Goal: Contribute content: Contribute content

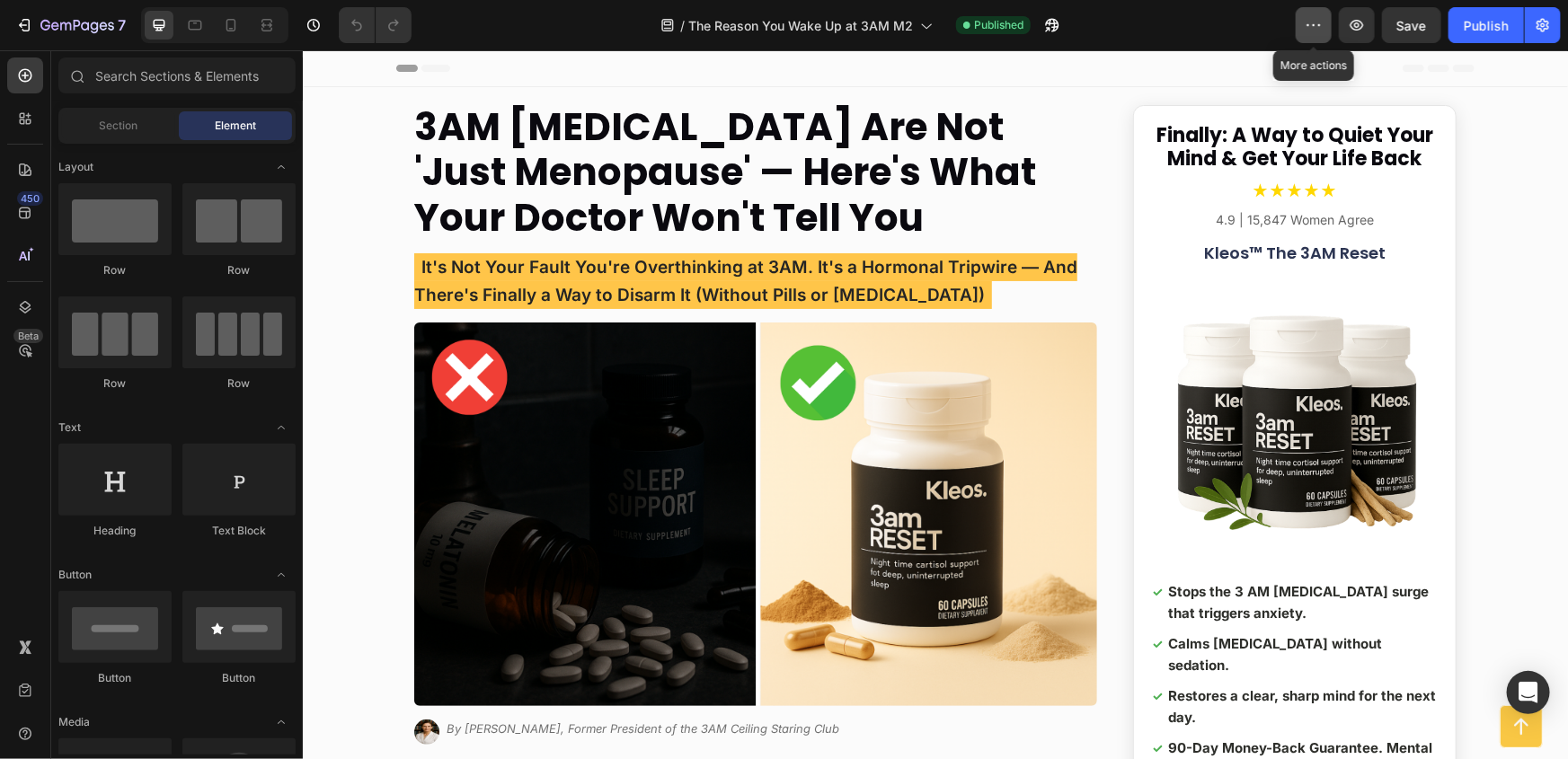
click at [1319, 31] on icon "button" at bounding box center [1313, 24] width 18 height 18
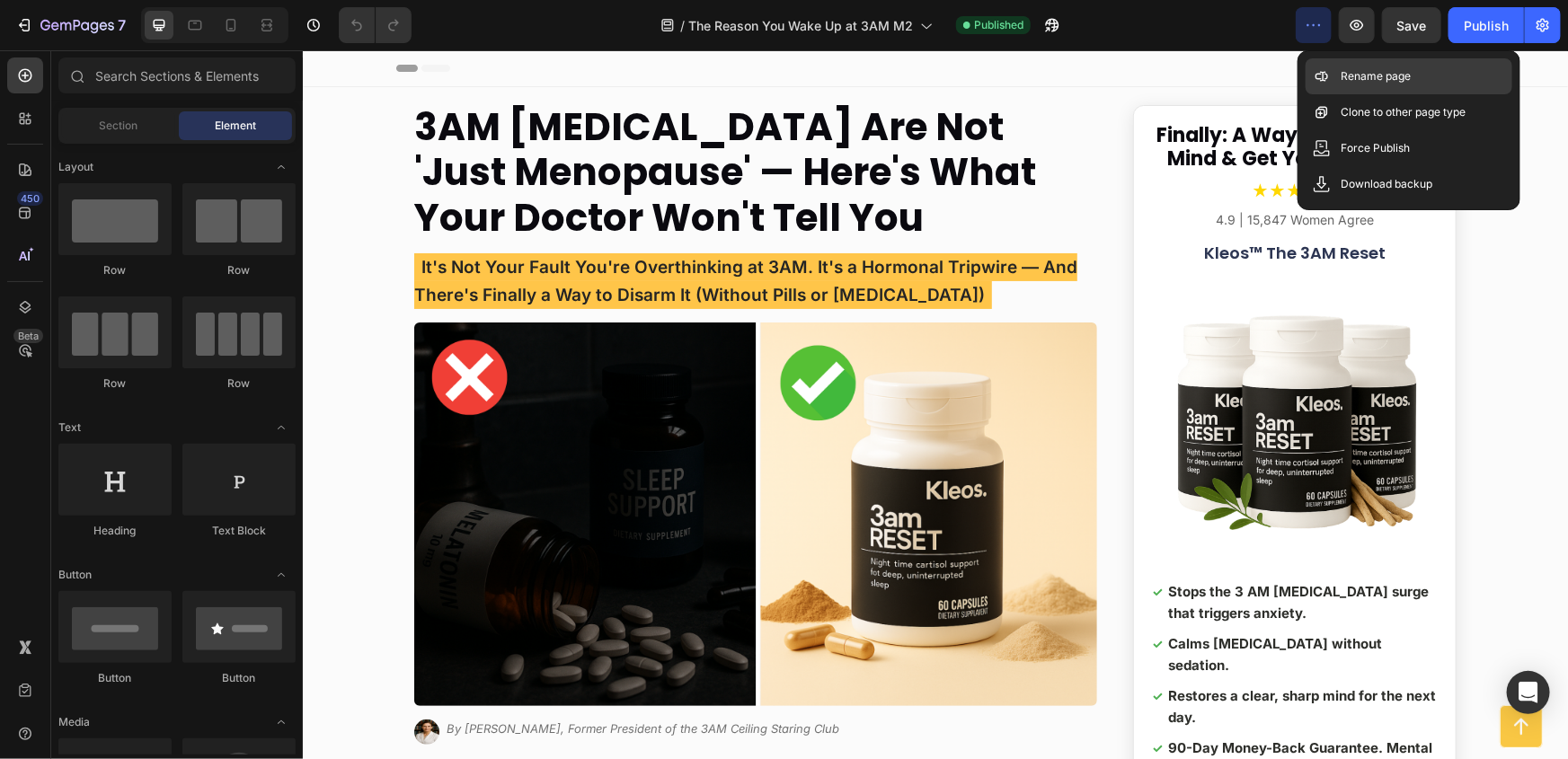
click at [1342, 68] on p "Rename page" at bounding box center [1376, 76] width 70 height 18
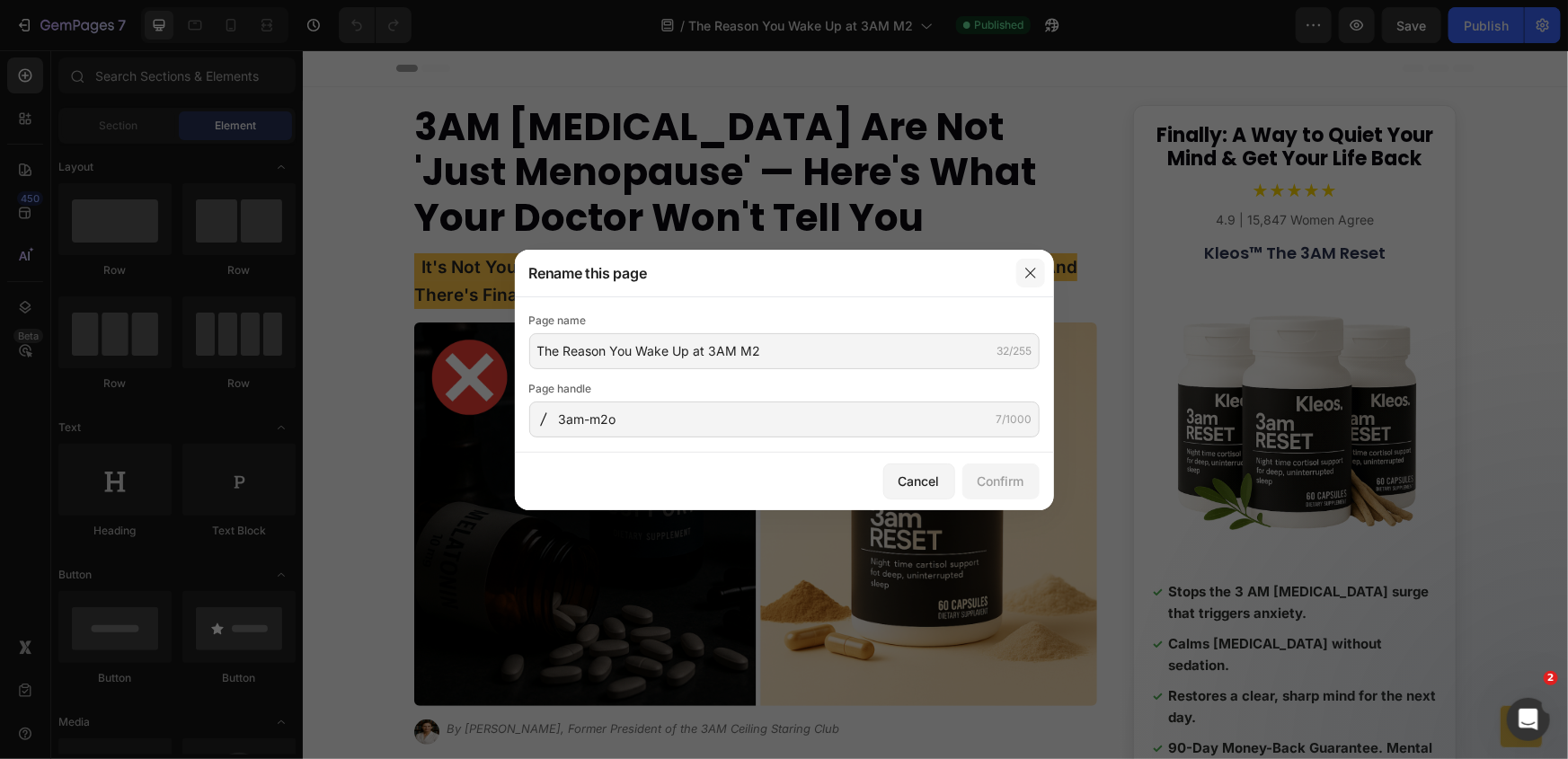
click at [1036, 269] on button "button" at bounding box center [1030, 273] width 29 height 29
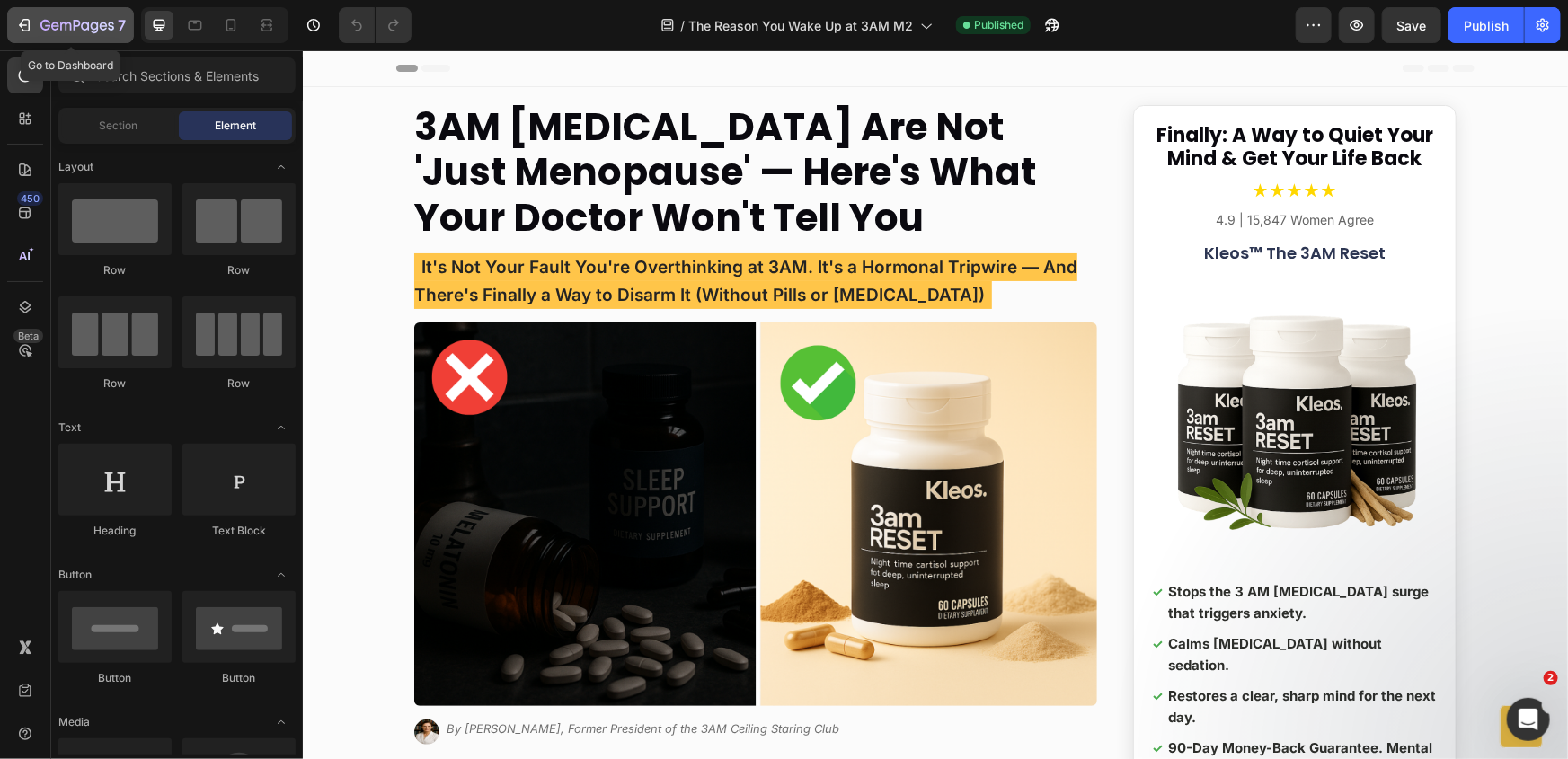
click at [69, 34] on icon "button" at bounding box center [77, 26] width 74 height 15
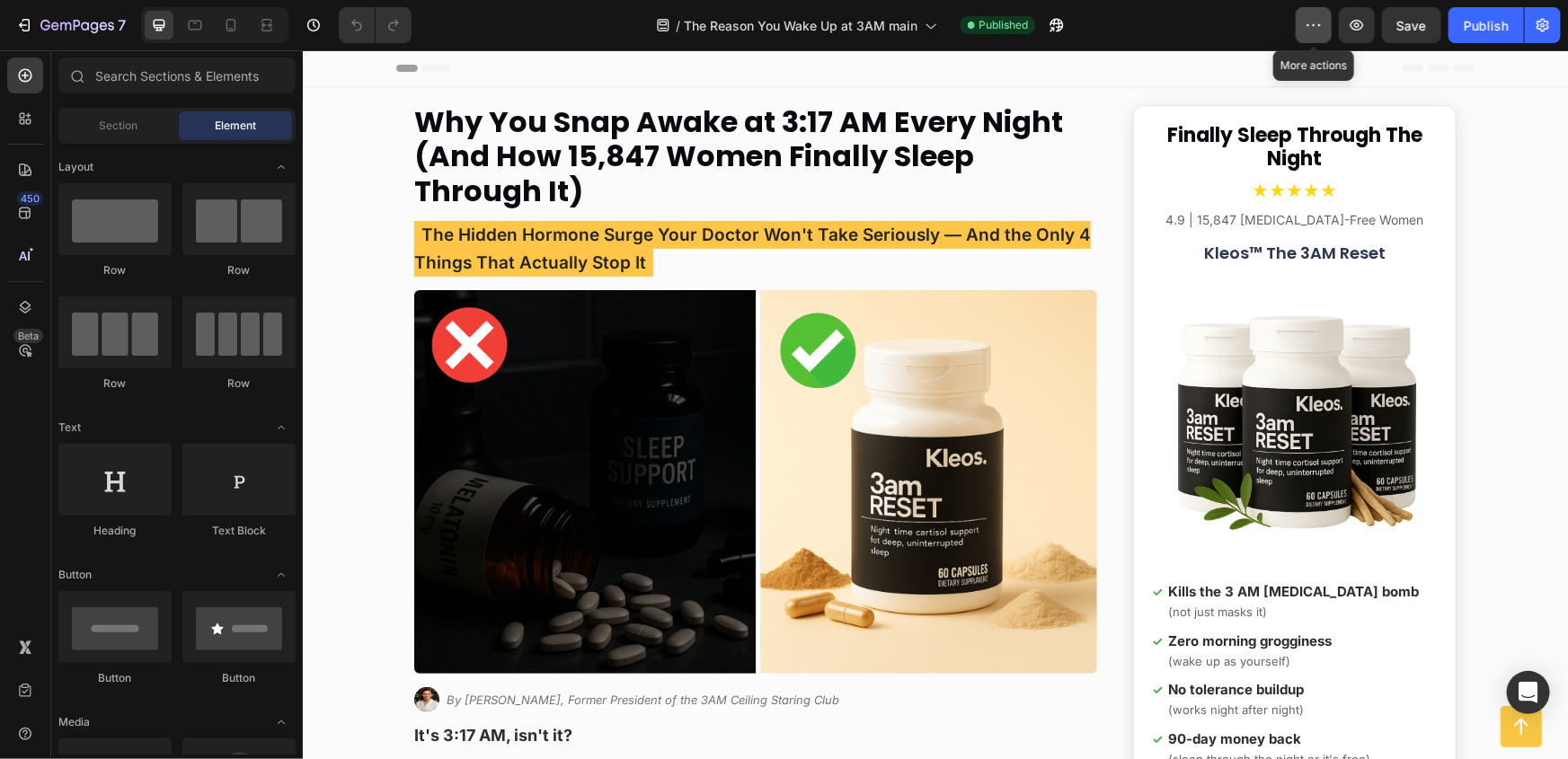
click at [1319, 21] on icon "button" at bounding box center [1313, 24] width 18 height 18
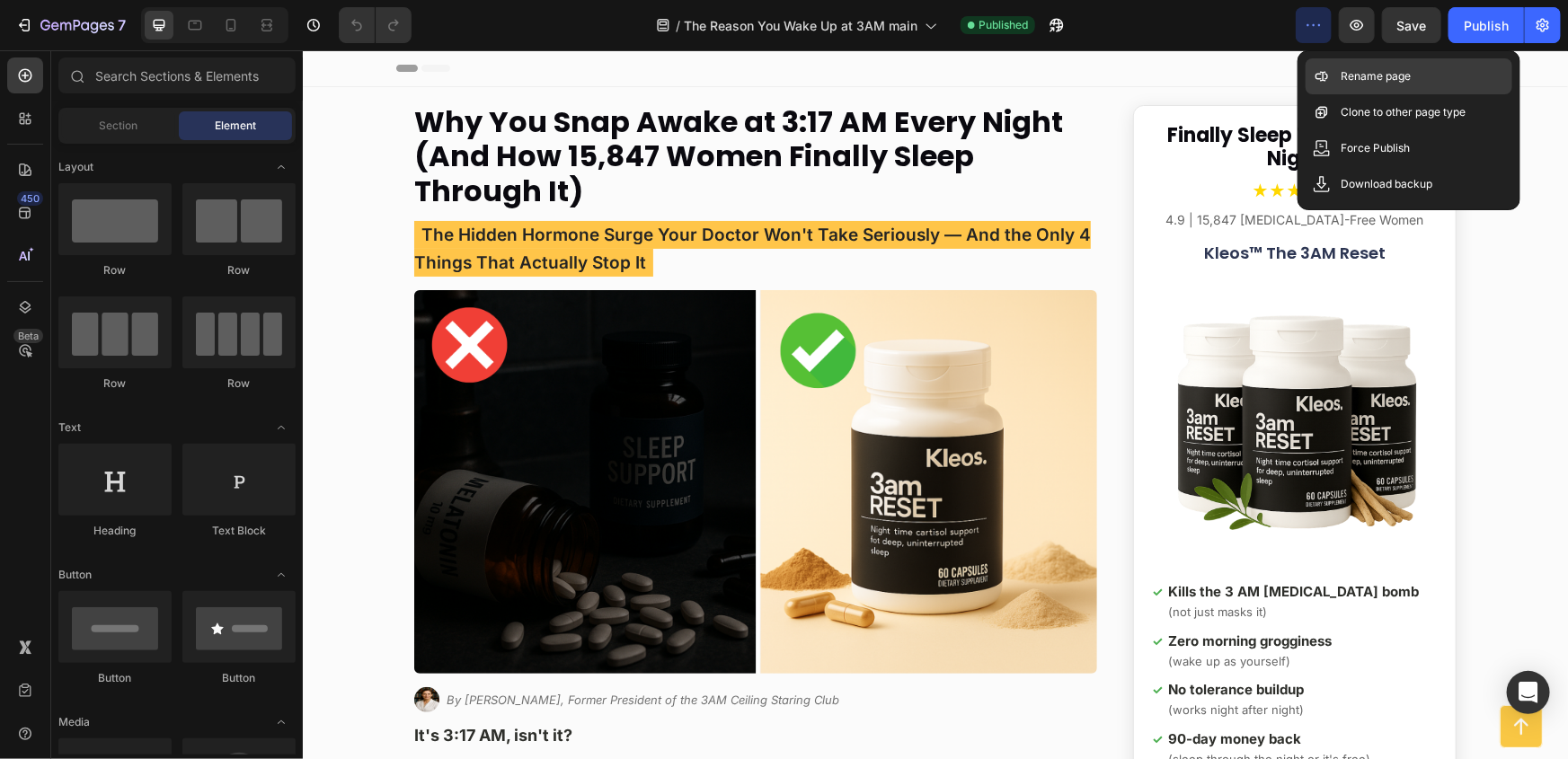
click at [1329, 67] on icon at bounding box center [1321, 76] width 18 height 18
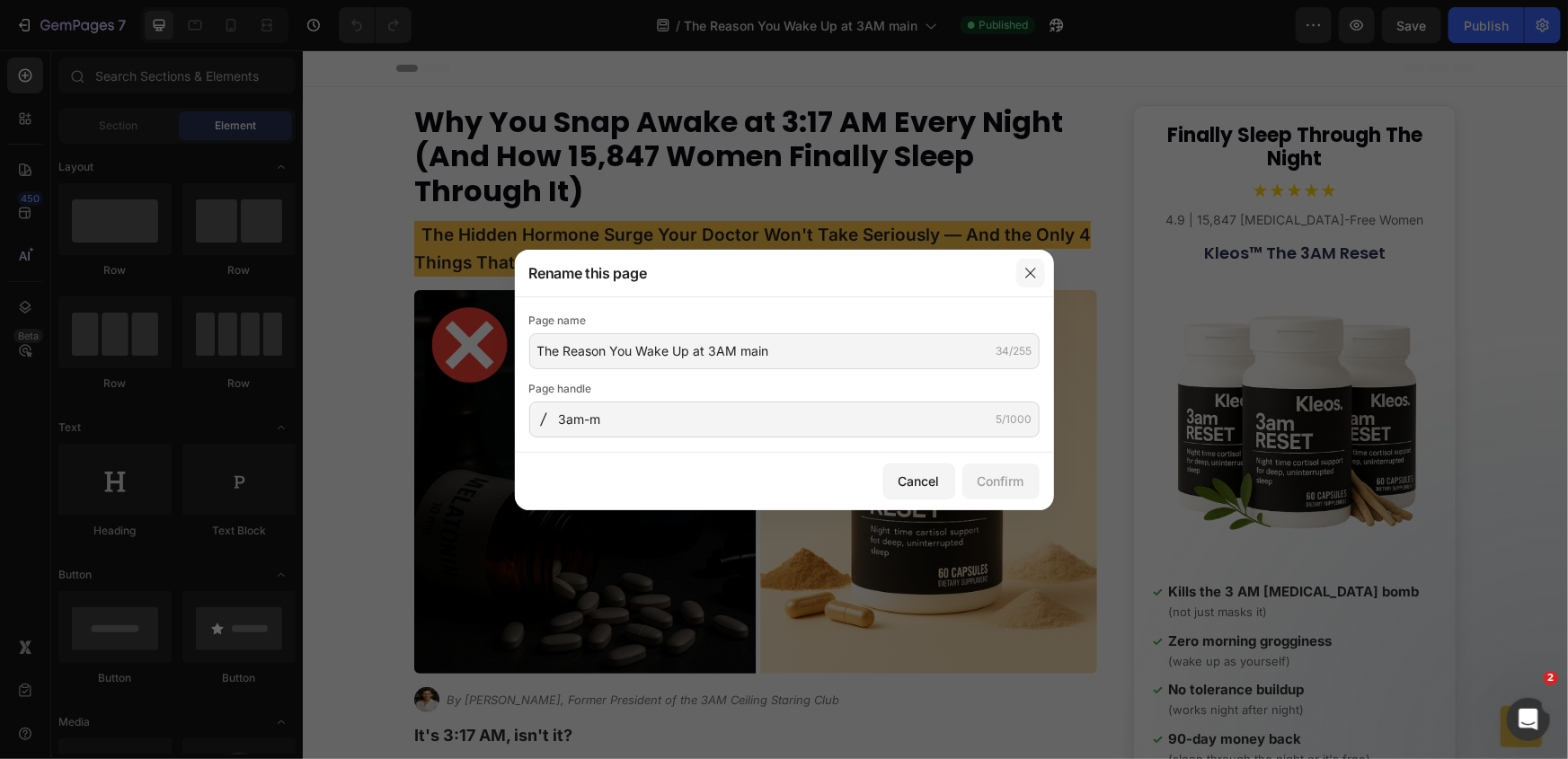
click at [1032, 270] on icon "button" at bounding box center [1030, 273] width 10 height 10
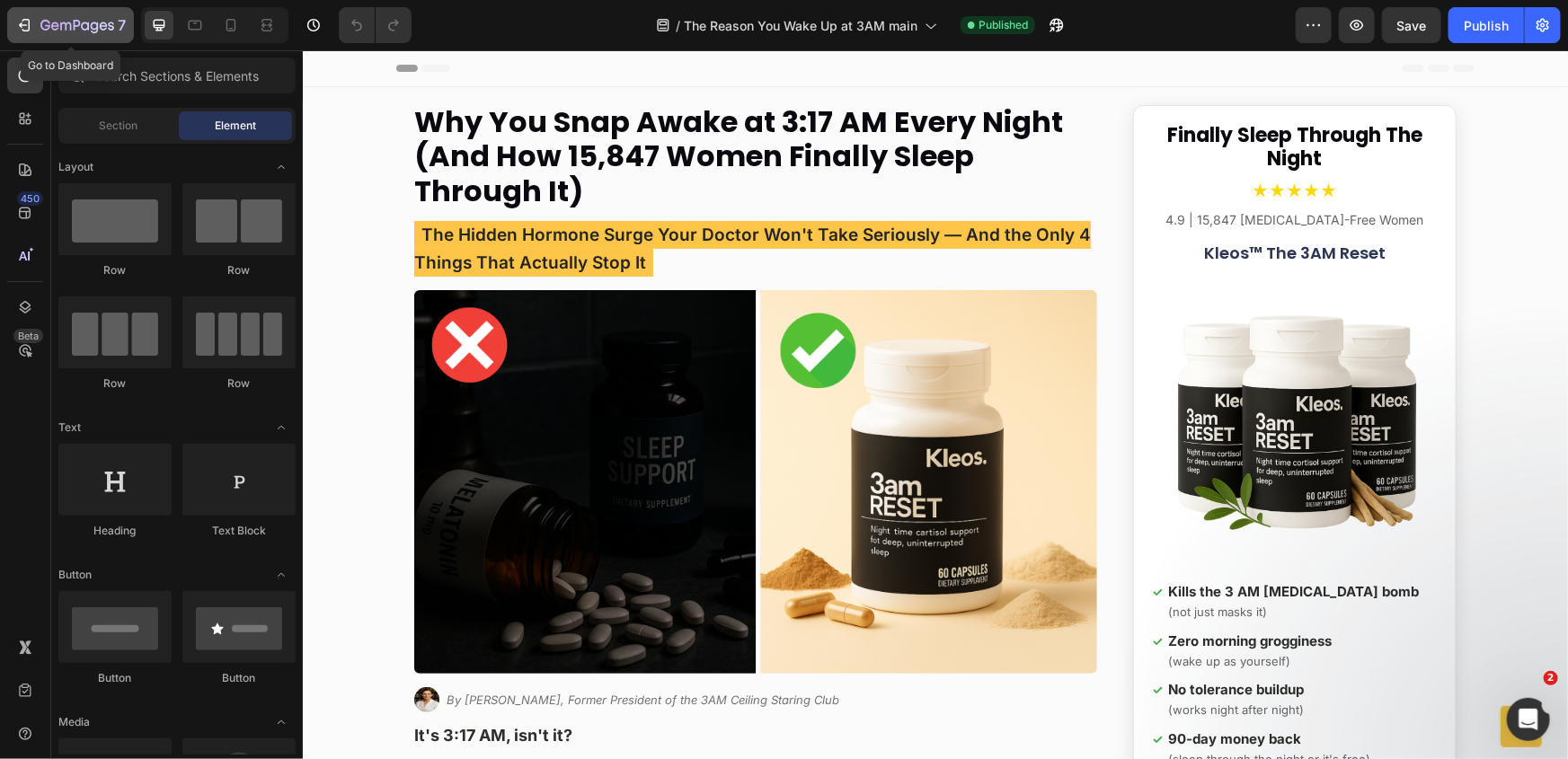
click at [51, 19] on icon "button" at bounding box center [77, 26] width 74 height 15
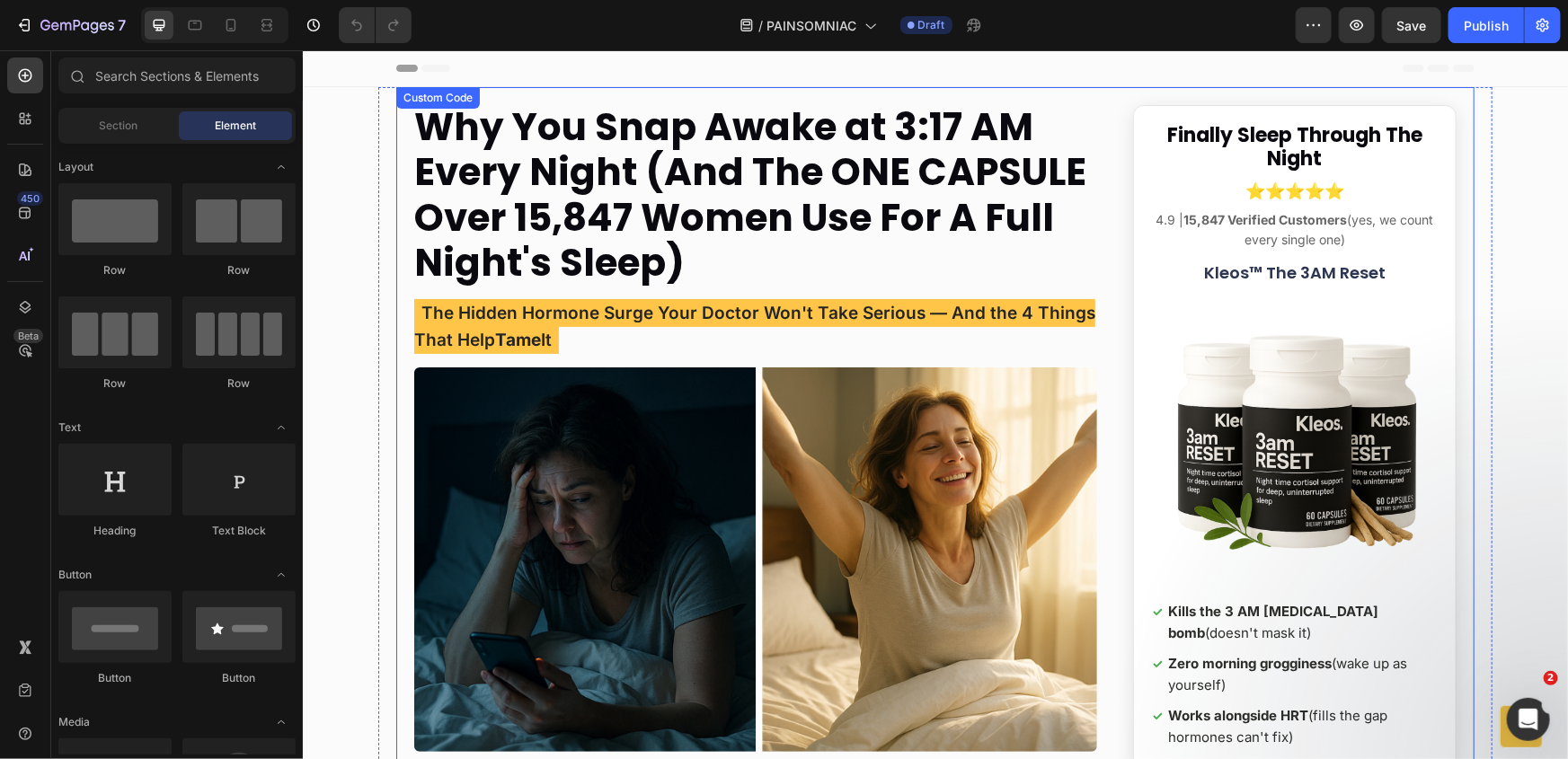
click at [633, 392] on img at bounding box center [754, 559] width 683 height 385
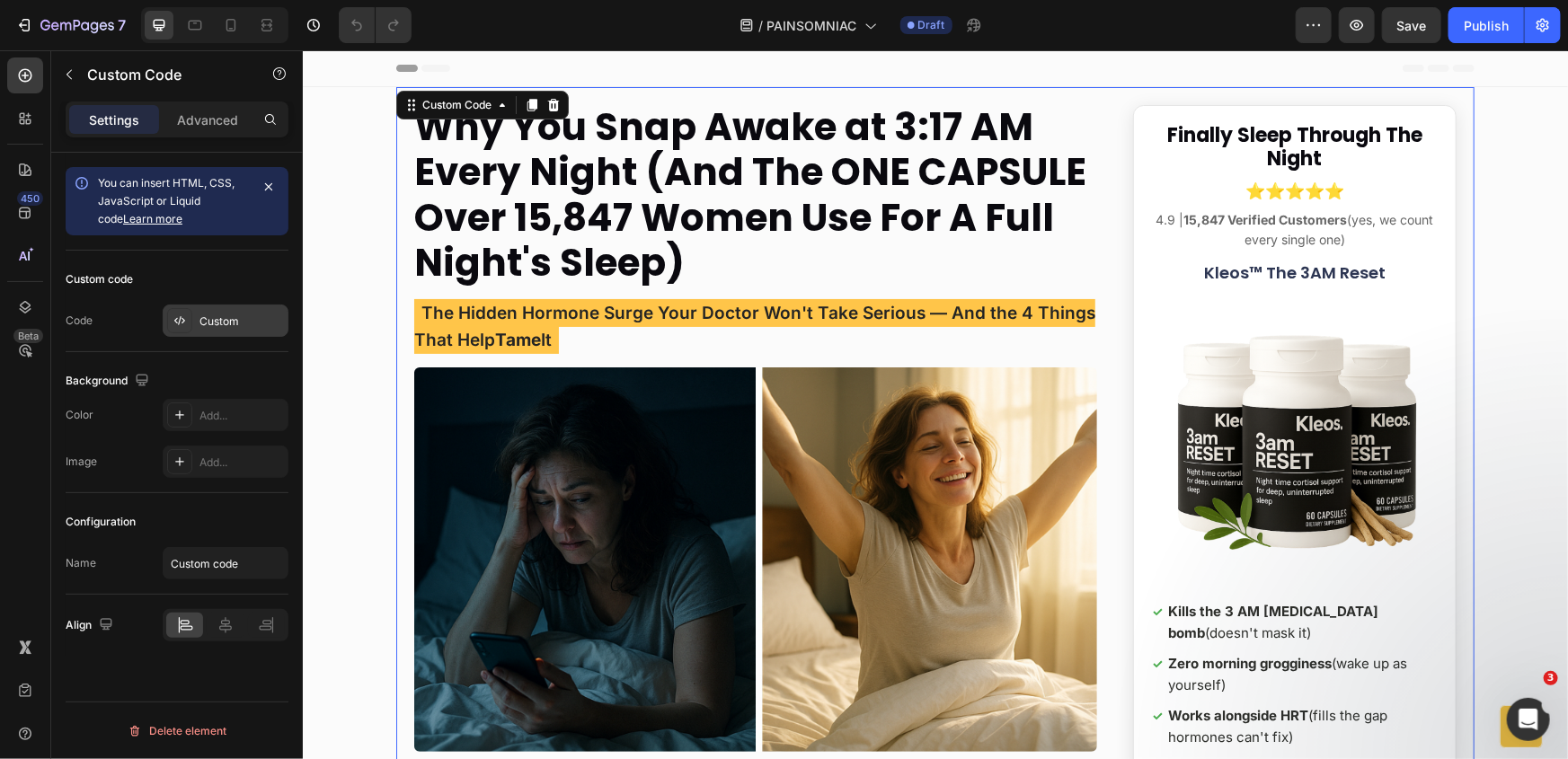
click at [202, 316] on div "Custom" at bounding box center [241, 322] width 84 height 16
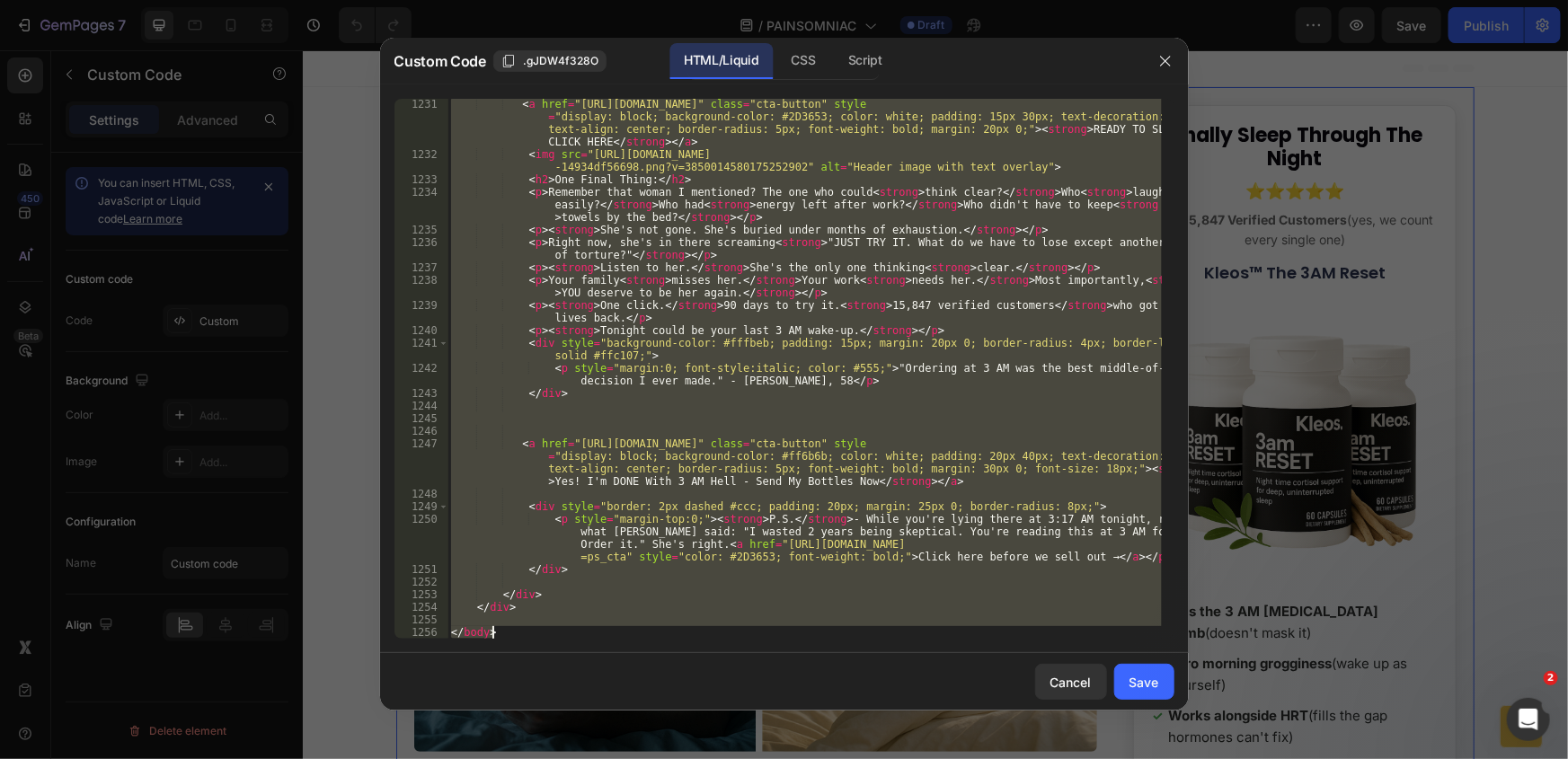
scroll to position [19603, 0]
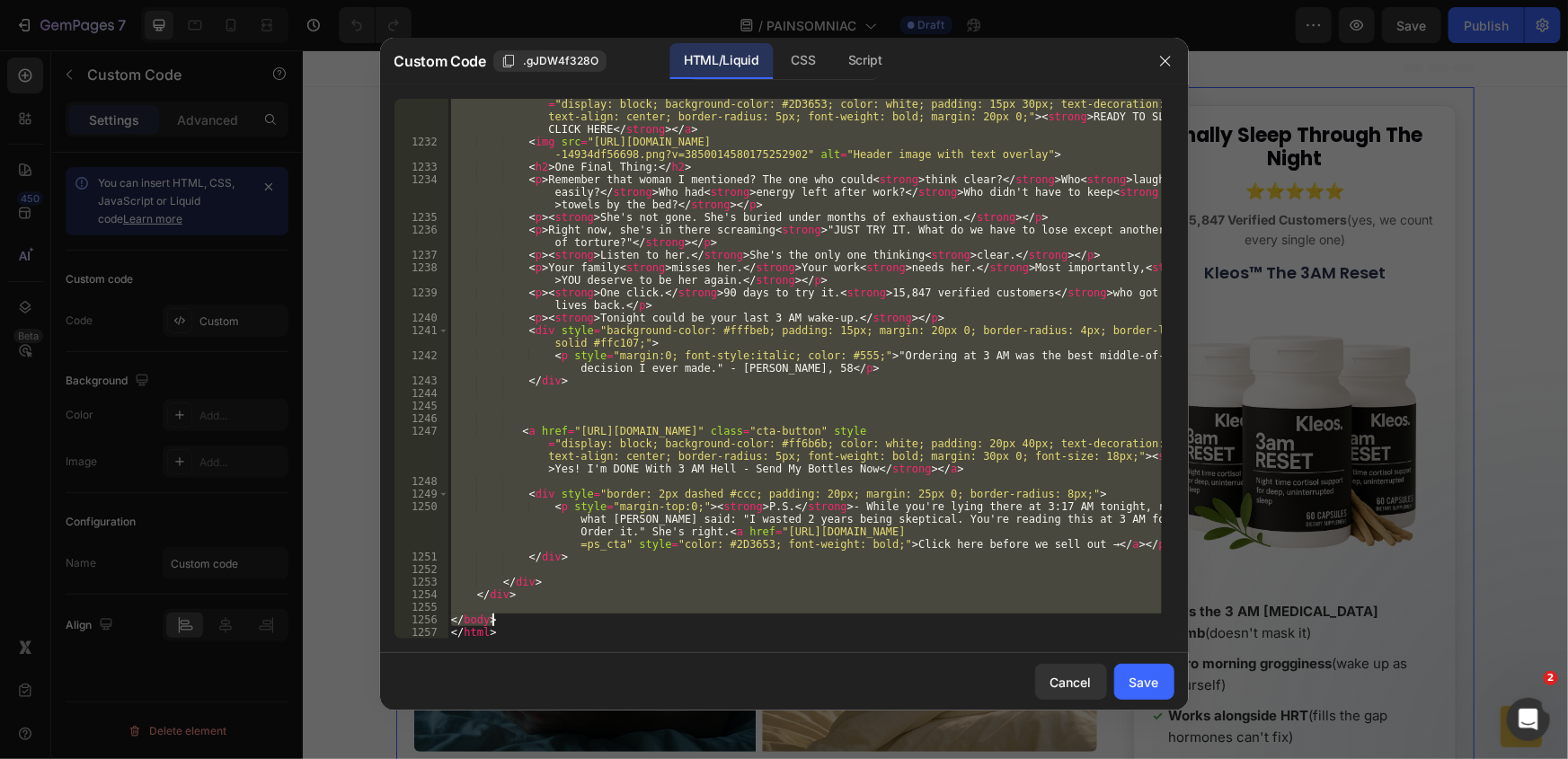
drag, startPoint x: 452, startPoint y: 280, endPoint x: 546, endPoint y: 623, distance: 355.6
click at [546, 623] on div "< a href = "https://officialkleos.com/products/kleos-3am-reset?utm_content=faq_…" at bounding box center [805, 386] width 714 height 603
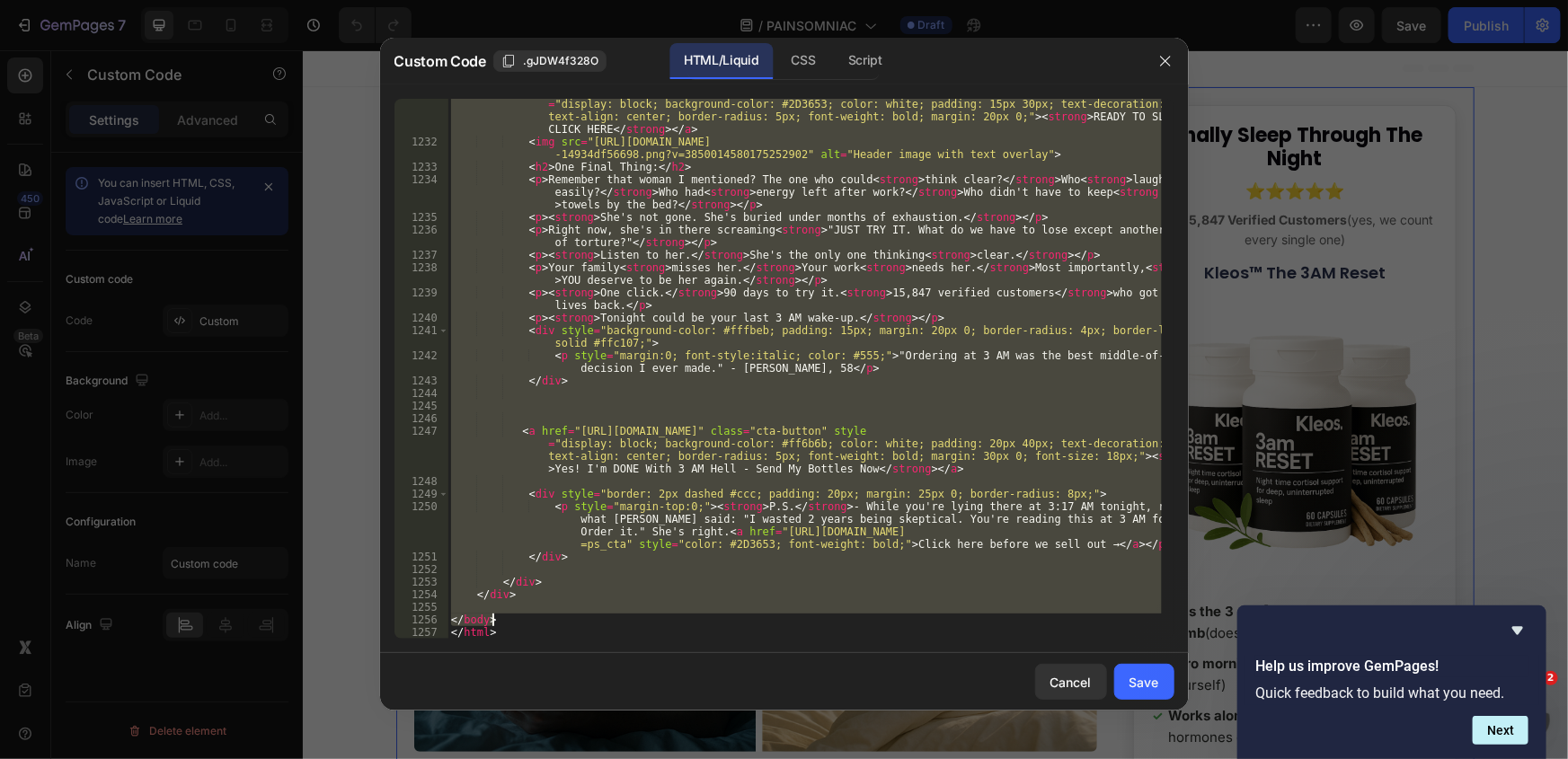
paste textarea "<p><strong>I told them where they coul"
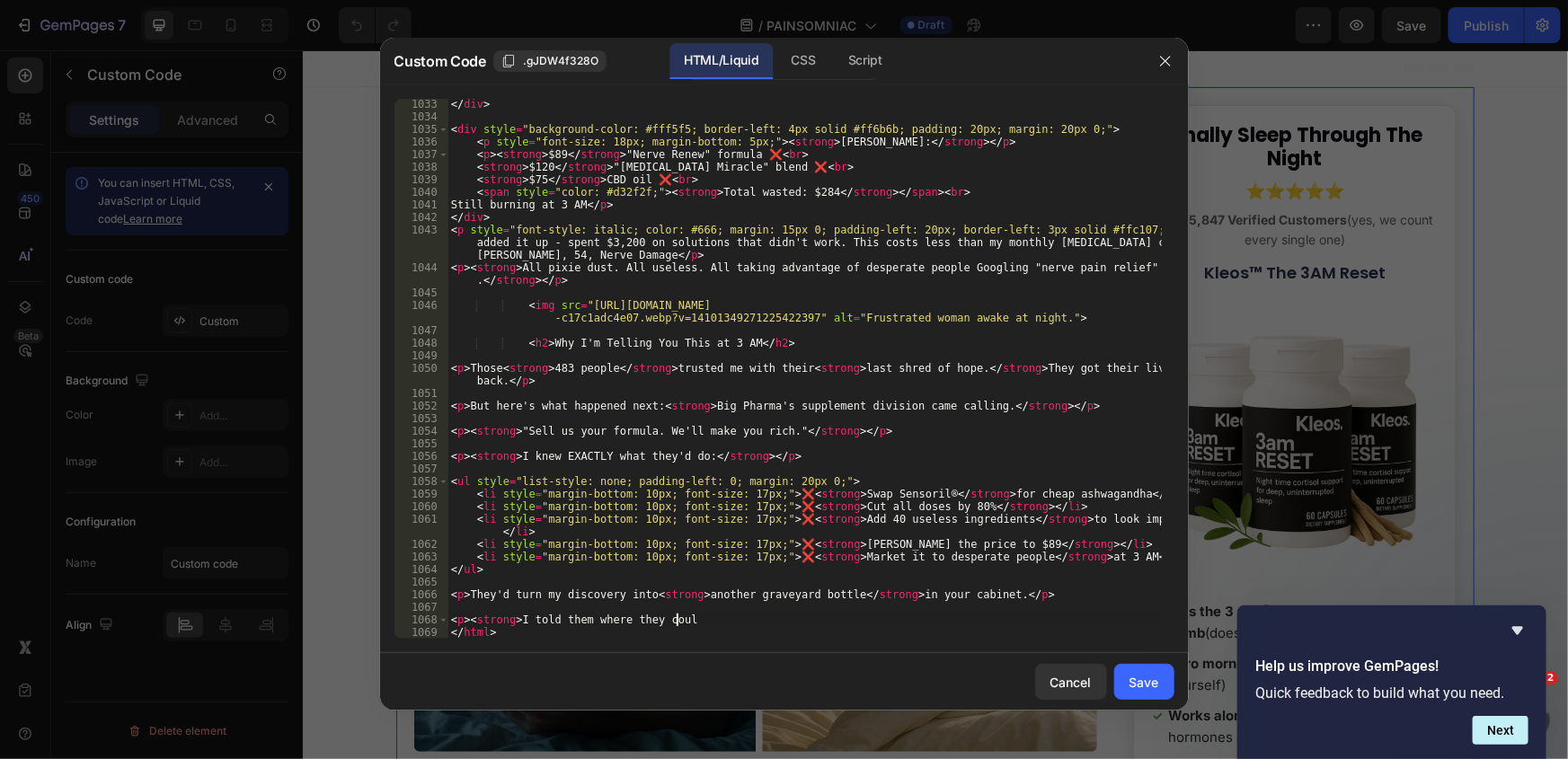
scroll to position [16332, 0]
paste textarea "/body>"
type textarea "</body>"
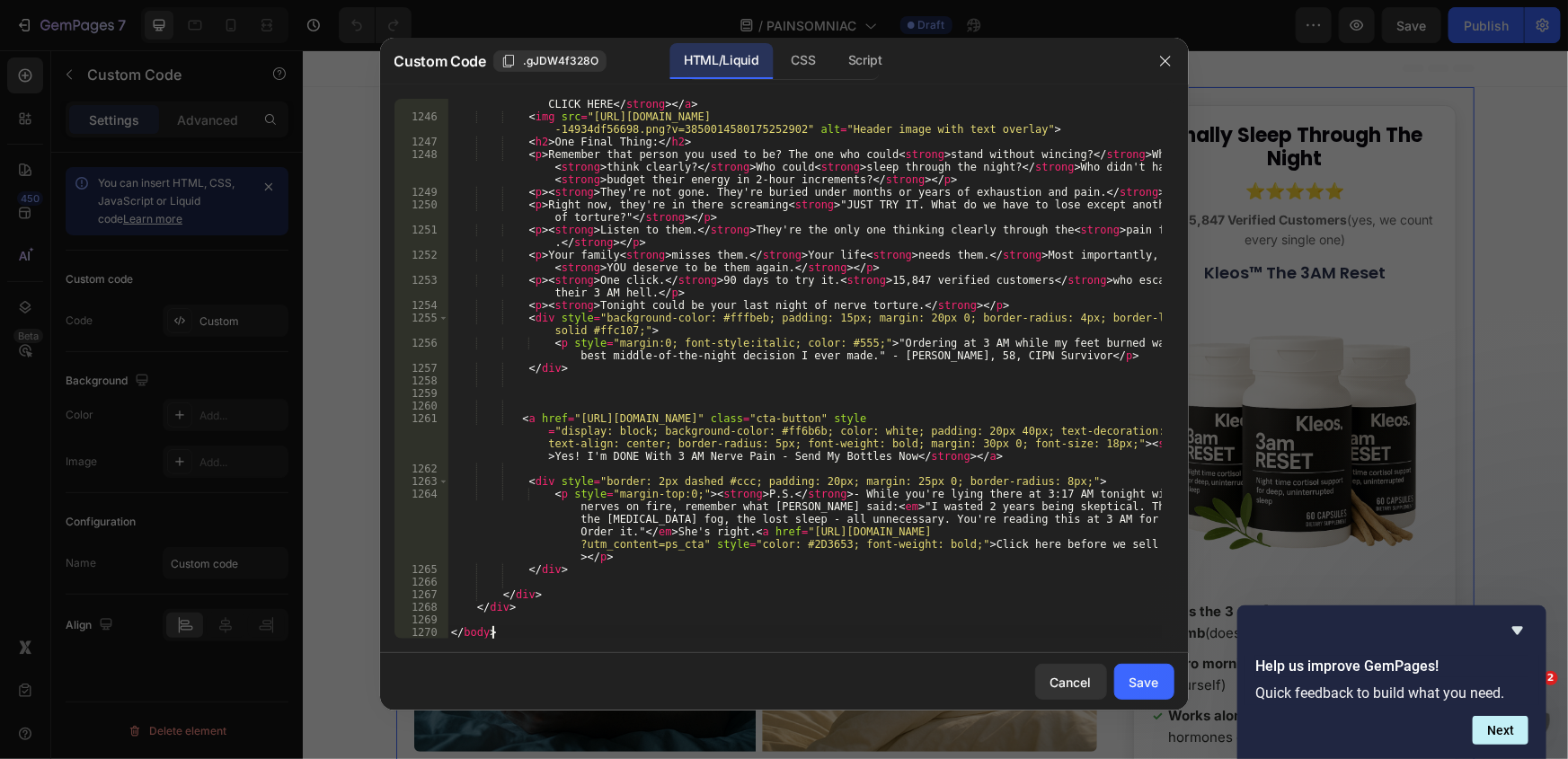
scroll to position [20246, 0]
click at [1124, 675] on button "Save" at bounding box center [1144, 682] width 60 height 36
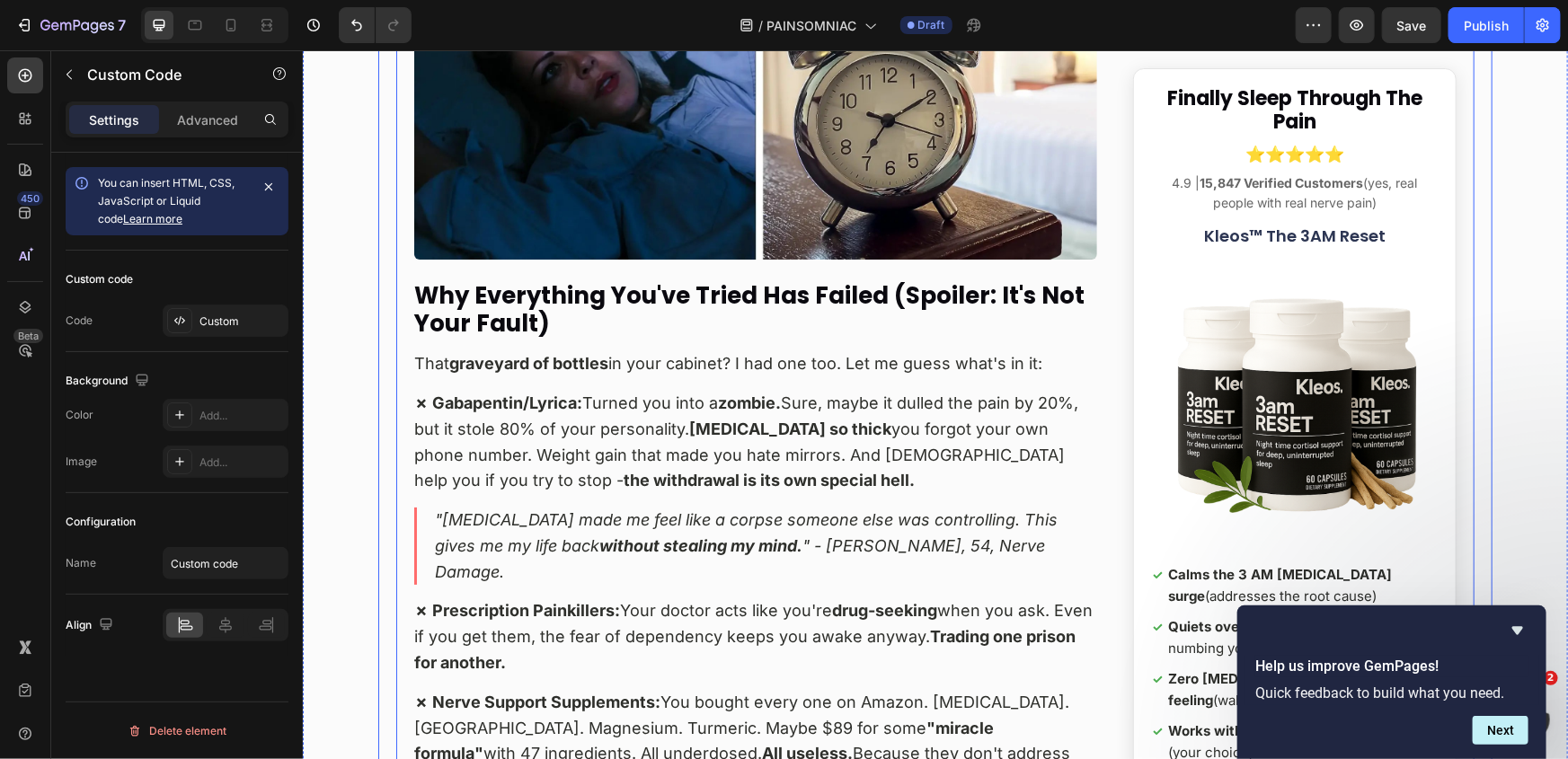
scroll to position [6781, 0]
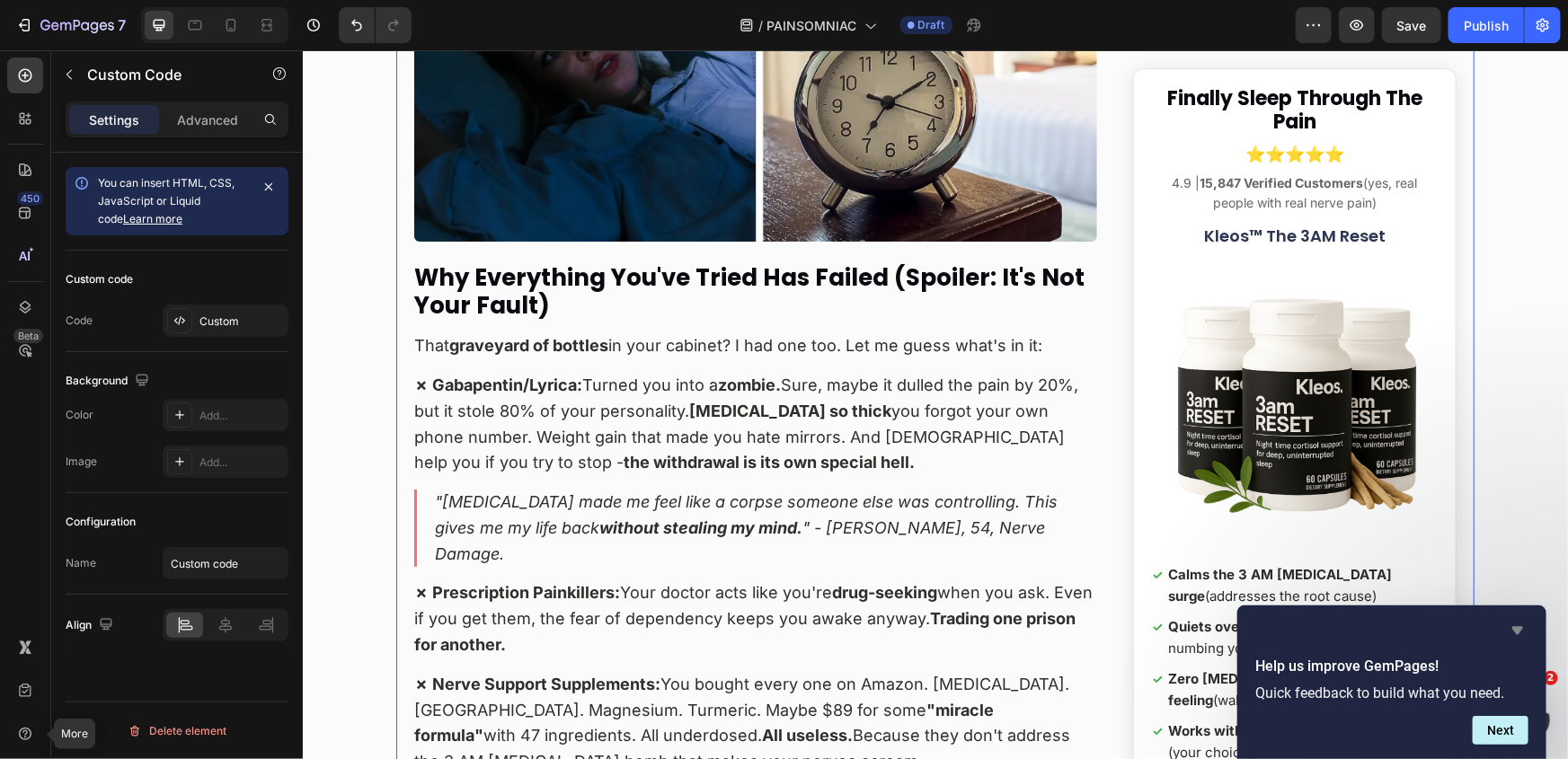
click at [1519, 635] on icon "Hide survey" at bounding box center [1517, 630] width 21 height 21
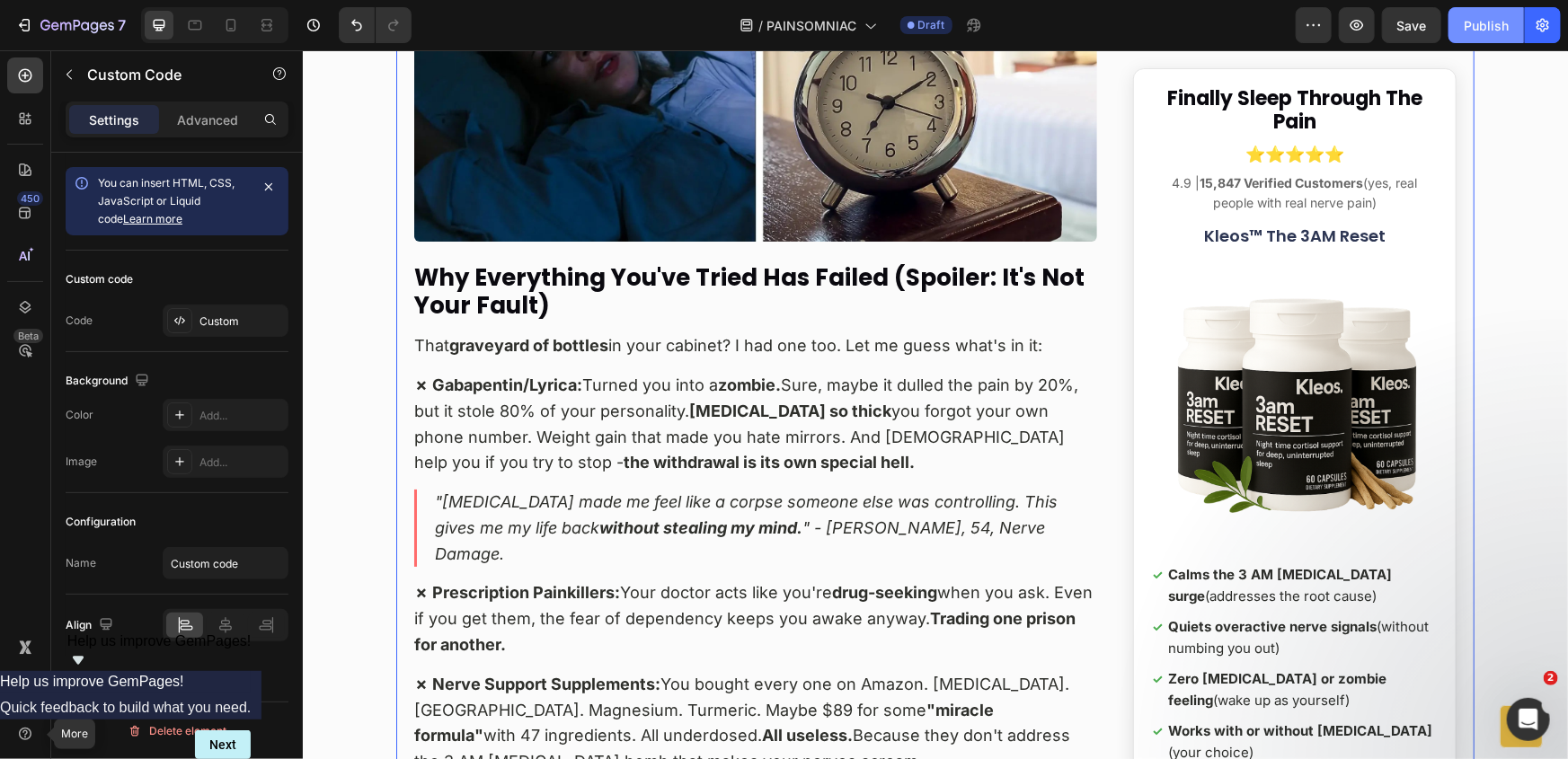
click at [1481, 35] on button "Publish" at bounding box center [1486, 25] width 76 height 36
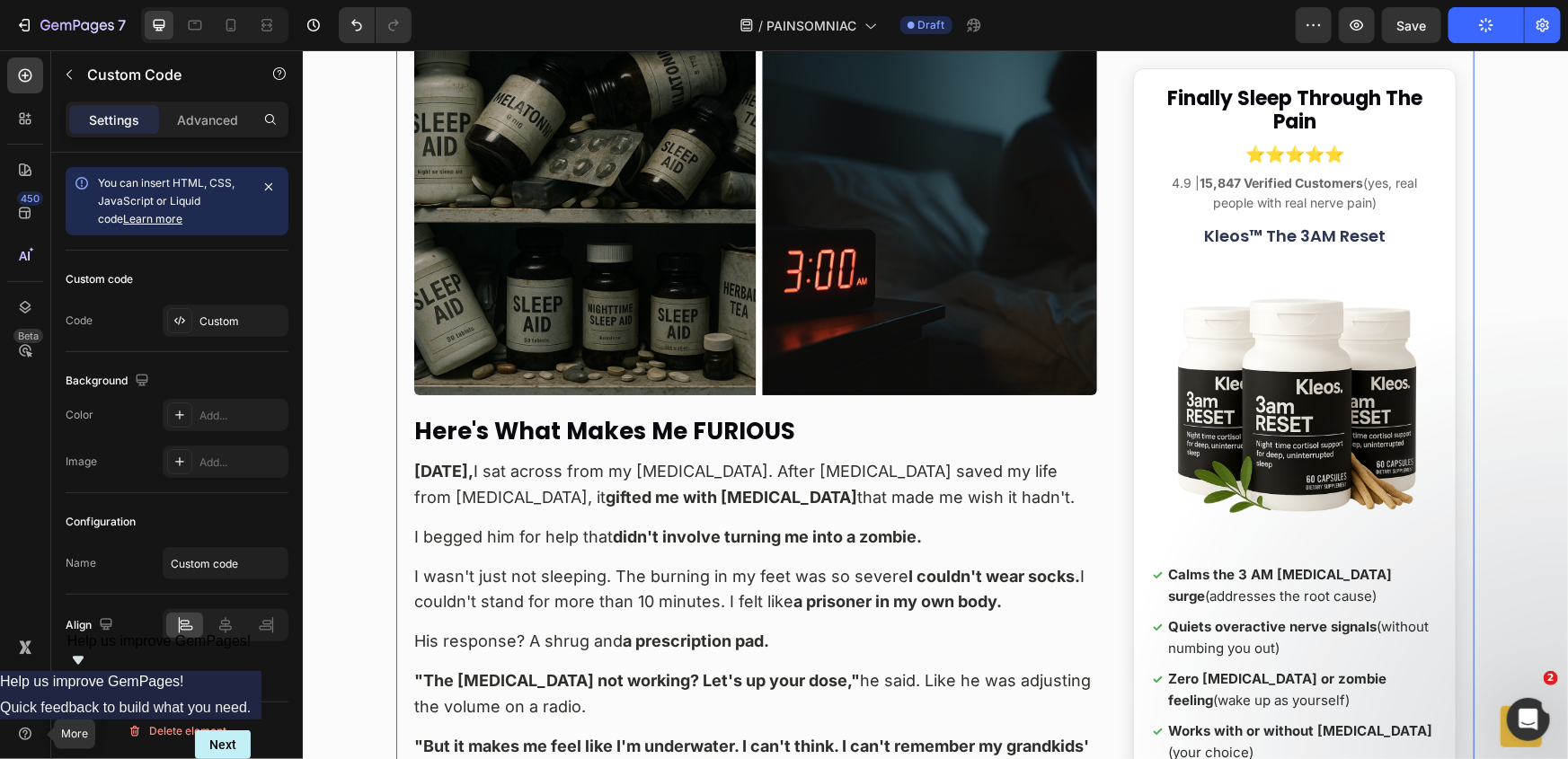
scroll to position [2859, 0]
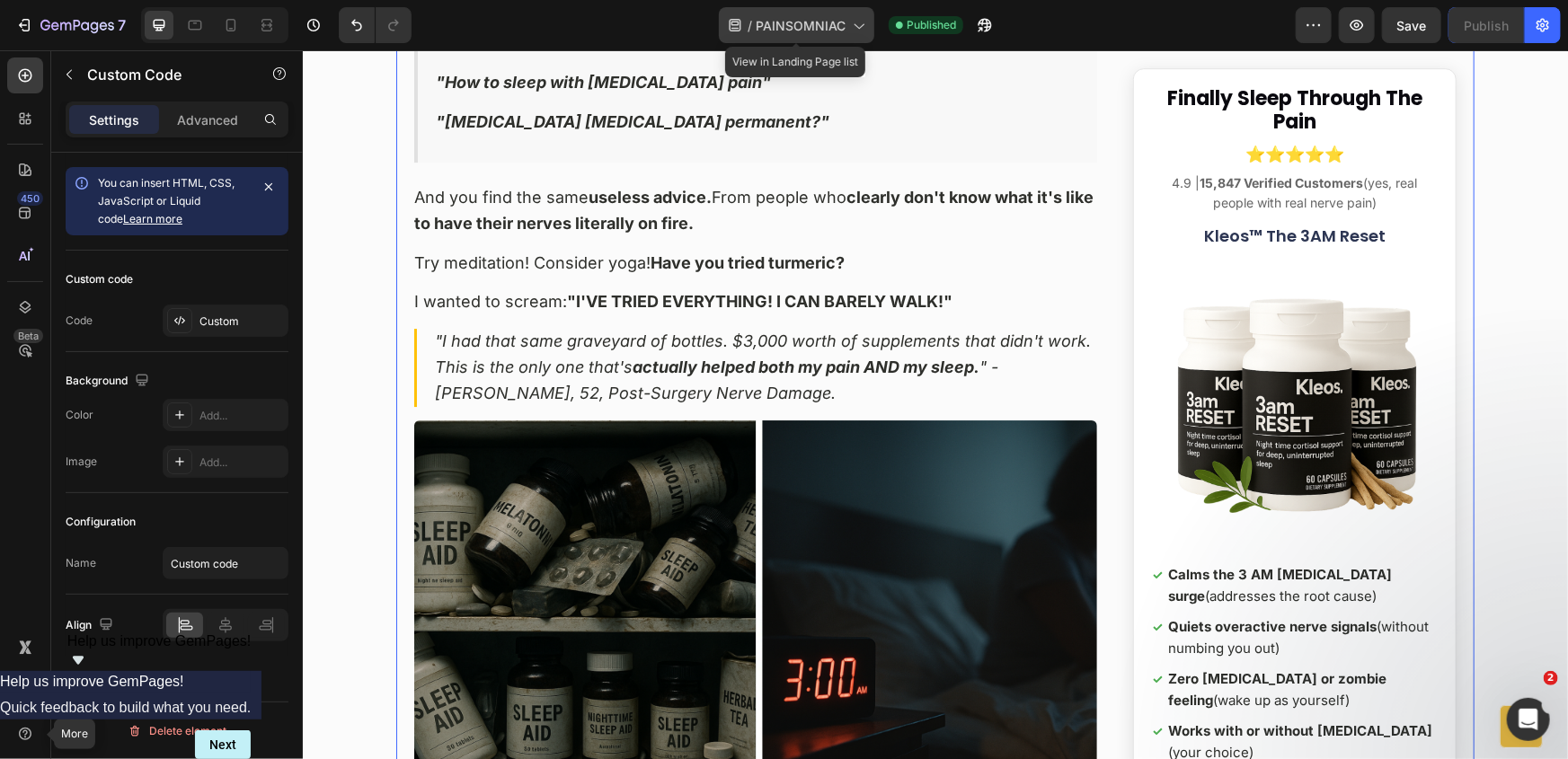
click at [828, 30] on span "PAINSOMNIAC" at bounding box center [801, 25] width 90 height 19
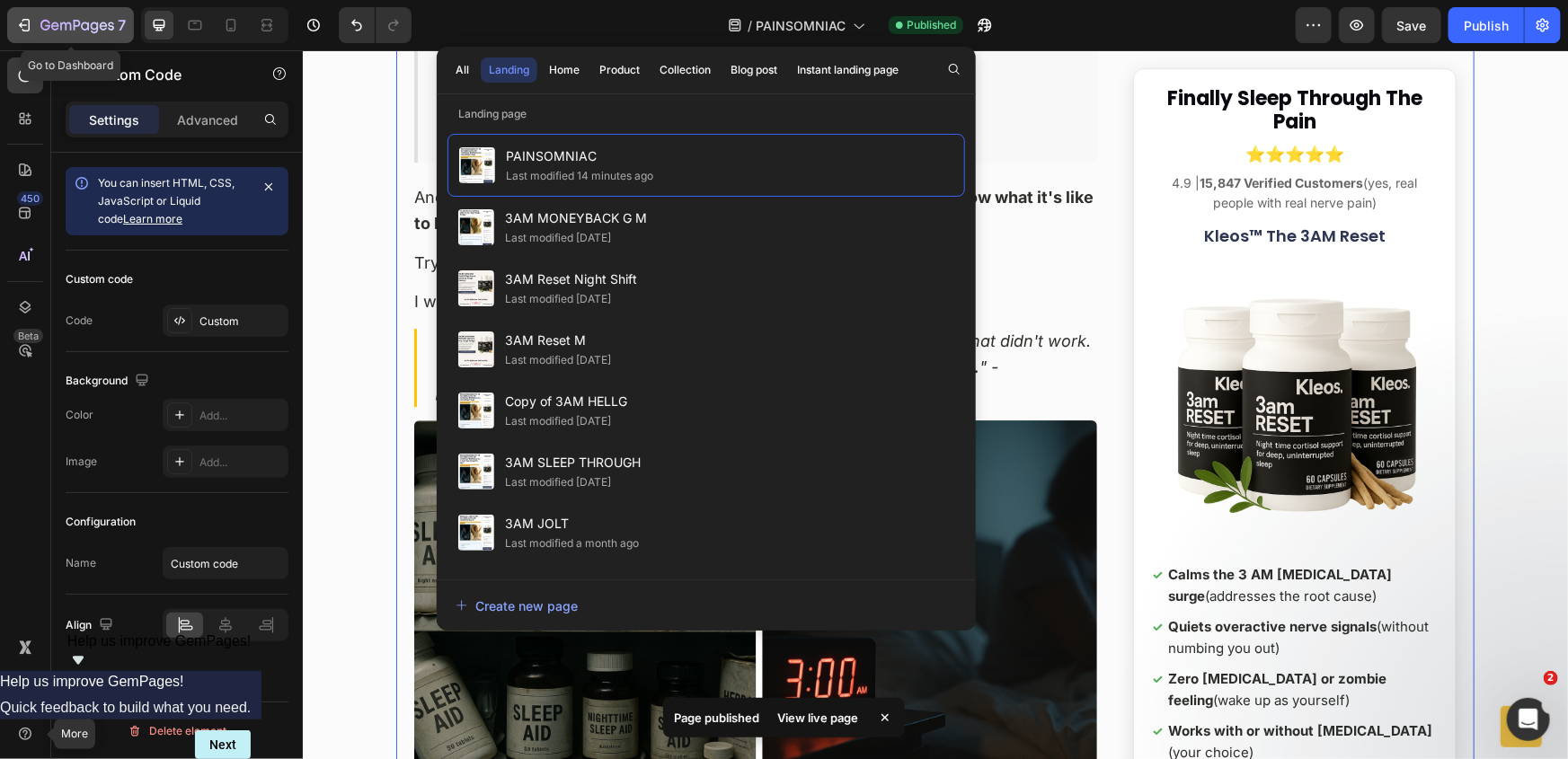
click at [48, 29] on icon "button" at bounding box center [45, 25] width 10 height 11
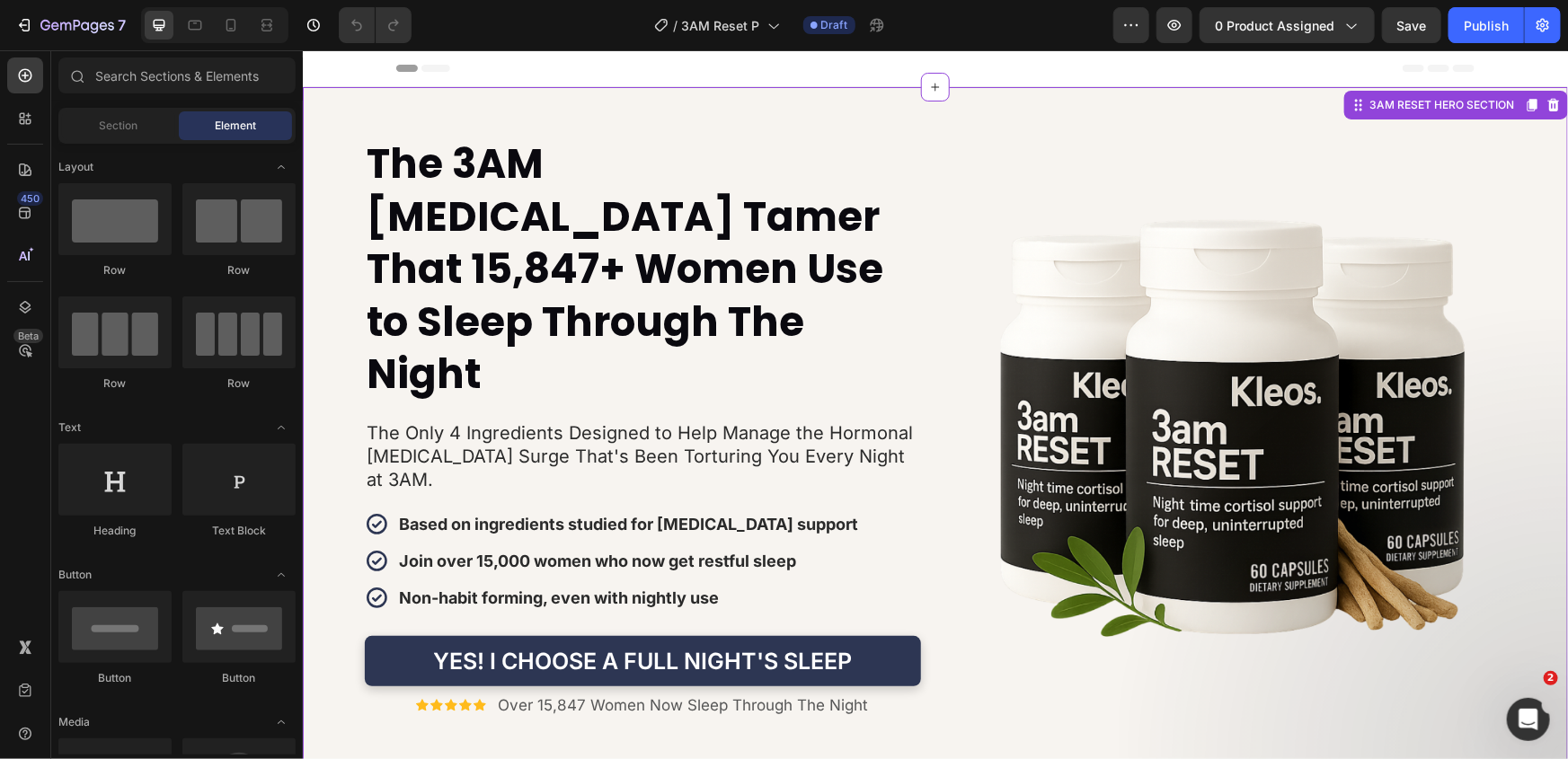
click at [583, 245] on strong "The 3AM [MEDICAL_DATA] Tamer That 15,847+ Women Use to Sleep Through The Night" at bounding box center [623, 268] width 517 height 267
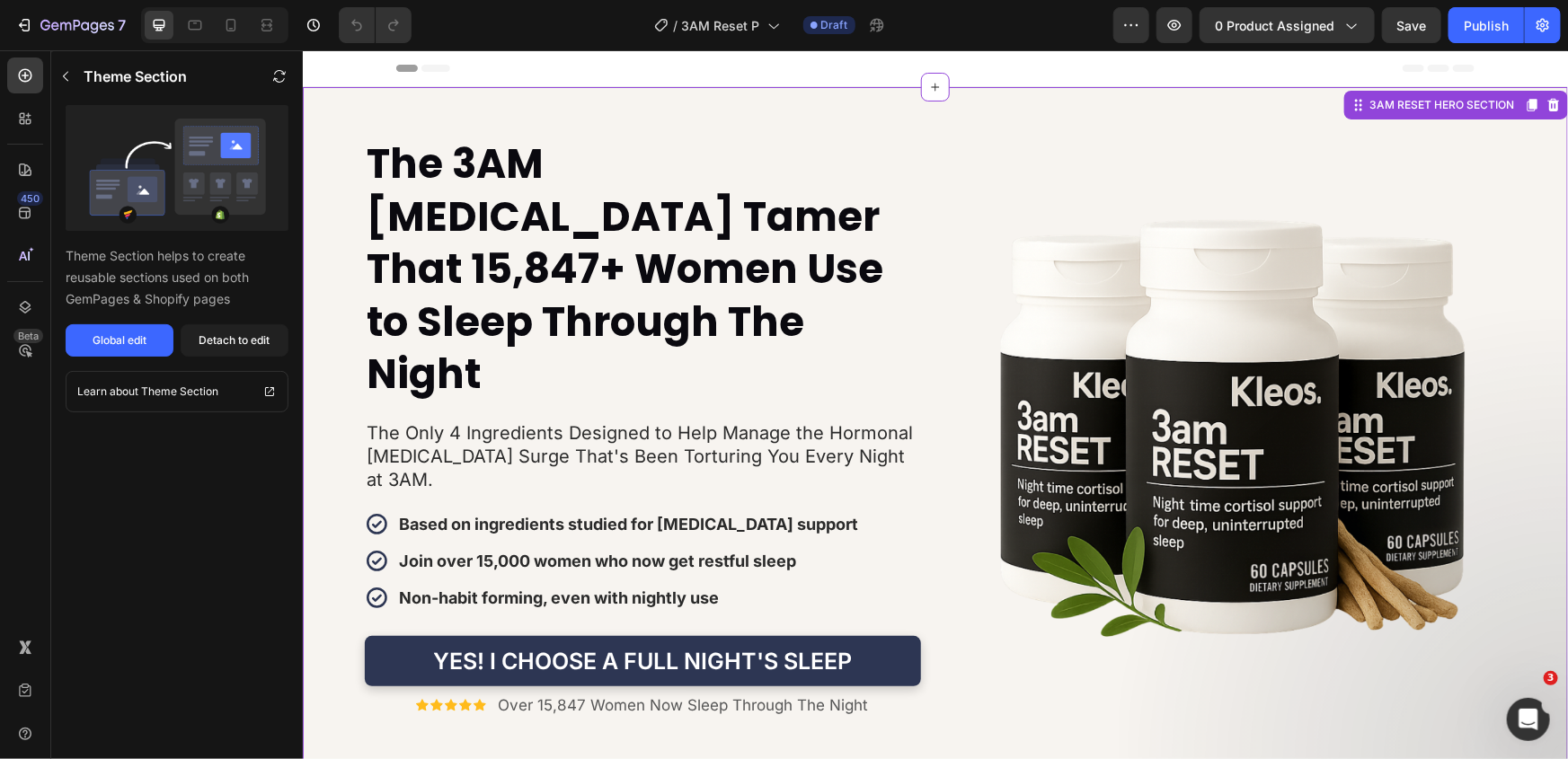
click at [583, 245] on strong "The 3AM [MEDICAL_DATA] Tamer That 15,847+ Women Use to Sleep Through The Night" at bounding box center [623, 268] width 517 height 267
click at [245, 339] on div "Detach to edit" at bounding box center [235, 340] width 71 height 16
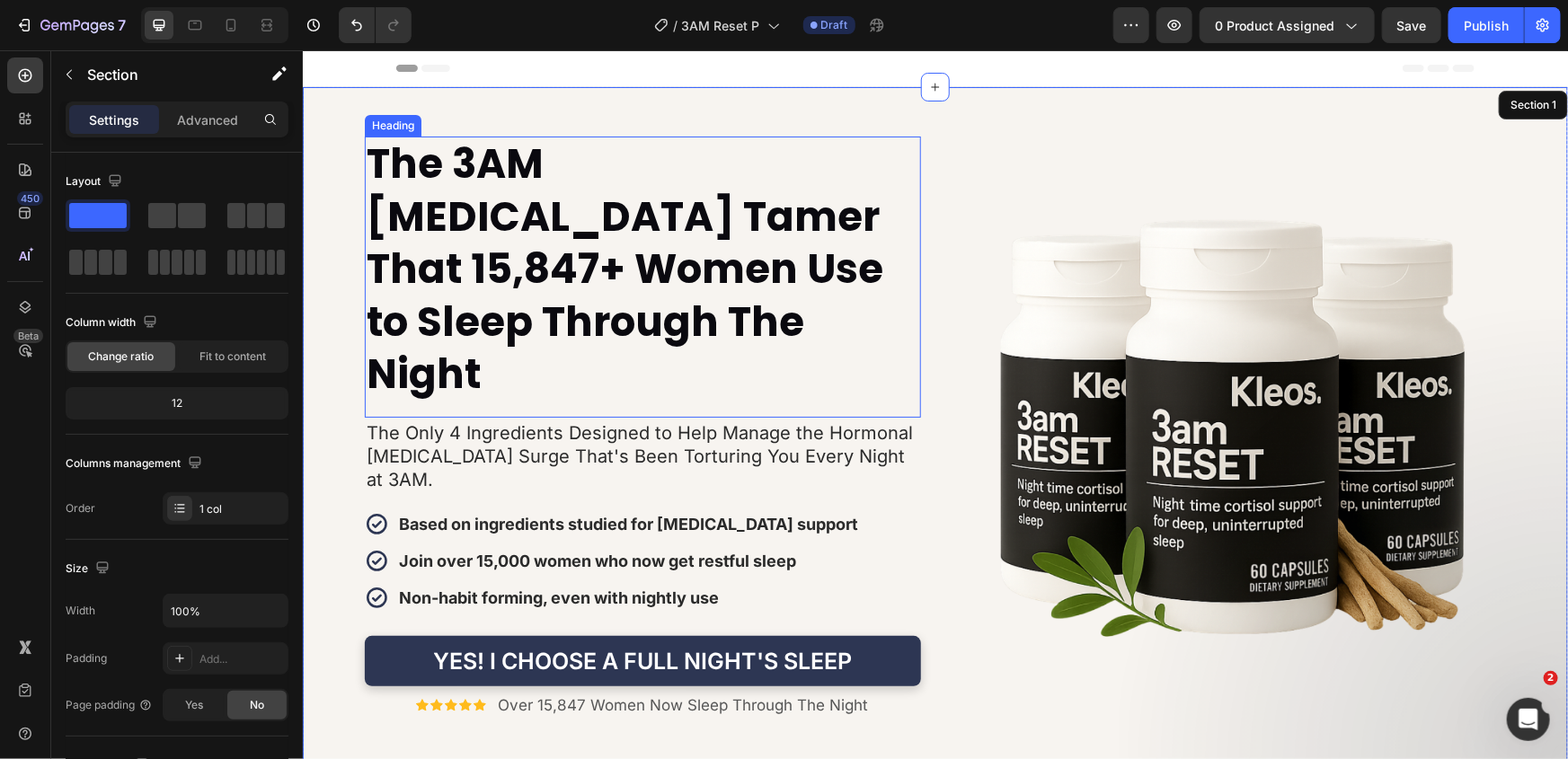
click at [516, 237] on strong "The 3AM [MEDICAL_DATA] Tamer That 15,847+ Women Use to Sleep Through The Night" at bounding box center [623, 268] width 517 height 267
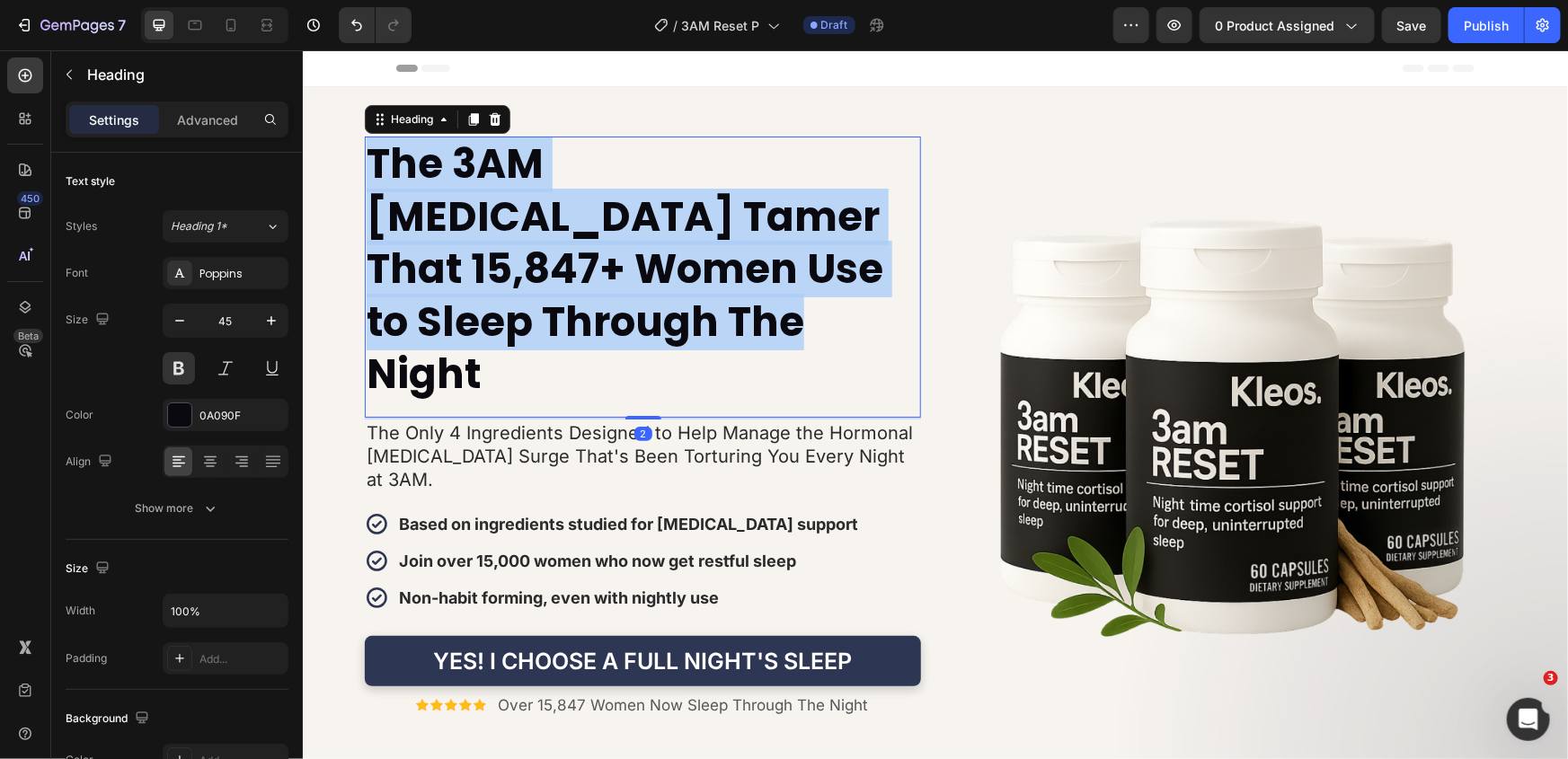
click at [516, 237] on strong "The 3AM Cortisol Tamer That 15,847+ Women Use to Sleep Through The Night" at bounding box center [623, 268] width 517 height 267
copy strong "The 3AM Cortisol Tamer That 15,847+ Women Use to Sleep Through The Night"
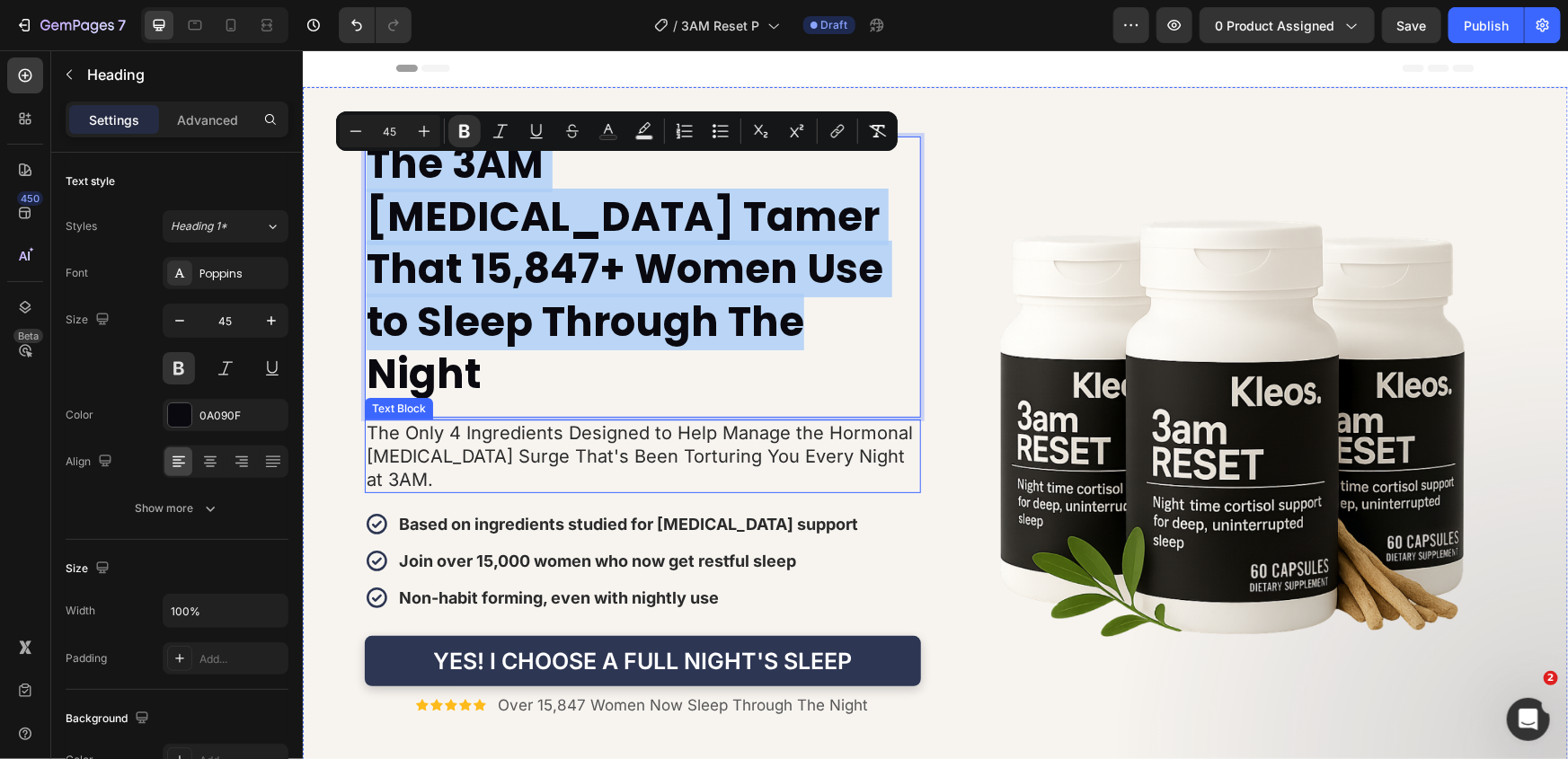
click at [592, 421] on p "The Only 4 Ingredients Designed to Help Manage the Hormonal Cortisol Surge That…" at bounding box center [641, 455] width 552 height 70
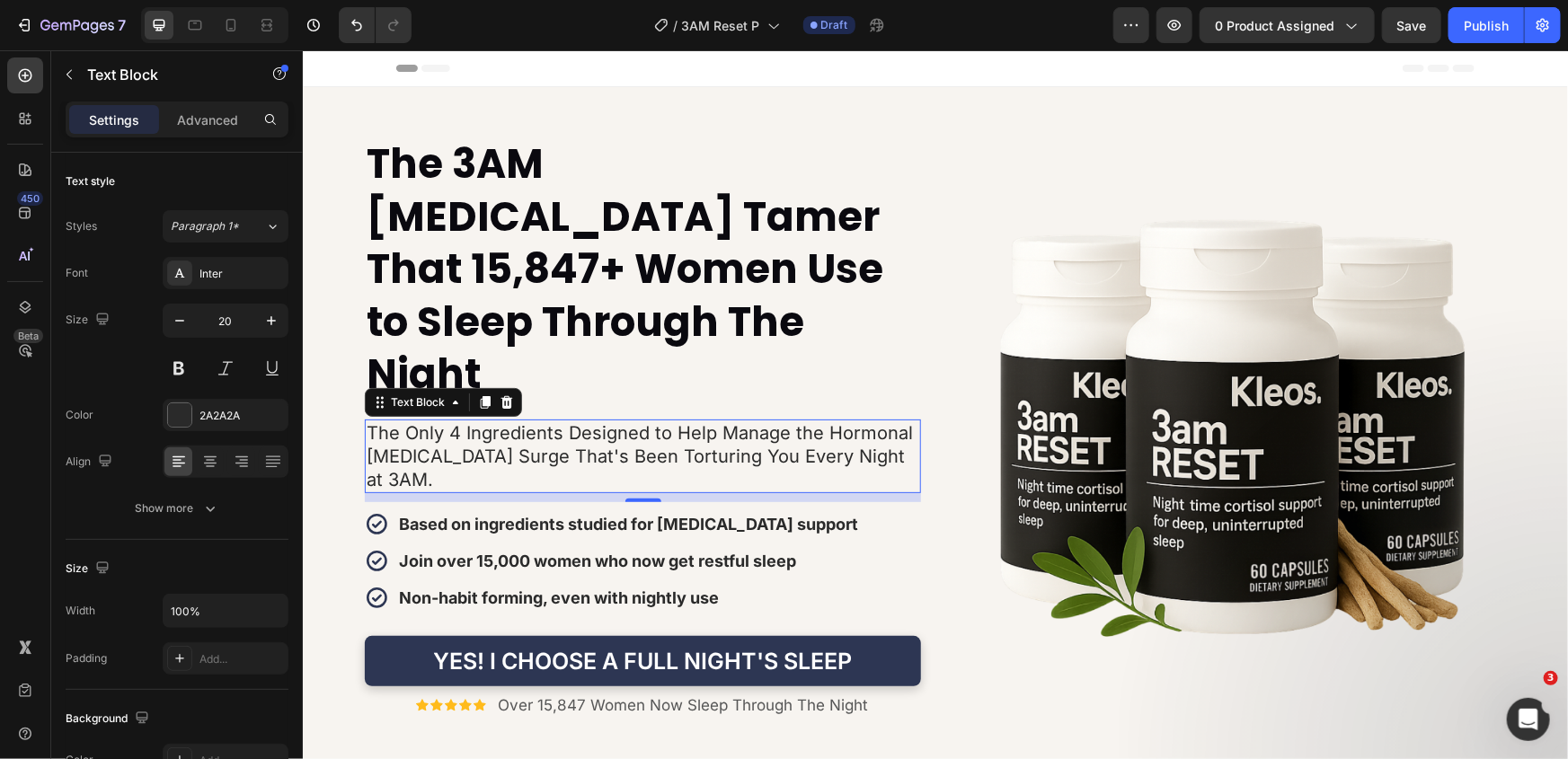
click at [592, 421] on p "The Only 4 Ingredients Designed to Help Manage the Hormonal Cortisol Surge That…" at bounding box center [641, 455] width 552 height 70
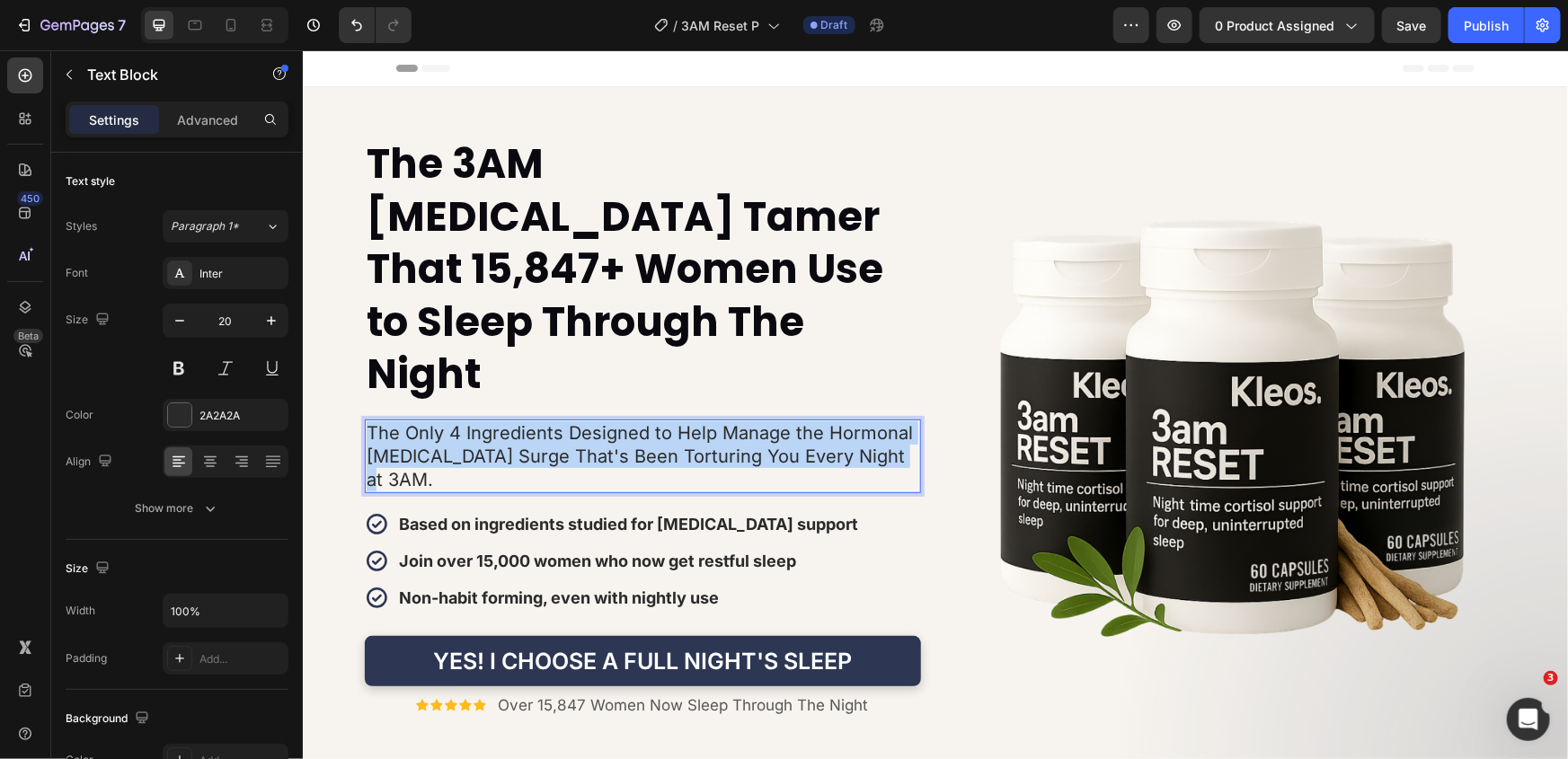
click at [592, 421] on p "The Only 4 Ingredients Designed to Help Manage the Hormonal Cortisol Surge That…" at bounding box center [641, 455] width 552 height 70
copy p "The Only 4 Ingredients Designed to Help Manage the Hormonal Cortisol Surge That…"
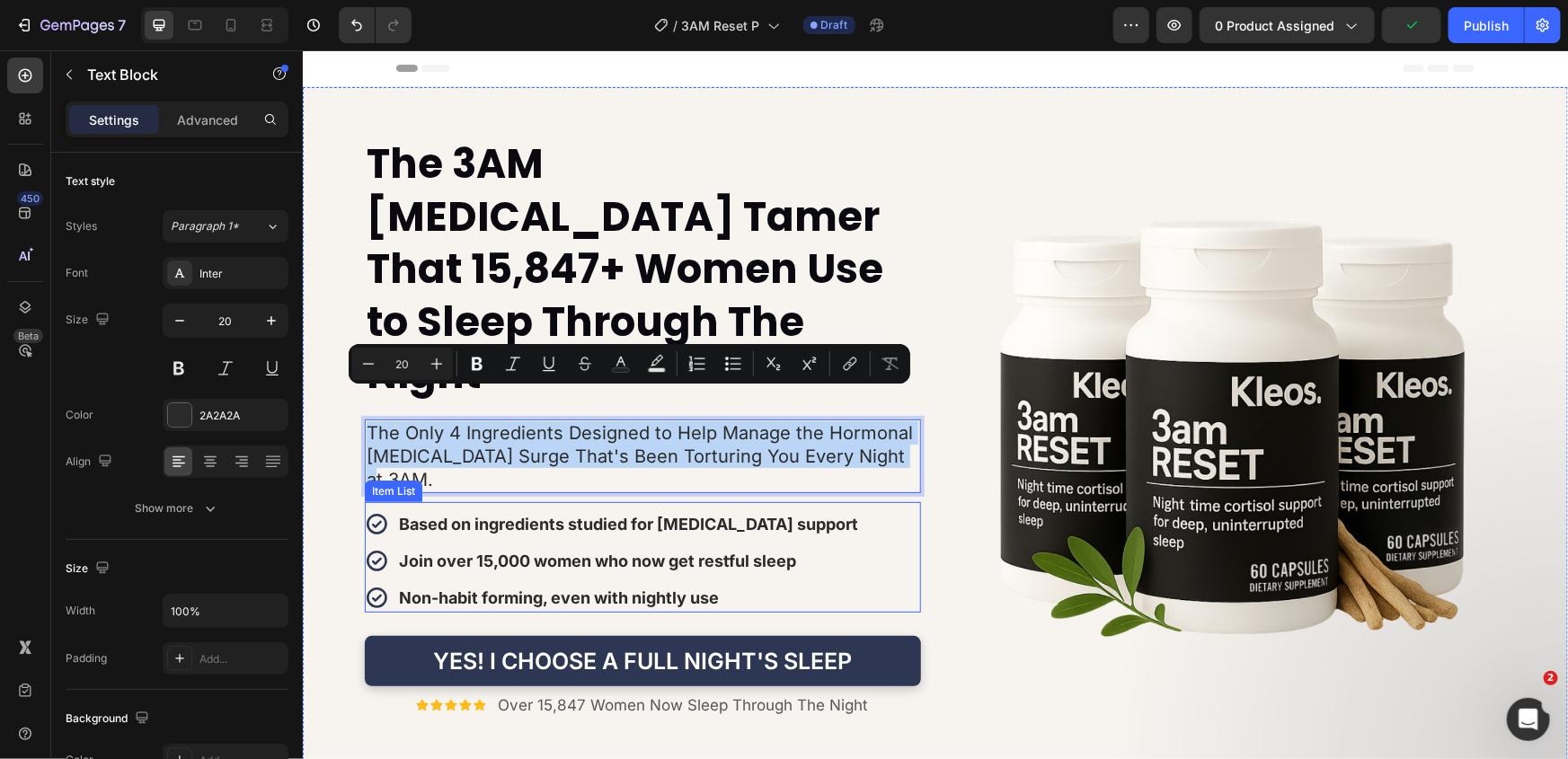
click at [591, 514] on strong "Based on ingredients studied for cortisol support" at bounding box center [627, 523] width 459 height 19
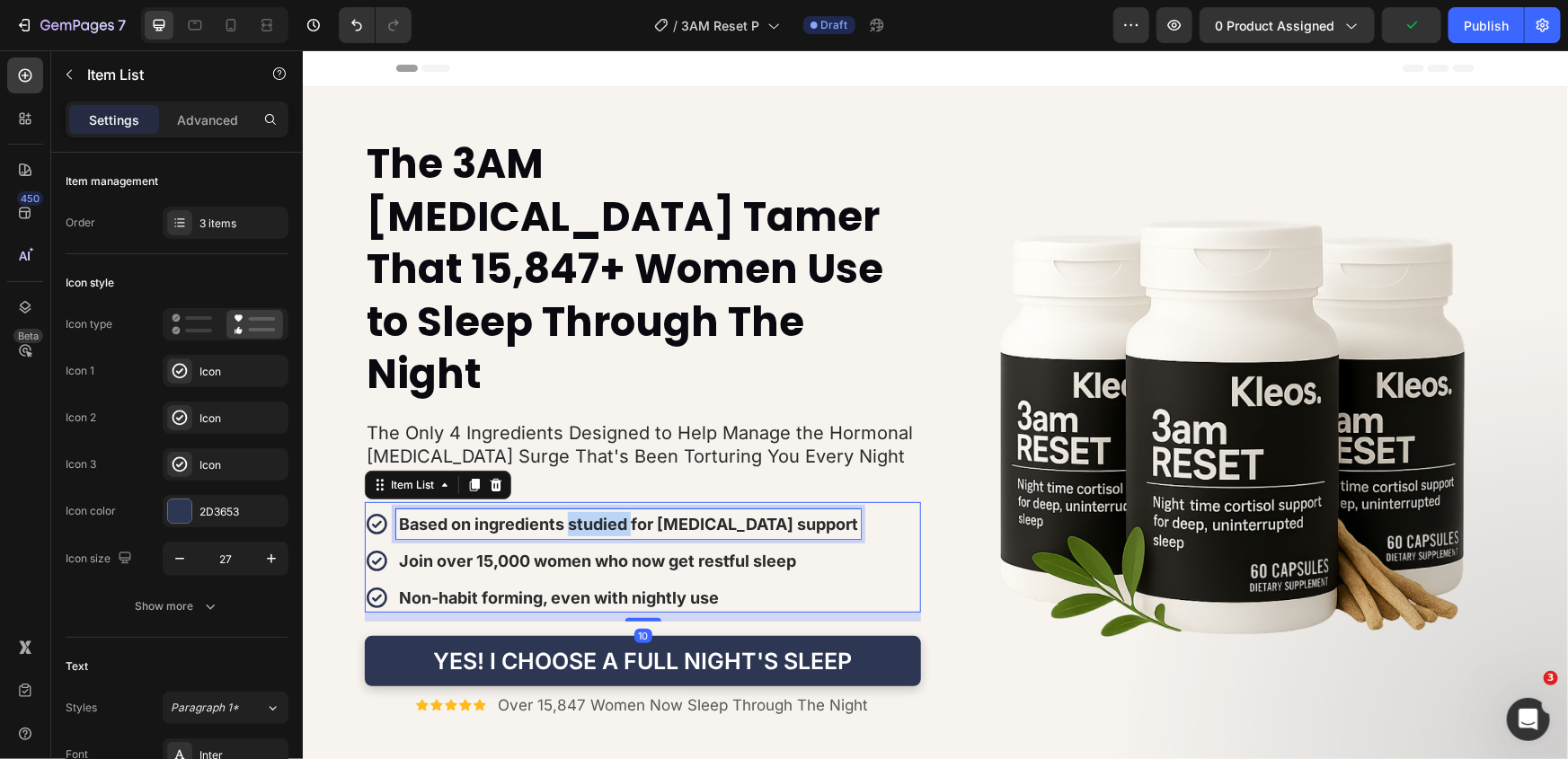
click at [591, 514] on strong "Based on ingredients studied for cortisol support" at bounding box center [627, 523] width 459 height 19
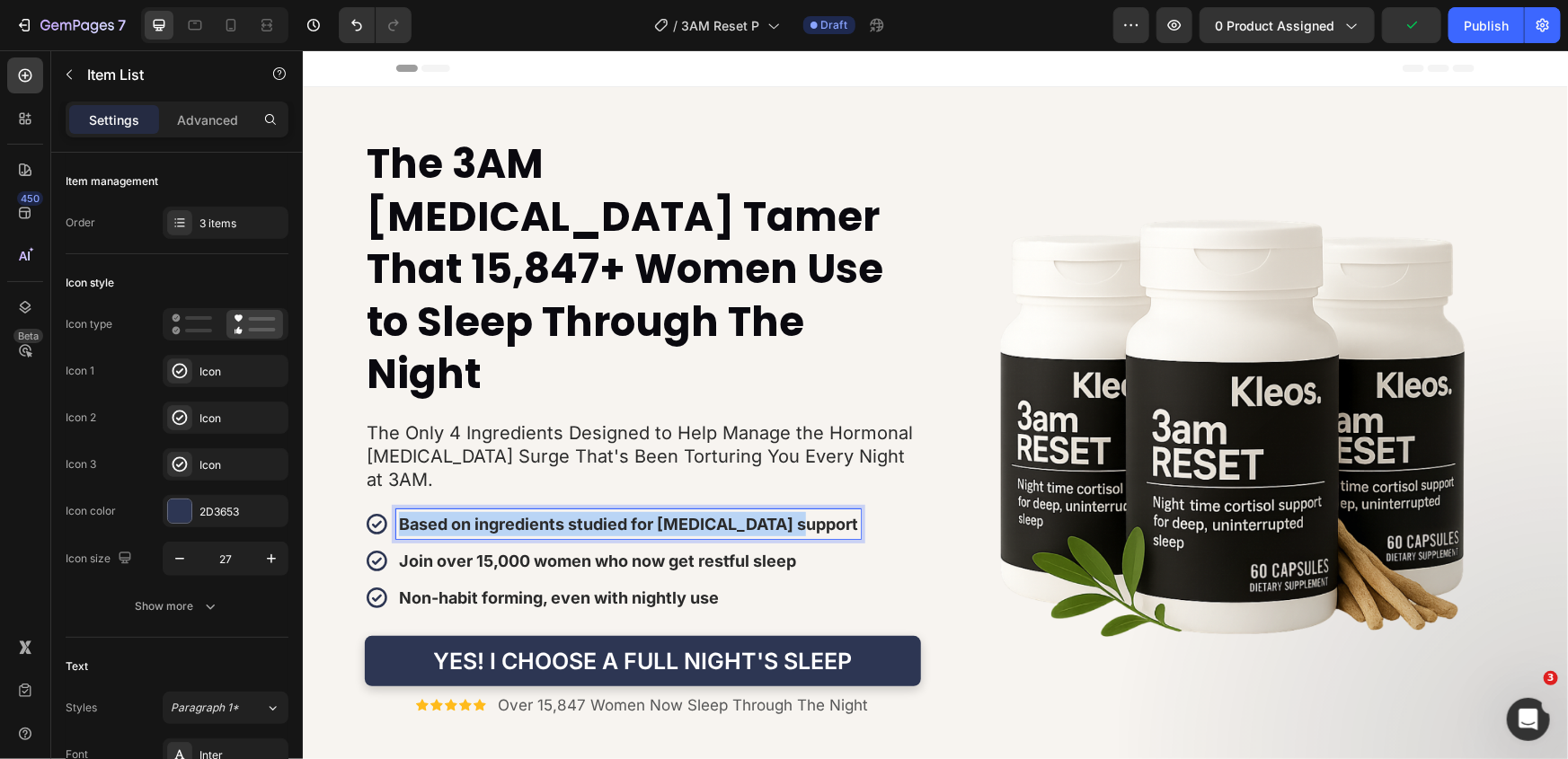
copy strong "Based on ingredients studied for cortisol support"
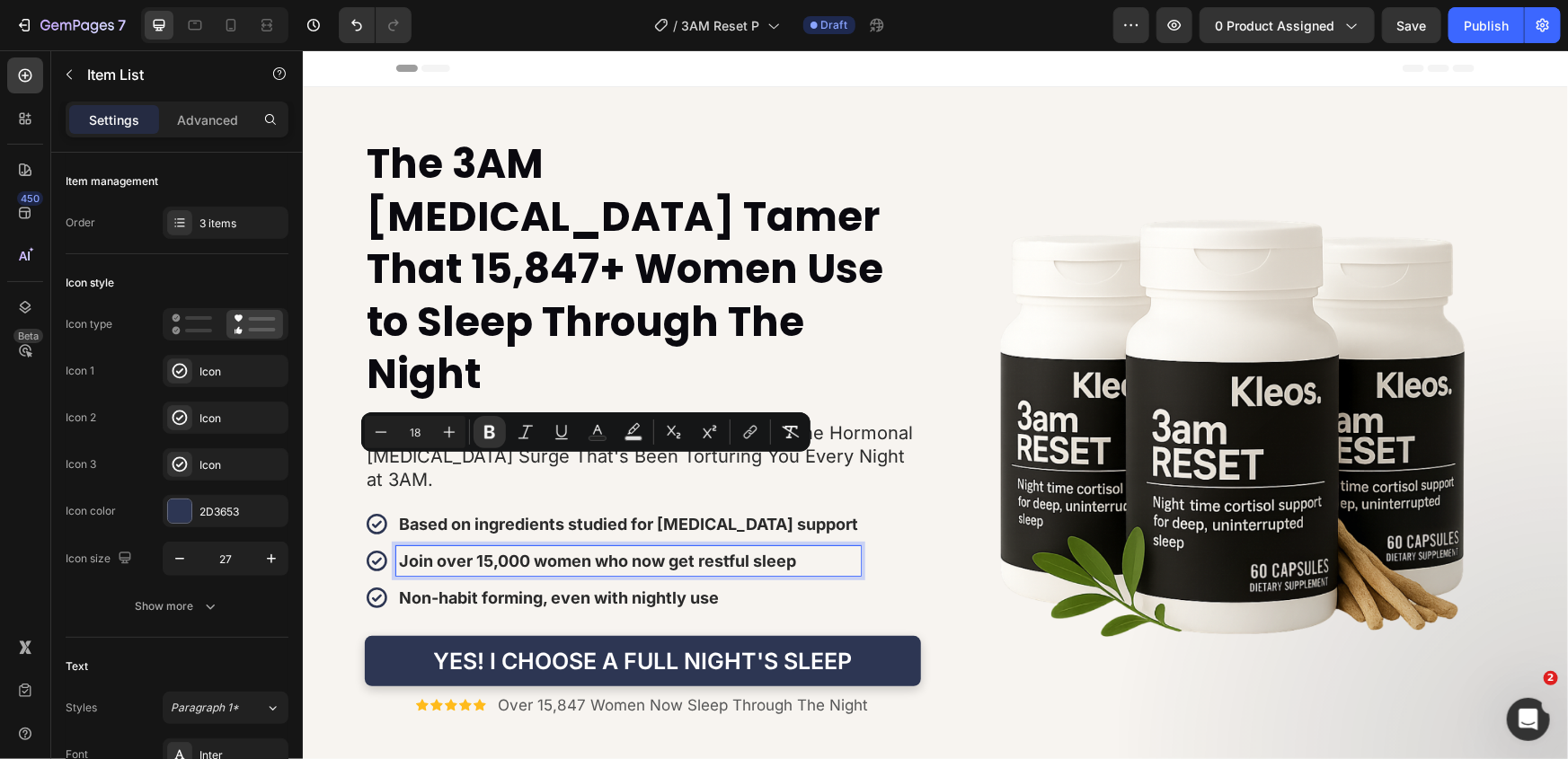
click at [602, 551] on strong "Join over 15,000 women who now get restful sleep" at bounding box center [596, 560] width 397 height 19
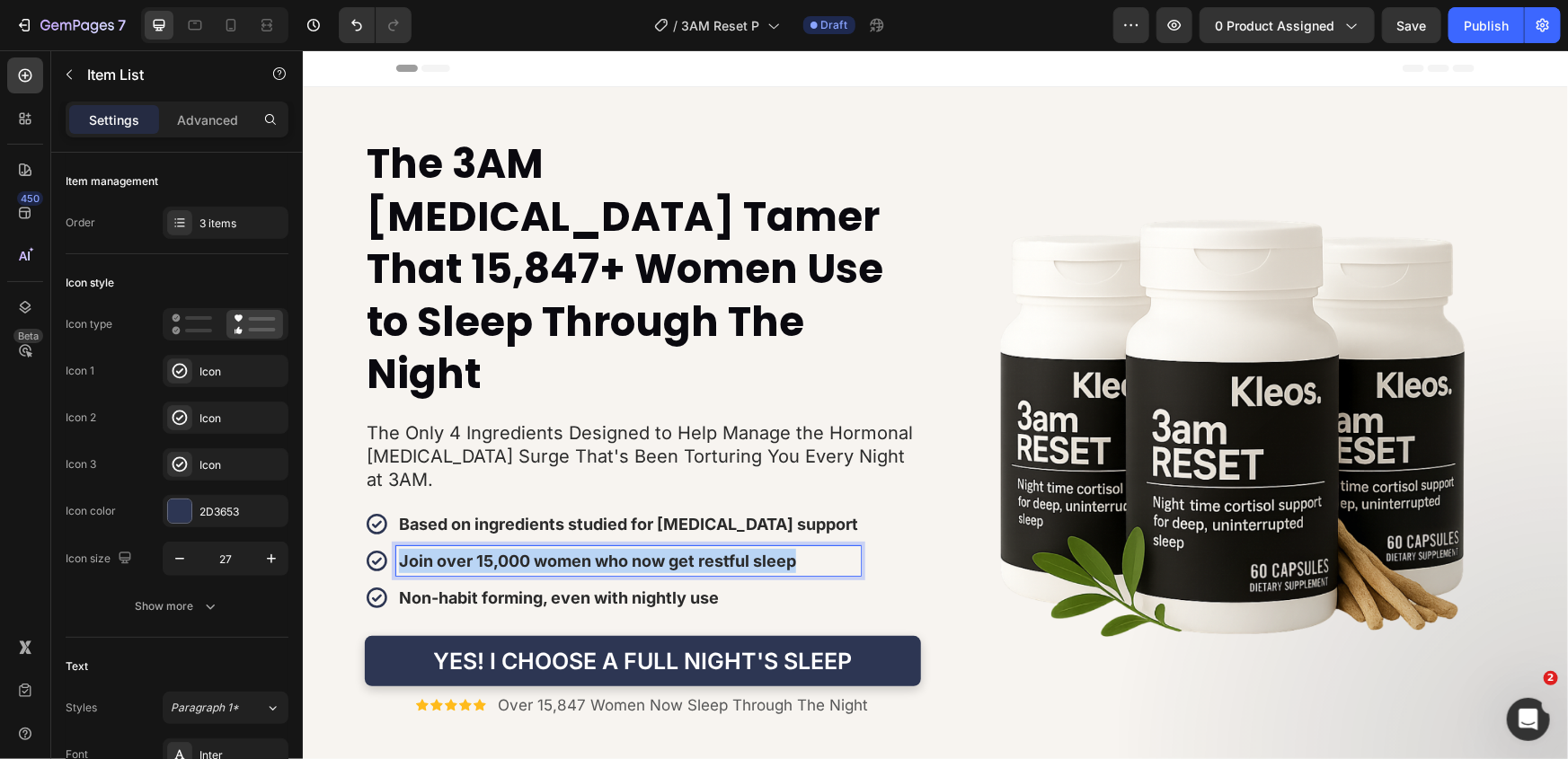
copy strong "Join over 15,000 women who now get restful sleep"
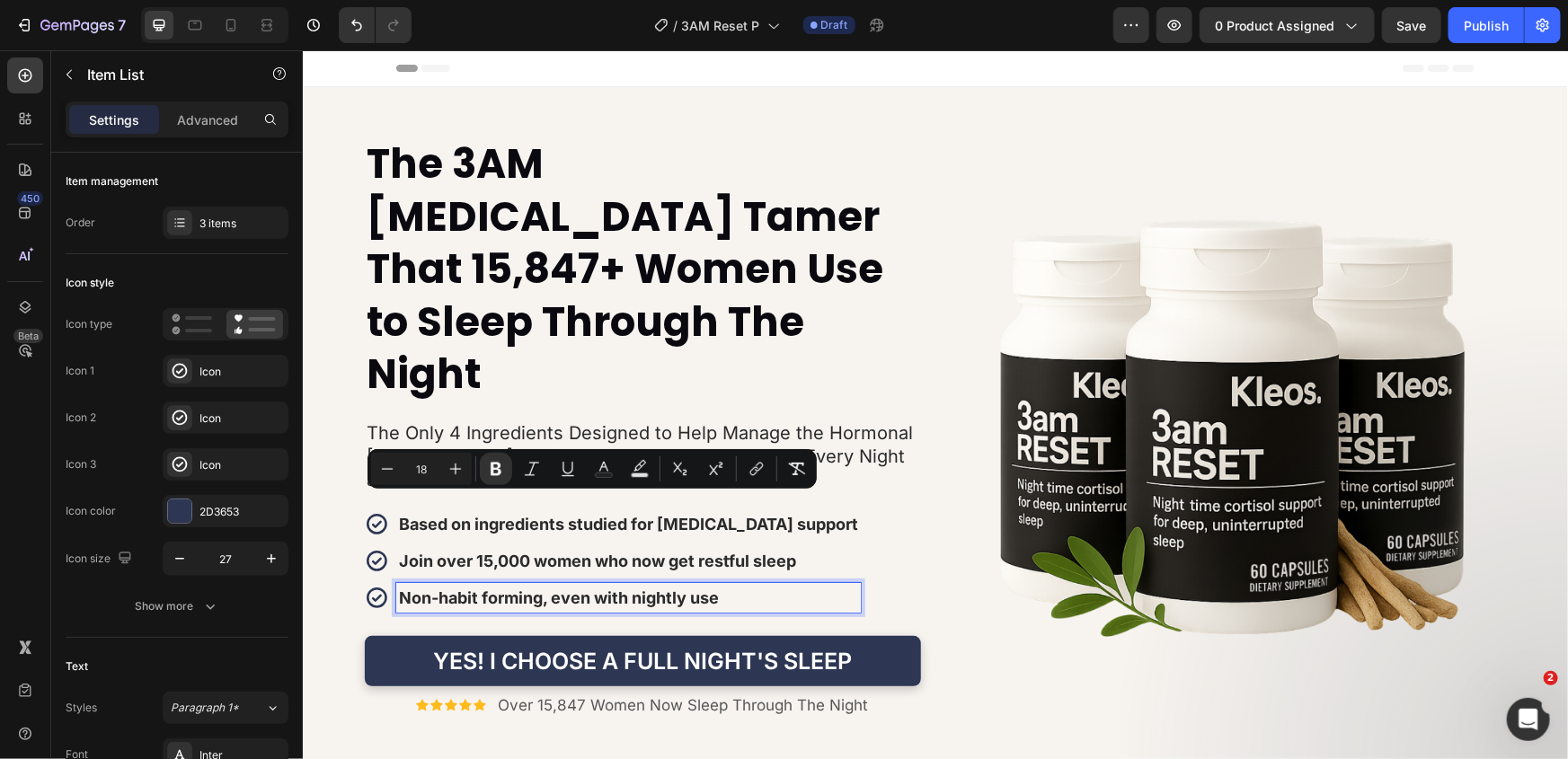
click at [566, 588] on strong "Non-habit forming, even with nightly use" at bounding box center [558, 597] width 320 height 19
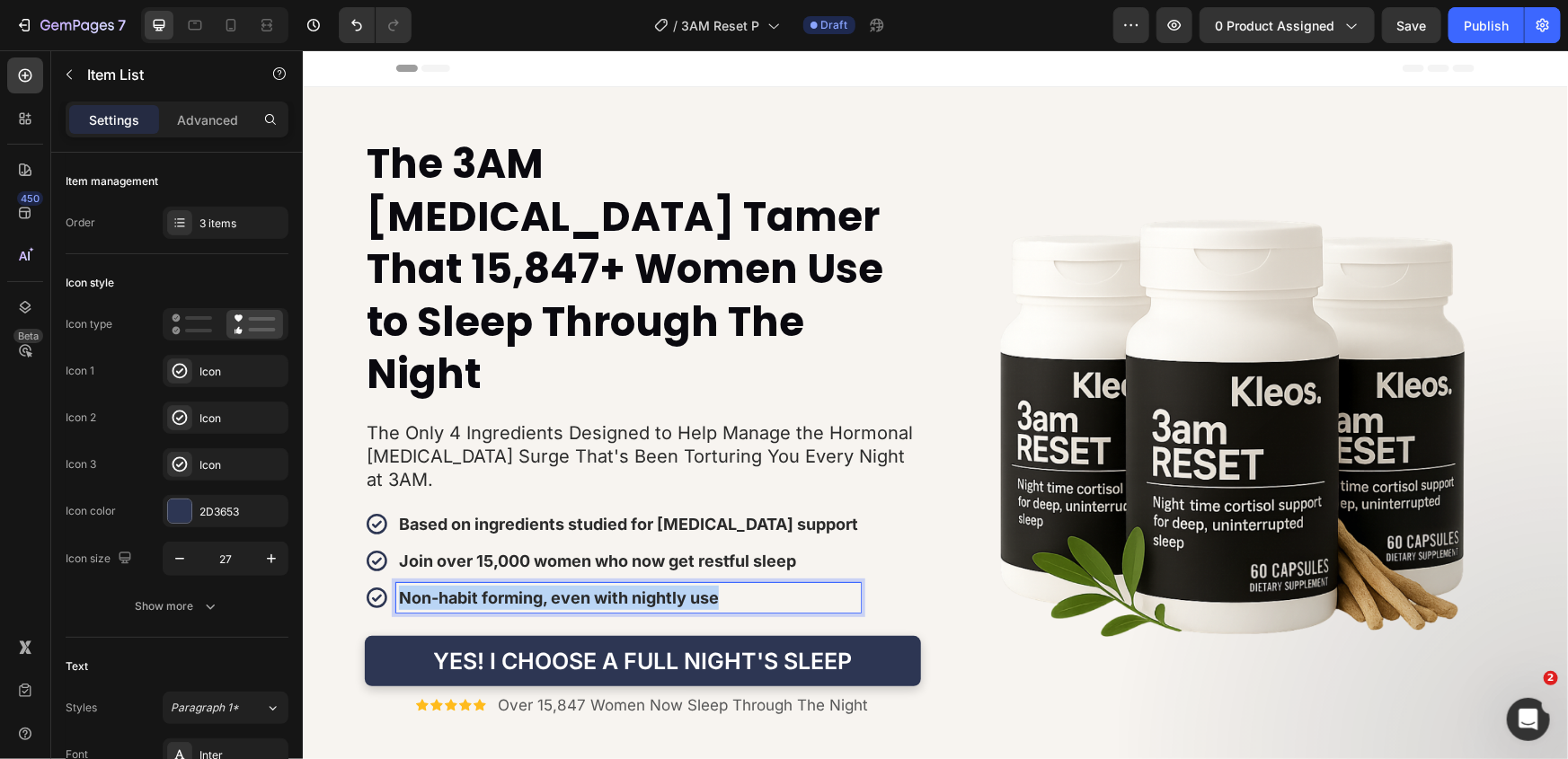
click at [566, 588] on strong "Non-habit forming, even with nightly use" at bounding box center [558, 597] width 320 height 19
copy strong "Non-habit forming, even with nightly use"
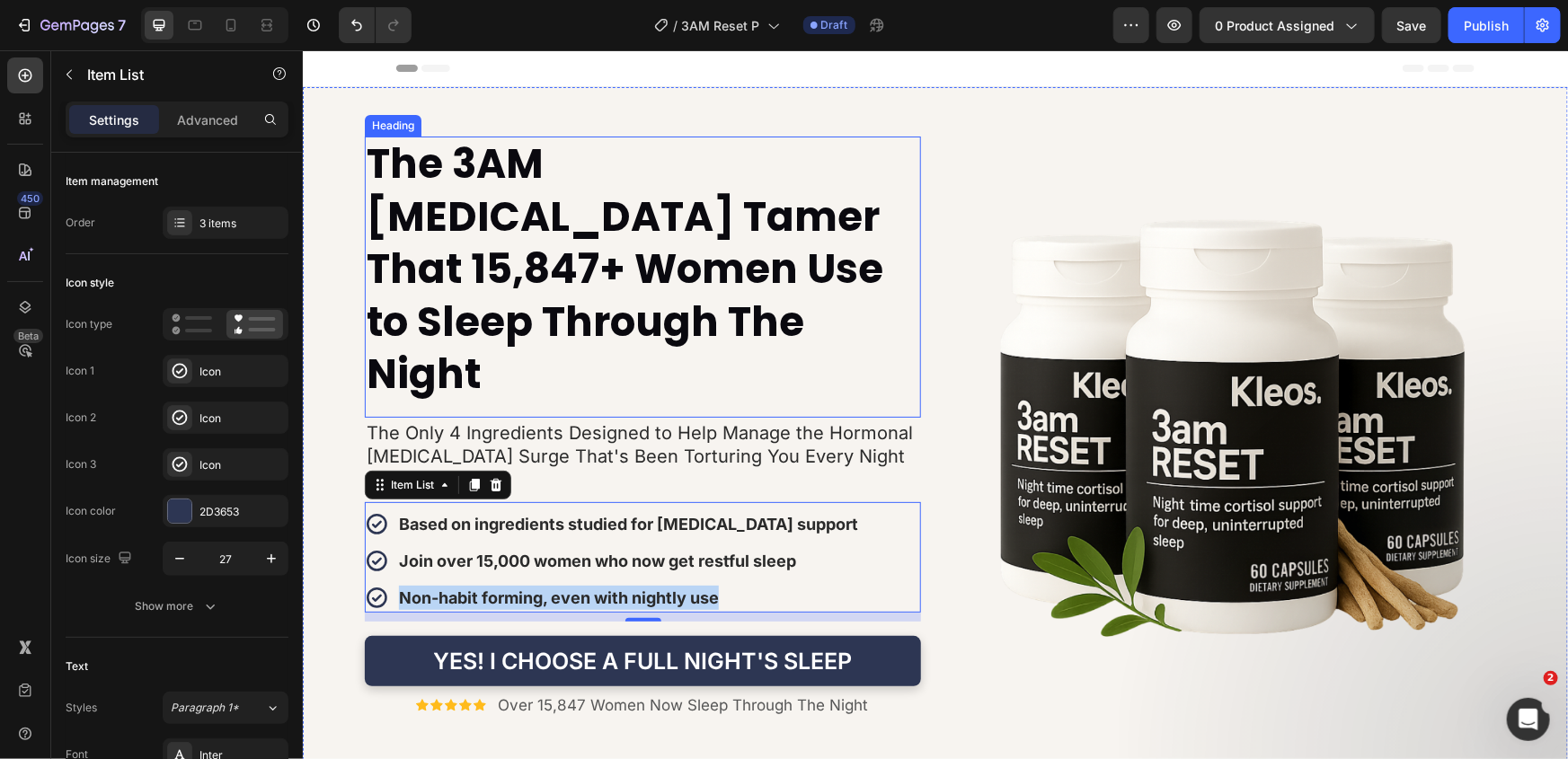
click at [537, 215] on strong "The 3AM Cortisol Tamer That 15,847+ Women Use to Sleep Through The Night" at bounding box center [623, 268] width 517 height 267
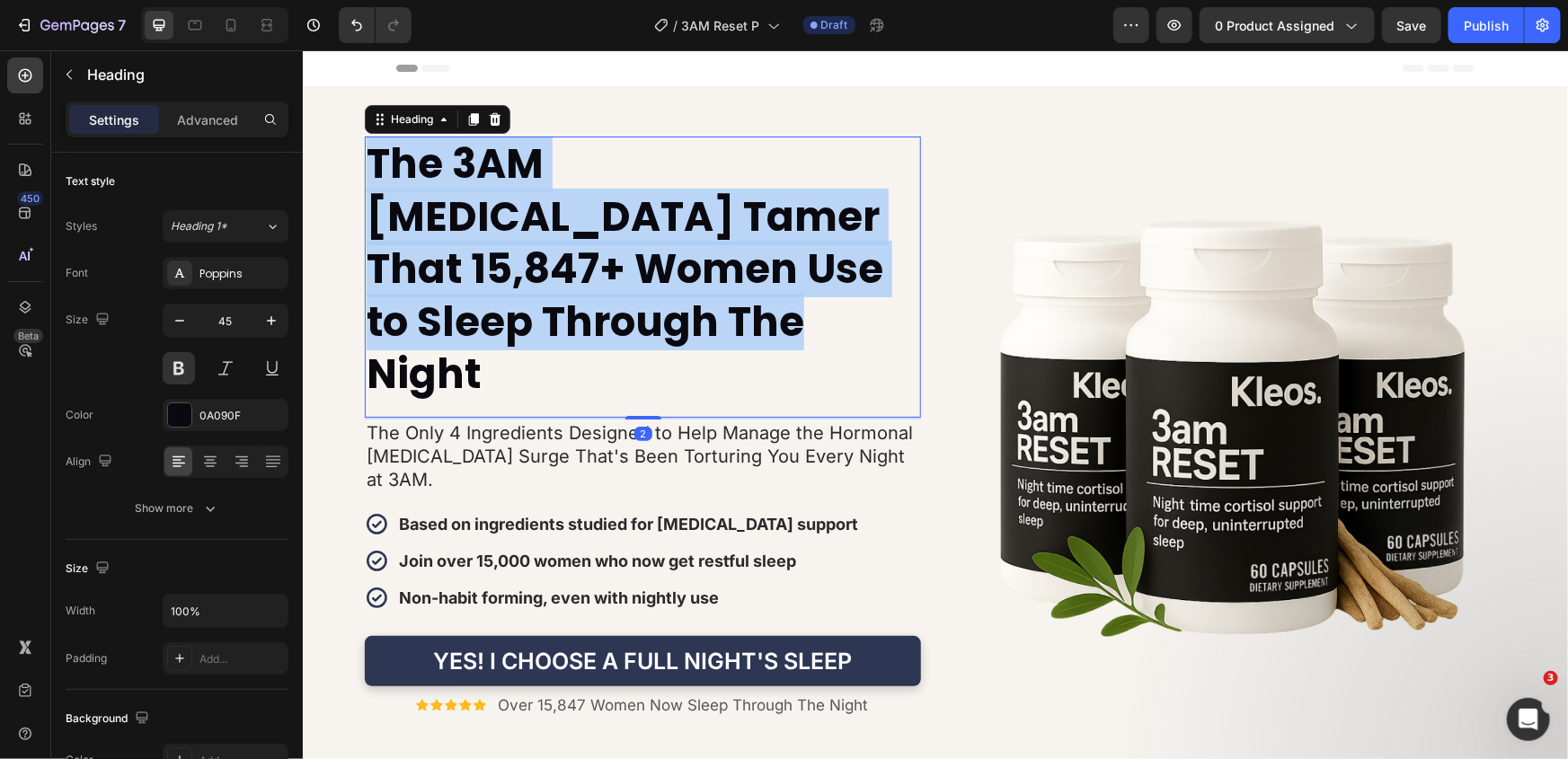
click at [537, 215] on strong "The 3AM Cortisol Tamer That 15,847+ Women Use to Sleep Through The Night" at bounding box center [623, 268] width 517 height 267
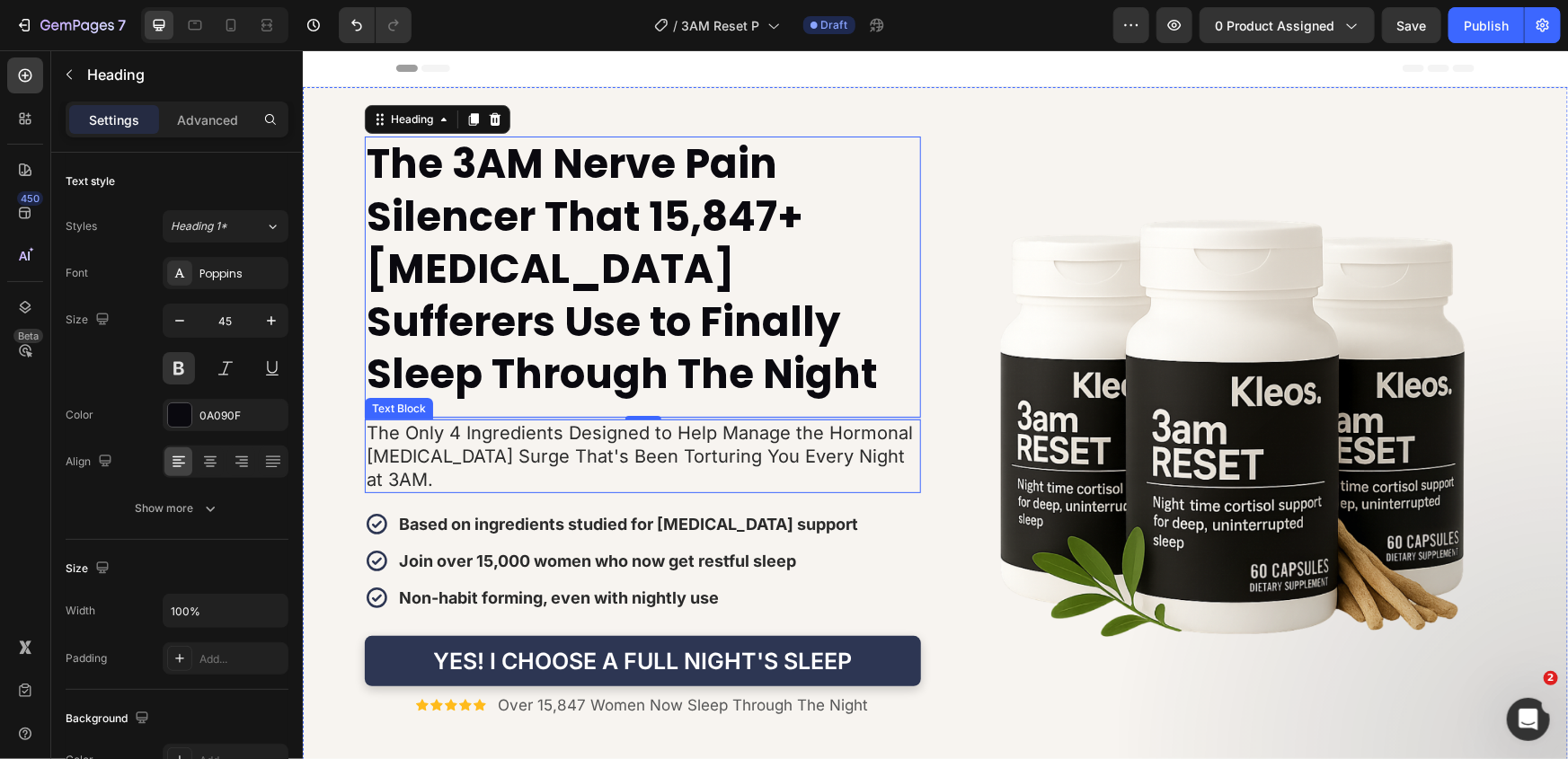
click at [510, 432] on p "The Only 4 Ingredients Designed to Help Manage the Hormonal Cortisol Surge That…" at bounding box center [641, 455] width 552 height 70
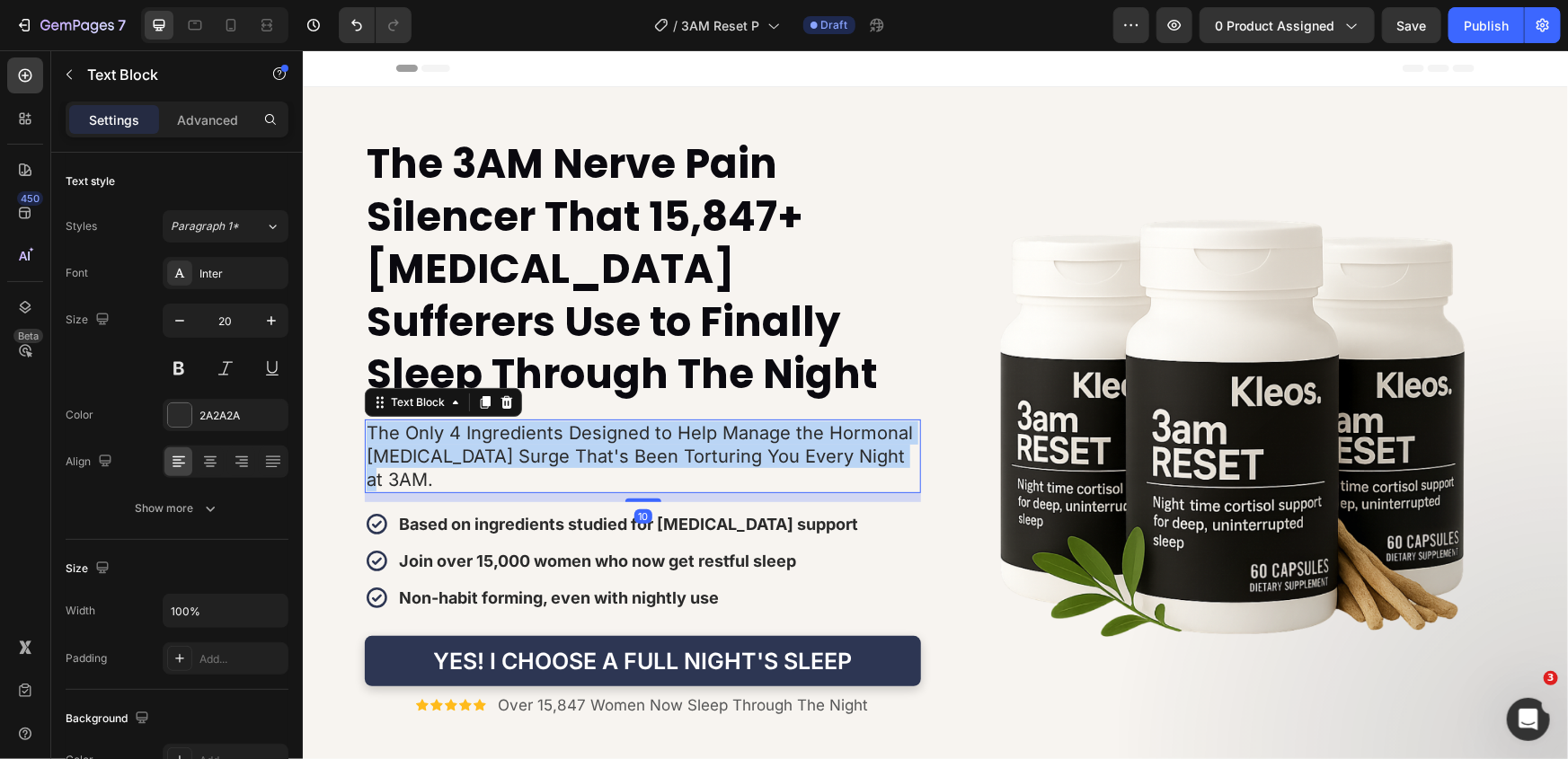
click at [510, 432] on p "The Only 4 Ingredients Designed to Help Manage the Hormonal Cortisol Surge That…" at bounding box center [641, 455] width 552 height 70
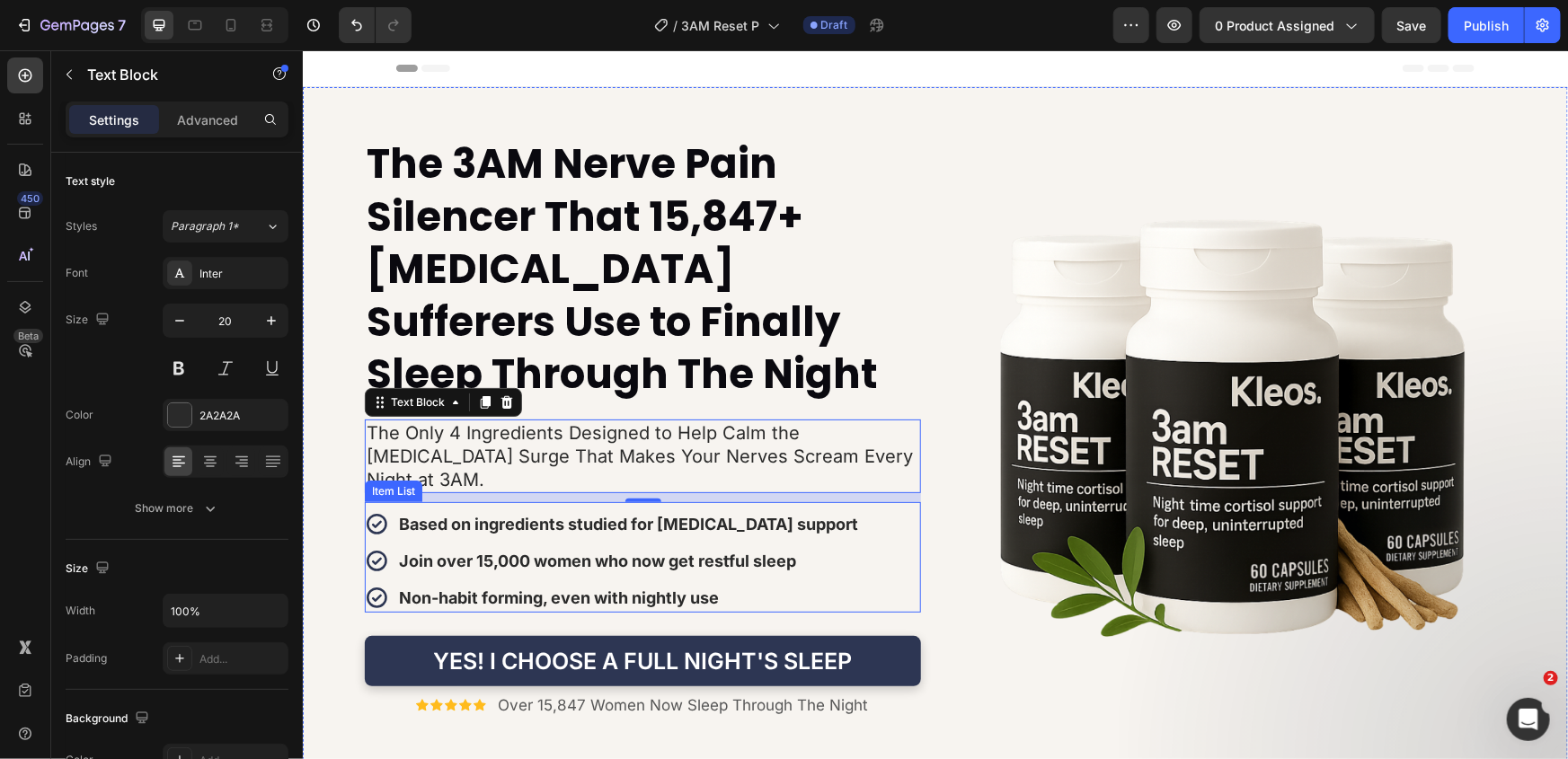
click at [596, 511] on p "Based on ingredients studied for cortisol support" at bounding box center [627, 523] width 459 height 24
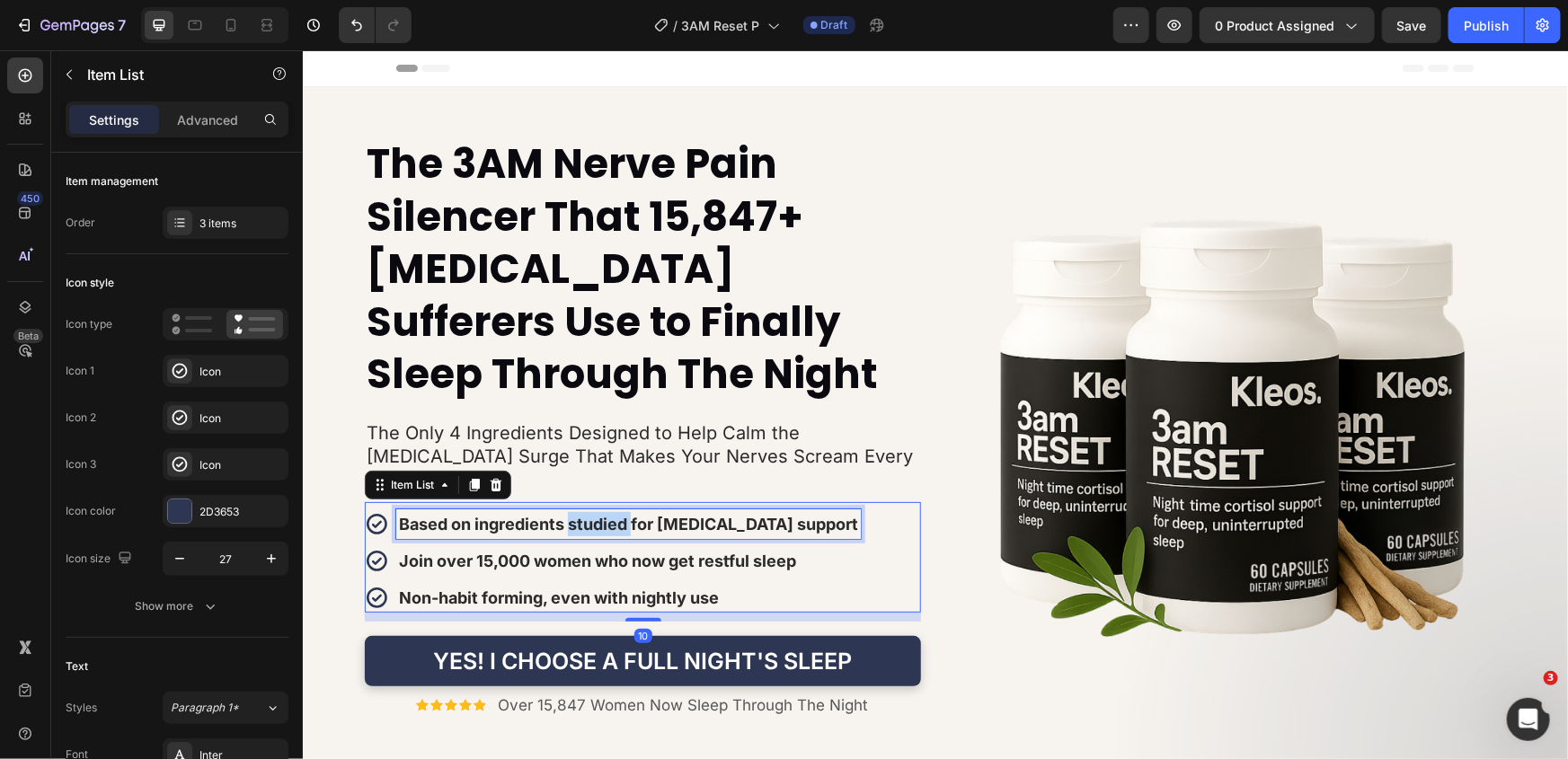
click at [589, 514] on strong "Based on ingredients studied for cortisol support" at bounding box center [627, 523] width 459 height 19
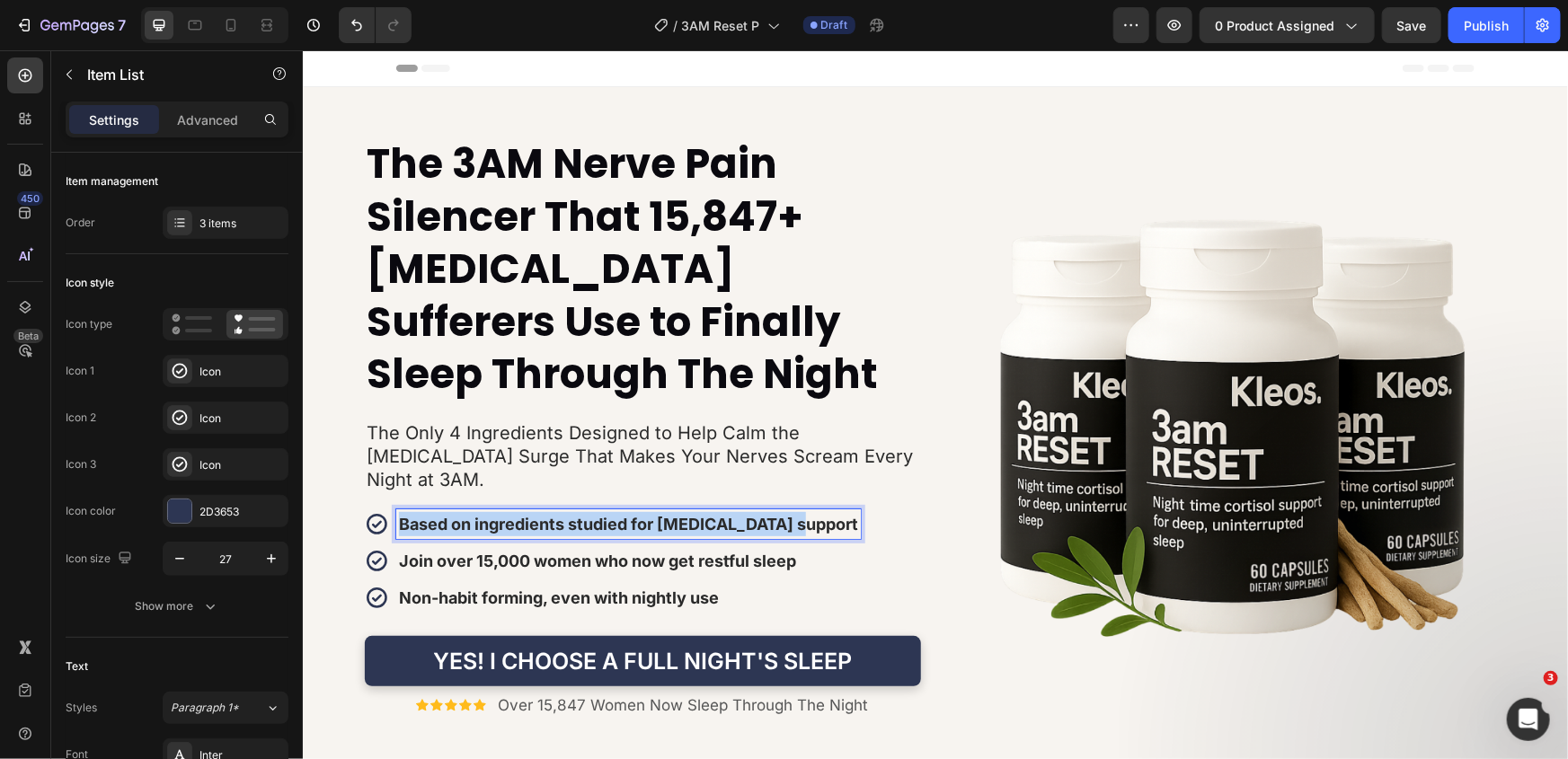
click at [589, 514] on strong "Based on ingredients studied for cortisol support" at bounding box center [627, 523] width 459 height 19
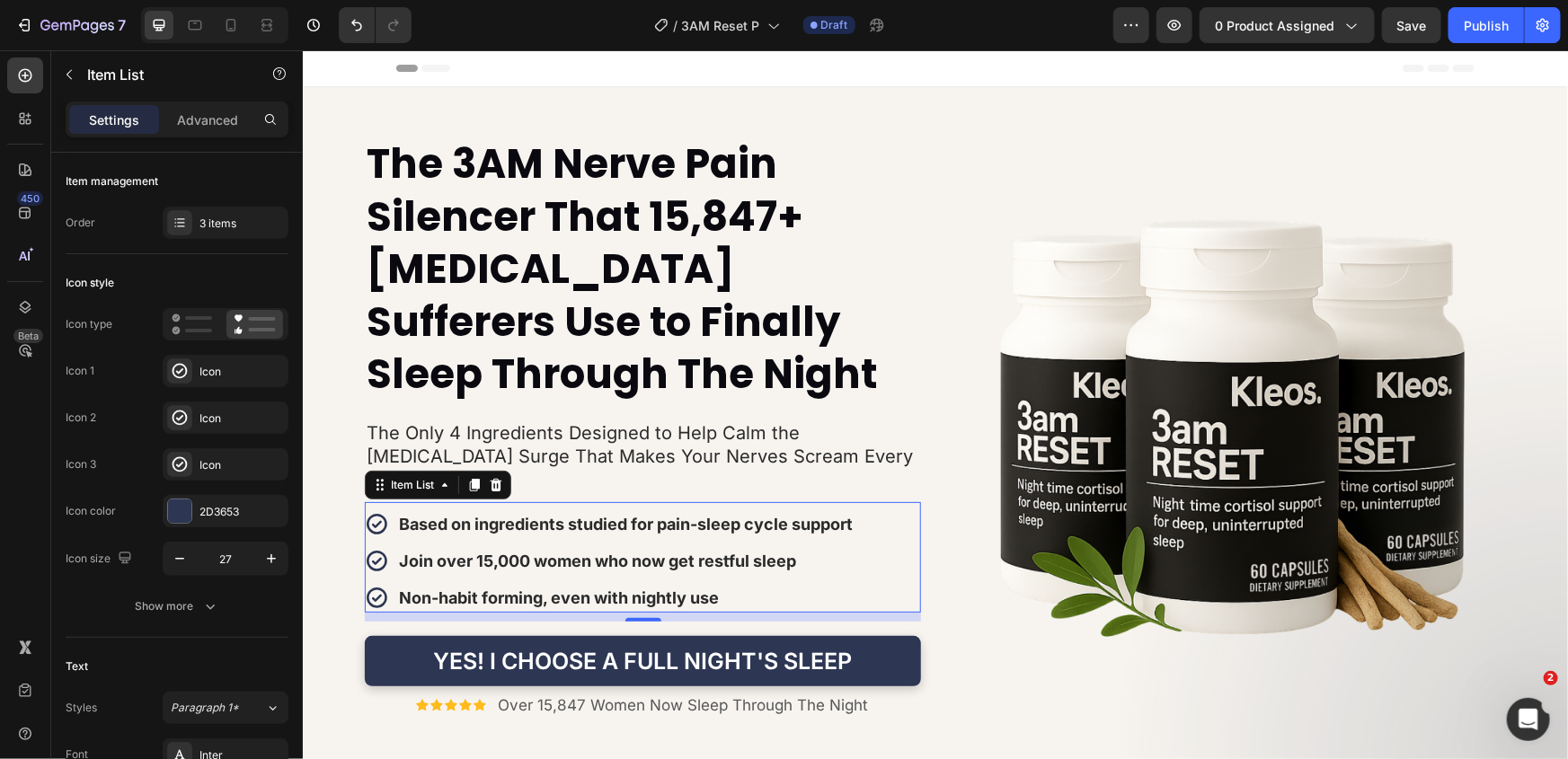
click at [577, 551] on strong "Join over 15,000 women who now get restful sleep" at bounding box center [596, 560] width 397 height 19
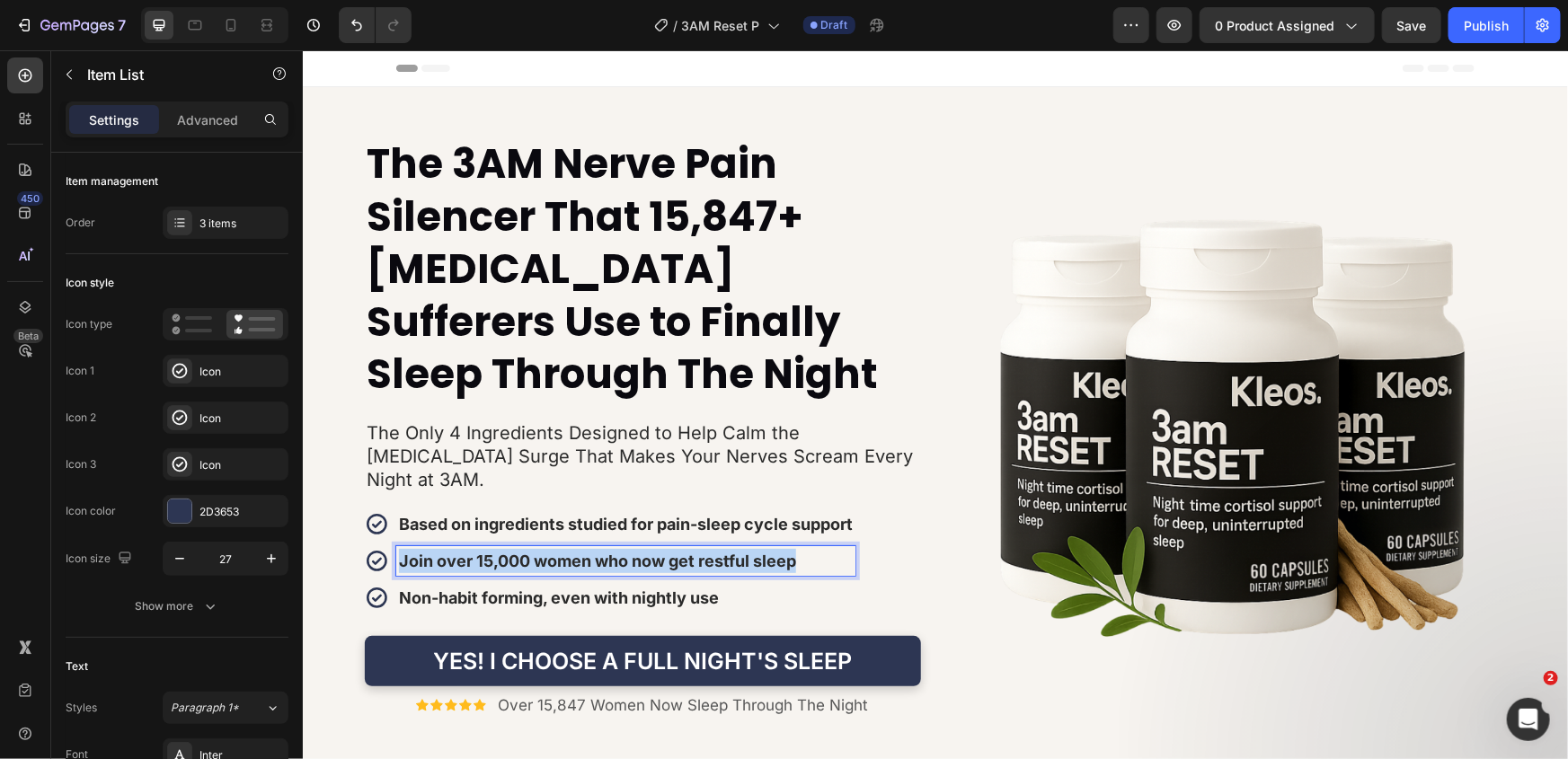
click at [577, 551] on strong "Join over 15,000 women who now get restful sleep" at bounding box center [596, 560] width 397 height 19
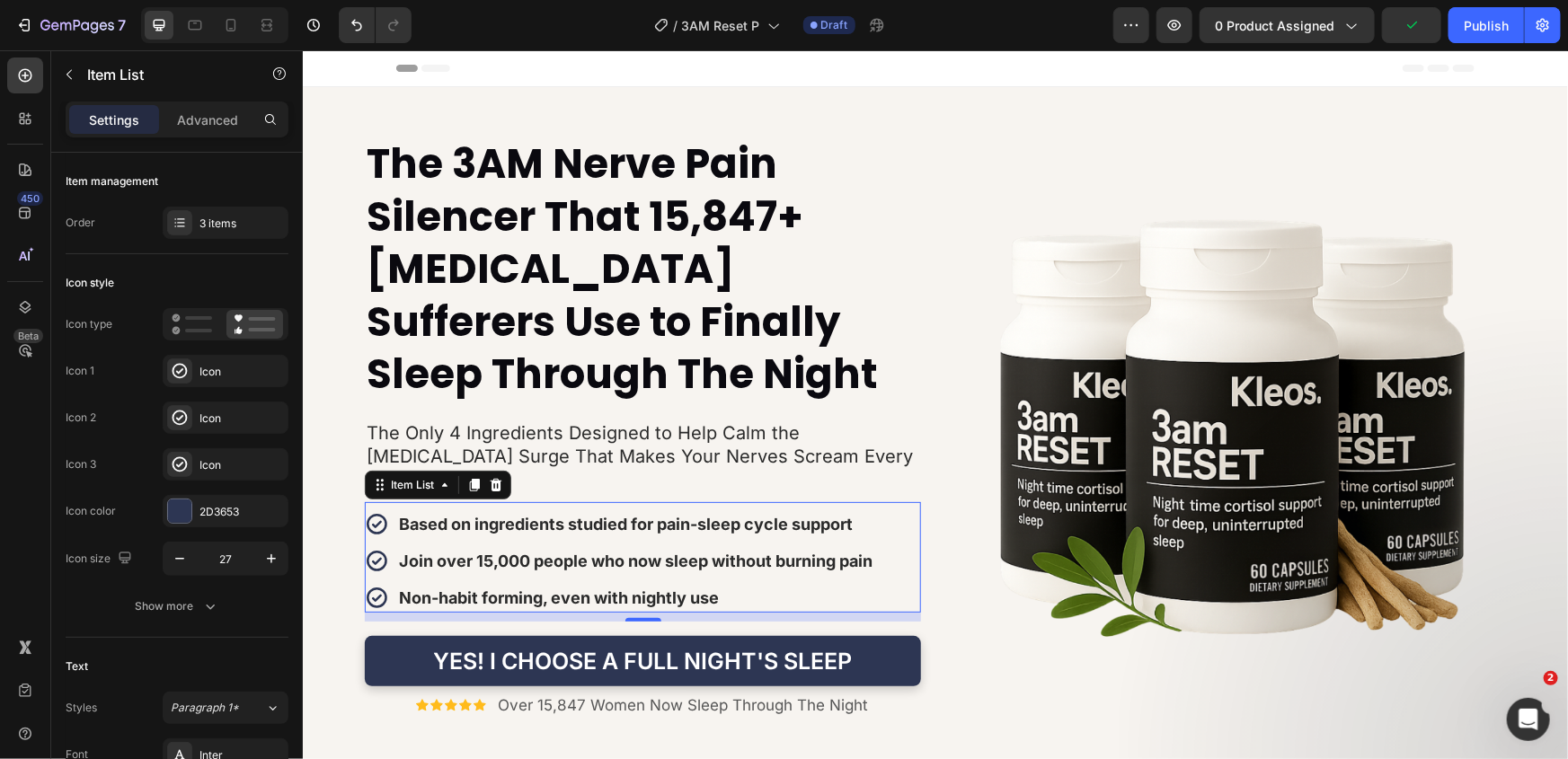
click at [639, 588] on strong "Non-habit forming, even with nightly use" at bounding box center [558, 597] width 320 height 19
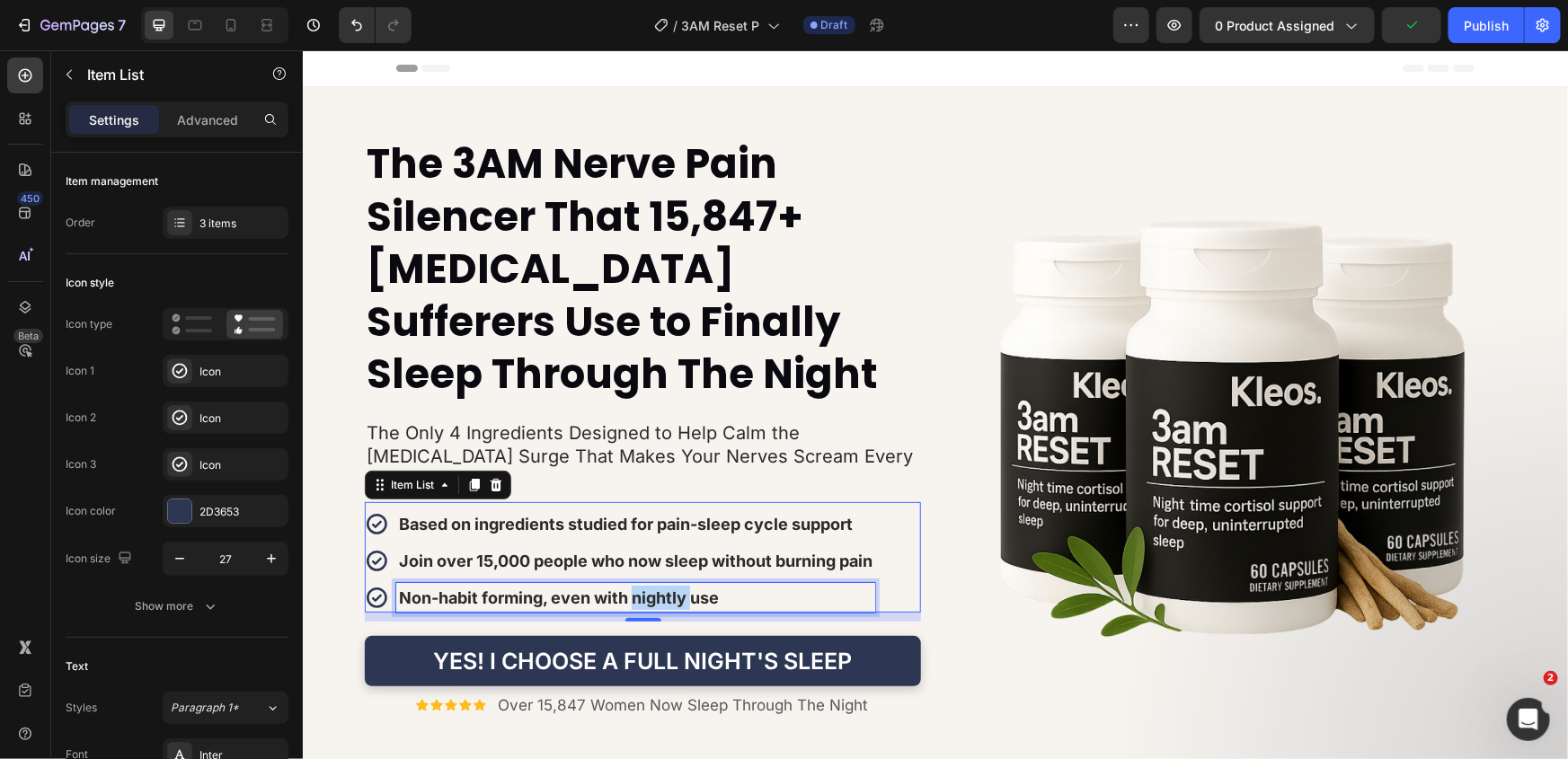
click at [639, 588] on strong "Non-habit forming, even with nightly use" at bounding box center [558, 597] width 320 height 19
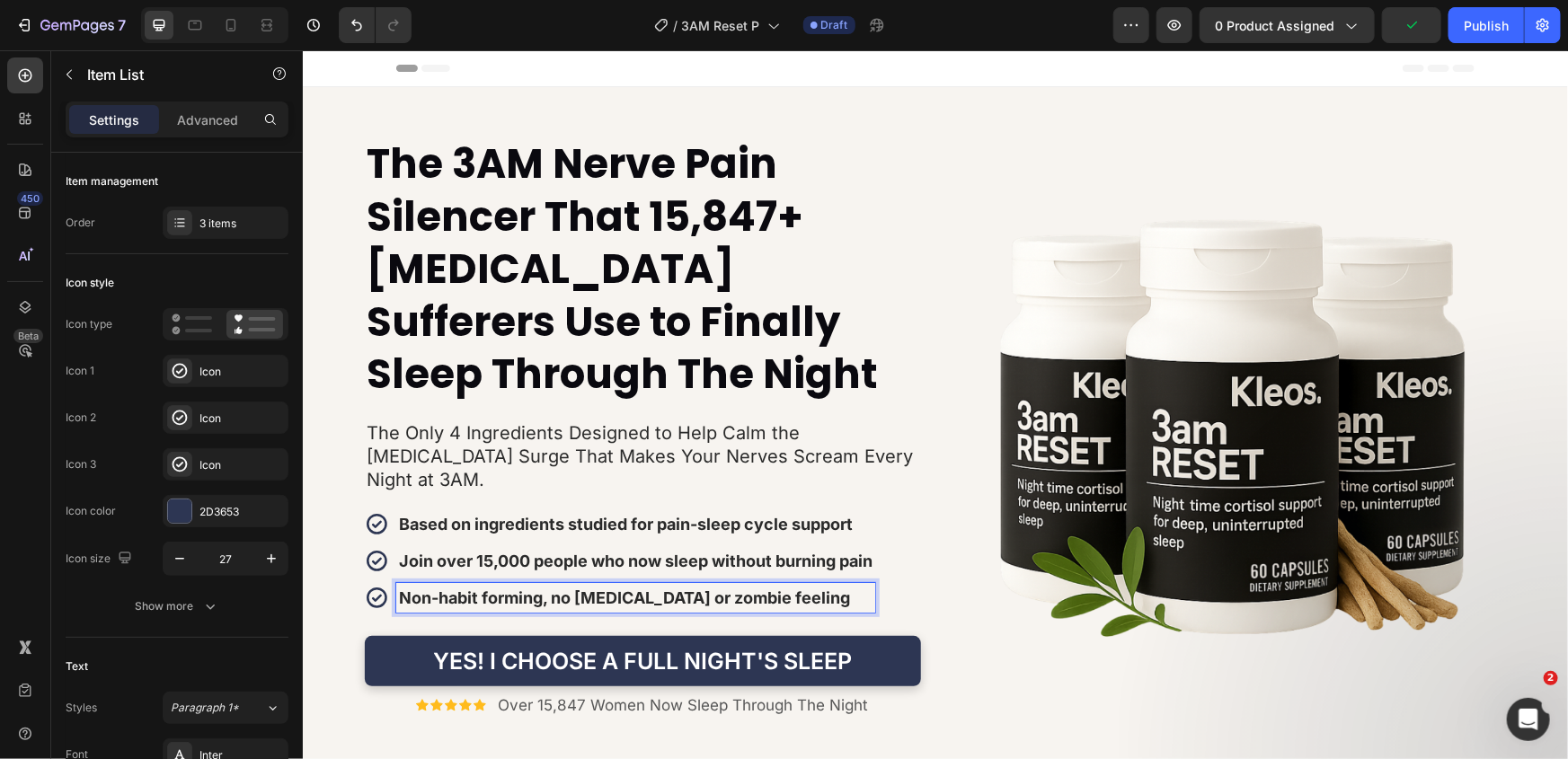
scroll to position [245, 0]
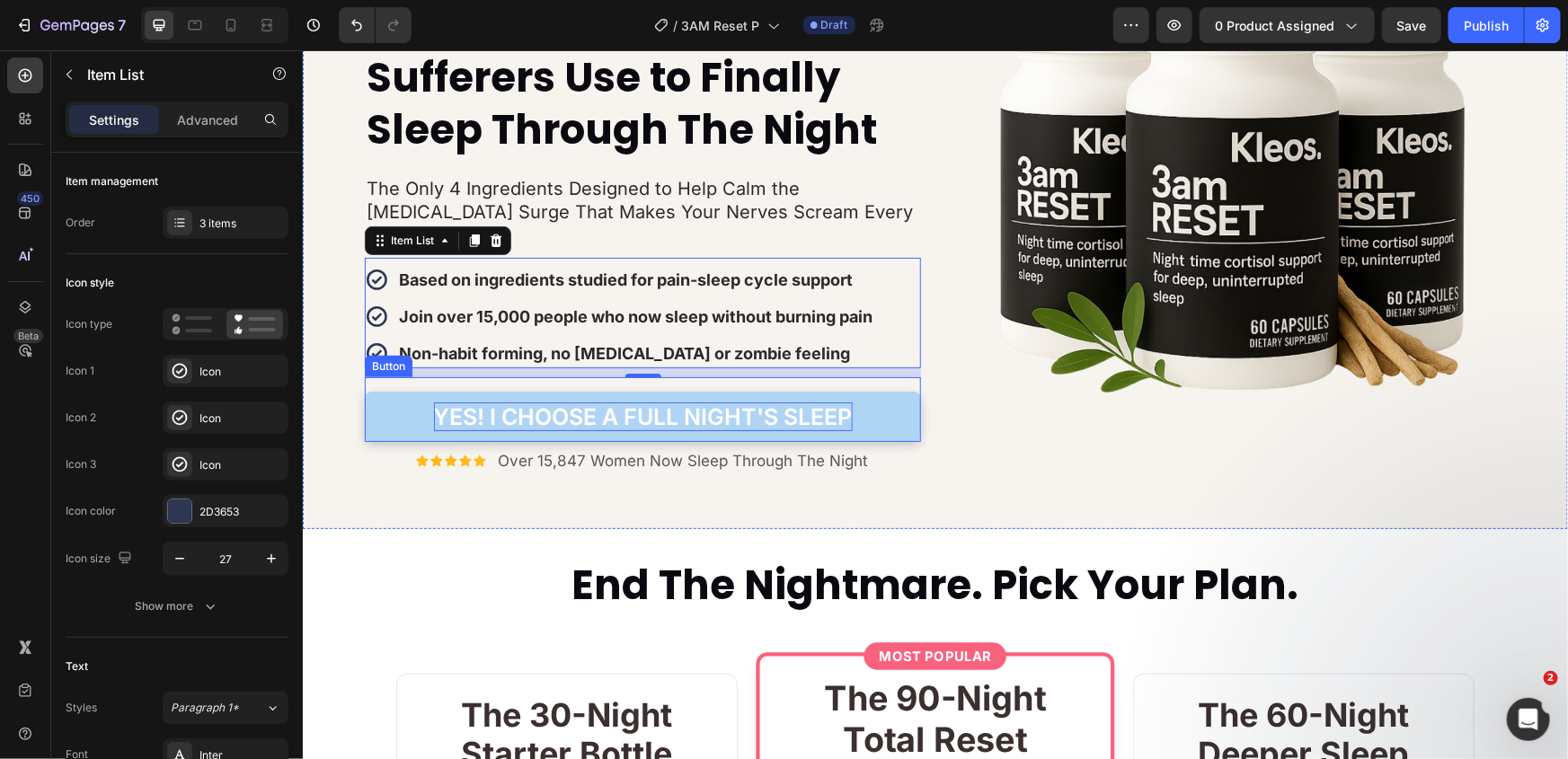
click at [737, 402] on p "YES! I CHOOSE A FULL NIGHT'S SLEEP" at bounding box center [642, 417] width 419 height 30
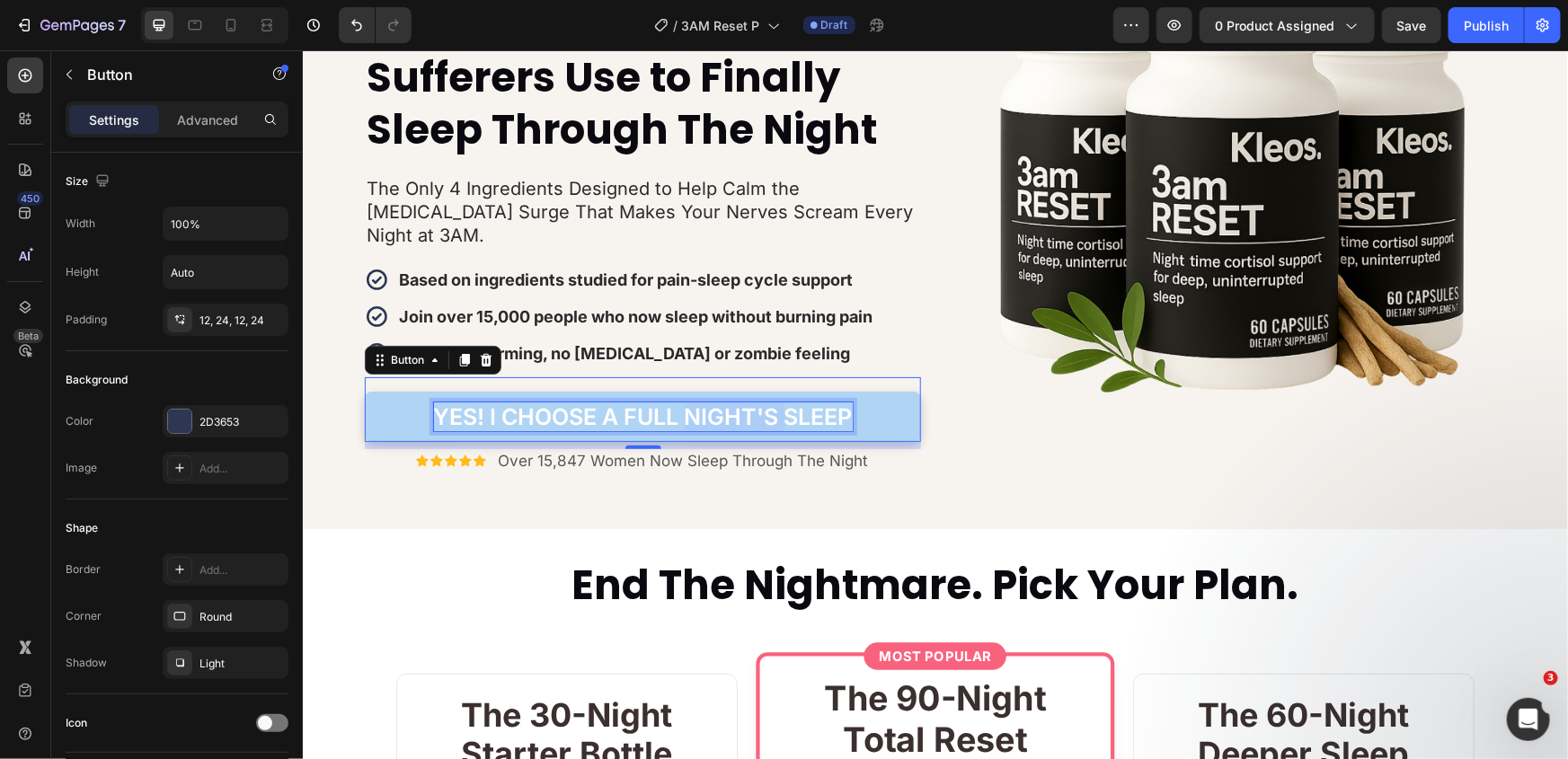
click at [737, 402] on p "YES! I CHOOSE A FULL NIGHT'S SLEEP" at bounding box center [642, 417] width 419 height 30
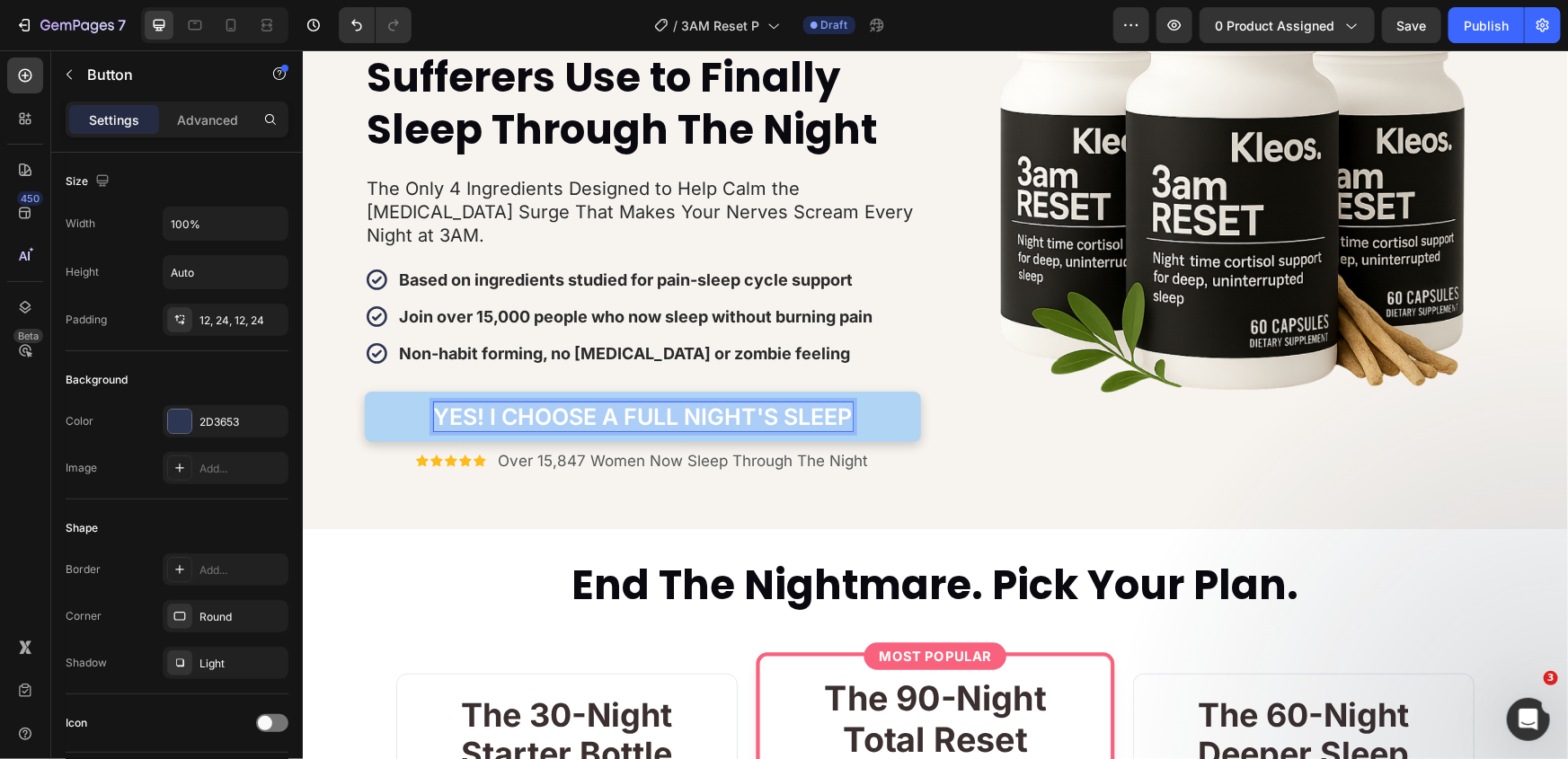
click at [737, 402] on p "YES! I CHOOSE A FULL NIGHT'S SLEEP" at bounding box center [642, 417] width 419 height 30
click at [738, 402] on p "YES! I CHOOSE A FULL NIGHT'S SLEEP" at bounding box center [642, 417] width 419 height 30
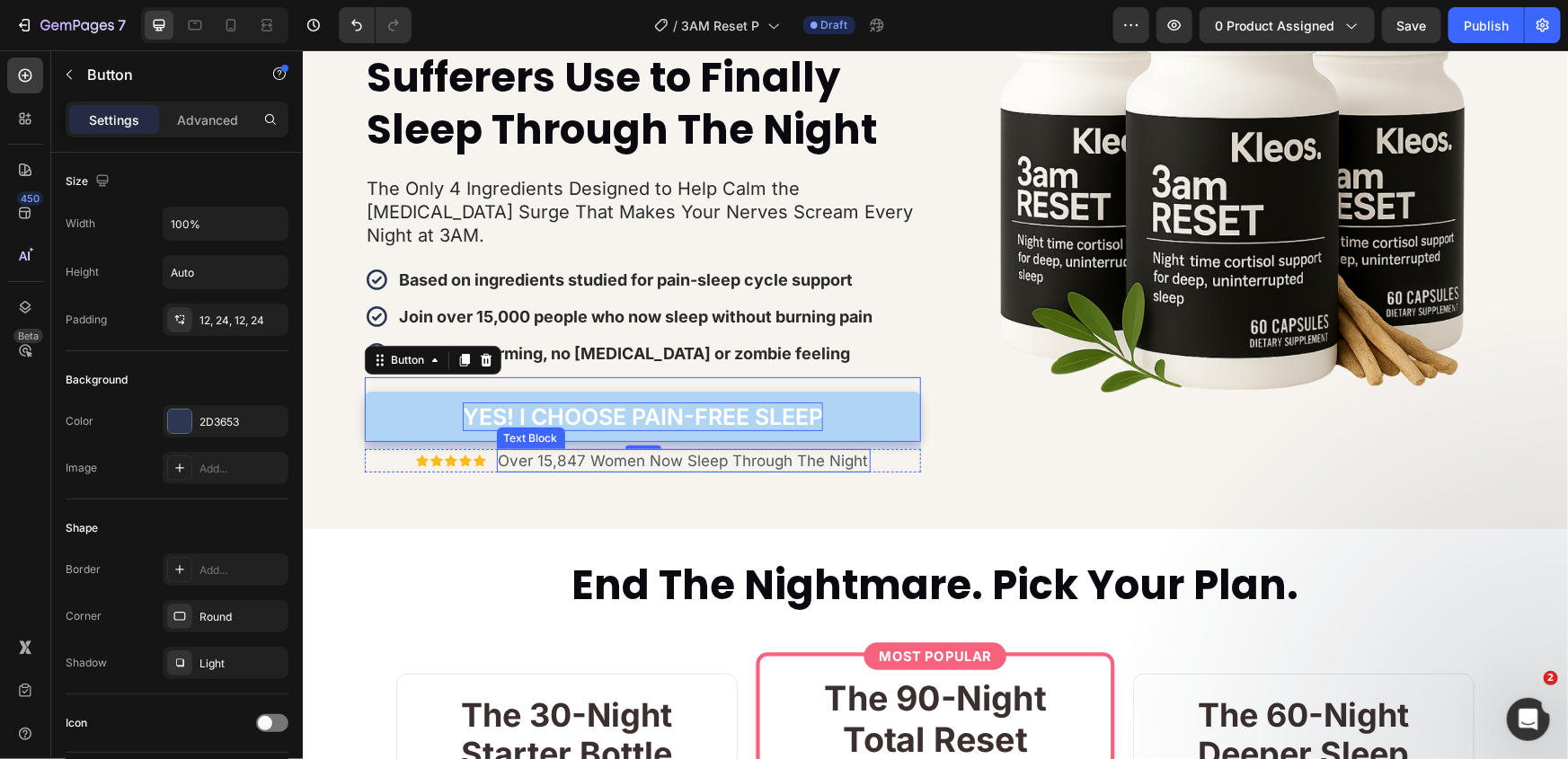
click at [708, 451] on p "Over 15,847 Women Now Sleep Through The Night" at bounding box center [683, 460] width 370 height 20
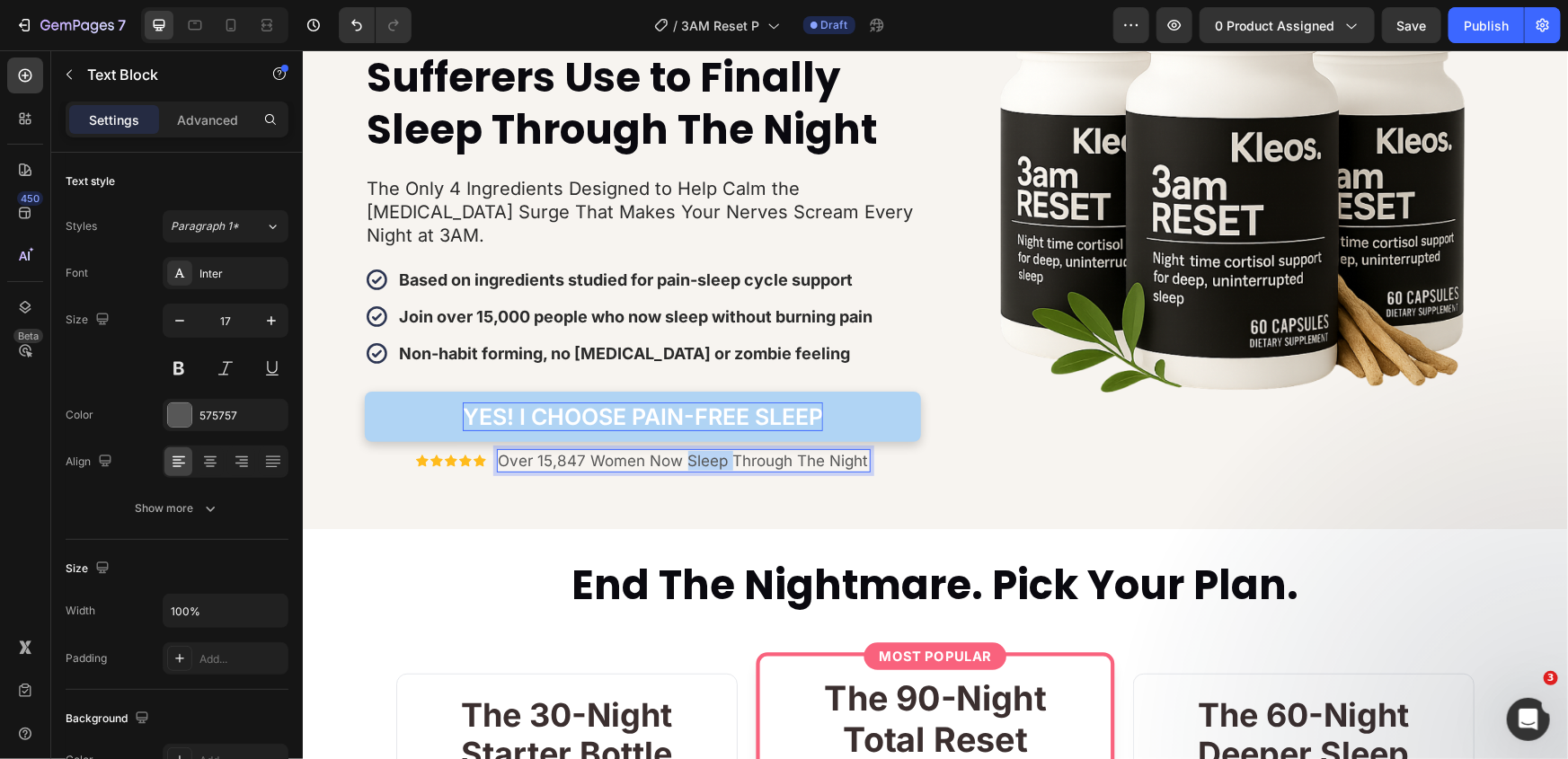
click at [708, 451] on p "Over 15,847 Women Now Sleep Through The Night" at bounding box center [683, 460] width 370 height 20
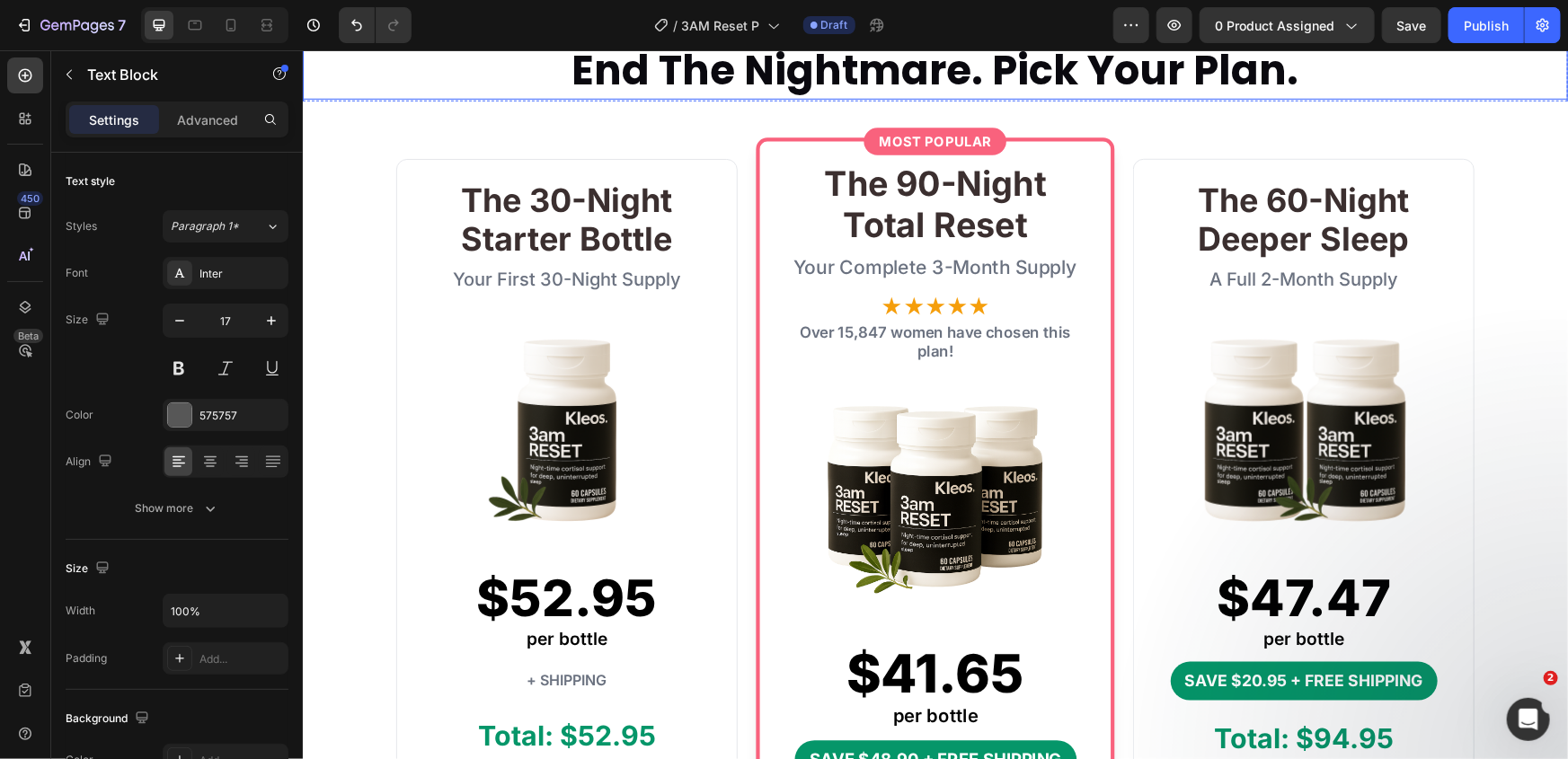
scroll to position [572, 0]
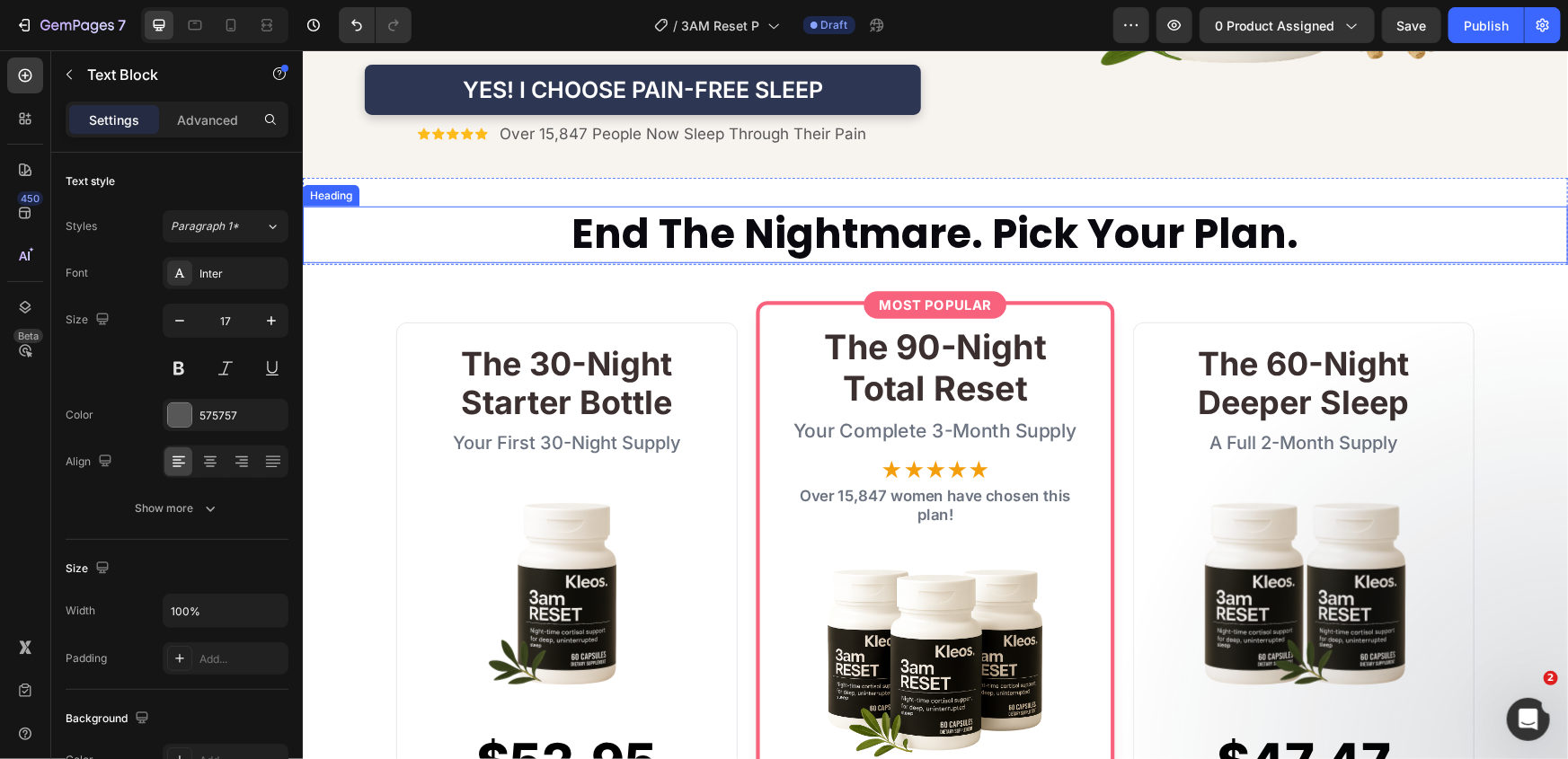
click at [838, 233] on h2 "End The Nightmare. Pick Your Plan." at bounding box center [934, 234] width 1265 height 57
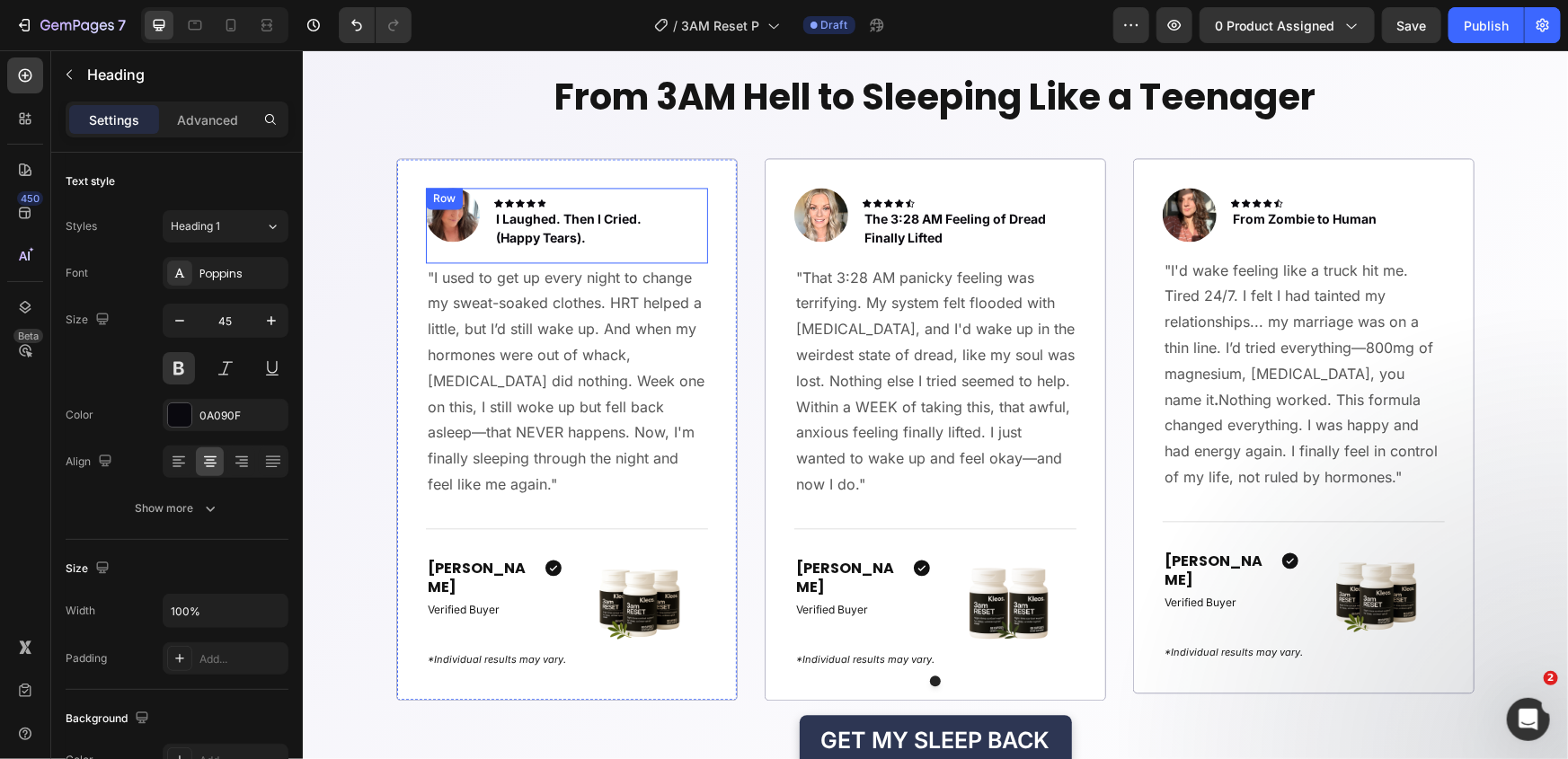
scroll to position [1879, 0]
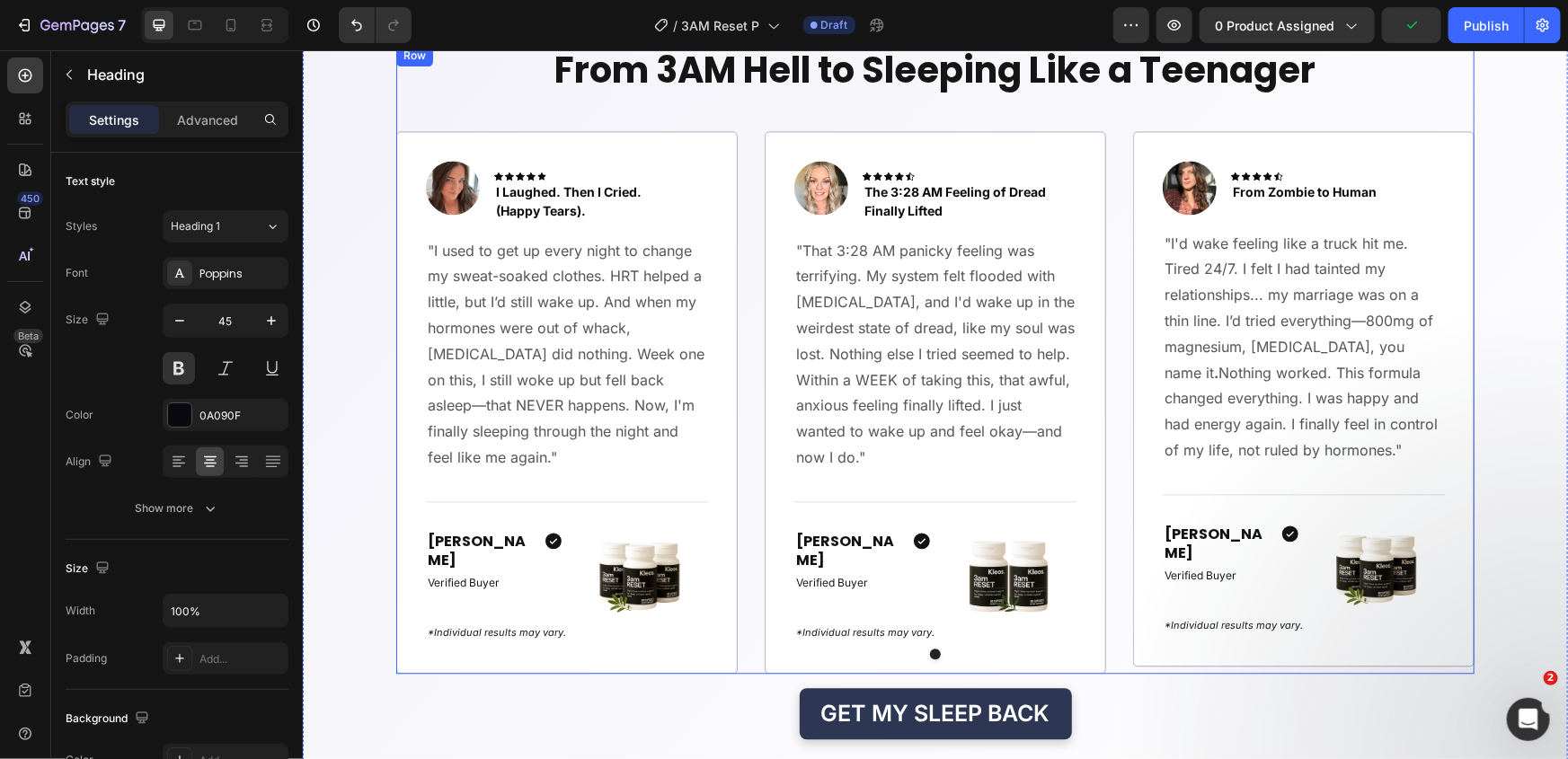
click at [902, 85] on h2 "From 3AM Hell to Sleeping Like a Teenager" at bounding box center [934, 69] width 1078 height 50
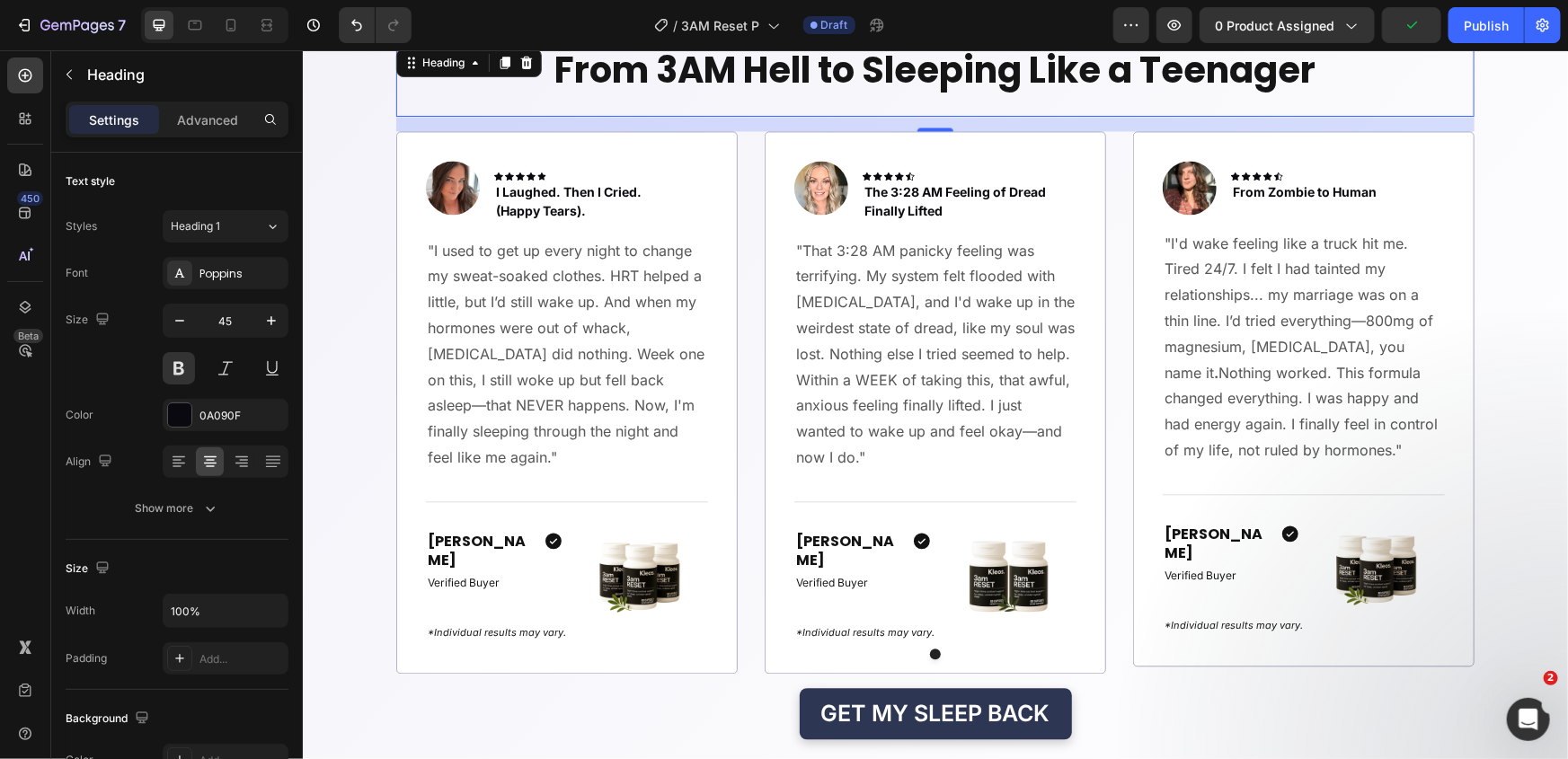
click at [902, 85] on h2 "From 3AM Hell to Sleeping Like a Teenager" at bounding box center [934, 69] width 1078 height 50
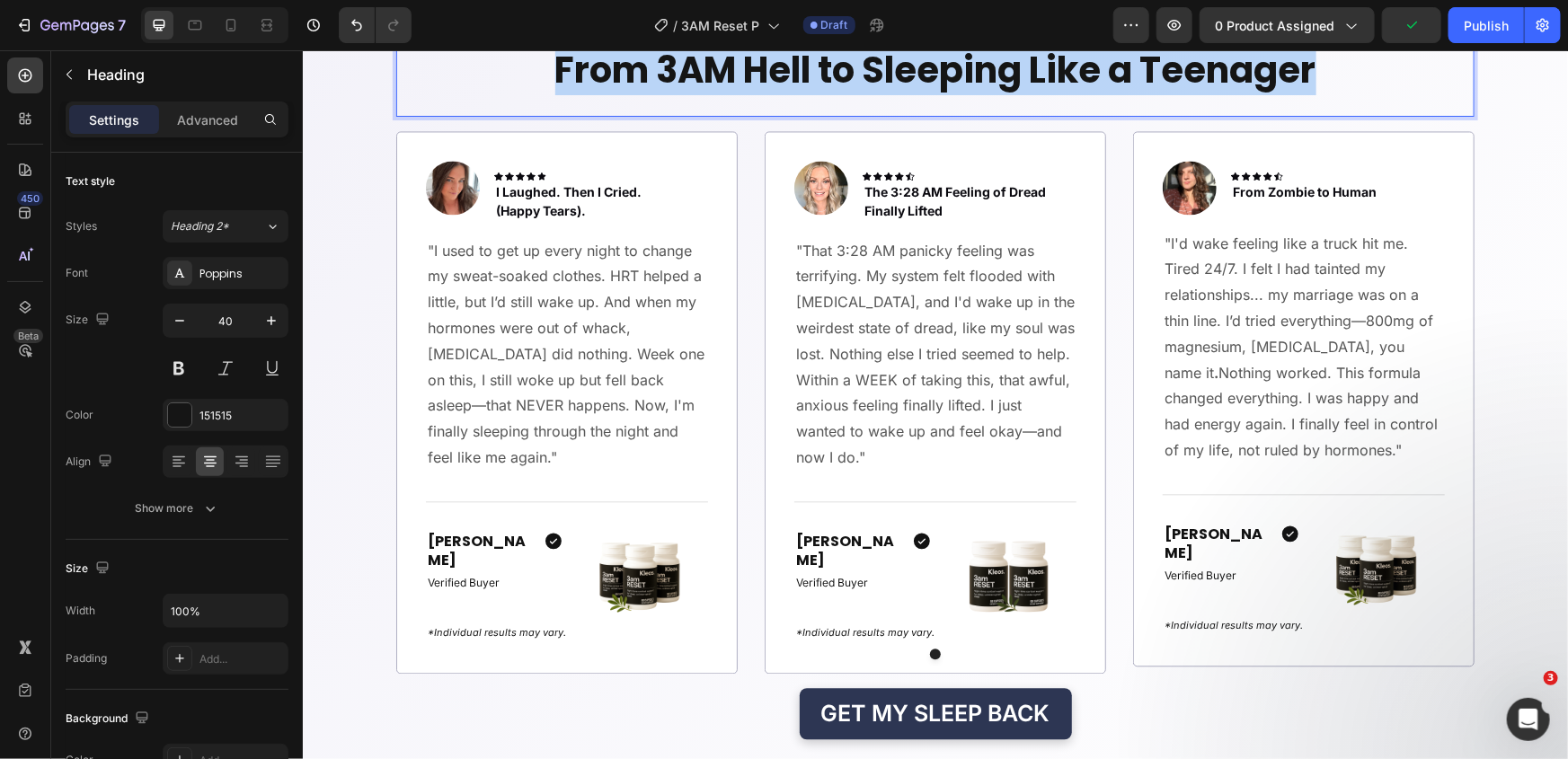
click at [902, 85] on p "From 3AM Hell to Sleeping Like a Teenager" at bounding box center [934, 69] width 1075 height 47
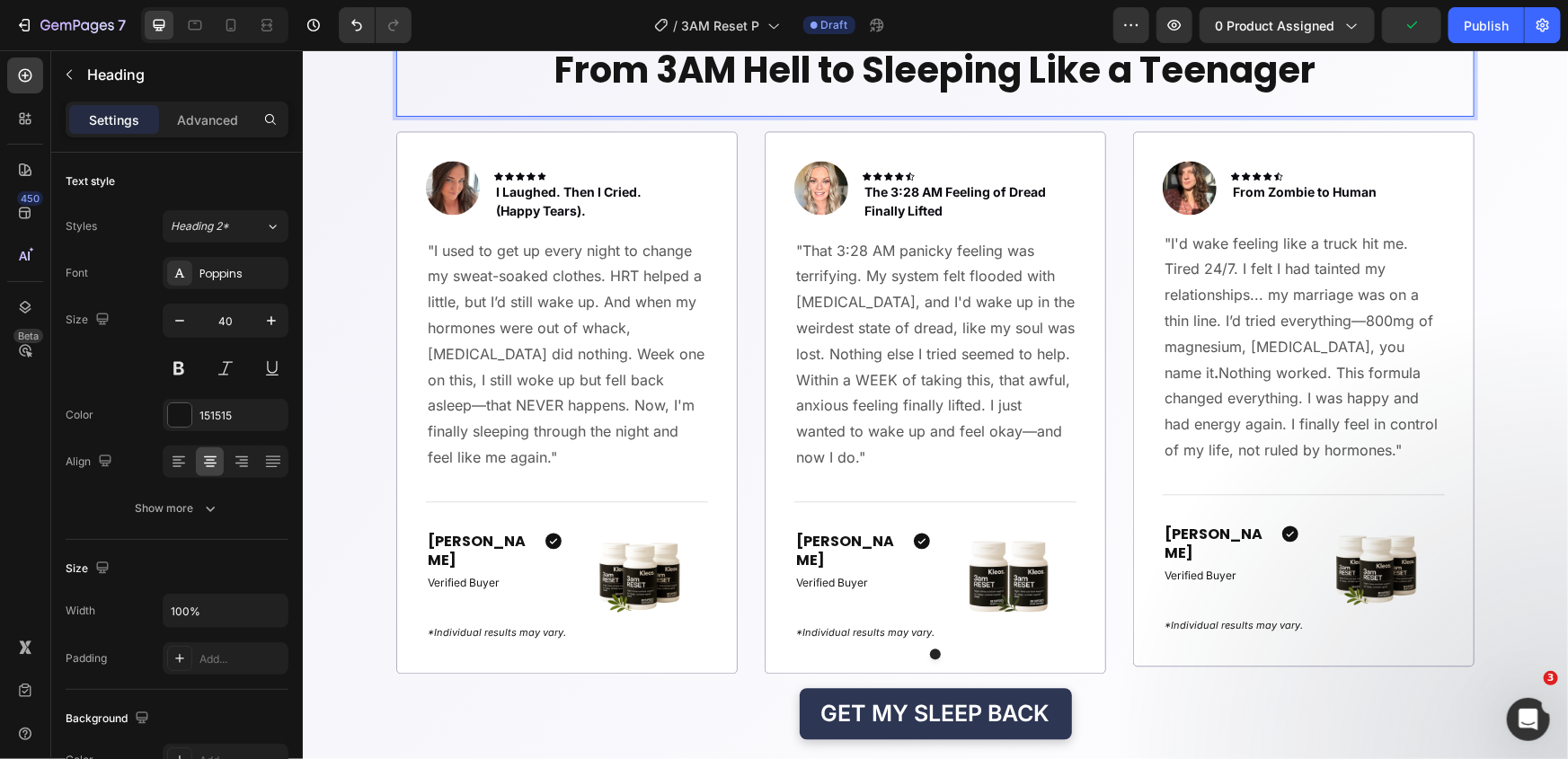
scroll to position [1855, 0]
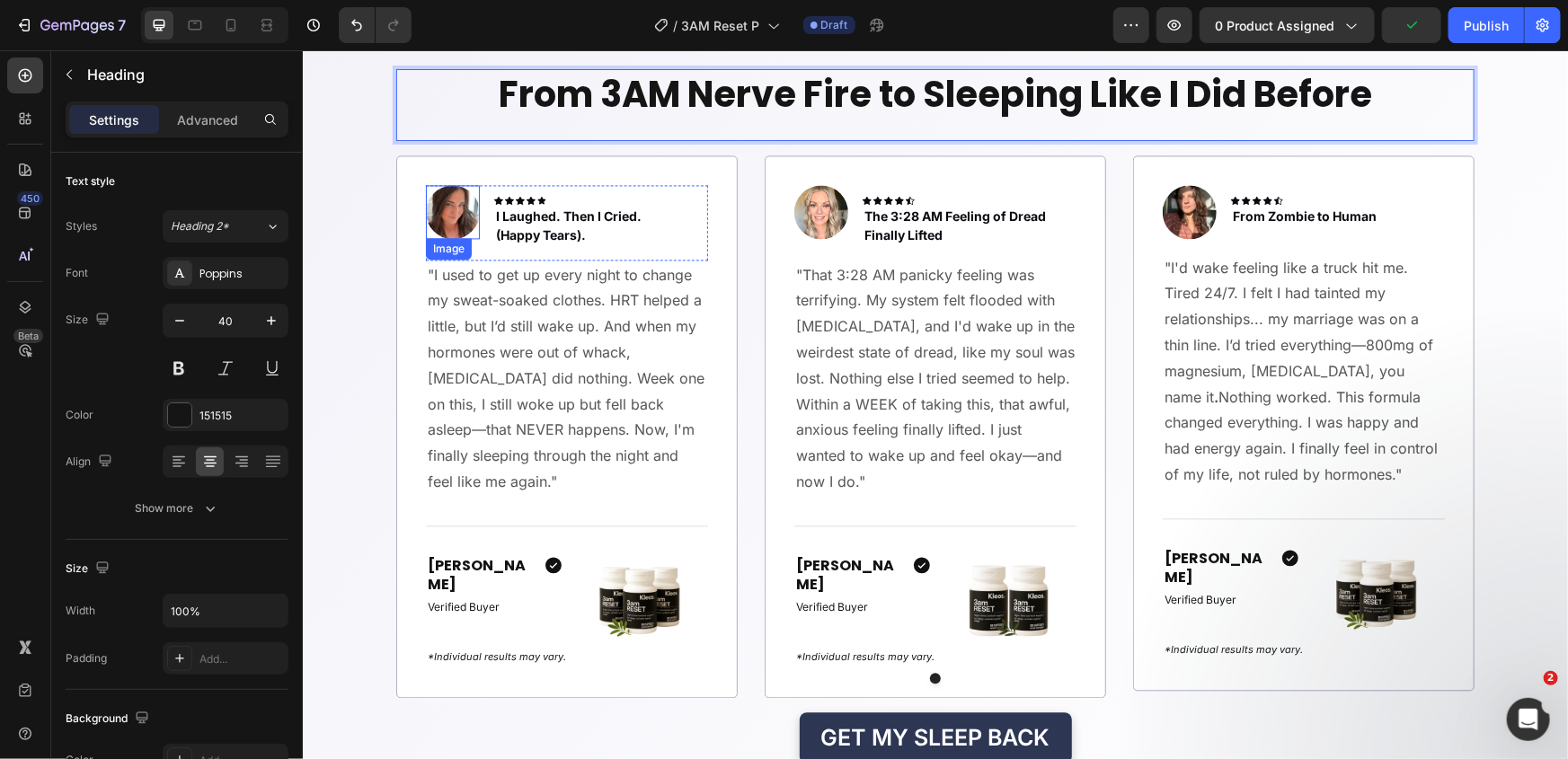
click at [443, 215] on img at bounding box center [452, 211] width 54 height 54
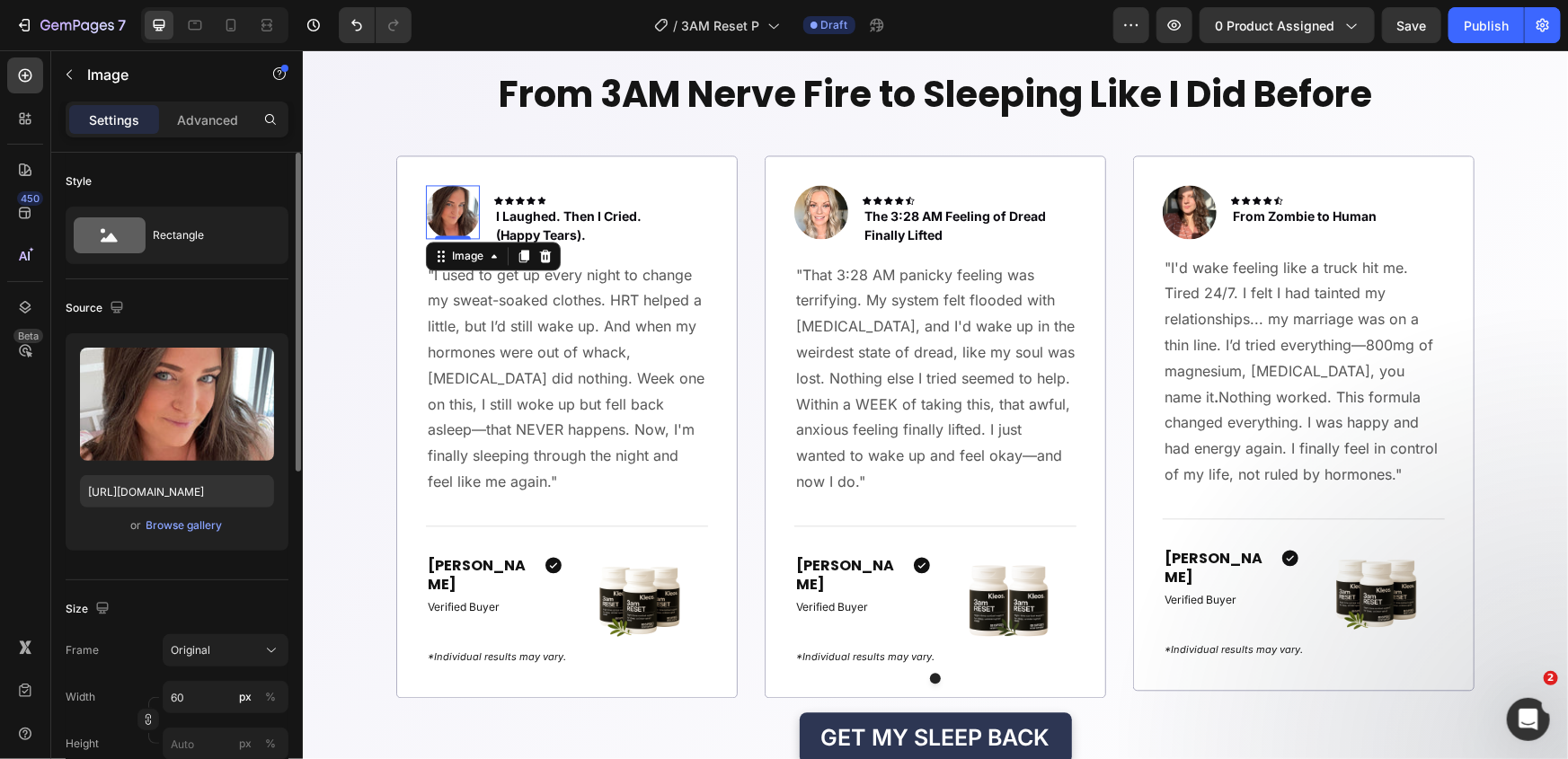
click at [180, 515] on div "or Browse gallery" at bounding box center [178, 525] width 194 height 21
click at [184, 520] on div "Browse gallery" at bounding box center [185, 525] width 77 height 16
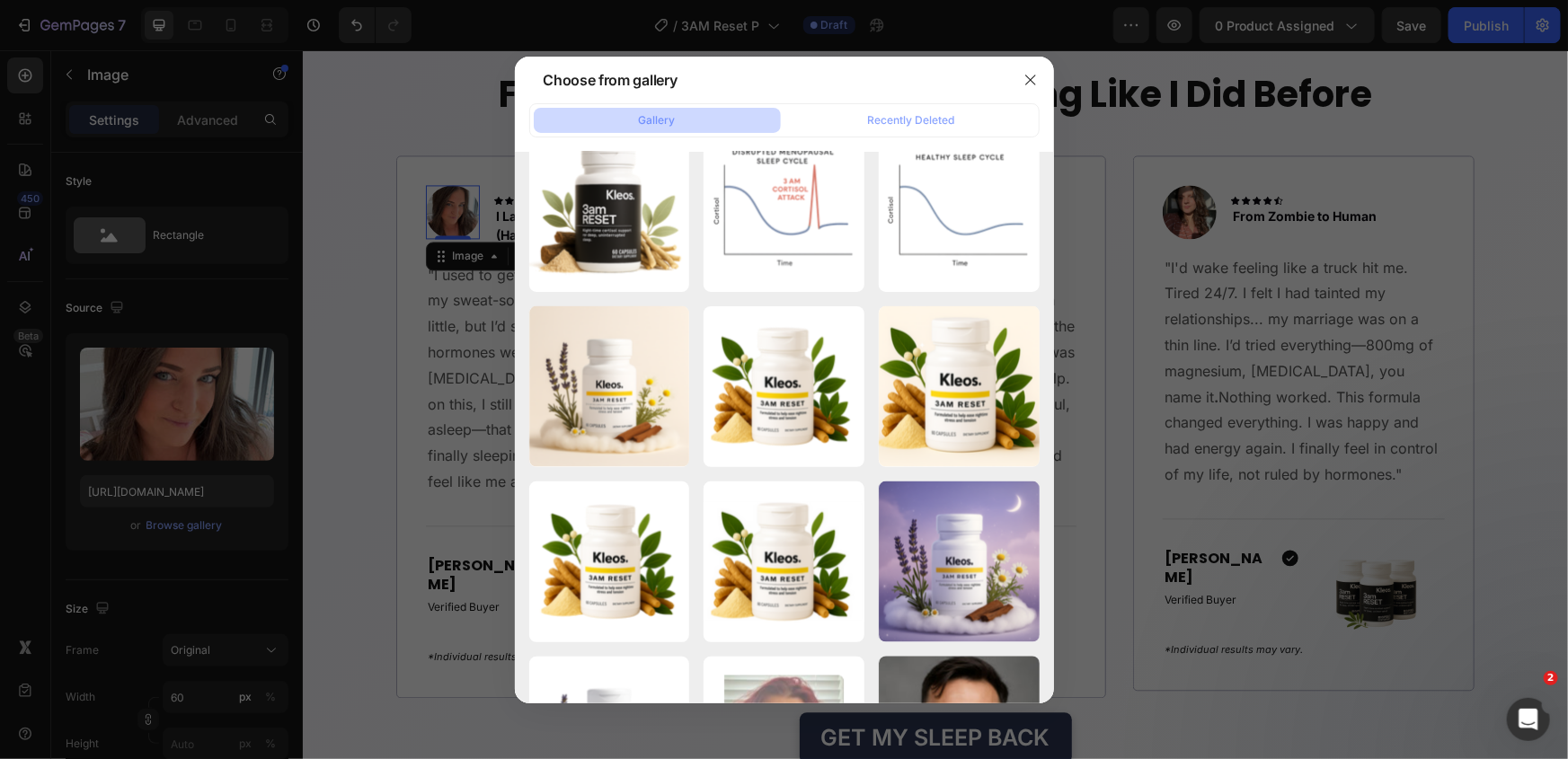
scroll to position [5236, 0]
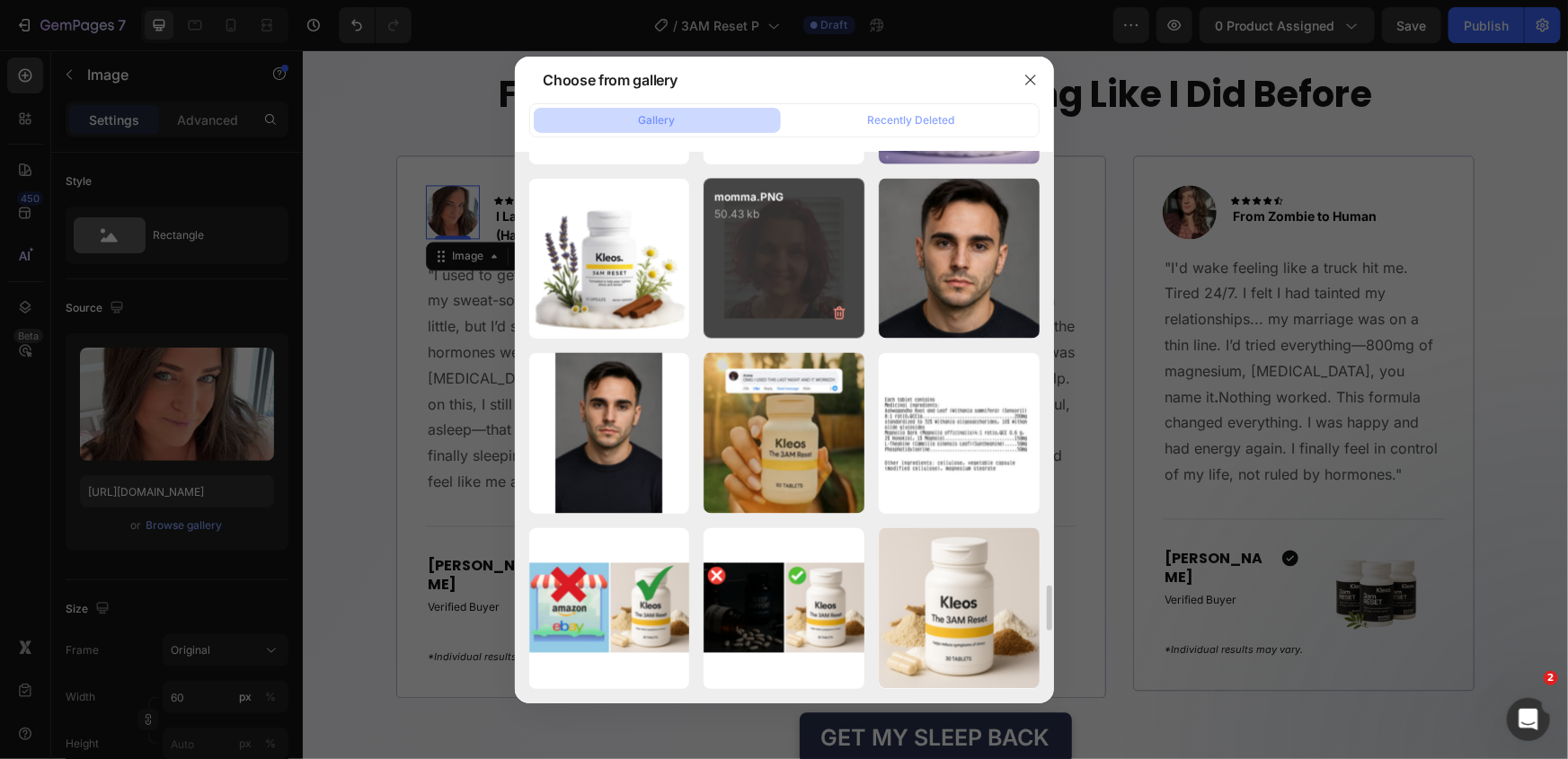
click at [791, 269] on div "momma.PNG 50.43 kb" at bounding box center [784, 259] width 161 height 161
type input "https://cdn.shopify.com/s/files/1/0661/2677/4444/files/gempages_569824420814652…"
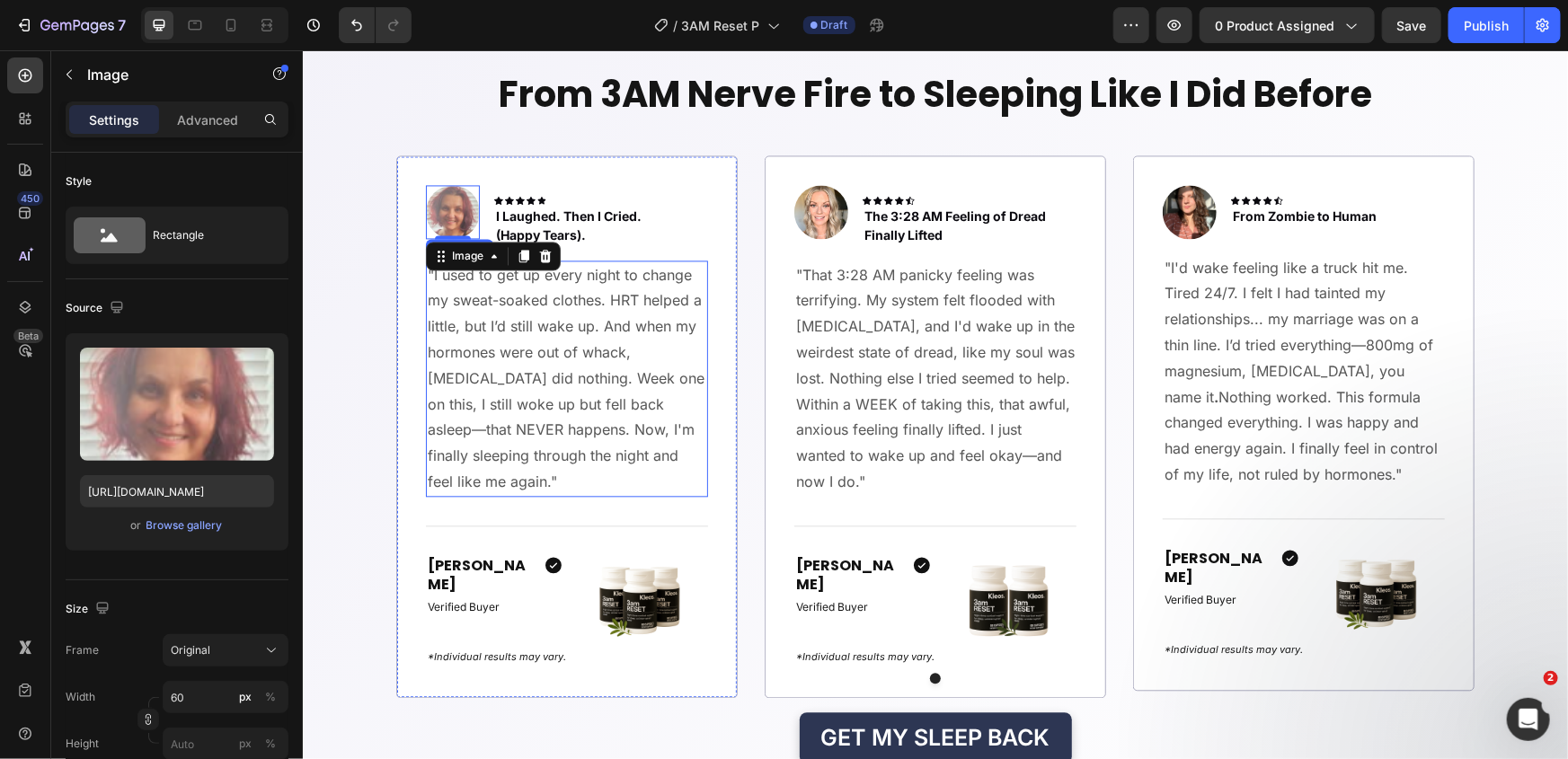
click at [572, 372] on p ""I used to get up every night to change my sweat-soaked clothes. HRT helped a l…" at bounding box center [566, 378] width 278 height 233
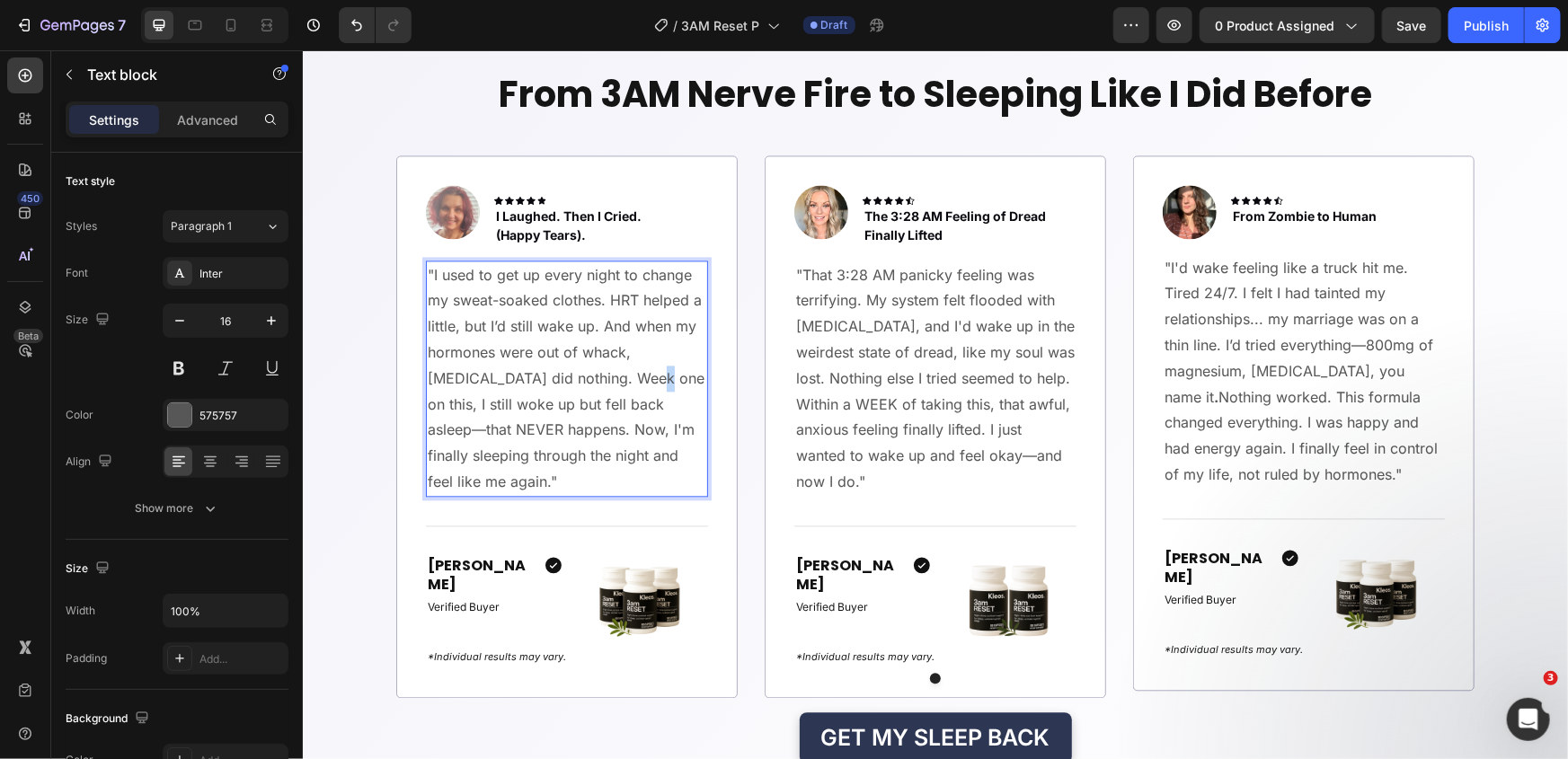
click at [572, 372] on p ""I used to get up every night to change my sweat-soaked clothes. HRT helped a l…" at bounding box center [566, 378] width 278 height 233
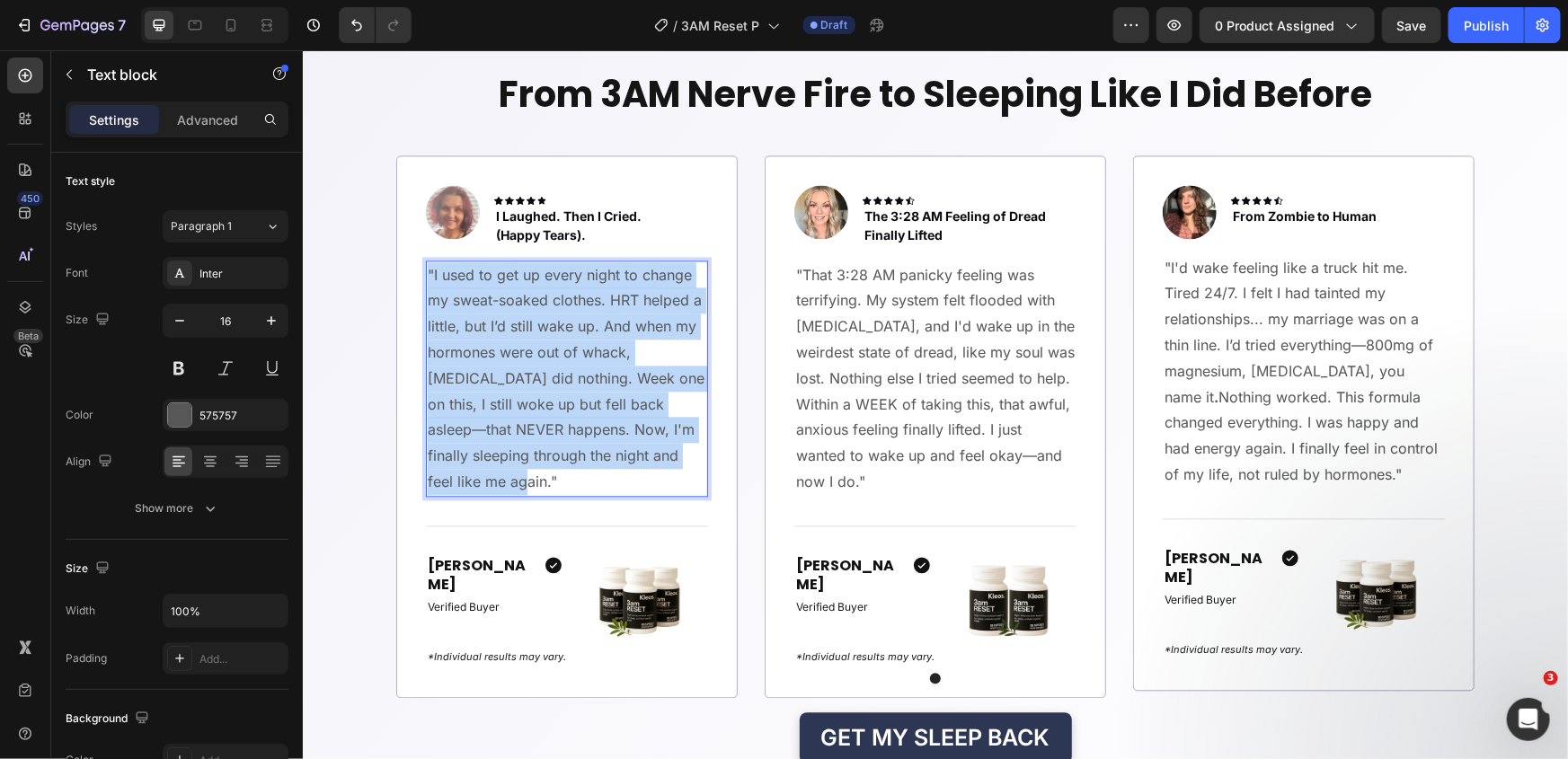
click at [572, 372] on p ""I used to get up every night to change my sweat-soaked clothes. HRT helped a l…" at bounding box center [566, 378] width 278 height 233
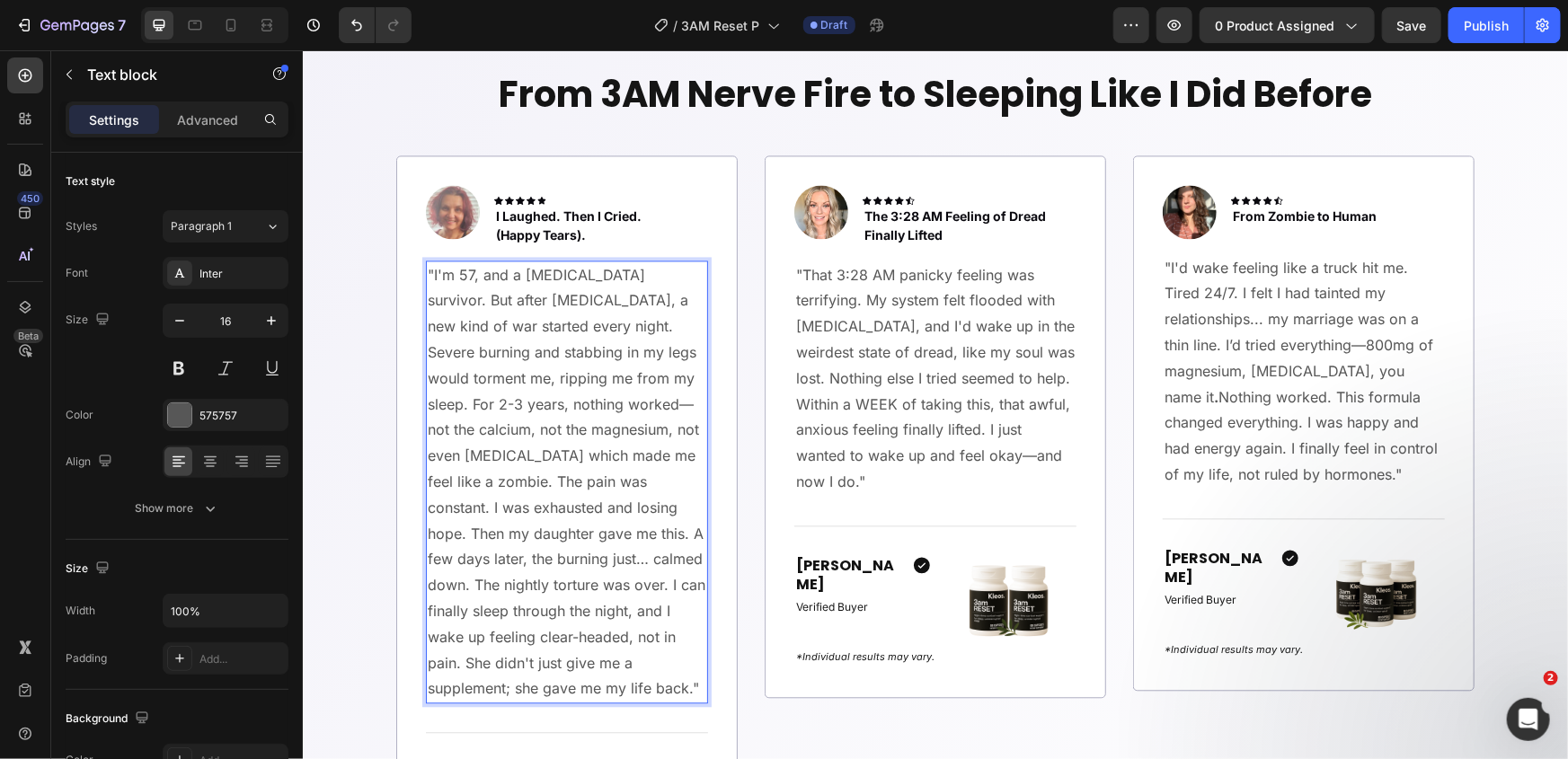
click at [636, 494] on p ""I'm 57, and a cancer survivor. But after chemotherapy, a new kind of war start…" at bounding box center [566, 481] width 278 height 440
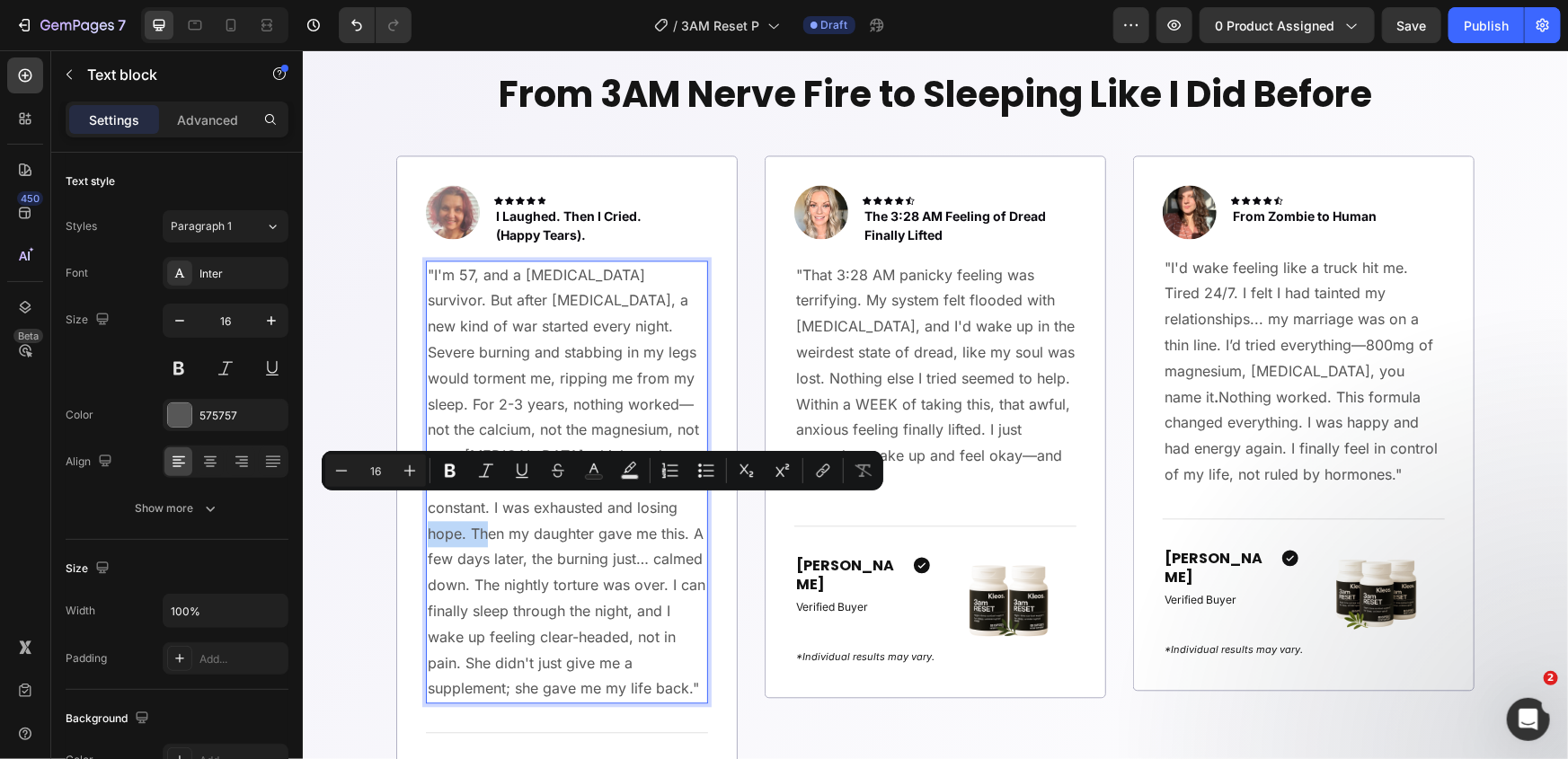
drag, startPoint x: 630, startPoint y: 505, endPoint x: 569, endPoint y: 516, distance: 62.0
click at [569, 516] on p ""I'm 57, and a cancer survivor. But after chemotherapy, a new kind of war start…" at bounding box center [566, 481] width 278 height 440
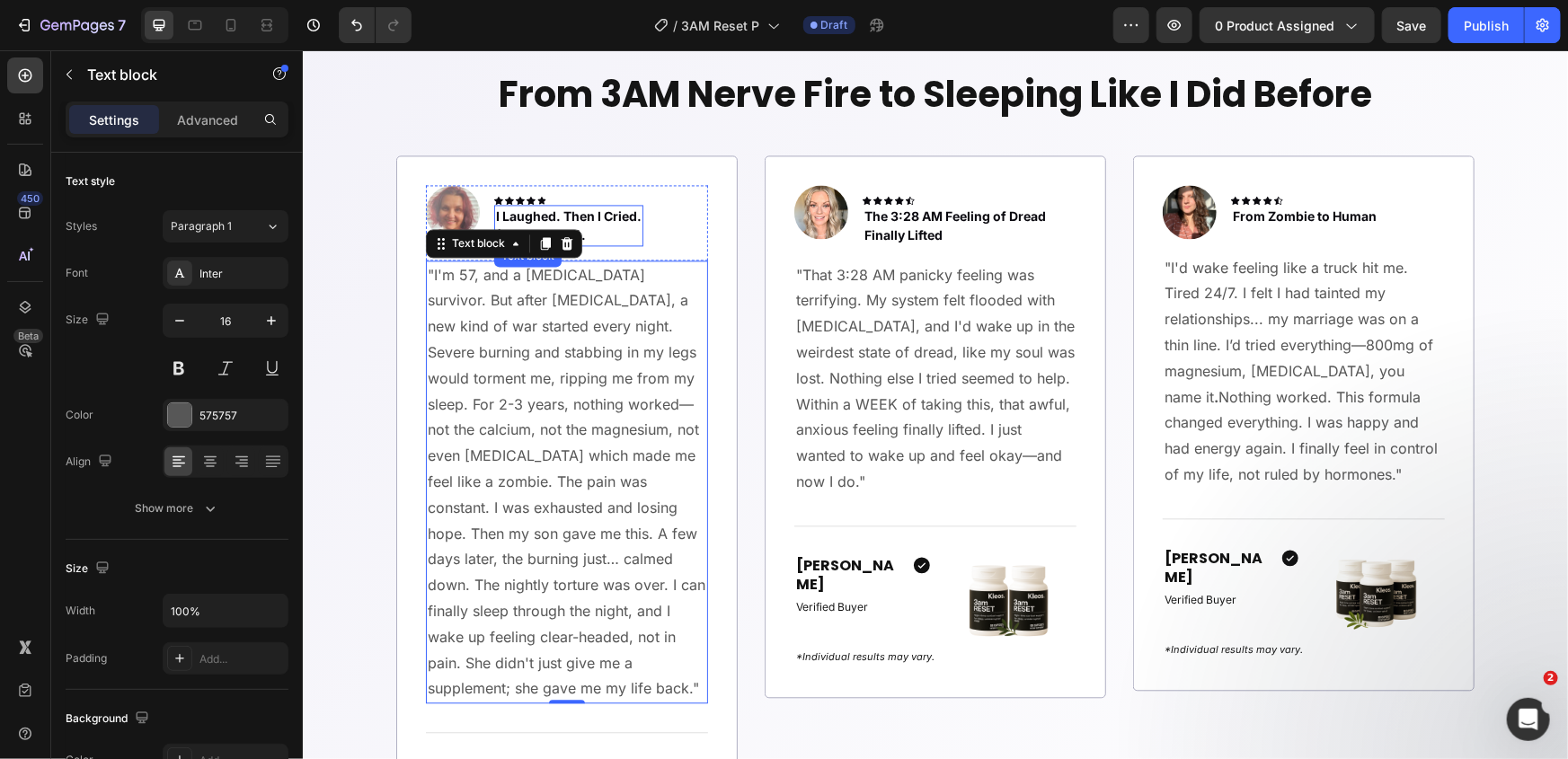
click at [574, 209] on p "I Laughed. Then I Cried." at bounding box center [568, 215] width 146 height 19
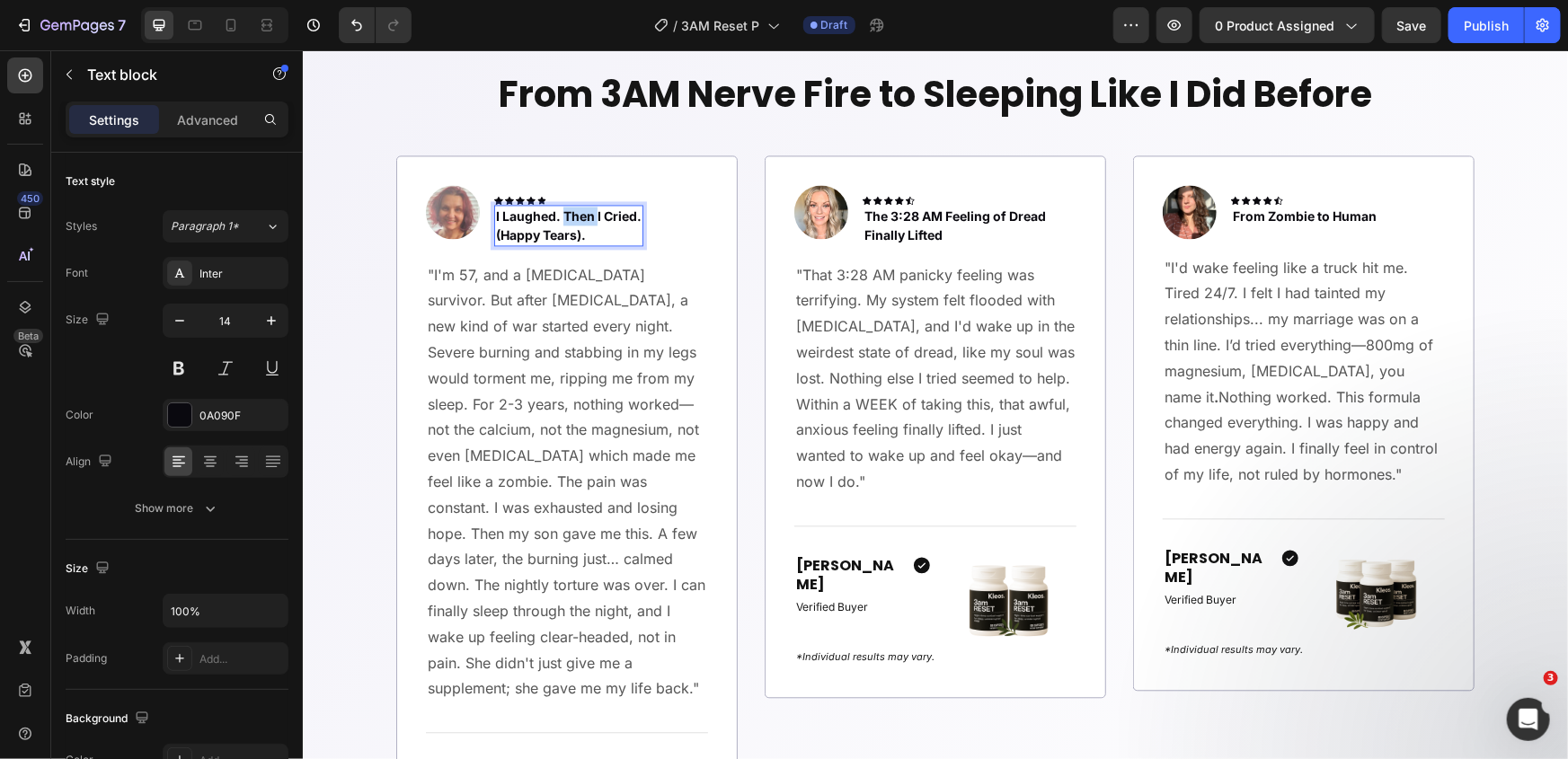
click at [574, 209] on p "I Laughed. Then I Cried." at bounding box center [568, 215] width 146 height 19
click at [500, 212] on p ""The Nightly Torture Finally Stopped" at bounding box center [600, 224] width 210 height 37
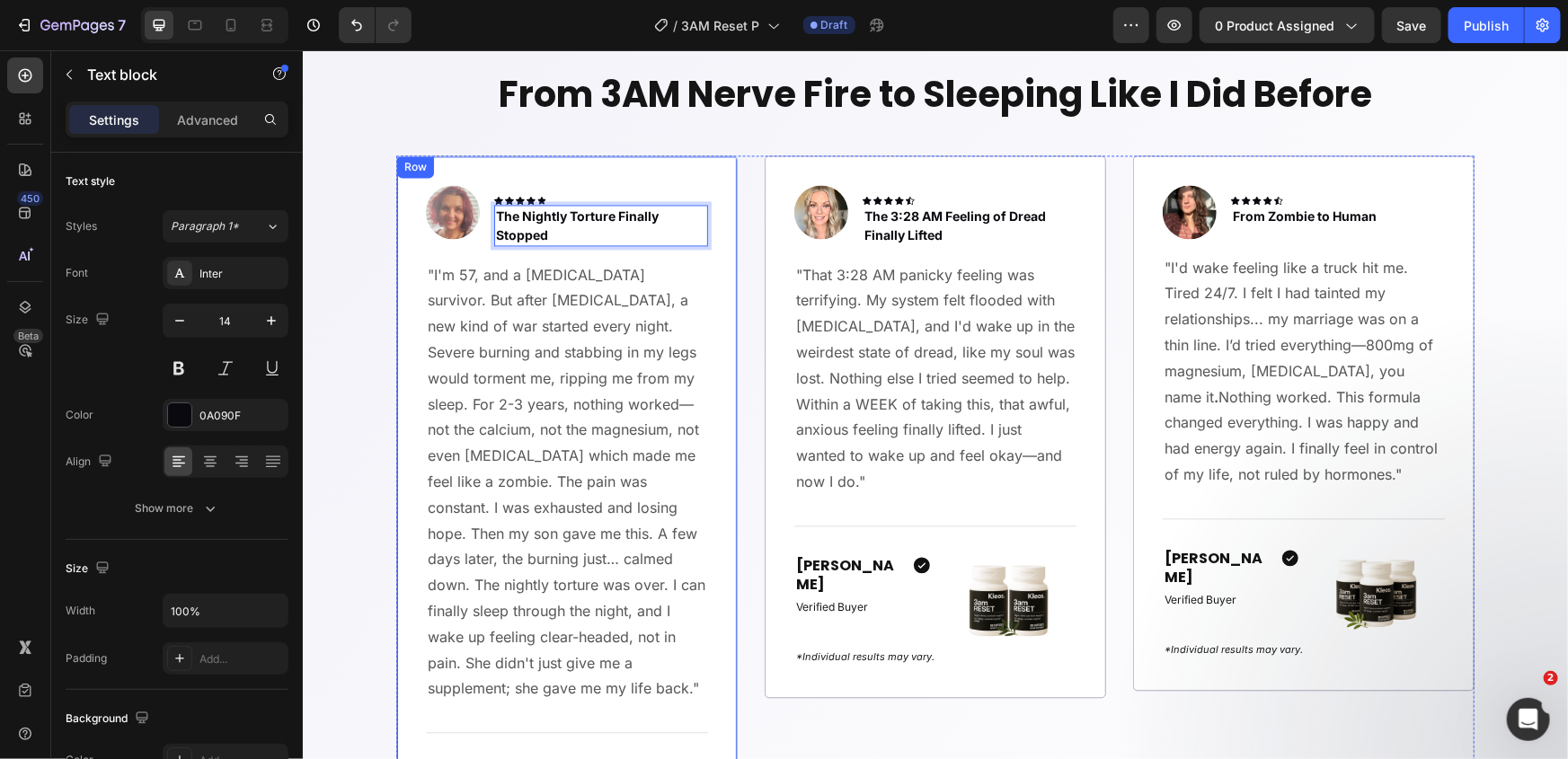
click at [395, 278] on div "Image Icon Icon Icon Icon Icon Row The Nightly Torture Finally Stopped Text blo…" at bounding box center [565, 529] width 341 height 751
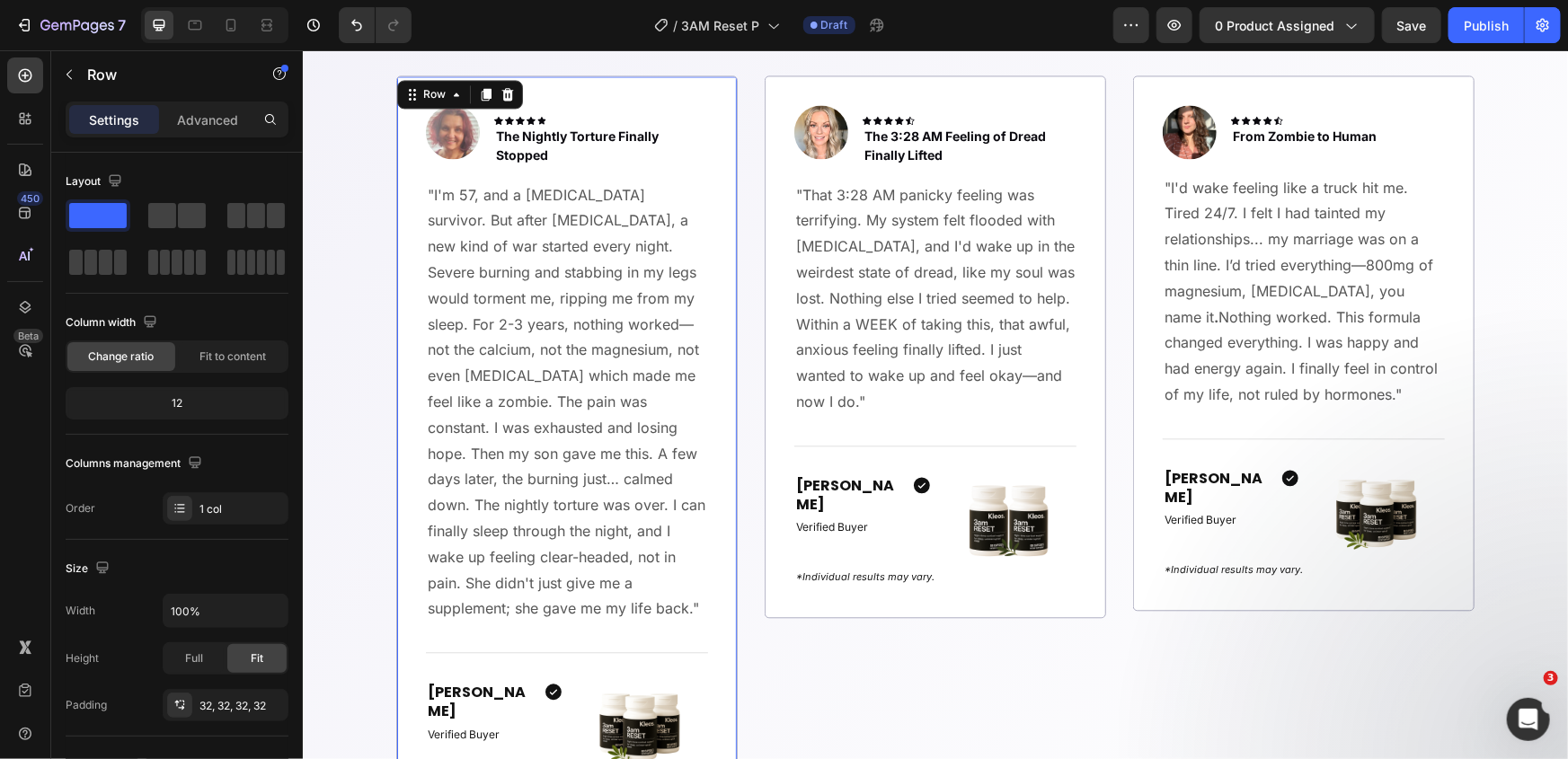
scroll to position [1936, 0]
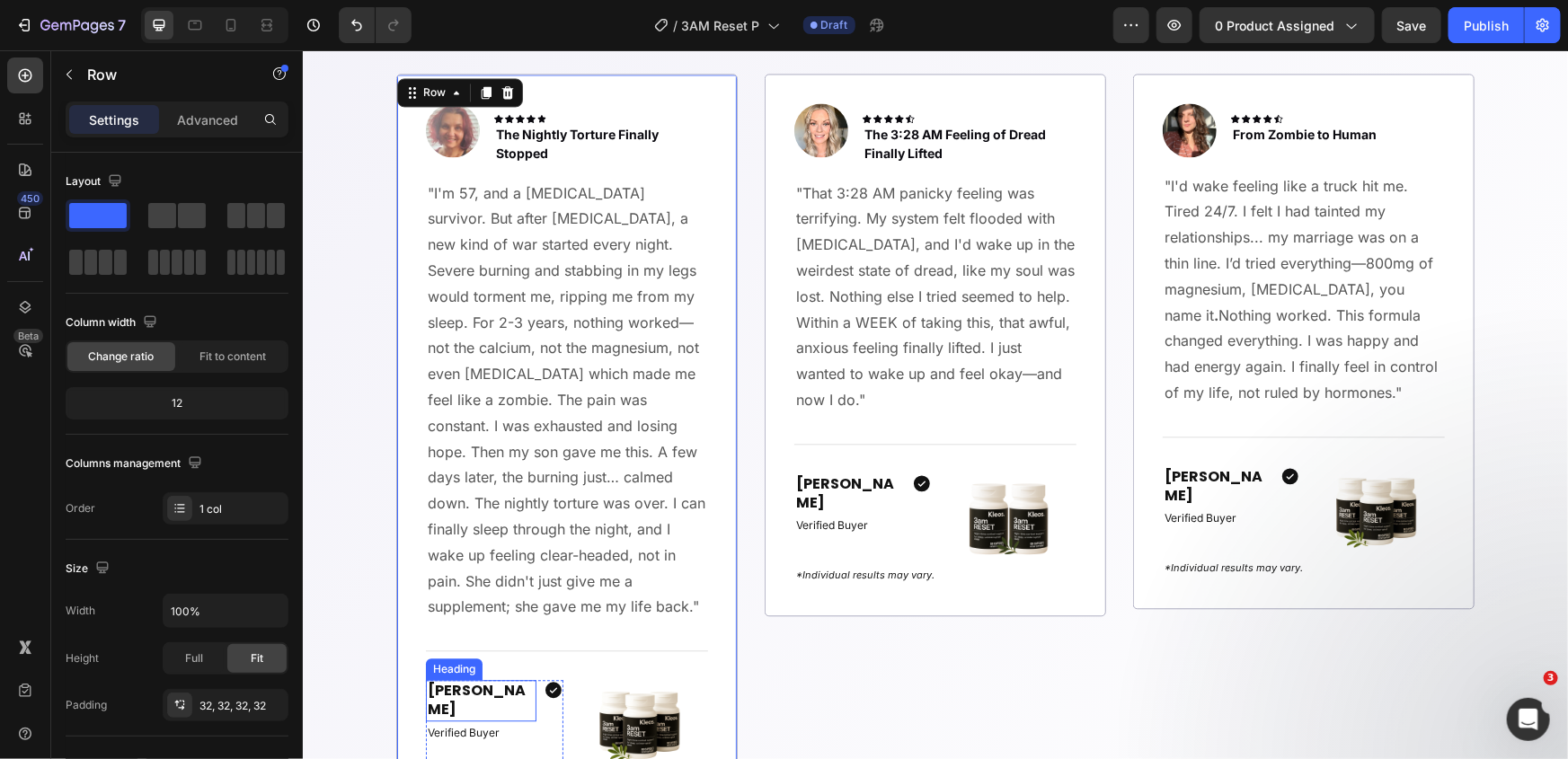
click at [454, 688] on strong "Margaret" at bounding box center [476, 699] width 98 height 39
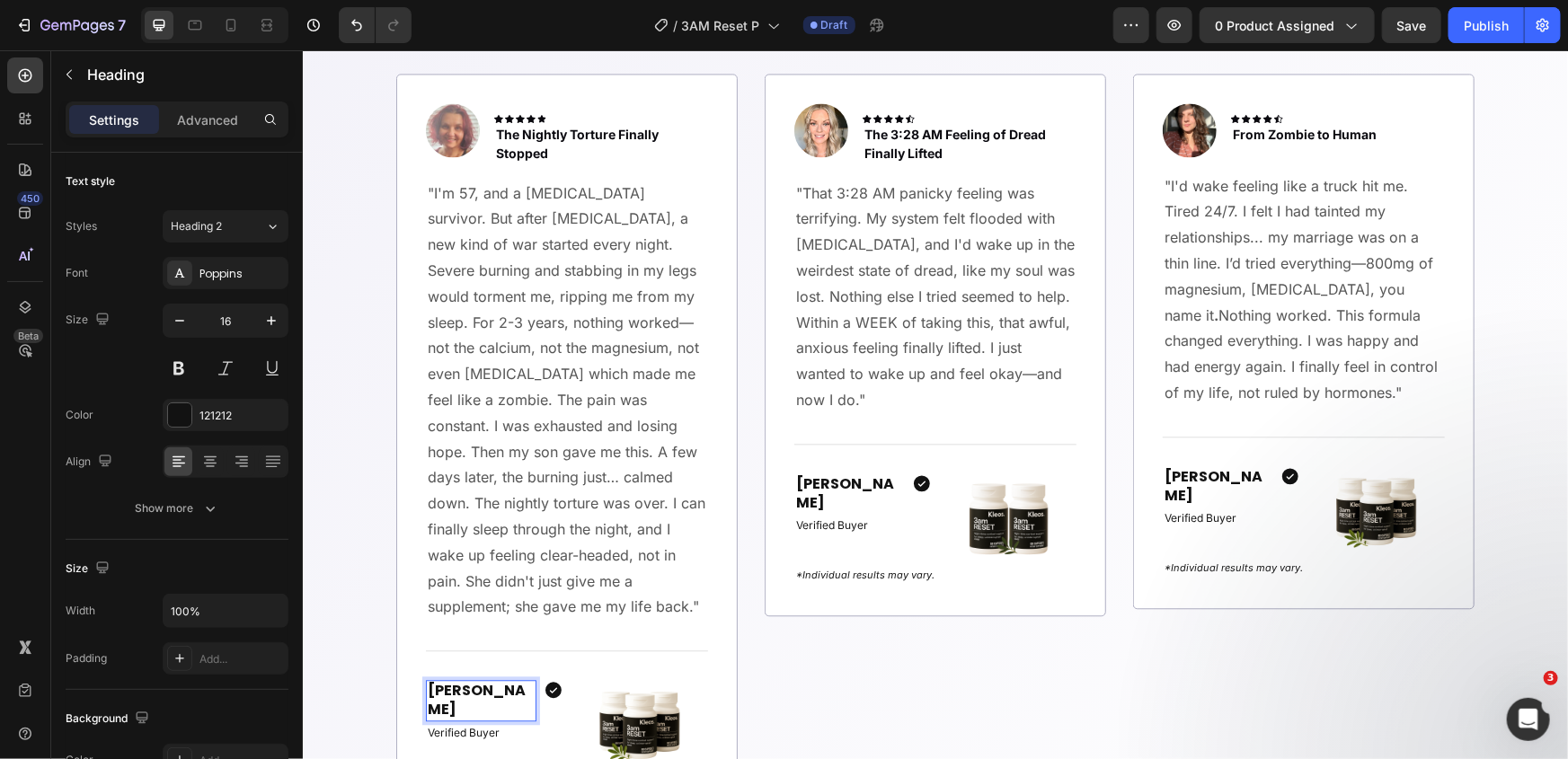
click at [438, 691] on strong "Margaret" at bounding box center [476, 699] width 98 height 39
click at [885, 137] on p "The 3:28 AM Feeling of Dread Finally Lifted" at bounding box center [968, 143] width 210 height 37
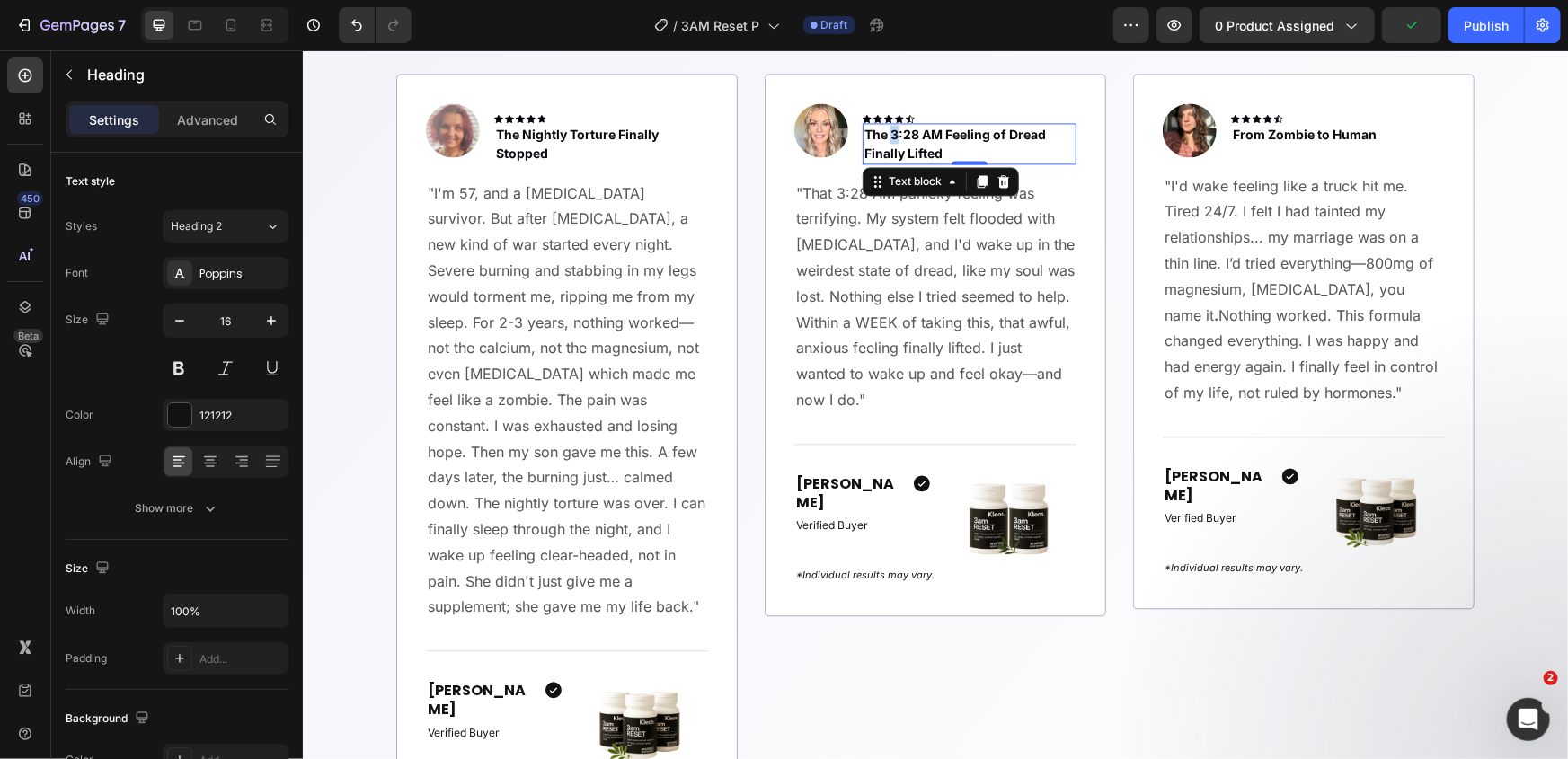
click at [885, 137] on p "The 3:28 AM Feeling of Dread Finally Lifted" at bounding box center [968, 143] width 210 height 37
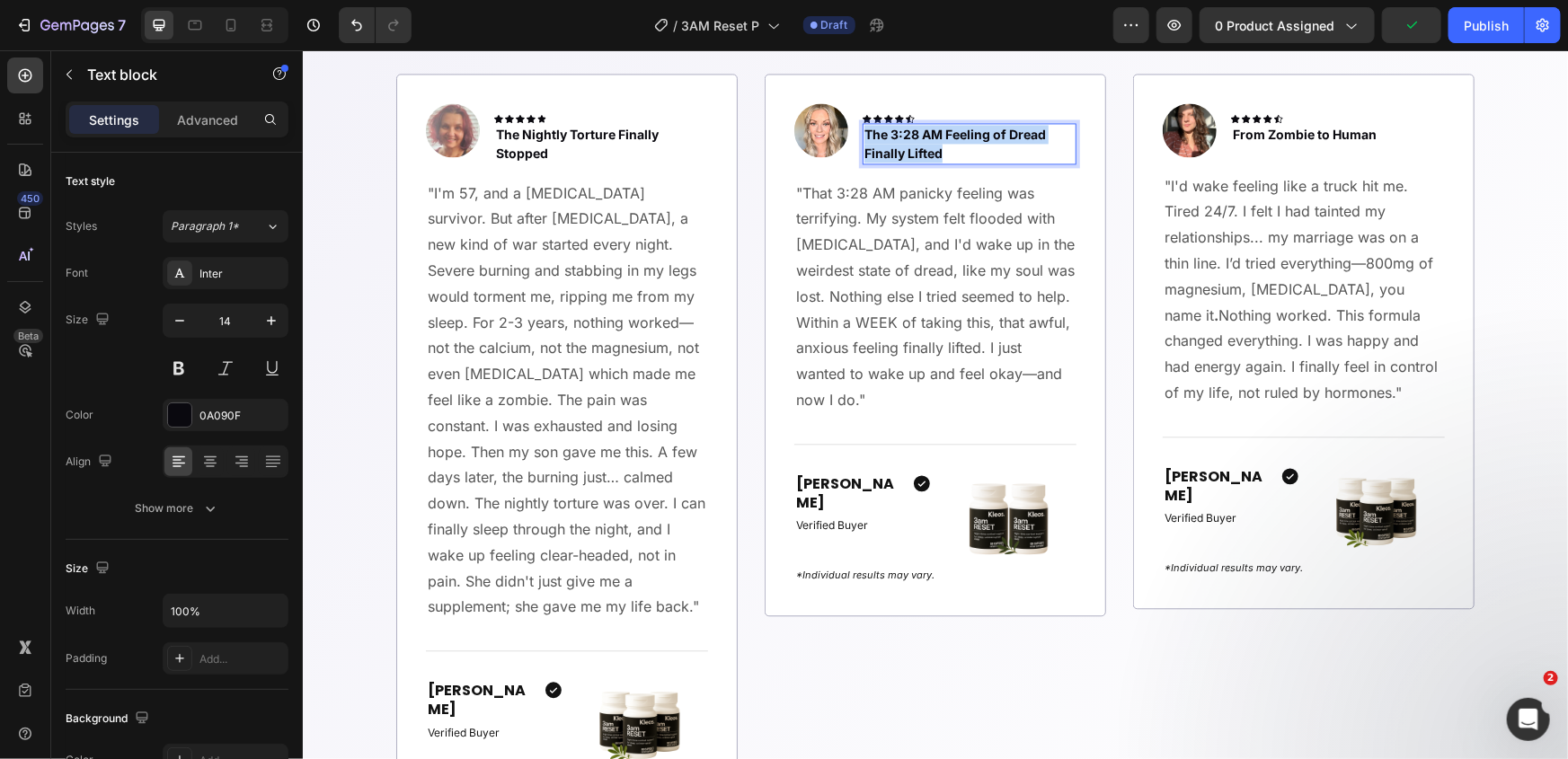
click at [885, 137] on p "The 3:28 AM Feeling of Dread Finally Lifted" at bounding box center [968, 143] width 210 height 37
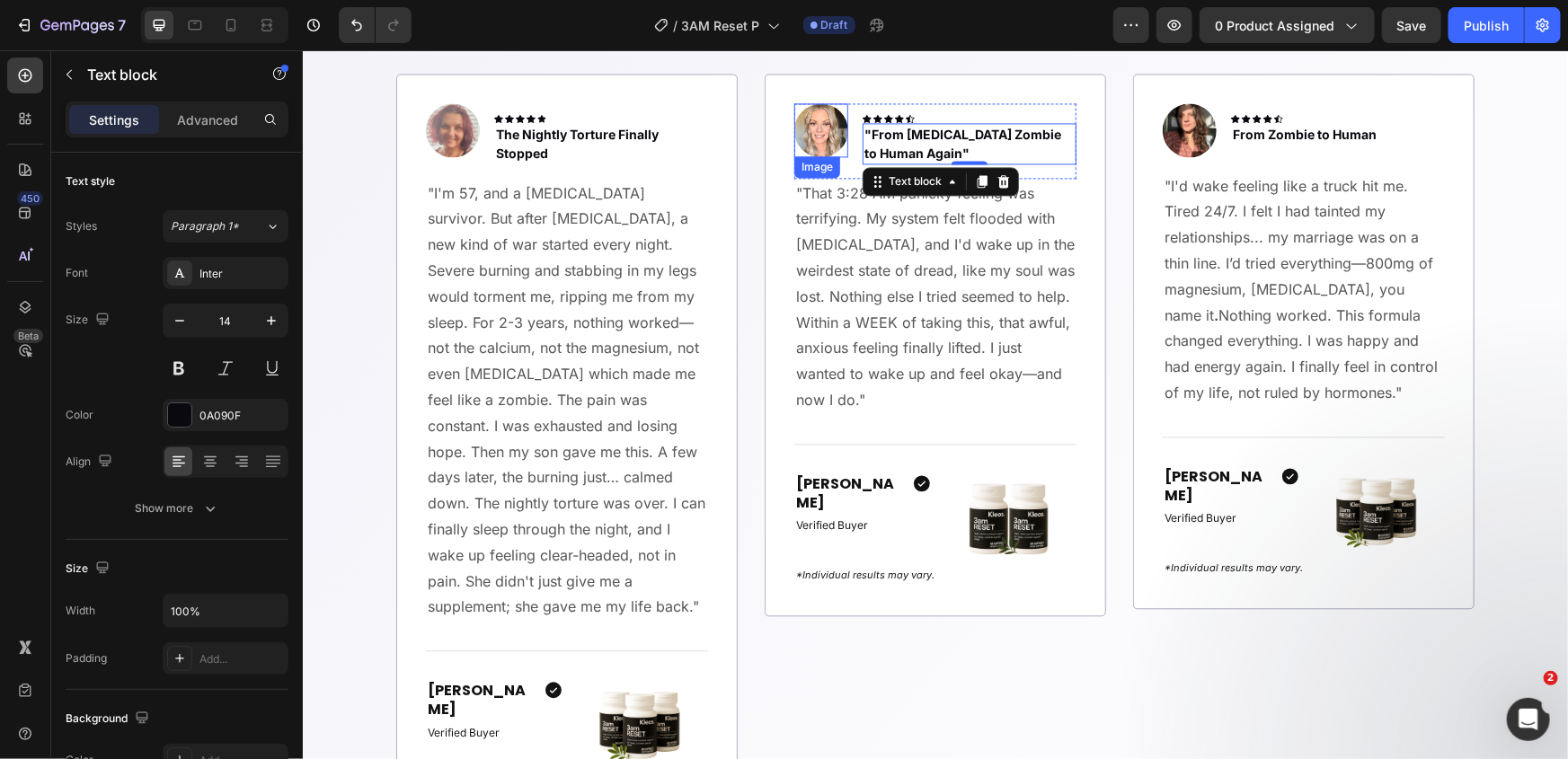
drag, startPoint x: 798, startPoint y: 129, endPoint x: 429, endPoint y: 206, distance: 376.9
click at [798, 129] on img at bounding box center [820, 130] width 54 height 54
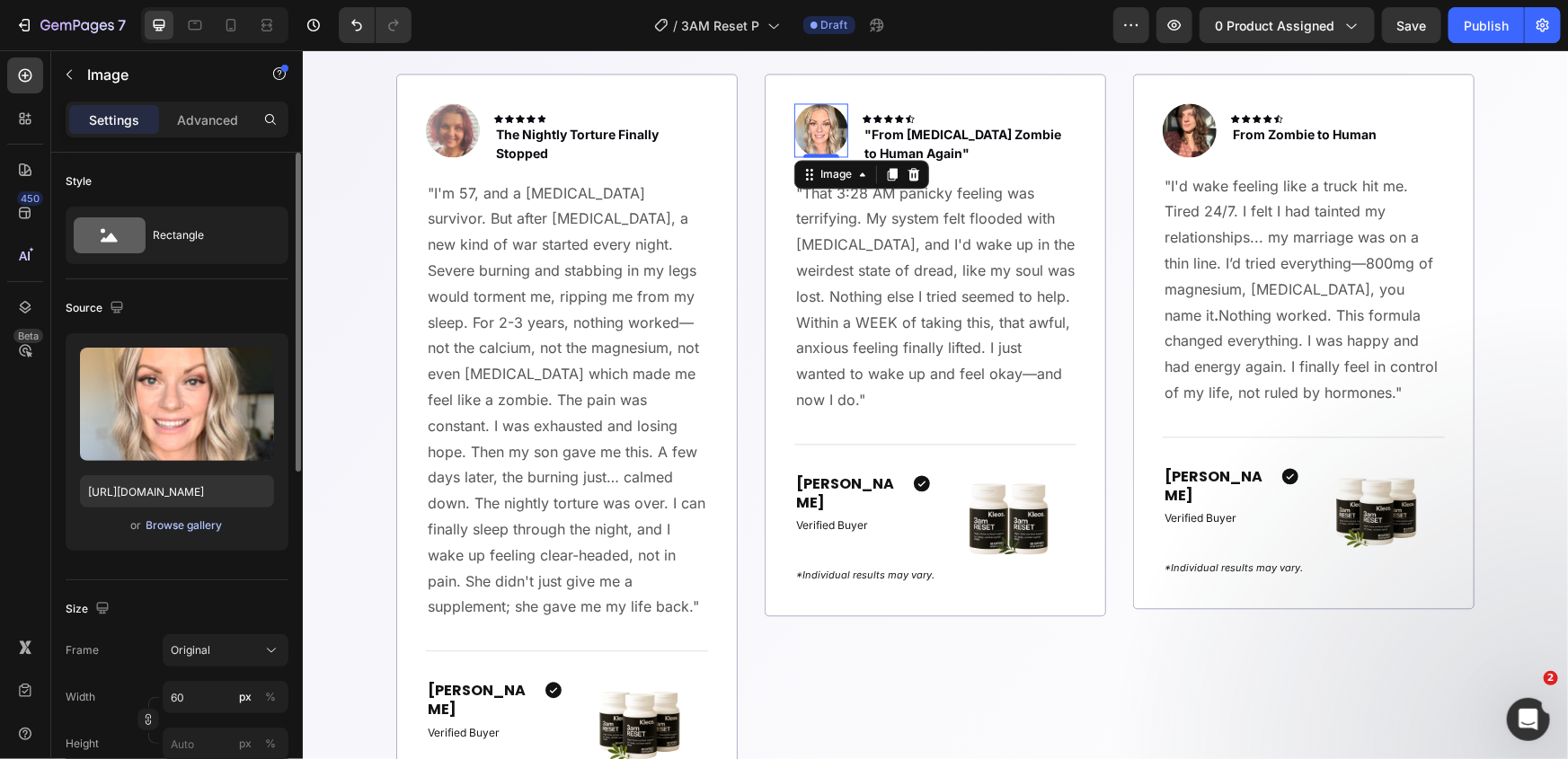
click at [186, 523] on div "Browse gallery" at bounding box center [185, 525] width 77 height 16
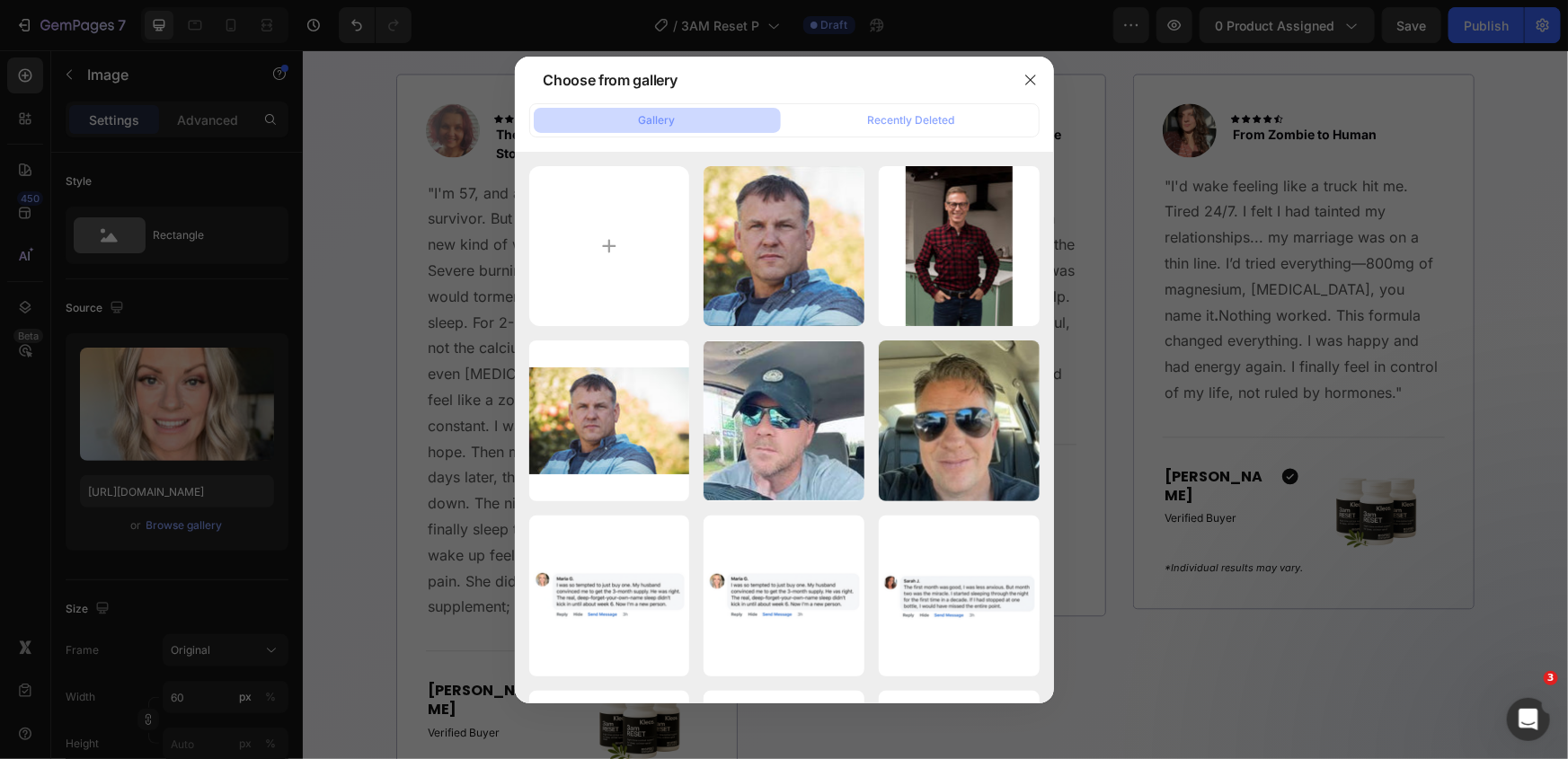
type input "C:\fakepath\7206357772807389230~tplv-tiktokx-cropcenter_1080_1080.jpeg"
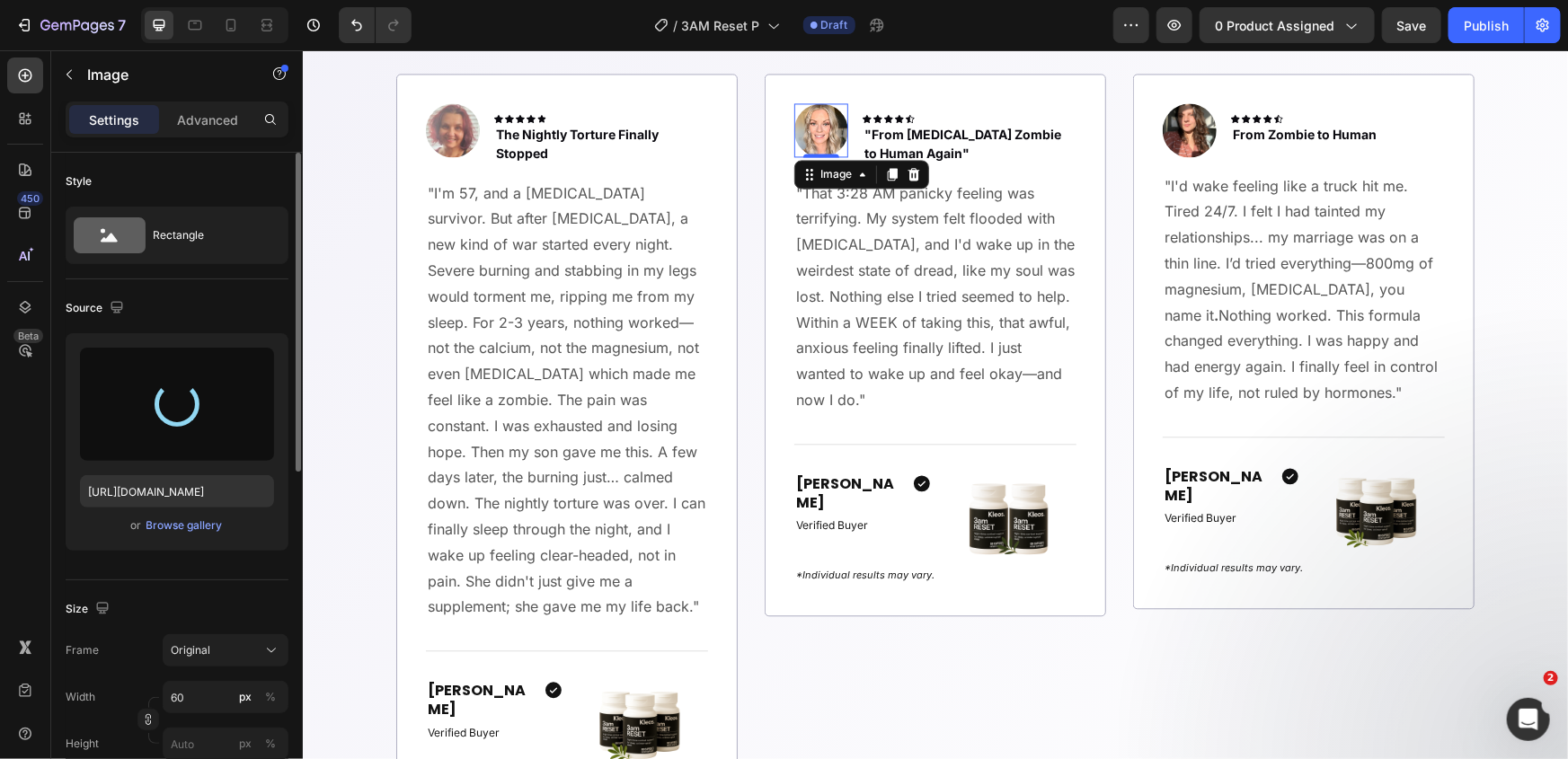
type input "https://cdn.shopify.com/s/files/1/0661/2677/4444/files/gempages_569824420814652…"
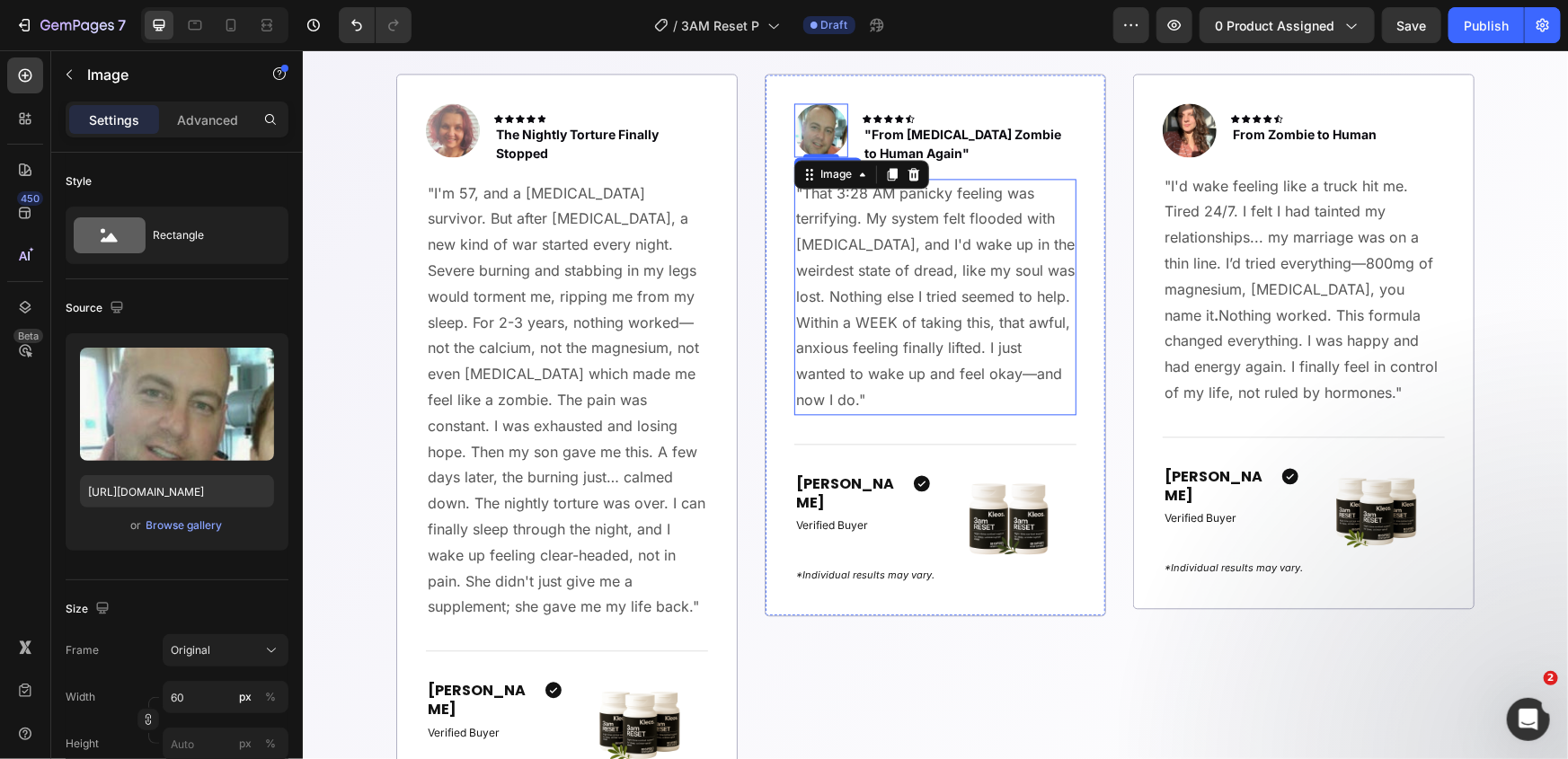
click at [926, 265] on p ""That 3:28 AM panicky feeling was terrifying. My system felt flooded with adren…" at bounding box center [934, 295] width 278 height 233
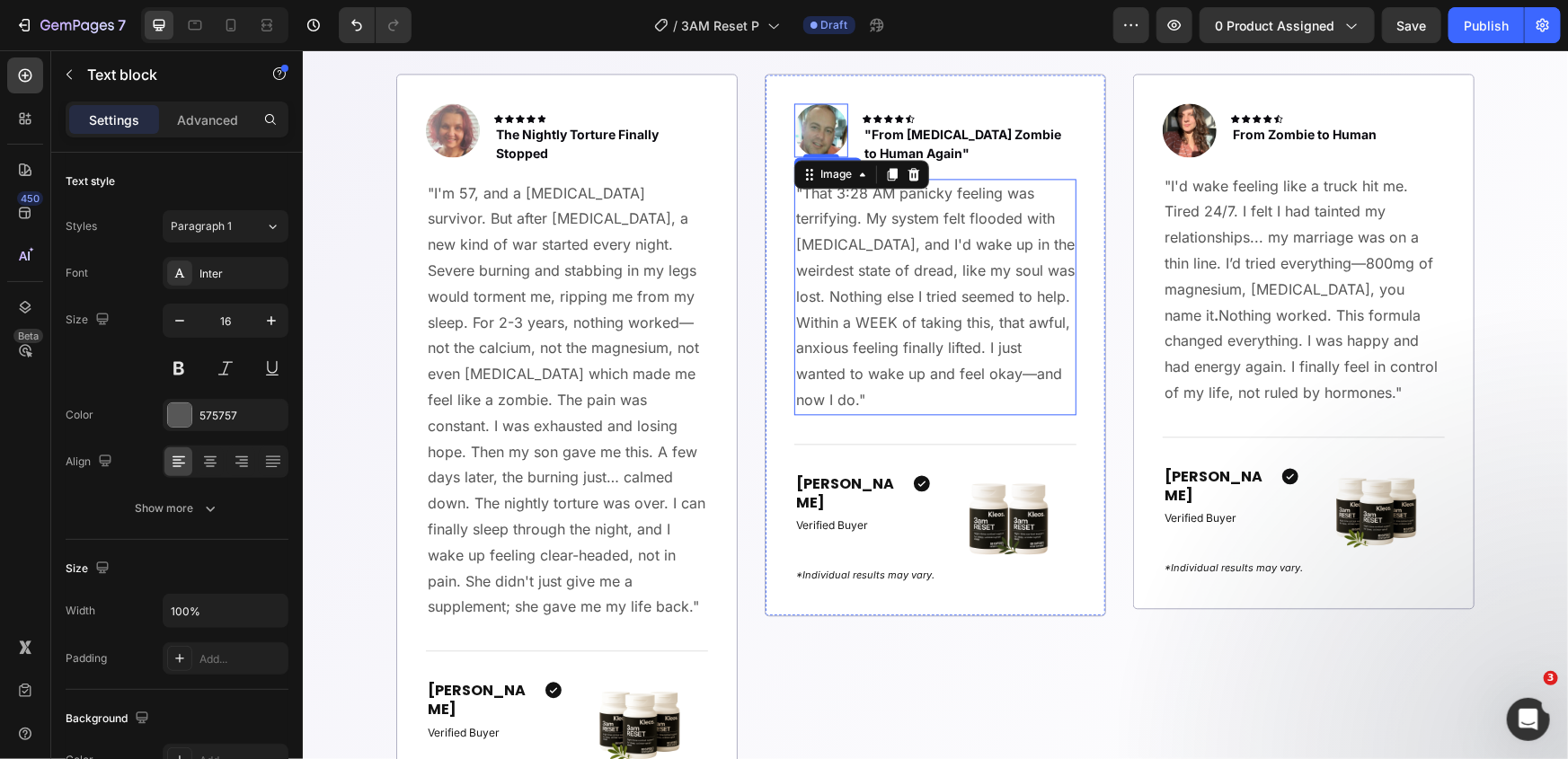
click at [926, 265] on p ""That 3:28 AM panicky feeling was terrifying. My system felt flooded with adren…" at bounding box center [934, 295] width 278 height 233
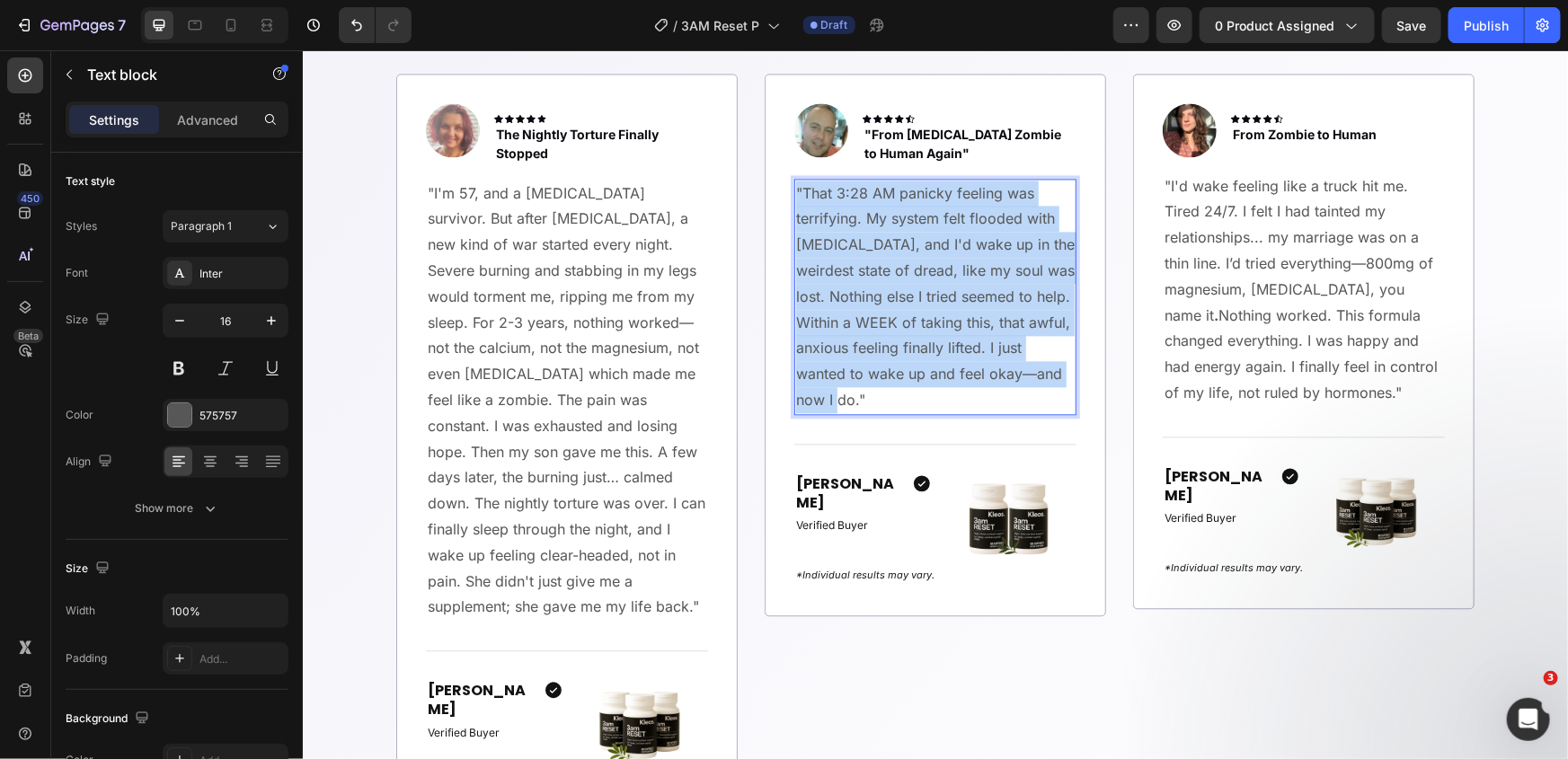
click at [926, 265] on p ""That 3:28 AM panicky feeling was terrifying. My system felt flooded with adren…" at bounding box center [934, 295] width 278 height 233
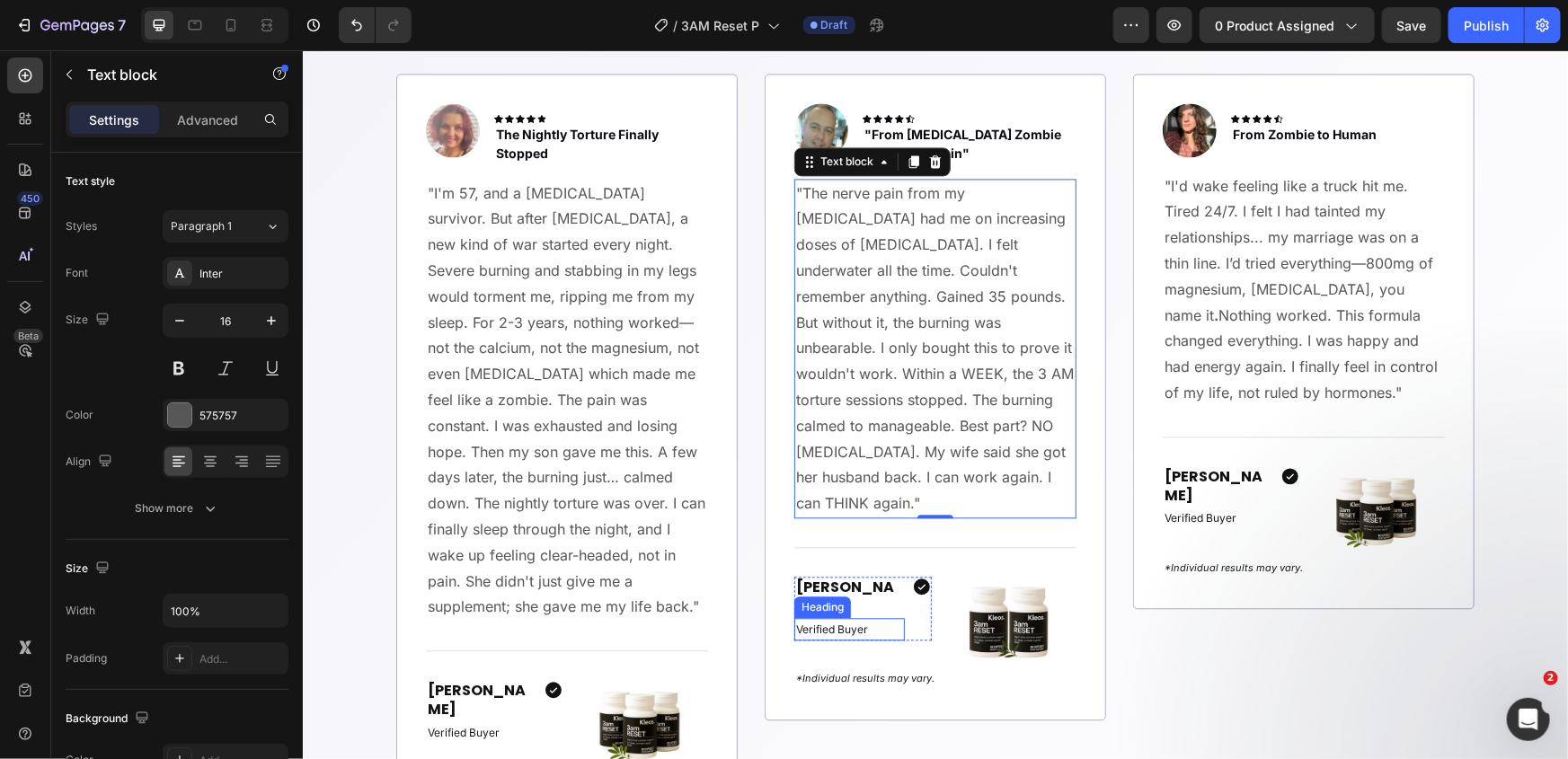
click at [826, 598] on div "Heading" at bounding box center [821, 606] width 50 height 16
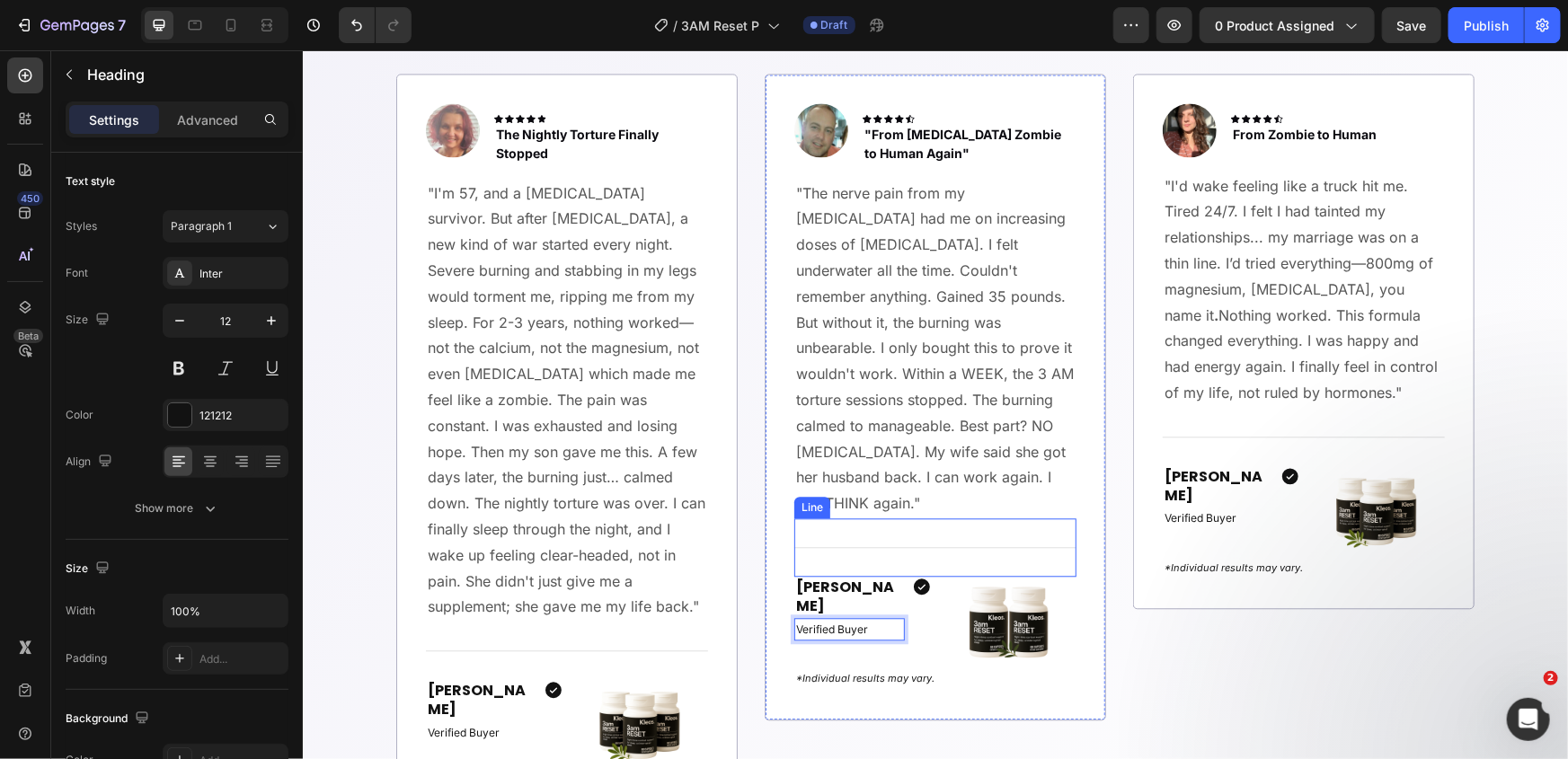
click at [865, 518] on div "Title Line" at bounding box center [934, 547] width 282 height 58
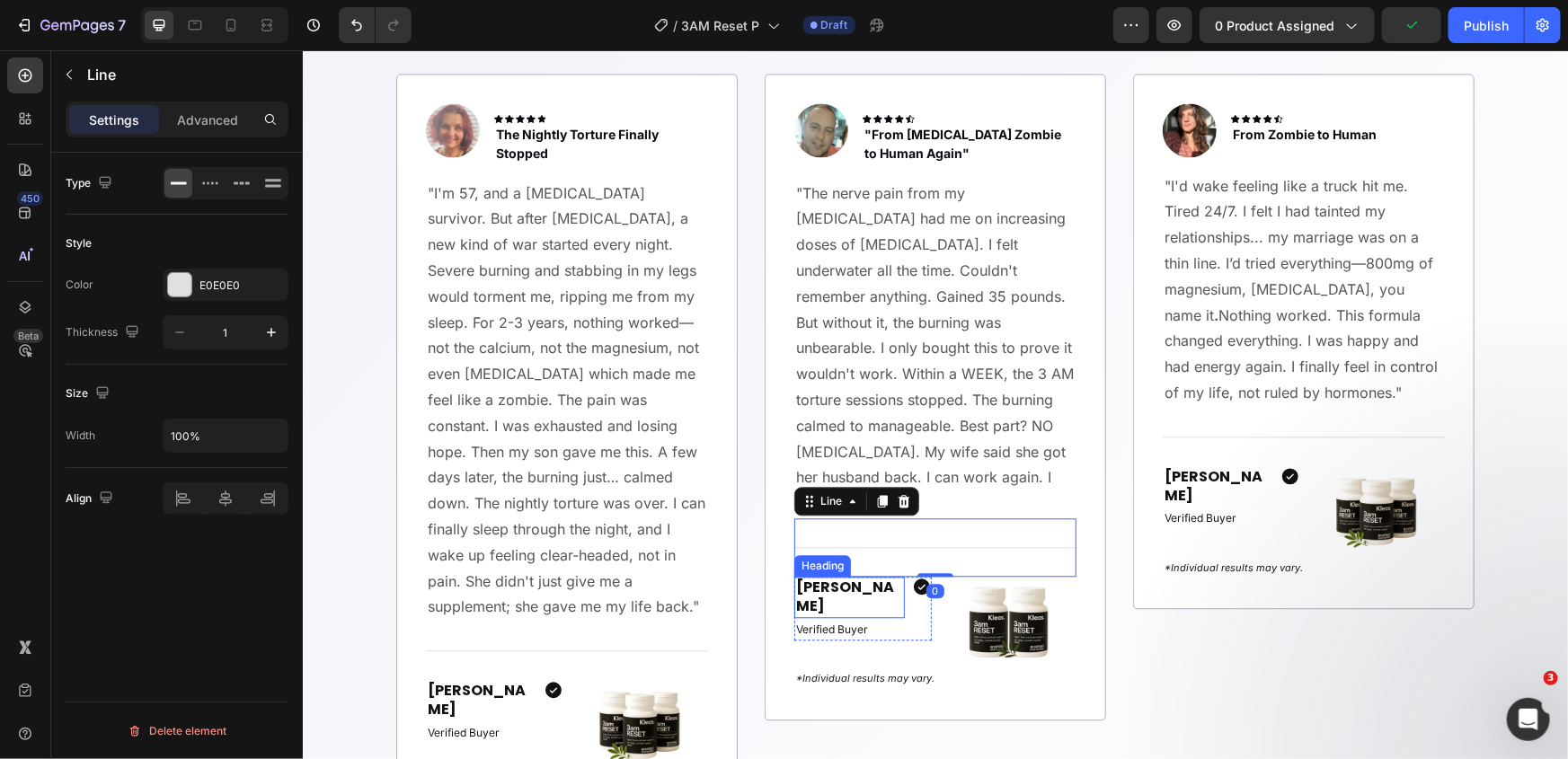
click at [831, 576] on strong "Jennifer" at bounding box center [844, 595] width 98 height 39
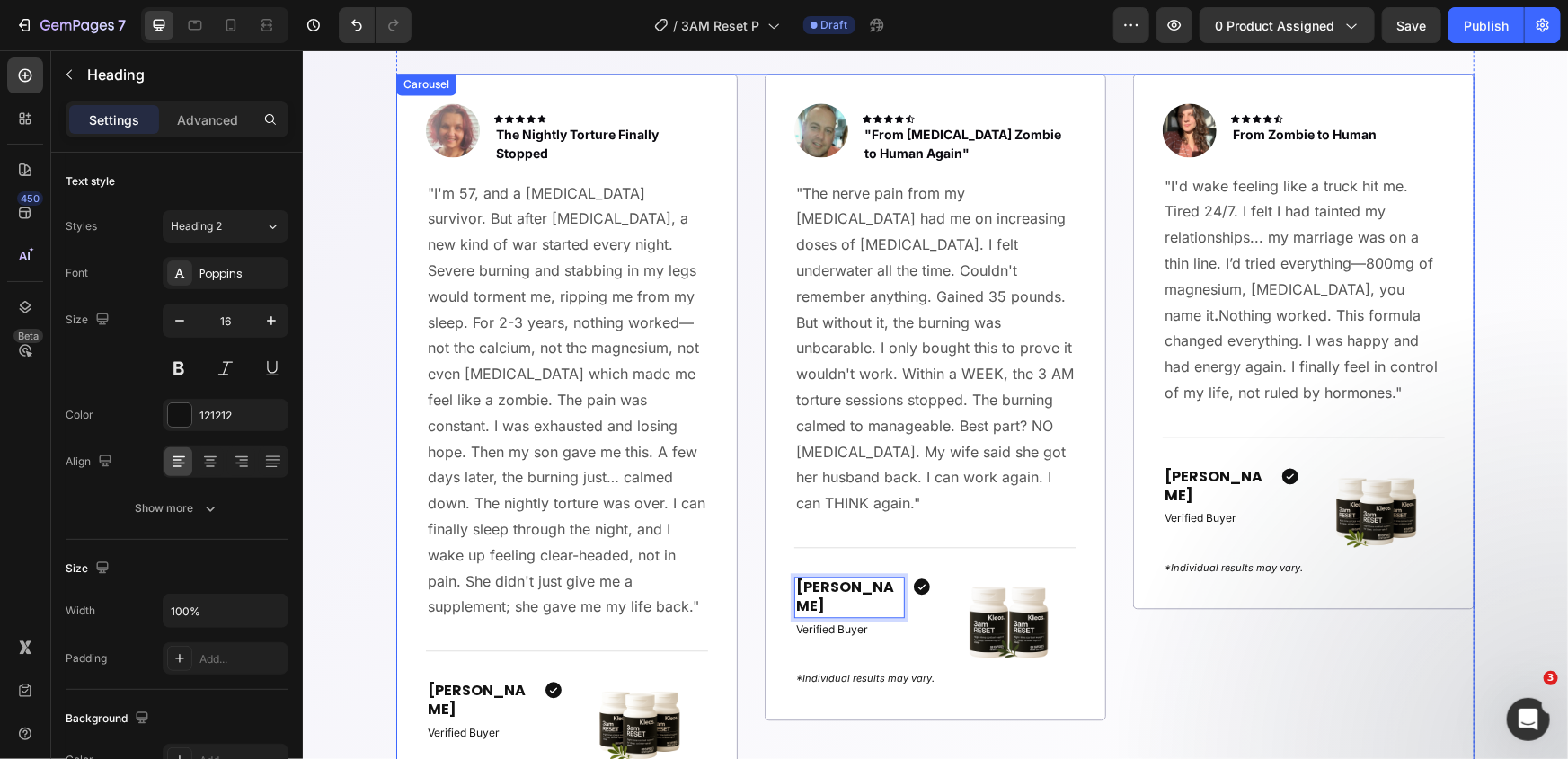
click at [1178, 686] on div "Image Icon Icon Icon Icon Icon Row From Zombie to Human Text block Row "I'd wak…" at bounding box center [1302, 448] width 341 height 751
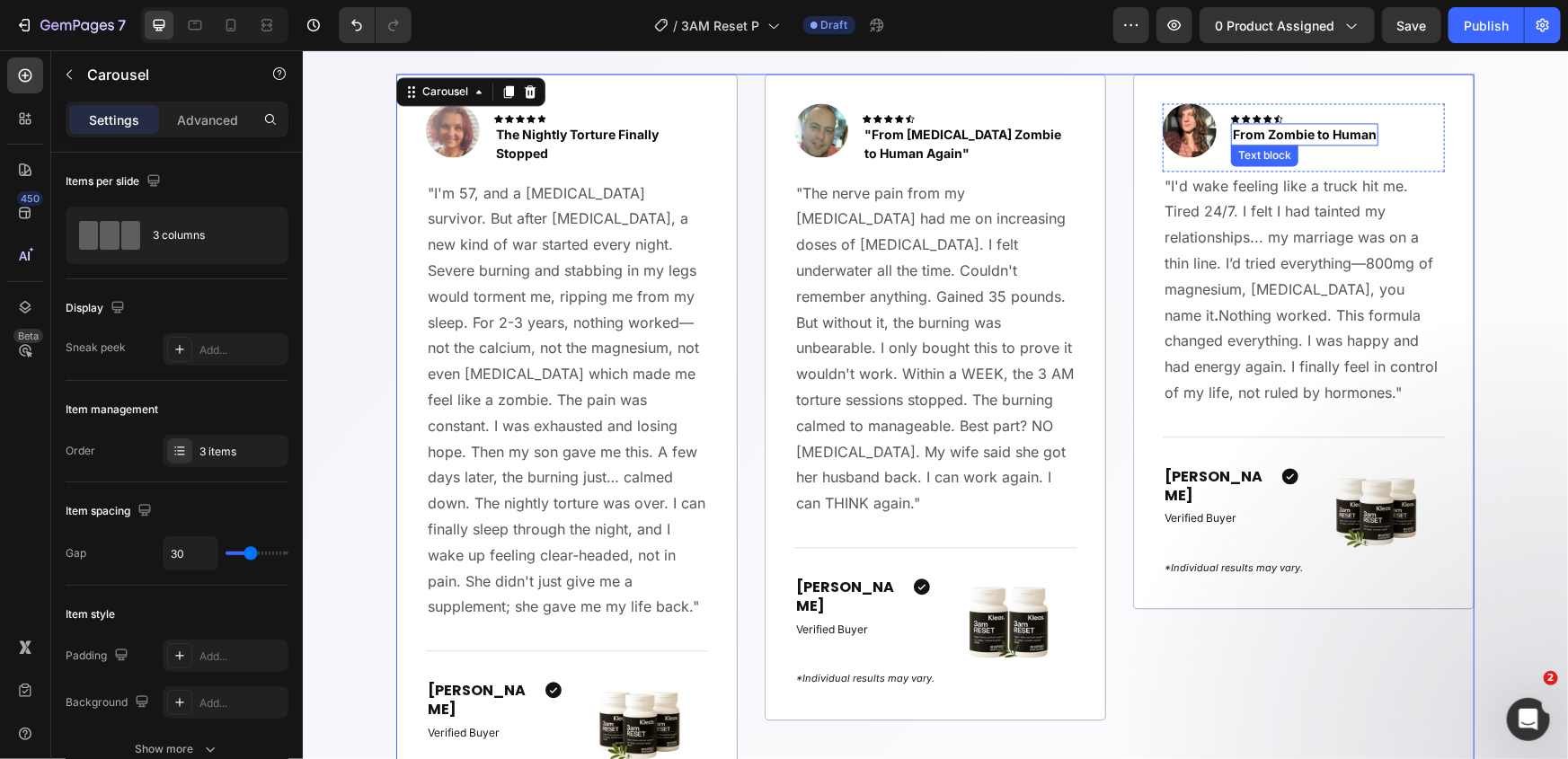
click at [1319, 135] on p "From Zombie to Human" at bounding box center [1304, 134] width 144 height 19
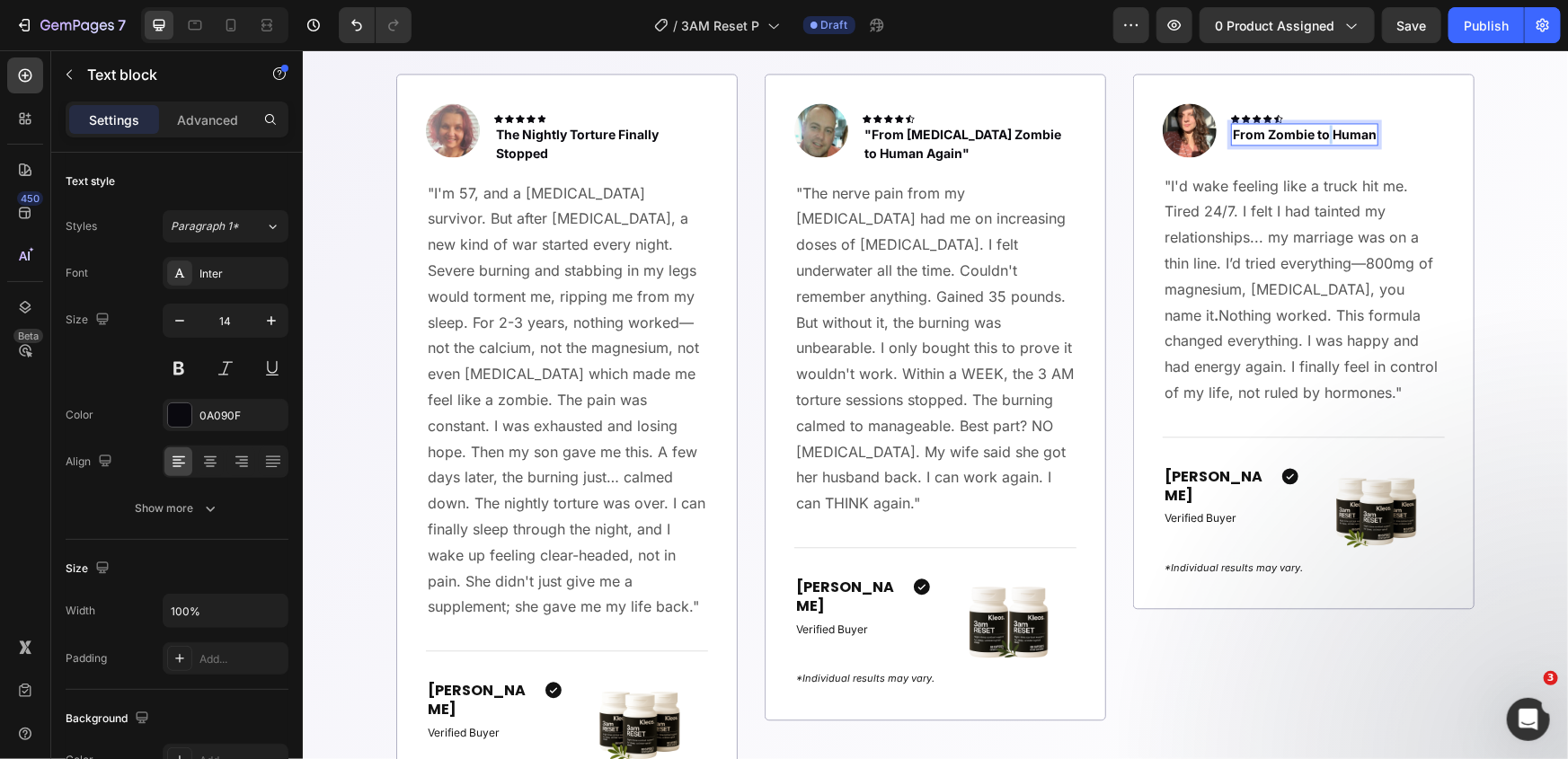
click at [1319, 135] on p "From Zombie to Human" at bounding box center [1304, 134] width 144 height 19
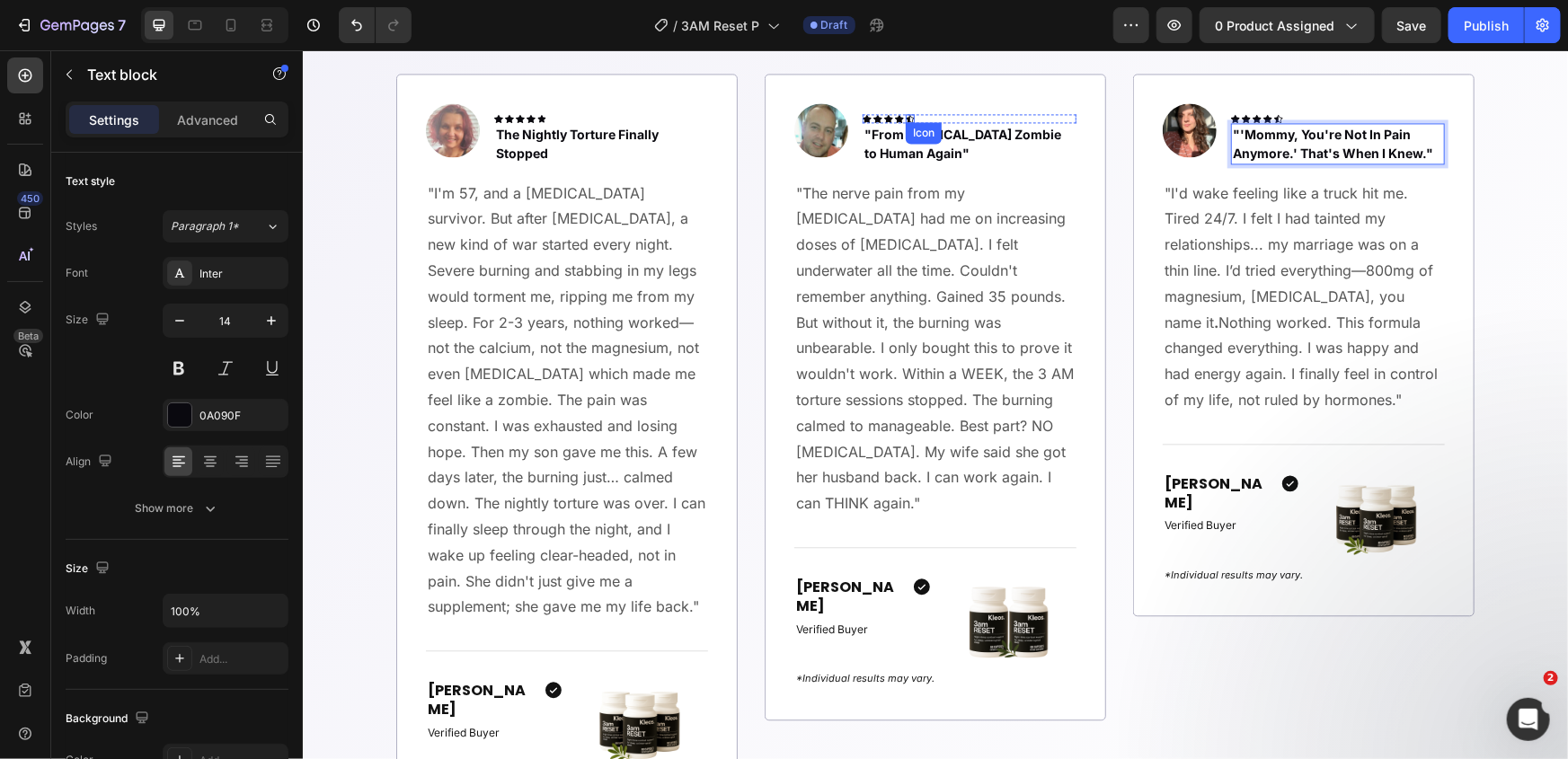
click at [905, 119] on div "Icon" at bounding box center [909, 118] width 9 height 9
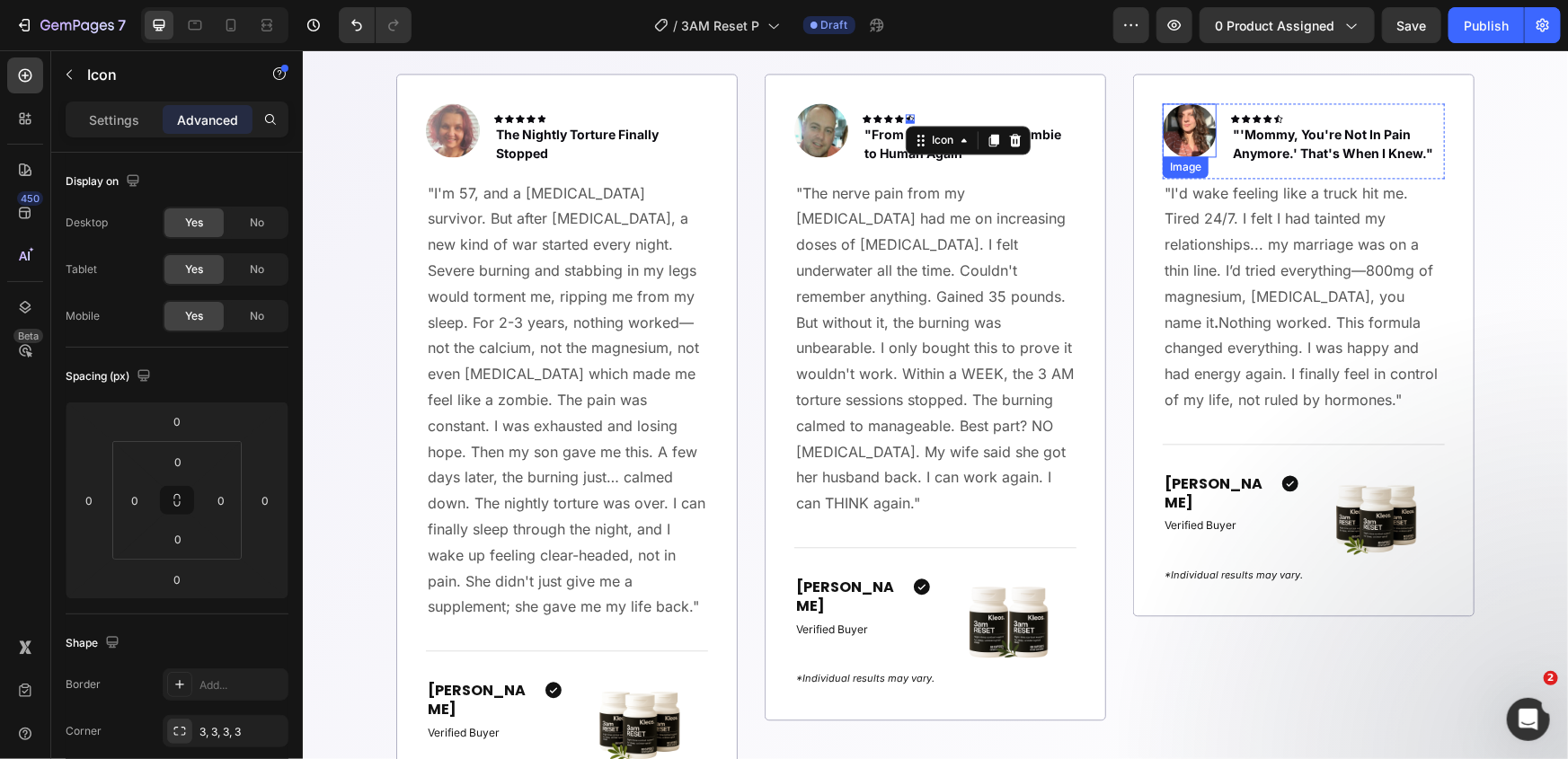
click at [1170, 134] on img at bounding box center [1189, 130] width 54 height 54
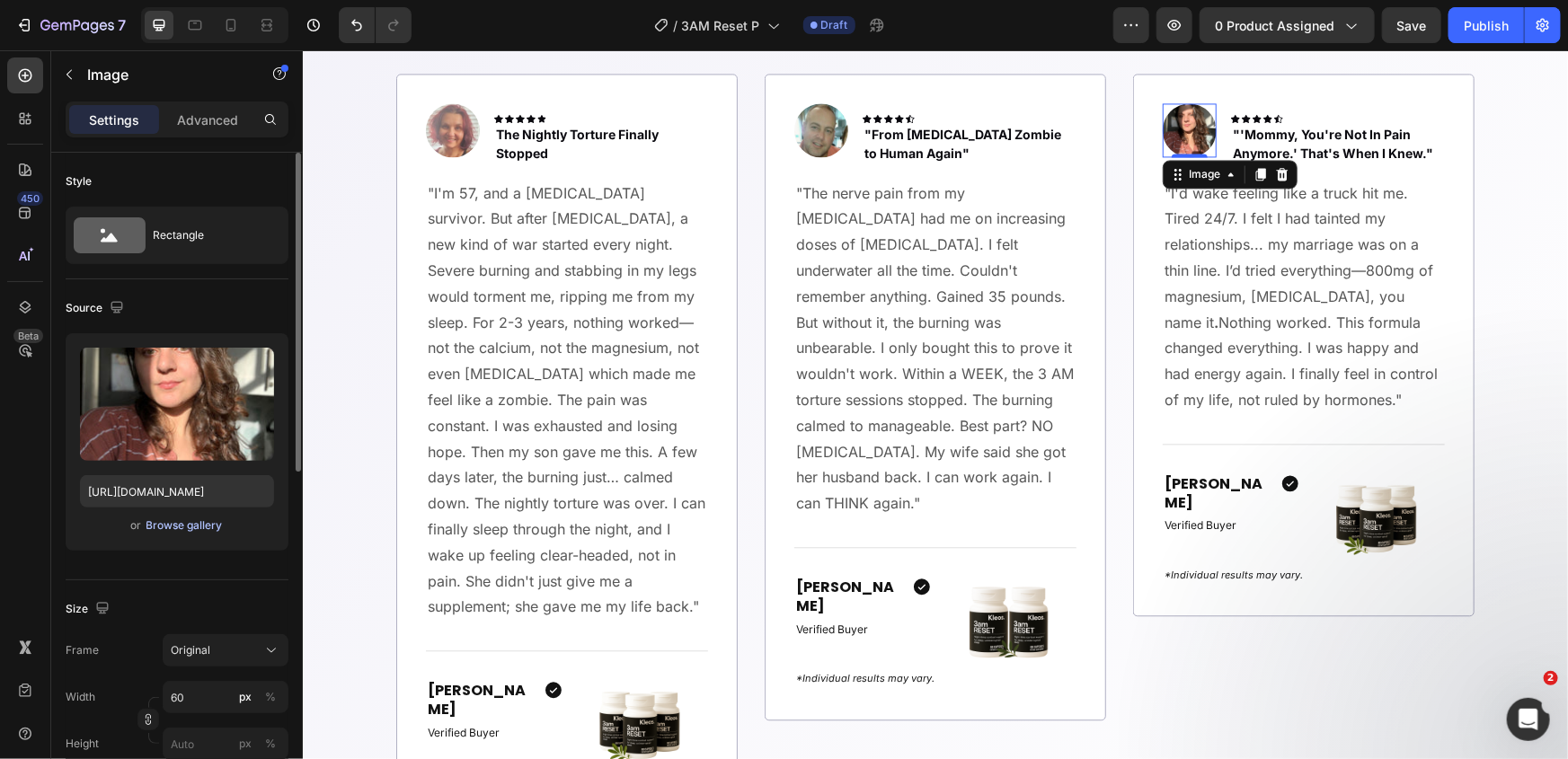
click at [211, 529] on div "Browse gallery" at bounding box center [185, 525] width 77 height 16
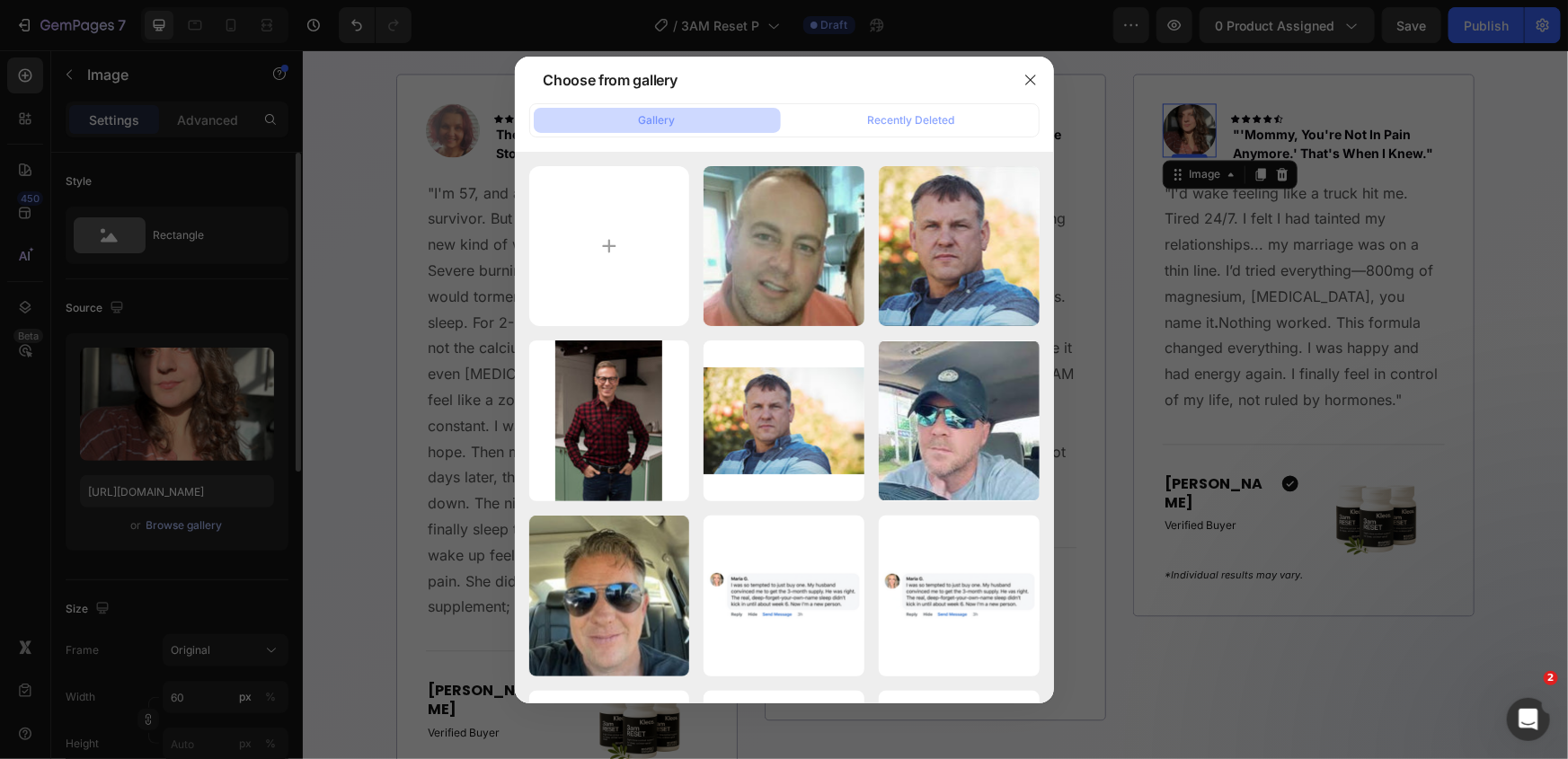
type input "C:\fakepath\7354250477631963182~tplv-tiktokx-cropcenter_1080_1080.jpeg"
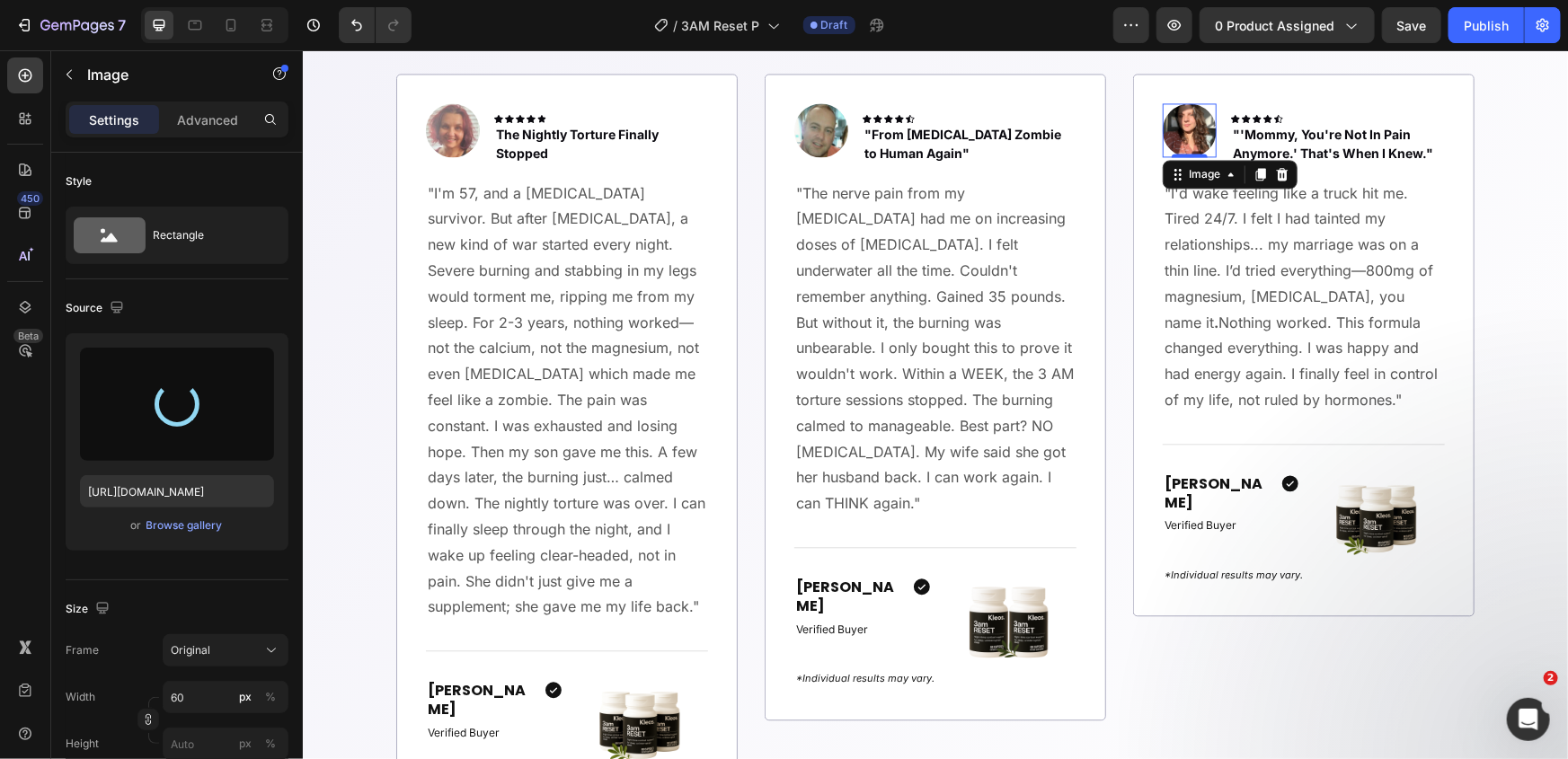
type input "https://cdn.shopify.com/s/files/1/0661/2677/4444/files/gempages_569824420814652…"
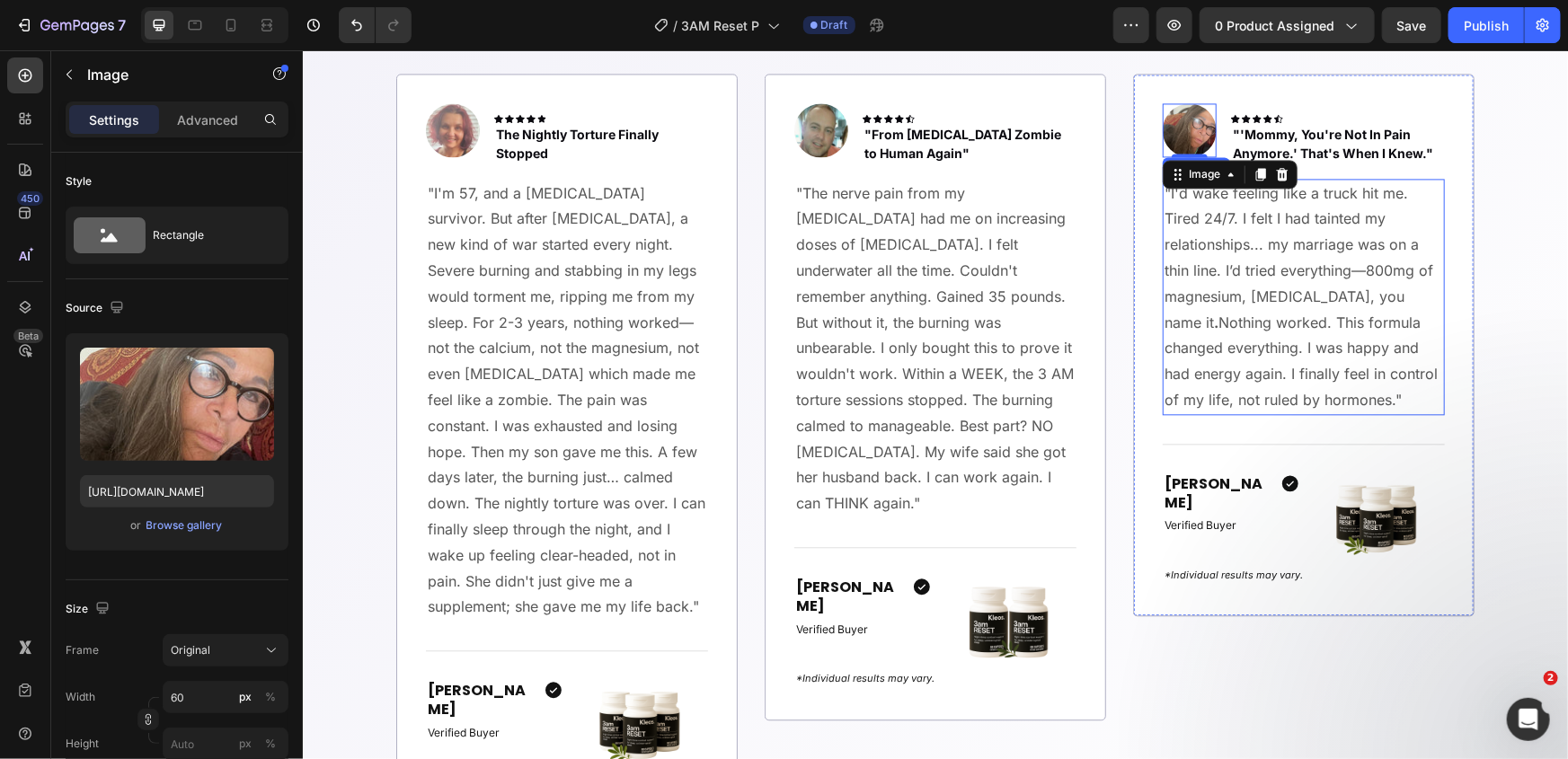
click at [1348, 277] on p ""I'd wake feeling like a truck hit me. Tired 24/7. I felt I had tainted my rela…" at bounding box center [1303, 295] width 278 height 233
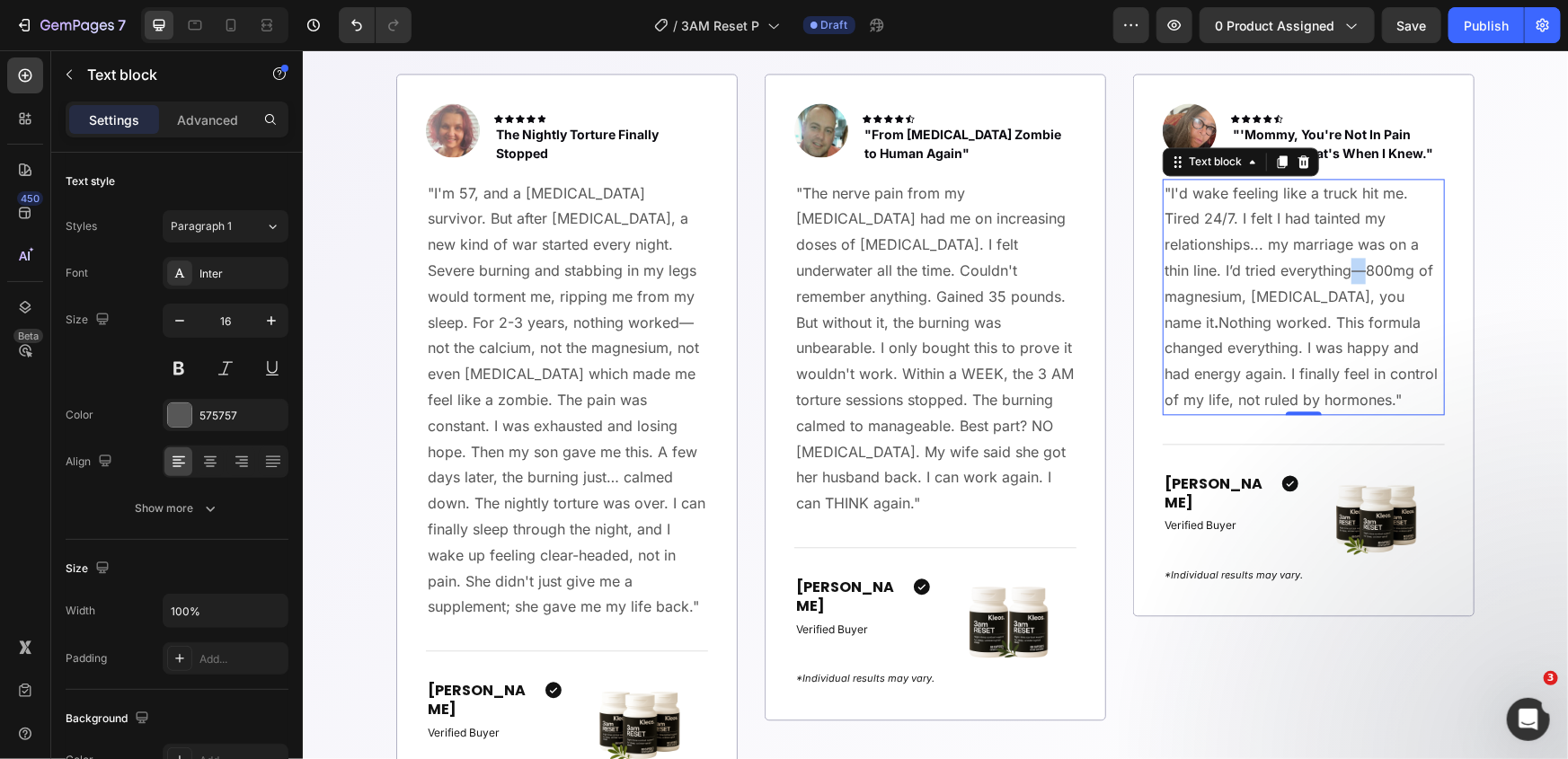
click at [1348, 277] on p ""I'd wake feeling like a truck hit me. Tired 24/7. I felt I had tainted my rela…" at bounding box center [1303, 295] width 278 height 233
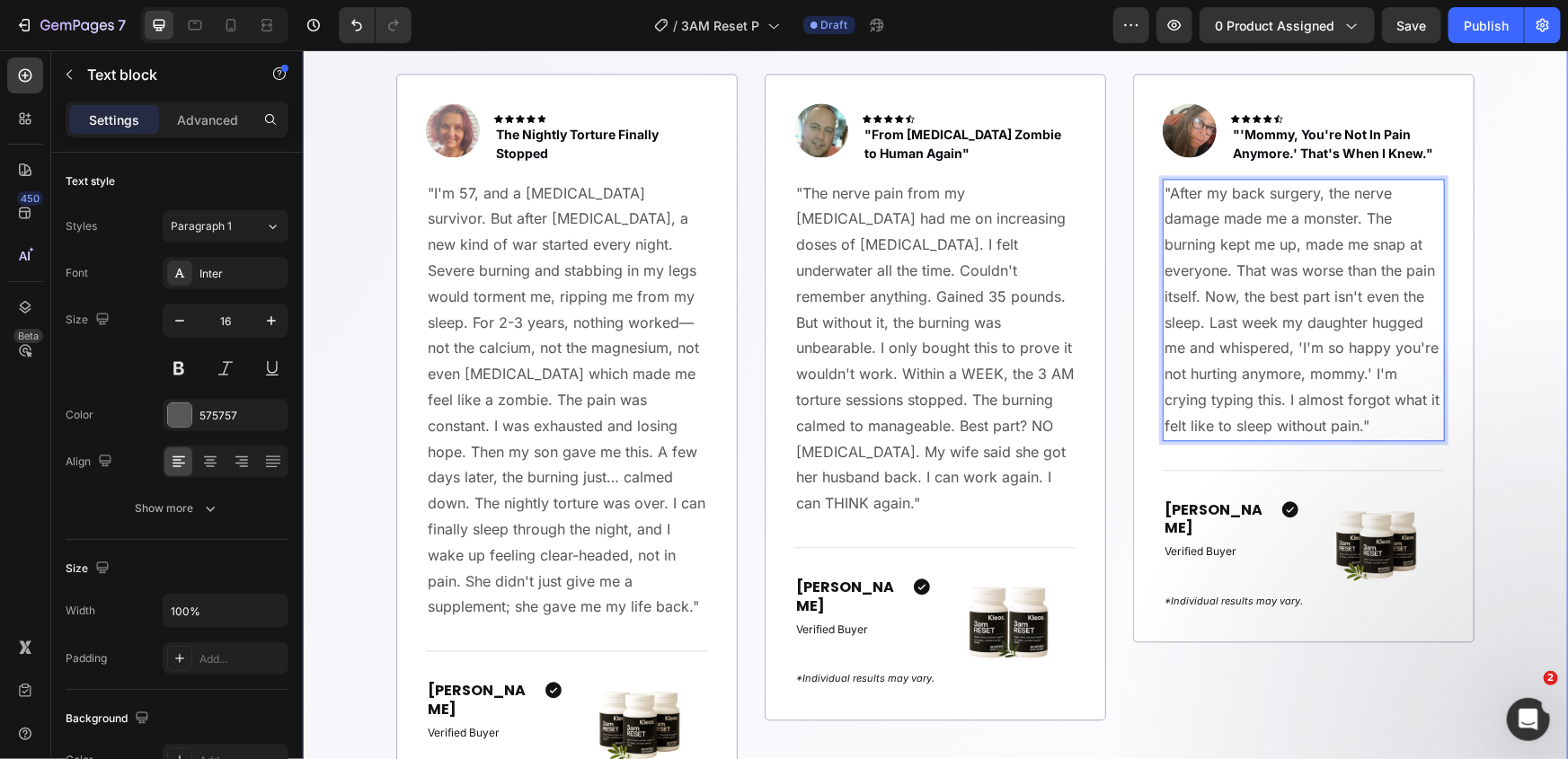
click at [1483, 390] on div "From 3AM Nerve Fire to Sleeping Like I Did Before Heading Image Icon Icon Icon …" at bounding box center [934, 441] width 1238 height 909
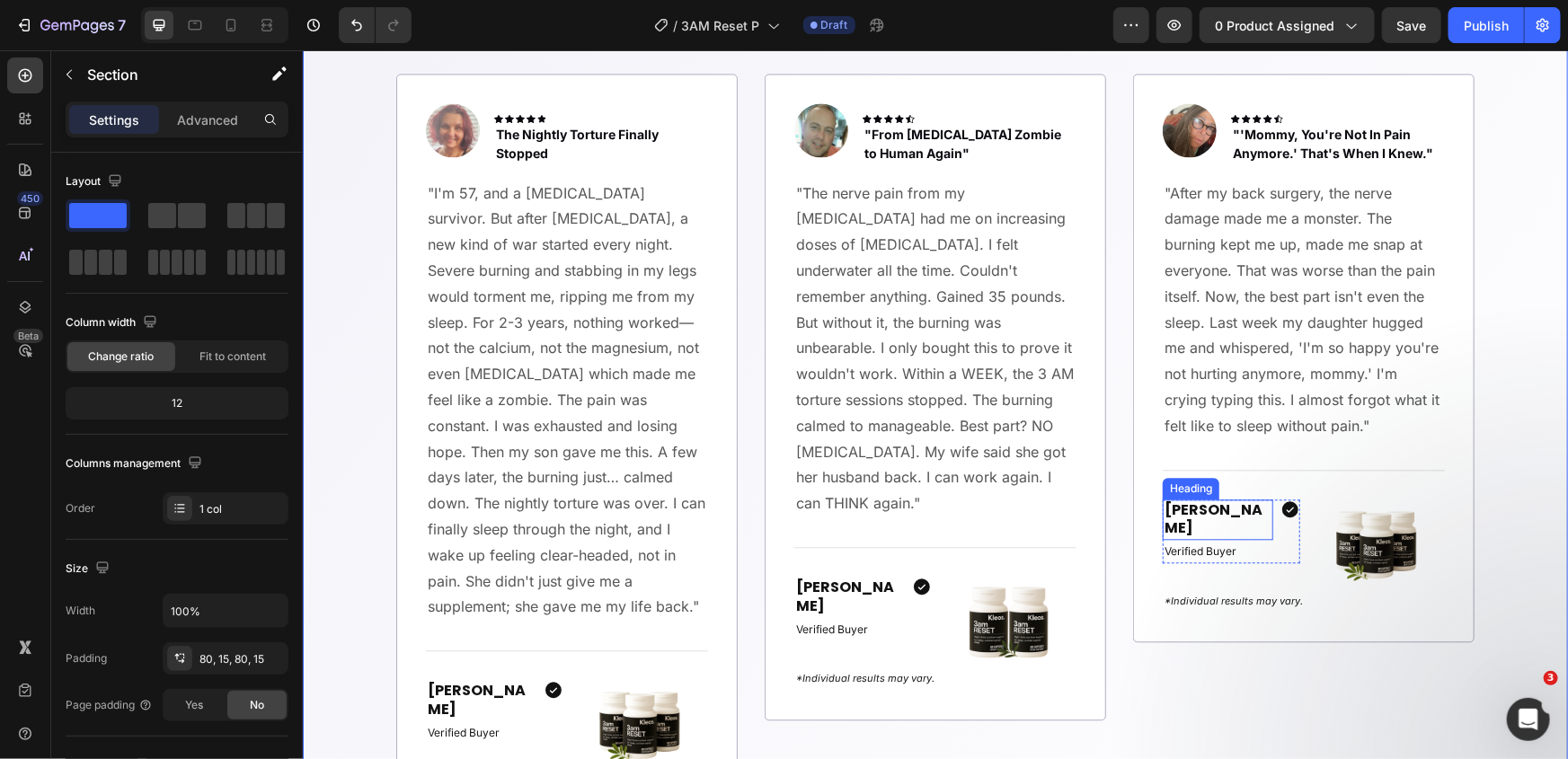
click at [1177, 509] on strong "Susan" at bounding box center [1212, 519] width 98 height 39
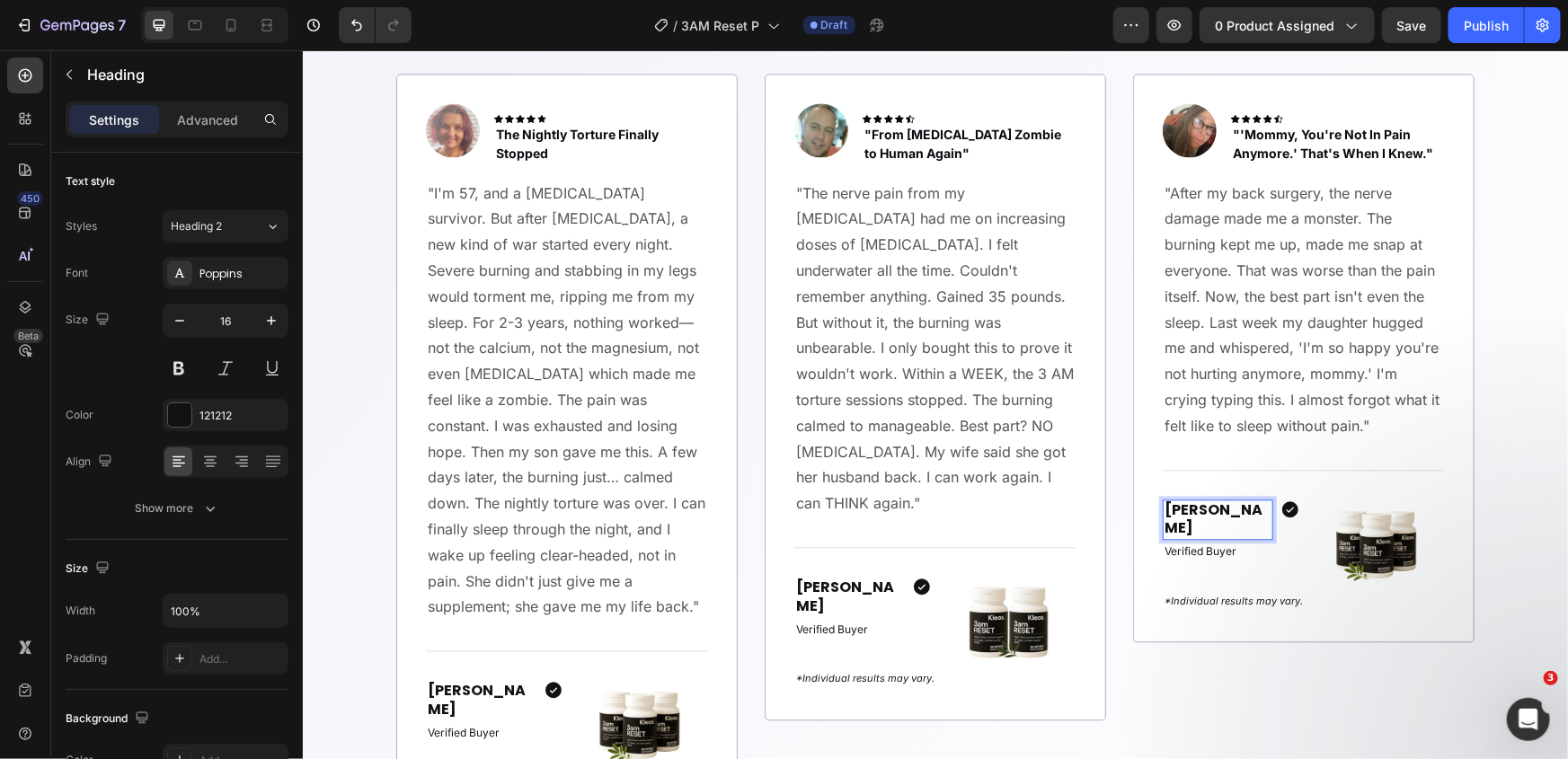
click at [1192, 511] on strong "Susan" at bounding box center [1212, 519] width 98 height 39
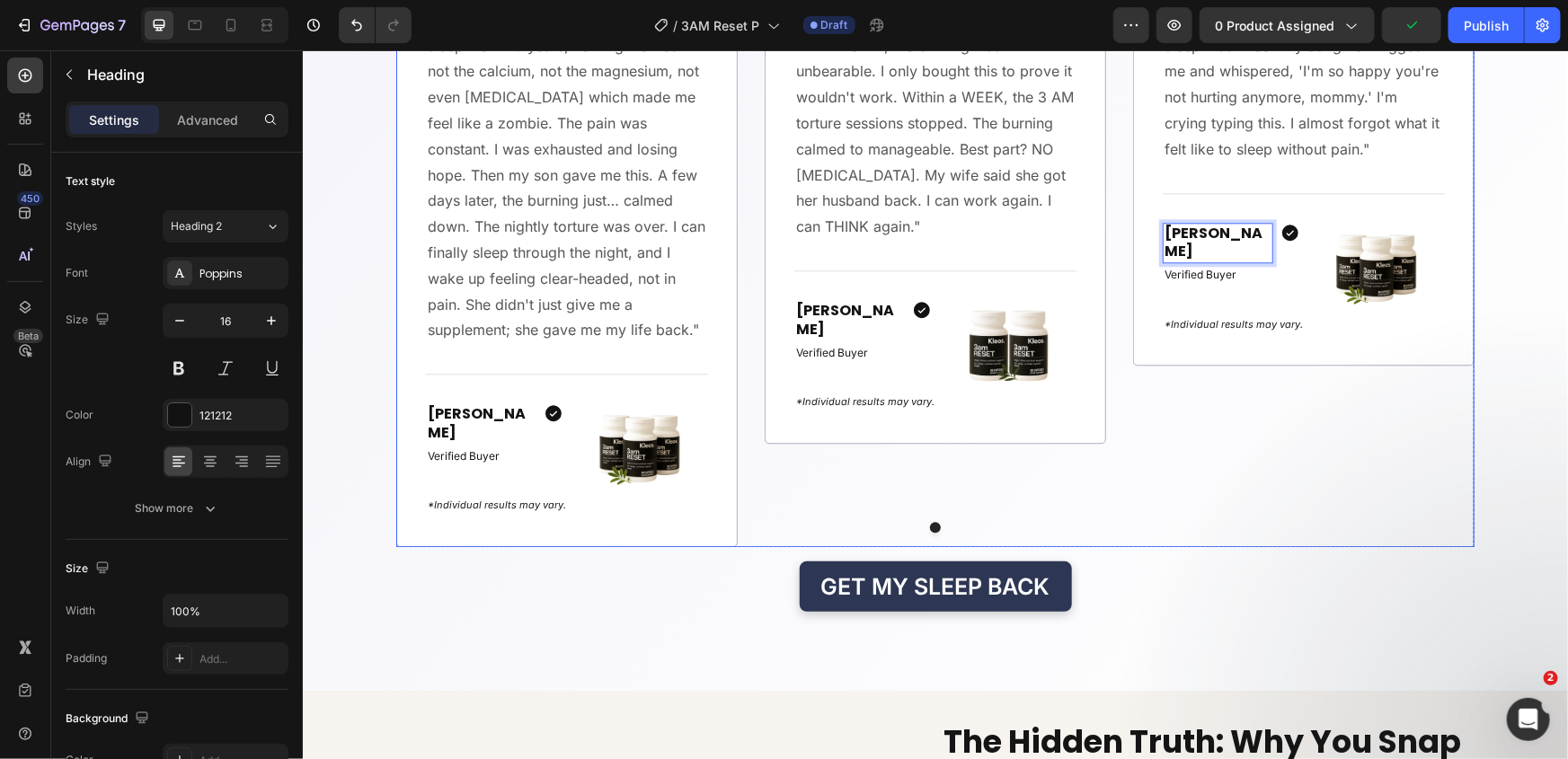
scroll to position [2345, 0]
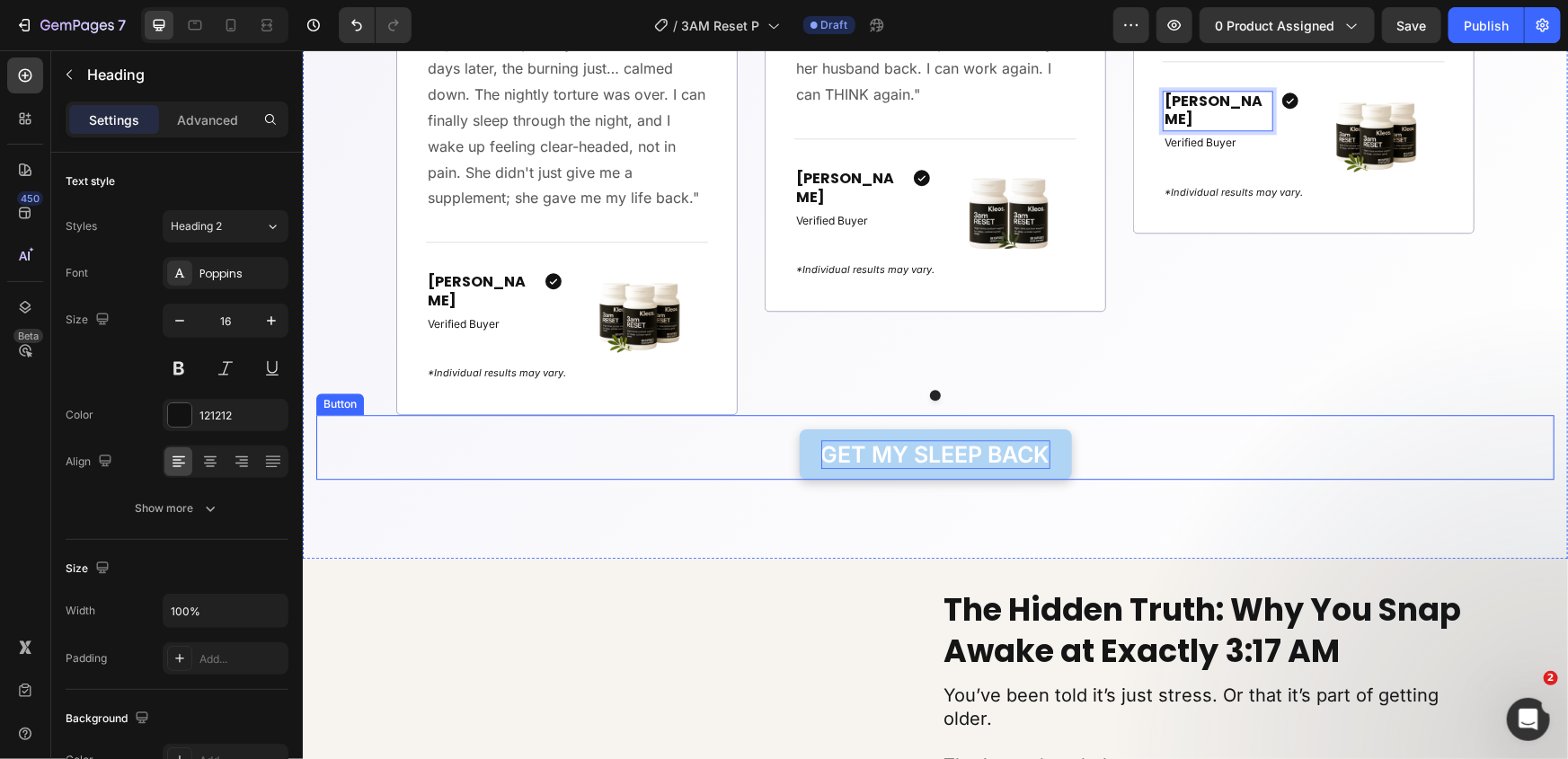
click at [913, 443] on p "GET MY SLEEP BACK" at bounding box center [934, 454] width 229 height 30
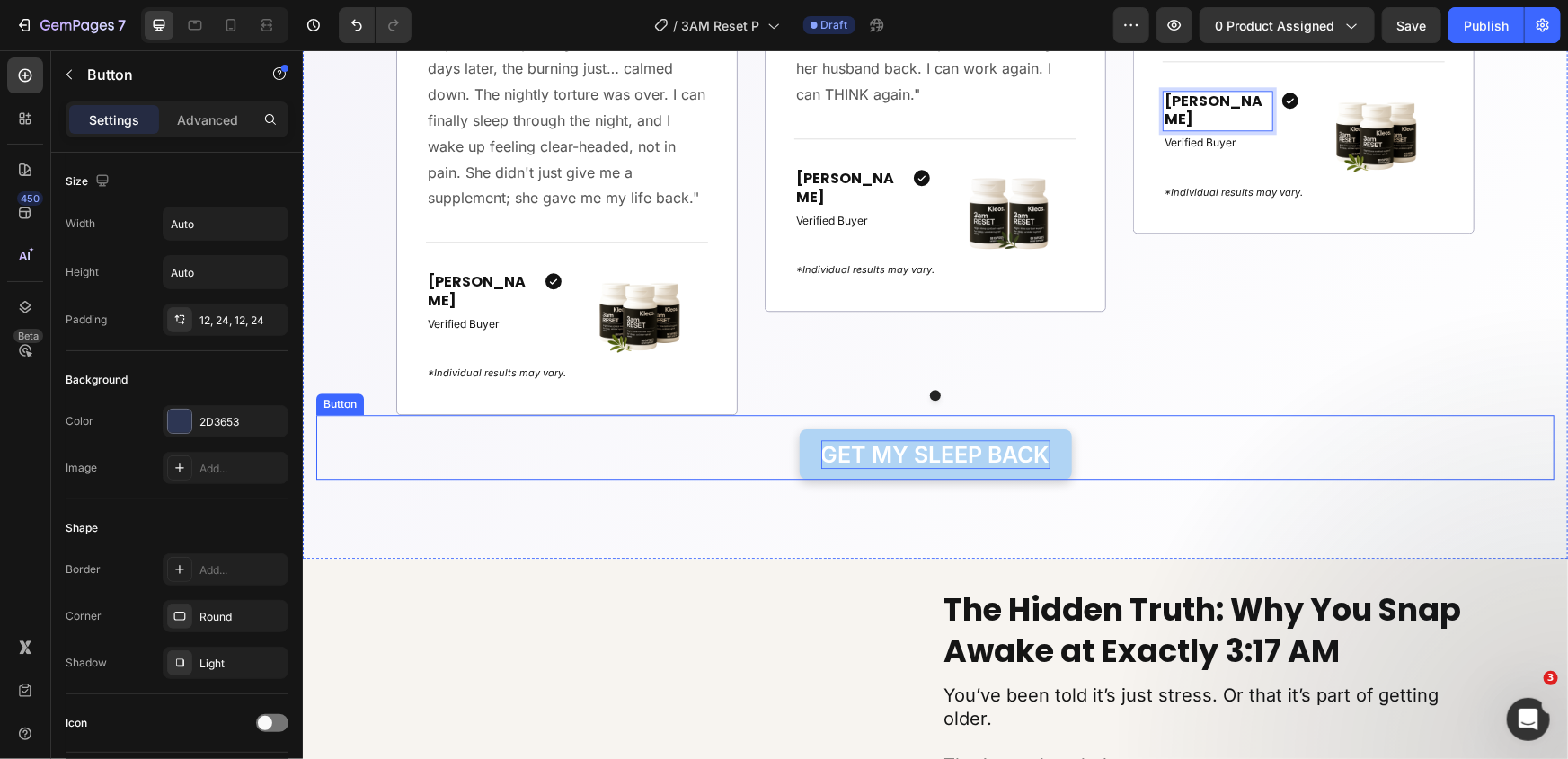
click at [913, 443] on p "GET MY SLEEP BACK" at bounding box center [934, 454] width 229 height 30
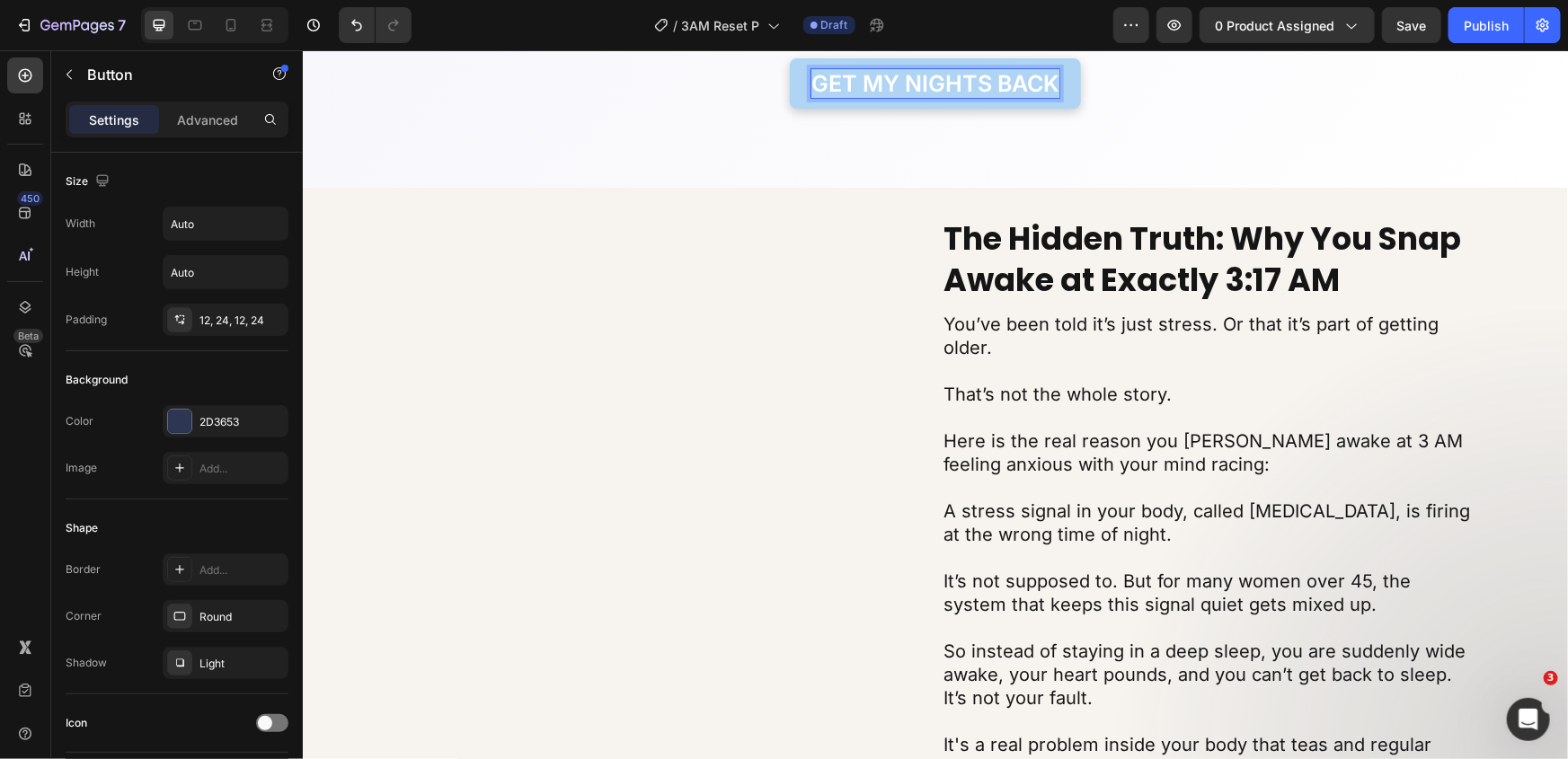
scroll to position [2753, 0]
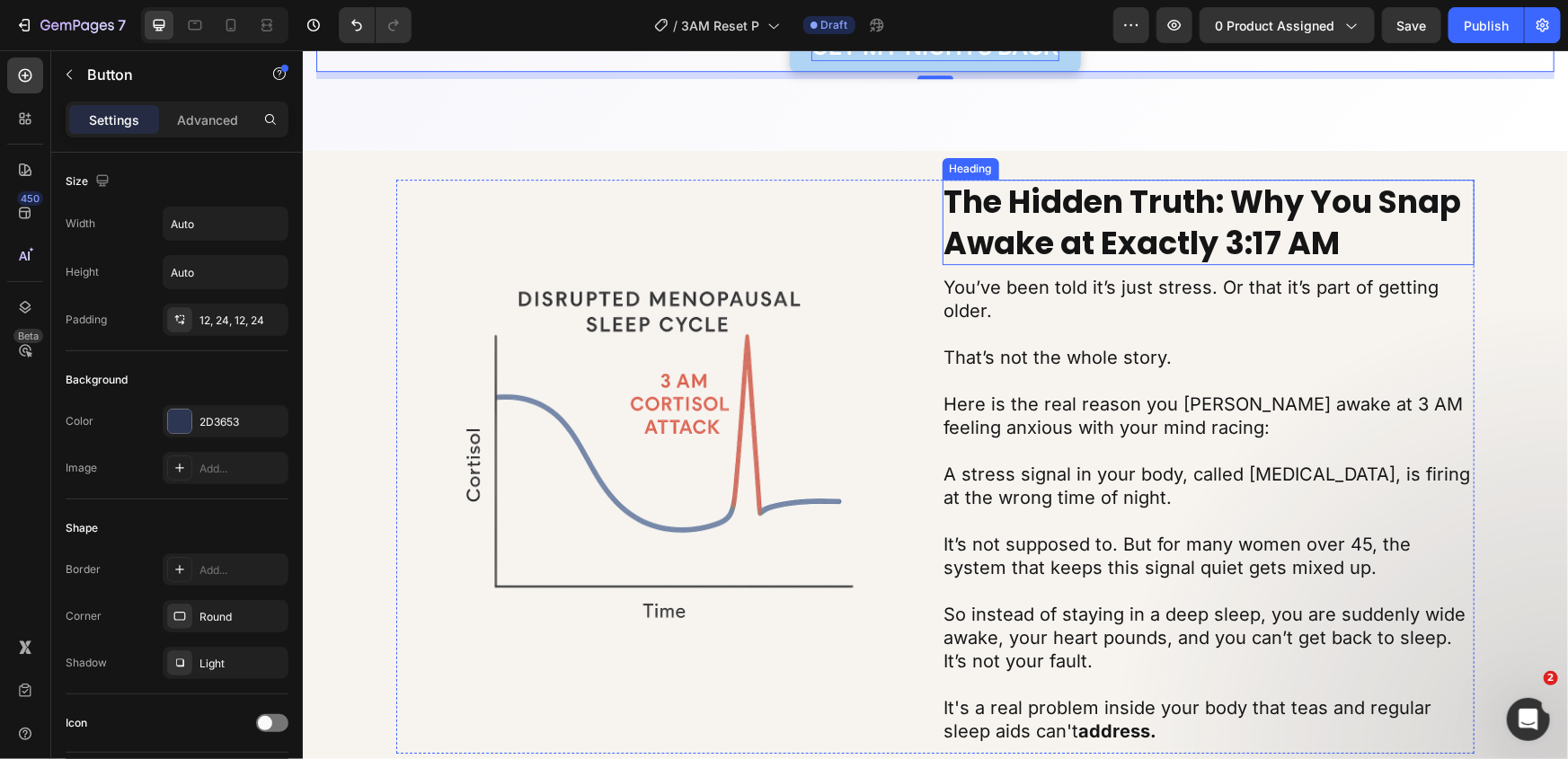
click at [1159, 213] on strong "The Hidden Truth: Why You Snap Awake at Exactly 3:17 AM" at bounding box center [1203, 221] width 518 height 85
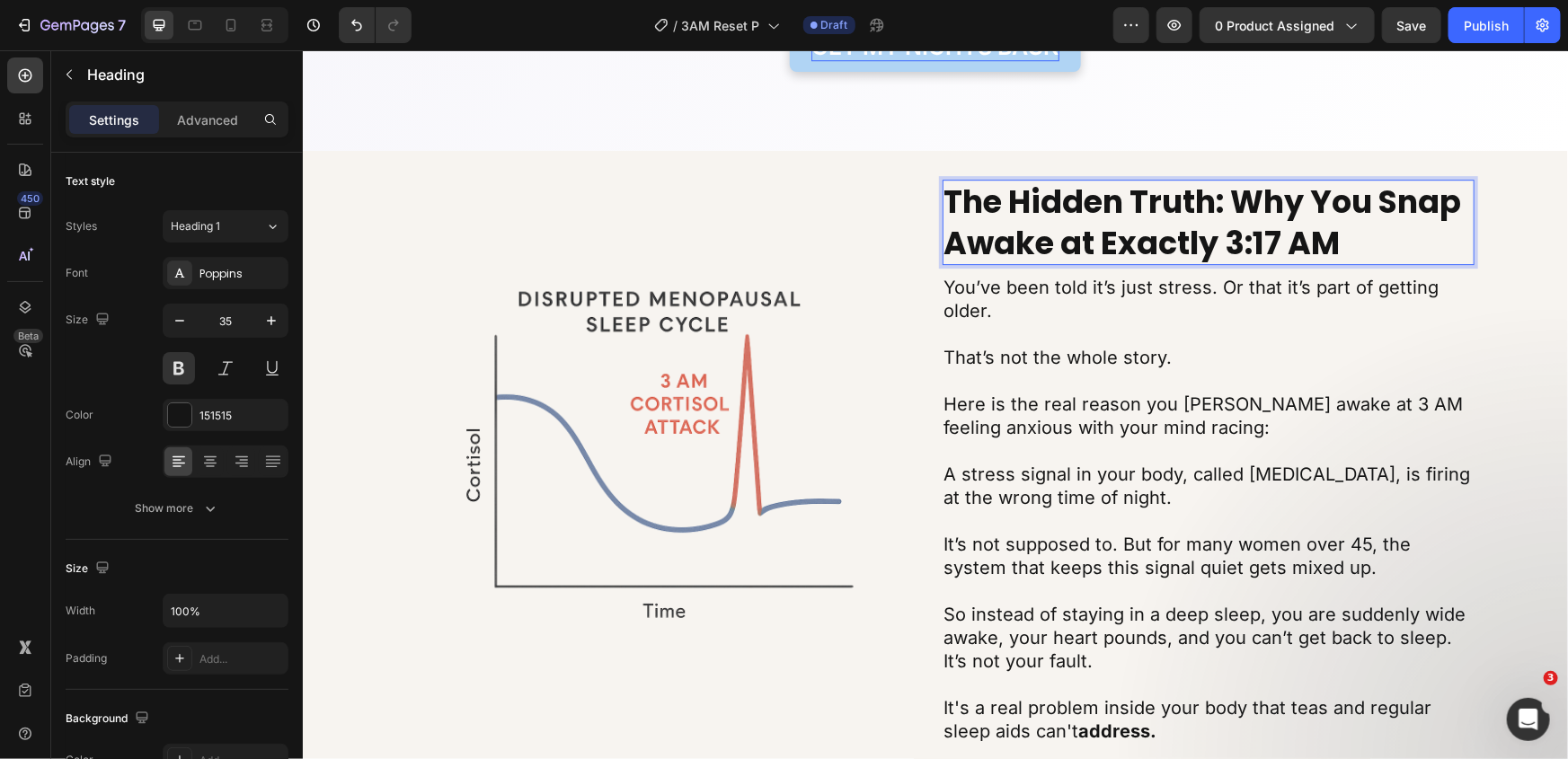
click at [1159, 213] on strong "The Hidden Truth: Why You Snap Awake at Exactly 3:17 AM" at bounding box center [1203, 221] width 518 height 85
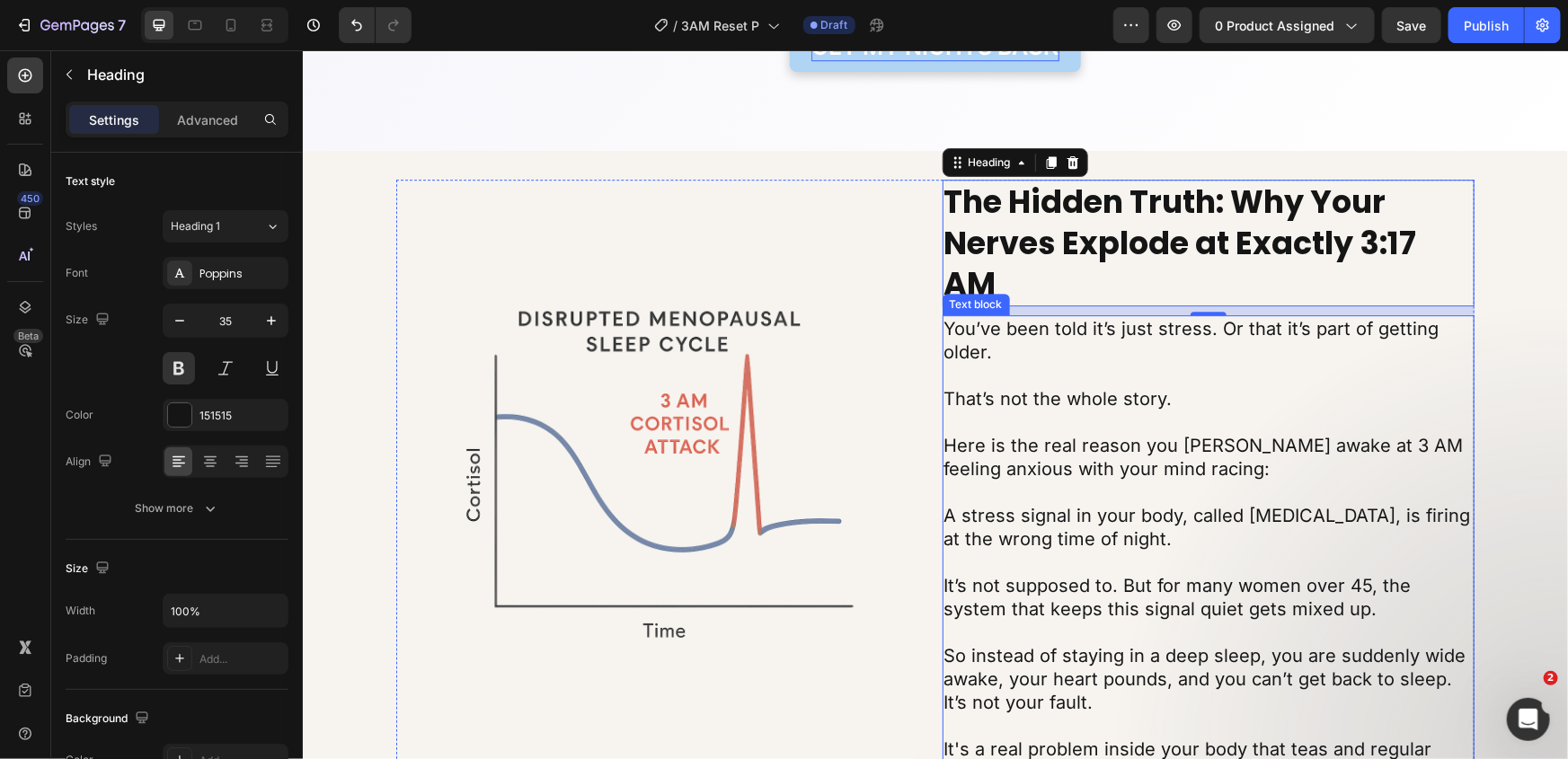
click at [1246, 433] on p "Here is the real reason you jolt awake at 3 AM feeling anxious with your mind r…" at bounding box center [1208, 456] width 529 height 47
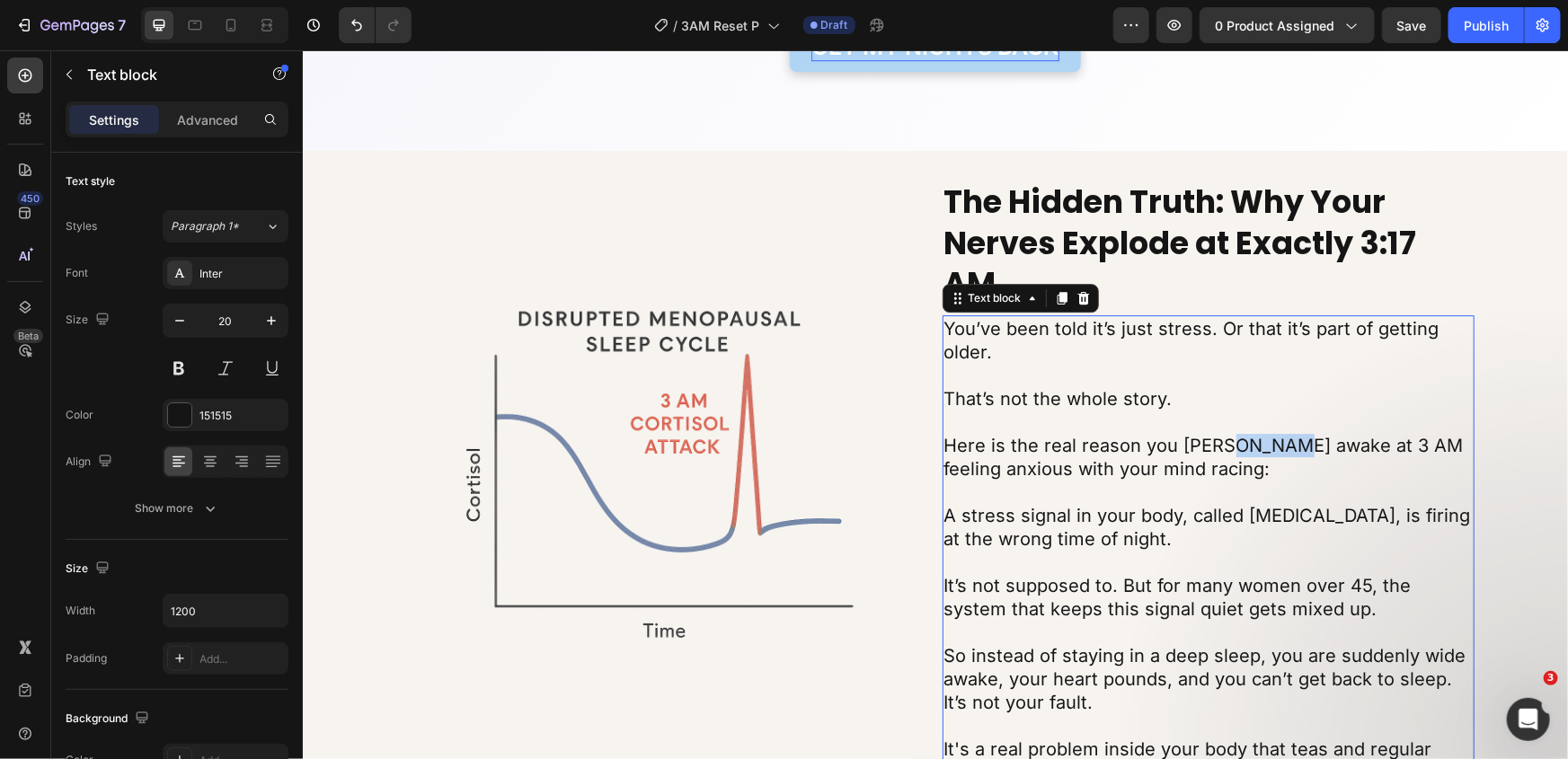
click at [1246, 433] on p "Here is the real reason you jolt awake at 3 AM feeling anxious with your mind r…" at bounding box center [1208, 456] width 529 height 47
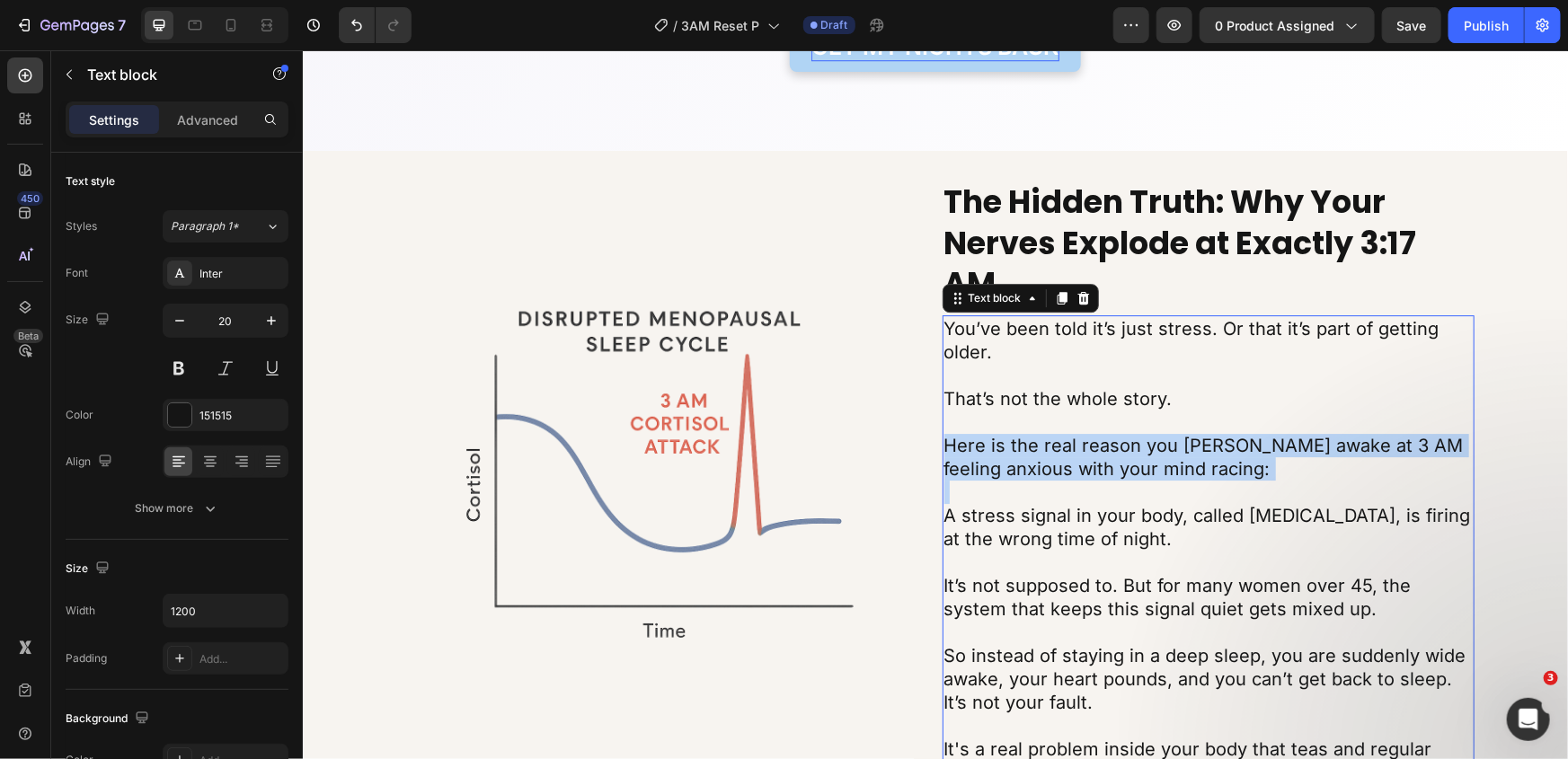
click at [1246, 433] on p "Here is the real reason you jolt awake at 3 AM feeling anxious with your mind r…" at bounding box center [1208, 456] width 529 height 47
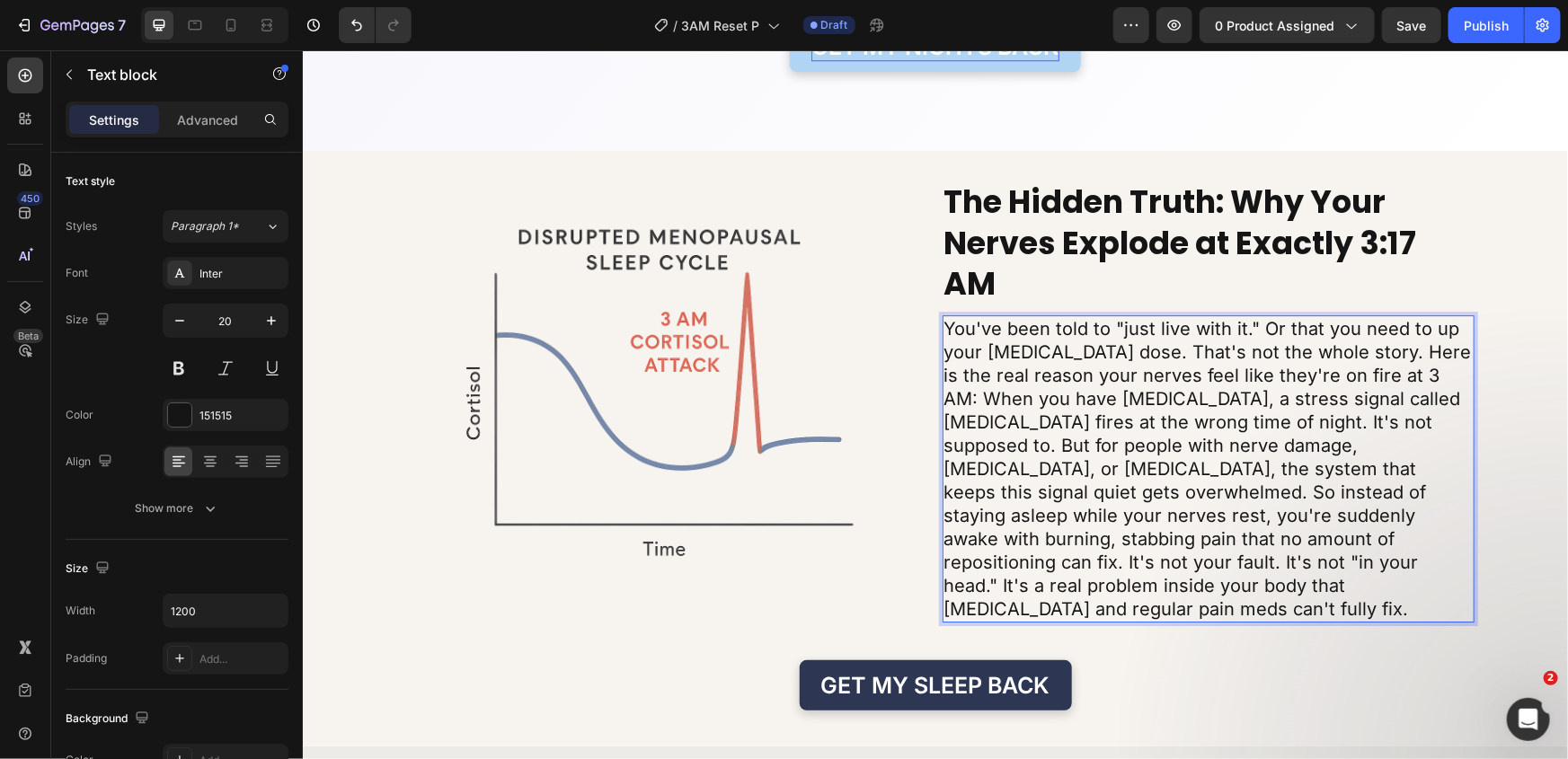
scroll to position [2764, 0]
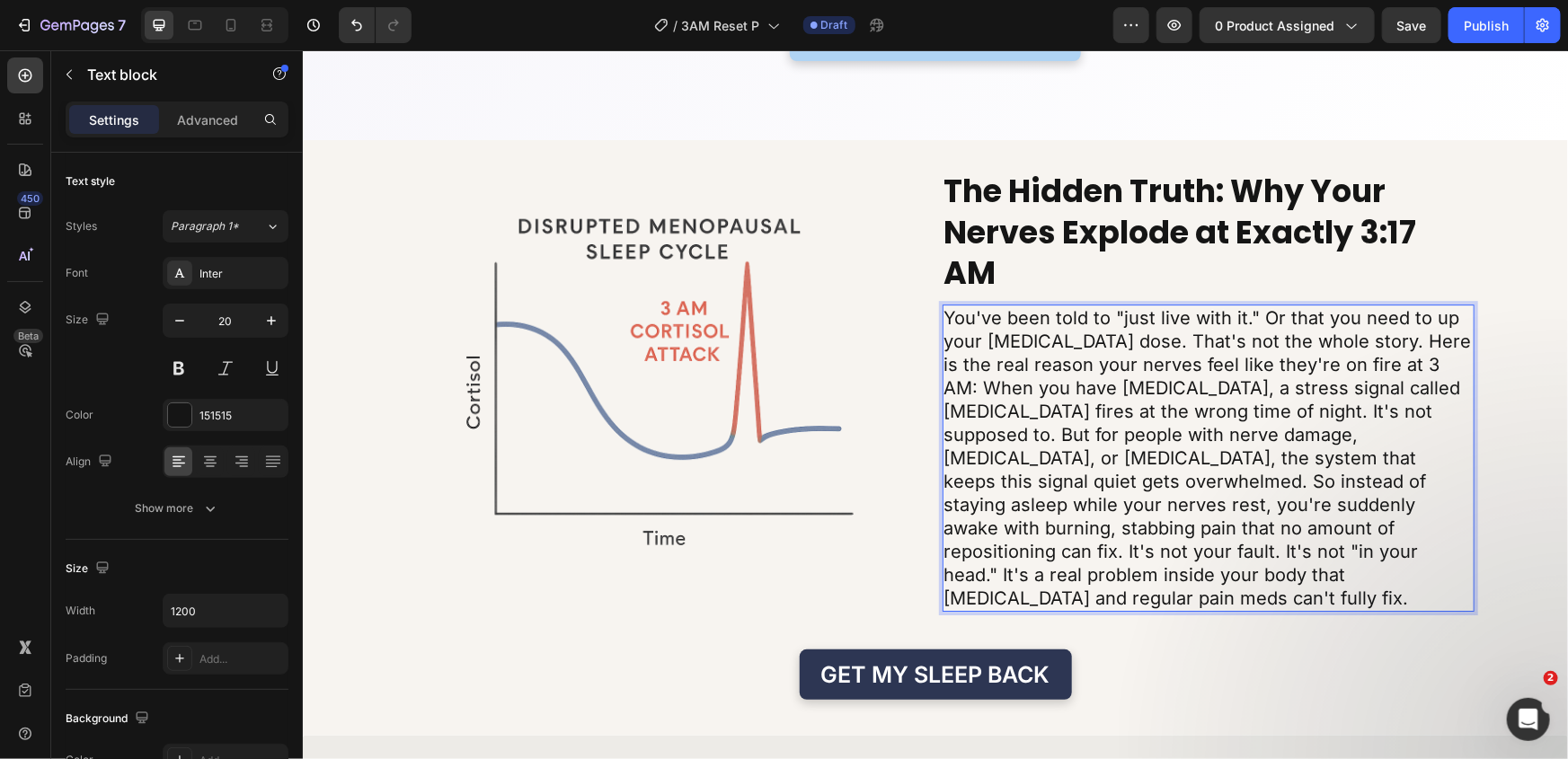
click at [1198, 355] on p "You've been told to "just live with it." Or that you need to up your Gabapentin…" at bounding box center [1208, 457] width 529 height 304
click at [1398, 351] on p "You've been told to "just live with it." Or that you need to up your Gabapentin…" at bounding box center [1208, 457] width 529 height 304
click at [1139, 352] on p "You've been told to "just live with it." Or that you need to up your Gabapentin…" at bounding box center [1208, 457] width 529 height 304
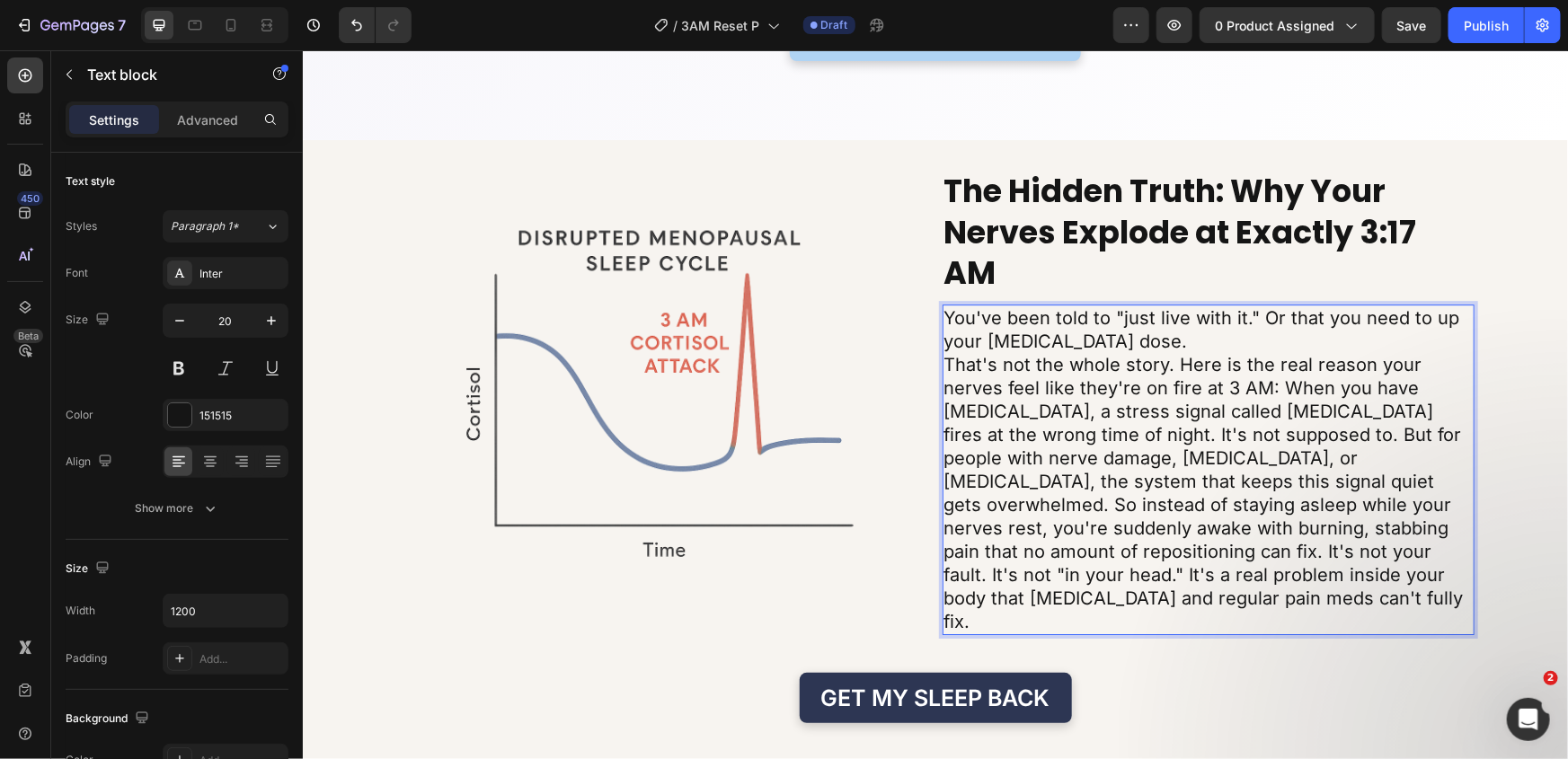
scroll to position [2753, 0]
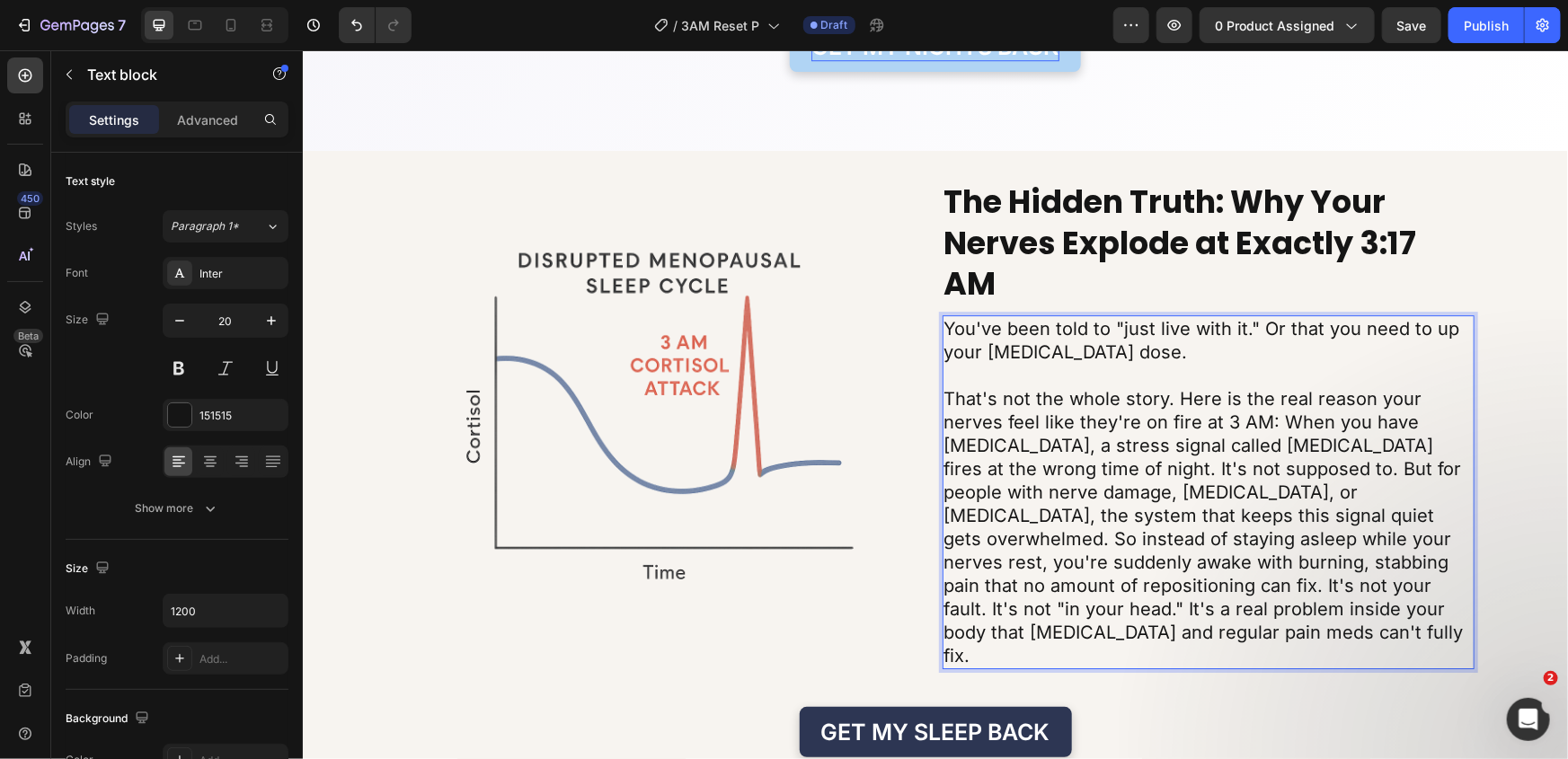
click at [1174, 394] on p "That's not the whole story. Here is the real reason your nerves feel like they'…" at bounding box center [1208, 526] width 529 height 280
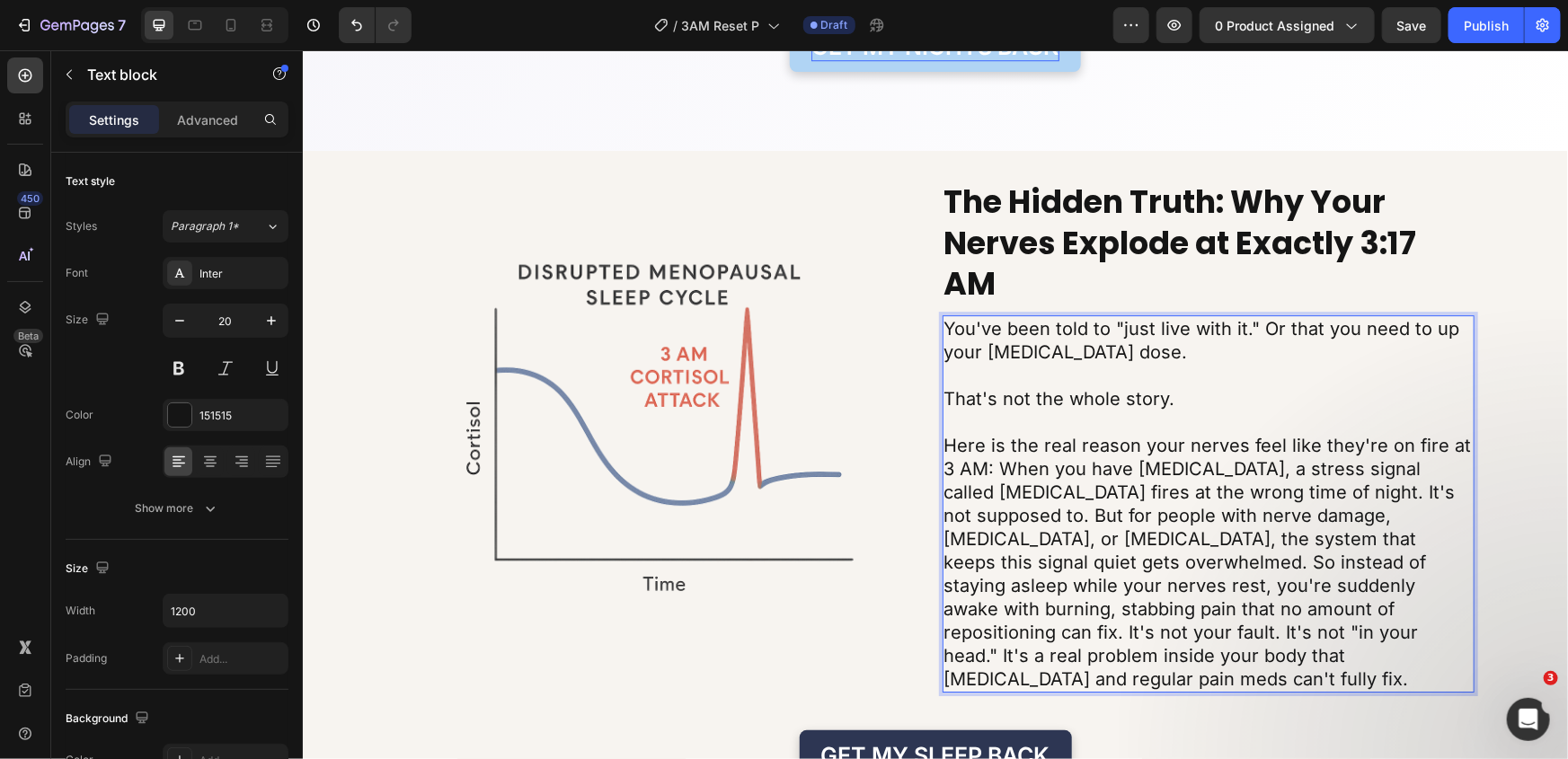
click at [944, 512] on p "Here is the real reason your nerves feel like they're on fire at 3 AM: When you…" at bounding box center [1208, 561] width 529 height 257
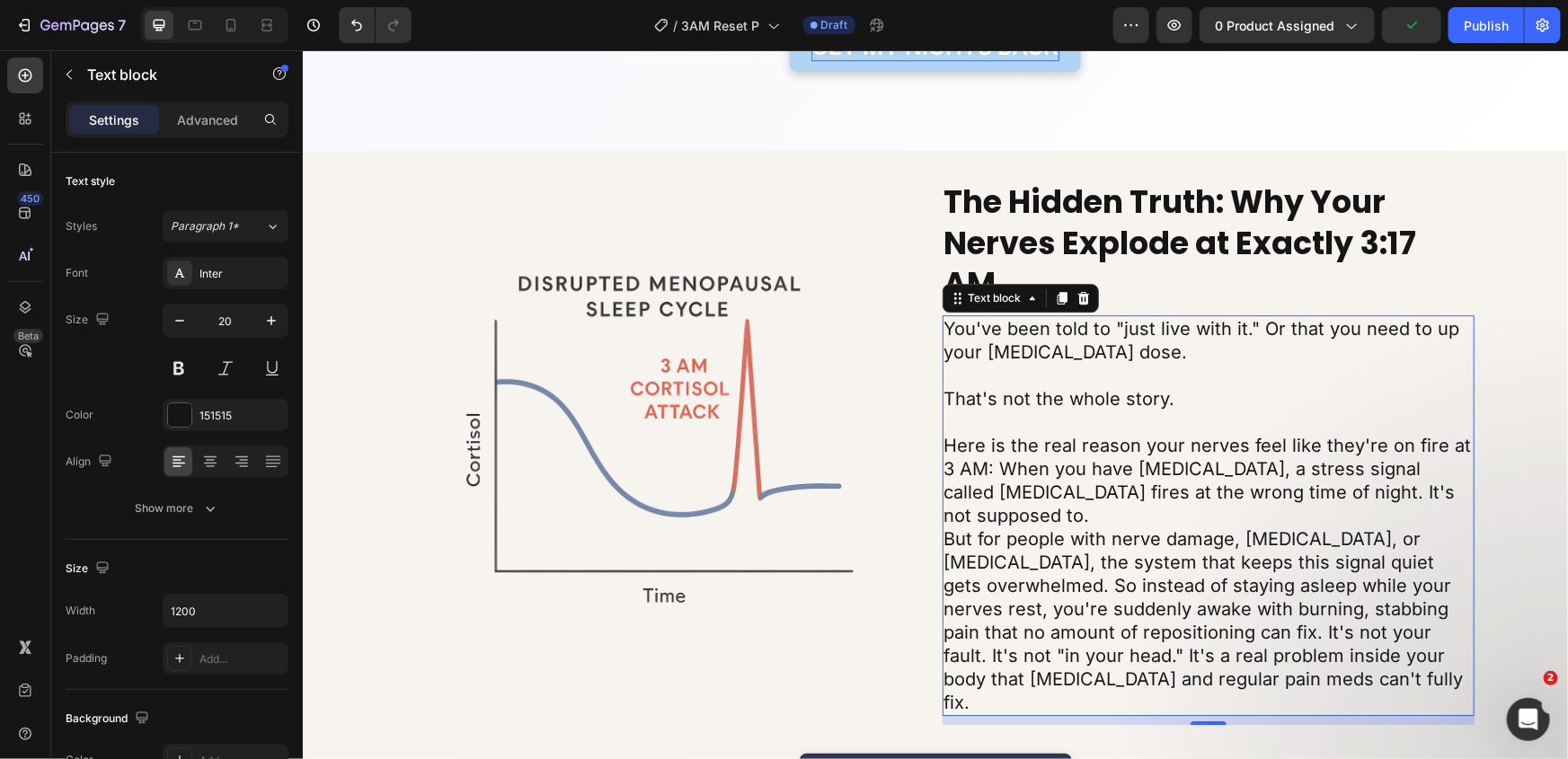
click at [1277, 471] on p "Here is the real reason your nerves feel like they're on fire at 3 AM: When you…" at bounding box center [1208, 480] width 529 height 93
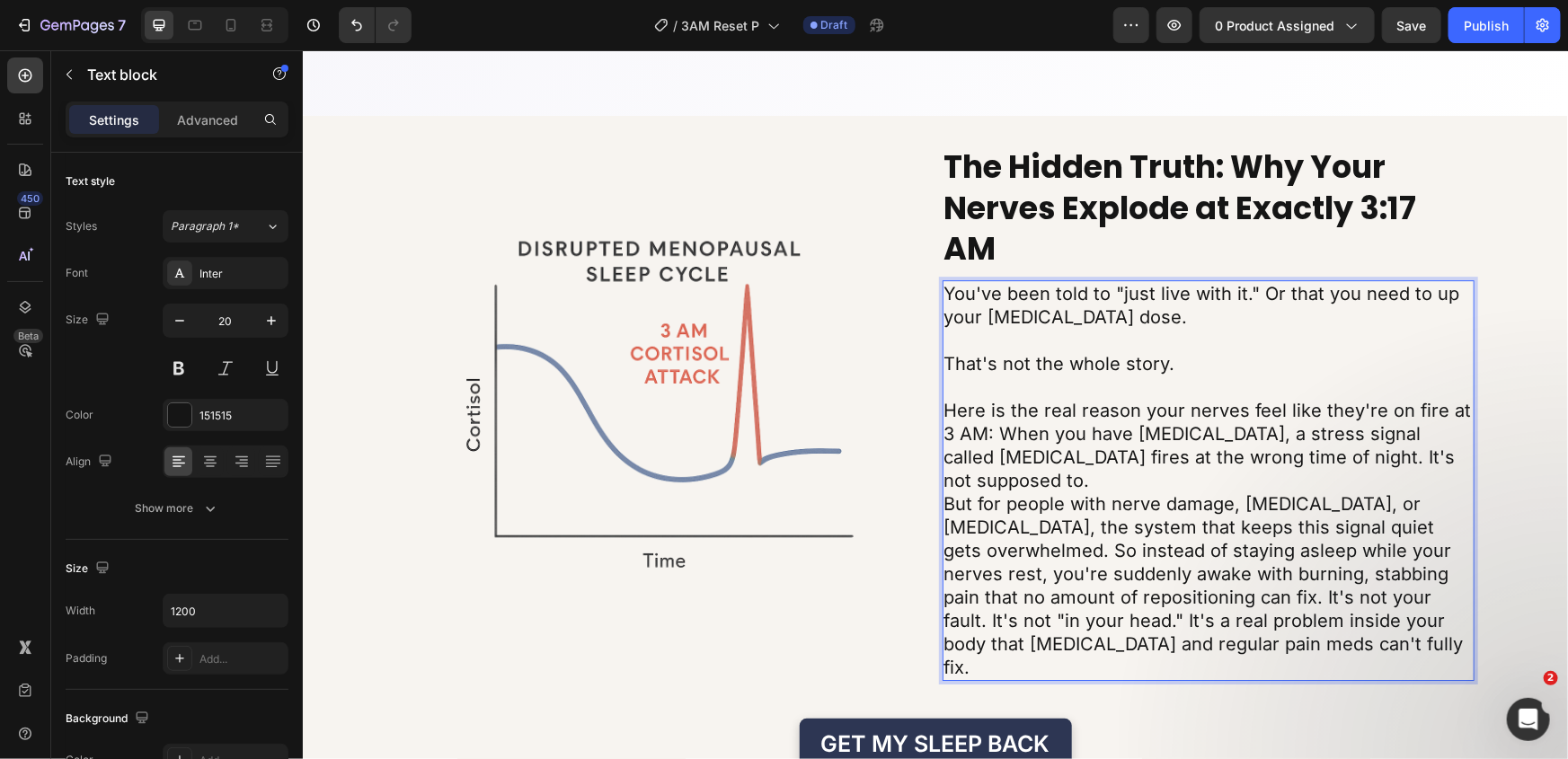
scroll to position [2835, 0]
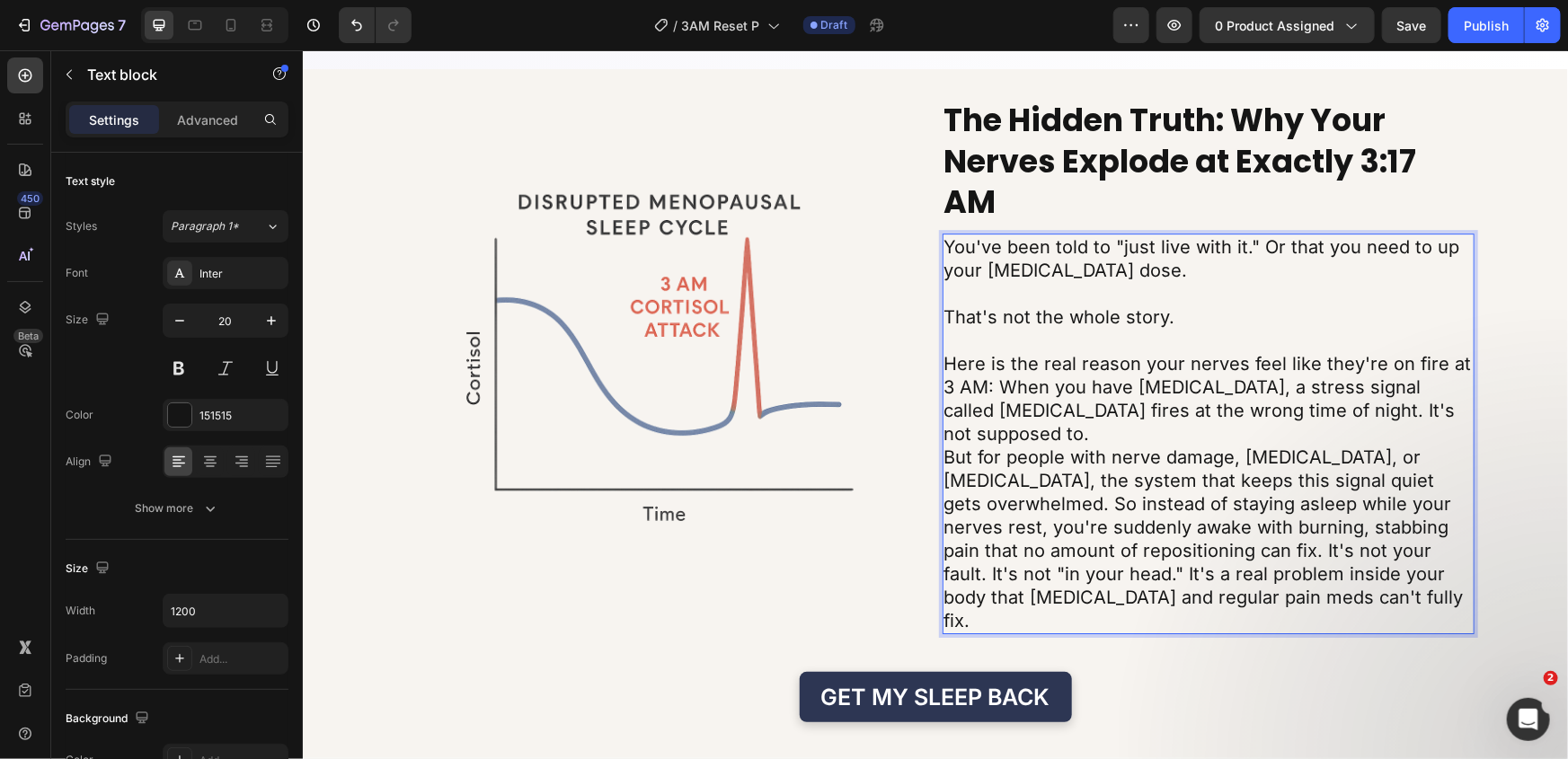
click at [1226, 445] on p "But for people with nerve damage, neuropathy, or chronic pain, the system that …" at bounding box center [1208, 538] width 529 height 187
click at [944, 445] on p "But for people with nerve damage, neuropathy, or chronic pain, the system that …" at bounding box center [1208, 538] width 529 height 187
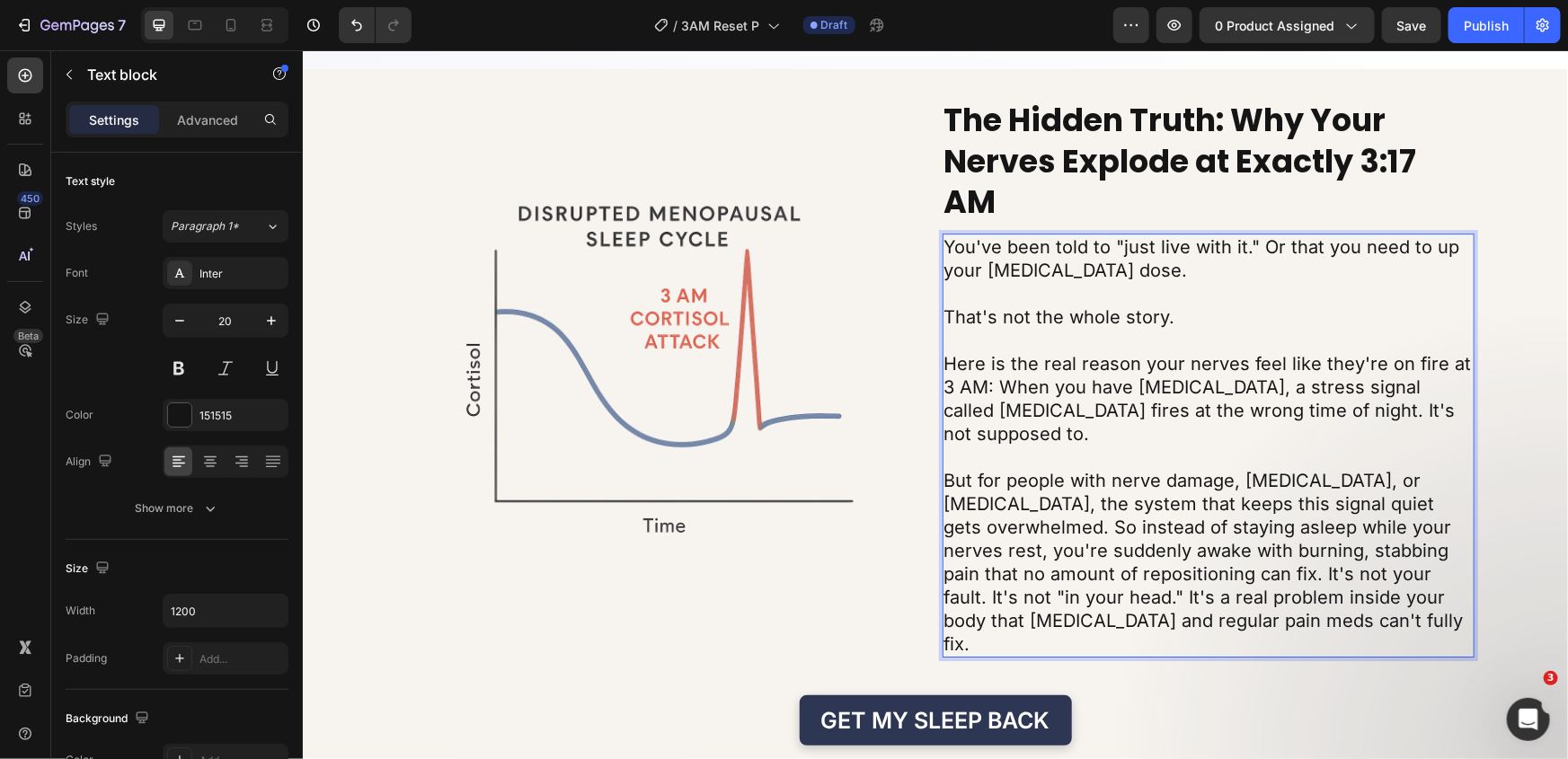
click at [1276, 410] on p "Here is the real reason your nerves feel like they're on fire at 3 AM: When you…" at bounding box center [1208, 398] width 529 height 93
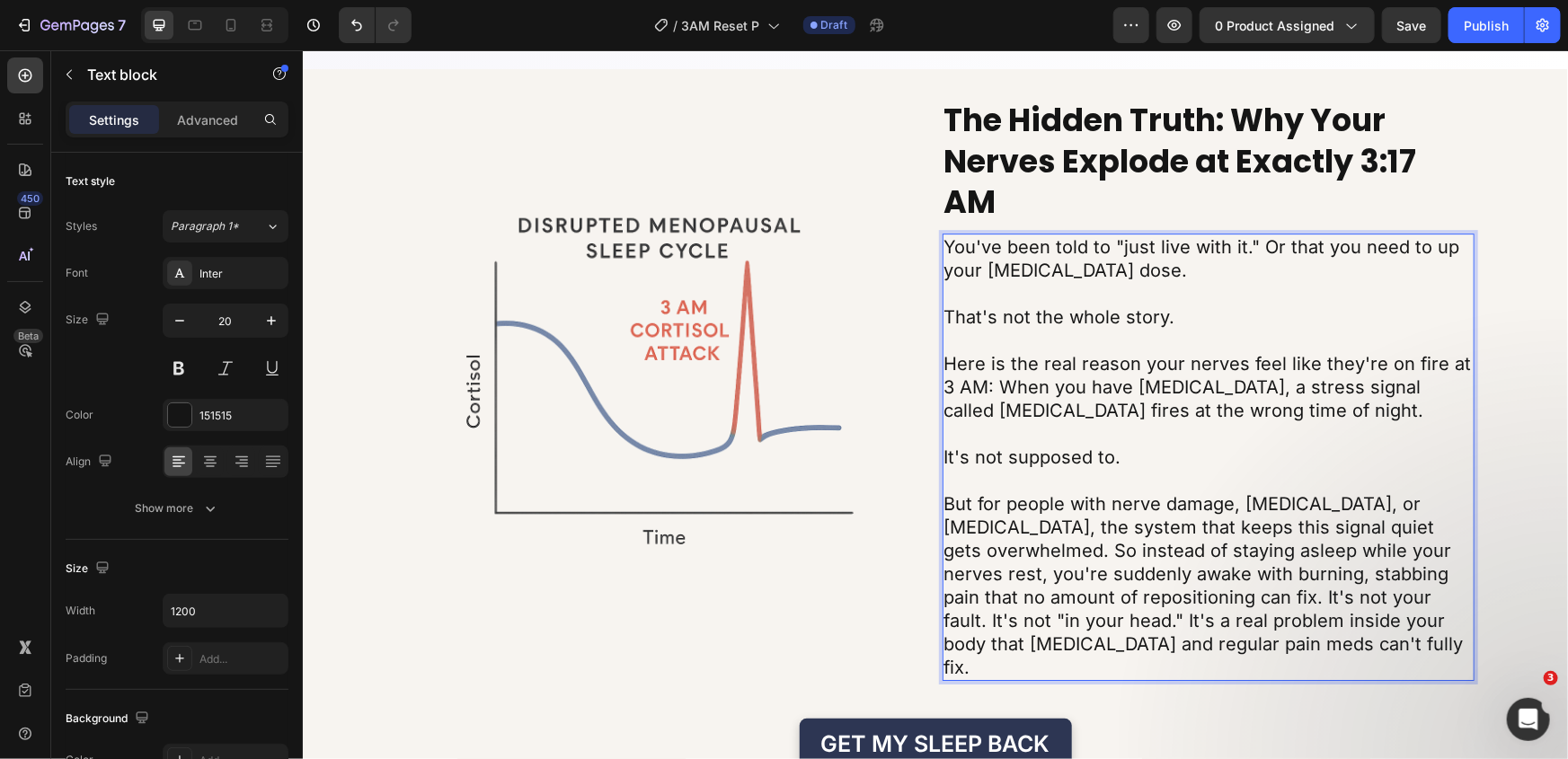
click at [944, 497] on p "But for people with nerve damage, neuropathy, or chronic pain, the system that …" at bounding box center [1208, 585] width 529 height 187
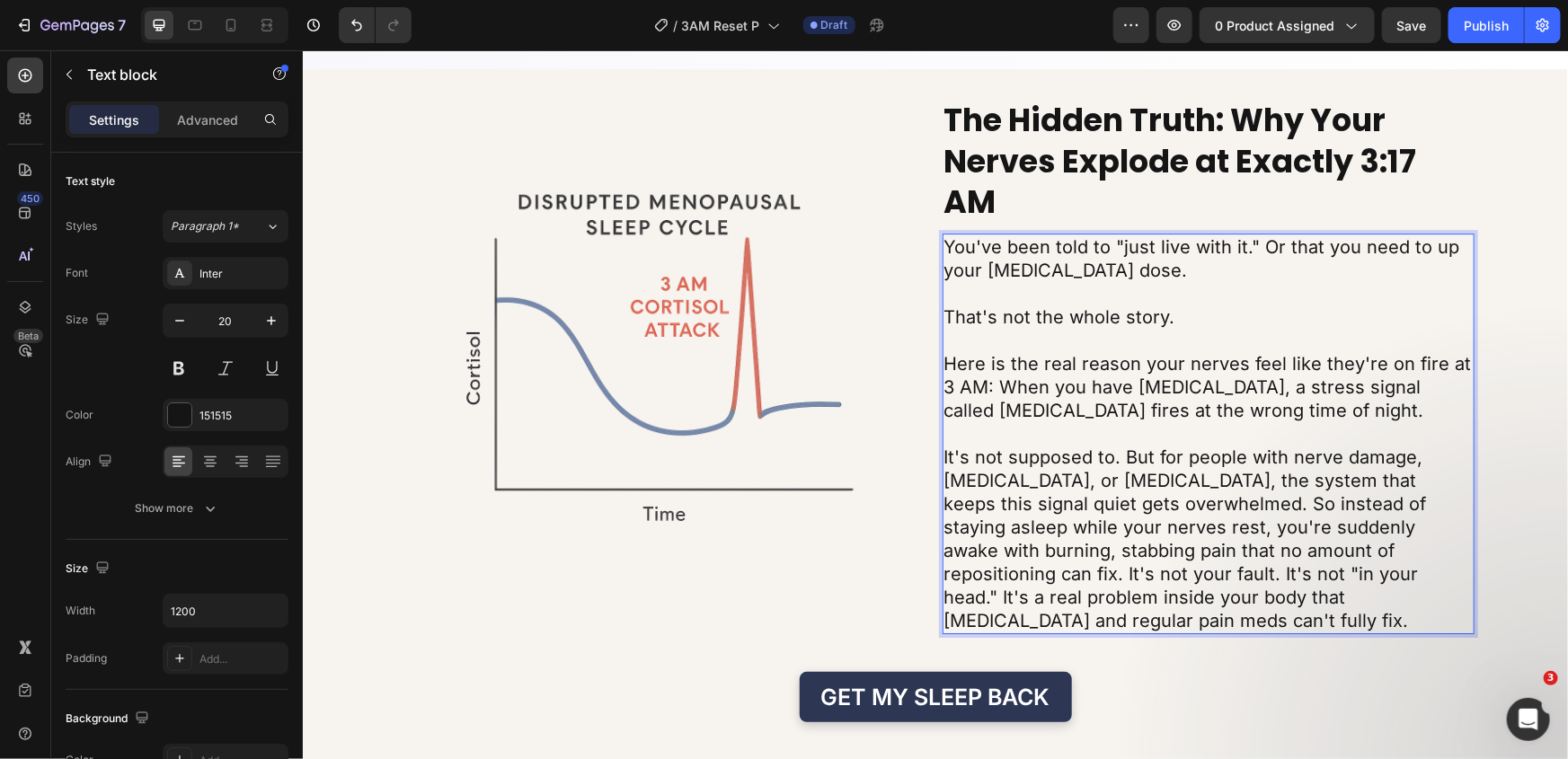
click at [1155, 500] on p "It's not supposed to. But for people with nerve damage, neuropathy, or chronic …" at bounding box center [1208, 538] width 529 height 187
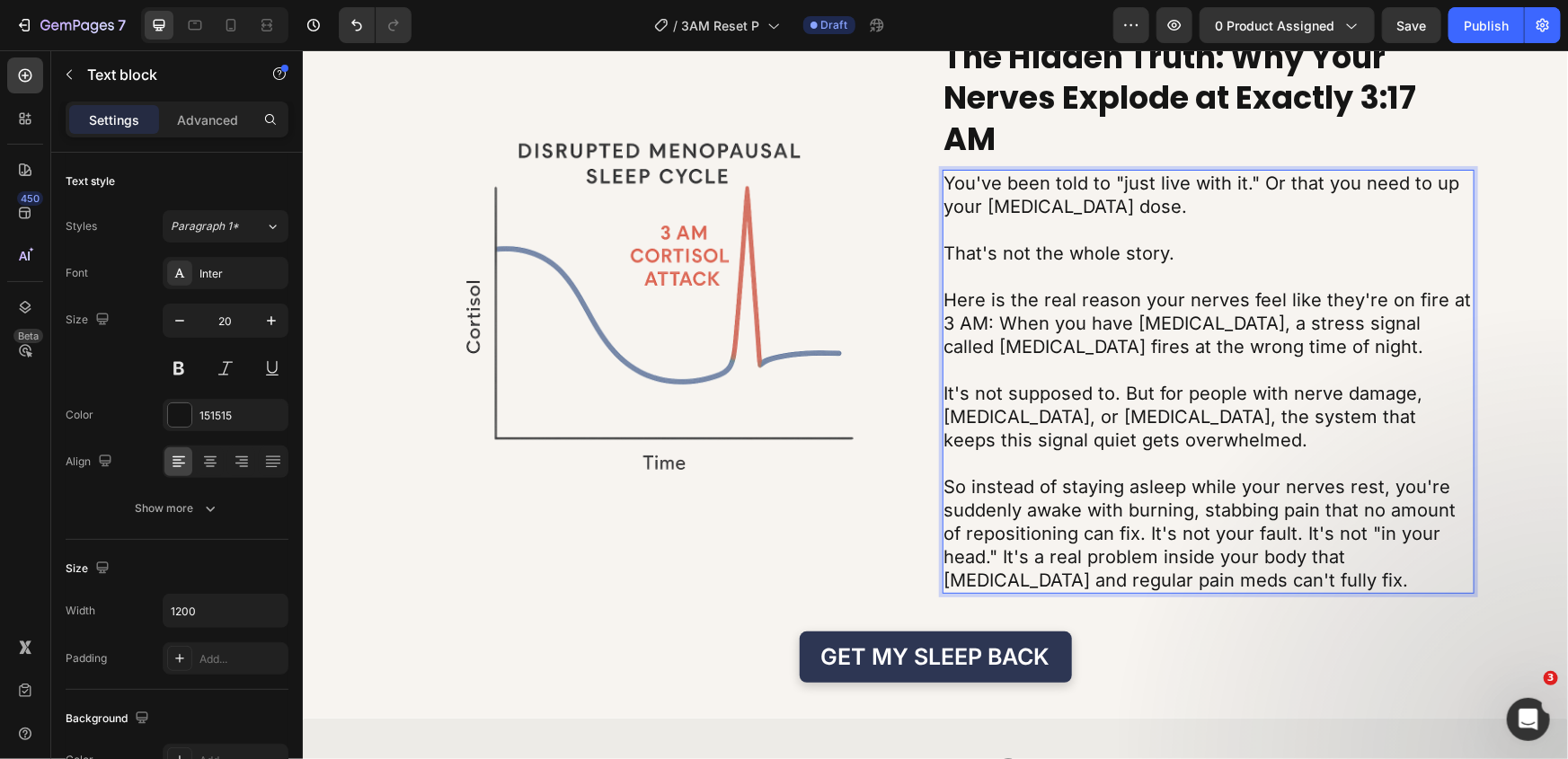
scroll to position [2916, 0]
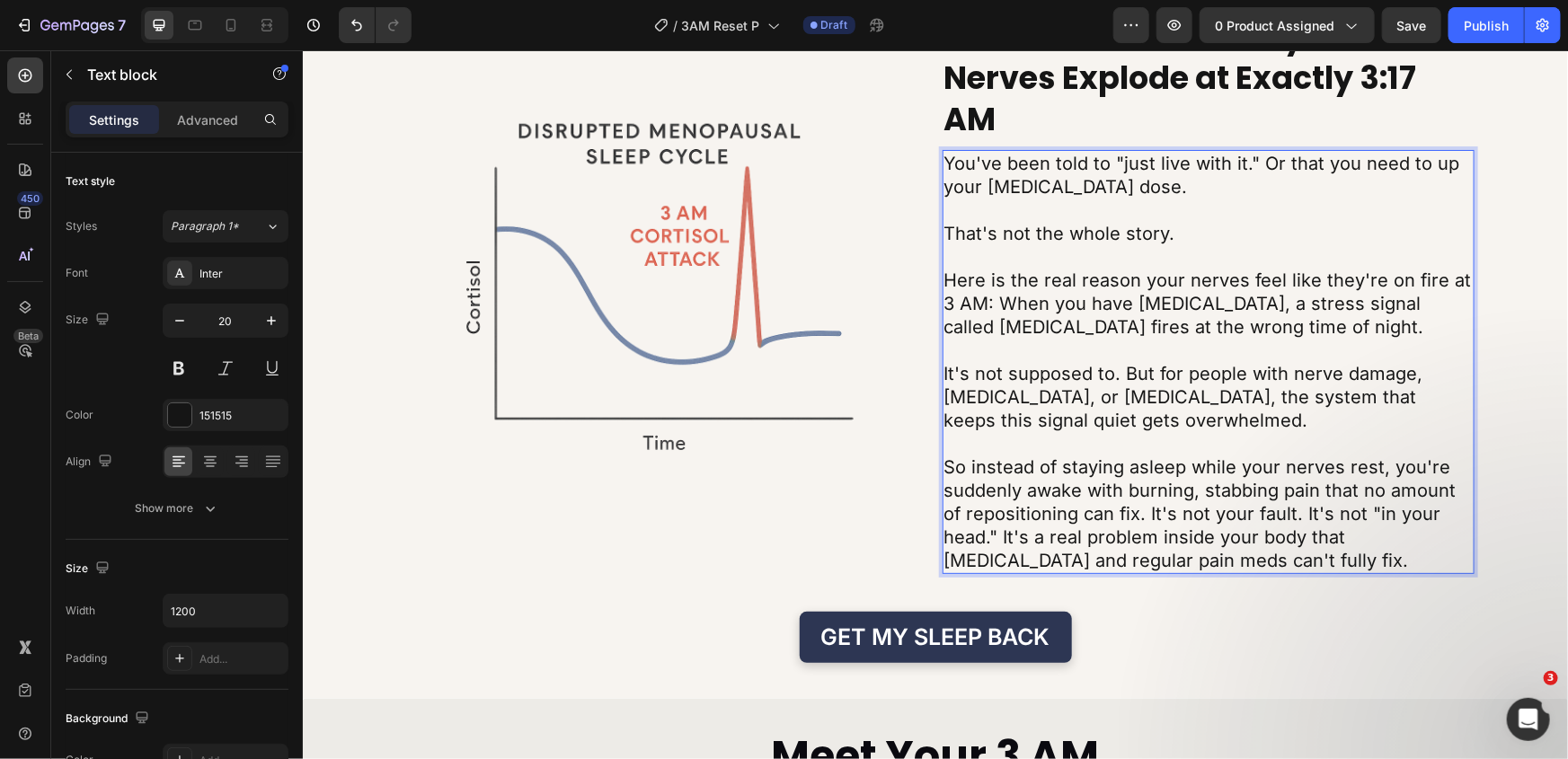
click at [1143, 513] on p "So instead of staying asleep while your nerves rest, you're suddenly awake with…" at bounding box center [1208, 513] width 529 height 117
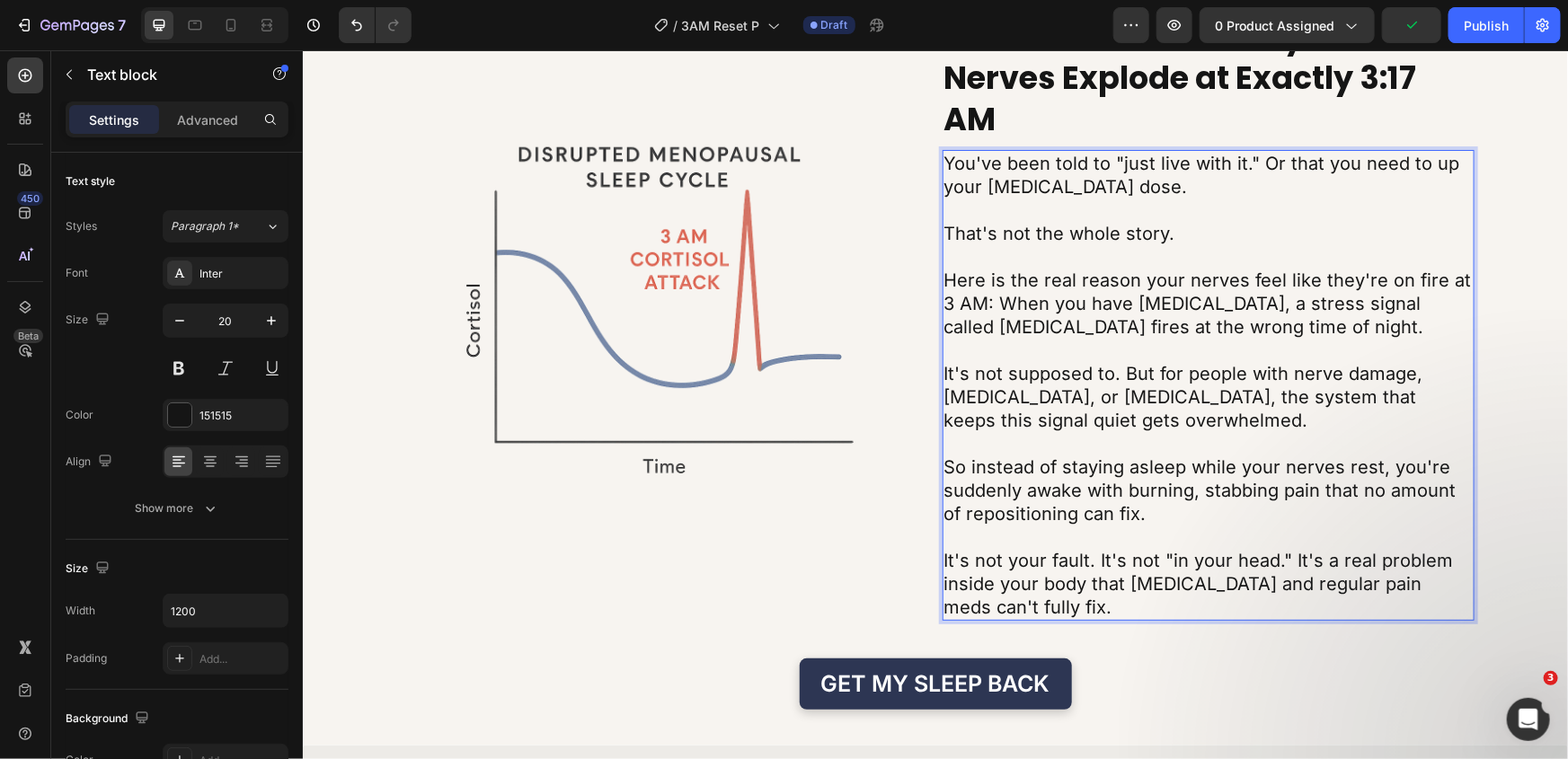
click at [1286, 561] on p "It's not your fault. It's not "in your head." It's a real problem inside your b…" at bounding box center [1208, 583] width 529 height 70
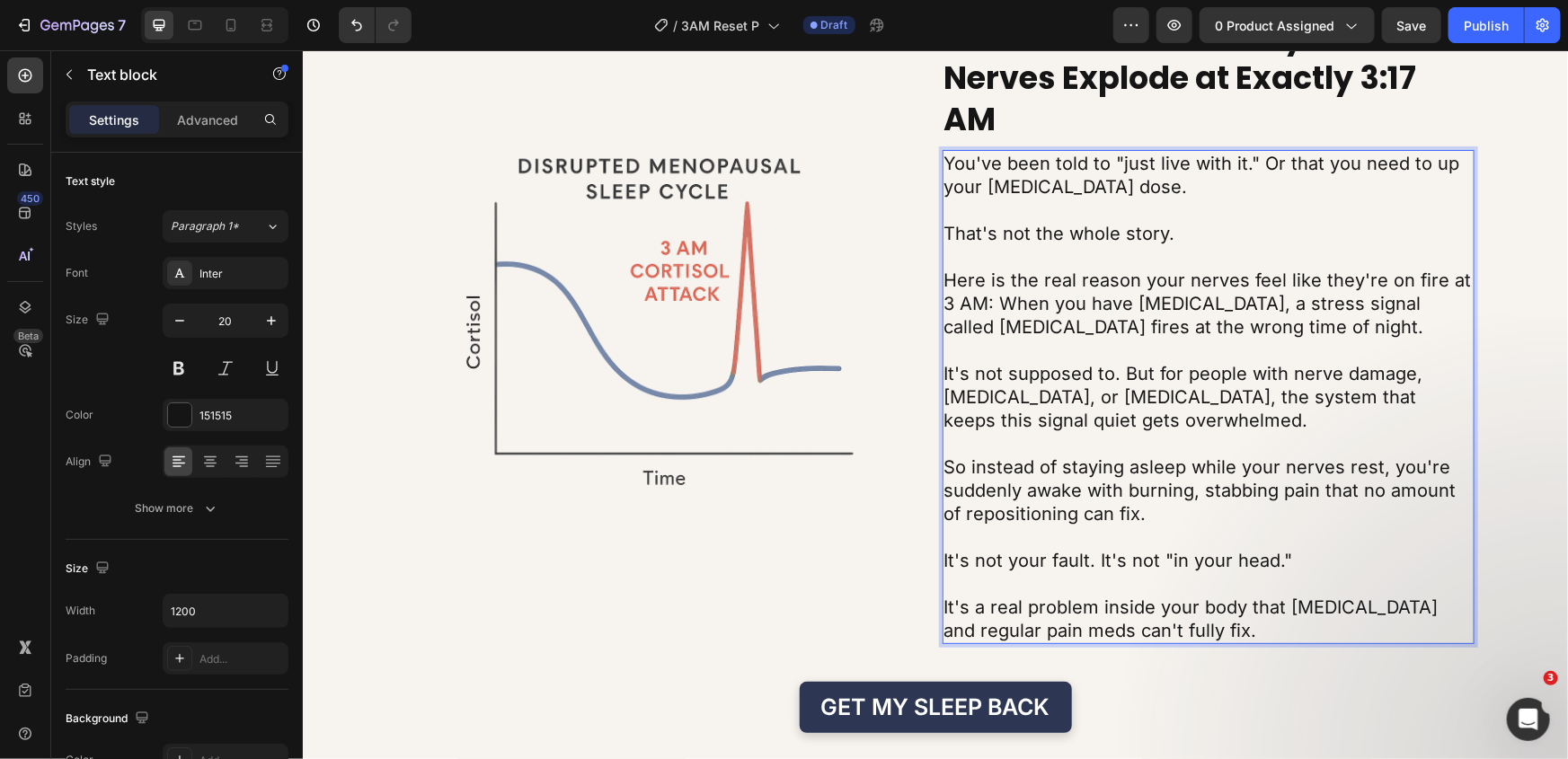
click at [1189, 558] on p "It's not your fault. It's not "in your head."" at bounding box center [1208, 560] width 529 height 23
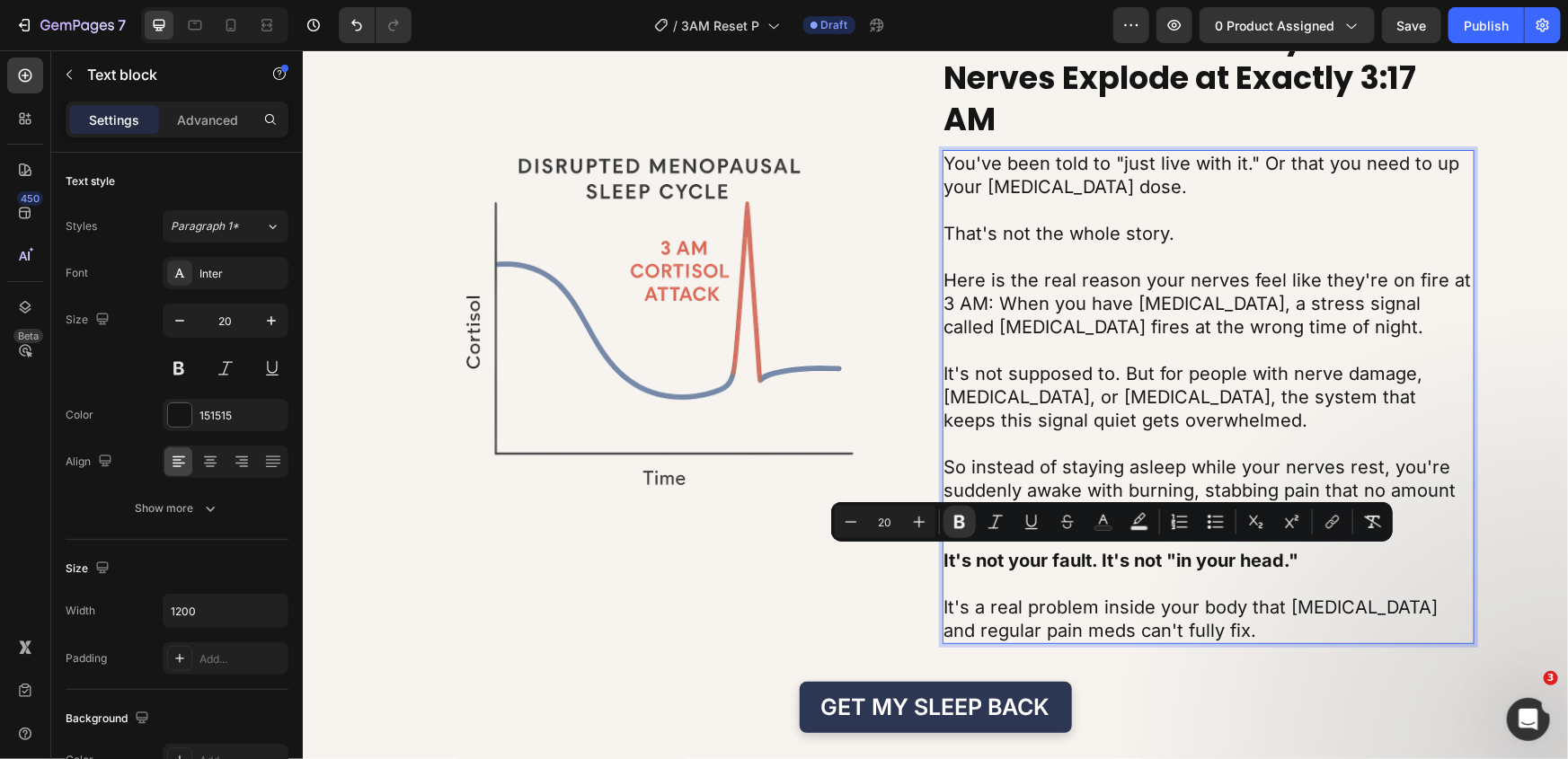
click at [1246, 619] on p "It's a real problem inside your body that Gabapentin and regular pain meds can'…" at bounding box center [1208, 619] width 529 height 47
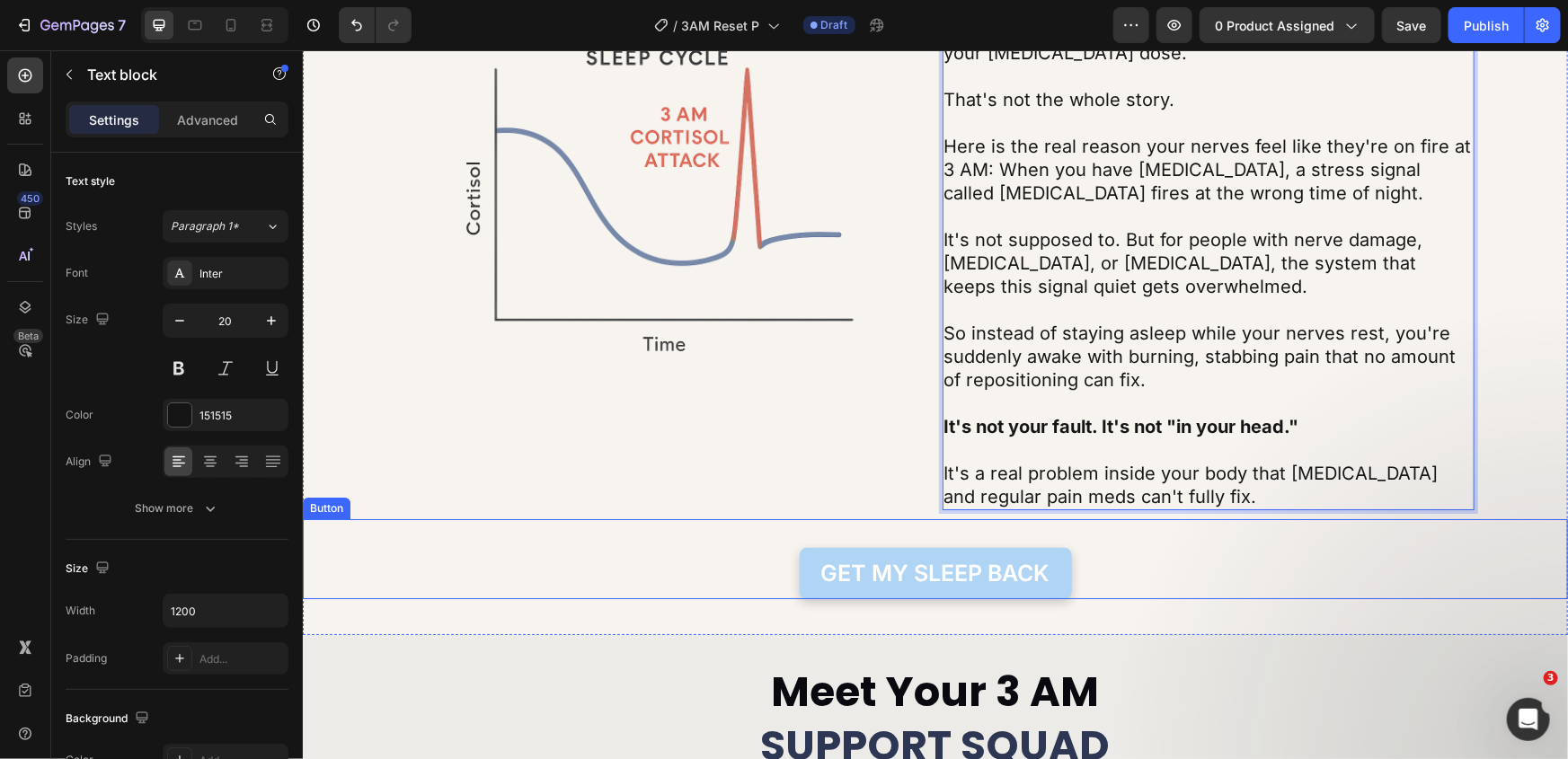
scroll to position [3080, 0]
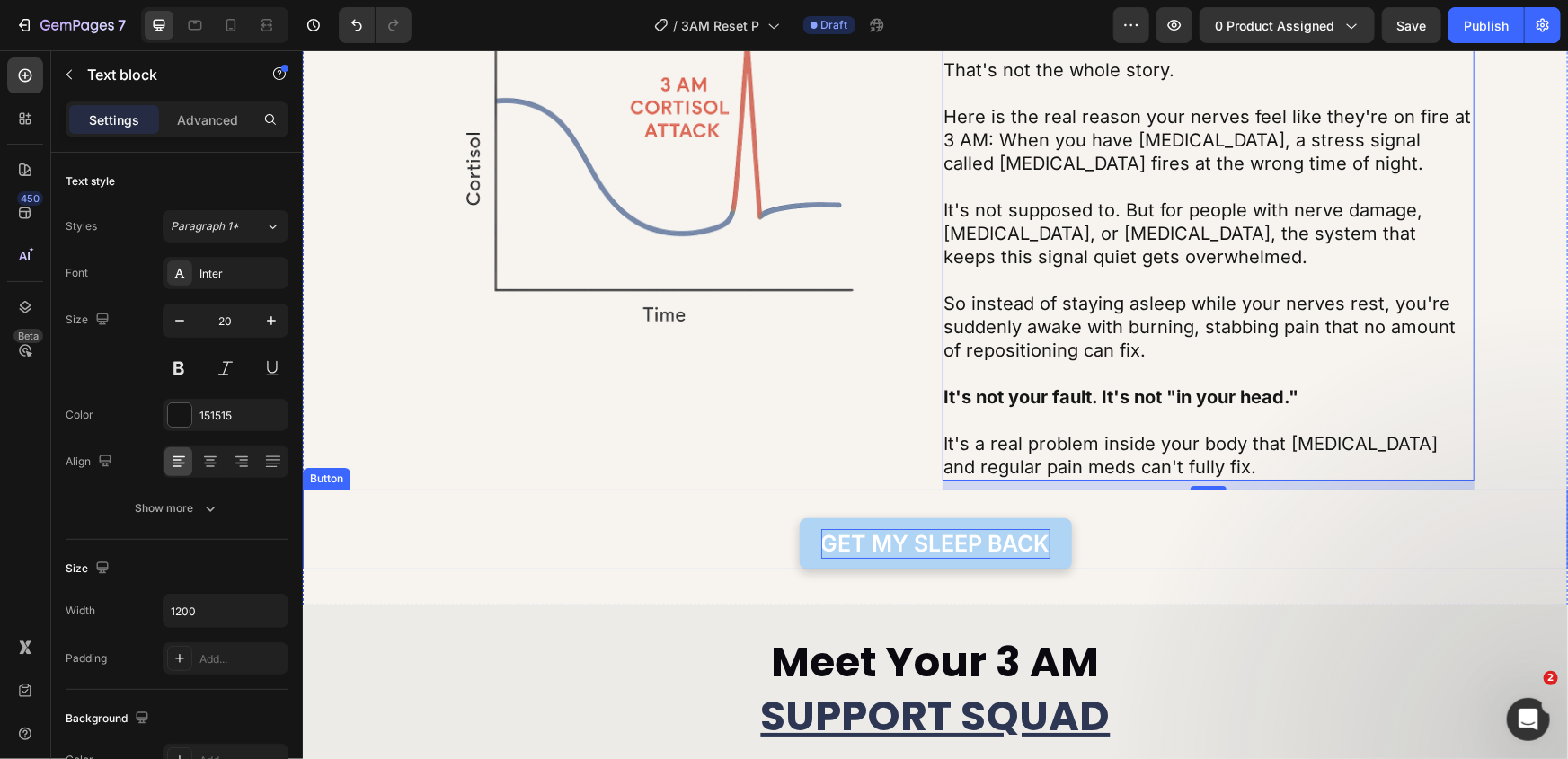
click at [988, 537] on p "GET MY SLEEP BACK" at bounding box center [934, 543] width 229 height 30
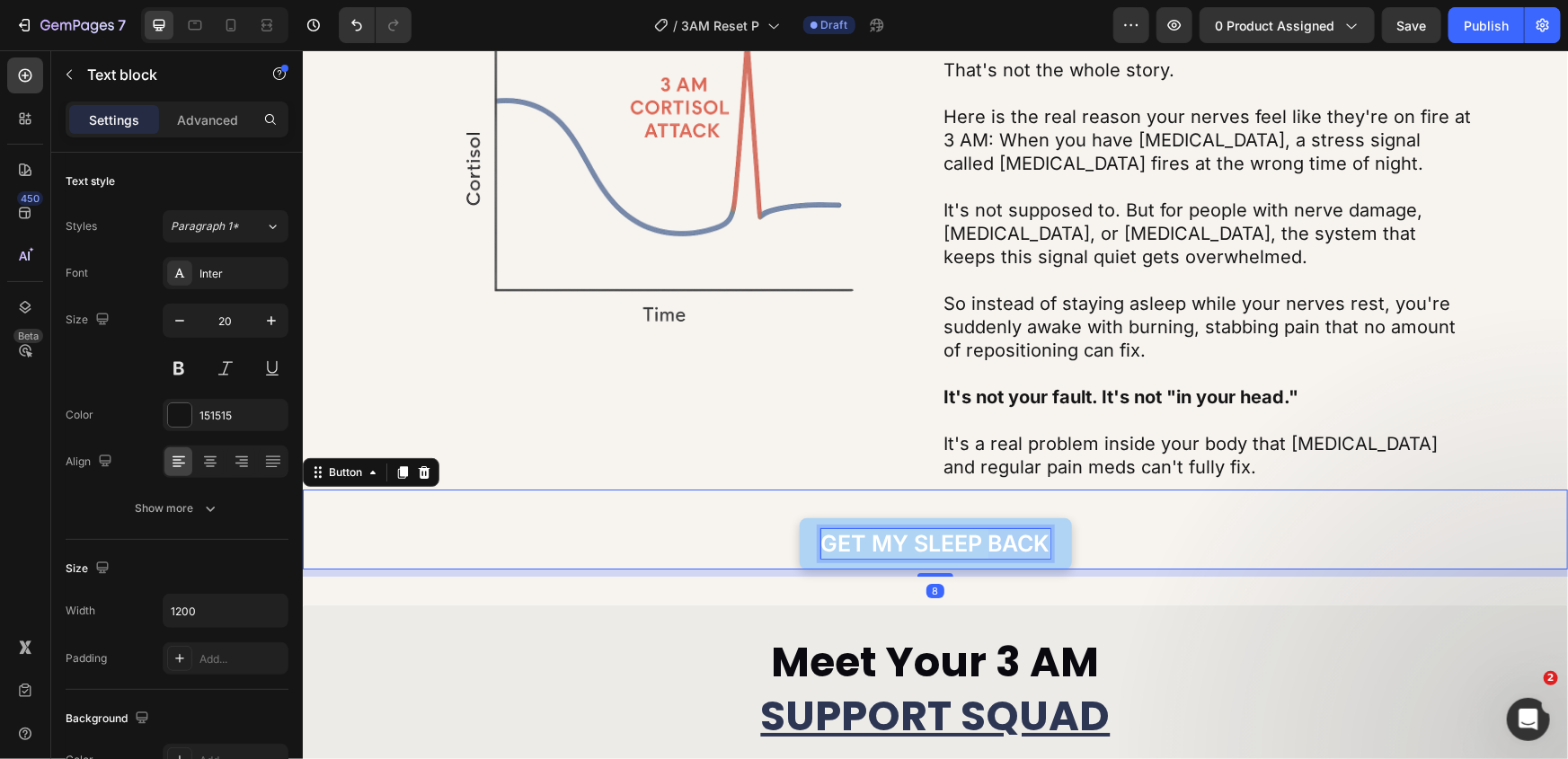
click at [988, 537] on p "GET MY SLEEP BACK" at bounding box center [934, 543] width 229 height 30
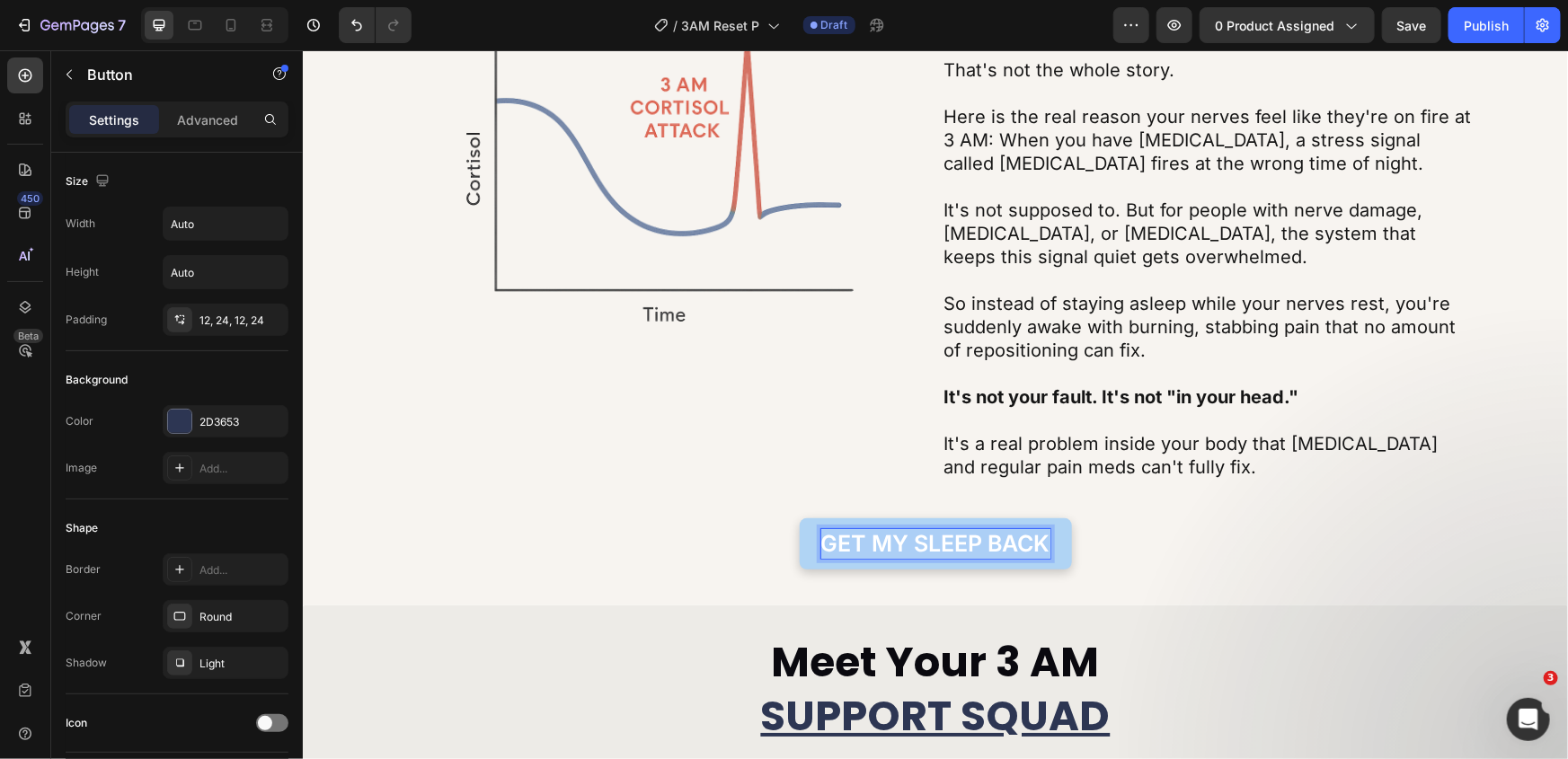
click at [988, 537] on p "GET MY SLEEP BACK" at bounding box center [934, 543] width 229 height 30
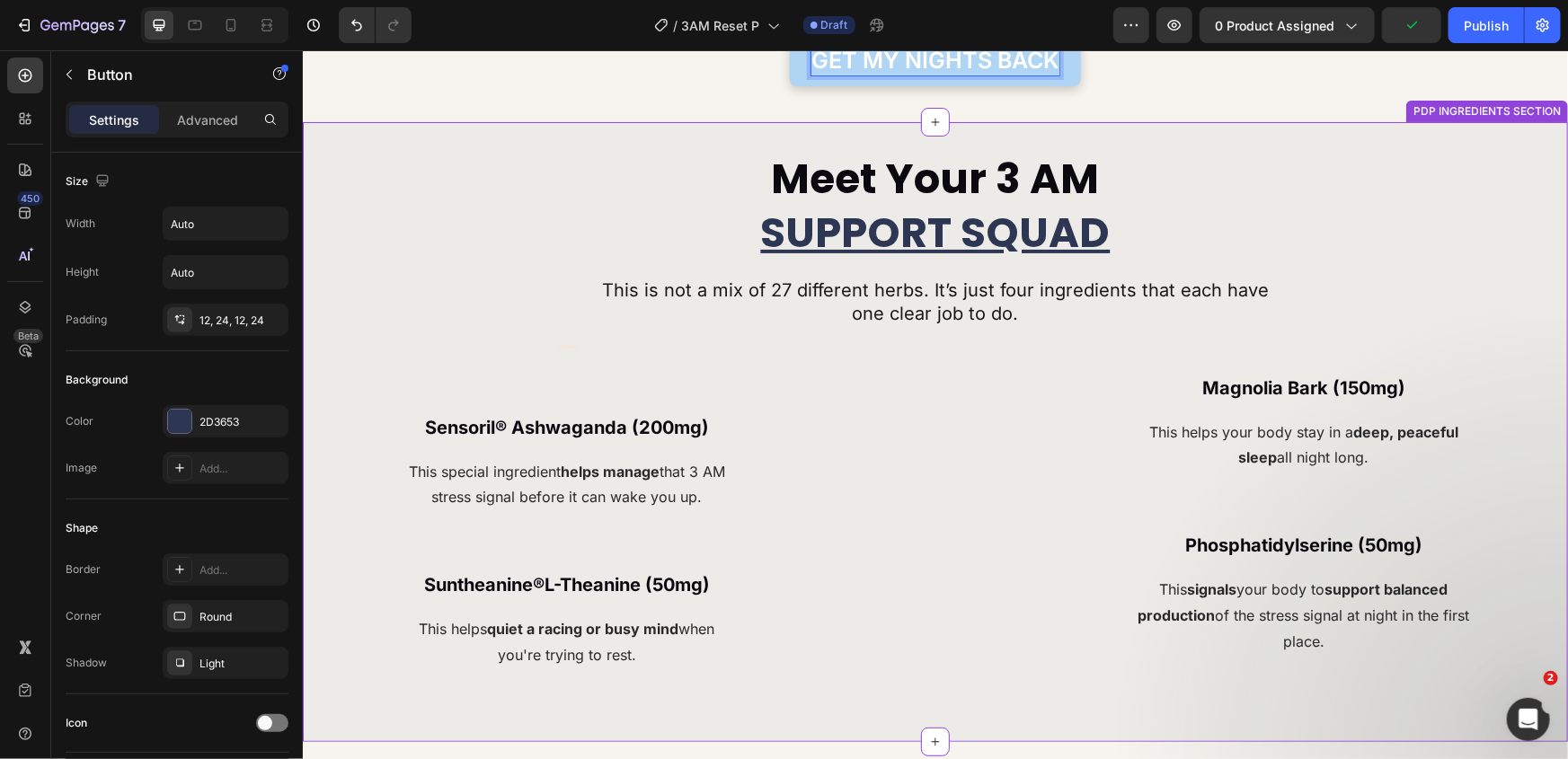
scroll to position [3570, 0]
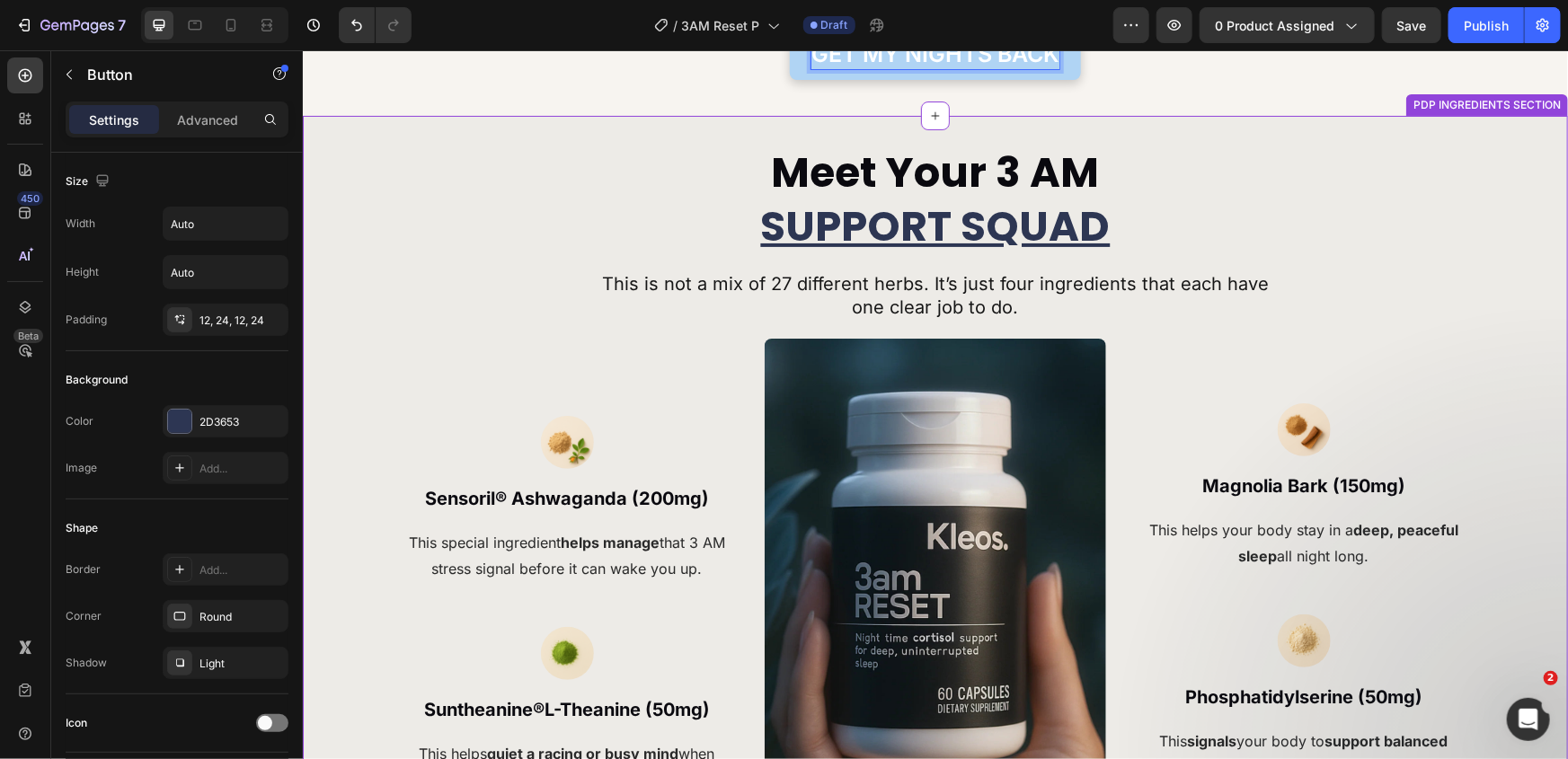
click at [919, 208] on u "SUPPORT SQUAD" at bounding box center [934, 226] width 349 height 58
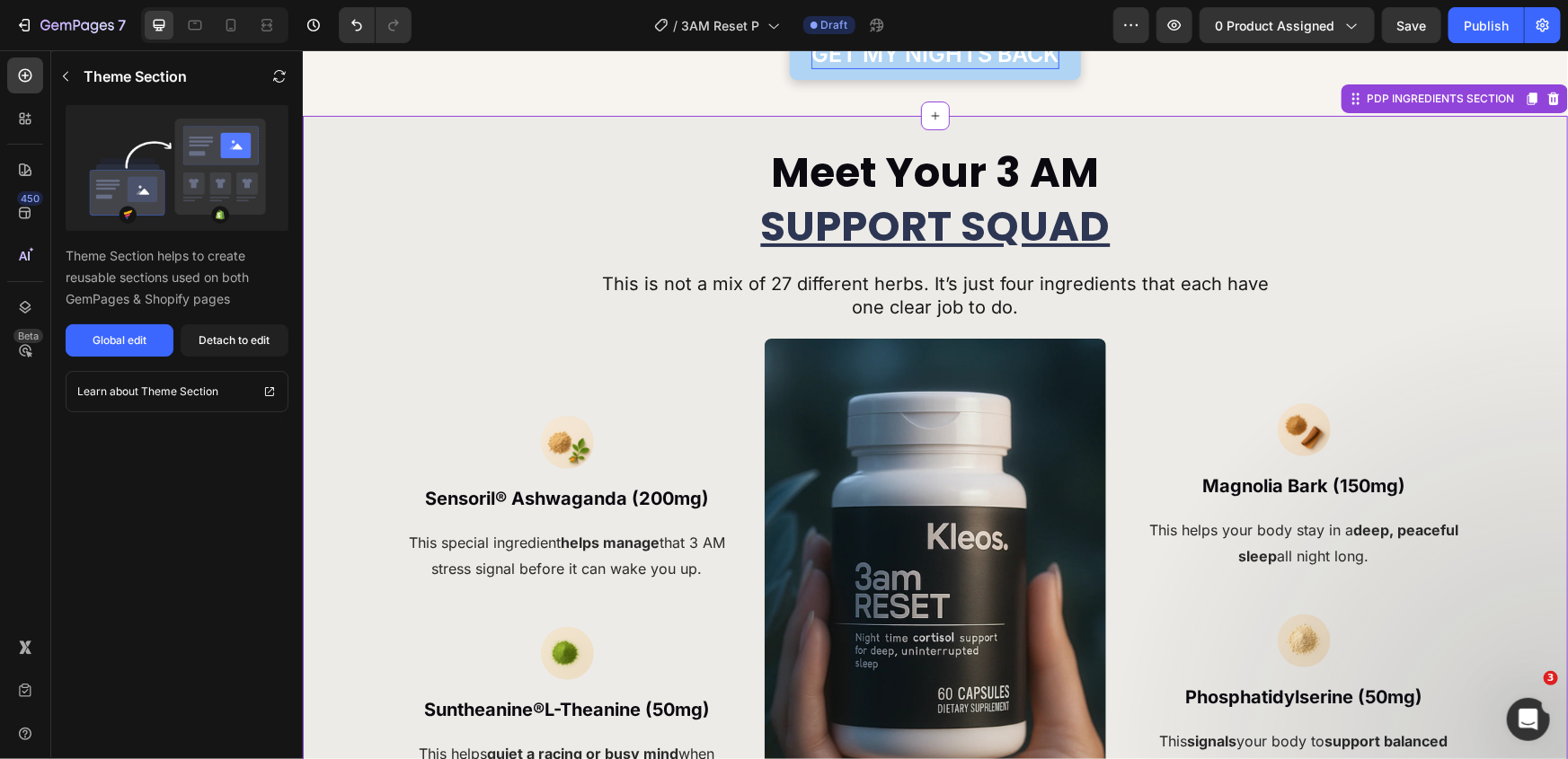
click at [919, 208] on u "SUPPORT SQUAD" at bounding box center [934, 226] width 349 height 58
click at [247, 339] on div "Detach to edit" at bounding box center [235, 340] width 71 height 16
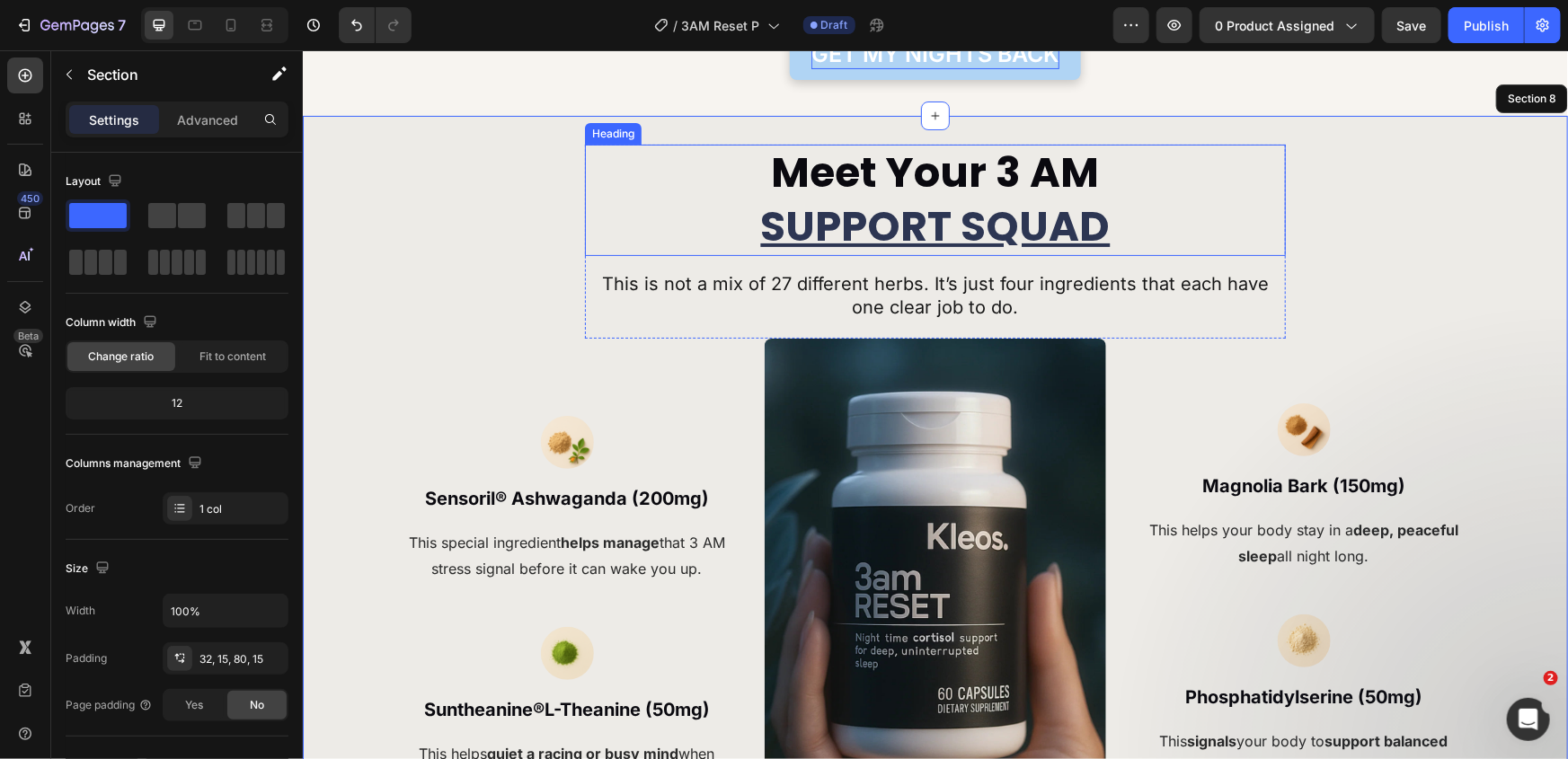
click at [894, 223] on u "SUPPORT SQUAD" at bounding box center [934, 226] width 349 height 58
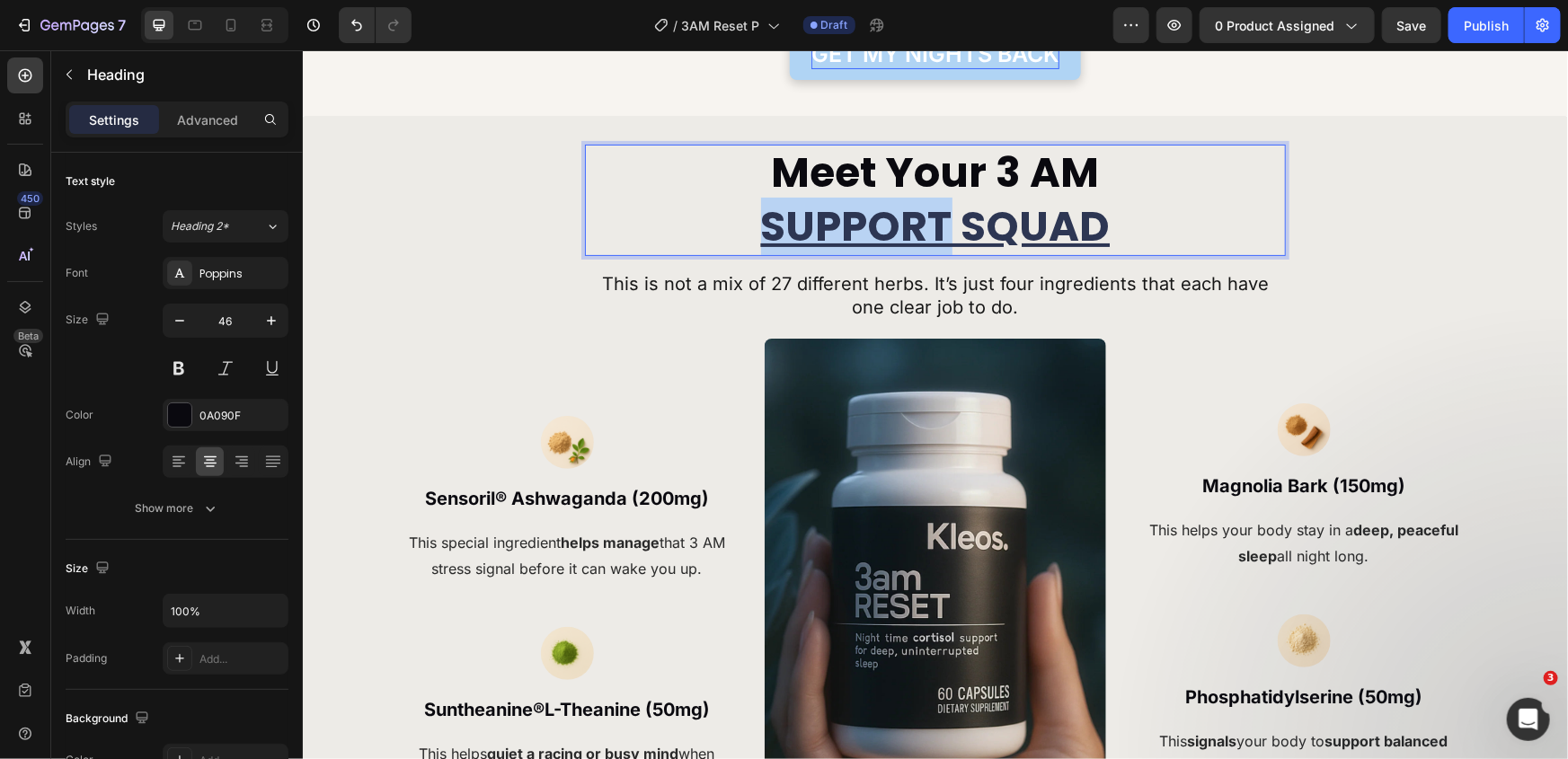
drag, startPoint x: 937, startPoint y: 229, endPoint x: 726, endPoint y: 237, distance: 211.2
click at [726, 237] on p "Meet Your 3 AM SUPPORT SQUAD" at bounding box center [934, 199] width 654 height 107
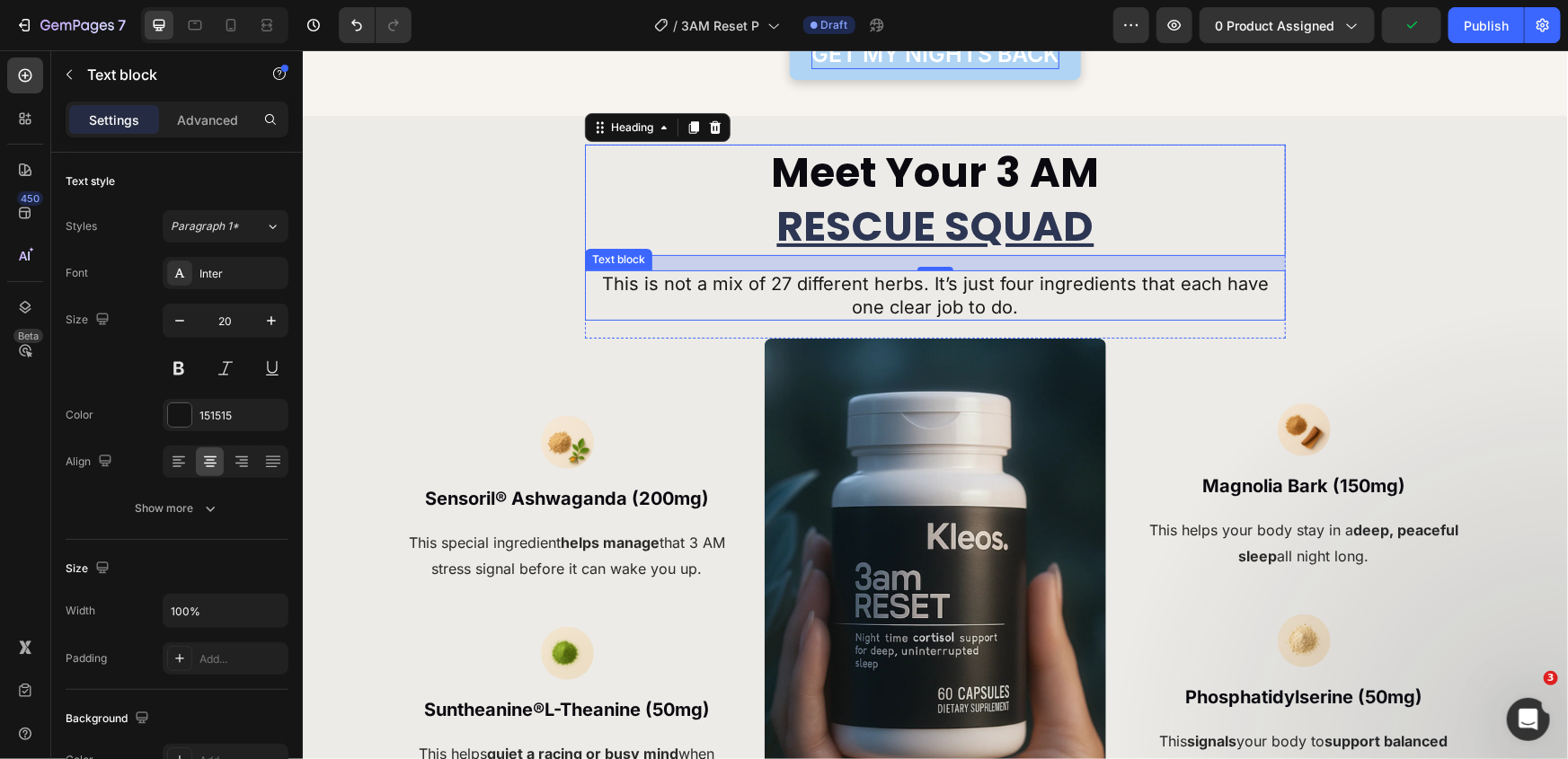
click at [868, 289] on p "This is not a mix of 27 different herbs. It’s just four ingredients that each h…" at bounding box center [934, 294] width 697 height 47
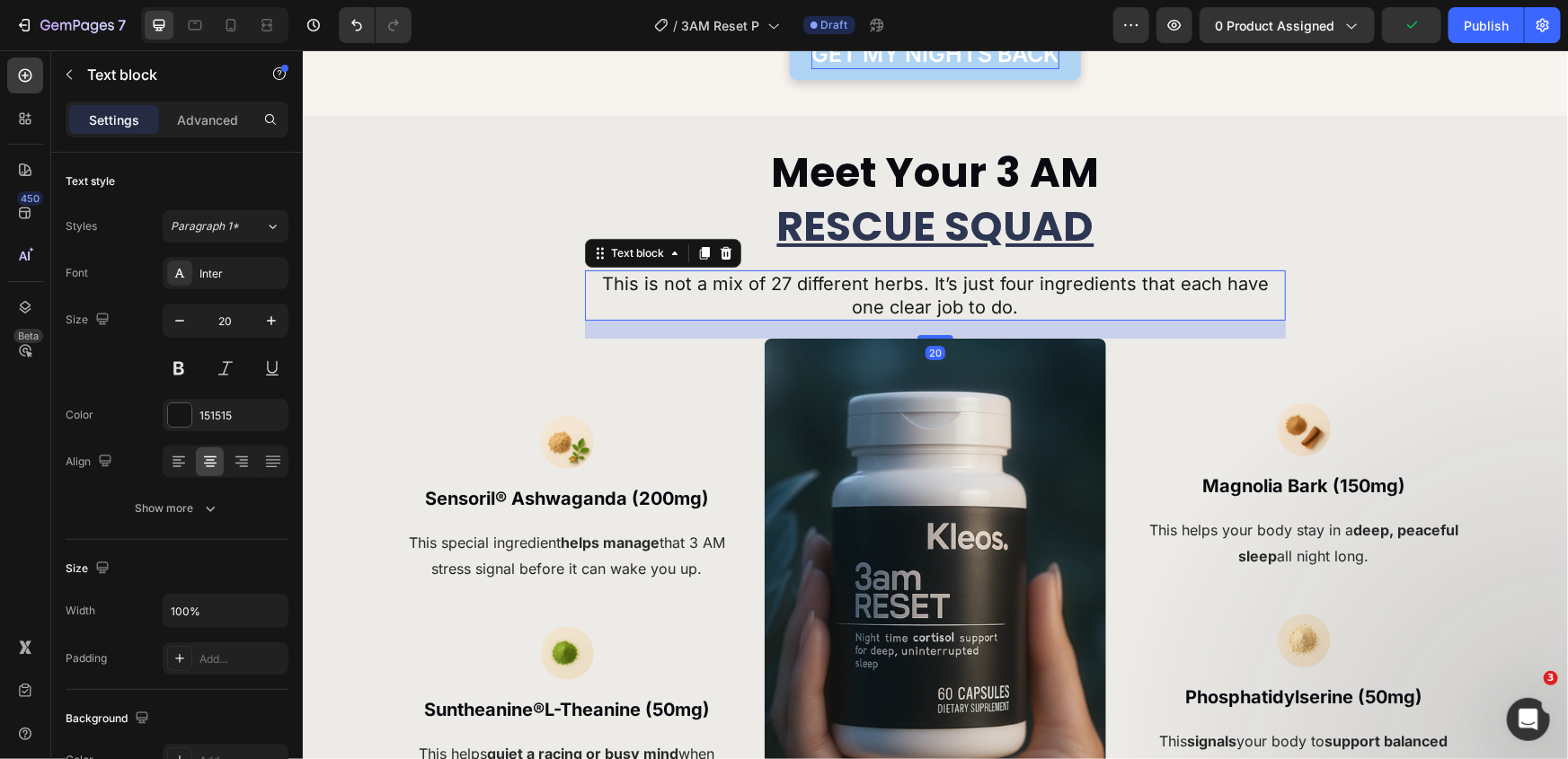
click at [868, 289] on p "This is not a mix of 27 different herbs. It’s just four ingredients that each h…" at bounding box center [934, 294] width 697 height 47
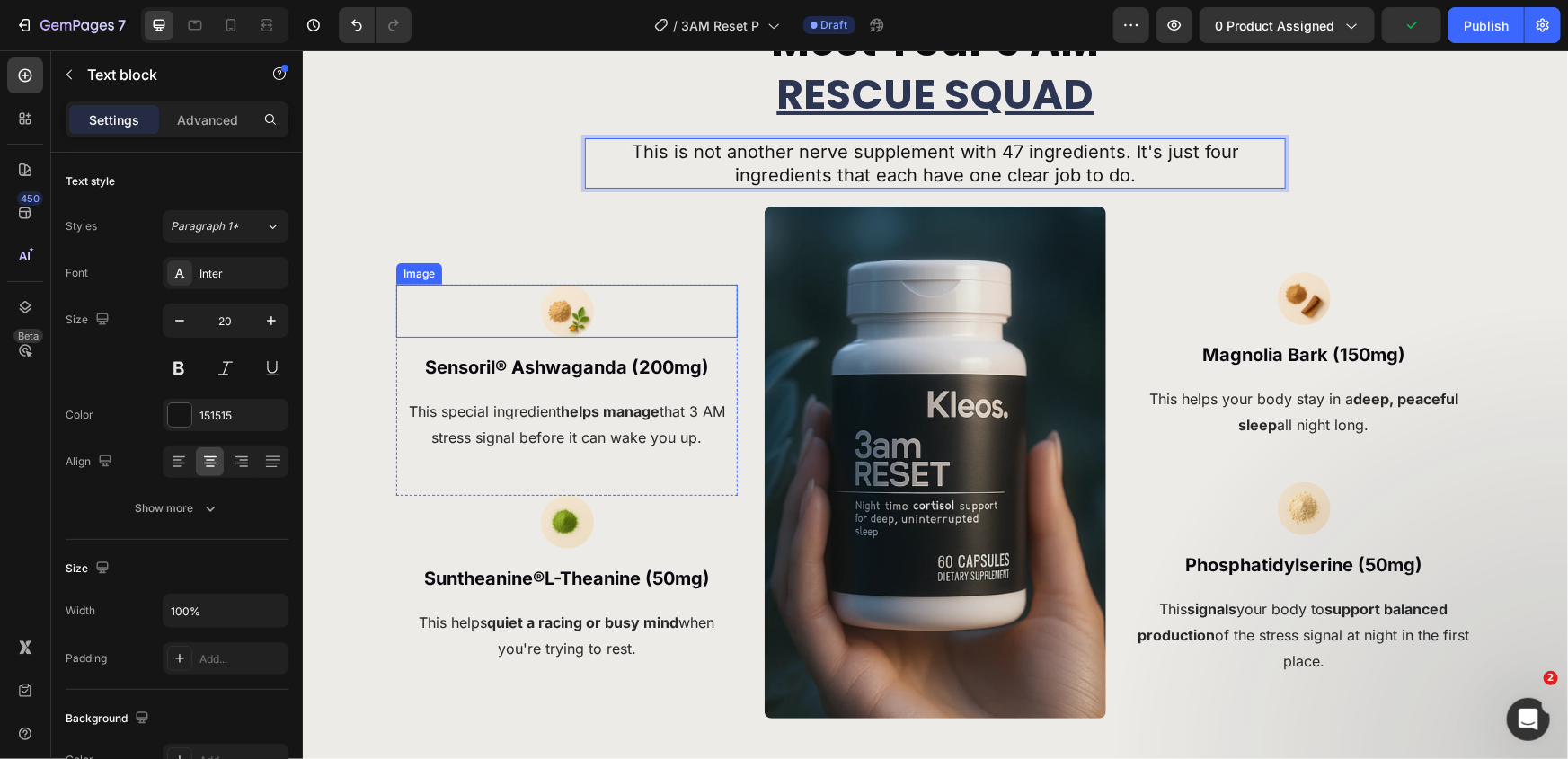
scroll to position [3816, 0]
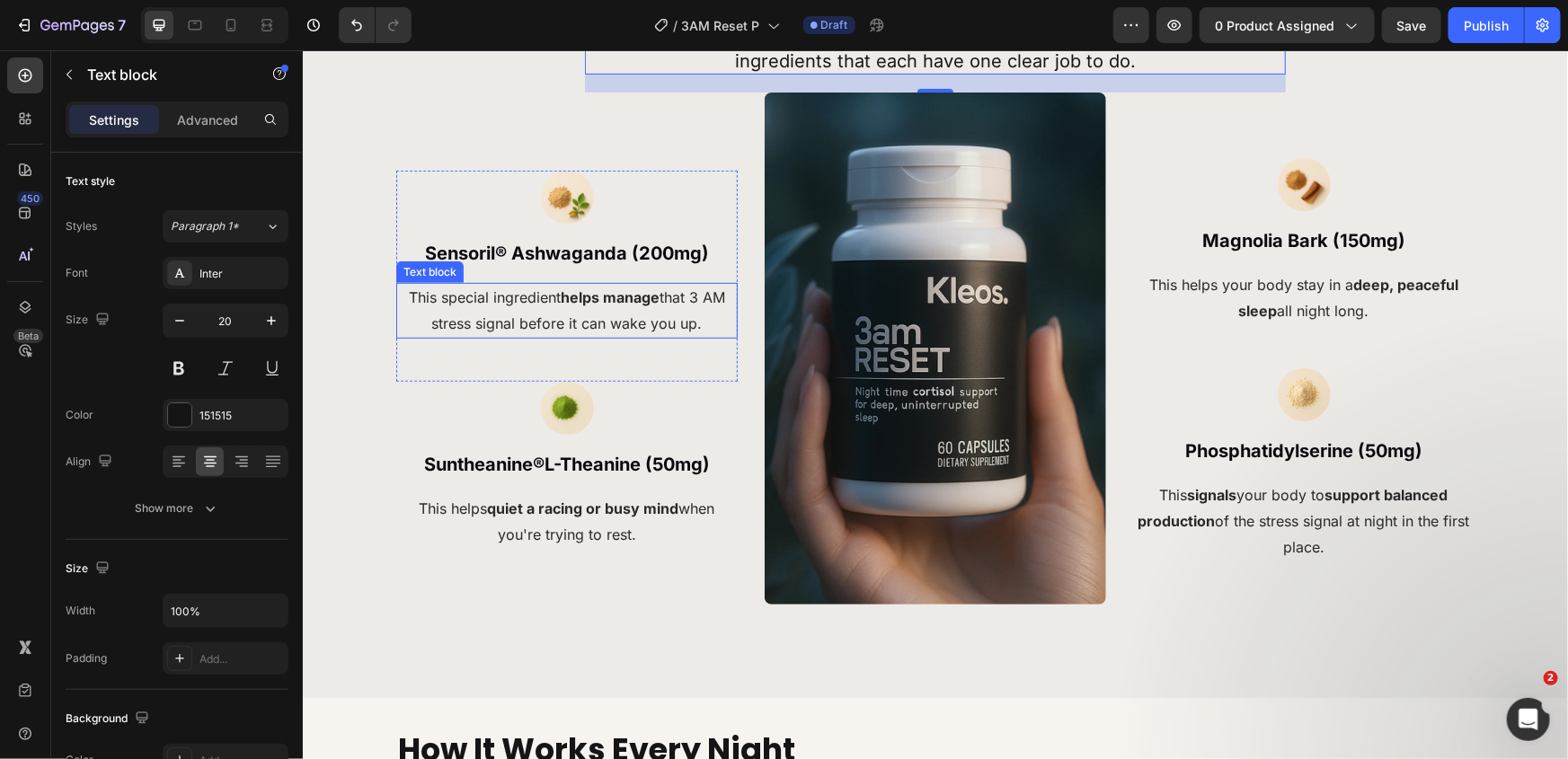
click at [545, 296] on p "This special ingredient helps manage that 3 AM stress signal before it can wake…" at bounding box center [566, 310] width 338 height 52
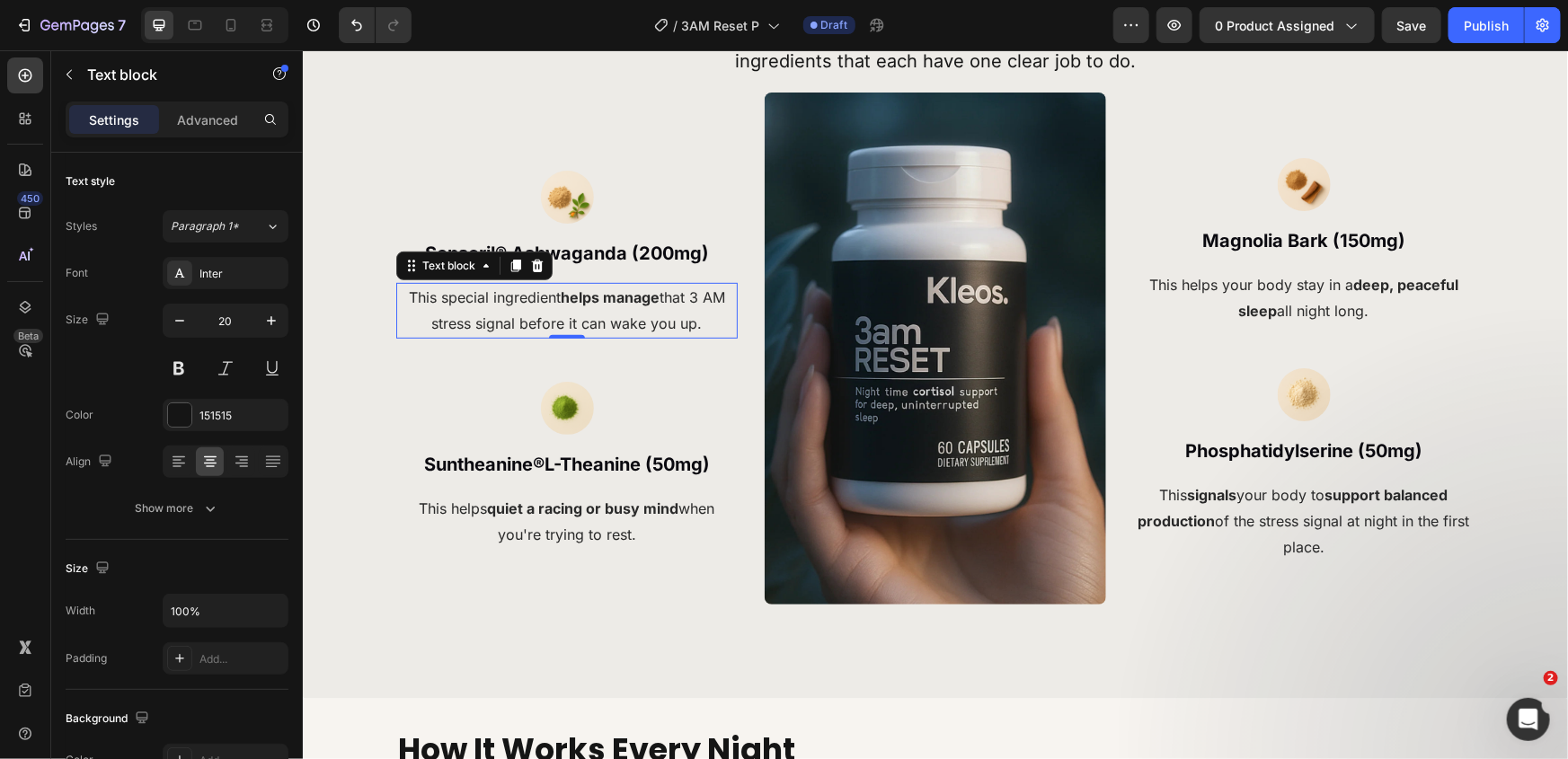
click at [545, 296] on p "This special ingredient helps manage that 3 AM stress signal before it can wake…" at bounding box center [566, 310] width 338 height 52
click at [546, 296] on p "This special ingredient helps manage that 3 AM stress signal before it can wake…" at bounding box center [566, 310] width 338 height 52
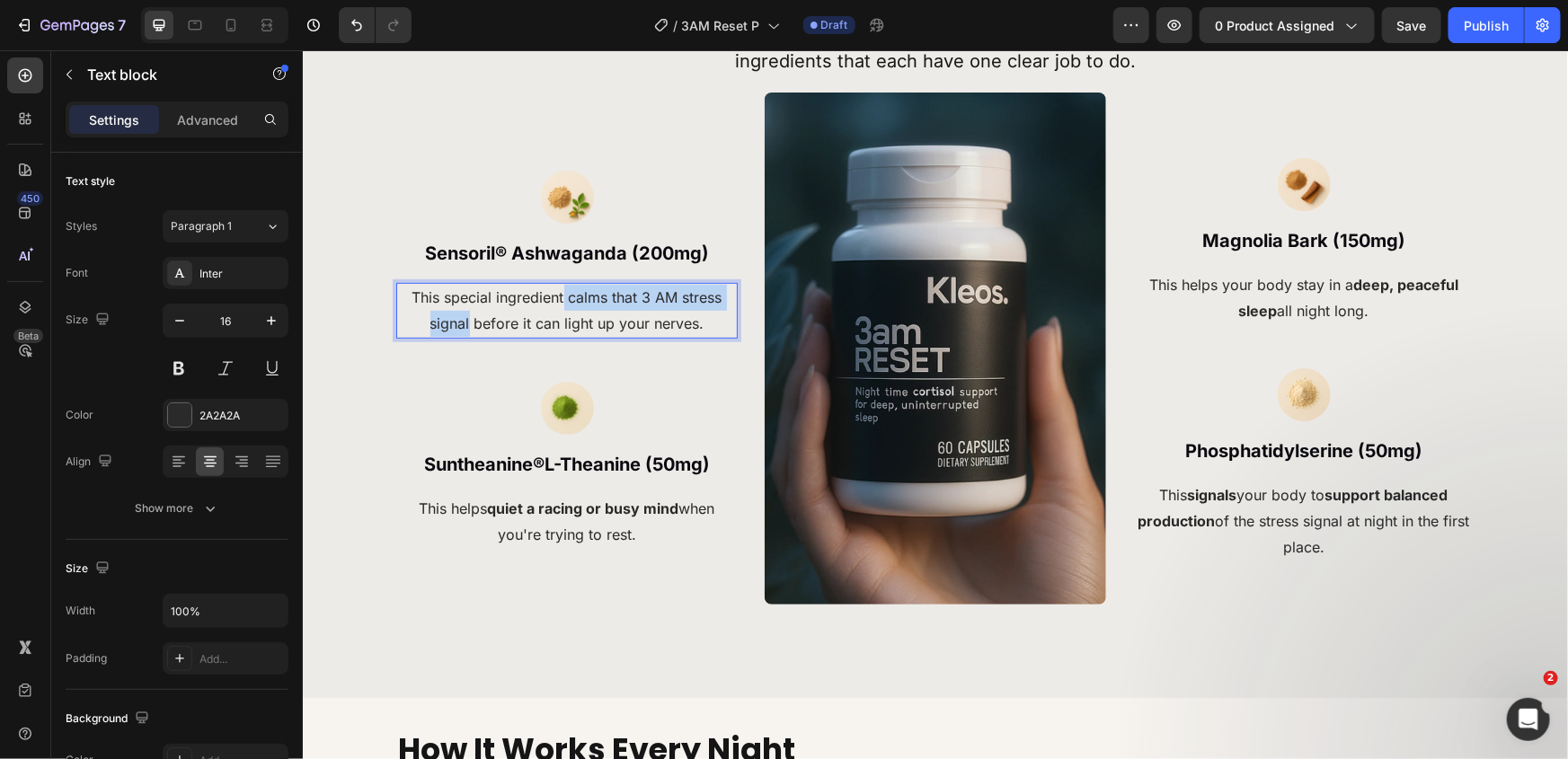
drag, startPoint x: 556, startPoint y: 296, endPoint x: 463, endPoint y: 325, distance: 97.4
click at [463, 325] on p "This special ingredient calms that 3 AM stress signal before it can light up yo…" at bounding box center [566, 310] width 338 height 52
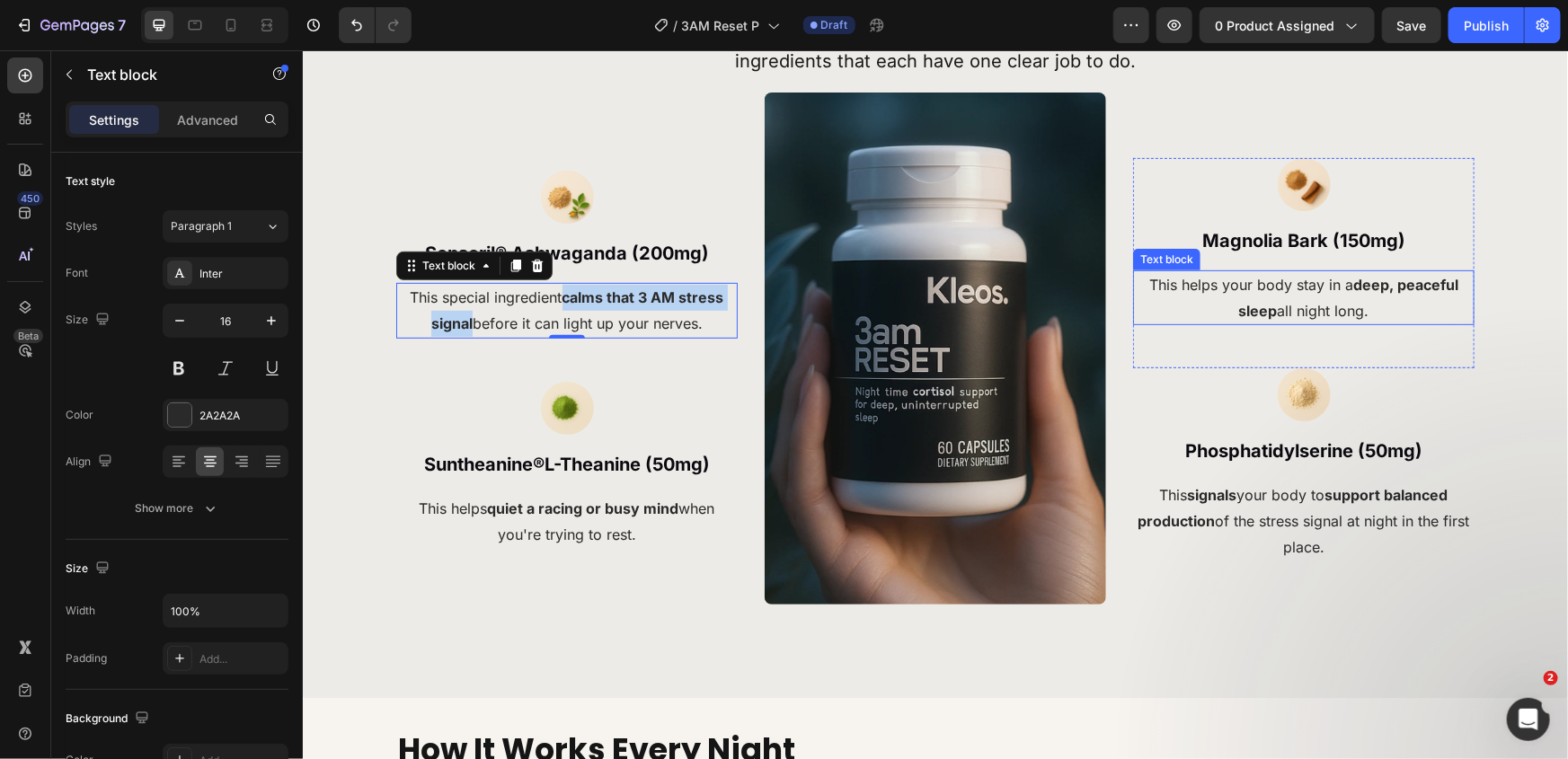
click at [1302, 289] on p "This helps your body stay in a deep, peaceful sleep all night long." at bounding box center [1303, 297] width 338 height 52
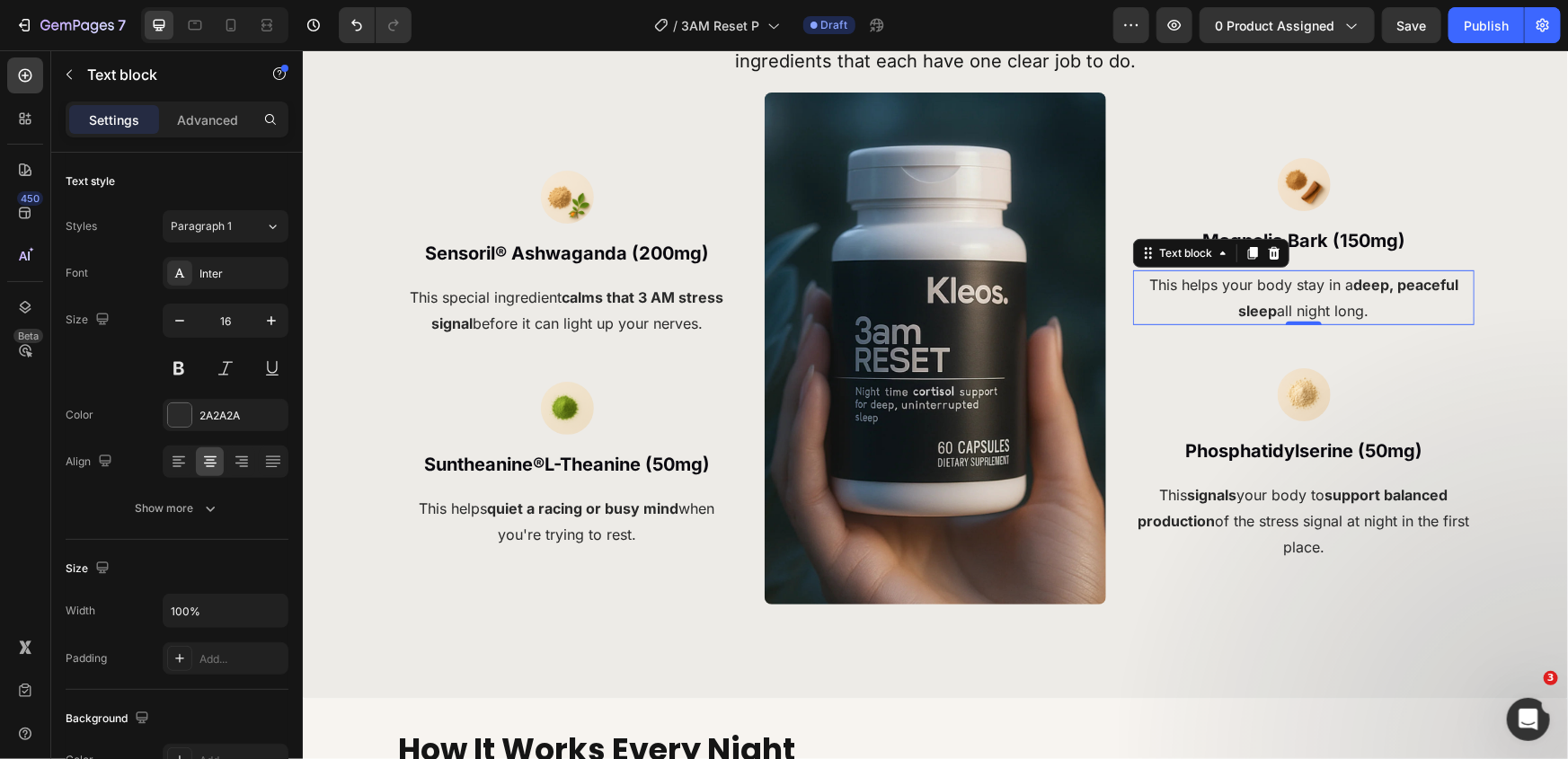
click at [1302, 289] on p "This helps your body stay in a deep, peaceful sleep all night long." at bounding box center [1303, 297] width 338 height 52
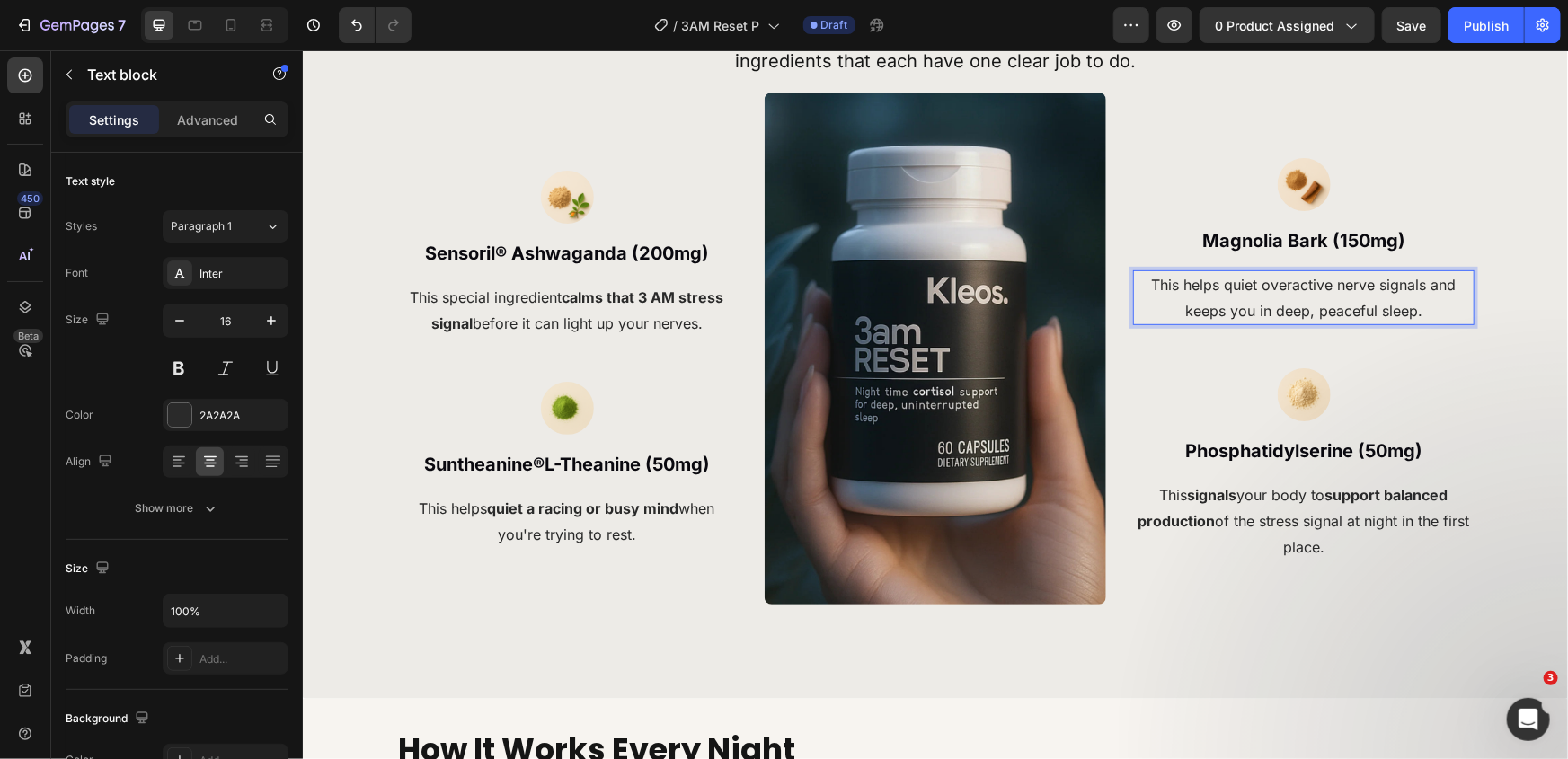
click at [1303, 294] on p "This helps quiet overactive nerve signals and keeps you in deep, peaceful sleep." at bounding box center [1303, 297] width 338 height 52
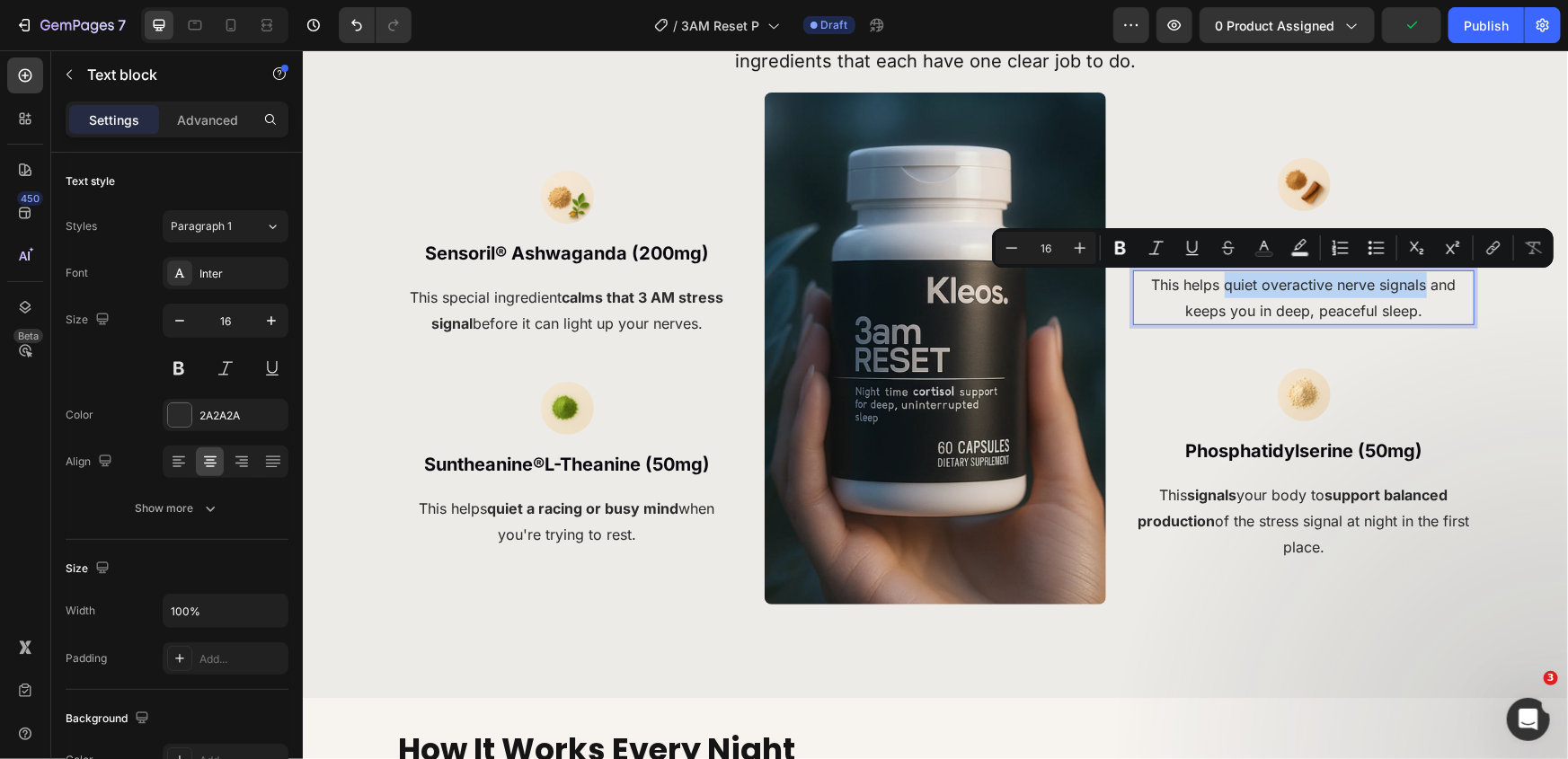
drag, startPoint x: 1219, startPoint y: 287, endPoint x: 1418, endPoint y: 287, distance: 199.0
click at [1418, 287] on p "This helps quiet overactive nerve signals and keeps you in deep, peaceful sleep." at bounding box center [1303, 297] width 338 height 52
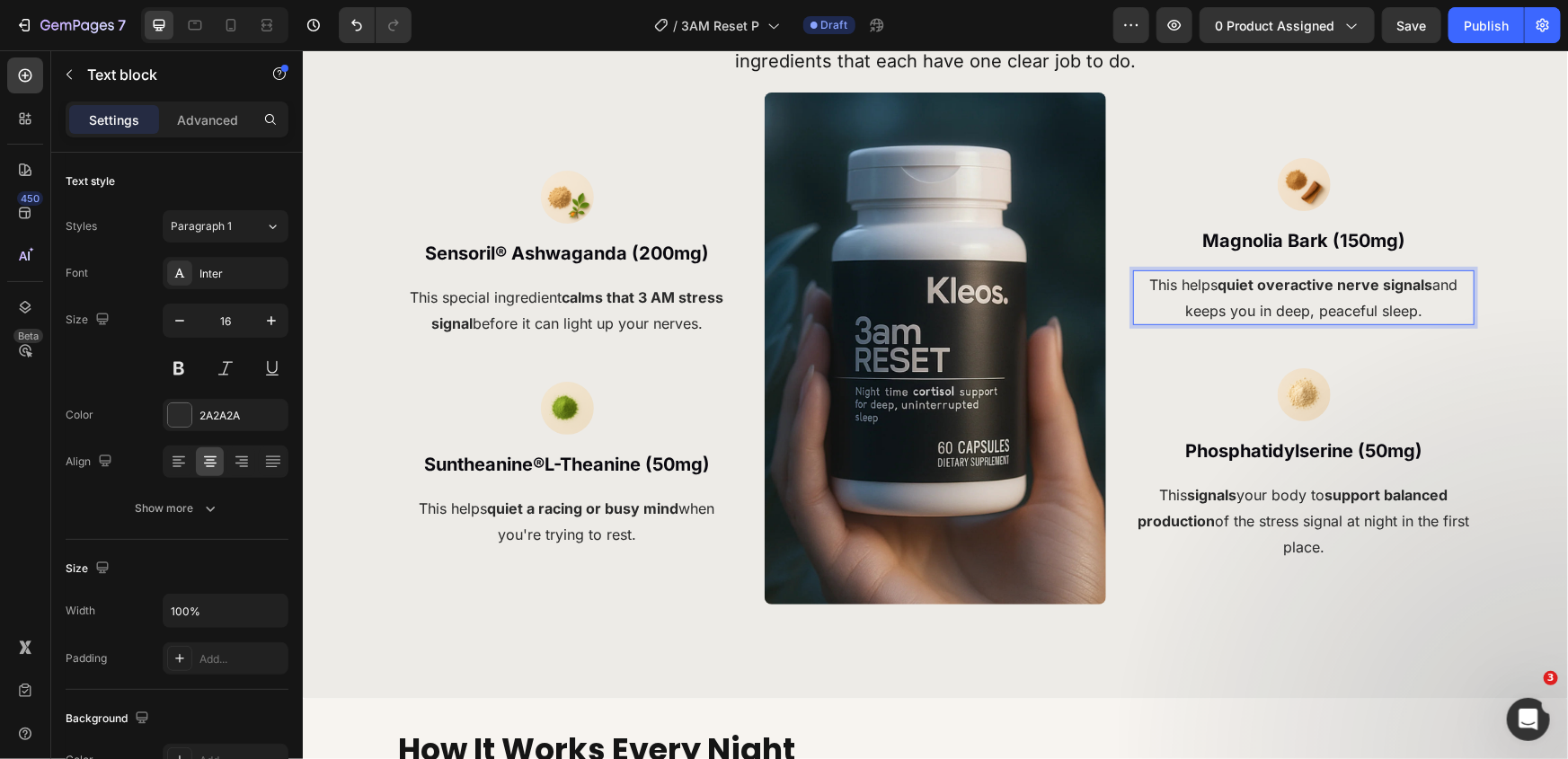
drag, startPoint x: 1270, startPoint y: 311, endPoint x: 1464, endPoint y: 314, distance: 194.0
click at [1464, 314] on p "This helps quiet overactive nerve signals and keeps you in deep, peaceful sleep." at bounding box center [1303, 297] width 338 height 52
click at [624, 537] on p "This helps quiet a racing or busy mind when you're trying to rest." at bounding box center [566, 522] width 338 height 52
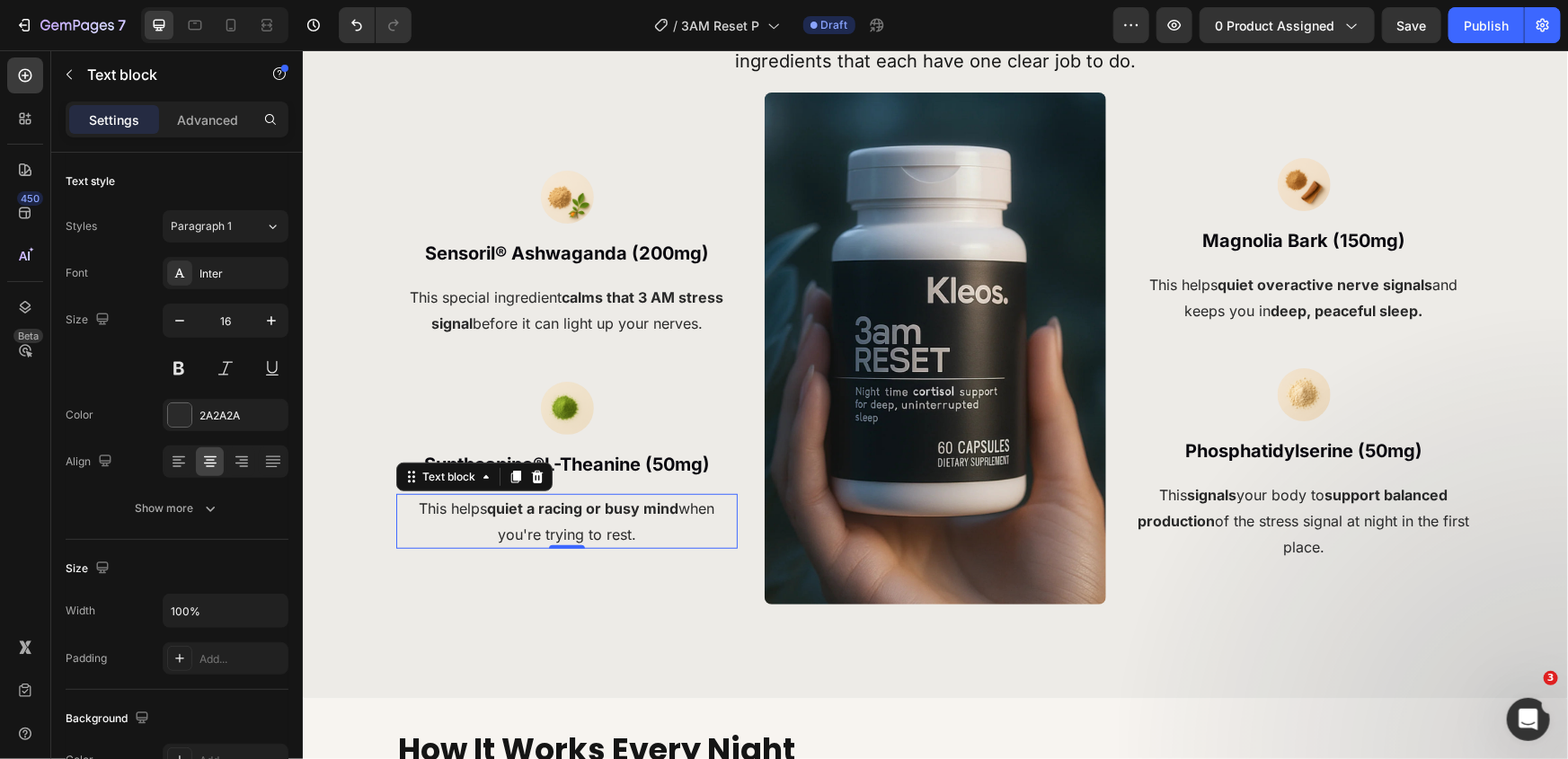
click at [619, 534] on p "This helps quiet a racing or busy mind when you're trying to rest." at bounding box center [566, 522] width 338 height 52
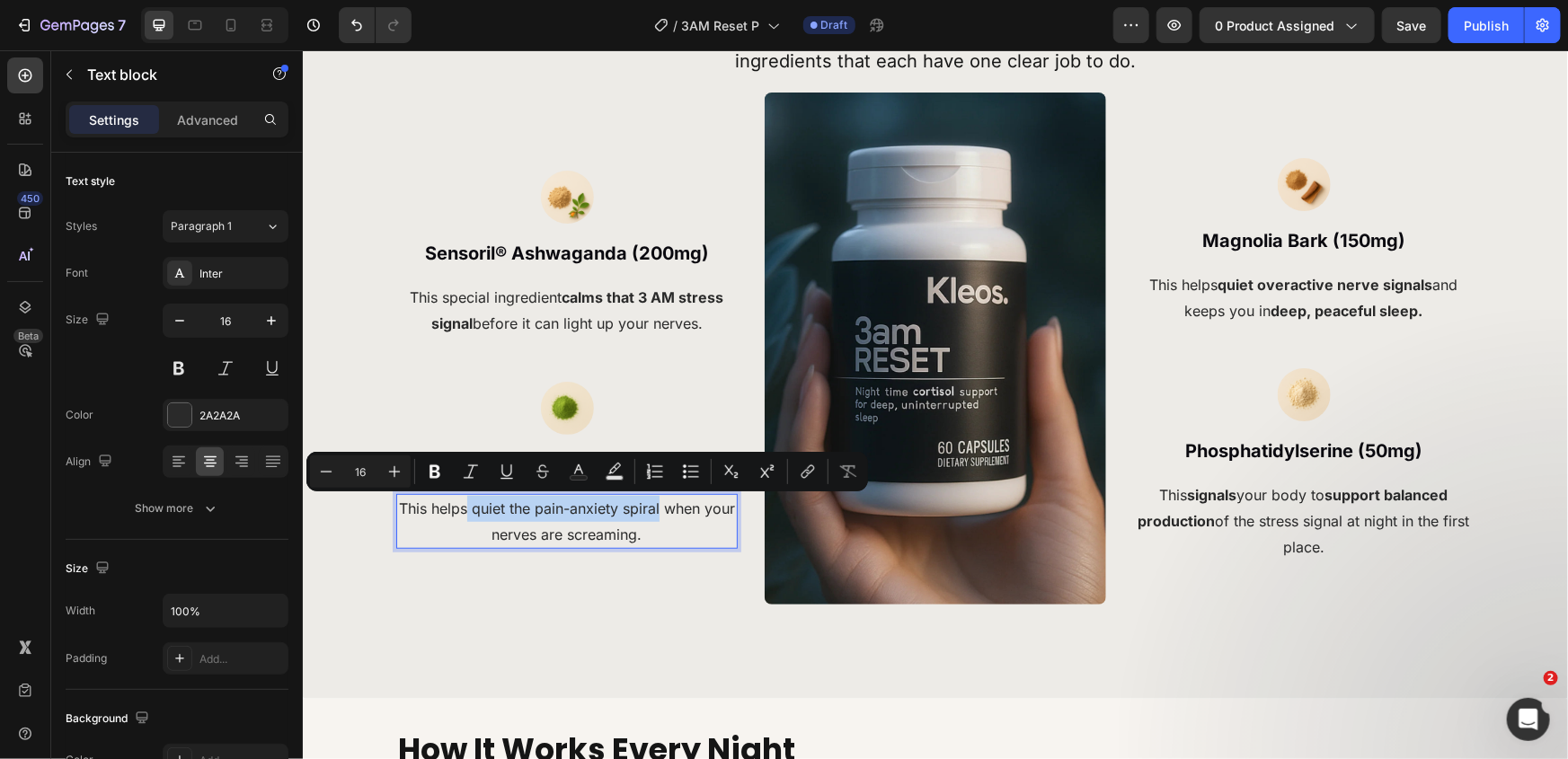
drag, startPoint x: 498, startPoint y: 508, endPoint x: 670, endPoint y: 507, distance: 172.0
click at [670, 507] on p "This helps quiet the pain-anxiety spiral when your nerves are screaming." at bounding box center [566, 522] width 338 height 52
click at [654, 536] on p "This helps quiet the pain-anxiety spiral when your nerves are screaming." at bounding box center [566, 522] width 338 height 52
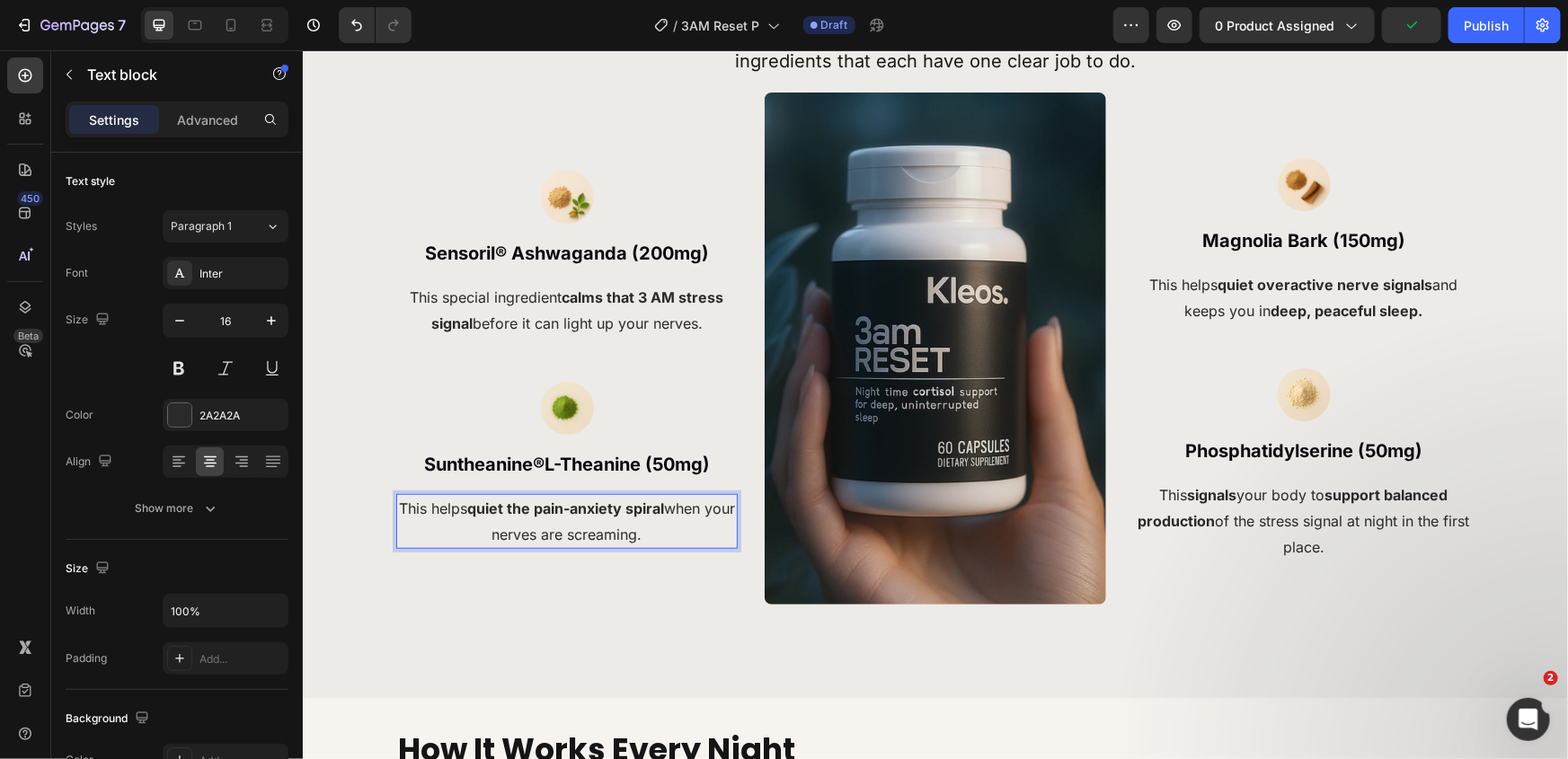
click at [609, 536] on p "This helps quiet the pain-anxiety spiral when your nerves are screaming." at bounding box center [566, 522] width 338 height 52
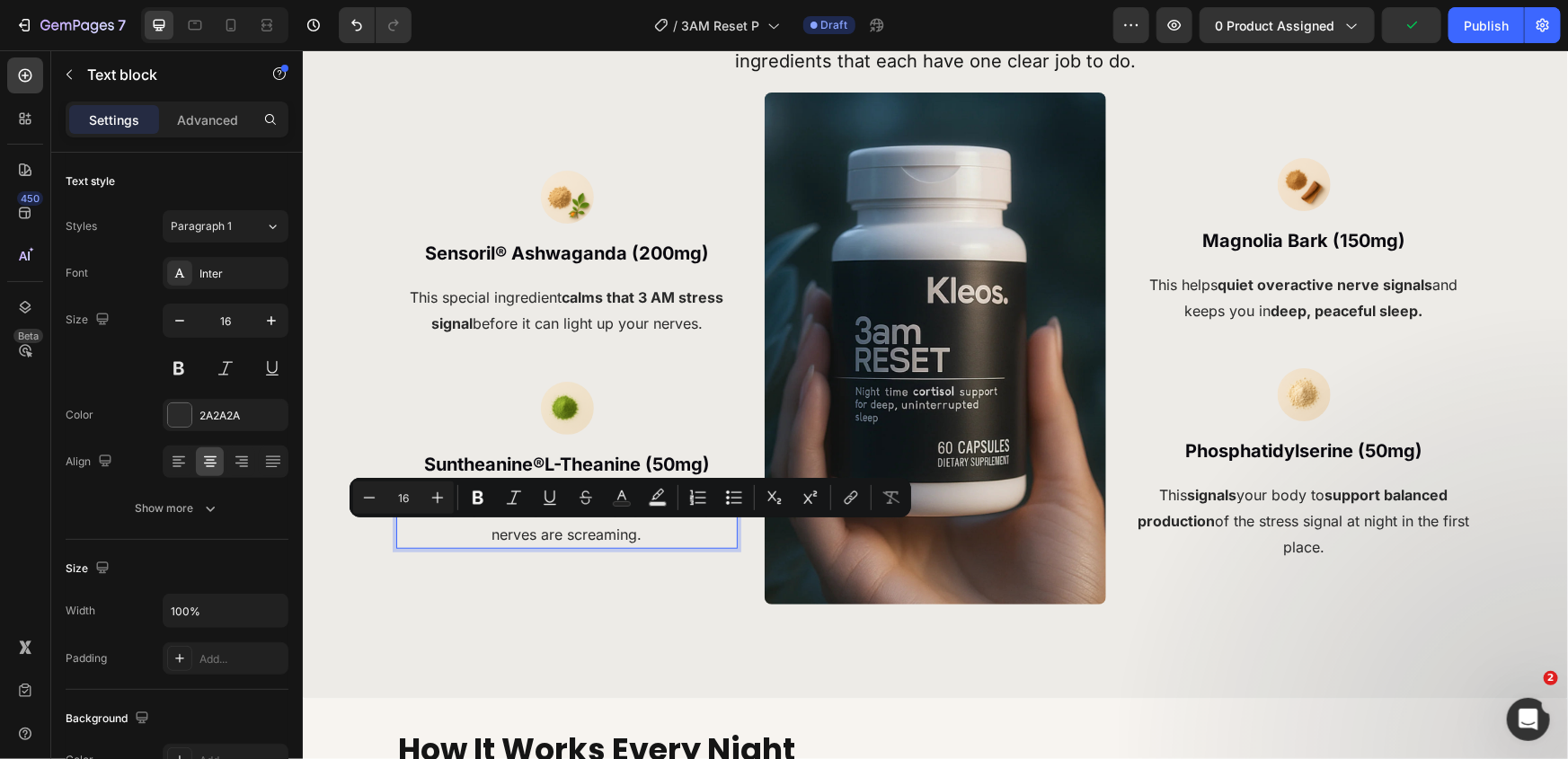
click at [678, 539] on p "This helps quiet the pain-anxiety spiral when your nerves are screaming." at bounding box center [566, 522] width 338 height 52
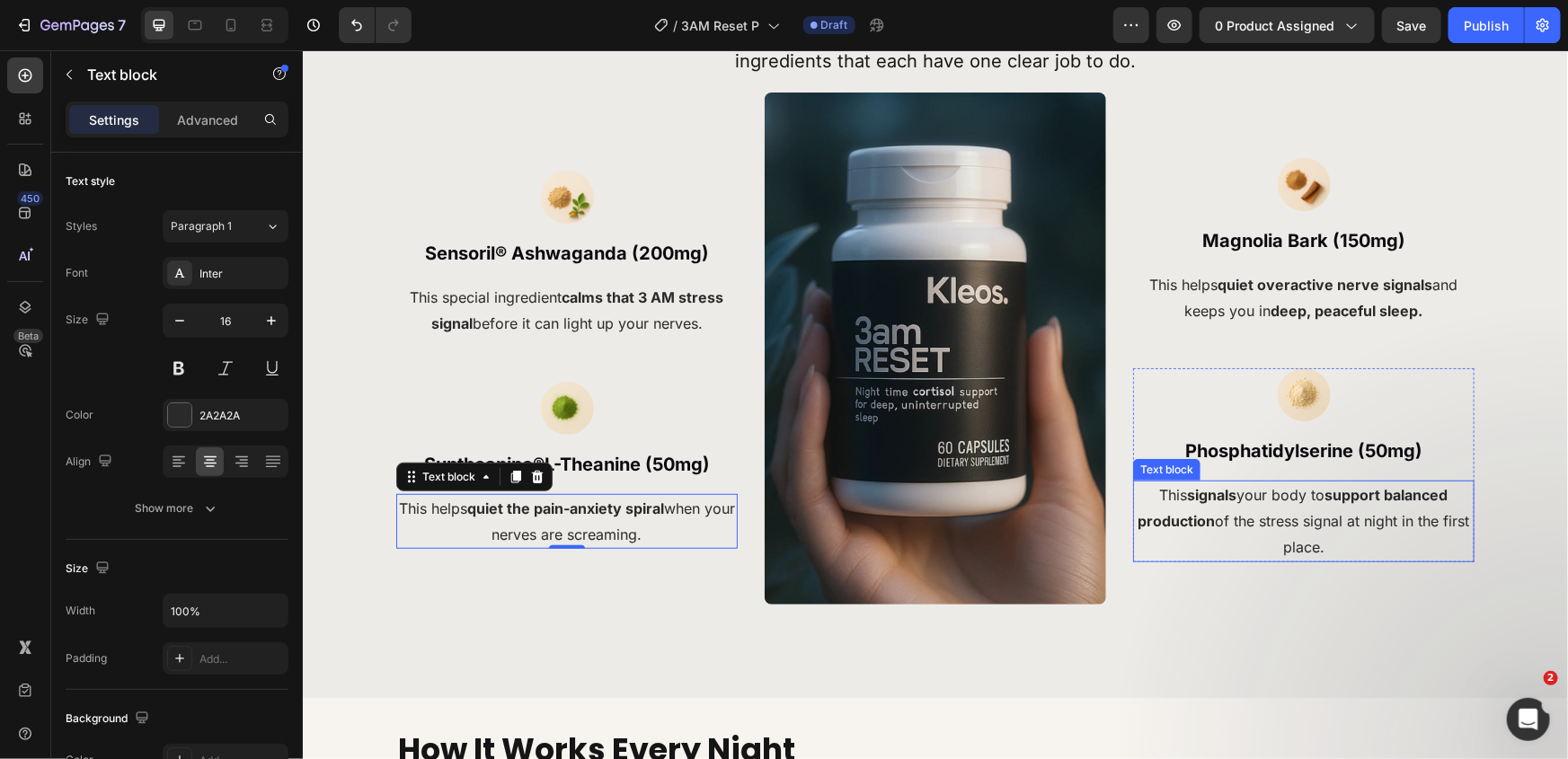
click at [1290, 502] on p "This signals your body to support balanced production of the stress signal at n…" at bounding box center [1303, 520] width 338 height 78
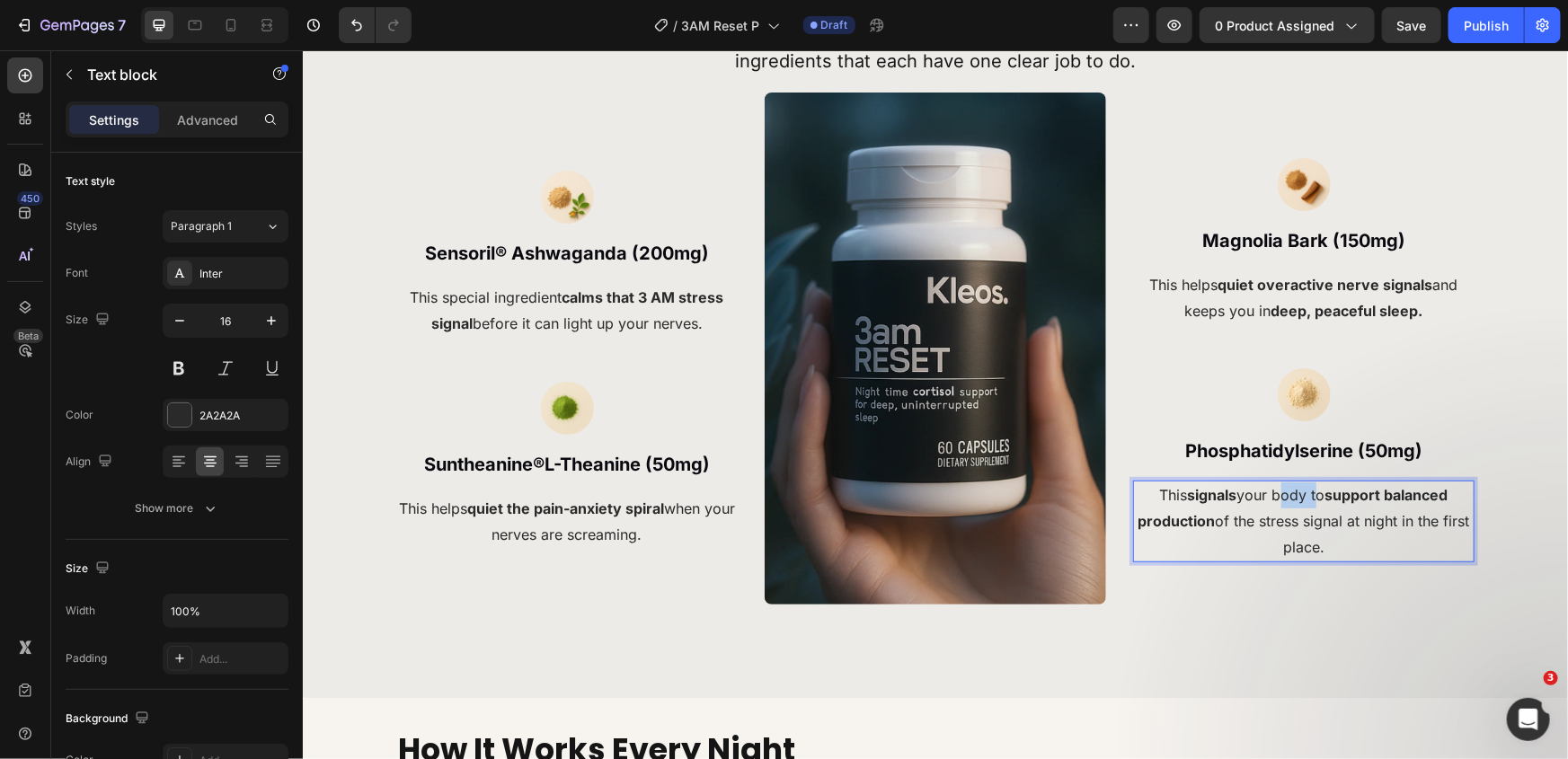
click at [1290, 502] on p "This signals your body to support balanced production of the stress signal at n…" at bounding box center [1303, 520] width 338 height 78
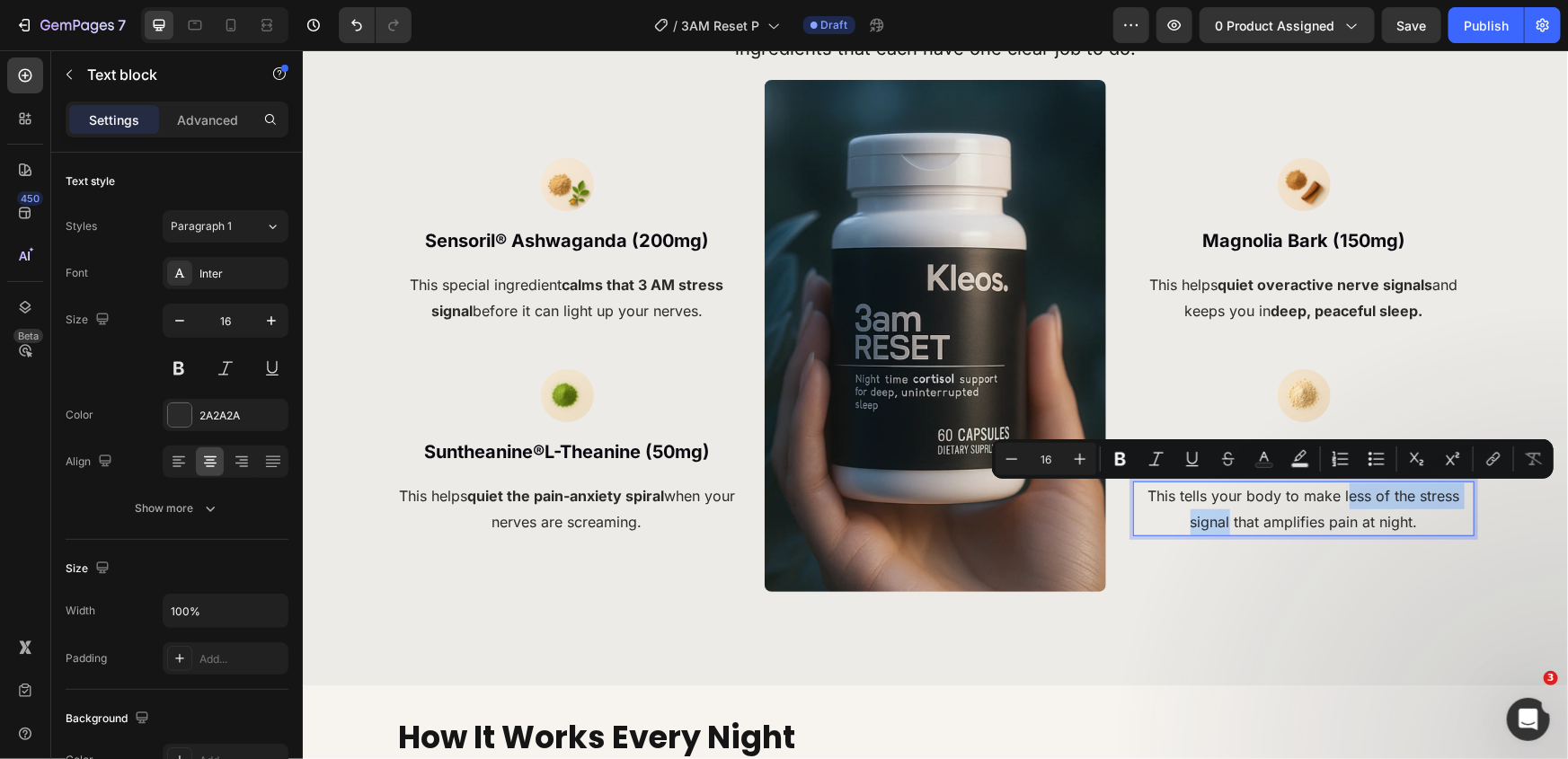
drag, startPoint x: 1338, startPoint y: 498, endPoint x: 1222, endPoint y: 529, distance: 120.1
click at [1222, 529] on p "This tells your body to make less of the stress signal that amplifies pain at n…" at bounding box center [1303, 508] width 338 height 52
drag, startPoint x: 1413, startPoint y: 523, endPoint x: 1334, endPoint y: 493, distance: 84.5
click at [1334, 493] on p "This tells your body to make less of the stress signal that amplifies pain at n…" at bounding box center [1303, 508] width 338 height 52
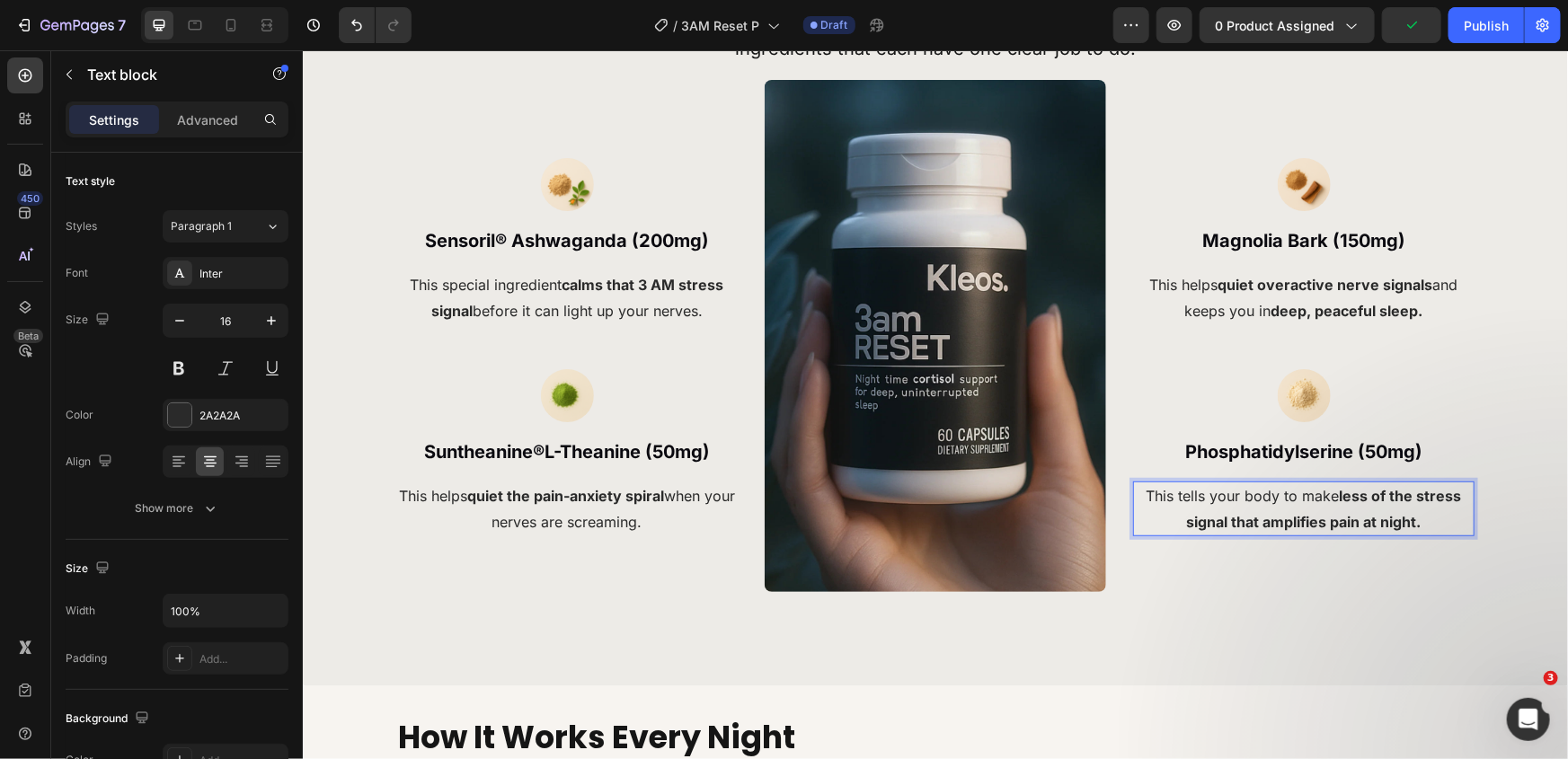
click at [1299, 502] on p "This tells your body to make less of the stress signal that amplifies pain at n…" at bounding box center [1303, 508] width 338 height 52
drag, startPoint x: 1252, startPoint y: 520, endPoint x: 1138, endPoint y: 516, distance: 114.1
click at [1138, 516] on p "This tells your body to make less of the stress signal that amplifies pain at n…" at bounding box center [1303, 508] width 338 height 52
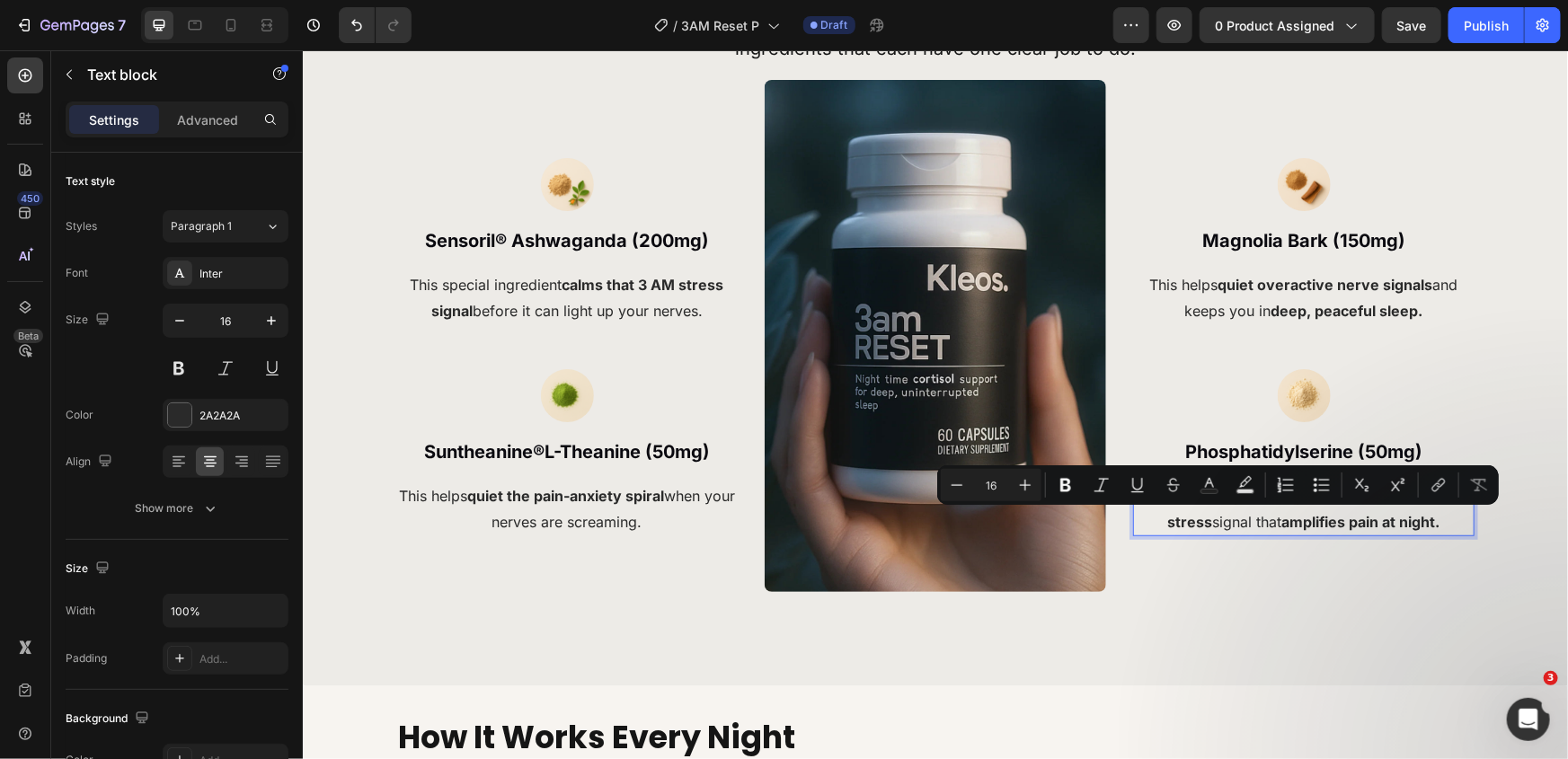
click at [1281, 519] on strong "amplifies pain at night." at bounding box center [1360, 521] width 158 height 18
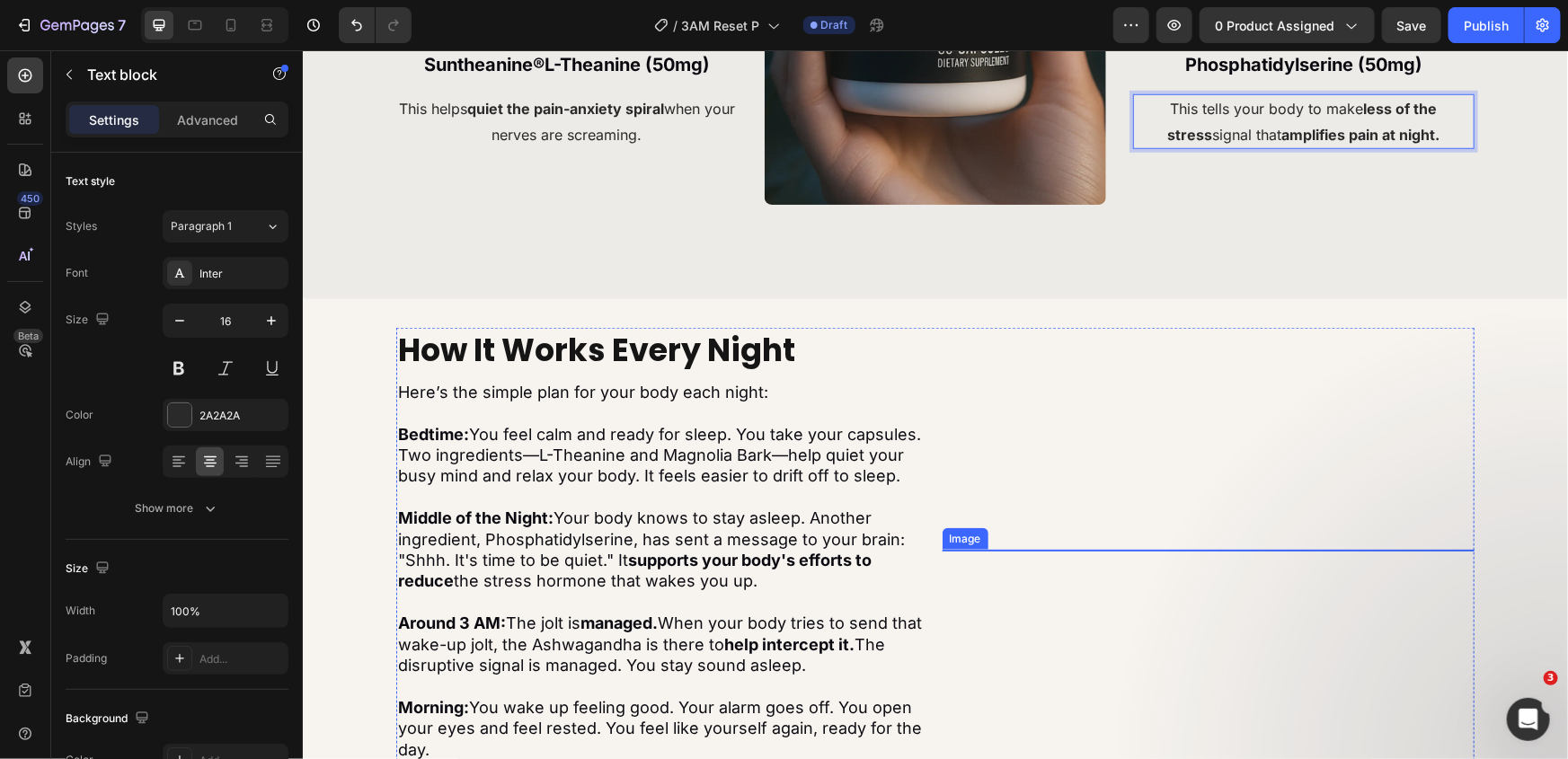
scroll to position [4236, 0]
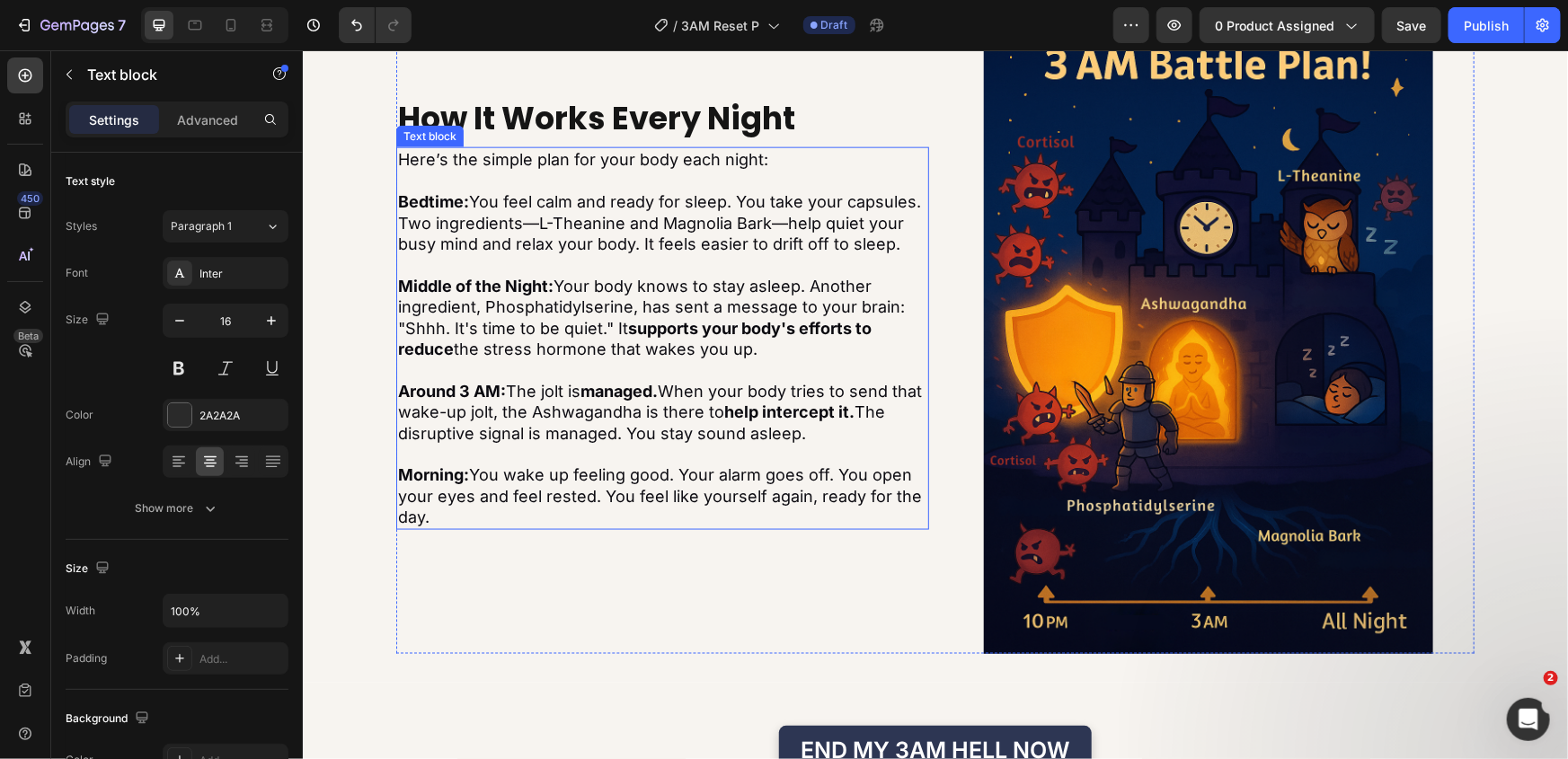
click at [549, 382] on p "Around 3 AM: The jolt is managed. When your body tries to send that wake-up jol…" at bounding box center [662, 411] width 529 height 63
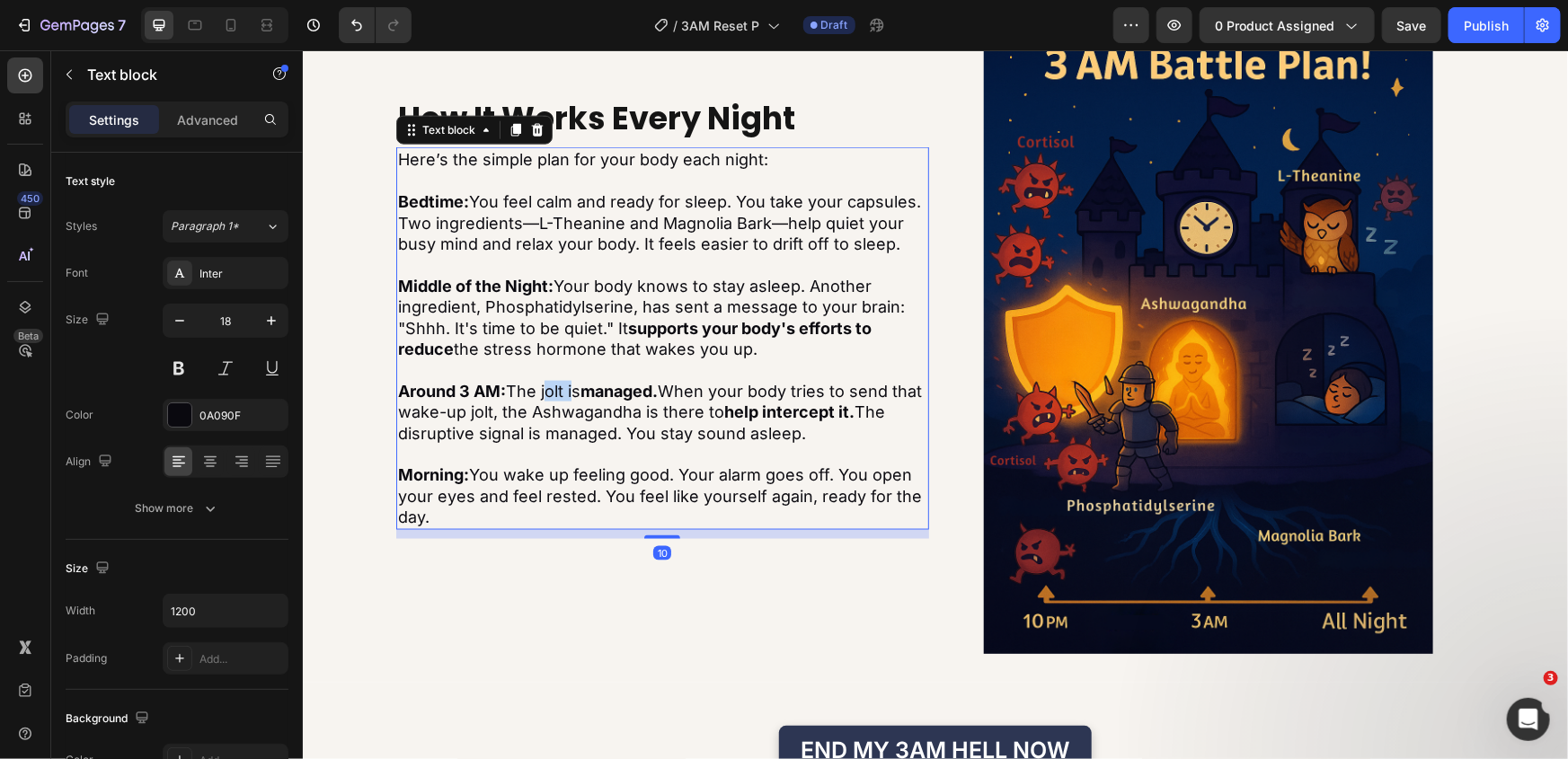
click at [549, 382] on p "Around 3 AM: The jolt is managed. When your body tries to send that wake-up jol…" at bounding box center [662, 411] width 529 height 63
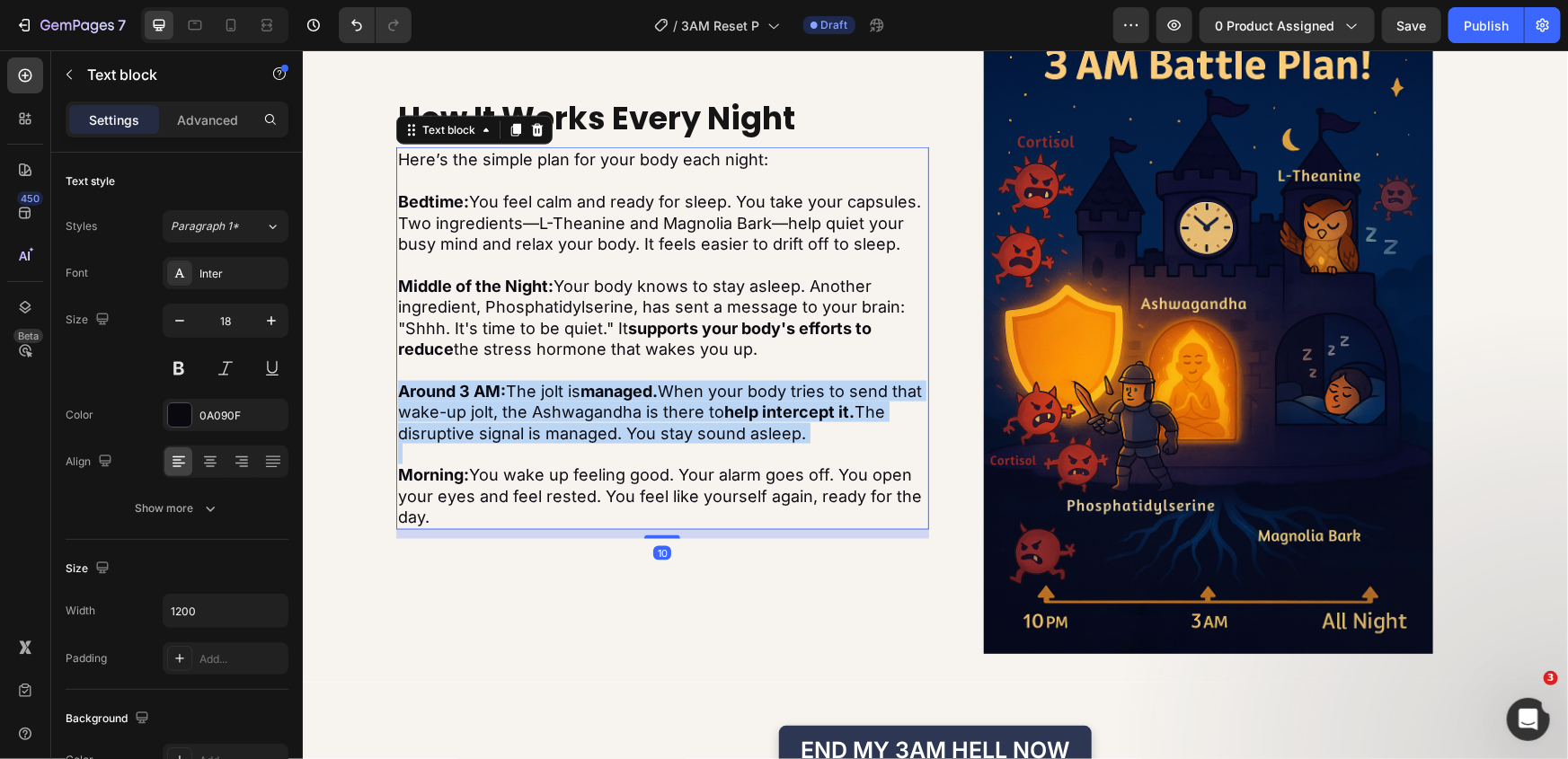
click at [549, 382] on p "Around 3 AM: The jolt is managed. When your body tries to send that wake-up jol…" at bounding box center [662, 411] width 529 height 63
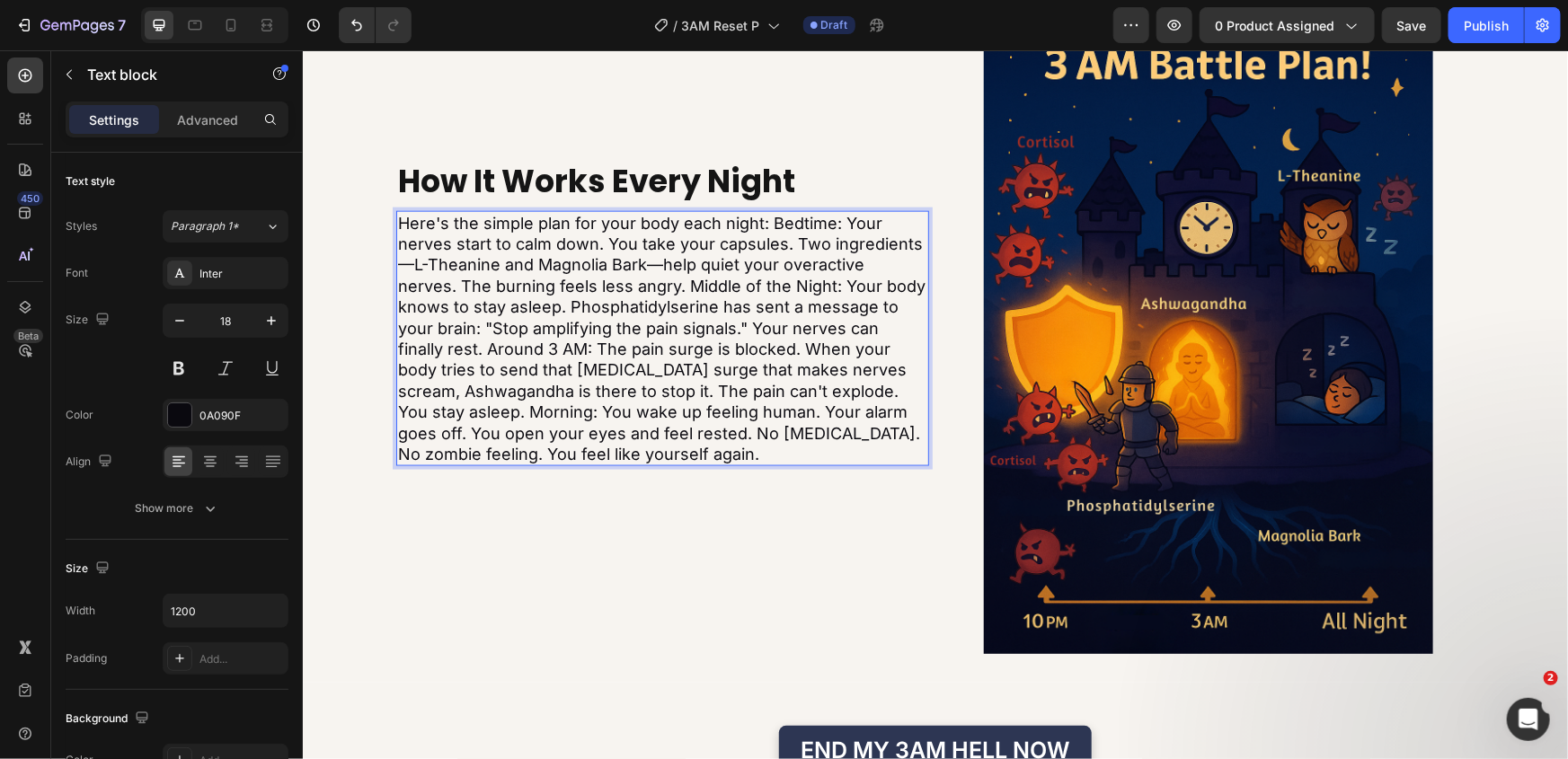
scroll to position [4626, 0]
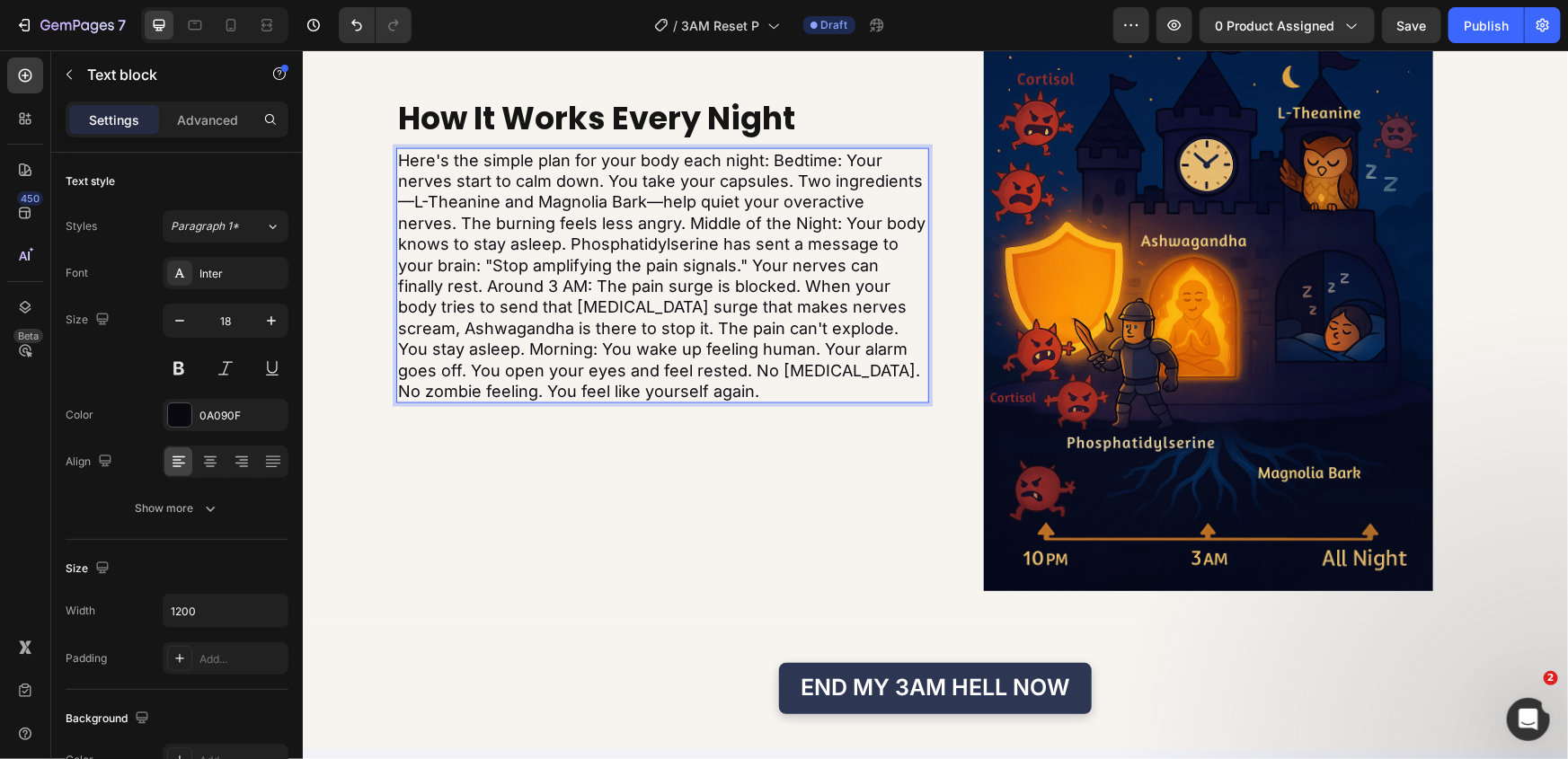
click at [769, 162] on p "Here's the simple plan for your body each night: Bedtime: Your nerves start to …" at bounding box center [662, 276] width 529 height 252
click at [764, 160] on p "Here's the simple plan for your body each night: Bedtime: Your nerves start to …" at bounding box center [662, 276] width 529 height 252
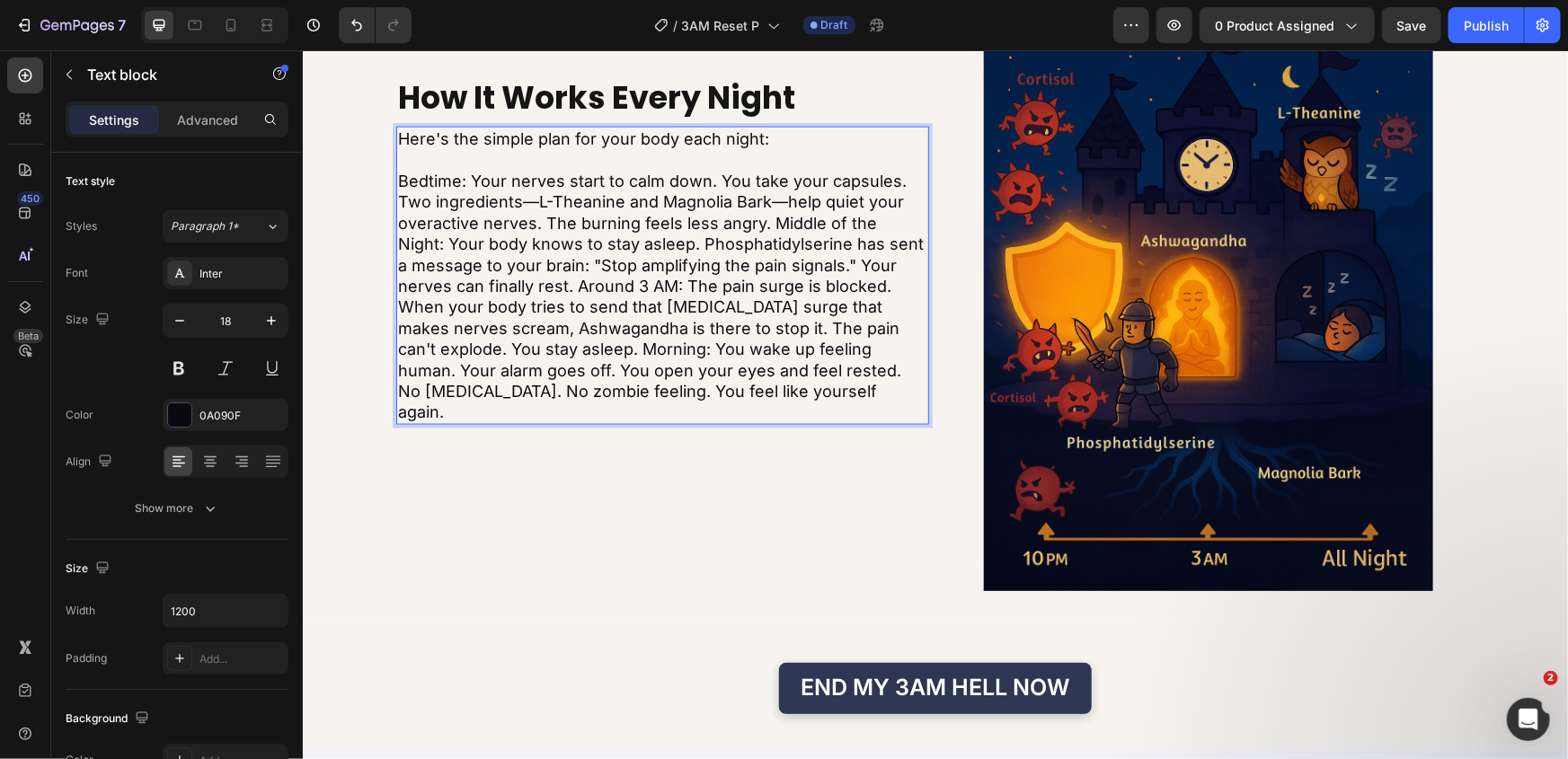
scroll to position [4615, 0]
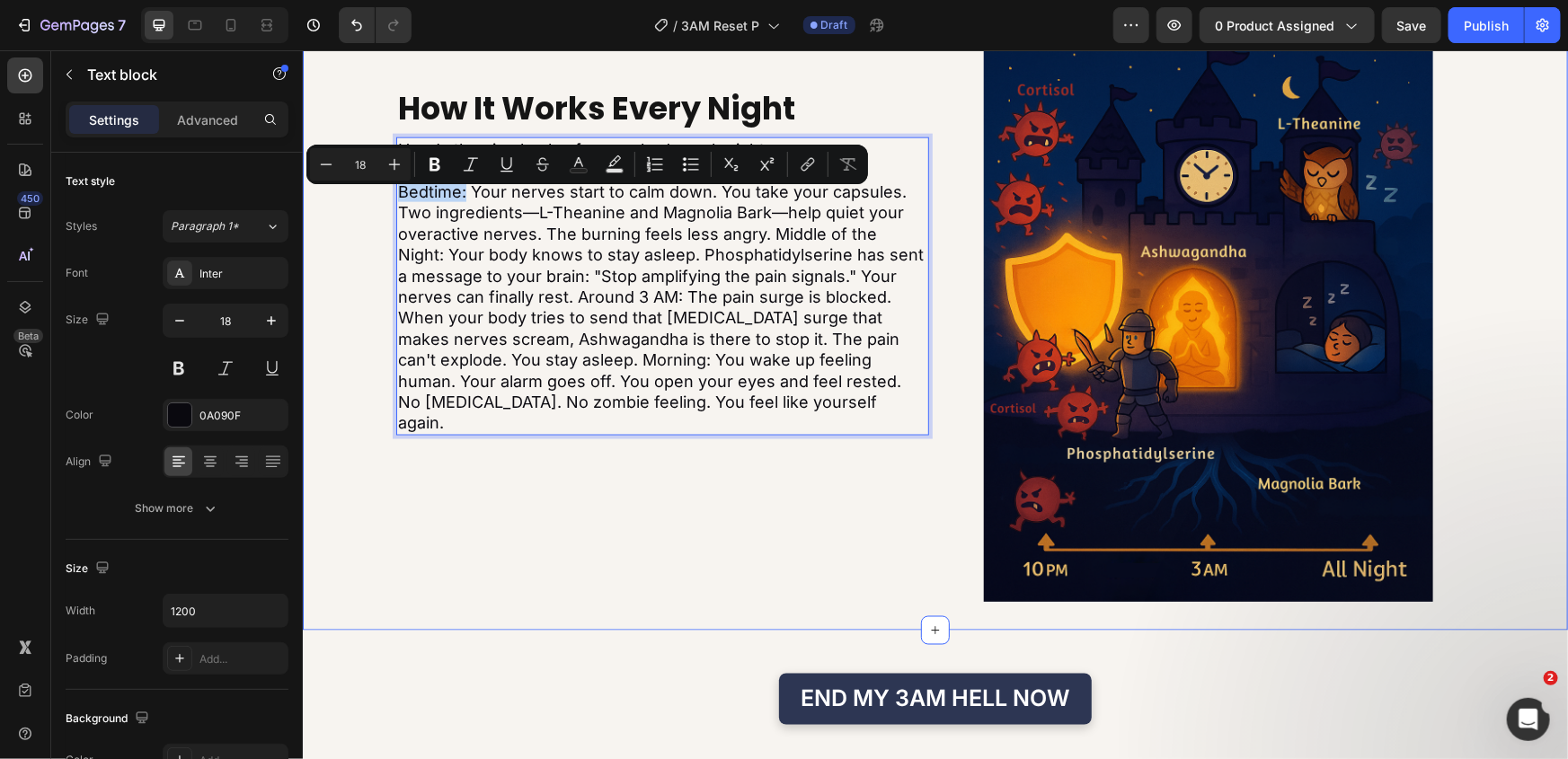
drag, startPoint x: 458, startPoint y: 198, endPoint x: 383, endPoint y: 195, distance: 75.1
click at [383, 195] on div "How It Works Every Night Heading Here's the simple plan for your body each nigh…" at bounding box center [934, 264] width 1265 height 674
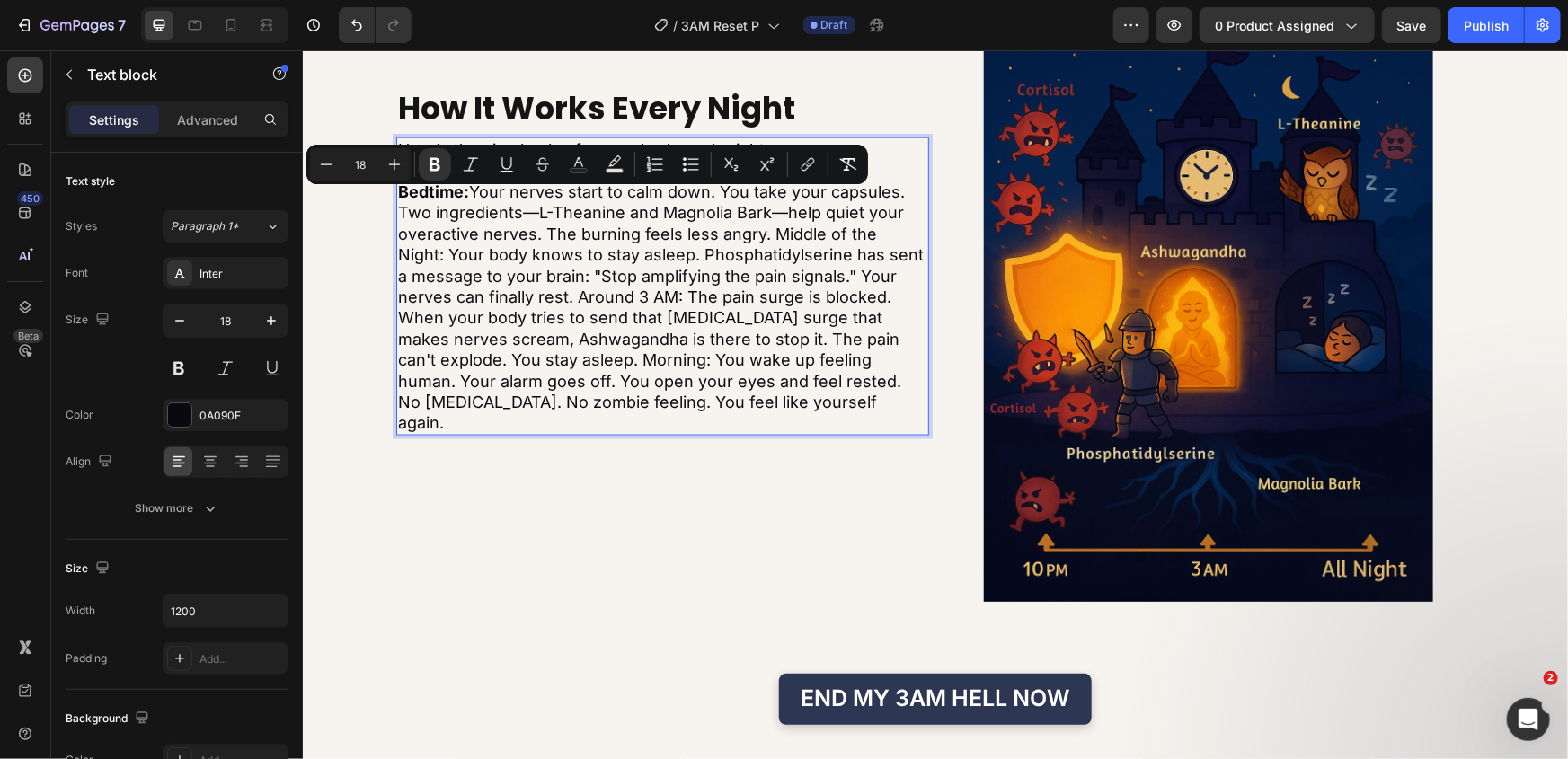
click at [731, 265] on p "Bedtime: Your nerves start to calm down. You take your capsules. Two ingredient…" at bounding box center [662, 307] width 529 height 252
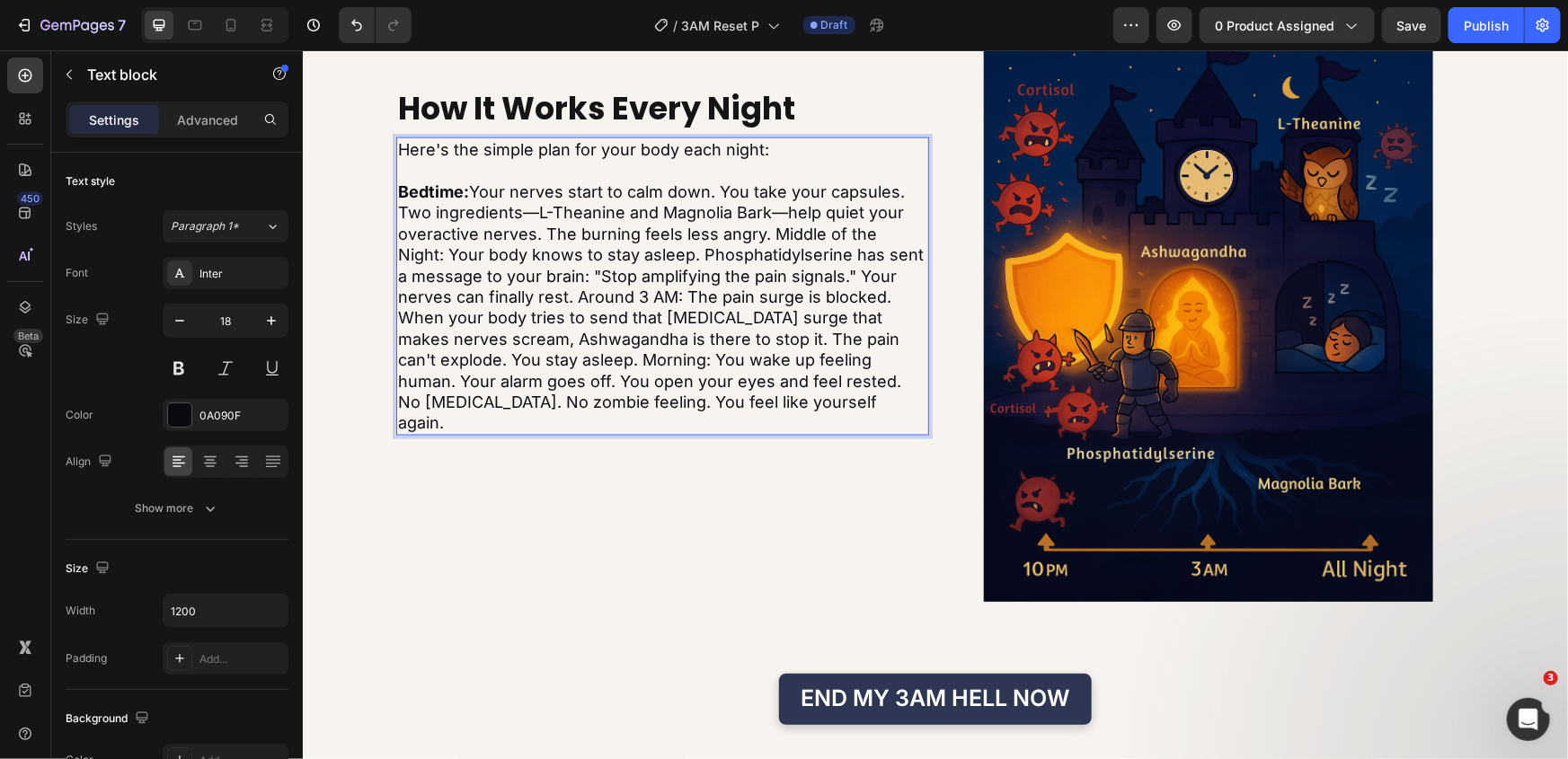
click at [763, 243] on p "Bedtime: Your nerves start to calm down. You take your capsules. Two ingredient…" at bounding box center [662, 307] width 529 height 252
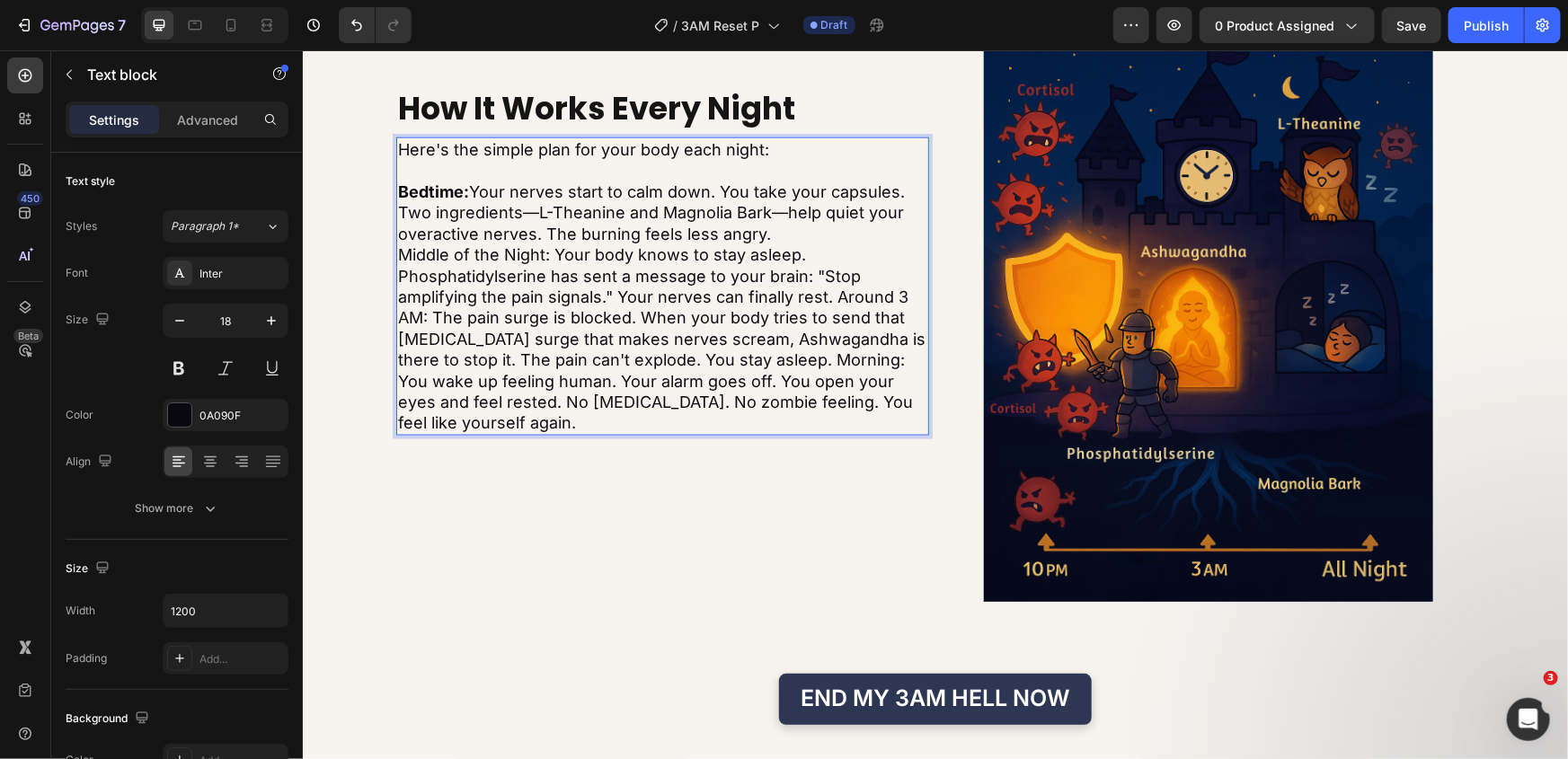
scroll to position [4604, 0]
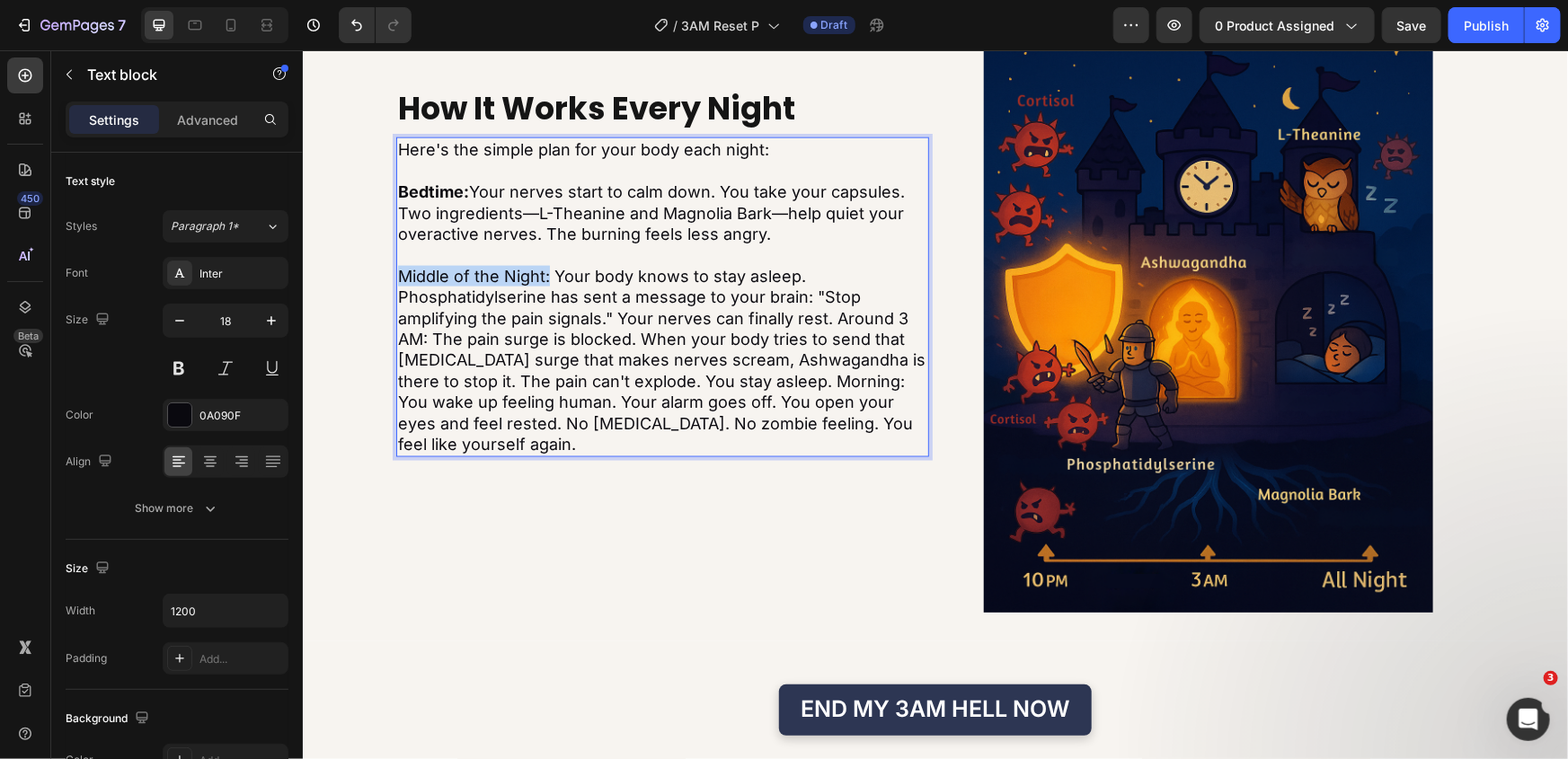
drag, startPoint x: 543, startPoint y: 284, endPoint x: 392, endPoint y: 282, distance: 151.0
click at [397, 282] on p "Middle of the Night: Your body knows to stay asleep. Phosphatidylserine has sen…" at bounding box center [662, 360] width 529 height 190
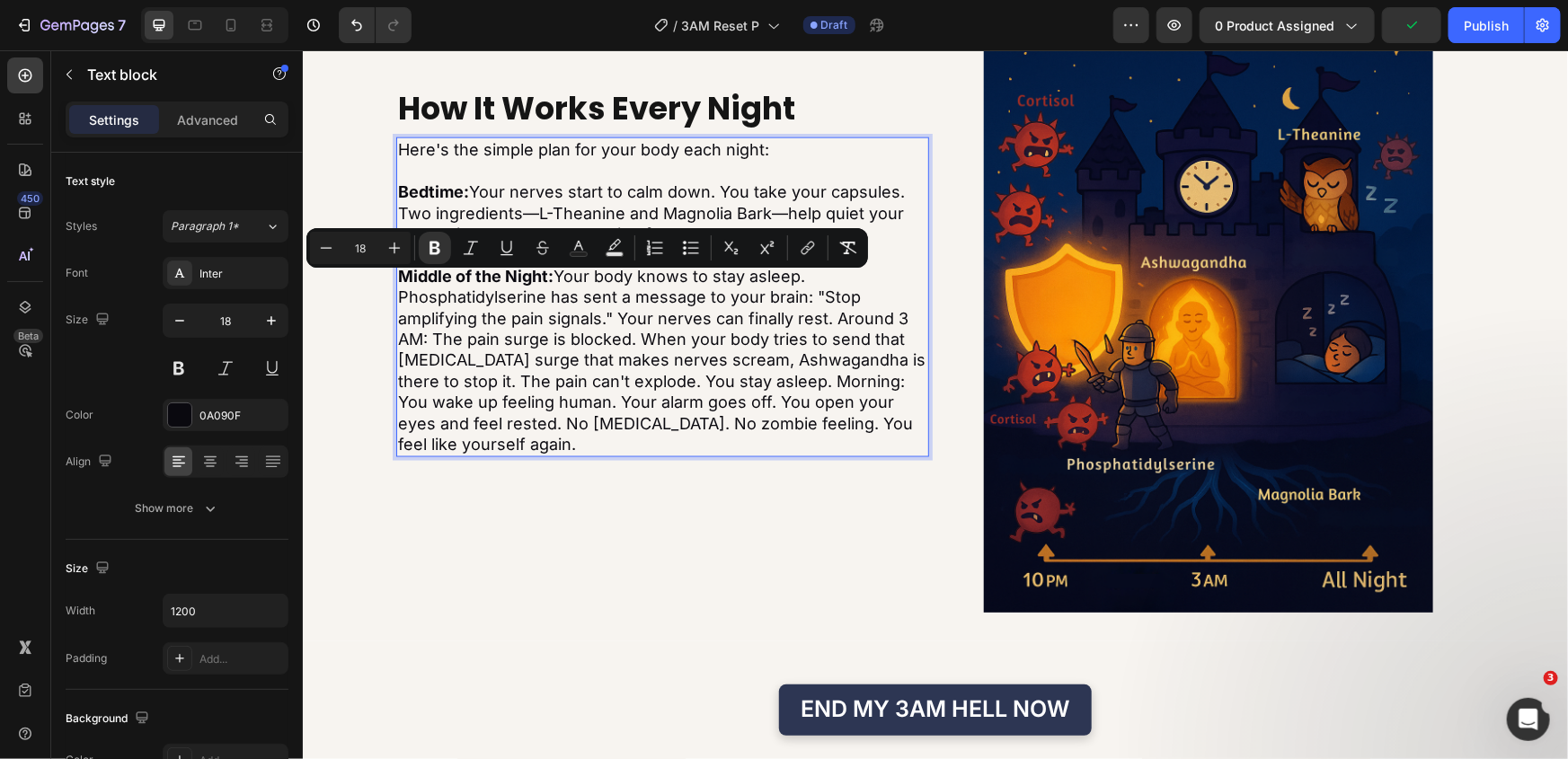
click at [826, 323] on p "Middle of the Night: Your body knows to stay asleep. Phosphatidylserine has sen…" at bounding box center [662, 360] width 529 height 190
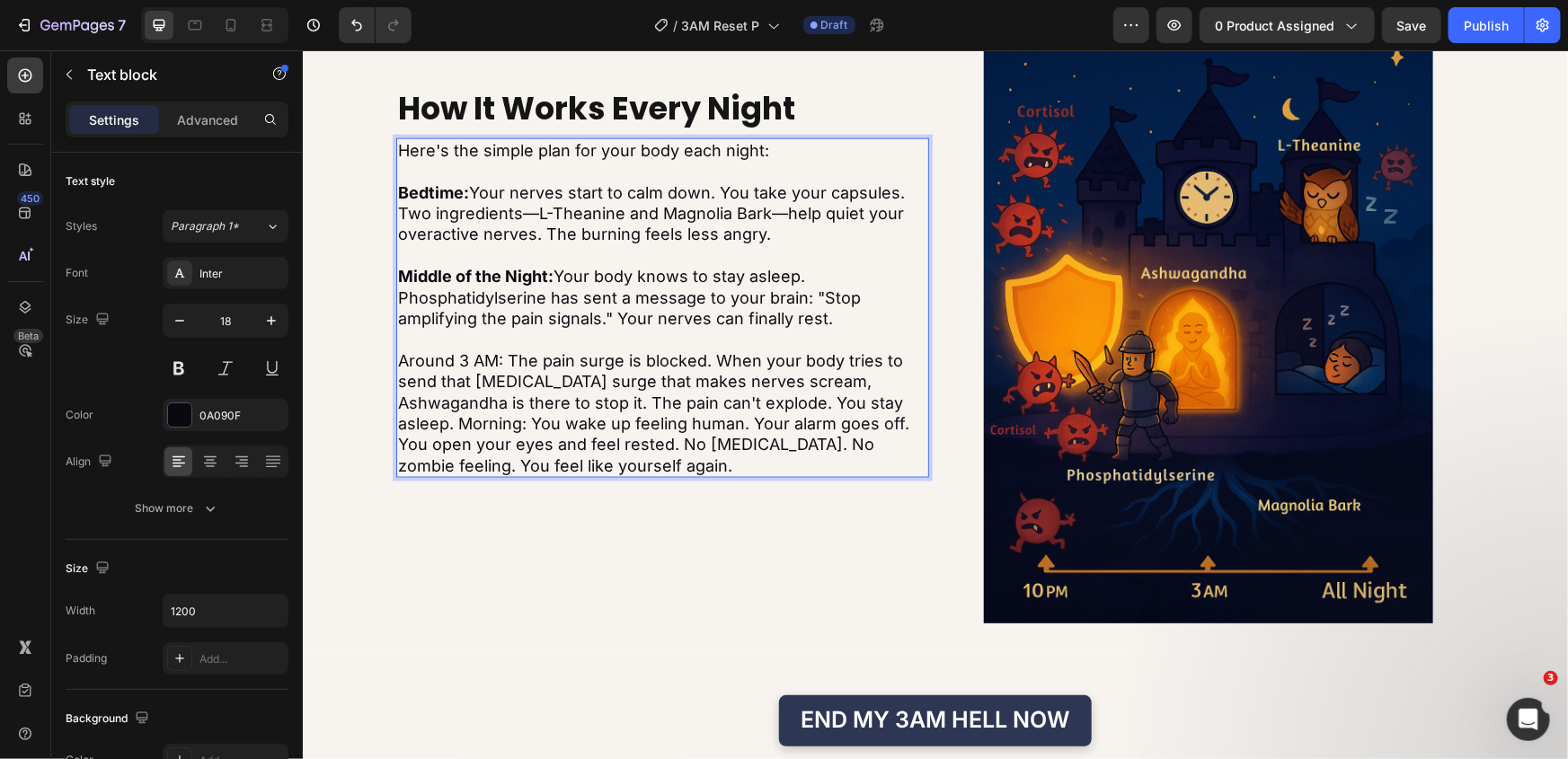
scroll to position [4584, 0]
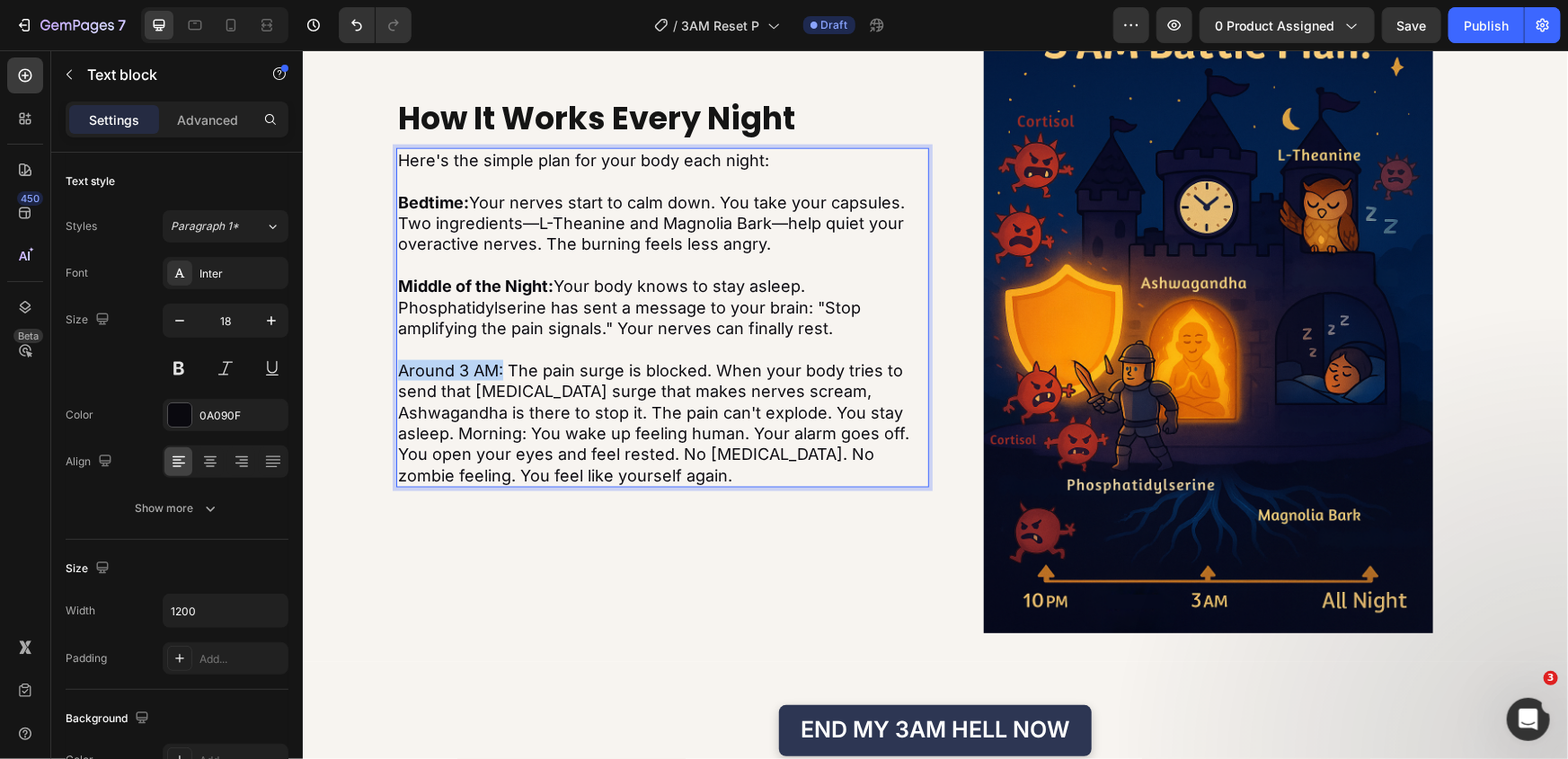
drag, startPoint x: 497, startPoint y: 368, endPoint x: 392, endPoint y: 368, distance: 105.0
click at [397, 368] on p "Around 3 AM: The pain surge is blocked. When your body tries to send that corti…" at bounding box center [662, 422] width 529 height 126
click at [737, 404] on p "Around 3 AM: The pain surge is blocked. When your body tries to send that corti…" at bounding box center [662, 422] width 529 height 126
click at [828, 409] on p "Around 3 AM: The pain surge is blocked. When your body tries to send that corti…" at bounding box center [662, 422] width 529 height 126
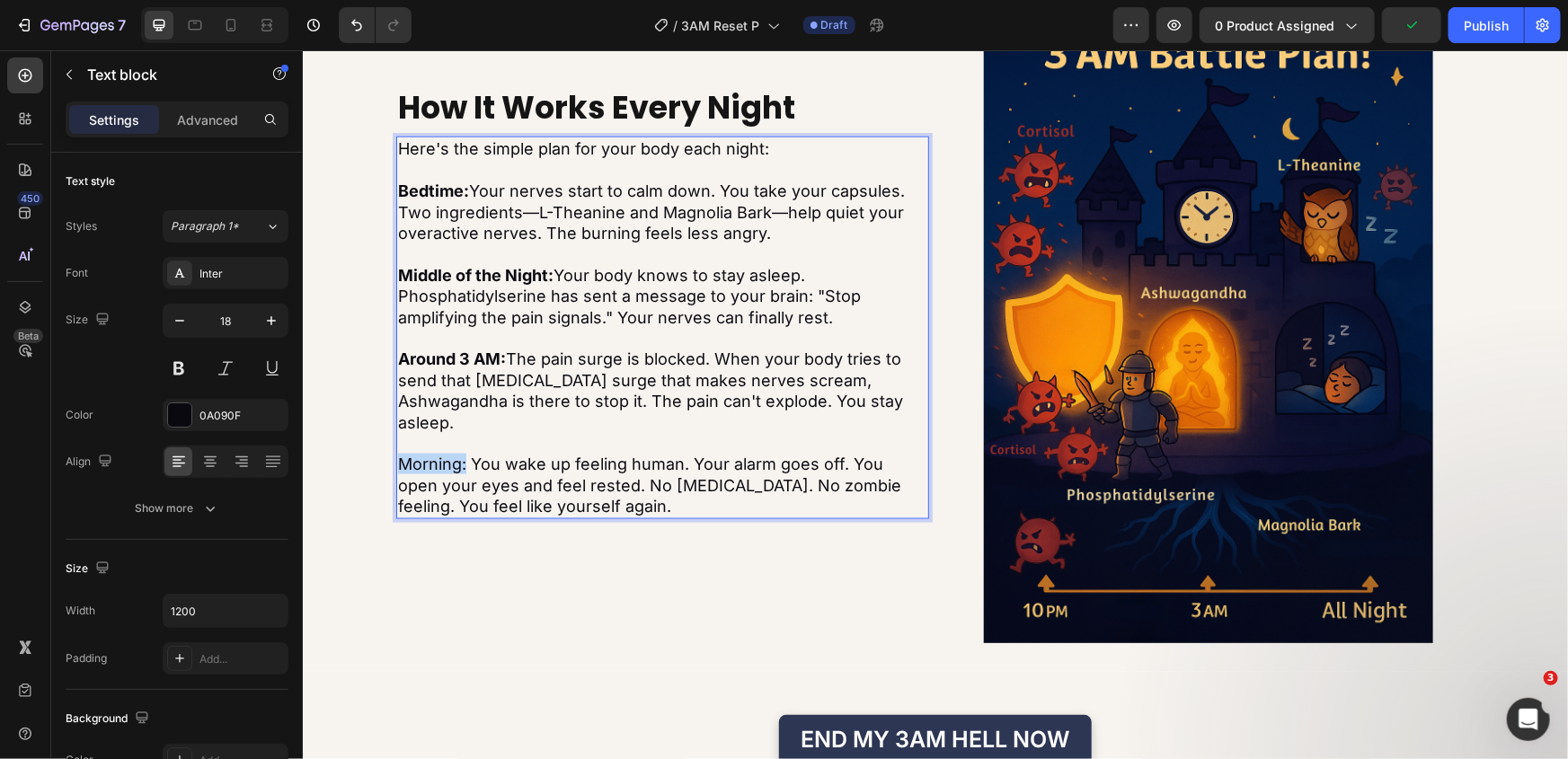
drag, startPoint x: 461, startPoint y: 455, endPoint x: 395, endPoint y: 454, distance: 66.0
click at [397, 454] on p "Morning: You wake up feeling human. Your alarm goes off. You open your eyes and…" at bounding box center [662, 484] width 529 height 63
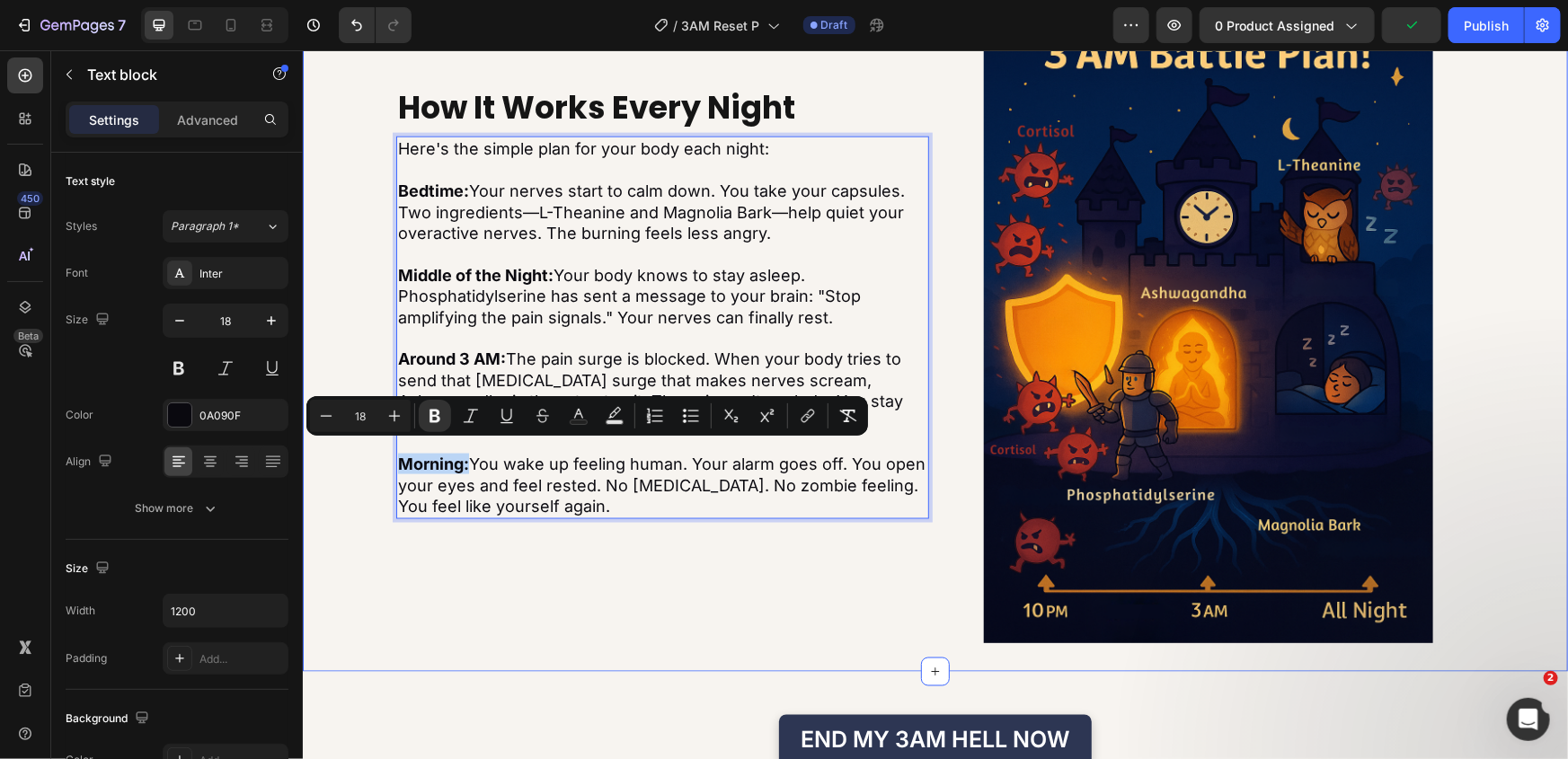
click at [373, 324] on div "How It Works Every Night Heading Here's the simple plan for your body each nigh…" at bounding box center [934, 305] width 1265 height 674
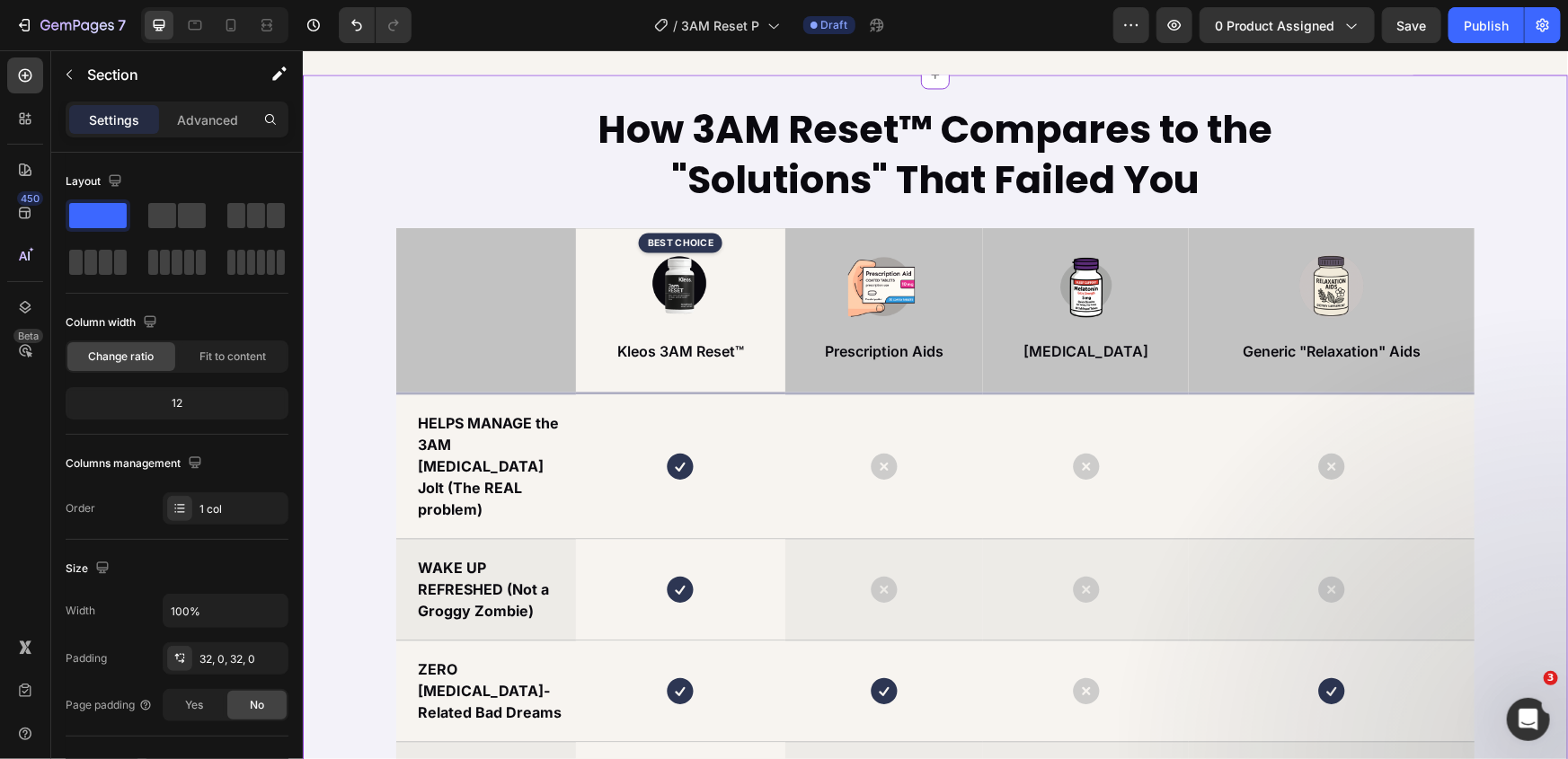
scroll to position [5309, 0]
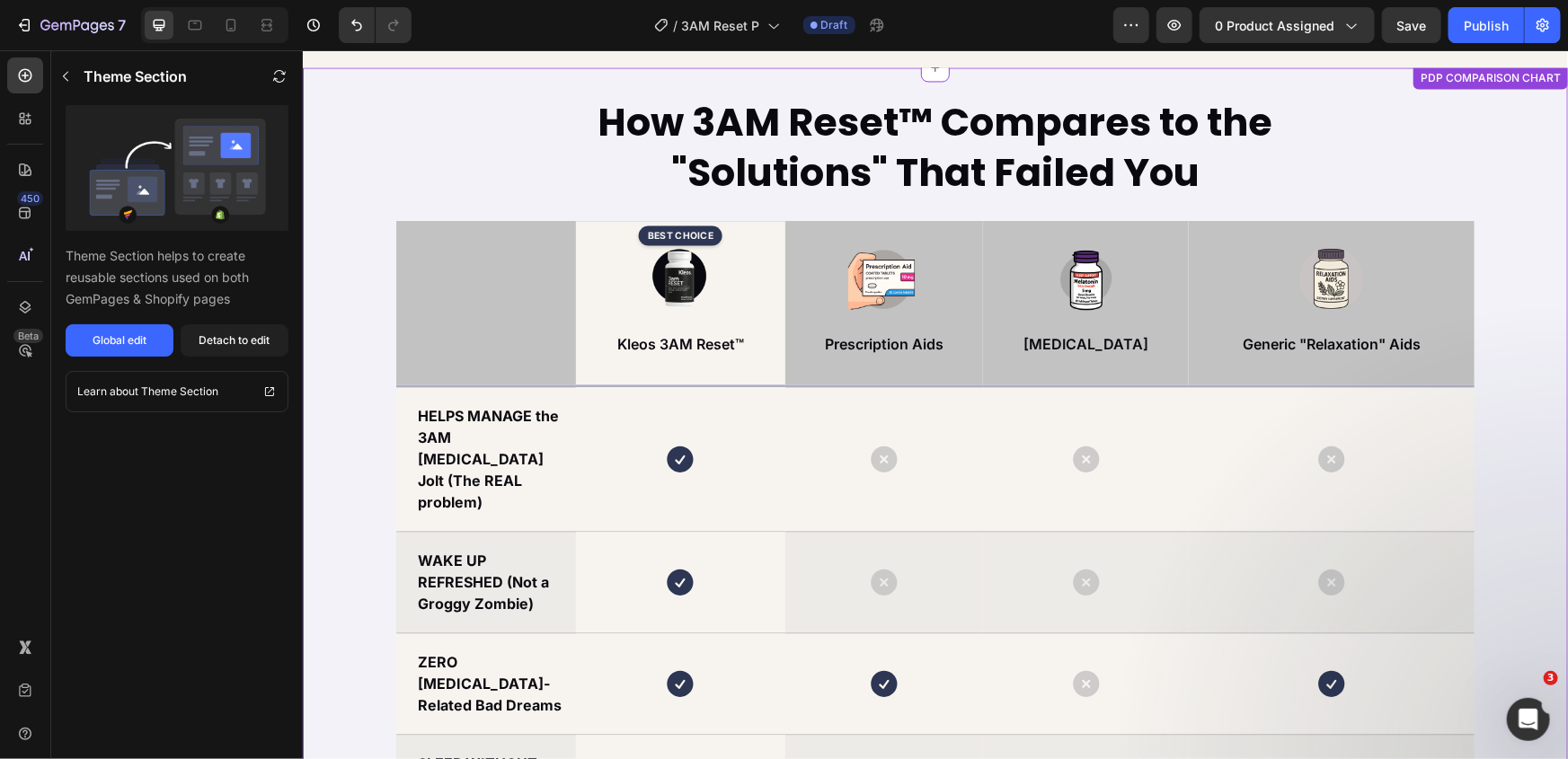
click at [800, 174] on strong "How 3AM Reset™ Compares to the "Solutions" That Failed You" at bounding box center [934, 147] width 675 height 105
click at [244, 331] on button "Detach to edit" at bounding box center [234, 340] width 107 height 33
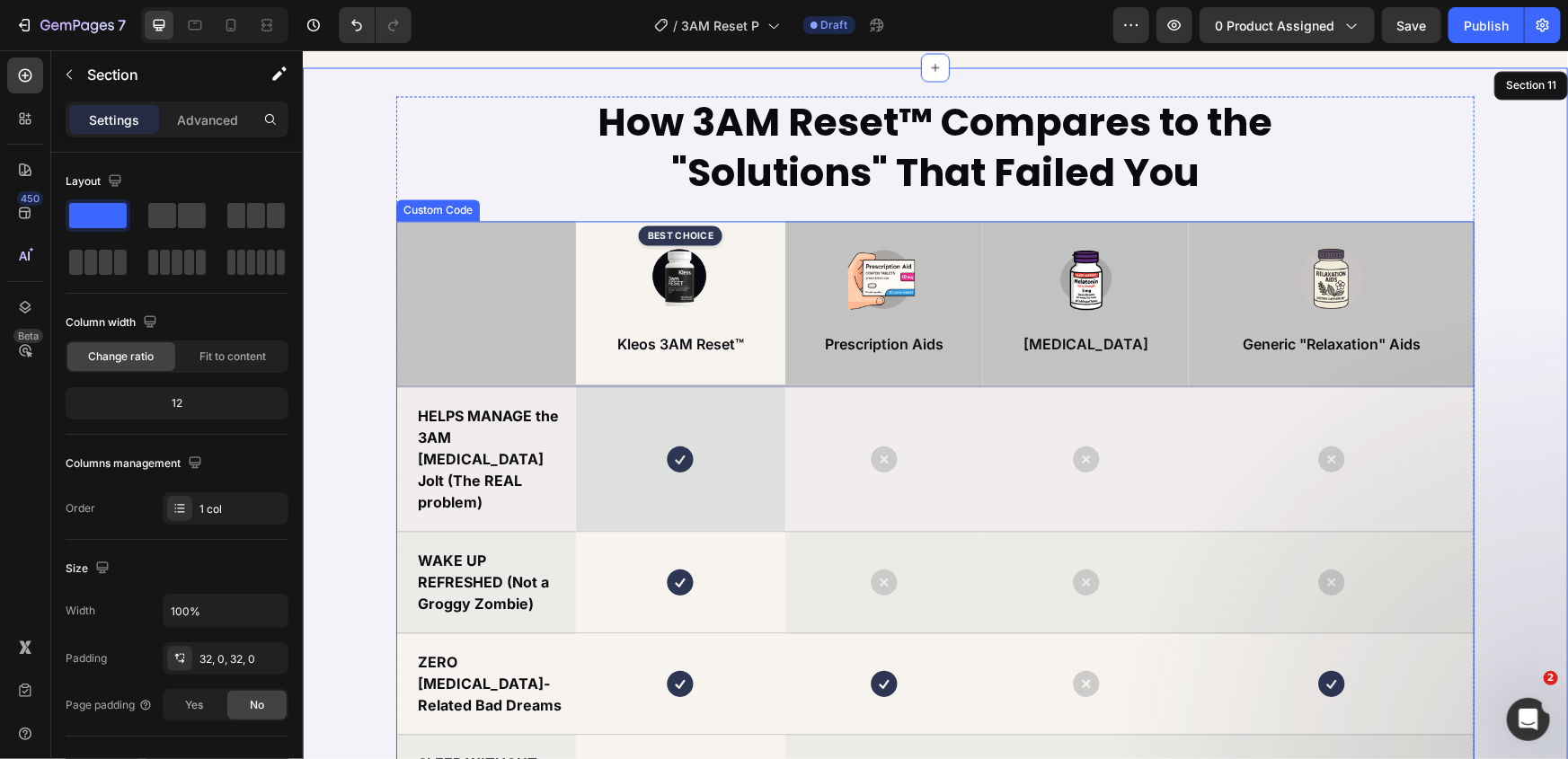
click at [563, 406] on td "HELPS MANAGE the 3AM Cortisol Jolt (The REAL problem)" at bounding box center [485, 458] width 179 height 146
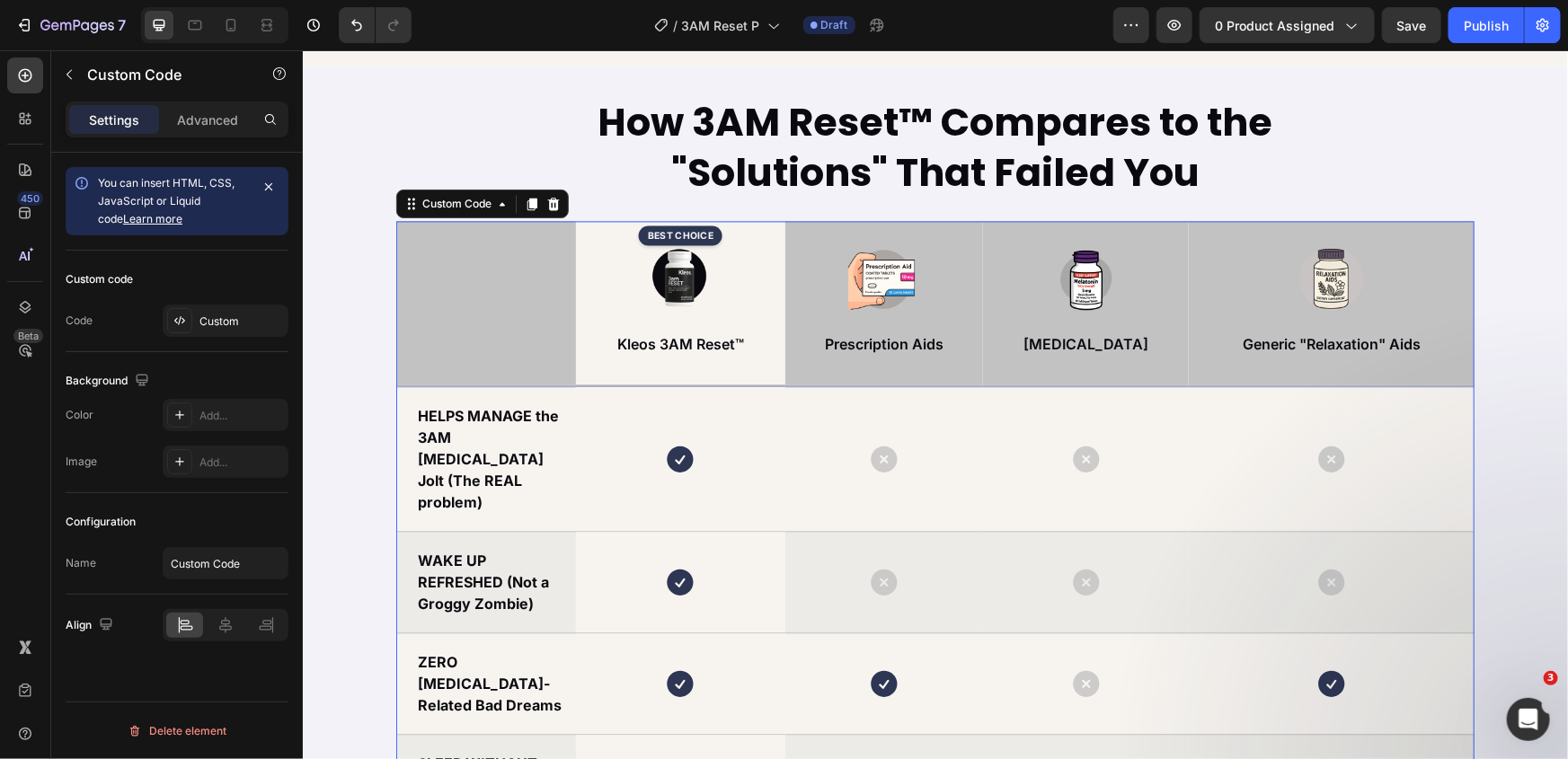
click at [616, 309] on div "Best Choice Kleos 3AM Reset™" at bounding box center [679, 302] width 195 height 121
click at [207, 320] on div "Custom" at bounding box center [241, 322] width 84 height 16
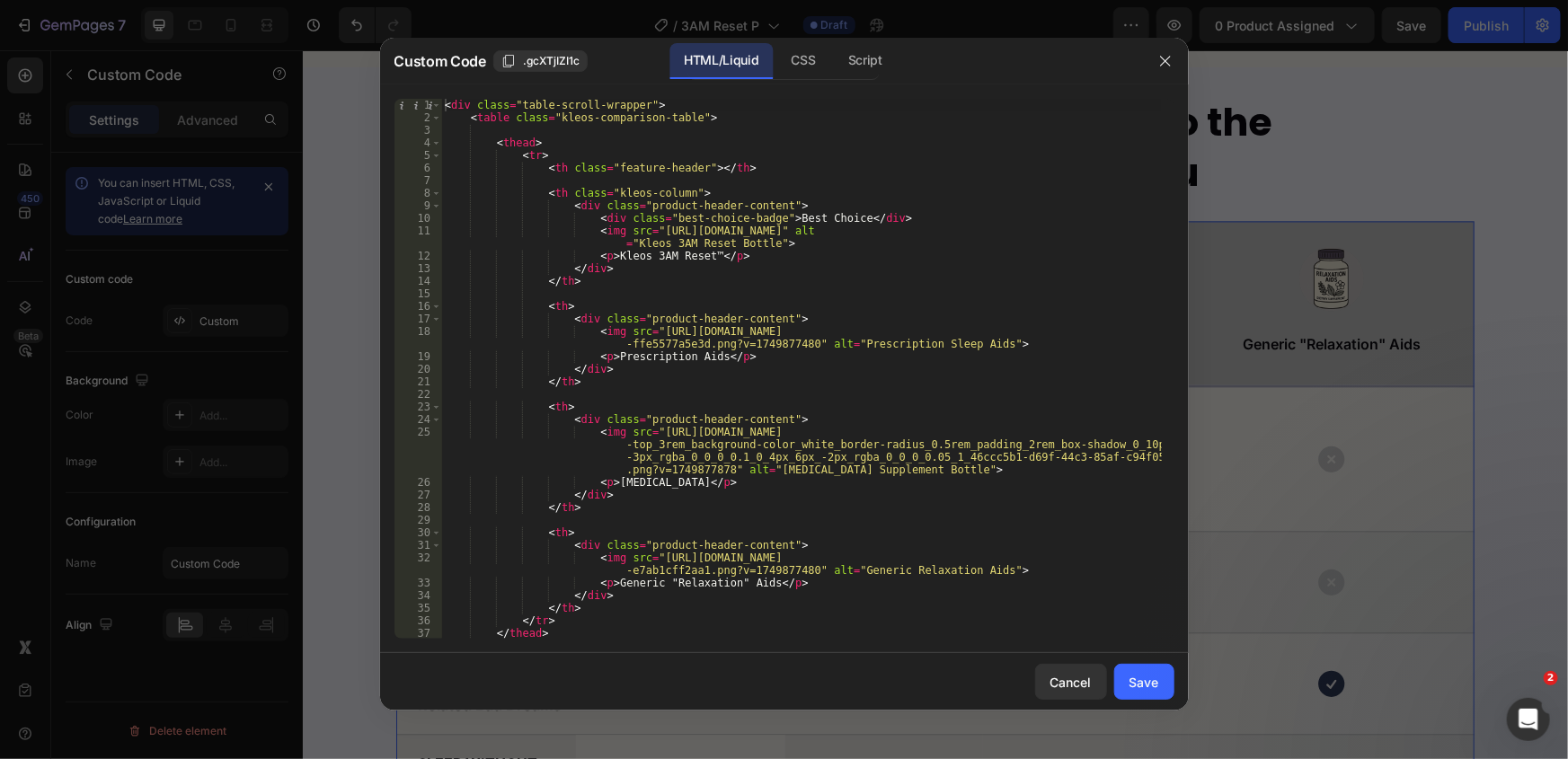
click at [671, 292] on div "< div class = "table-scroll-wrapper" > < table class = "kleos-comparison-table"…" at bounding box center [801, 381] width 720 height 566
type textarea "</table> </div>"
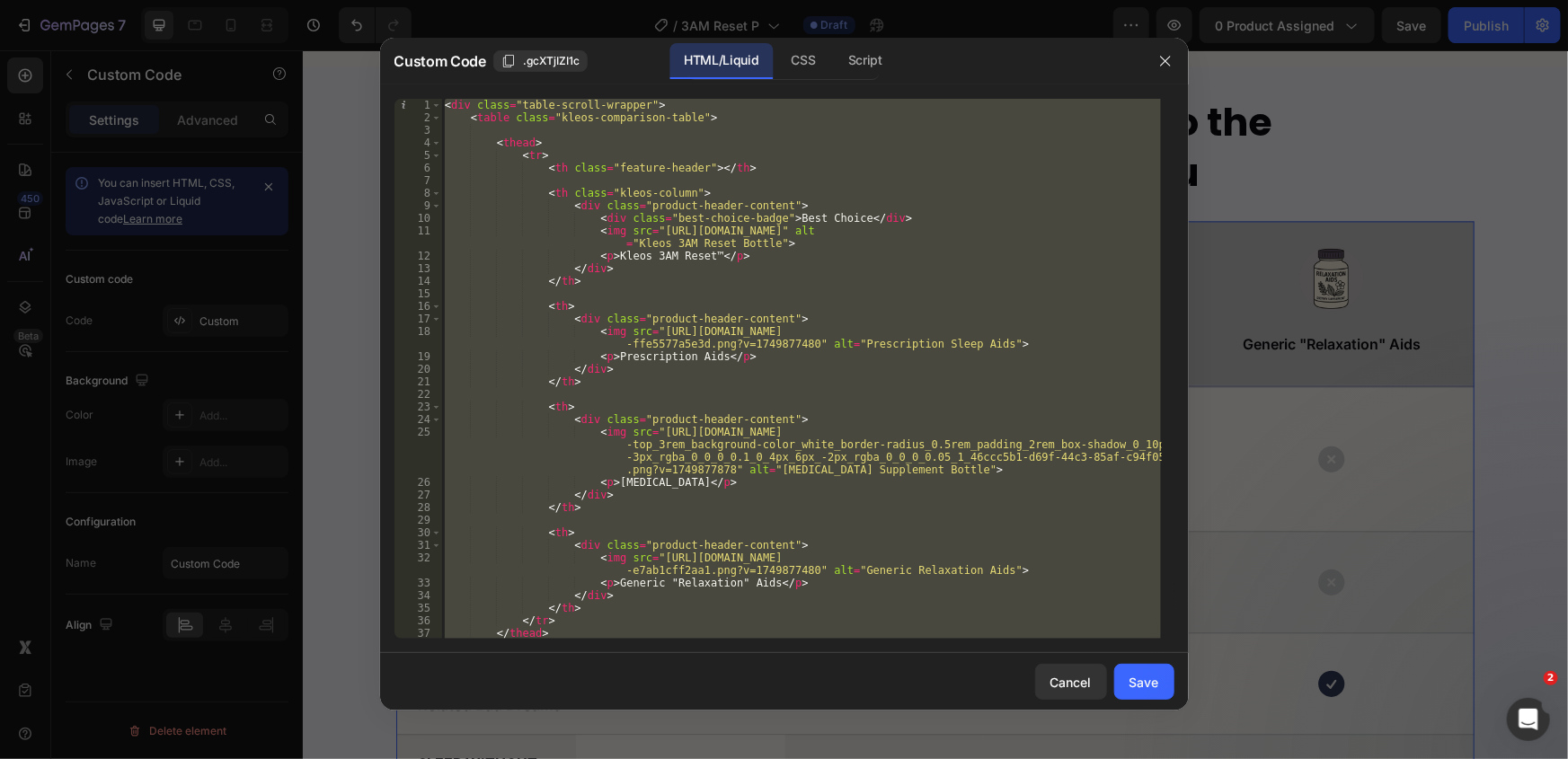
click at [1242, 192] on div at bounding box center [784, 380] width 1568 height 759
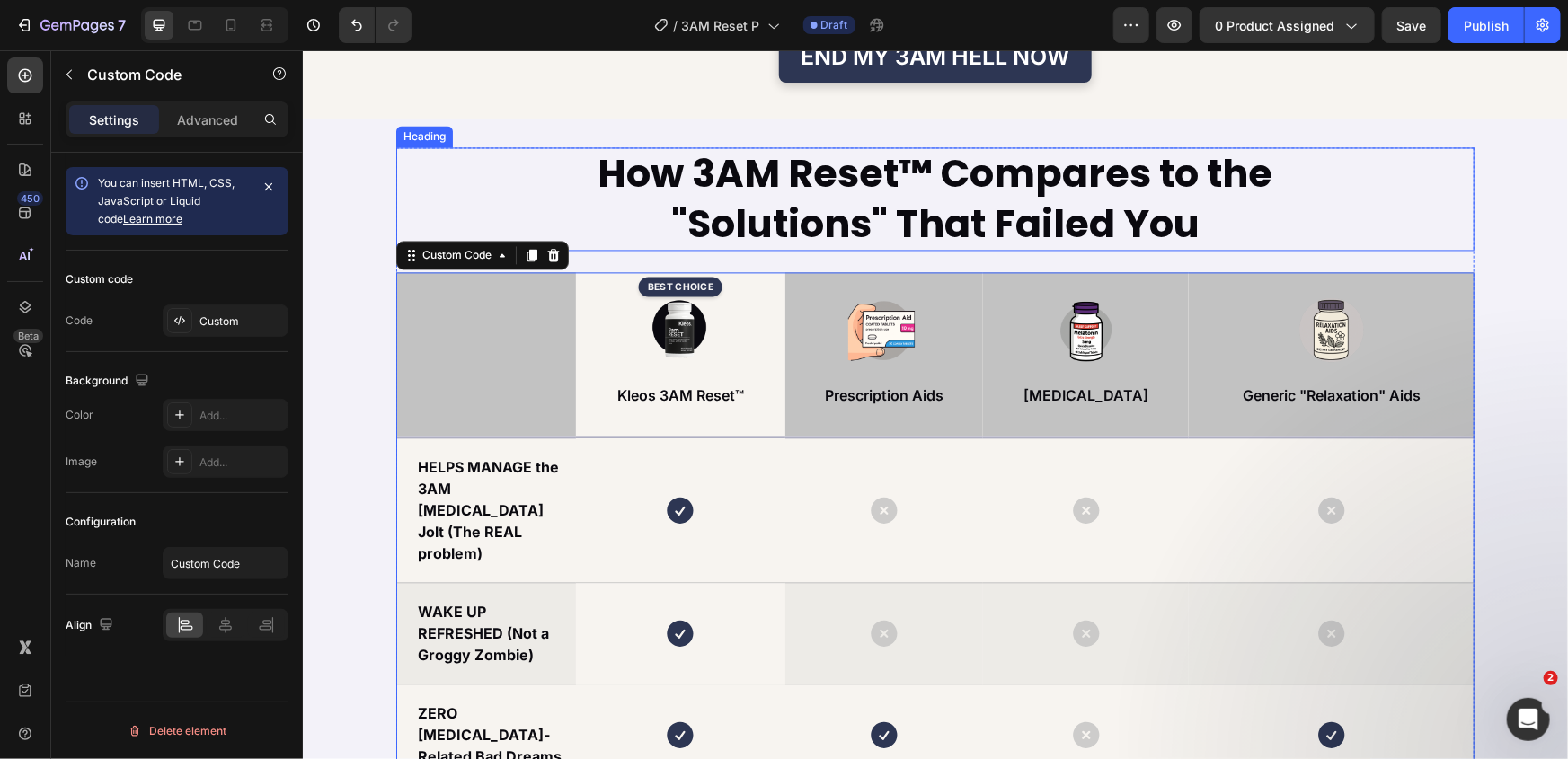
scroll to position [5063, 0]
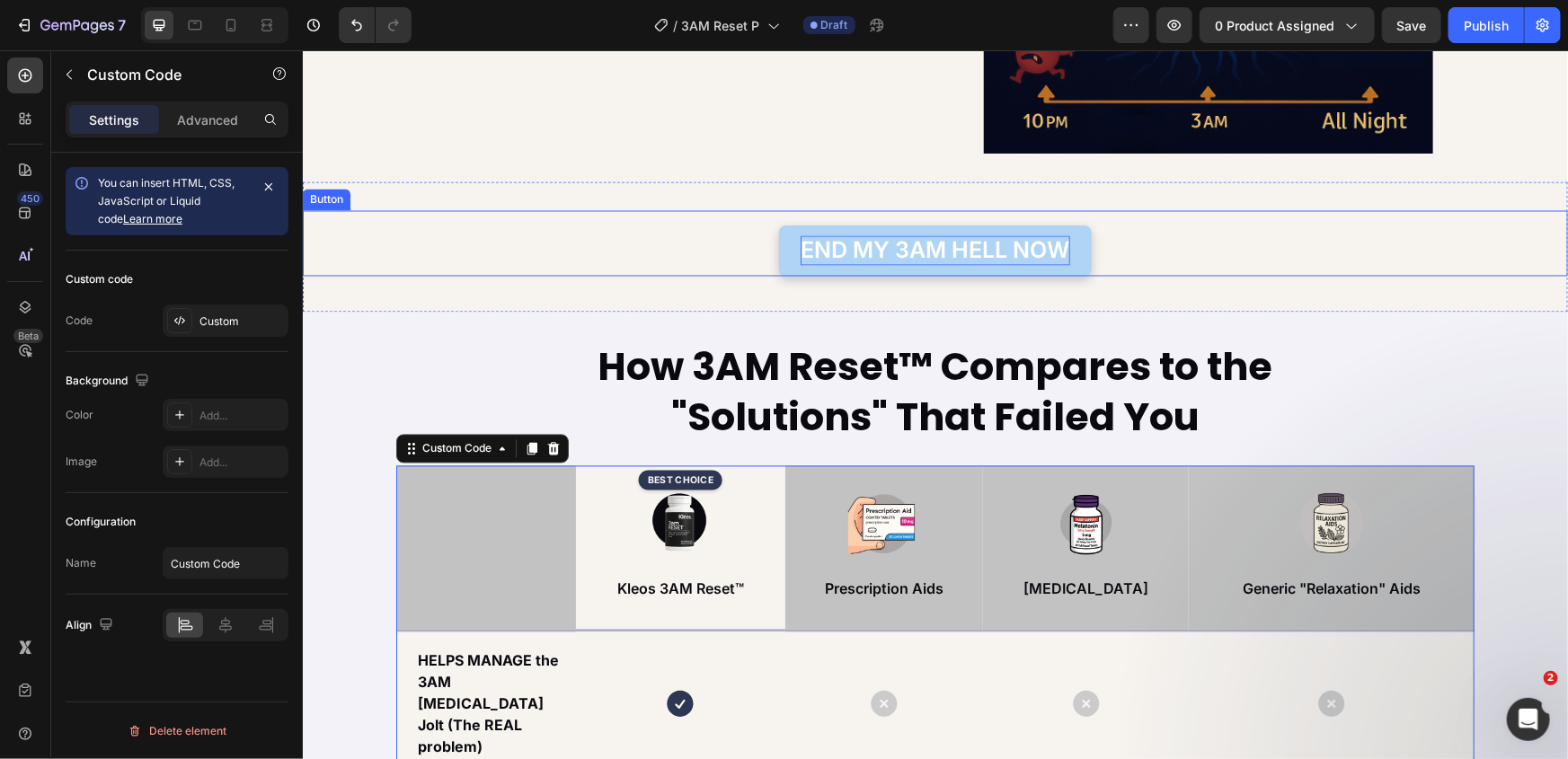
click at [940, 251] on p "END MY 3AM HELL NOW" at bounding box center [934, 251] width 269 height 30
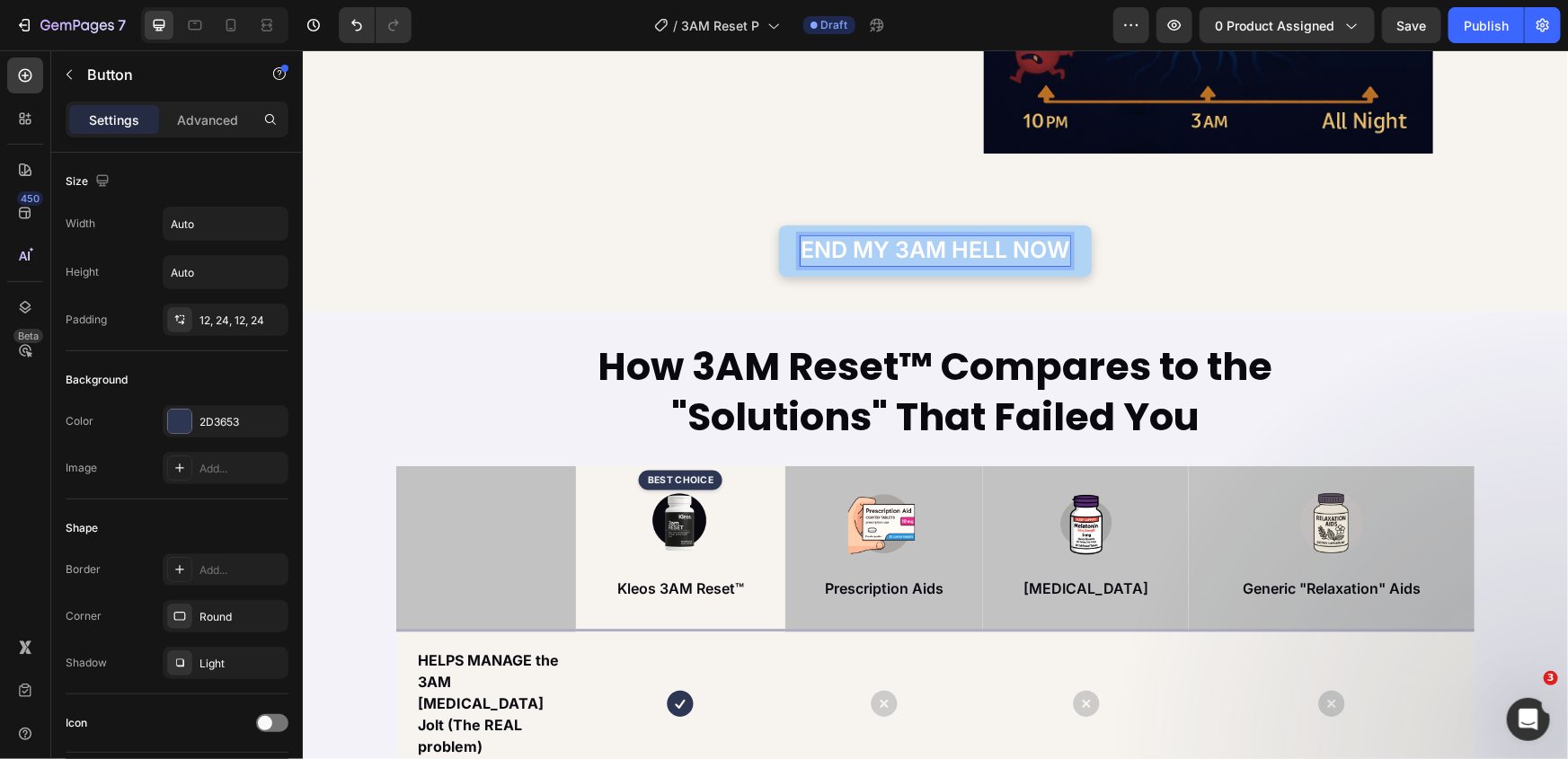
click at [940, 251] on p "END MY 3AM HELL NOW" at bounding box center [934, 251] width 269 height 30
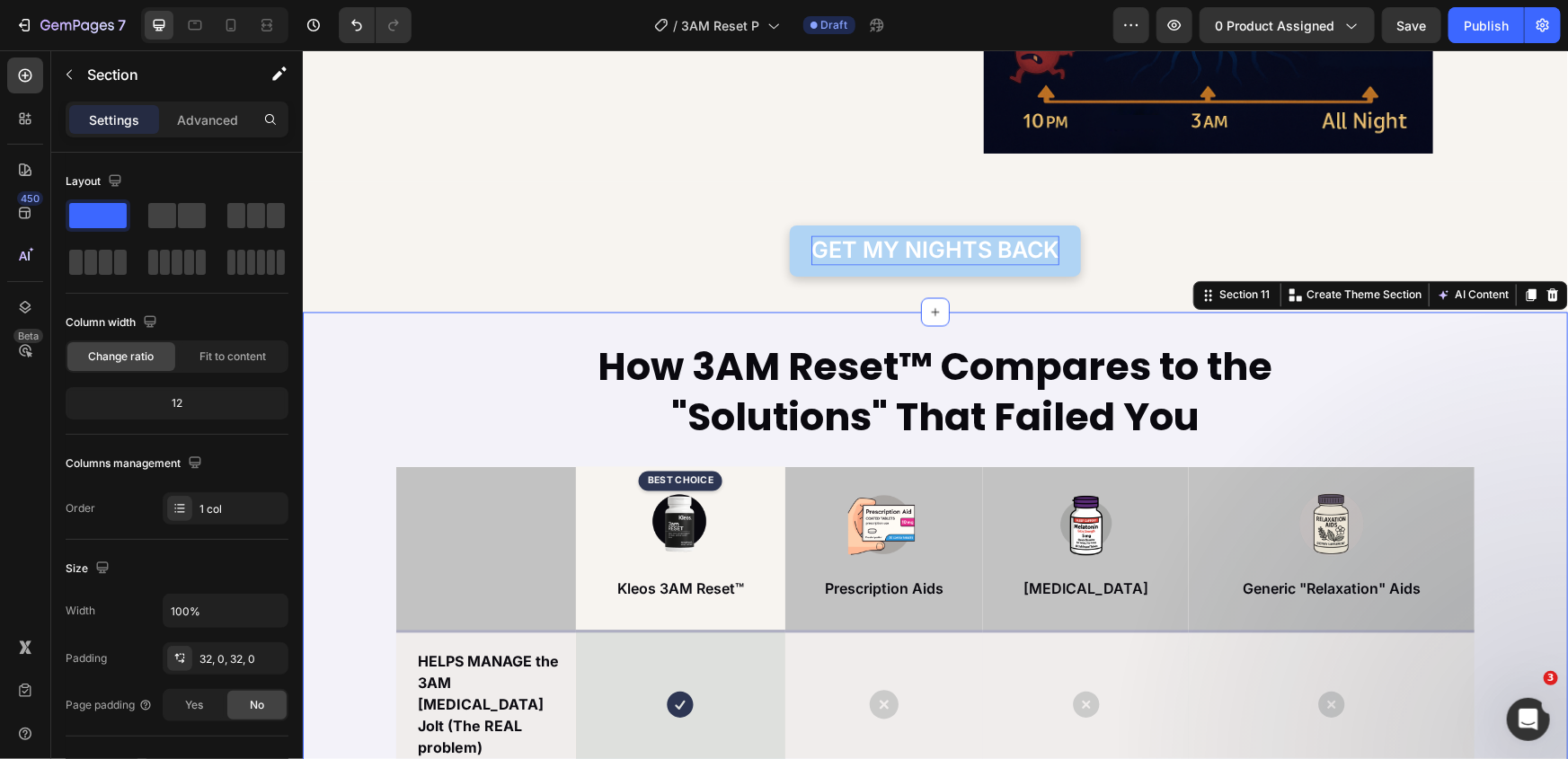
scroll to position [5635, 0]
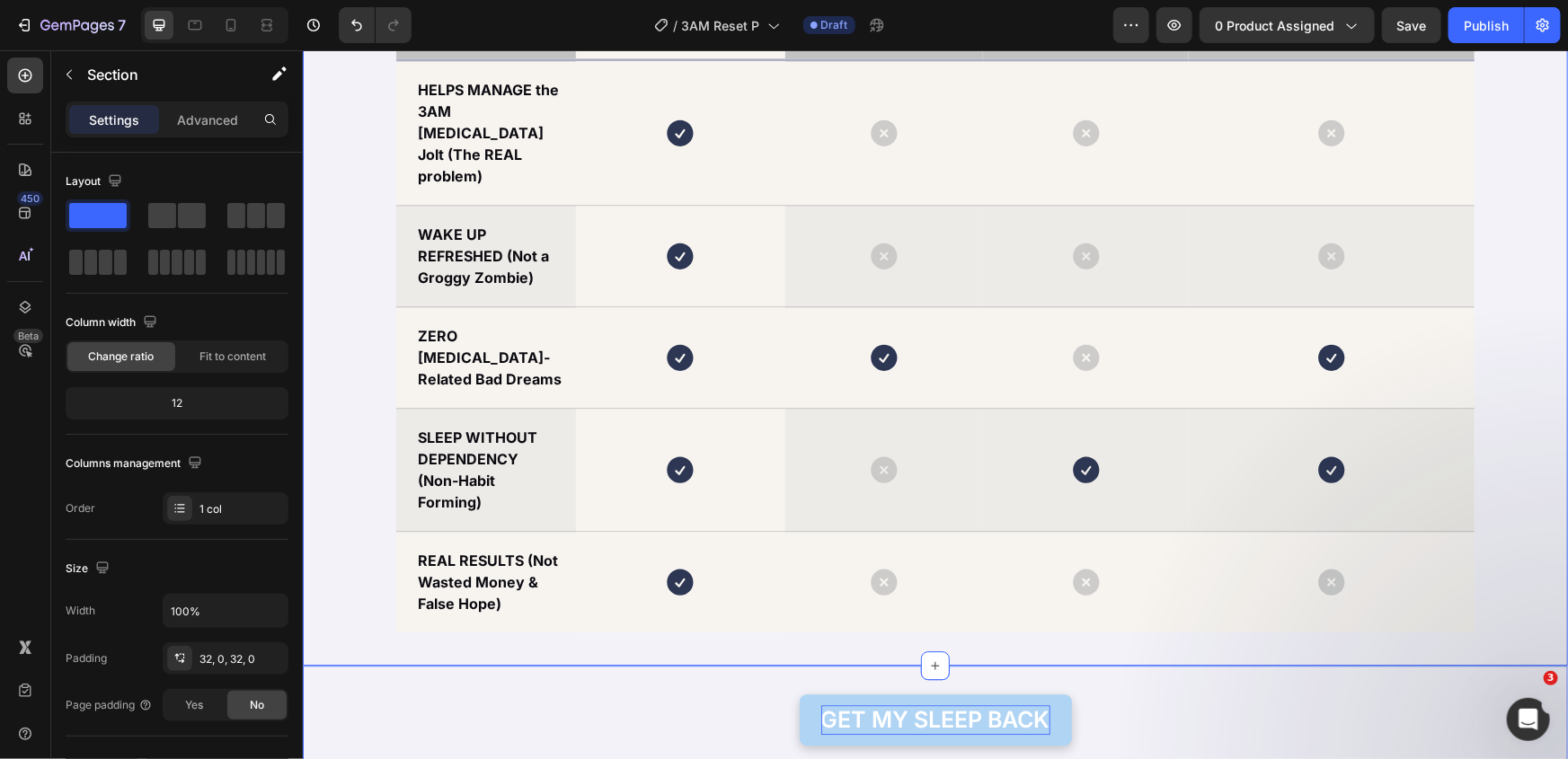
click at [932, 705] on p "GET MY SLEEP BACK" at bounding box center [934, 720] width 229 height 30
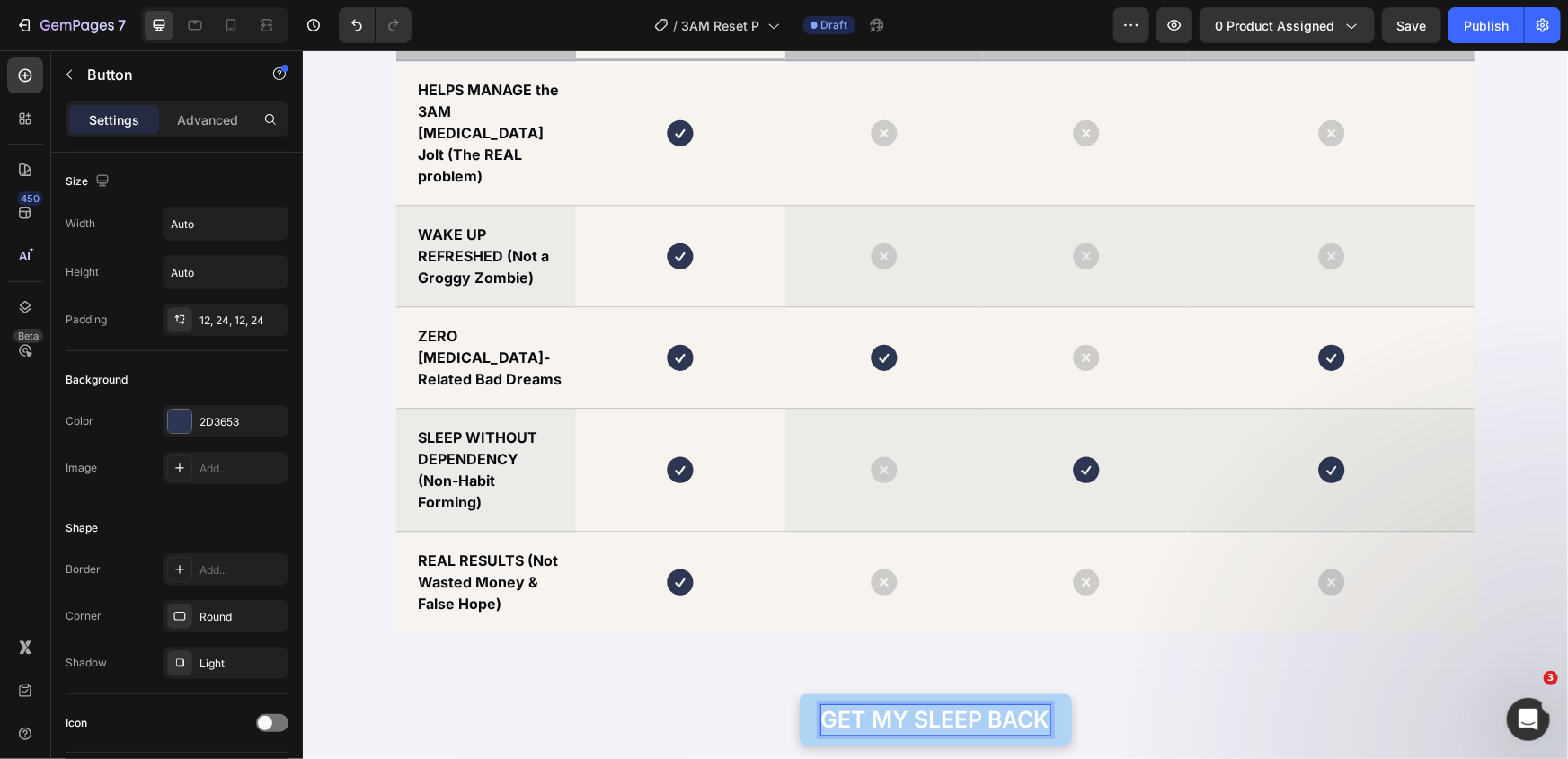
click at [932, 705] on p "GET MY SLEEP BACK" at bounding box center [934, 720] width 229 height 30
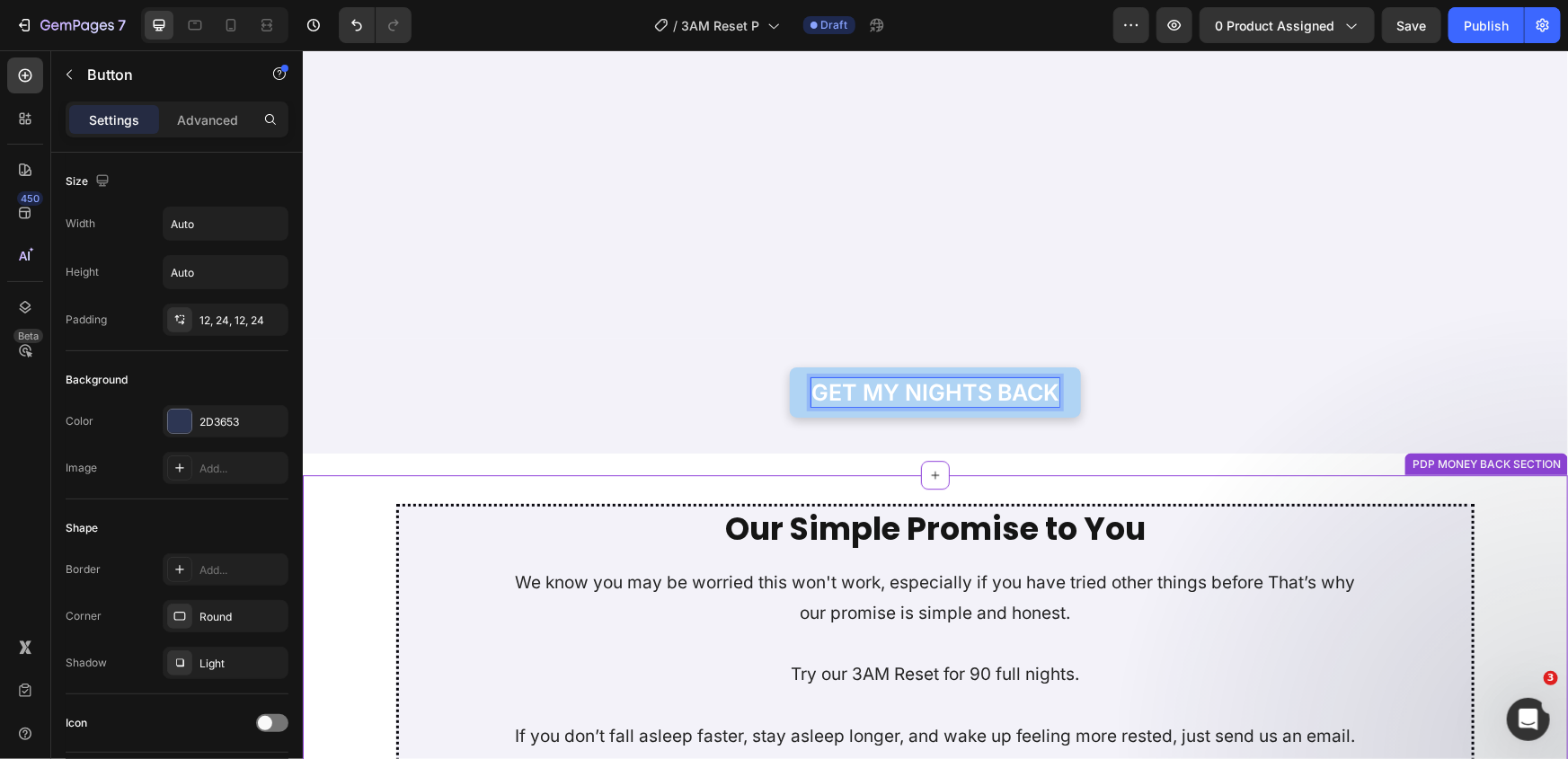
scroll to position [6208, 0]
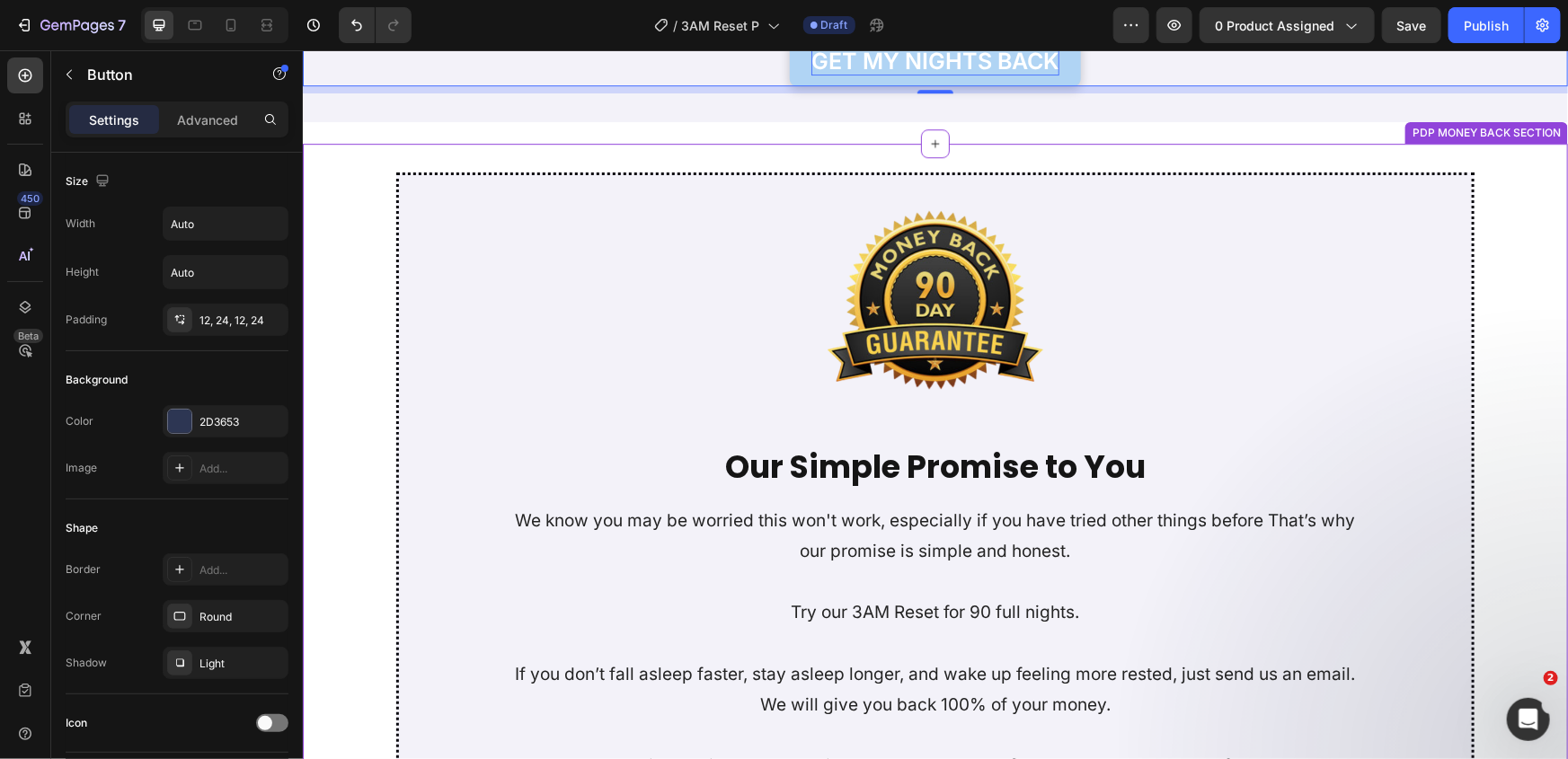
click at [888, 538] on p "We know you may be worried this won't work, especially if you have tried other …" at bounding box center [934, 535] width 854 height 61
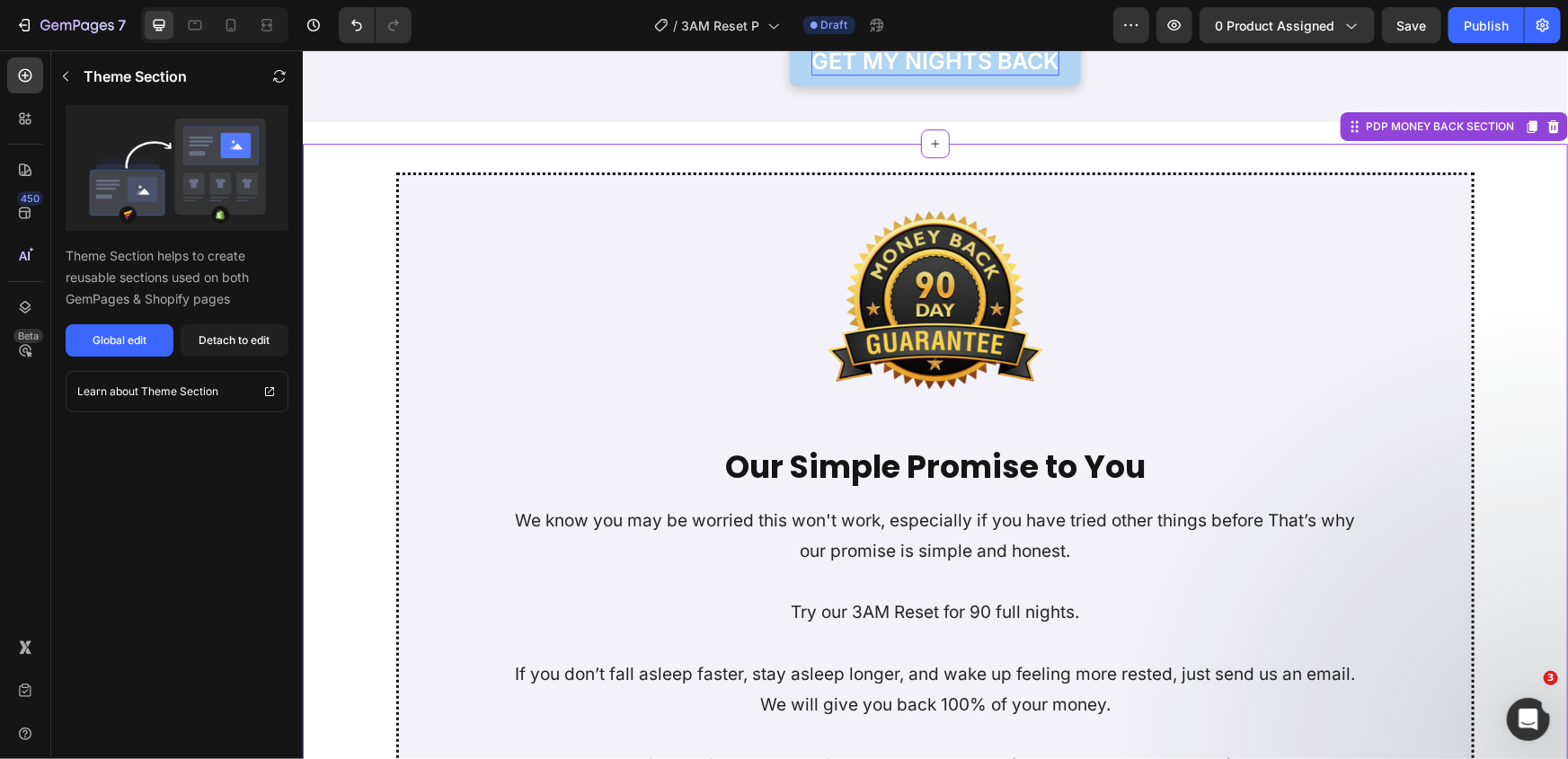
click at [888, 538] on p "We know you may be worried this won't work, especially if you have tried other …" at bounding box center [934, 535] width 854 height 61
click at [207, 333] on div "Detach to edit" at bounding box center [235, 340] width 71 height 16
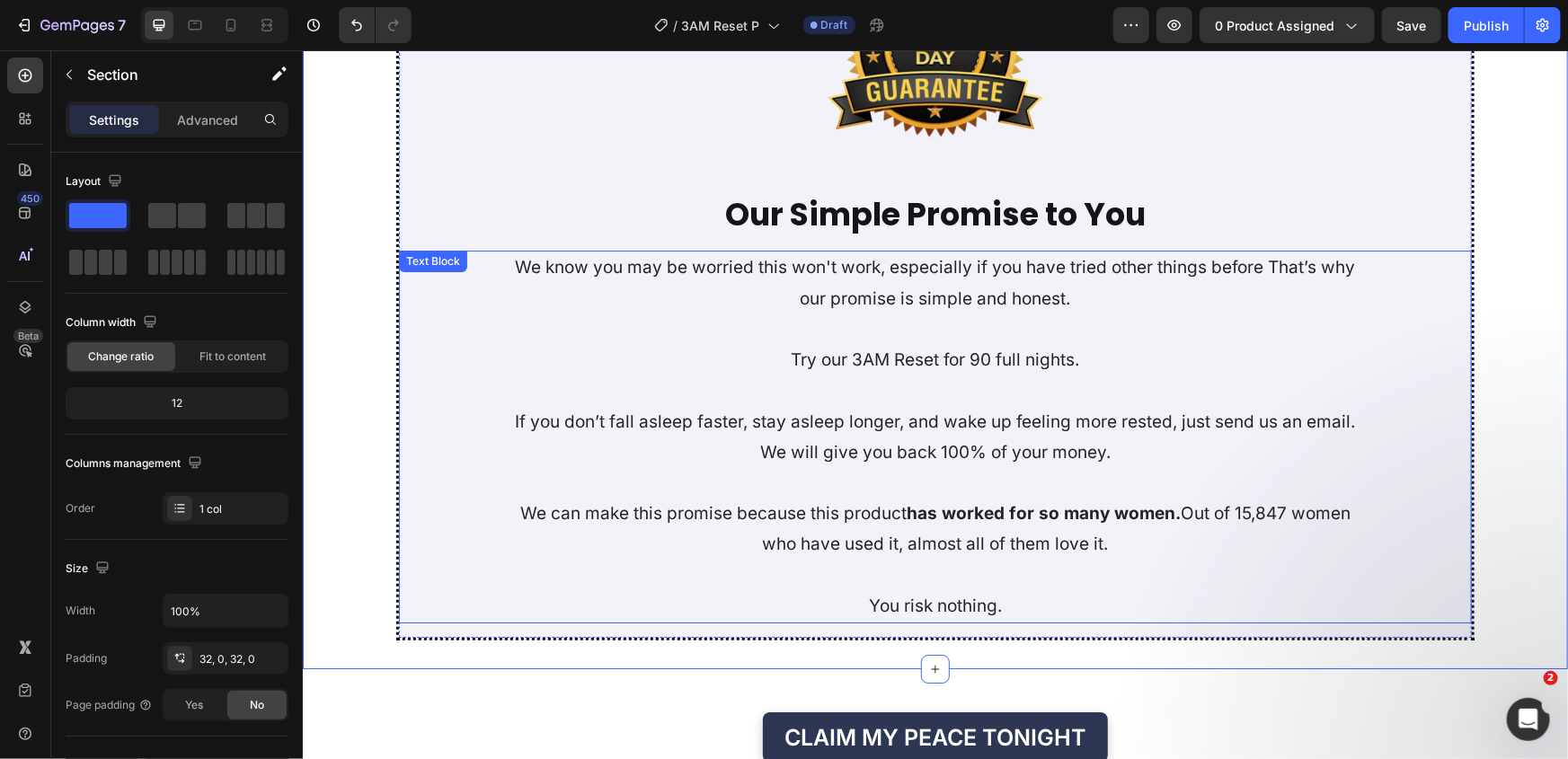
scroll to position [6453, 0]
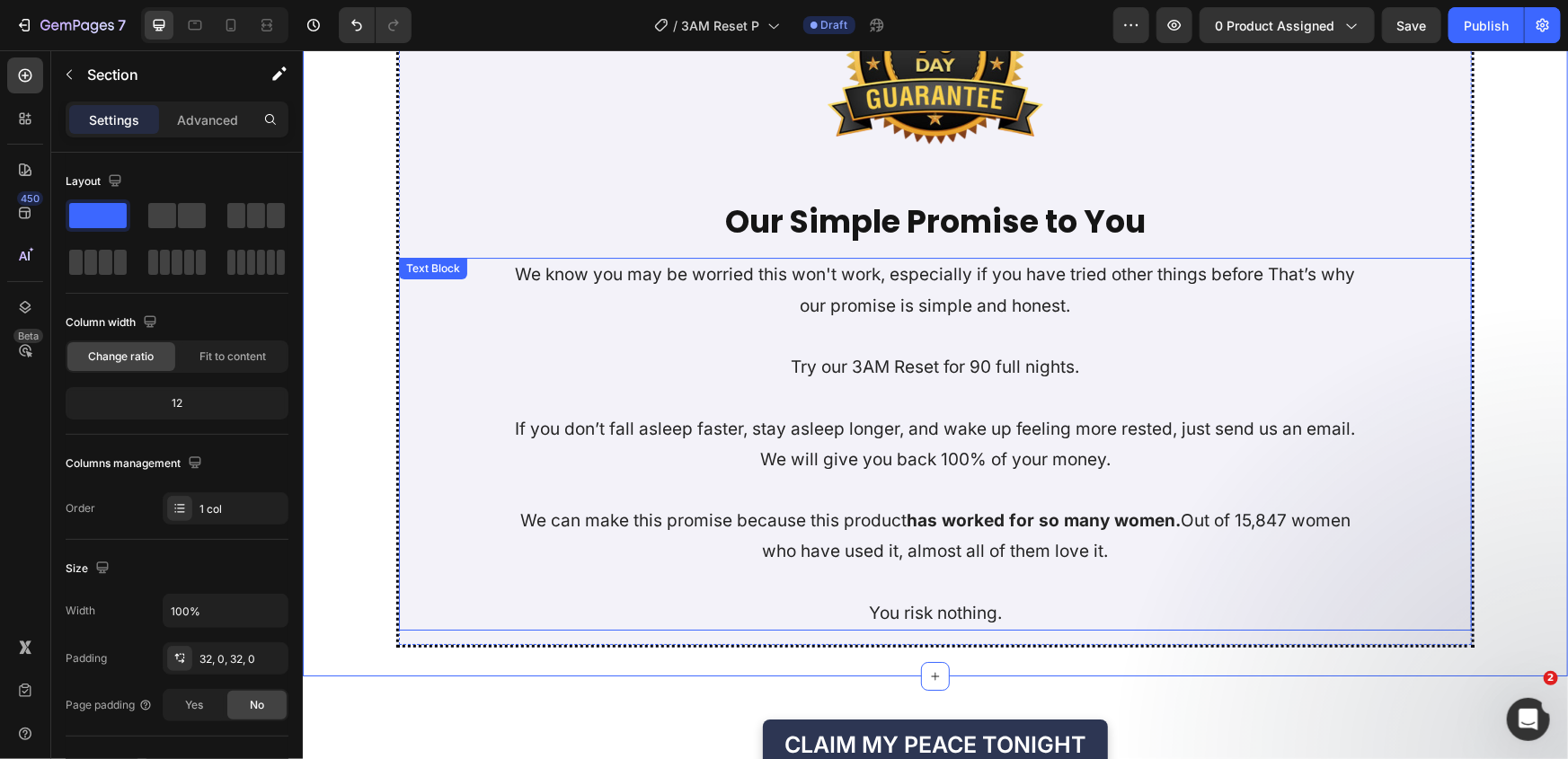
click at [879, 403] on p at bounding box center [934, 397] width 854 height 31
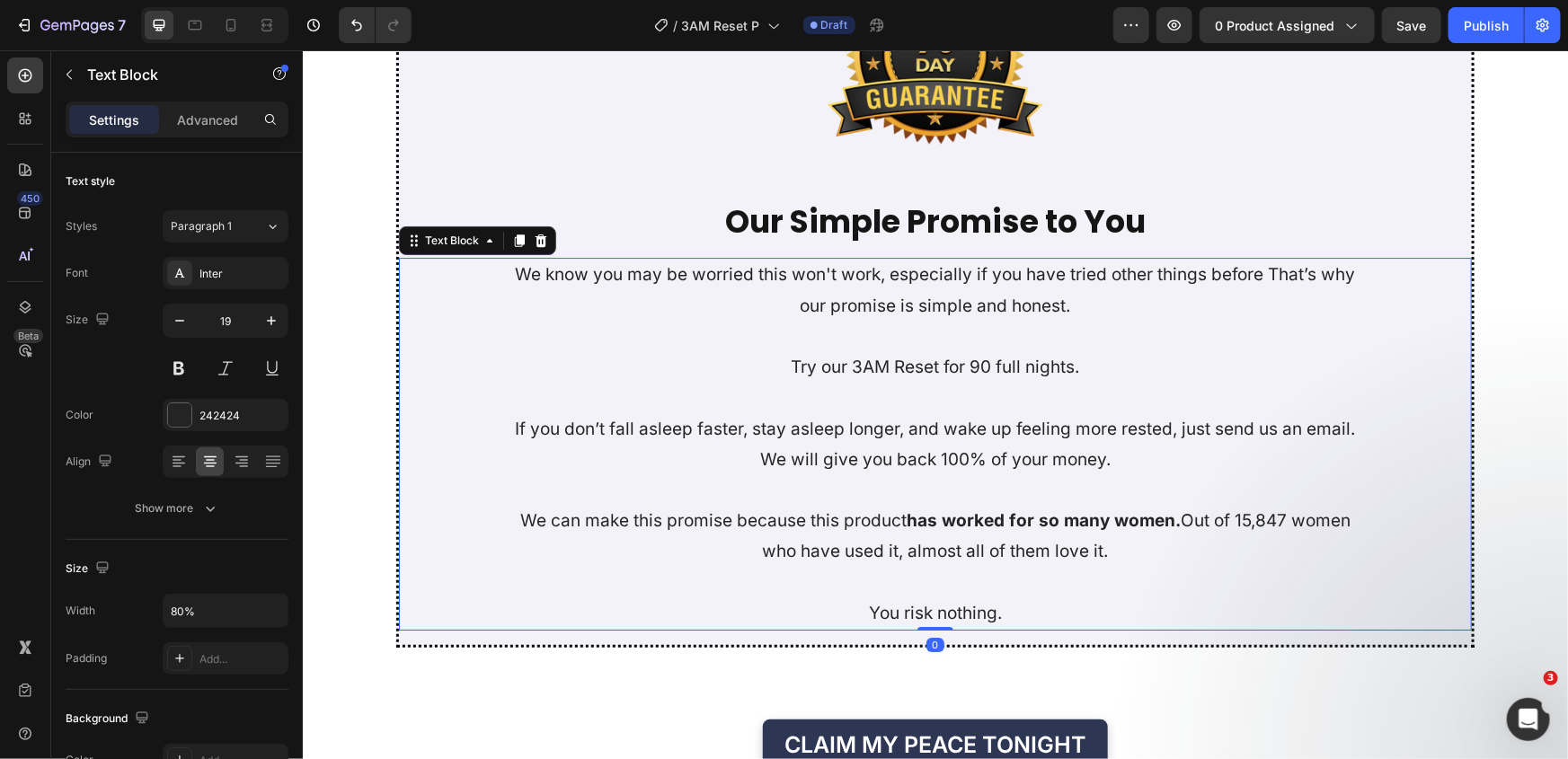
click at [879, 403] on p at bounding box center [934, 397] width 854 height 31
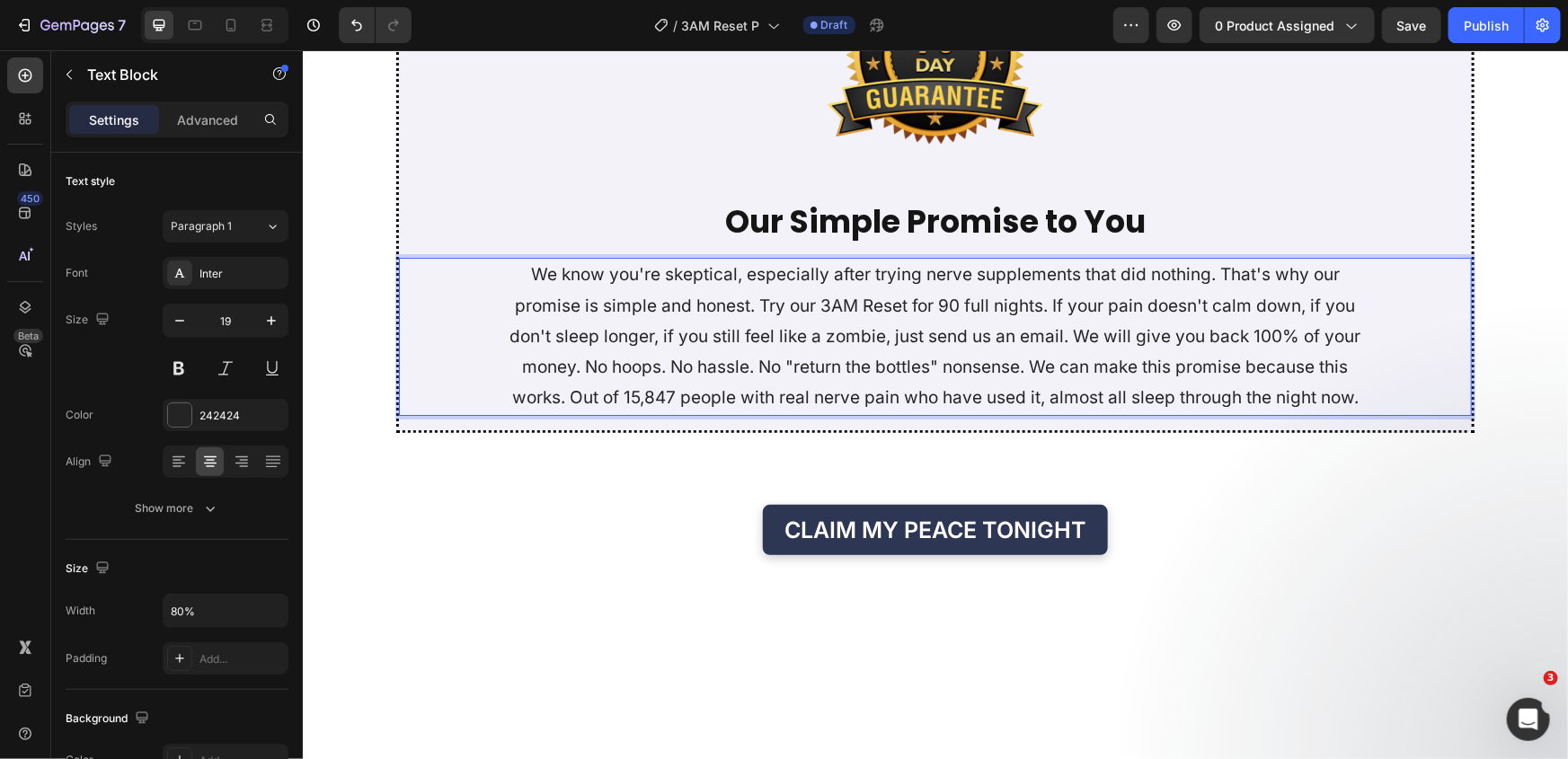
click at [1217, 275] on p "We know you're skeptical, especially after trying nerve supplements that did no…" at bounding box center [934, 336] width 854 height 153
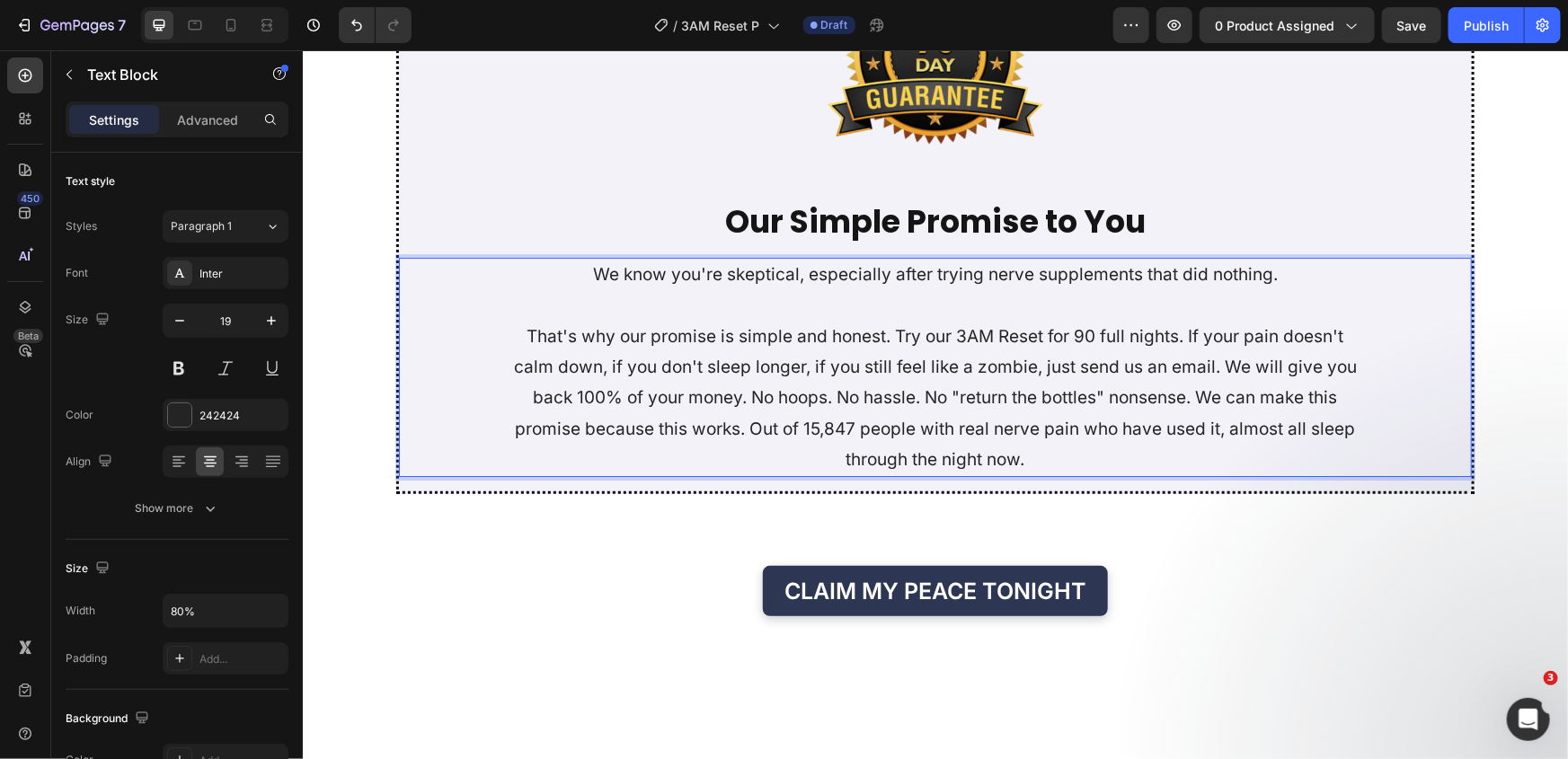
click at [1224, 368] on p "That's why our promise is simple and honest. Try our 3AM Reset for 90 full nigh…" at bounding box center [934, 397] width 854 height 153
click at [746, 394] on p "That's why our promise is simple and honest. Try our 3AM Reset for 90 full nigh…" at bounding box center [934, 397] width 854 height 153
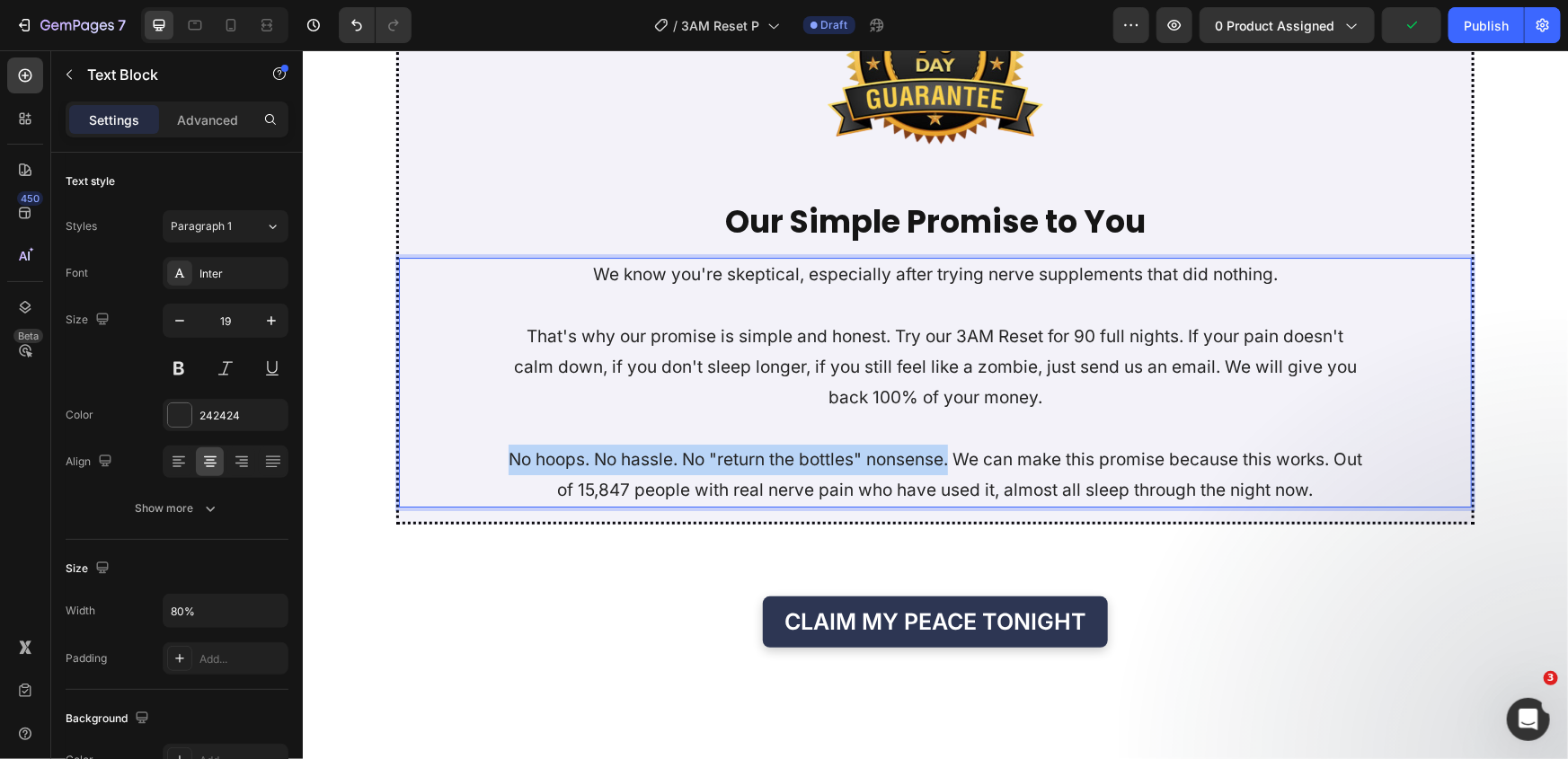
drag, startPoint x: 960, startPoint y: 462, endPoint x: 508, endPoint y: 465, distance: 452.0
click at [508, 465] on p "No hoops. No hassle. No "return the bottles" nonsense. We can make this promise…" at bounding box center [934, 474] width 854 height 61
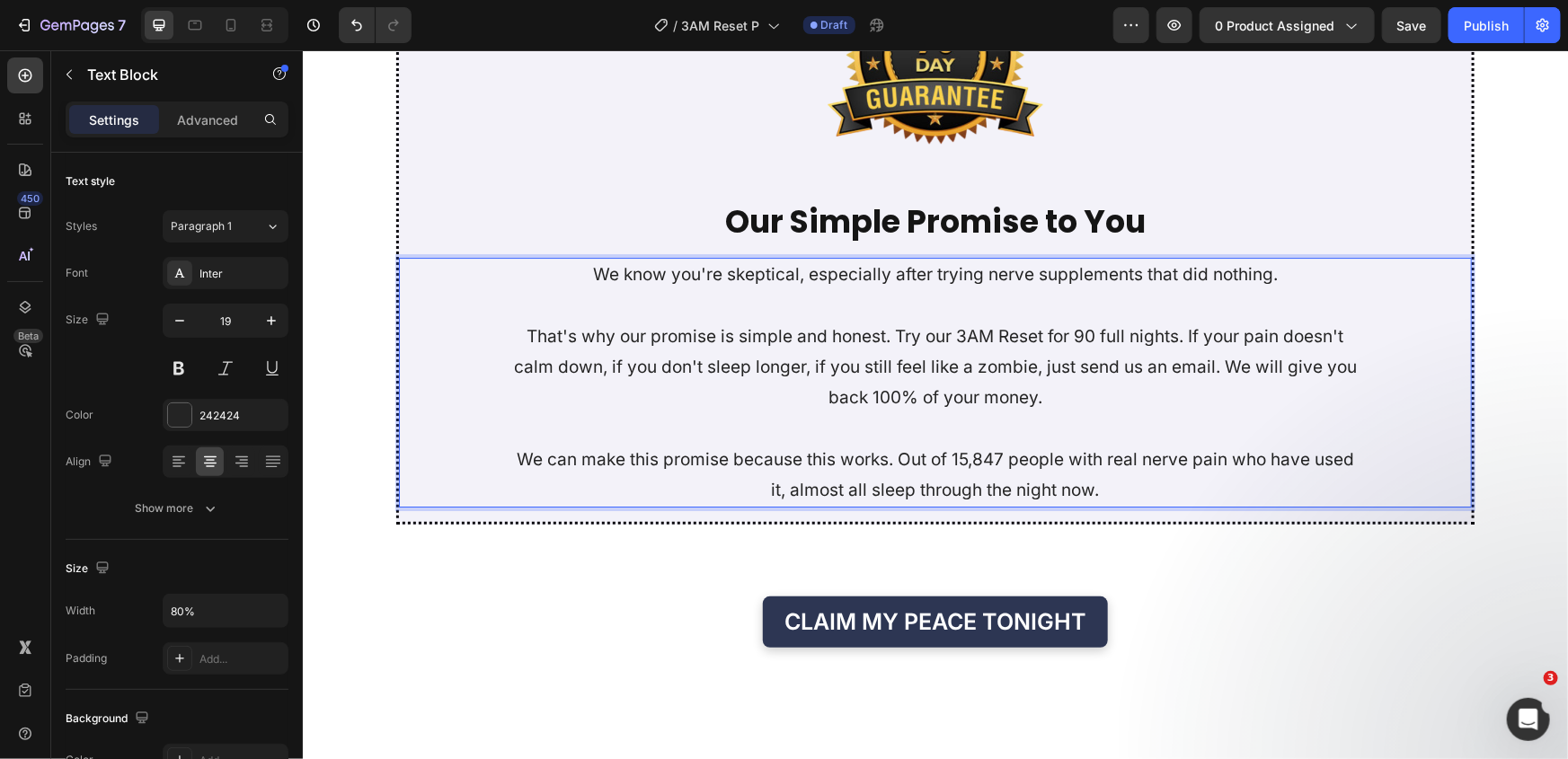
click at [894, 455] on p "We can make this promise because this works. Out of 15,847 people with real ner…" at bounding box center [934, 474] width 854 height 61
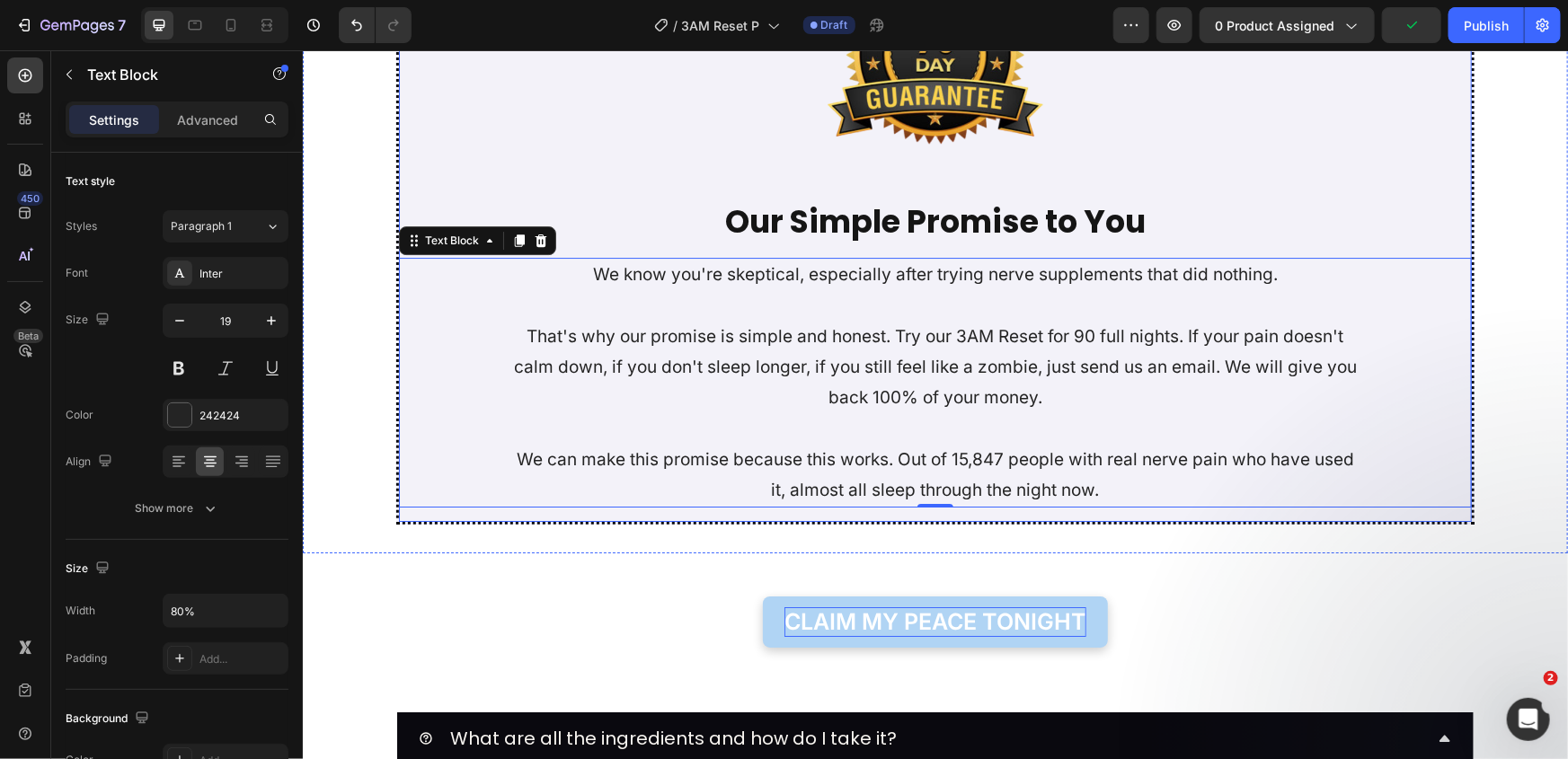
scroll to position [6534, 0]
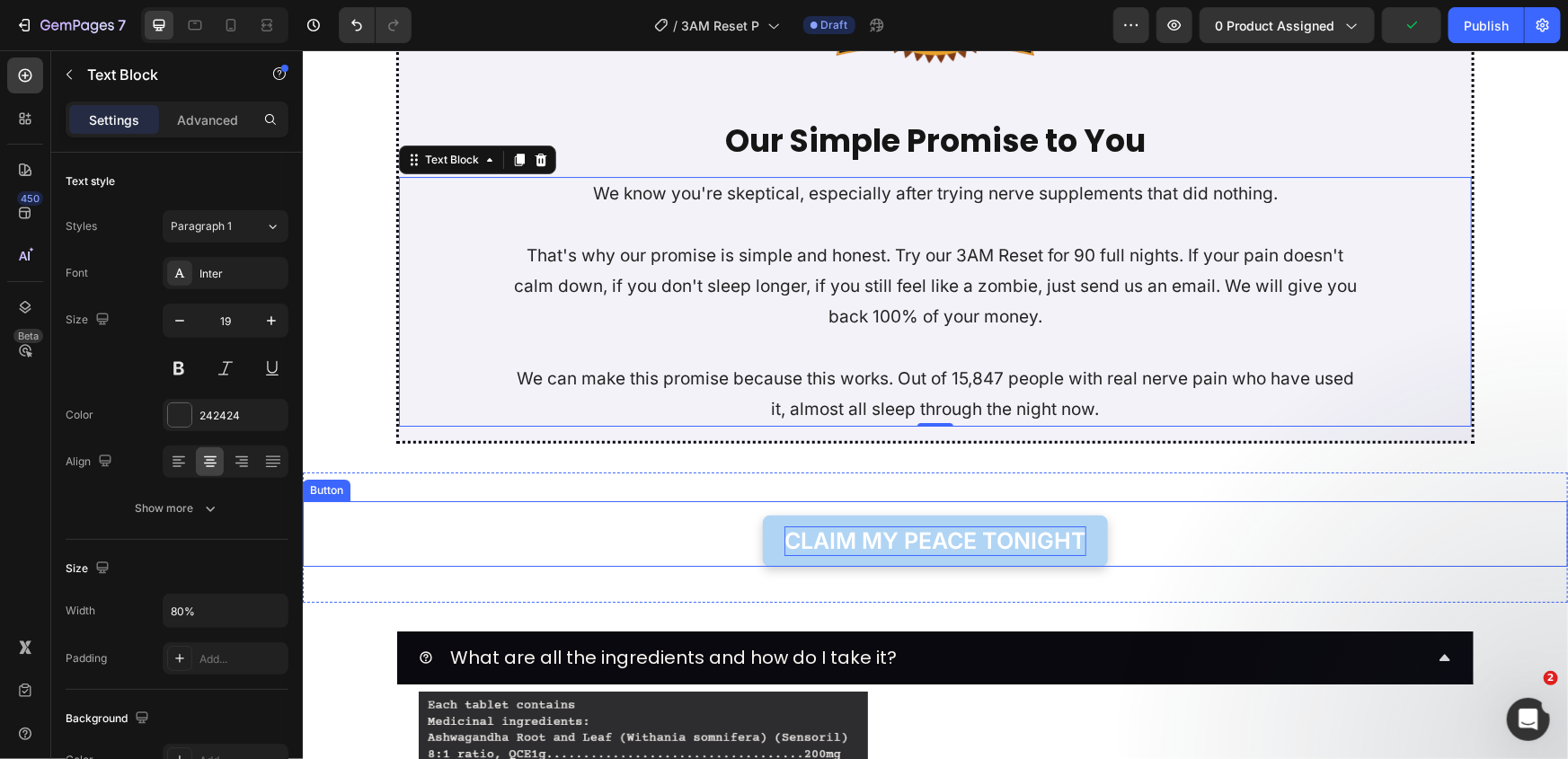
click at [947, 542] on p "CLAIM MY PEACE TONIGHT" at bounding box center [934, 540] width 302 height 30
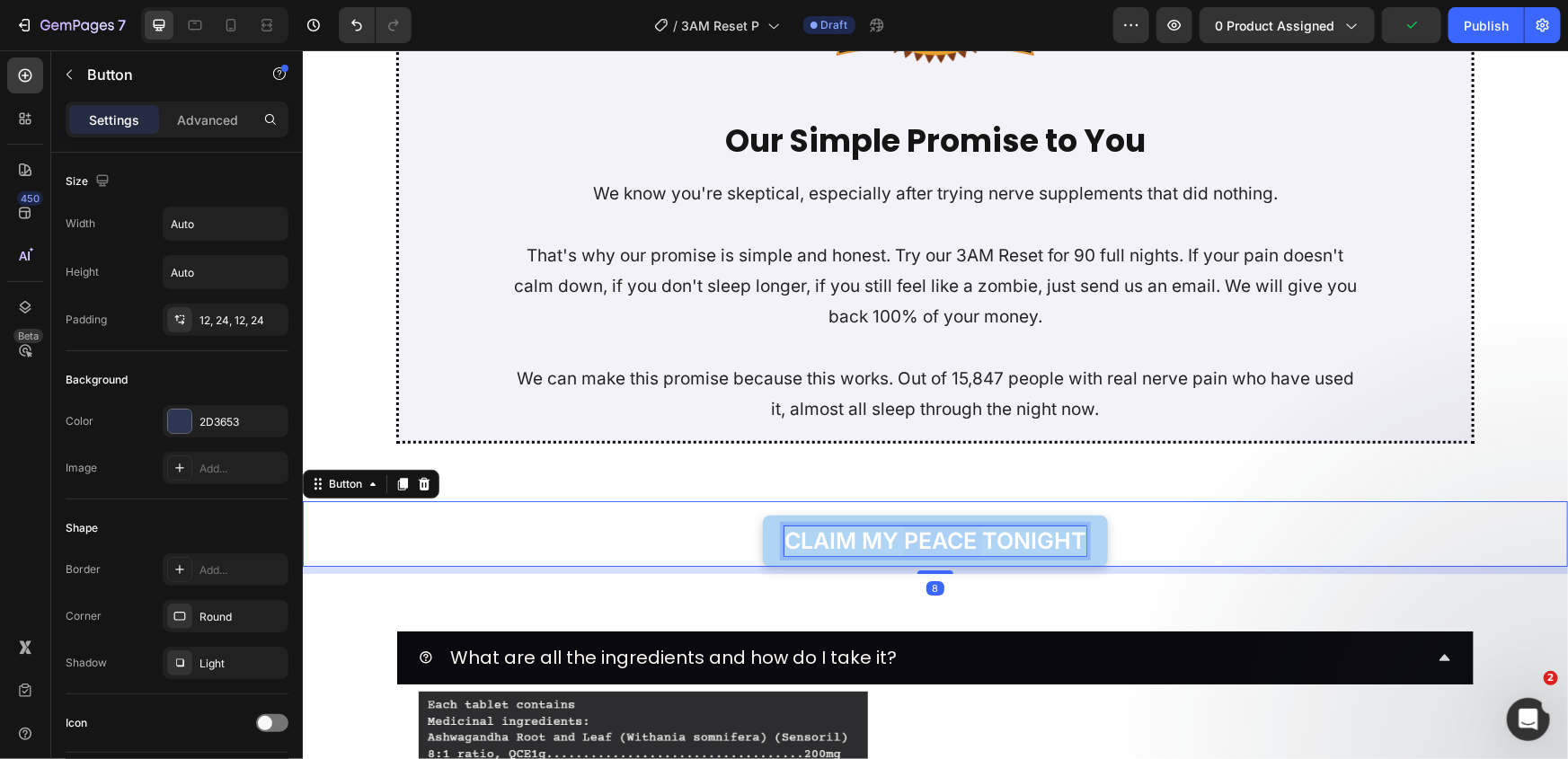
click at [947, 542] on p "CLAIM MY PEACE TONIGHT" at bounding box center [934, 540] width 302 height 30
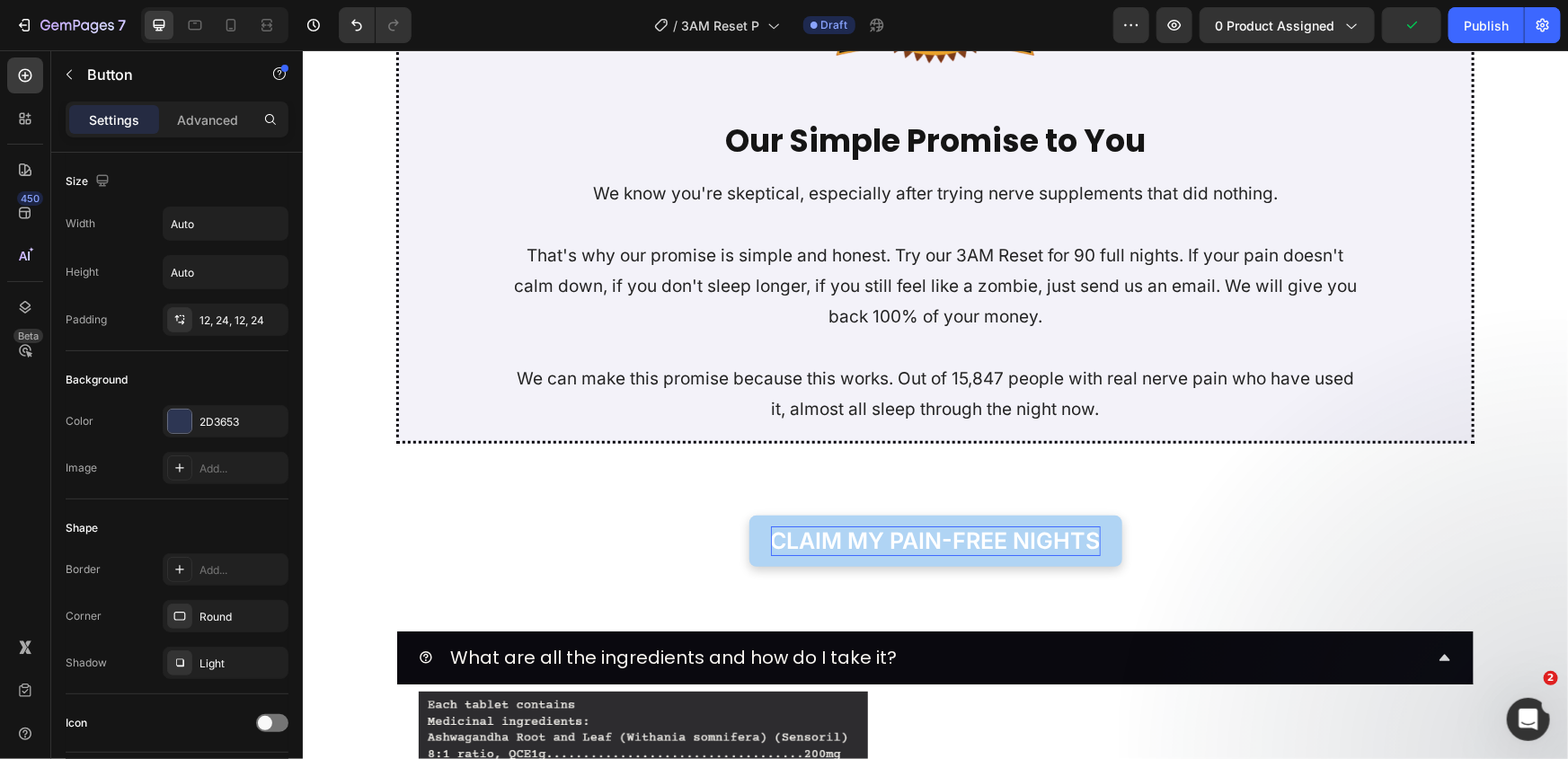
click at [654, 538] on div "CLAIM MY PAIN-FREE NIGHTS Button 8" at bounding box center [934, 534] width 1265 height 65
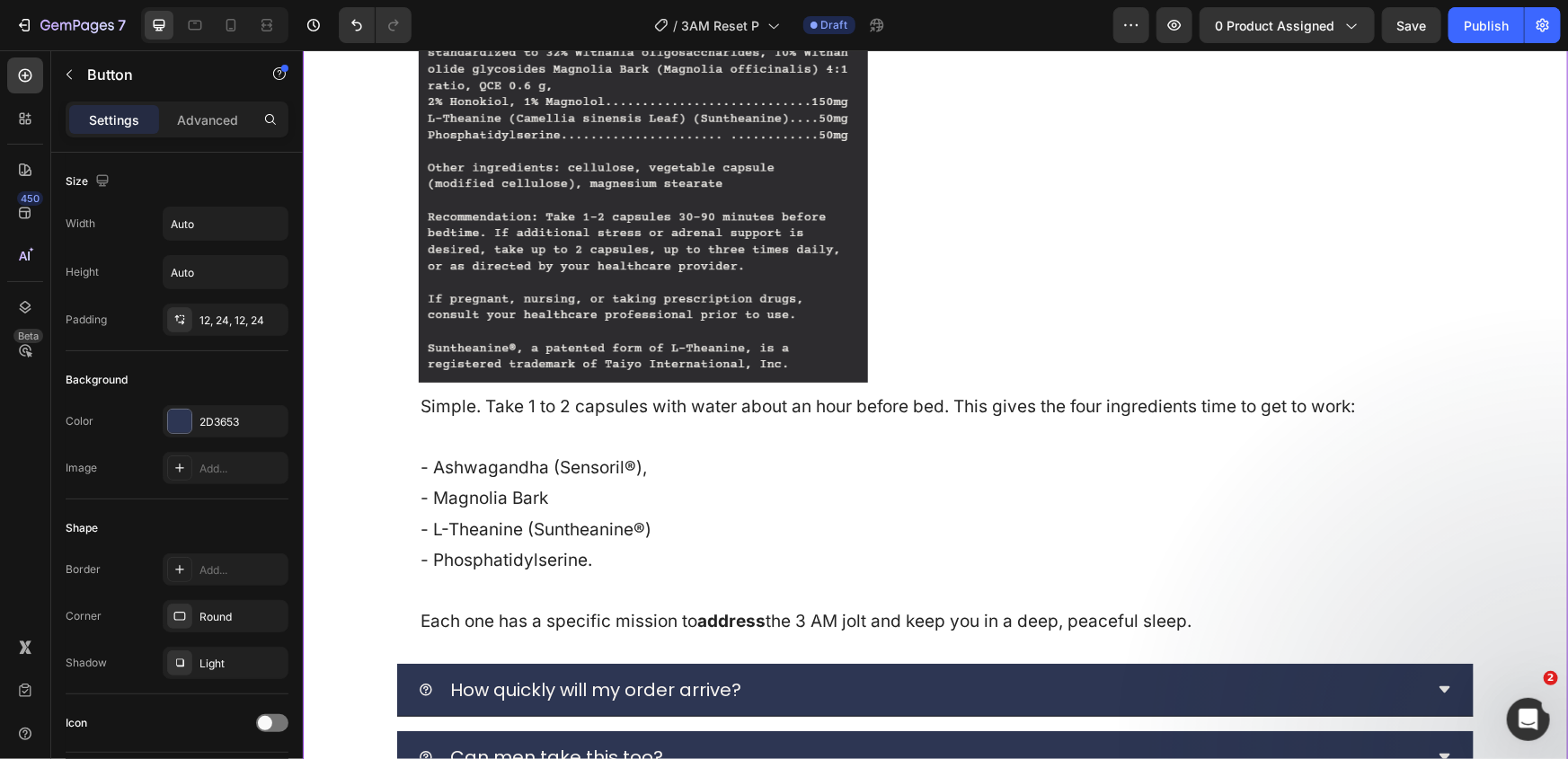
scroll to position [7270, 0]
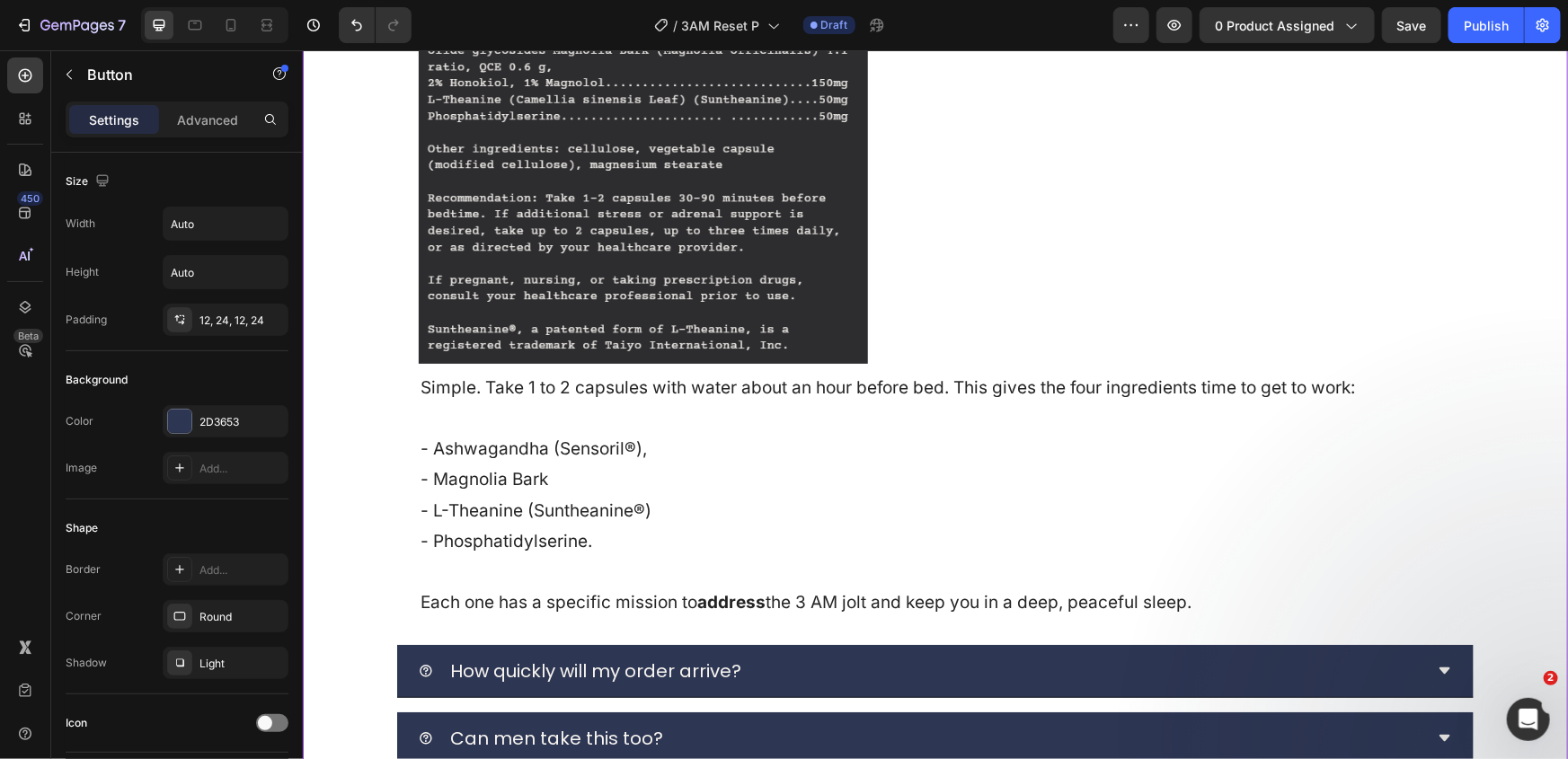
drag, startPoint x: 722, startPoint y: 614, endPoint x: 722, endPoint y: 601, distance: 13.0
click at [722, 613] on p "Each one has a specific mission to address the 3 AM jolt and keep you in a deep…" at bounding box center [934, 602] width 1030 height 31
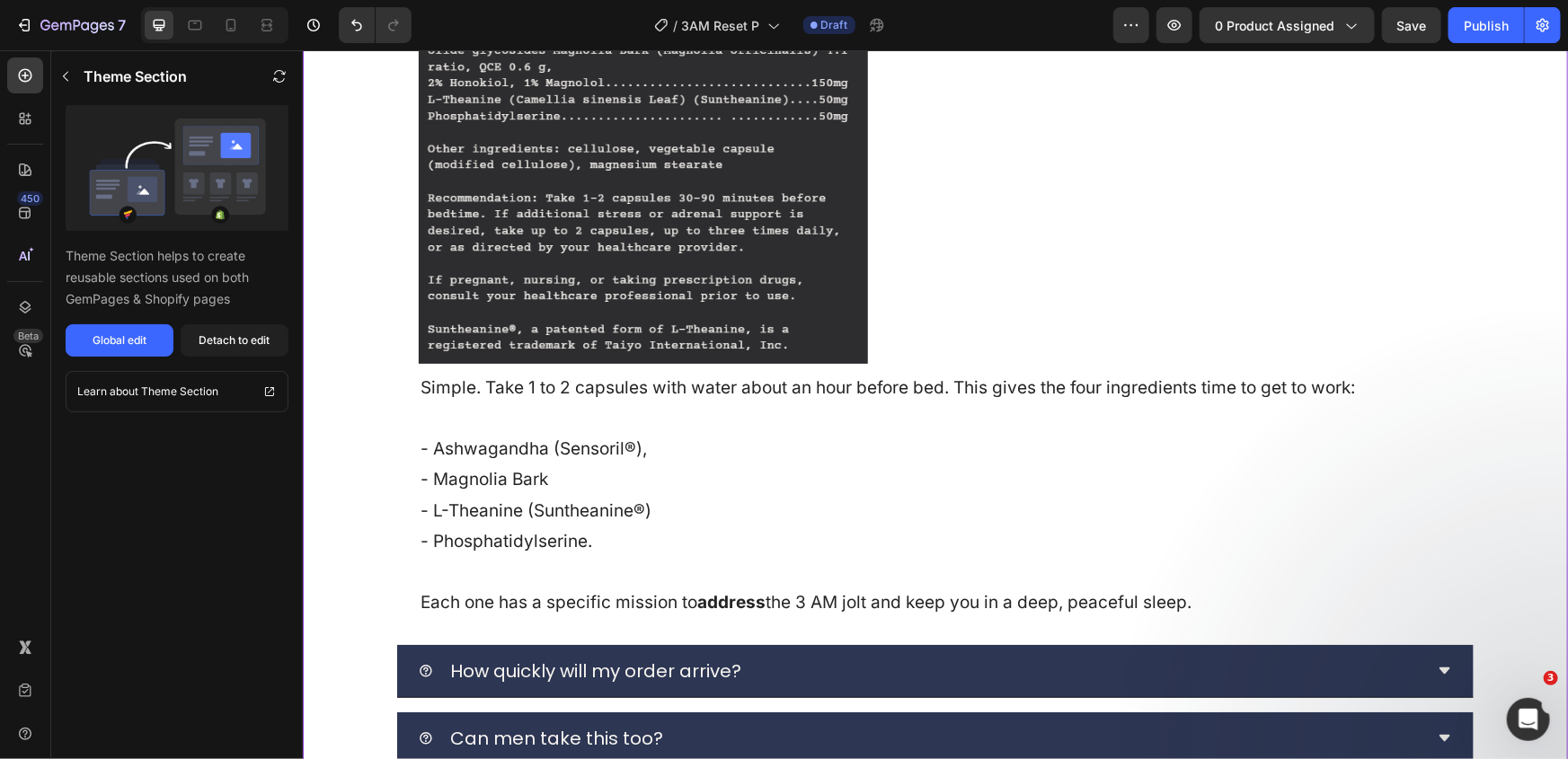
click at [721, 594] on strong "address" at bounding box center [730, 602] width 68 height 21
click at [722, 601] on strong "address" at bounding box center [730, 602] width 68 height 21
click at [235, 347] on div "Detach to edit" at bounding box center [235, 340] width 71 height 16
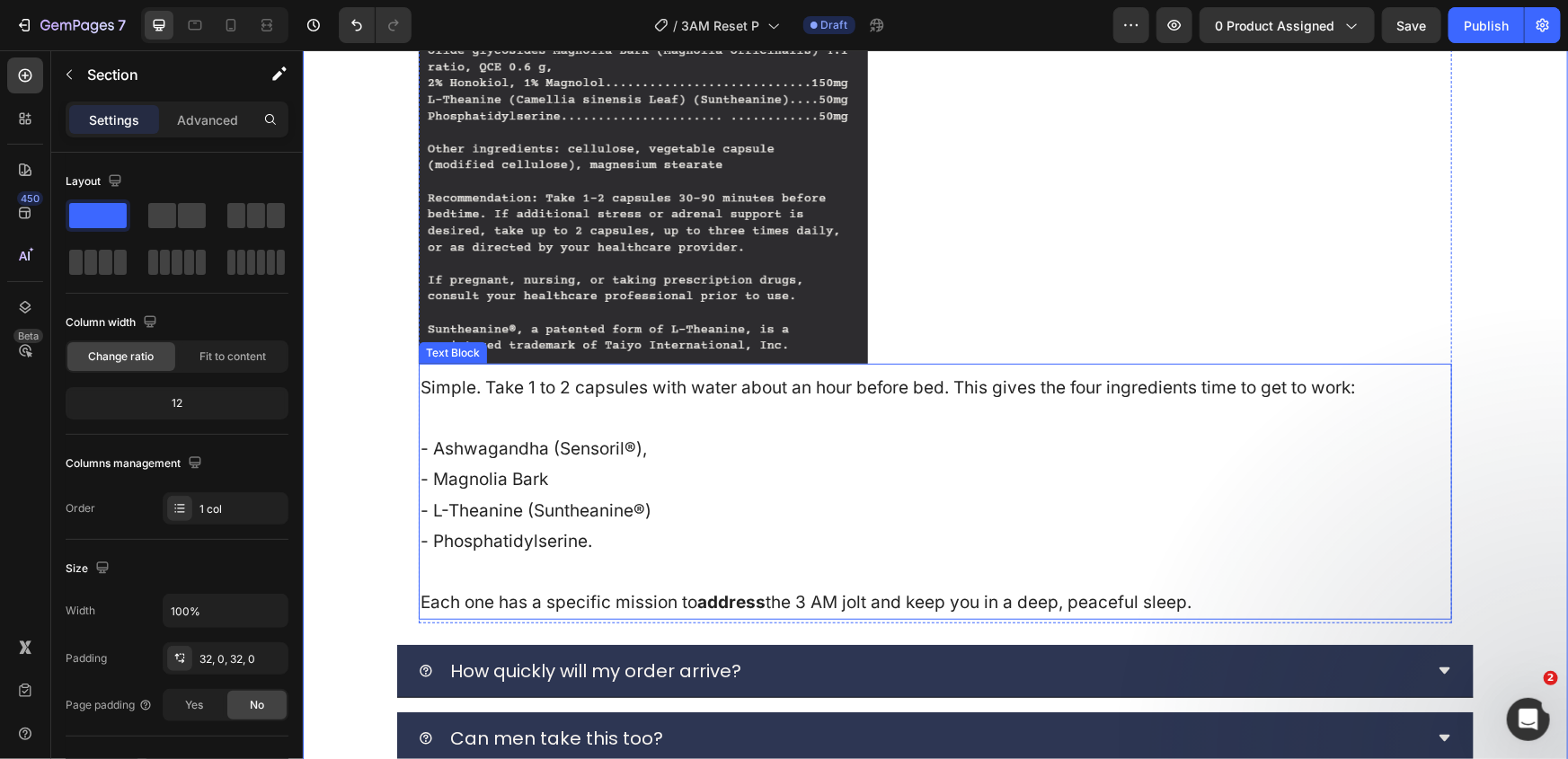
scroll to position [7433, 0]
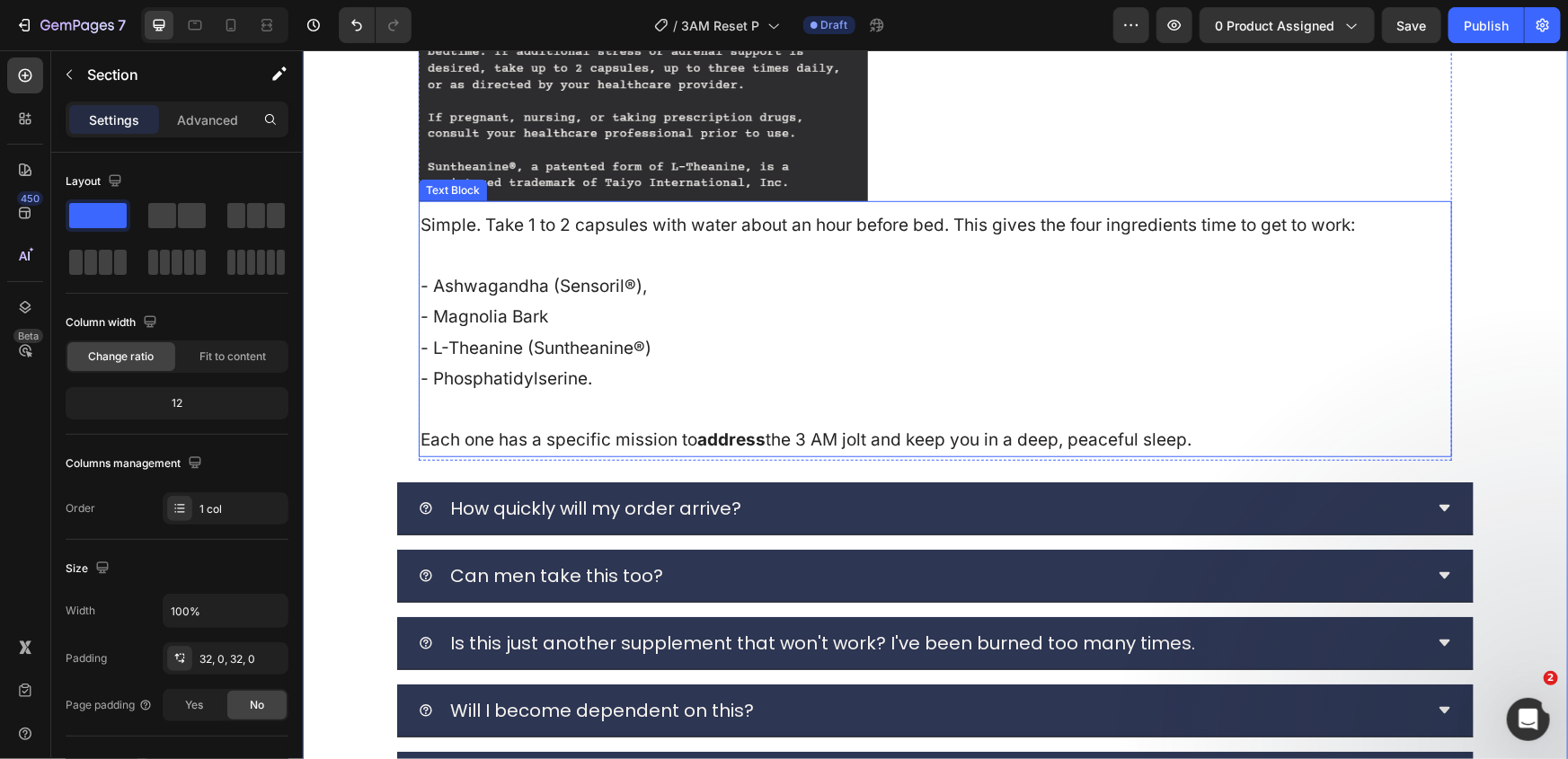
click at [764, 431] on p "Each one has a specific mission to address the 3 AM jolt and keep you in a deep…" at bounding box center [934, 439] width 1030 height 31
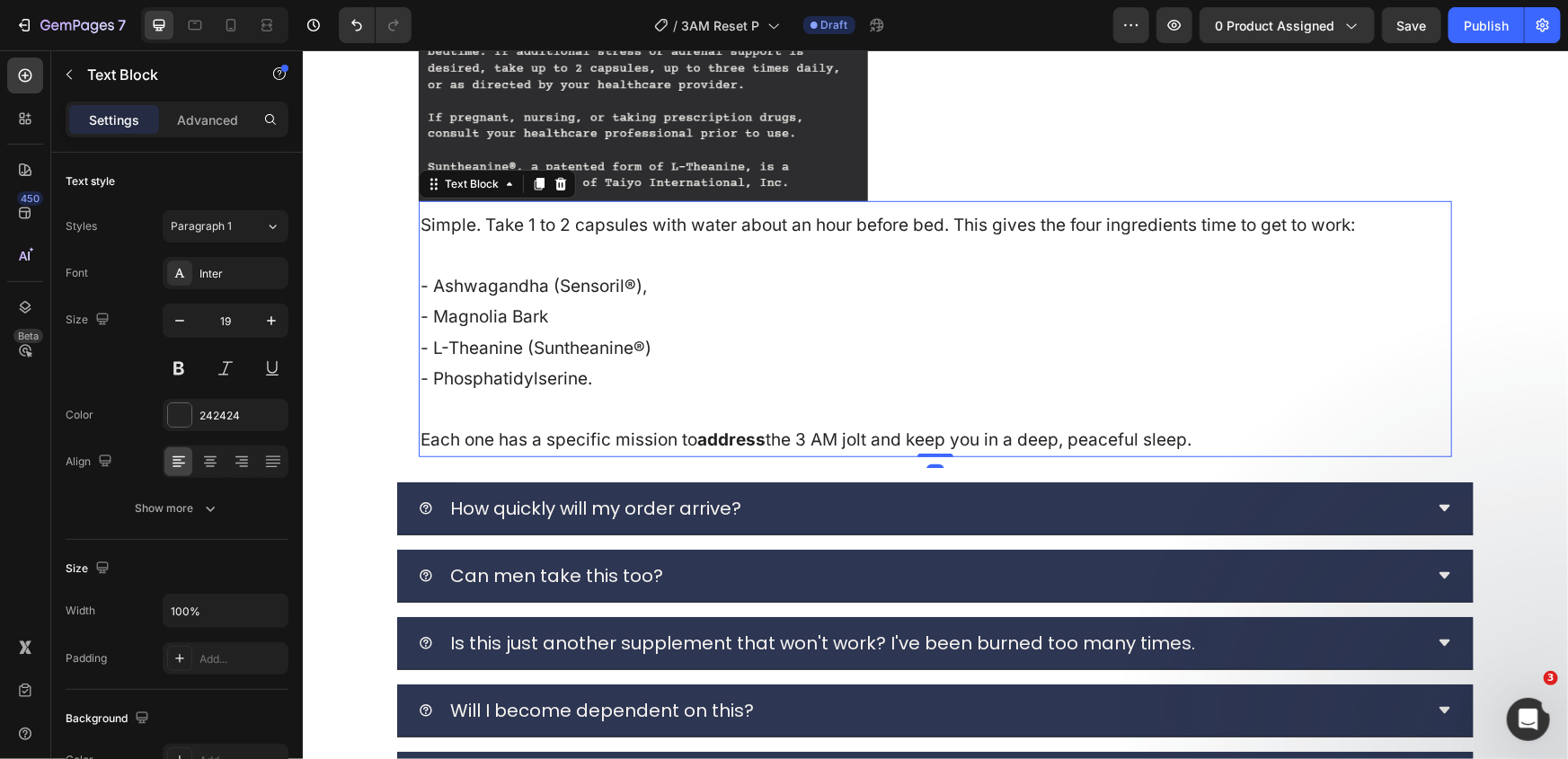
click at [764, 431] on p "Each one has a specific mission to address the 3 AM jolt and keep you in a deep…" at bounding box center [934, 439] width 1030 height 31
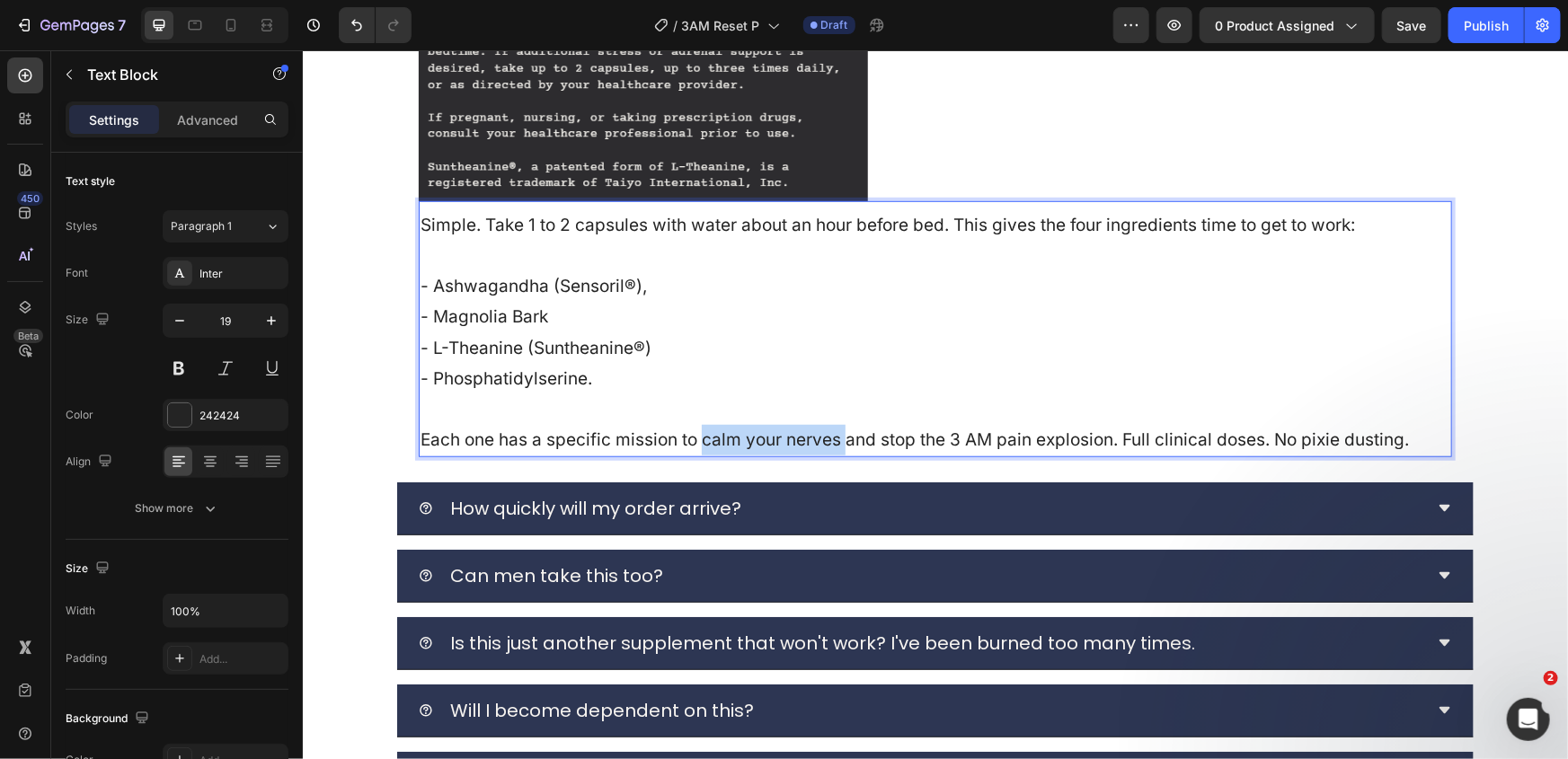
drag, startPoint x: 696, startPoint y: 439, endPoint x: 841, endPoint y: 446, distance: 145.2
click at [841, 446] on p "Each one has a specific mission to calm your nerves and stop the 3 AM pain expl…" at bounding box center [934, 439] width 1030 height 31
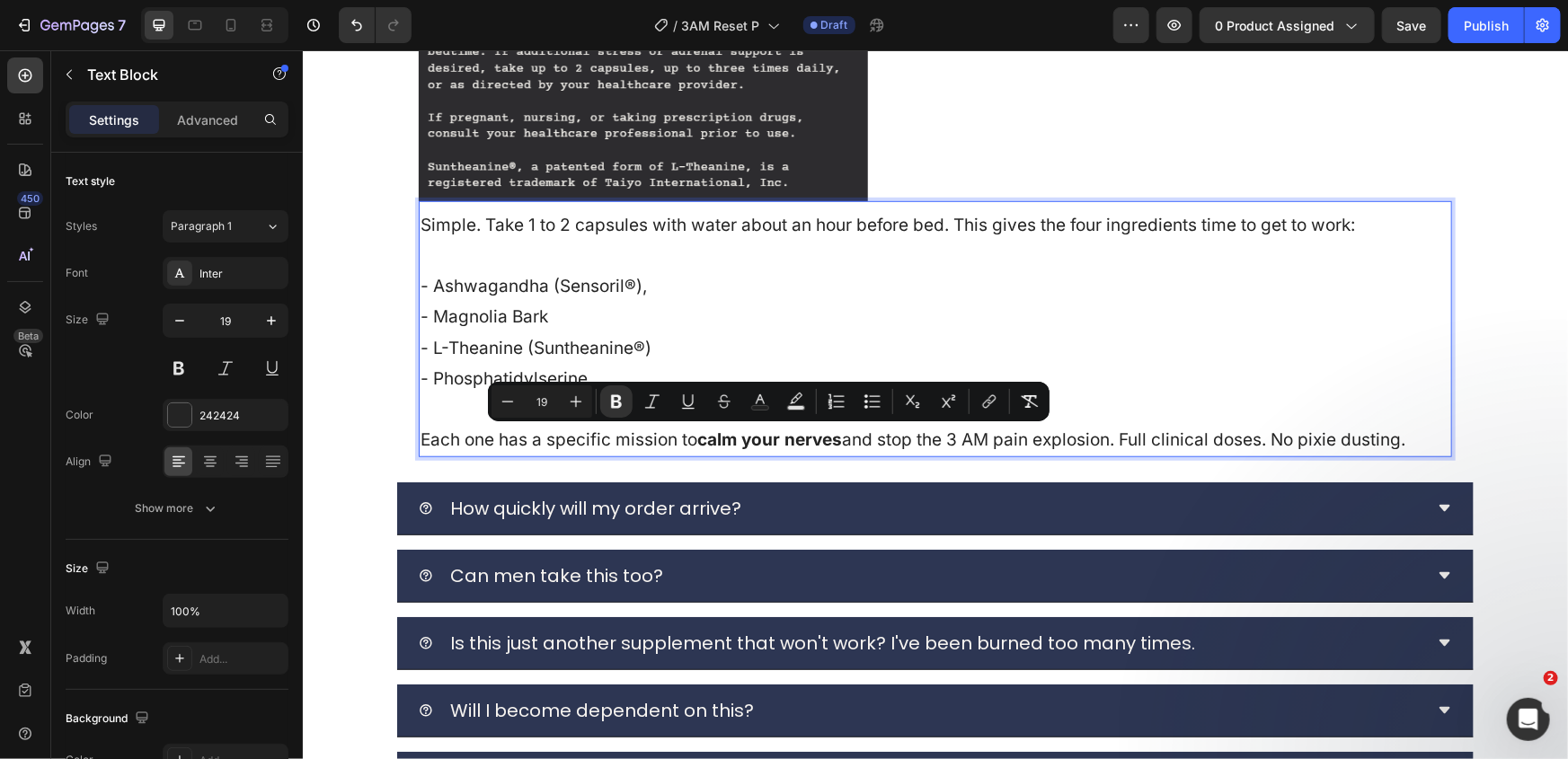
click at [797, 446] on strong "calm your nerves" at bounding box center [768, 439] width 145 height 21
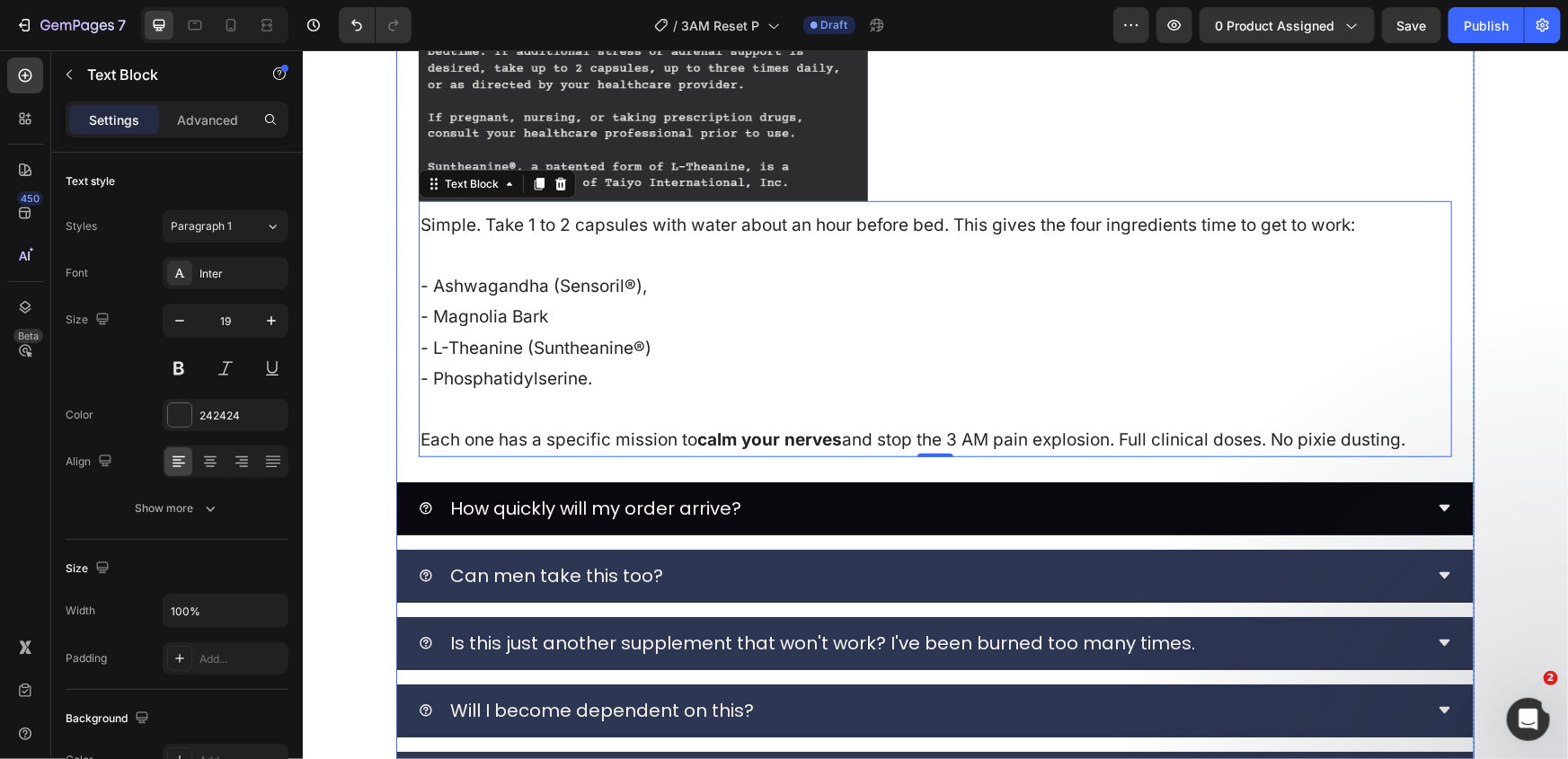
click at [840, 502] on div "How quickly will my order arrive?" at bounding box center [919, 508] width 1005 height 37
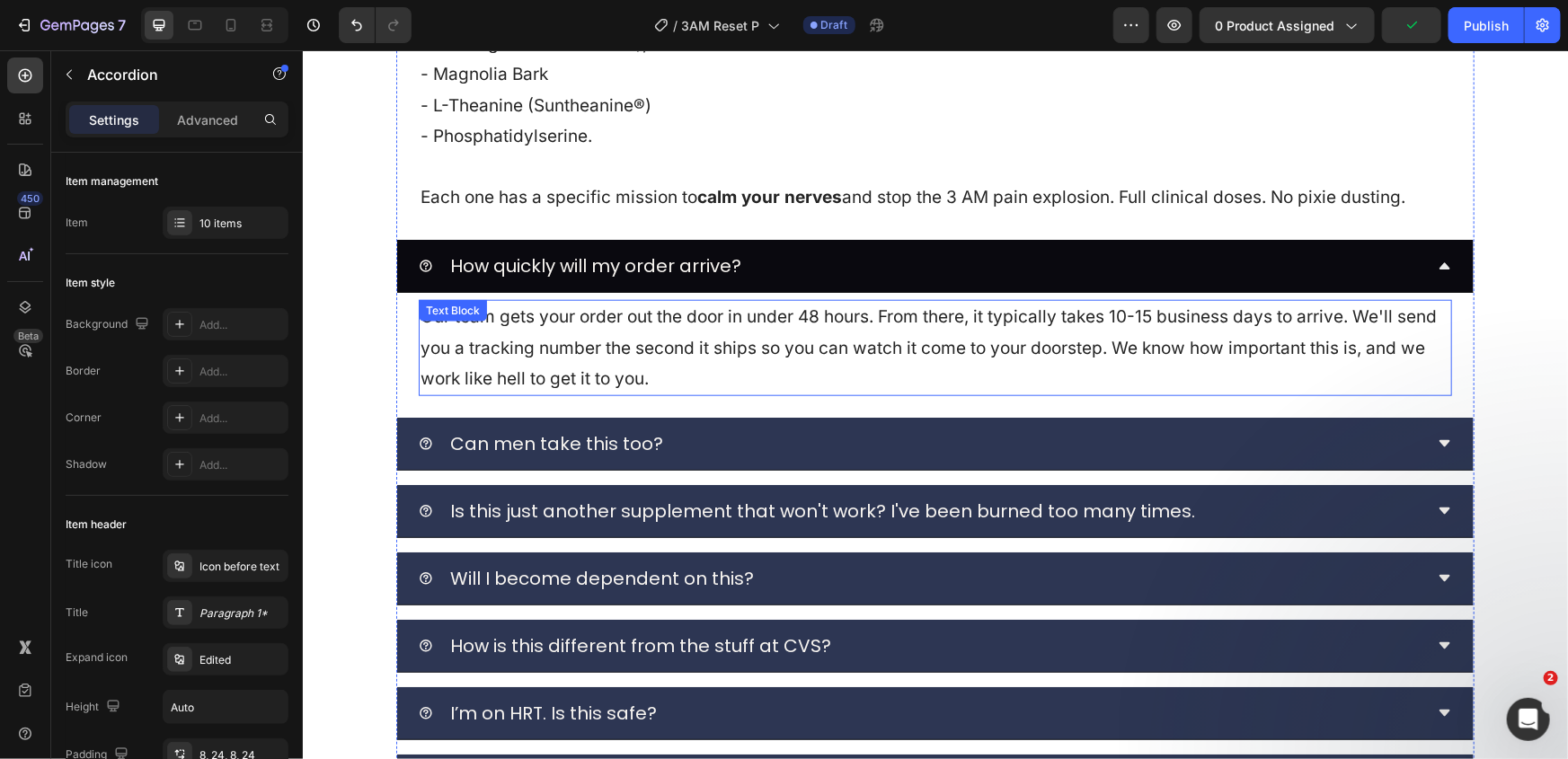
scroll to position [7678, 0]
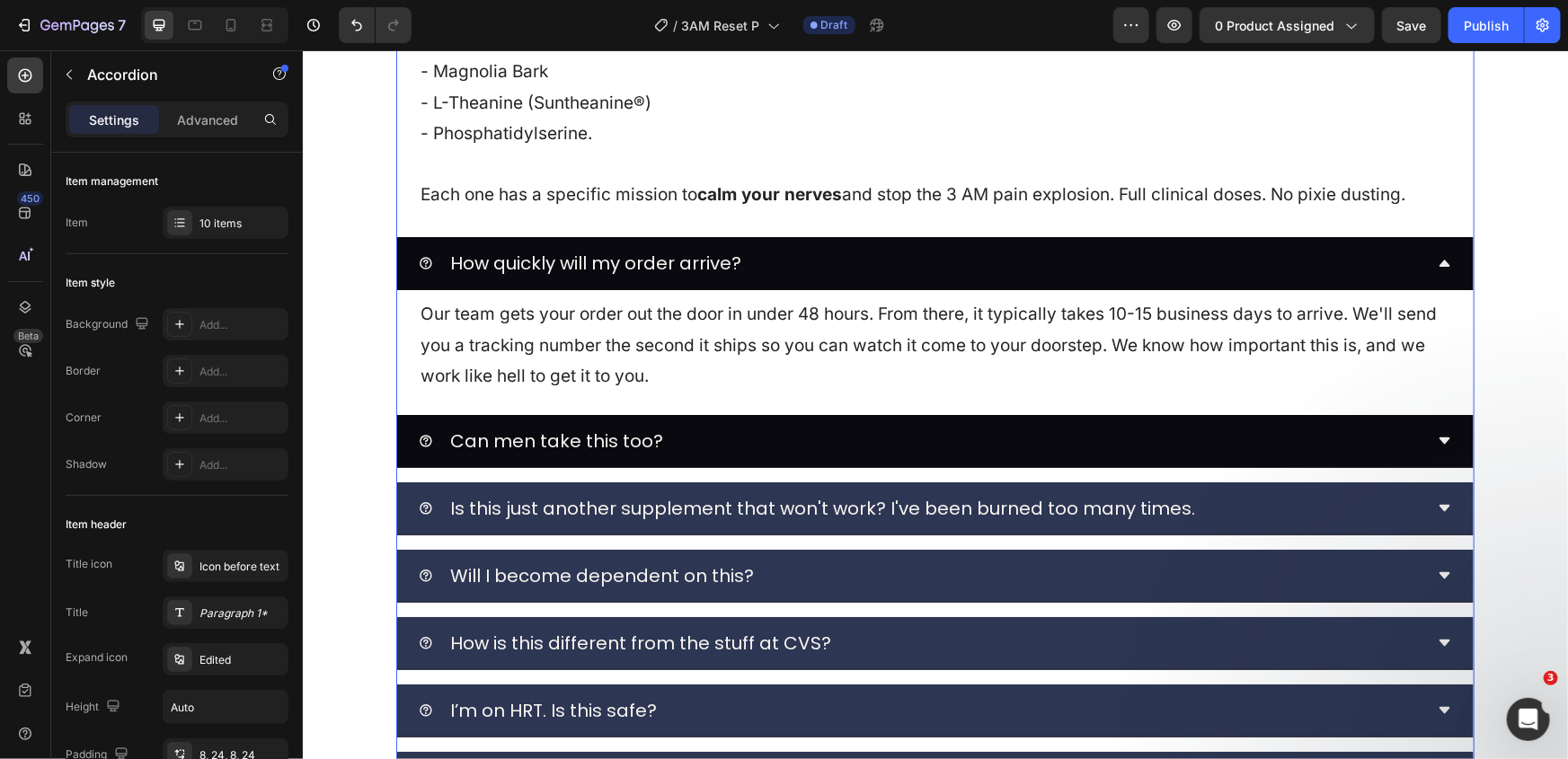
click at [740, 433] on div "Can men take this too?" at bounding box center [919, 440] width 1005 height 37
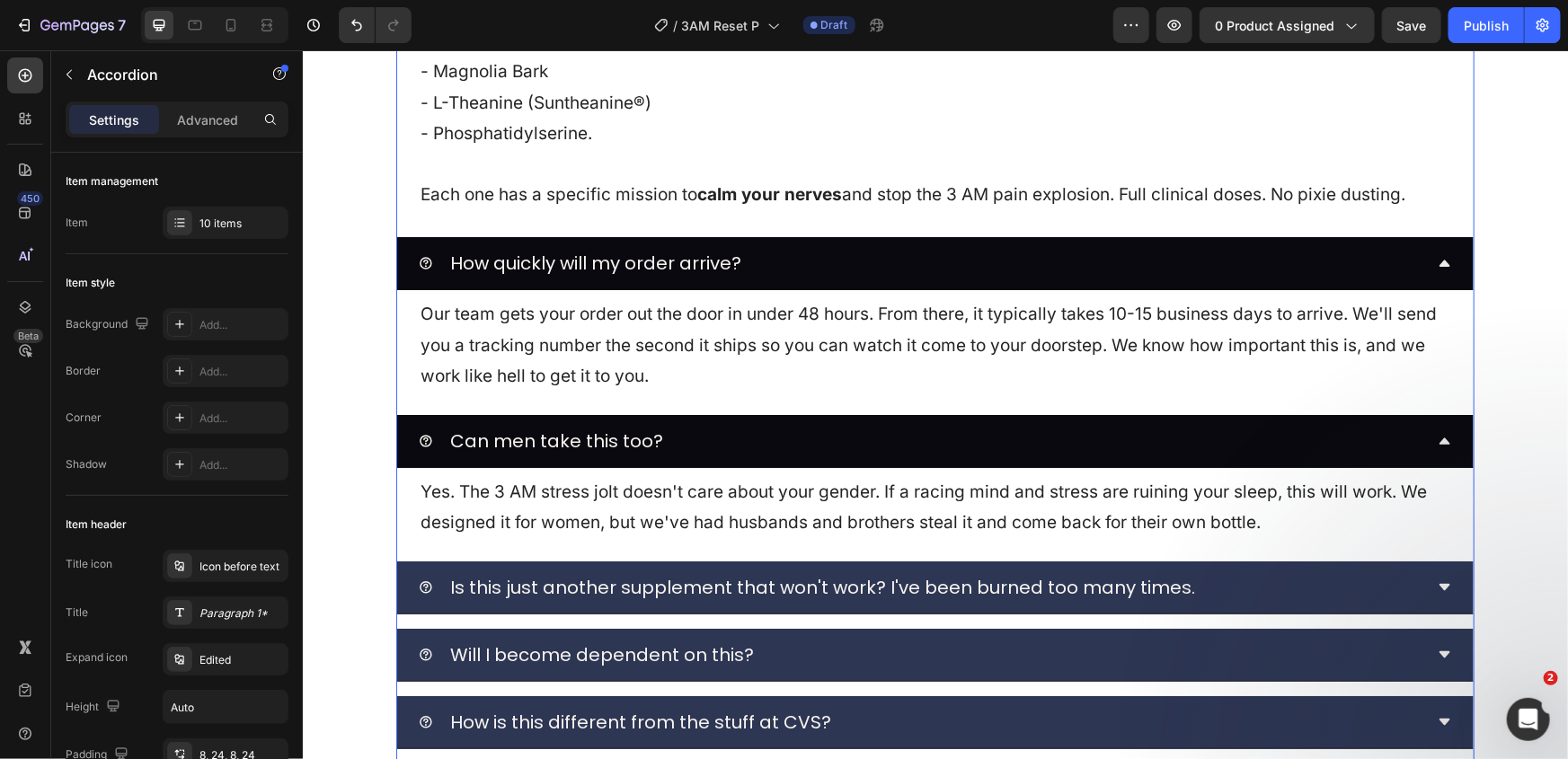
click at [585, 436] on span "Can men take this too?" at bounding box center [556, 440] width 213 height 25
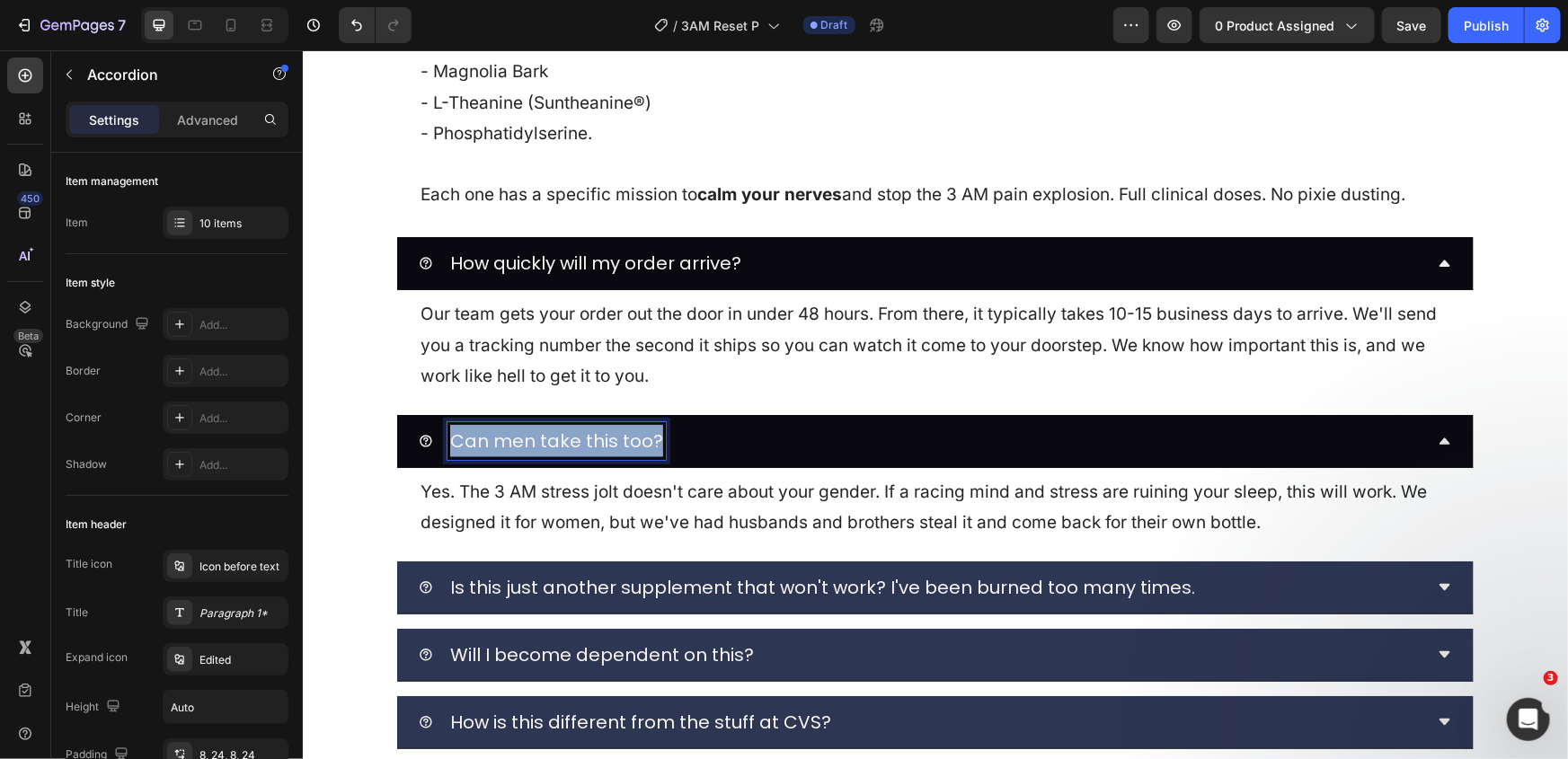
click at [585, 436] on span "Can men take this too?" at bounding box center [556, 440] width 213 height 25
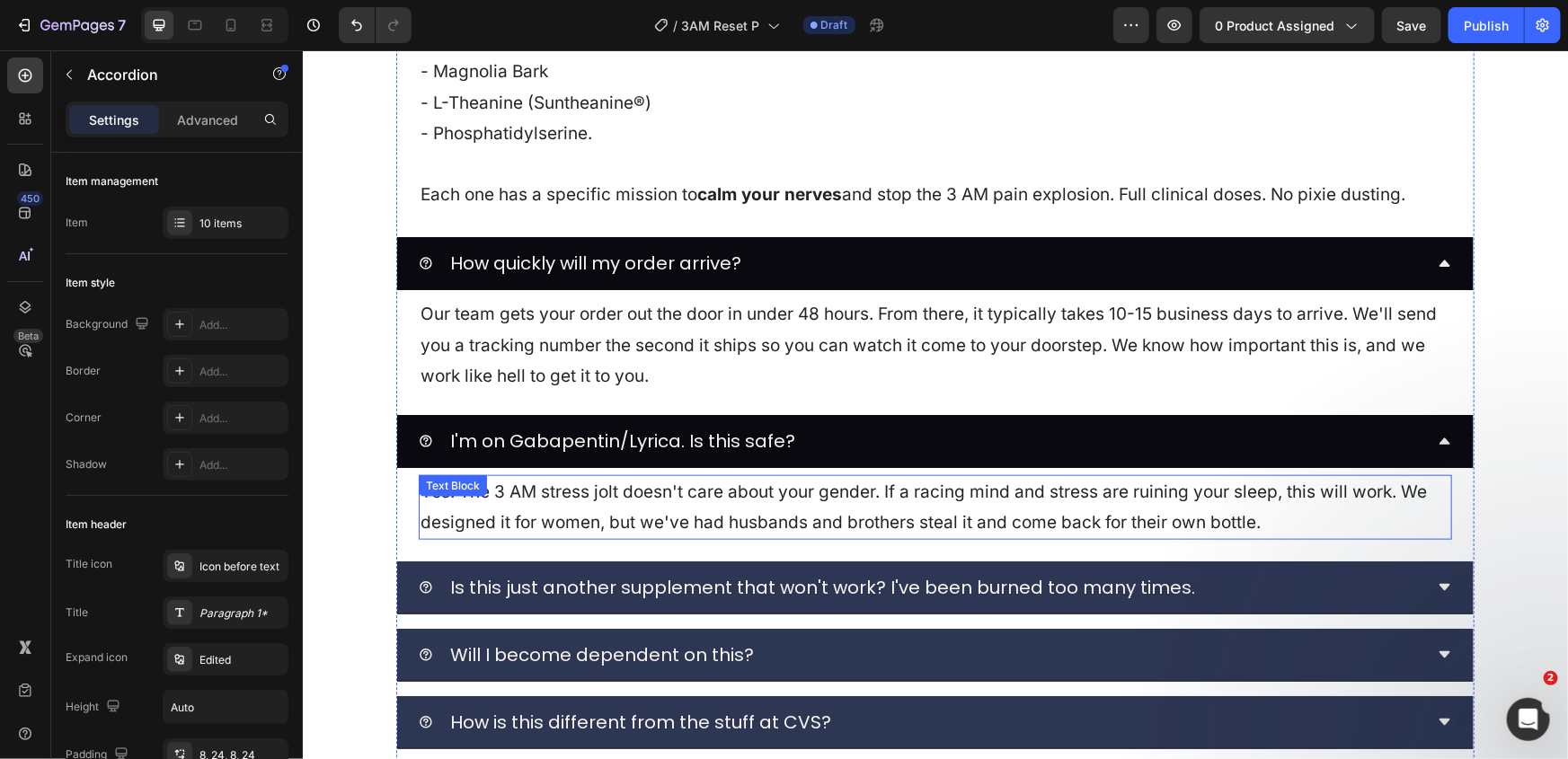
click at [622, 511] on p "Yes. The 3 AM stress jolt doesn't care about your gender. If a racing mind and …" at bounding box center [934, 507] width 1030 height 61
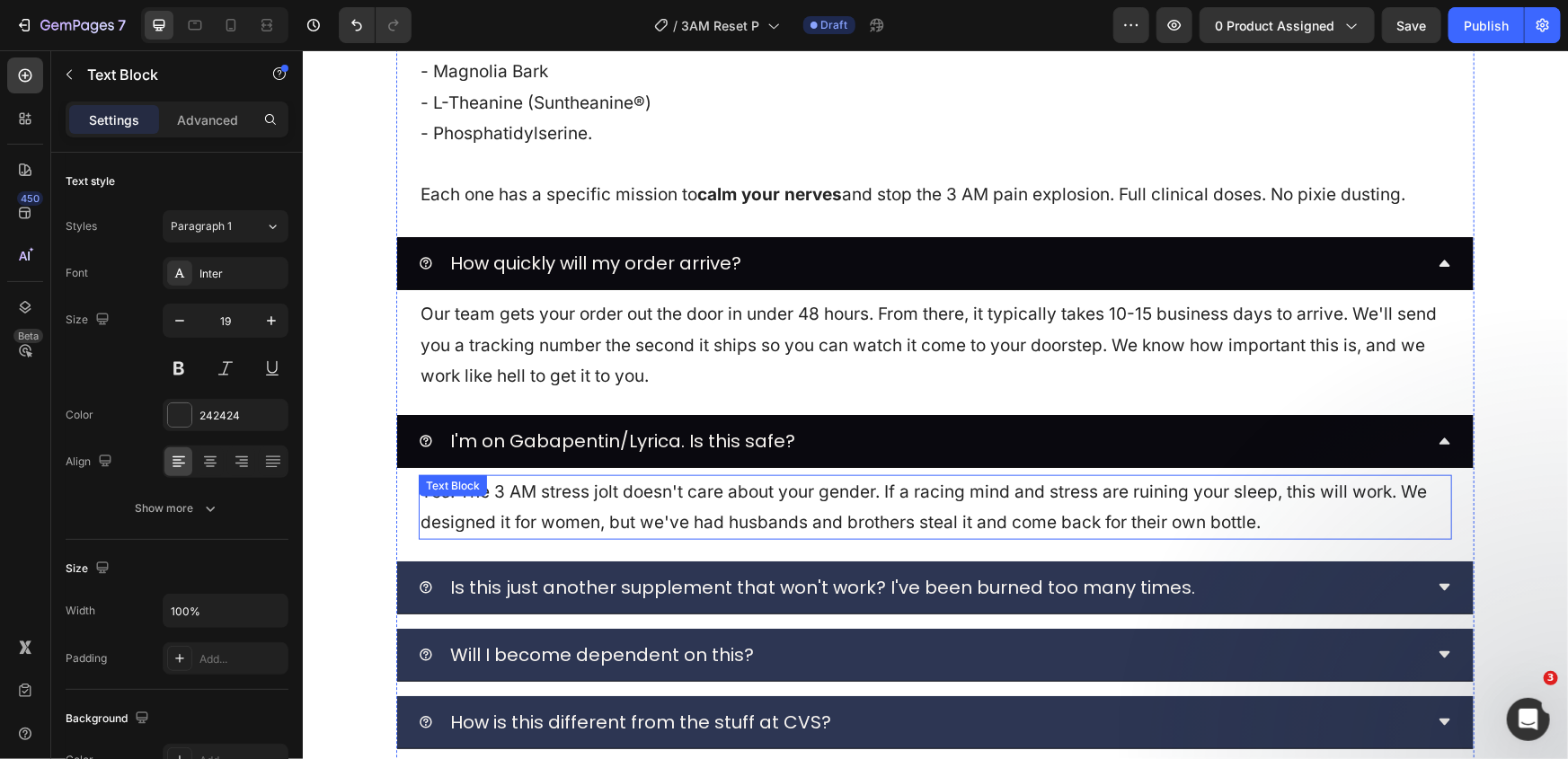
click at [622, 511] on p "Yes. The 3 AM stress jolt doesn't care about your gender. If a racing mind and …" at bounding box center [934, 507] width 1030 height 61
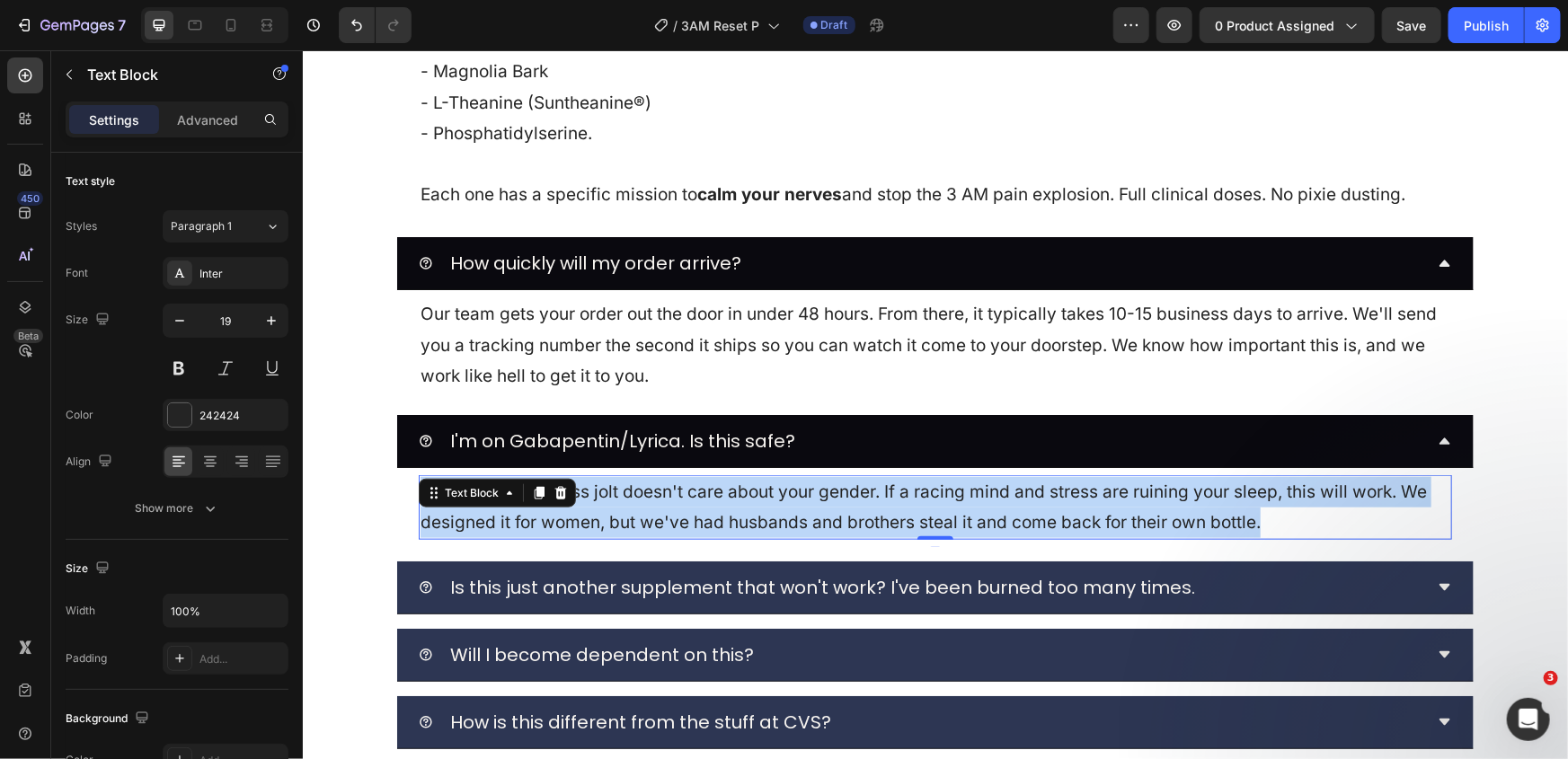
click at [622, 511] on p "Yes. The 3 AM stress jolt doesn't care about your gender. If a racing mind and …" at bounding box center [934, 507] width 1030 height 61
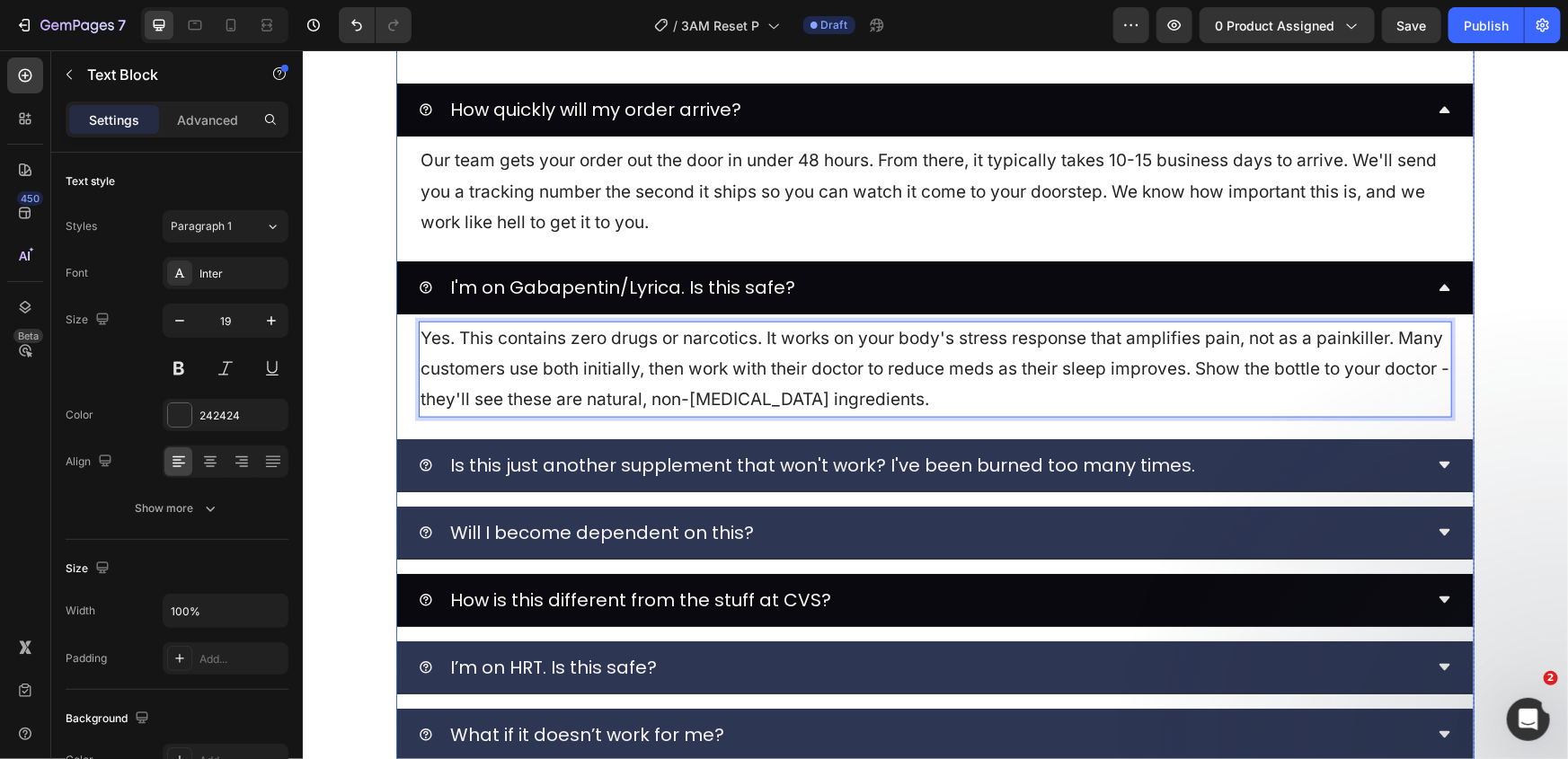
scroll to position [7924, 0]
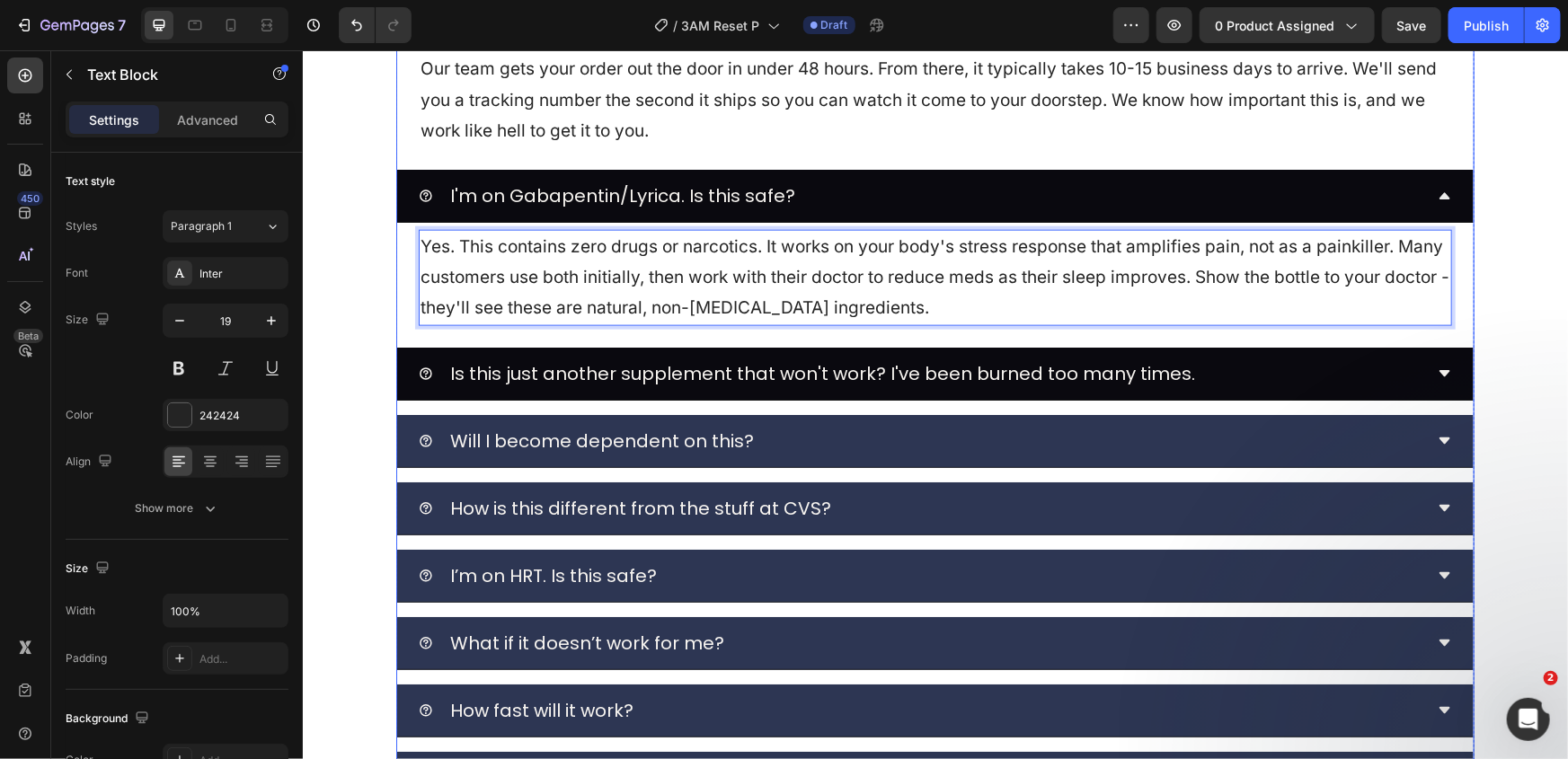
click at [716, 370] on span "Is this just another supplement that won't work? I've been burned too many time…" at bounding box center [821, 373] width 745 height 25
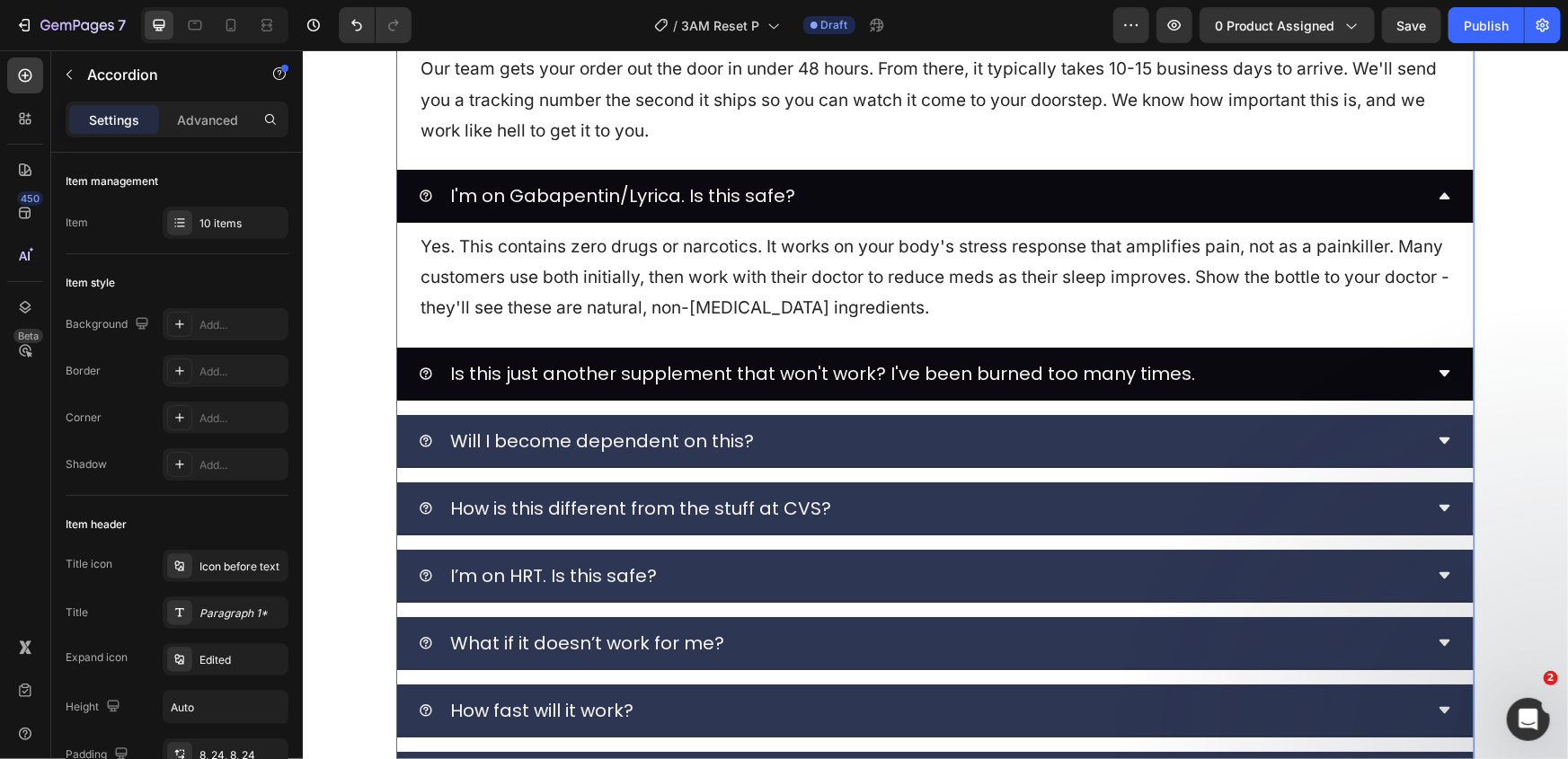
click at [1233, 367] on div "Is this just another supplement that won't work? I've been burned too many time…" at bounding box center [919, 373] width 1005 height 37
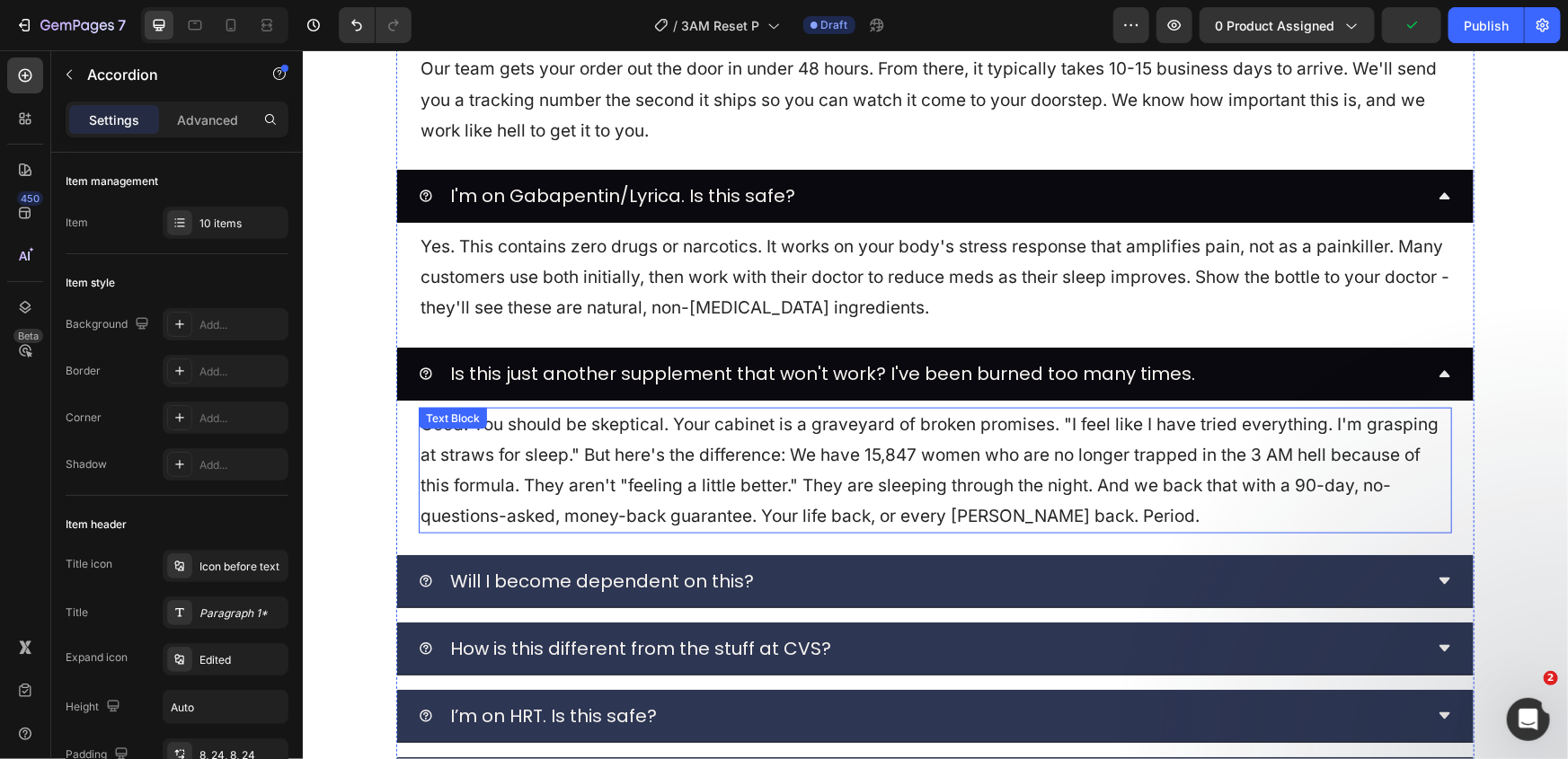
click at [757, 461] on p "Good. You should be skeptical. Your cabinet is a graveyard of broken promises. …" at bounding box center [934, 470] width 1030 height 123
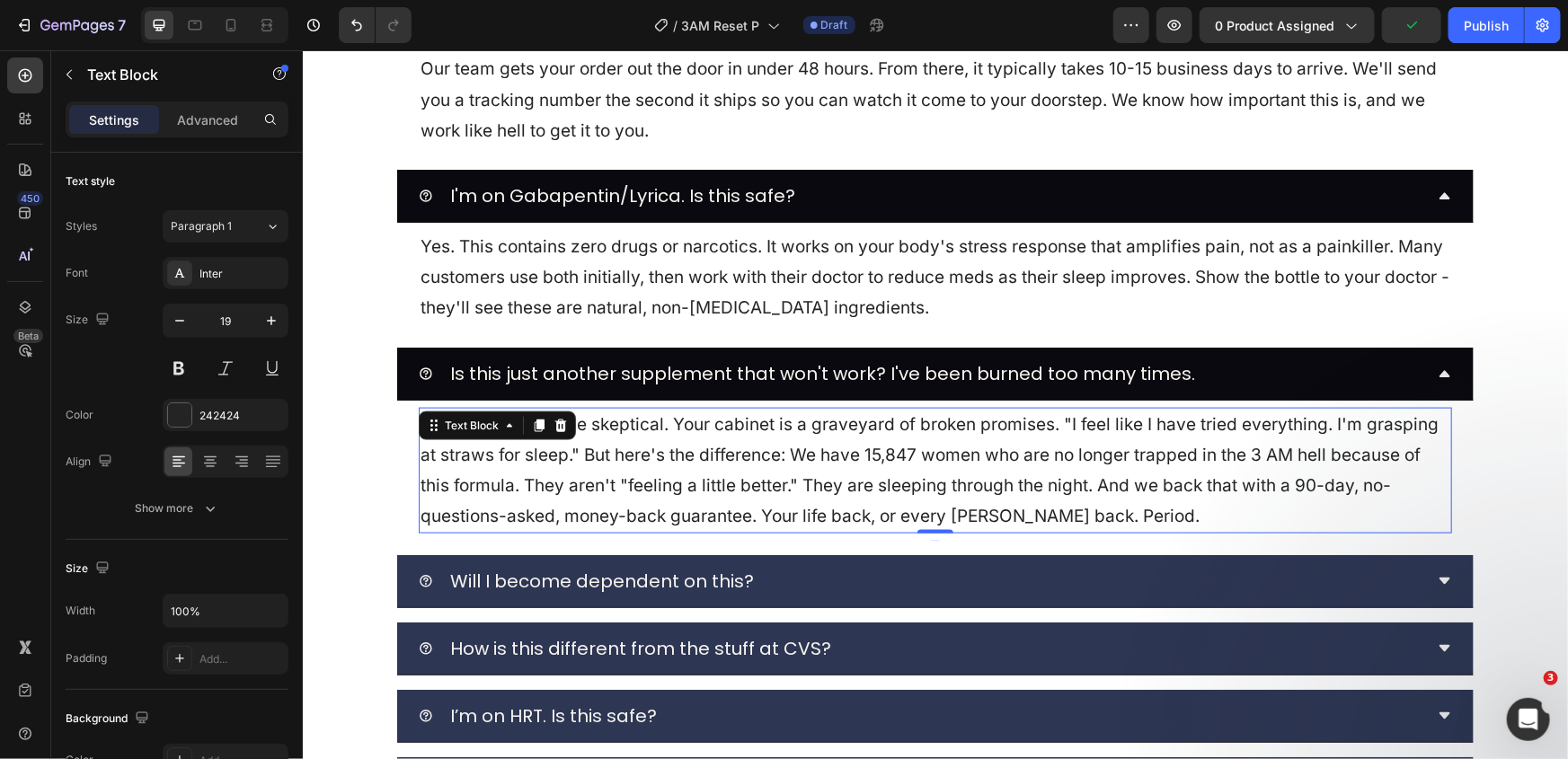
click at [757, 461] on p "Good. You should be skeptical. Your cabinet is a graveyard of broken promises. …" at bounding box center [934, 470] width 1030 height 123
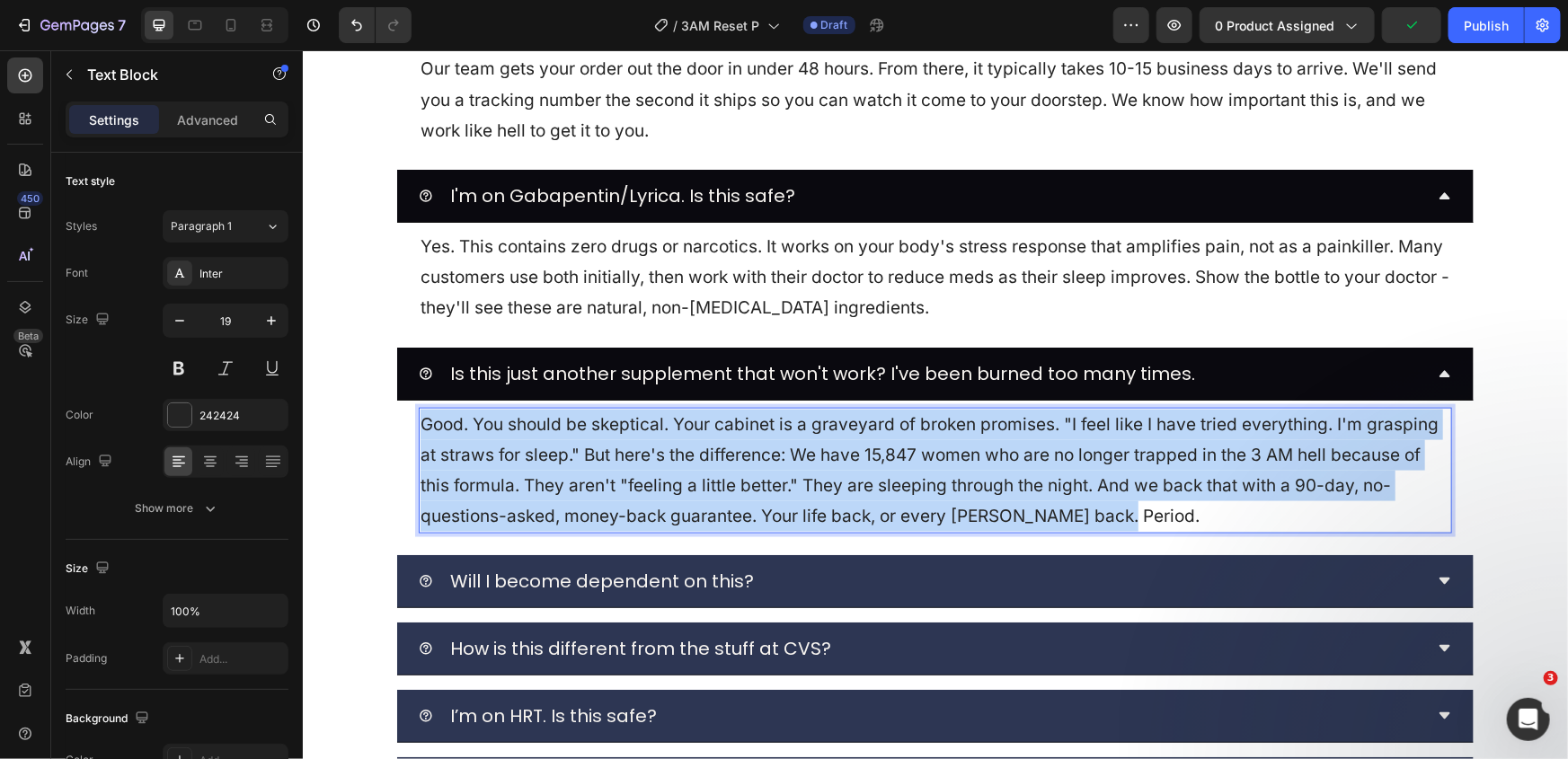
click at [757, 461] on p "Good. You should be skeptical. Your cabinet is a graveyard of broken promises. …" at bounding box center [934, 470] width 1030 height 123
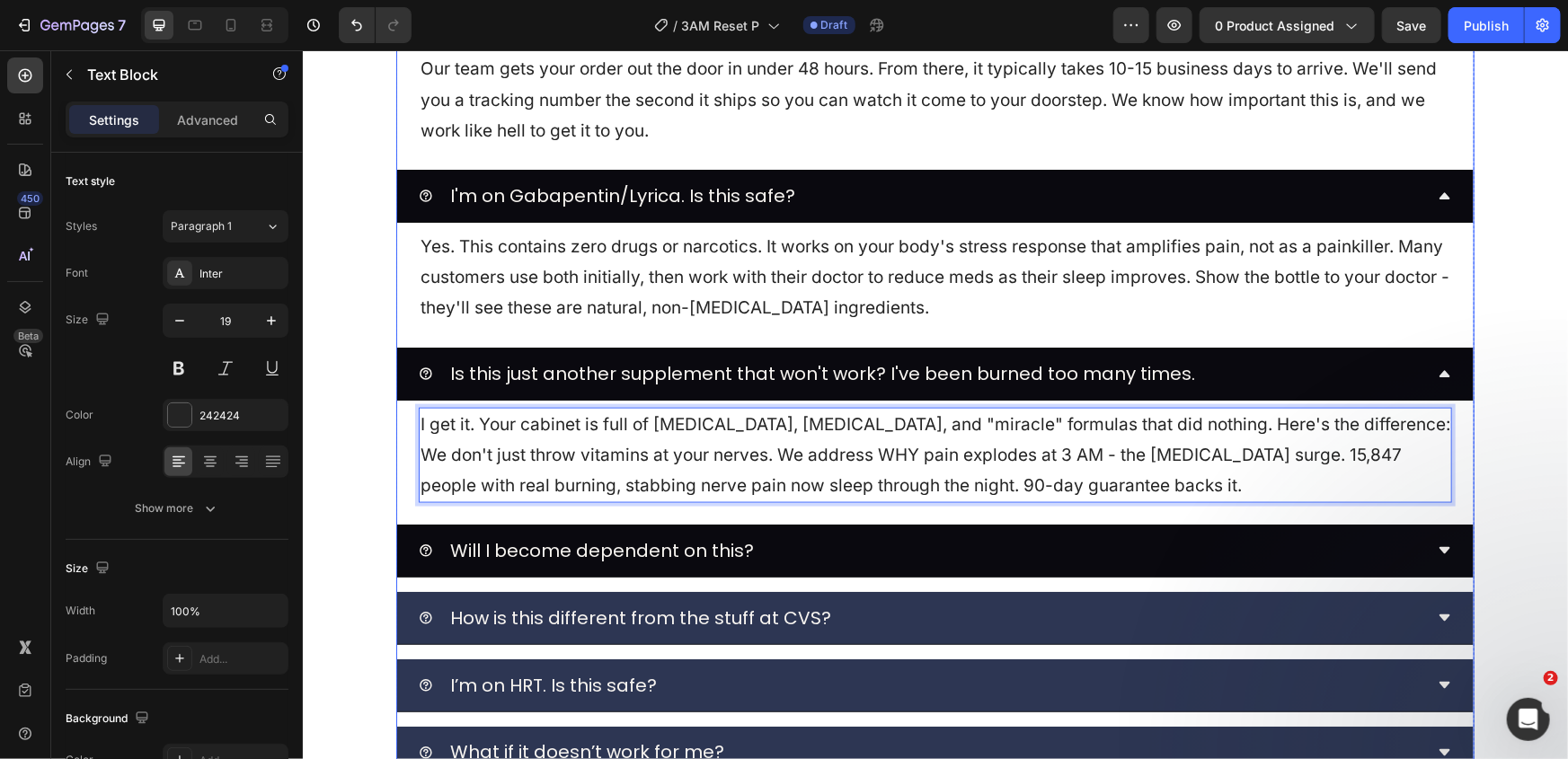
click at [839, 557] on div "Will I become dependent on this?" at bounding box center [919, 550] width 1005 height 37
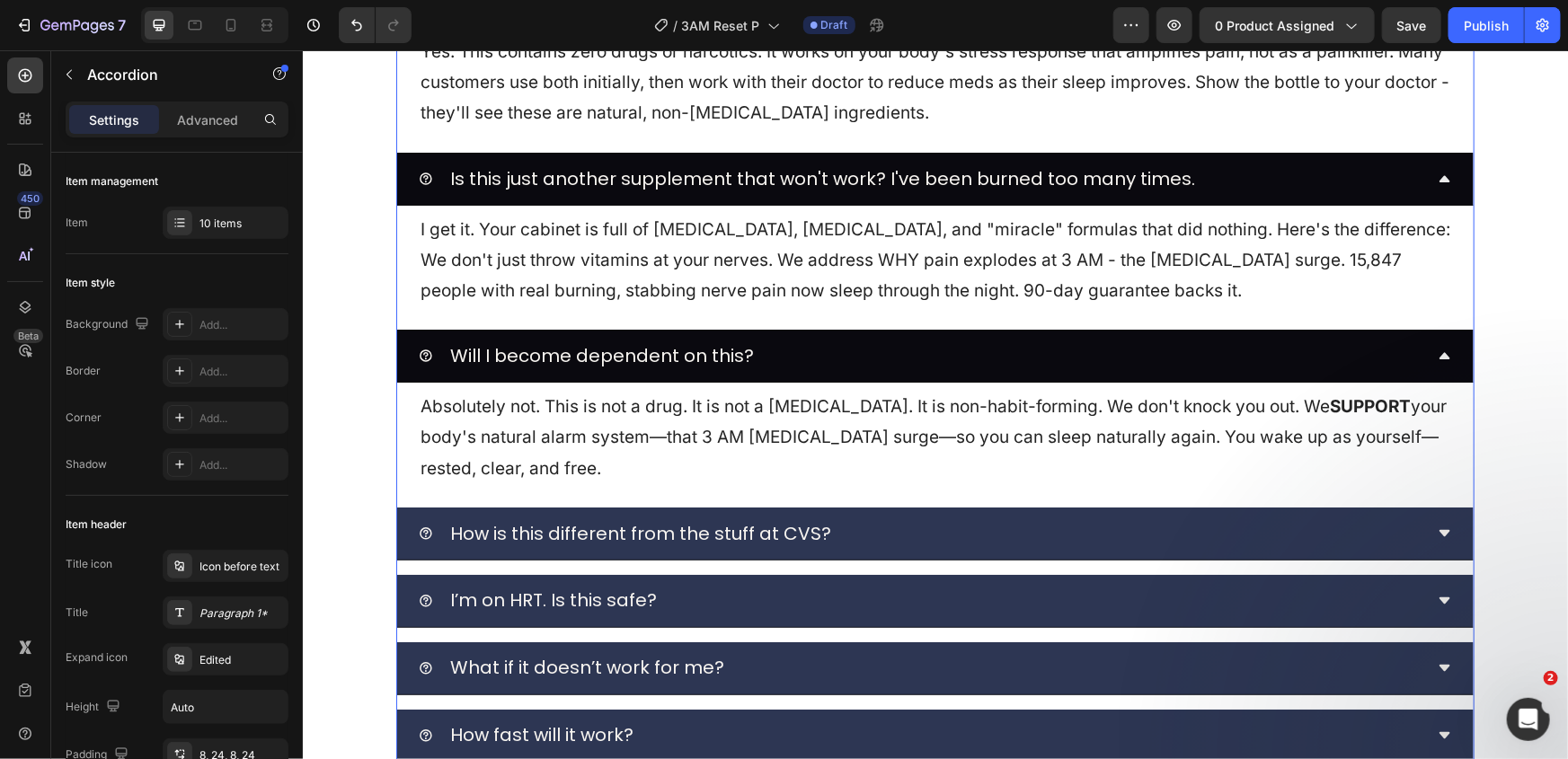
scroll to position [8169, 0]
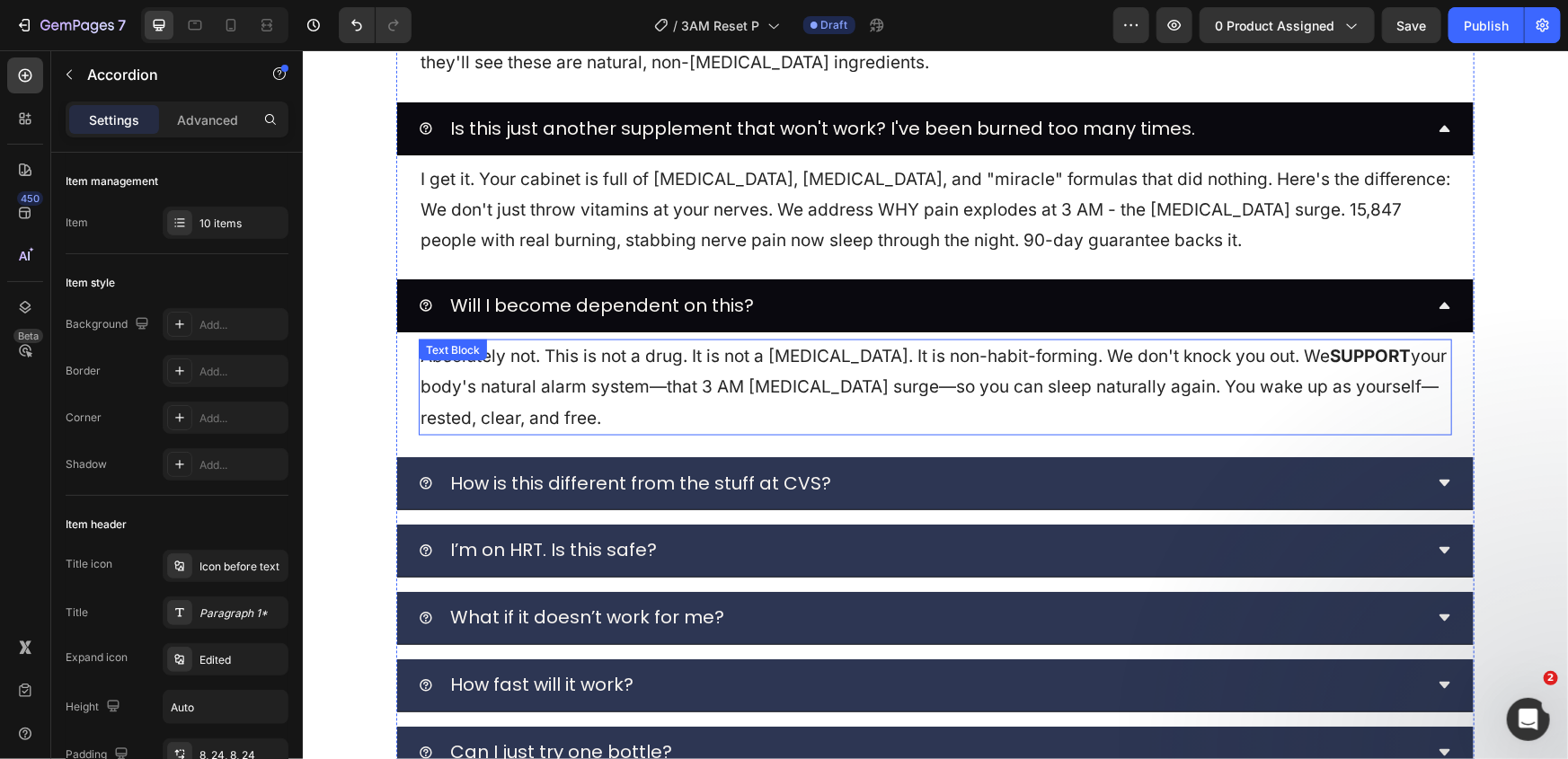
click at [836, 394] on p "Absolutely not. This is not a drug. It is not a sedative. It is non-habit-formi…" at bounding box center [934, 386] width 1030 height 93
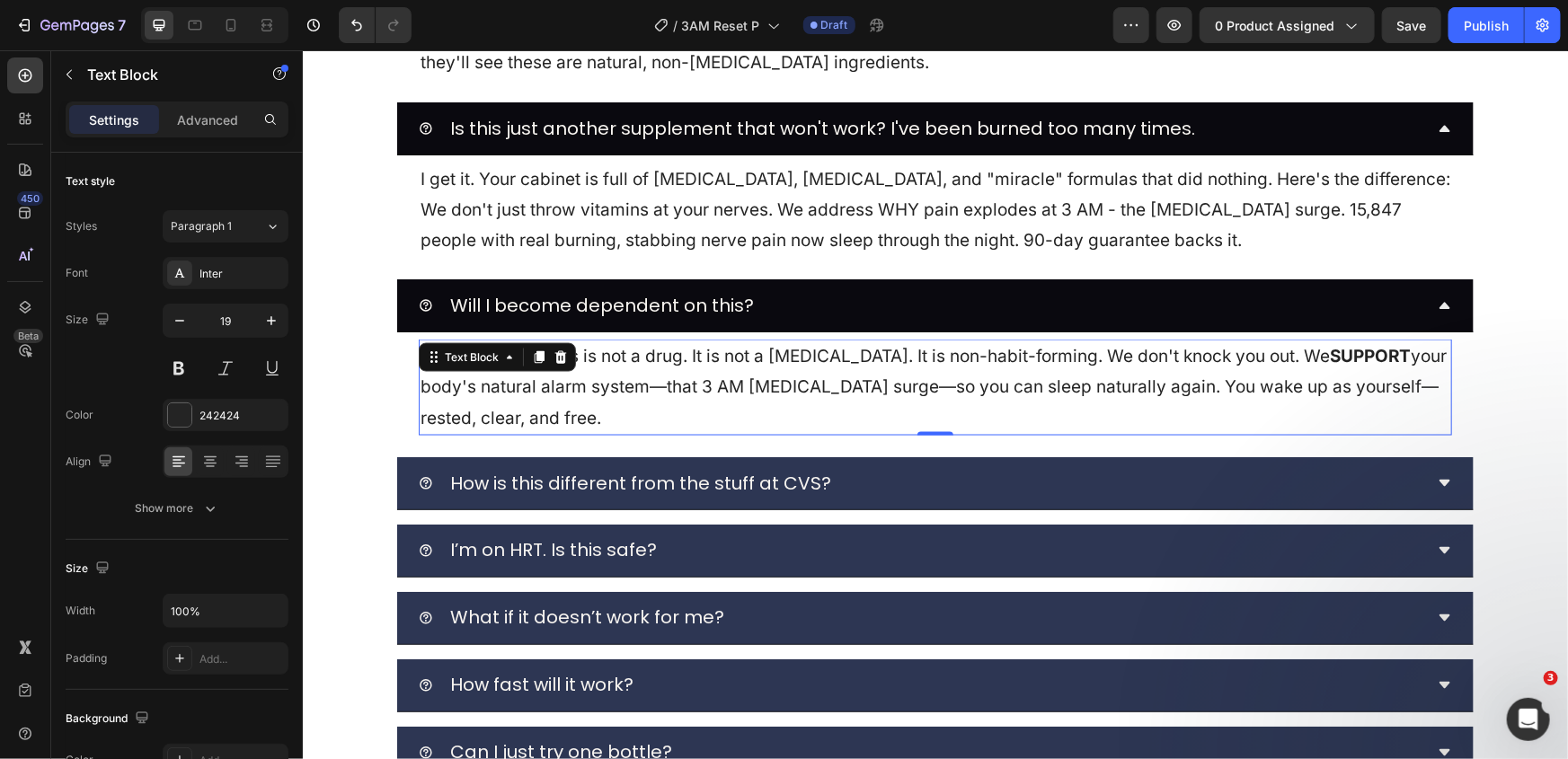
click at [836, 394] on p "Absolutely not. This is not a drug. It is not a sedative. It is non-habit-formi…" at bounding box center [934, 386] width 1030 height 93
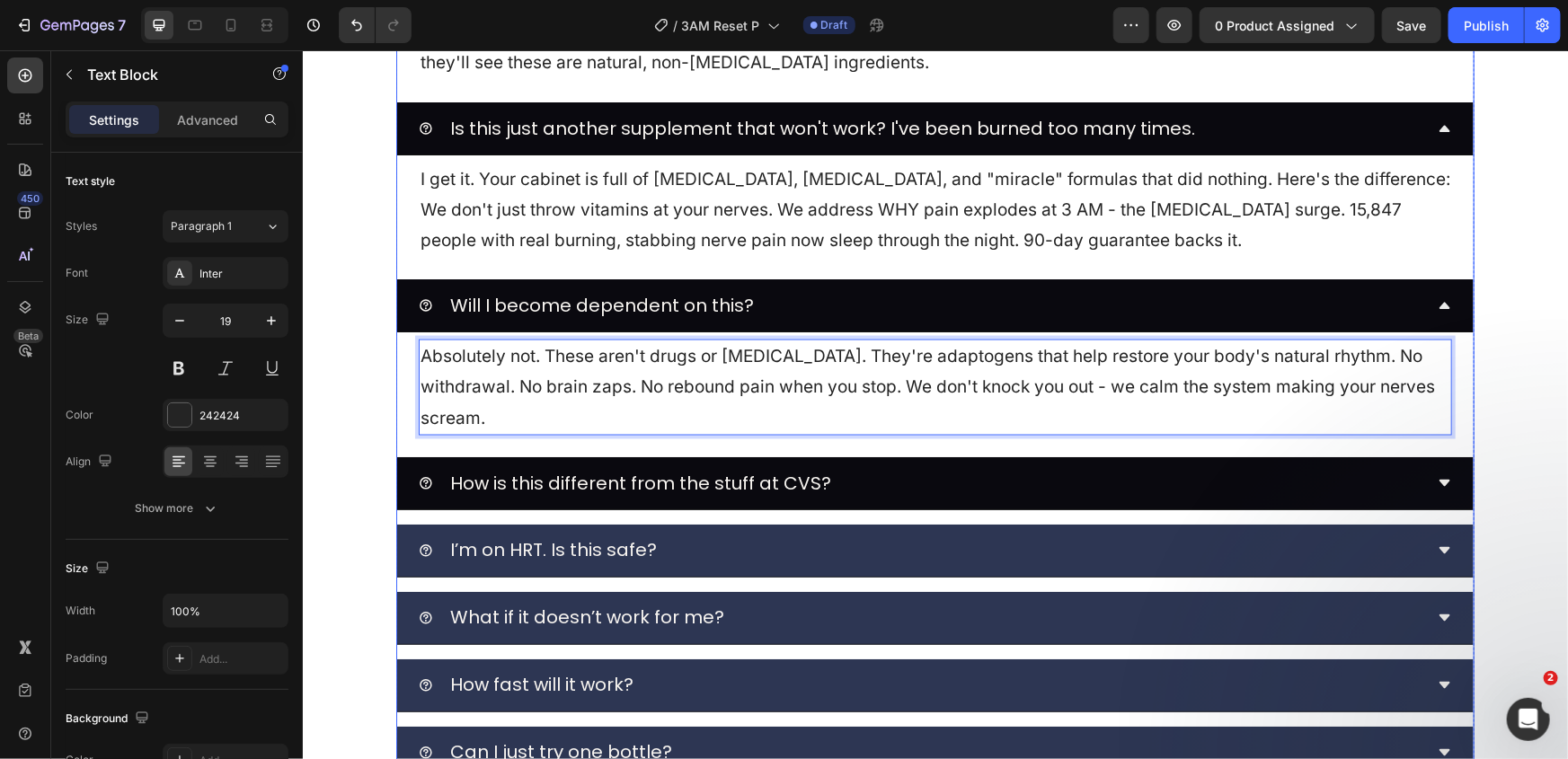
click at [1095, 470] on div "How is this different from the stuff at CVS?" at bounding box center [919, 482] width 1005 height 37
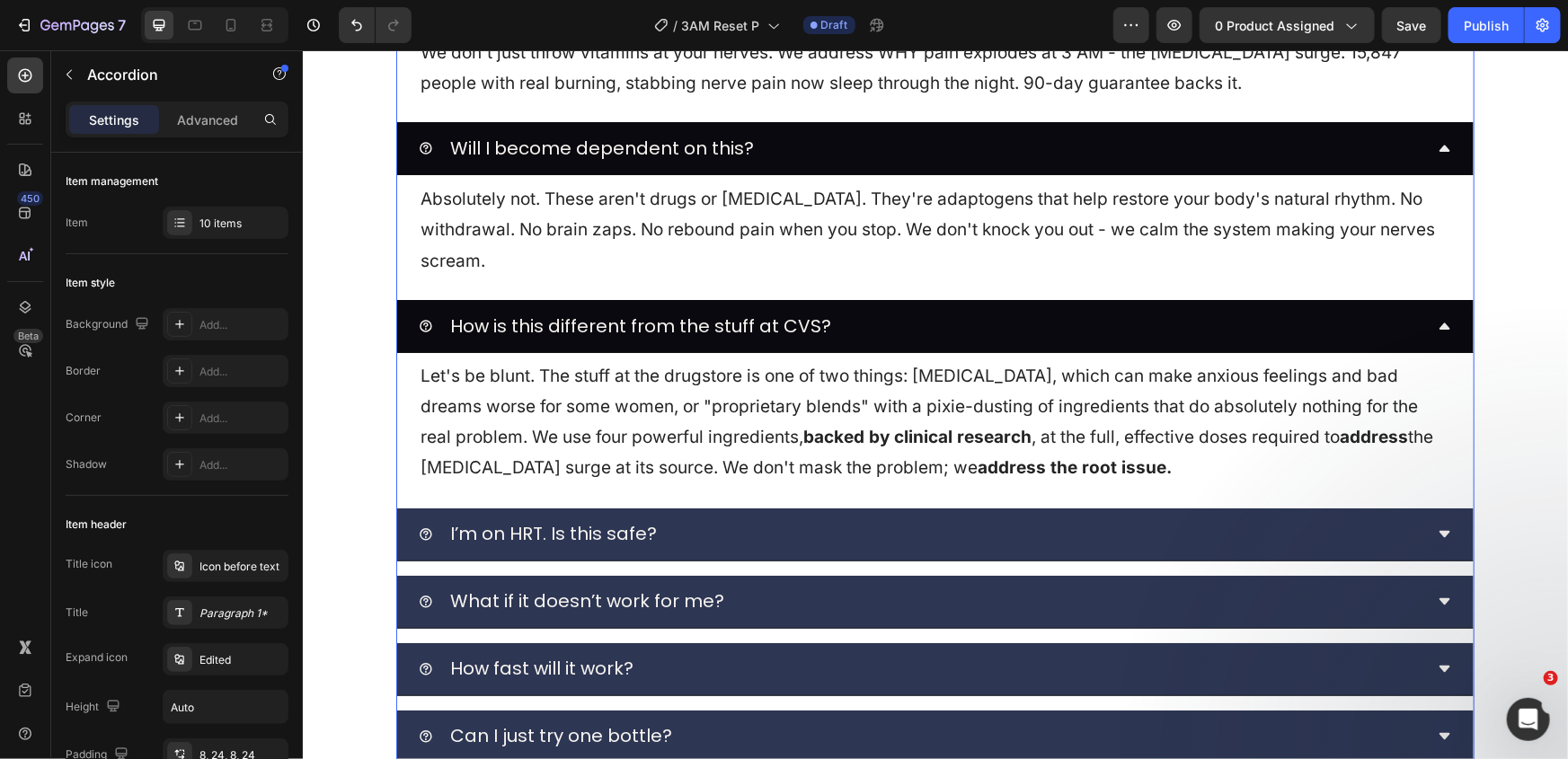
scroll to position [8331, 0]
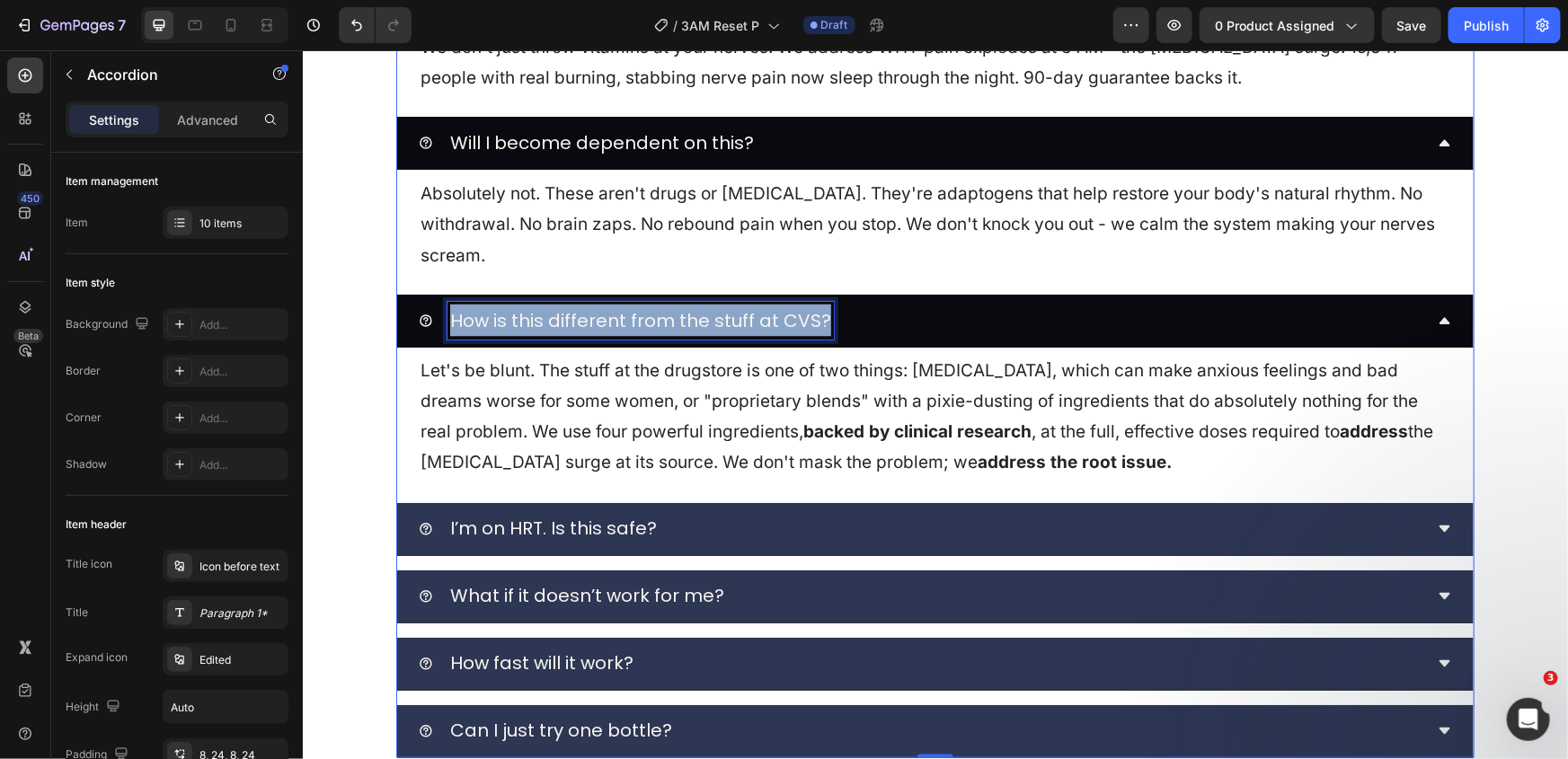
click at [615, 309] on span "How is this different from the stuff at CVS?" at bounding box center [640, 320] width 381 height 25
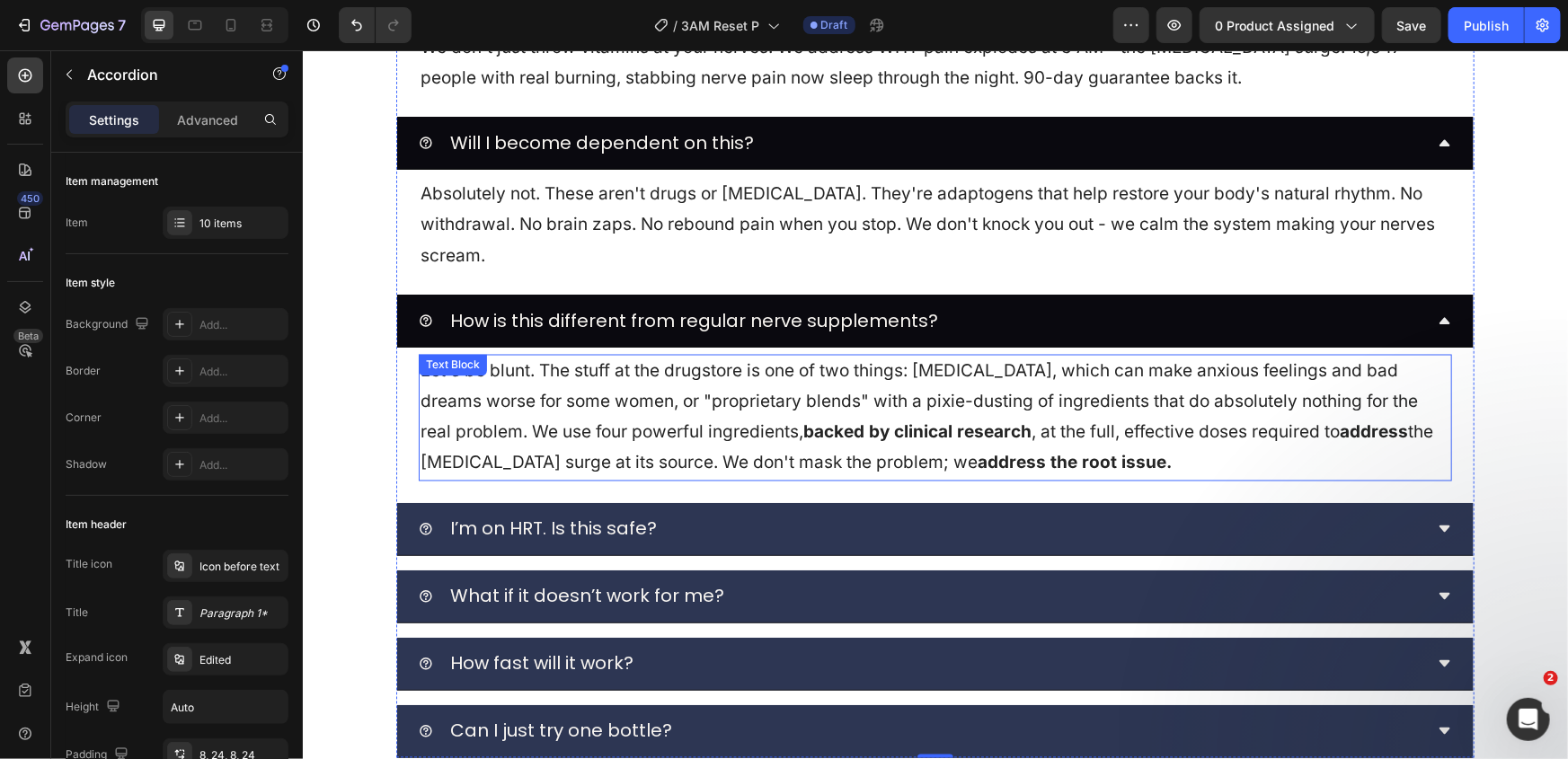
click at [535, 407] on p "Let's be blunt. The stuff at the drugstore is one of two things: Melatonin, whi…" at bounding box center [934, 418] width 1030 height 123
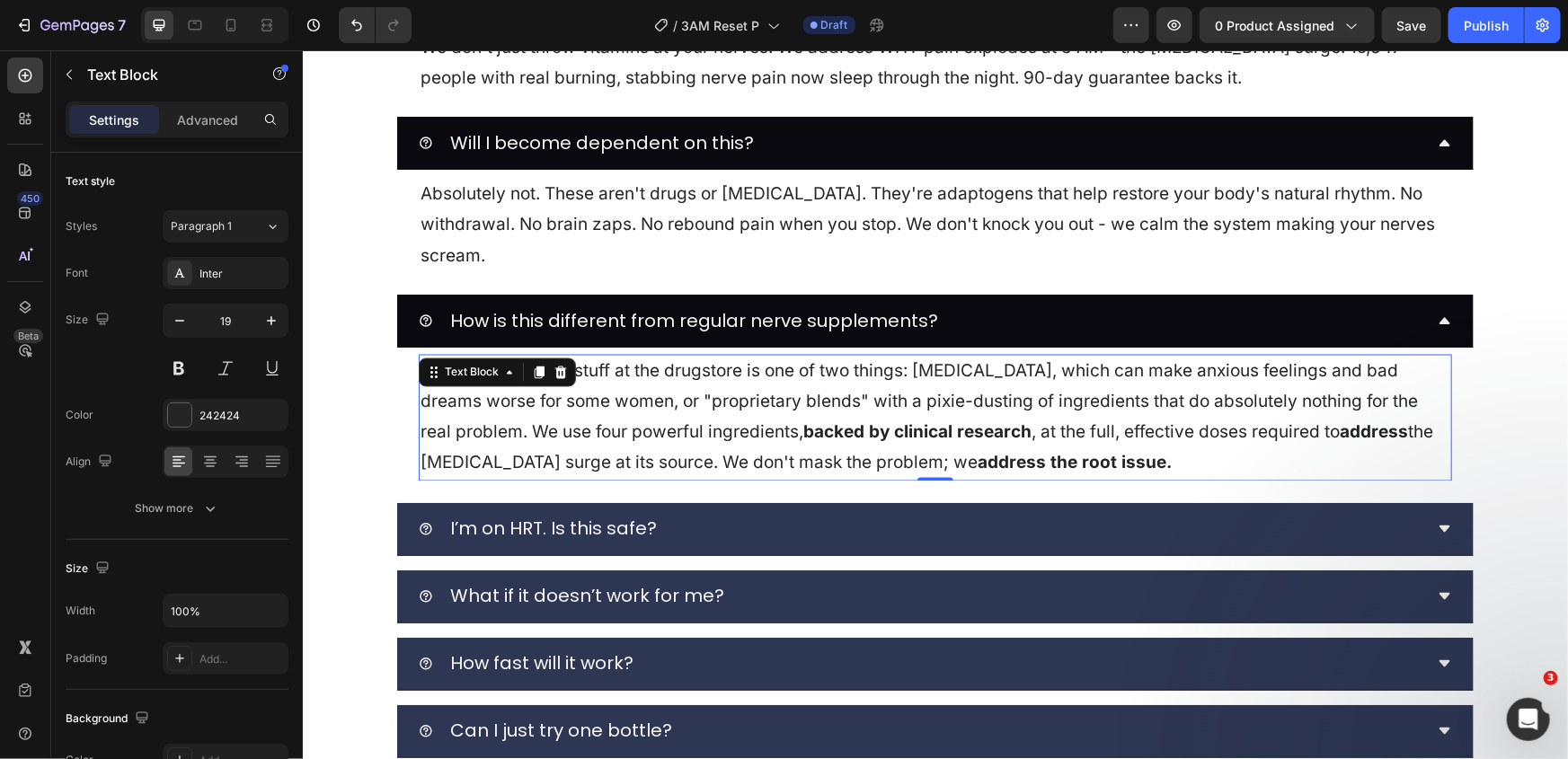
click at [535, 407] on p "Let's be blunt. The stuff at the drugstore is one of two things: Melatonin, whi…" at bounding box center [934, 418] width 1030 height 123
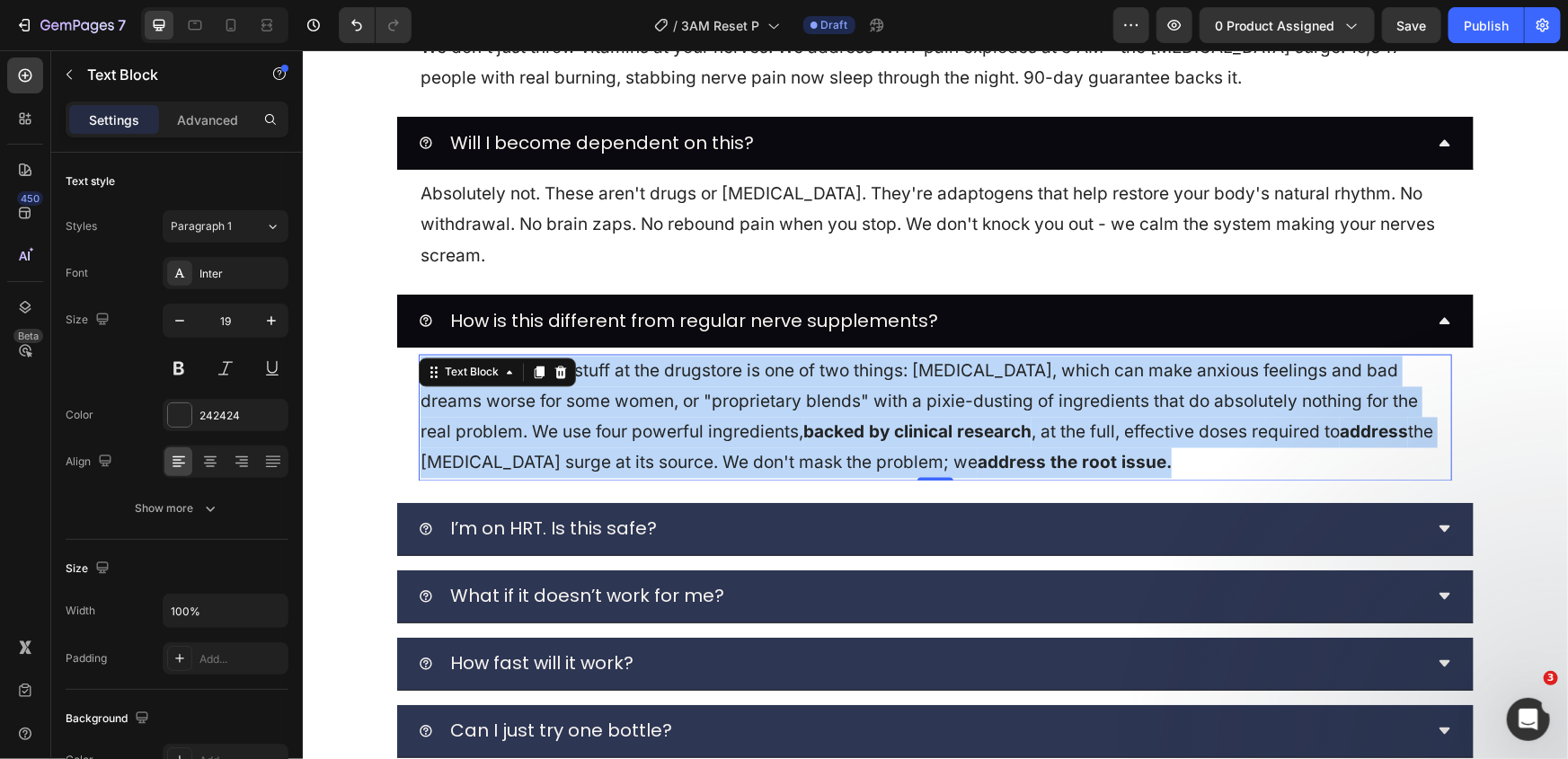
click at [535, 407] on p "Let's be blunt. The stuff at the drugstore is one of two things: Melatonin, whi…" at bounding box center [934, 418] width 1030 height 123
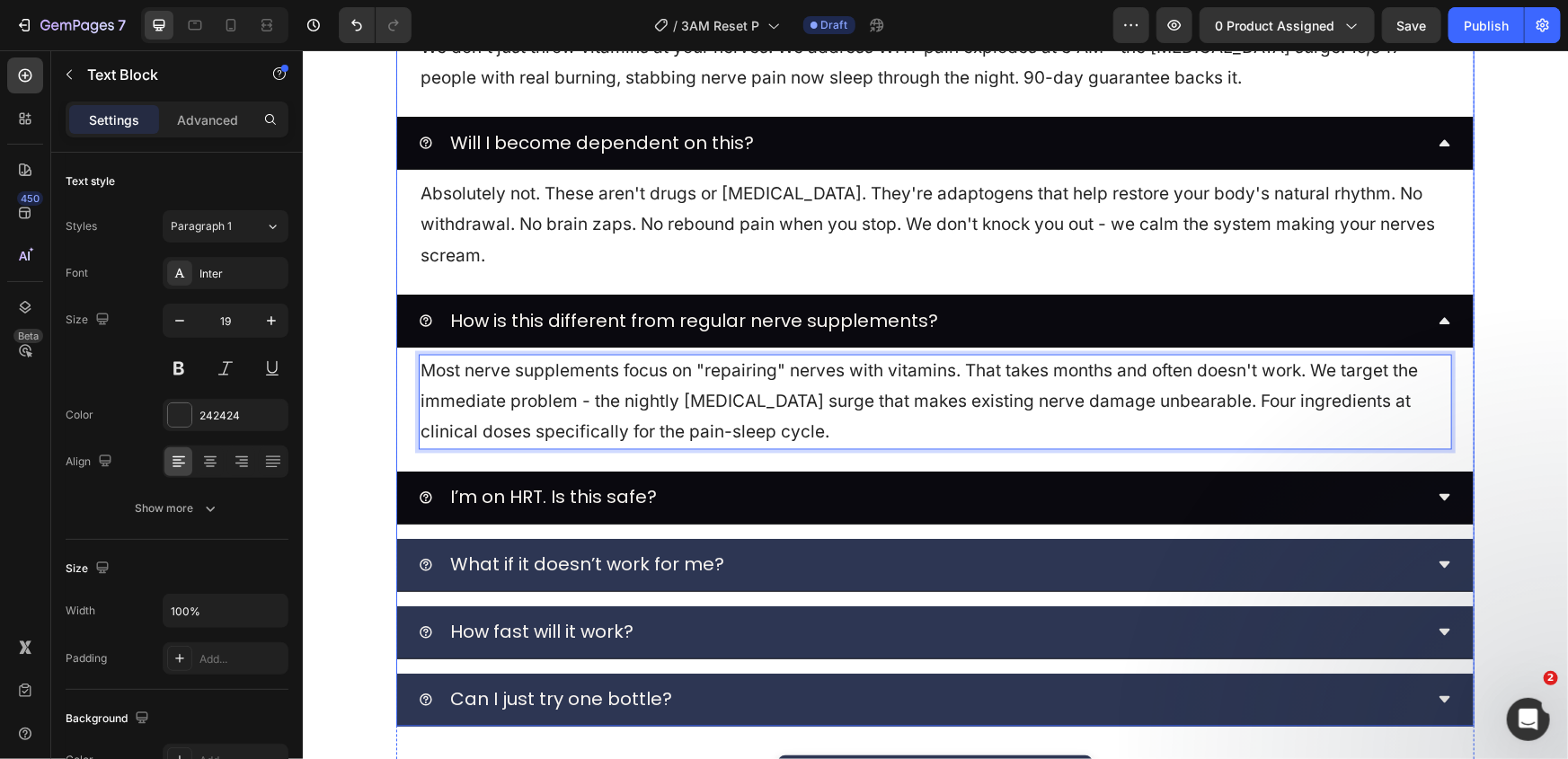
click at [696, 495] on div "I’m on HRT. Is this safe?" at bounding box center [919, 497] width 1005 height 37
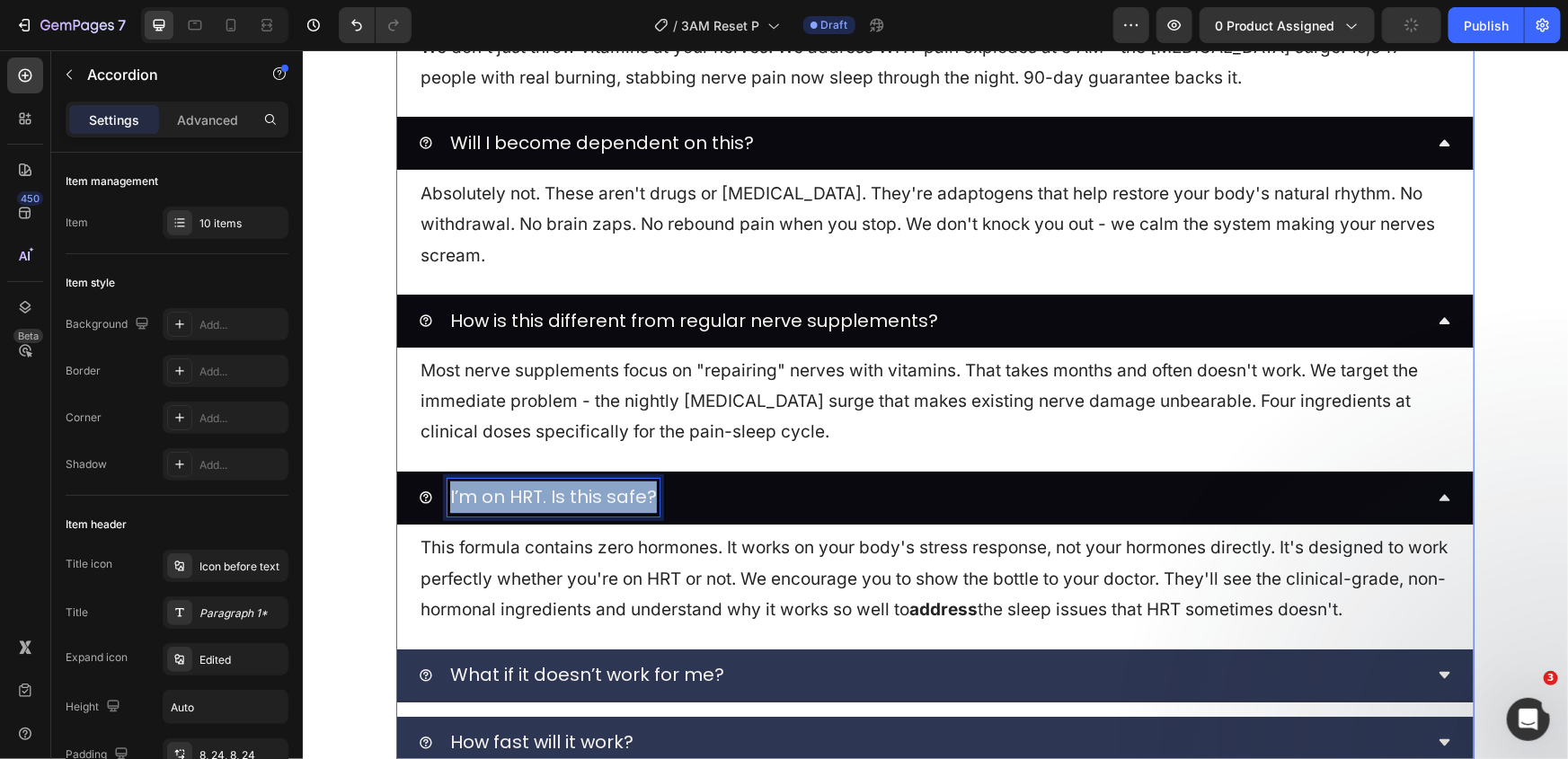
click at [599, 498] on span "I’m on HRT. Is this safe?" at bounding box center [552, 496] width 207 height 25
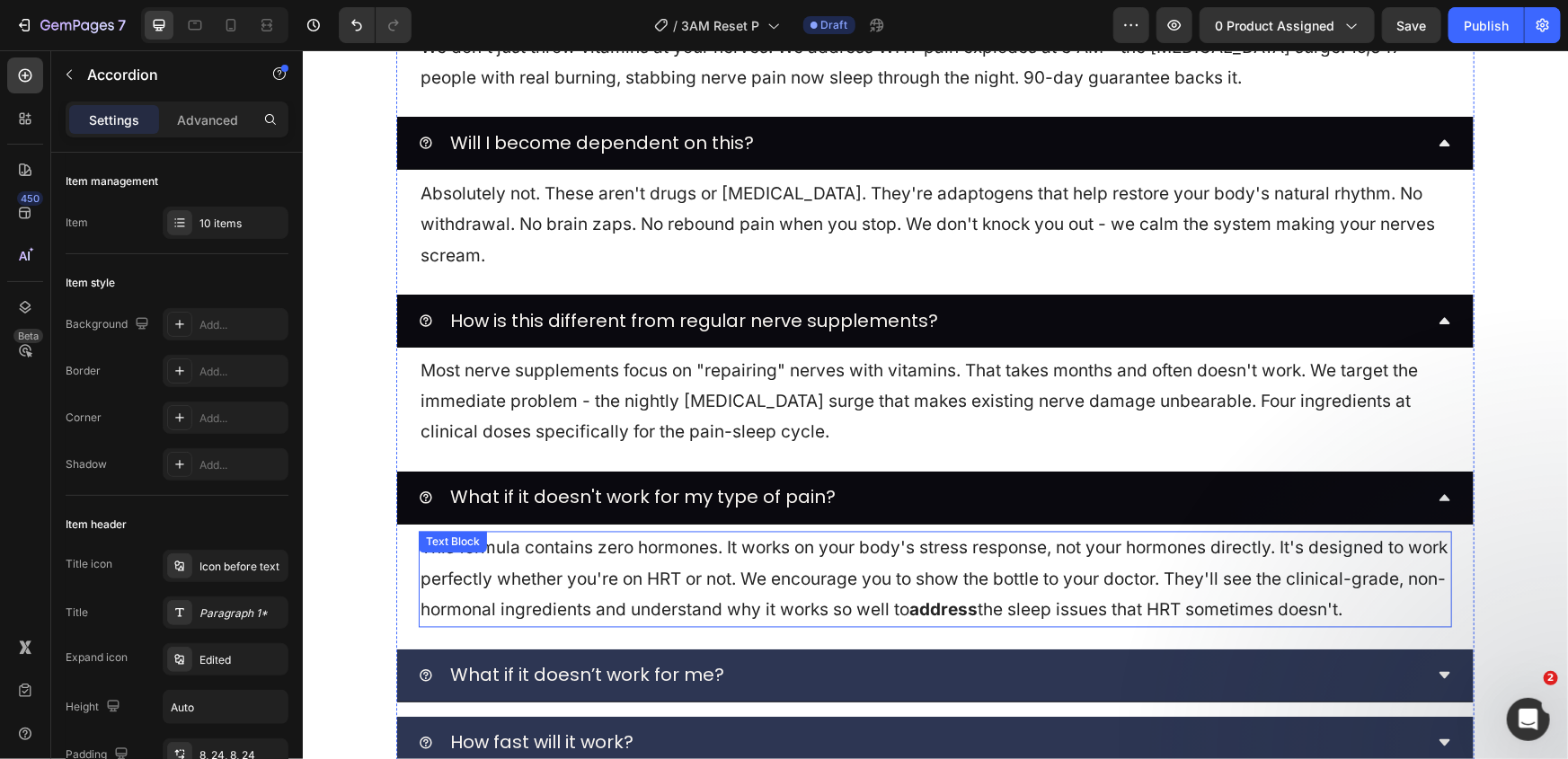
click at [734, 592] on p "This formula contains zero hormones. It works on your body's stress response, n…" at bounding box center [934, 579] width 1030 height 93
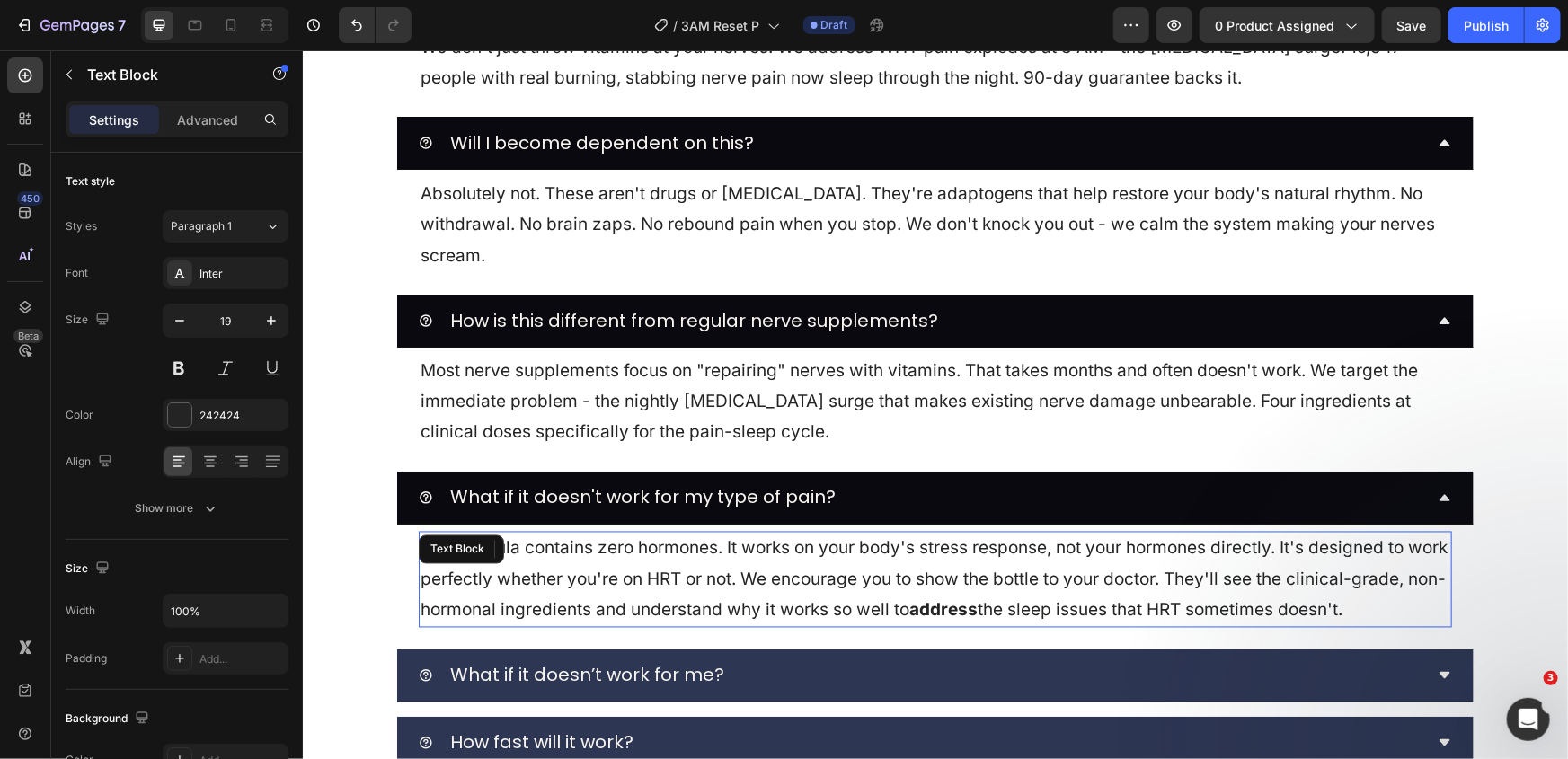
click at [734, 592] on p "This formula contains zero hormones. It works on your body's stress response, n…" at bounding box center [934, 579] width 1030 height 93
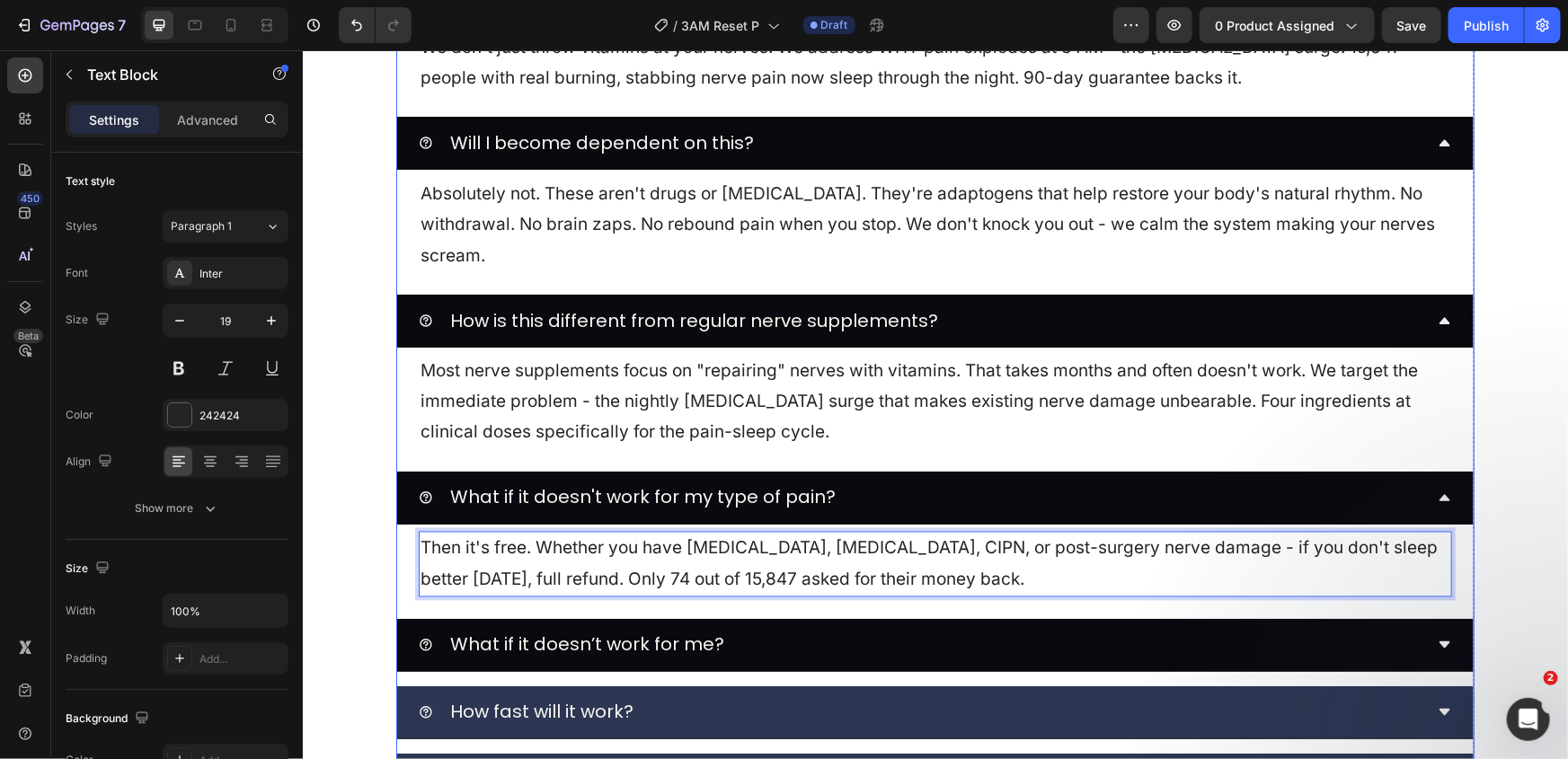
click at [758, 633] on div "What if it doesn’t work for me?" at bounding box center [919, 644] width 1005 height 37
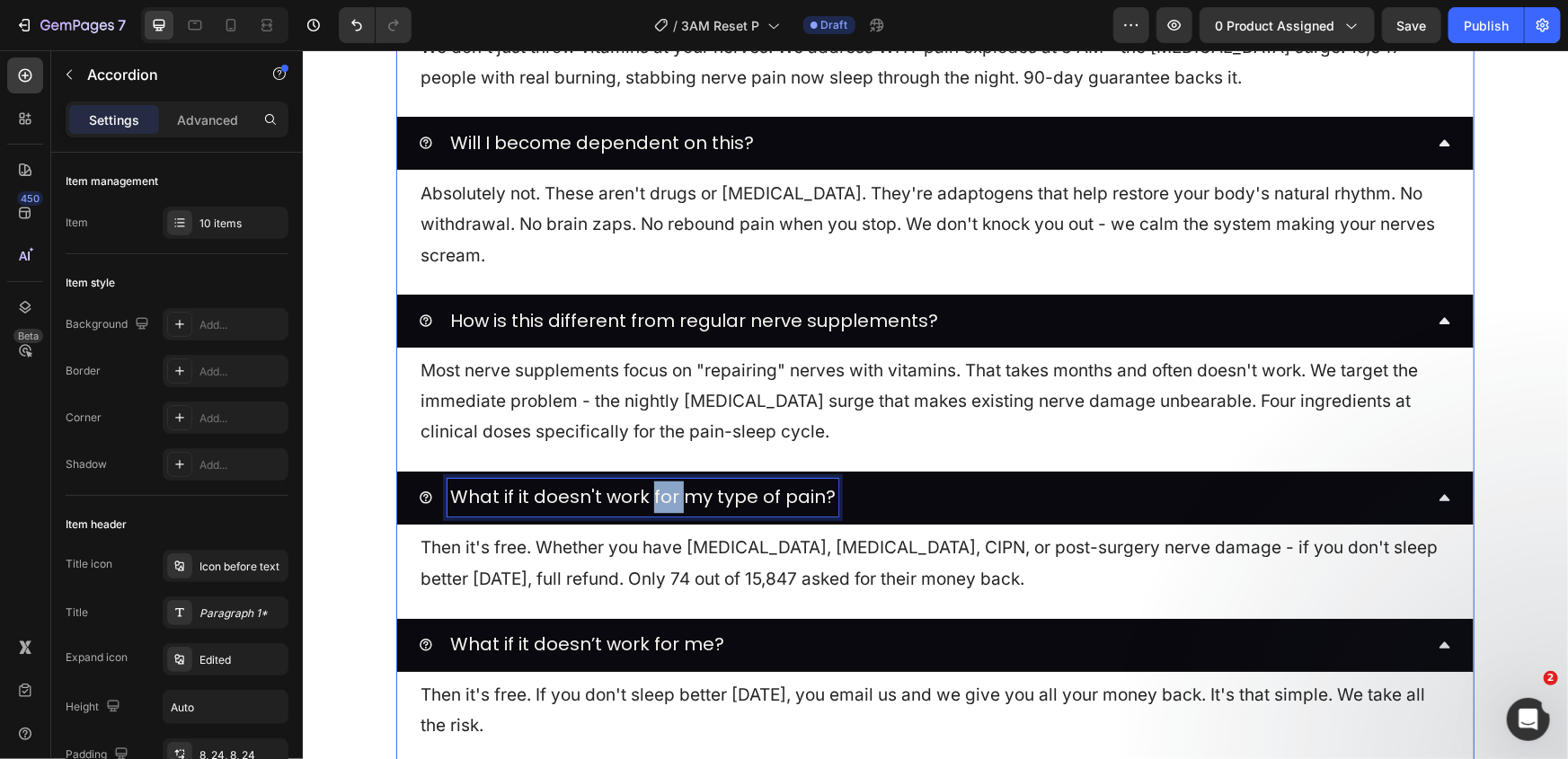
click at [644, 500] on span "What if it doesn't work for my type of pain?" at bounding box center [642, 496] width 385 height 25
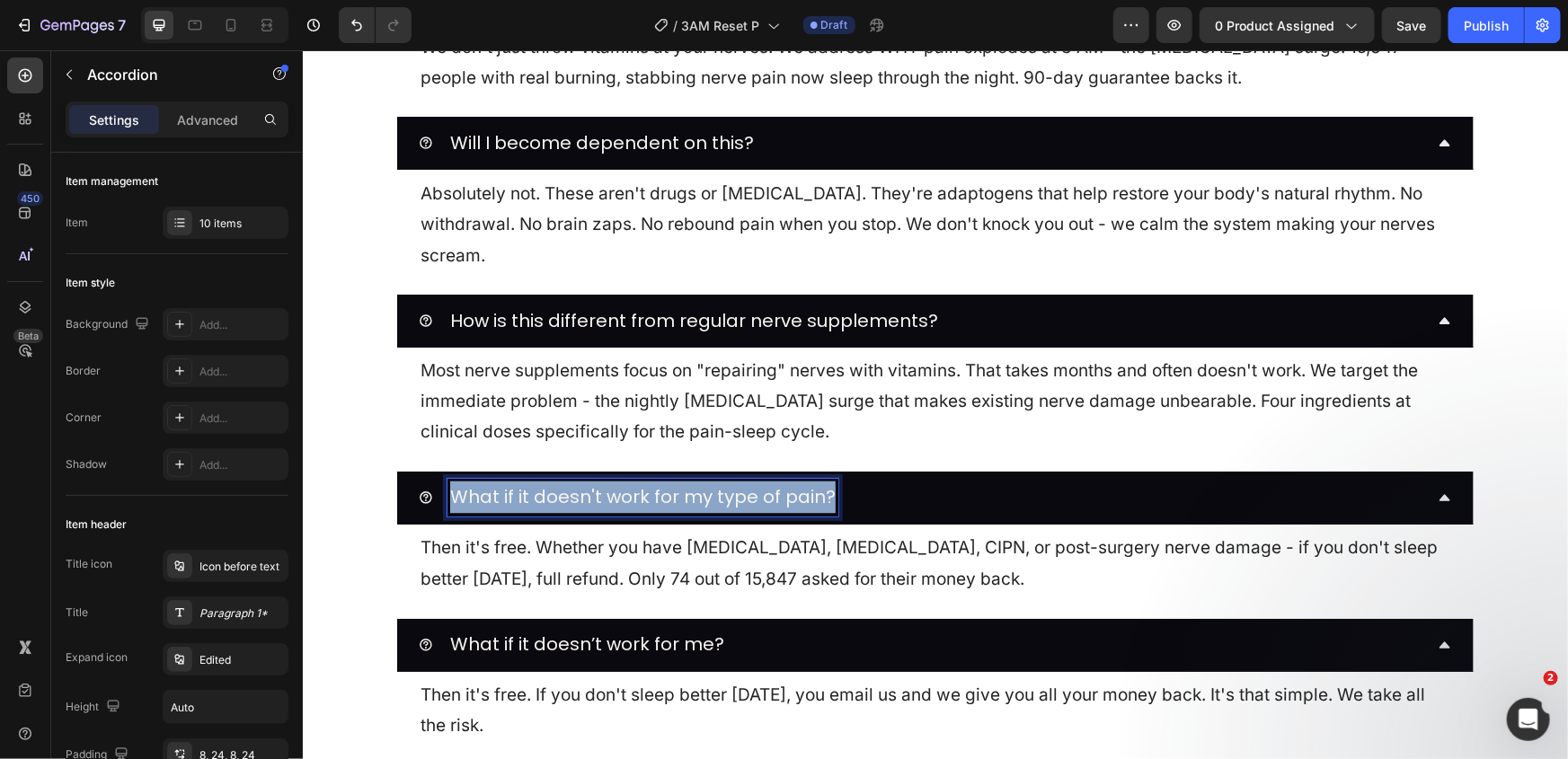
click at [644, 500] on span "What if it doesn't work for my type of pain?" at bounding box center [642, 496] width 385 height 25
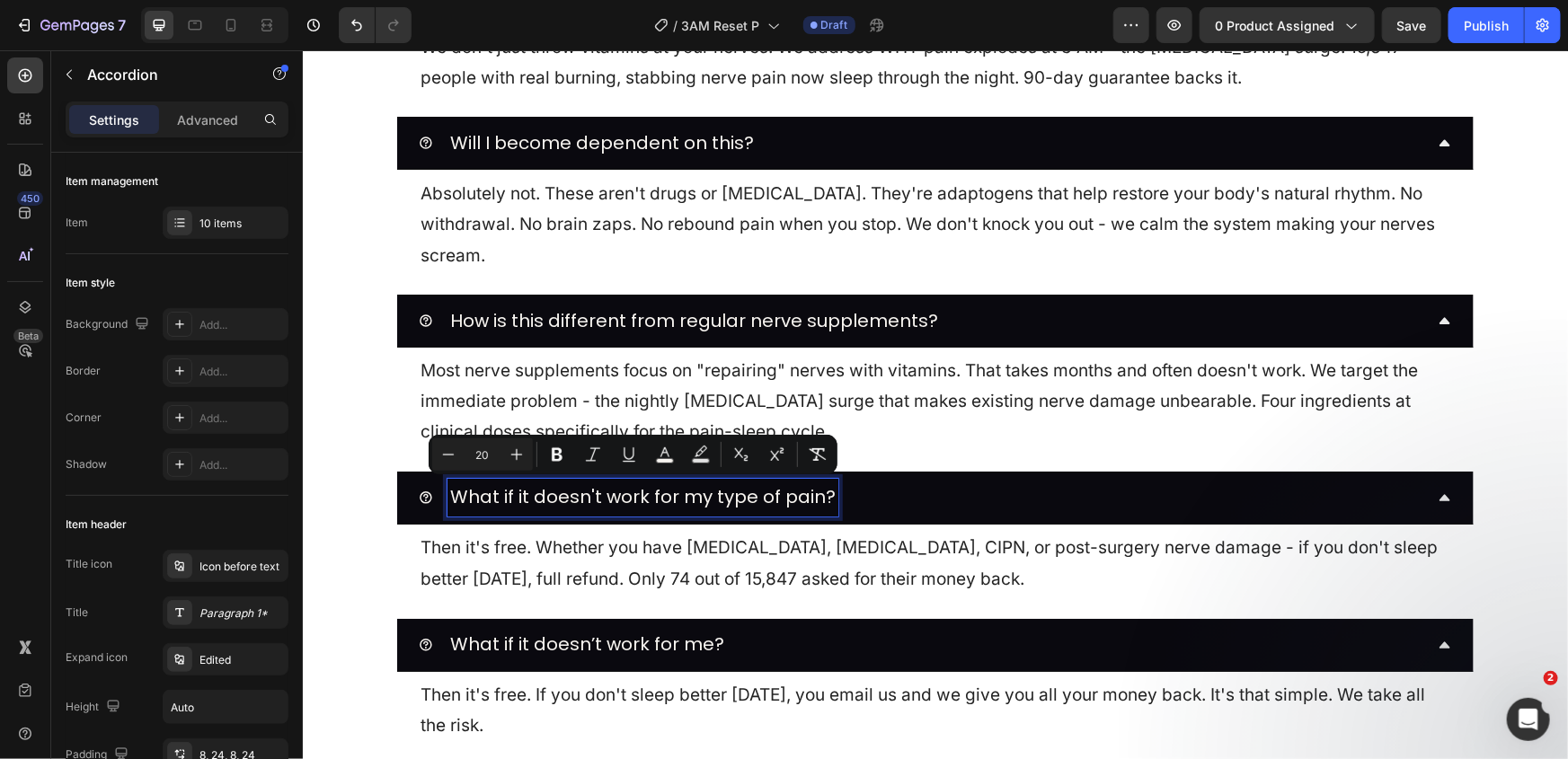
click at [592, 634] on span "What if it doesn’t work for me?" at bounding box center [586, 644] width 274 height 25
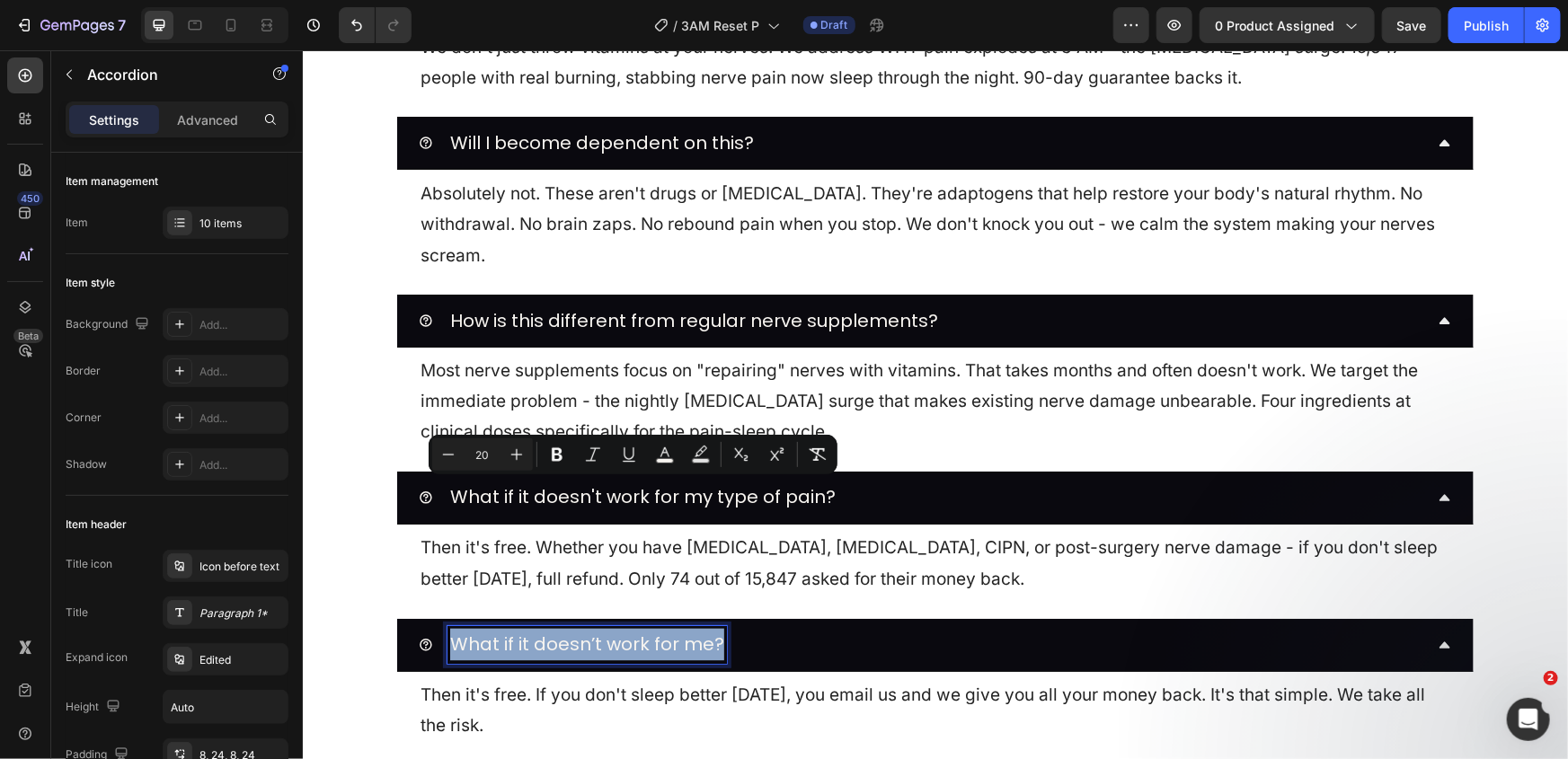
click at [592, 634] on span "What if it doesn’t work for me?" at bounding box center [586, 644] width 274 height 25
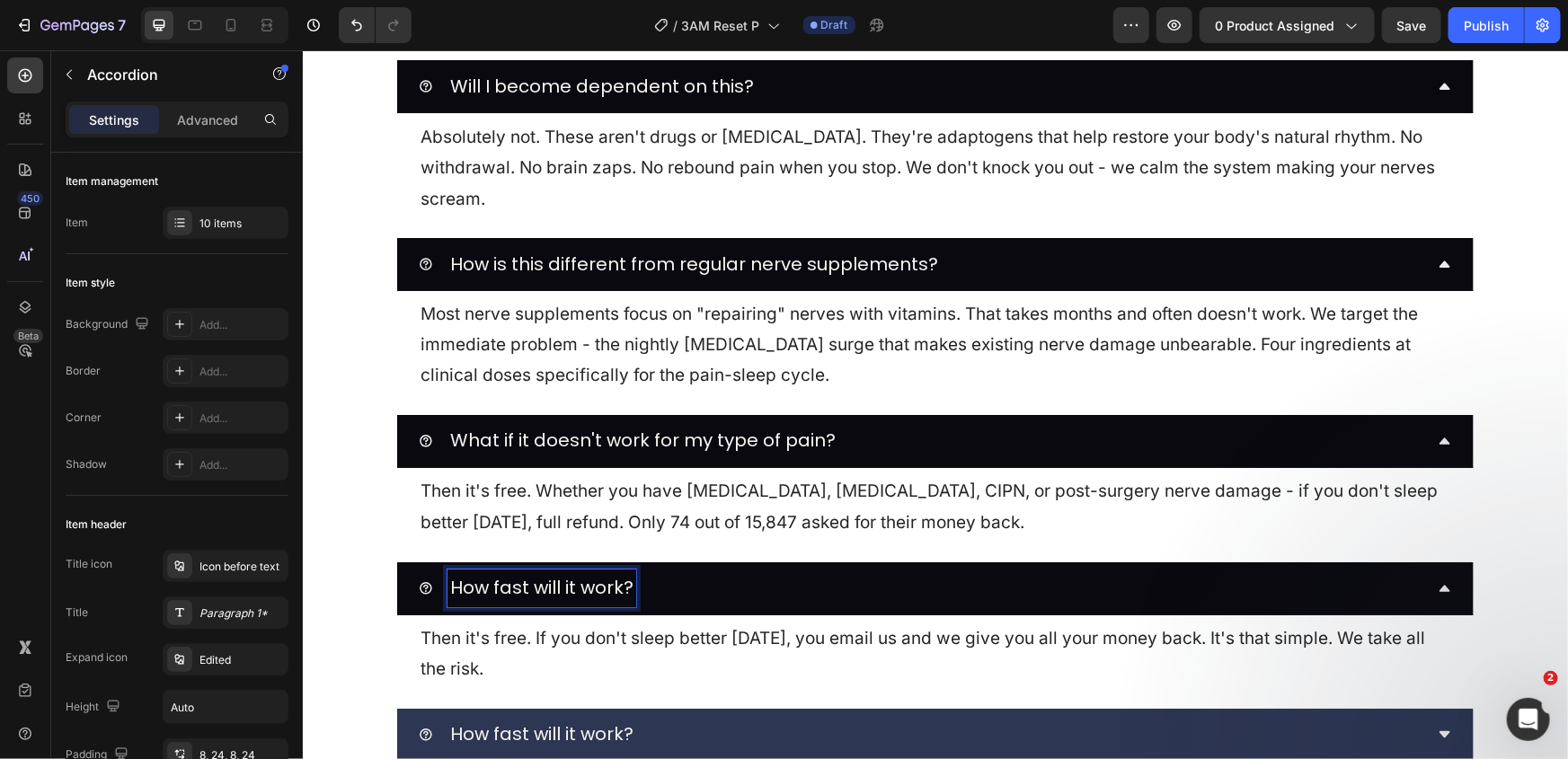
scroll to position [8577, 0]
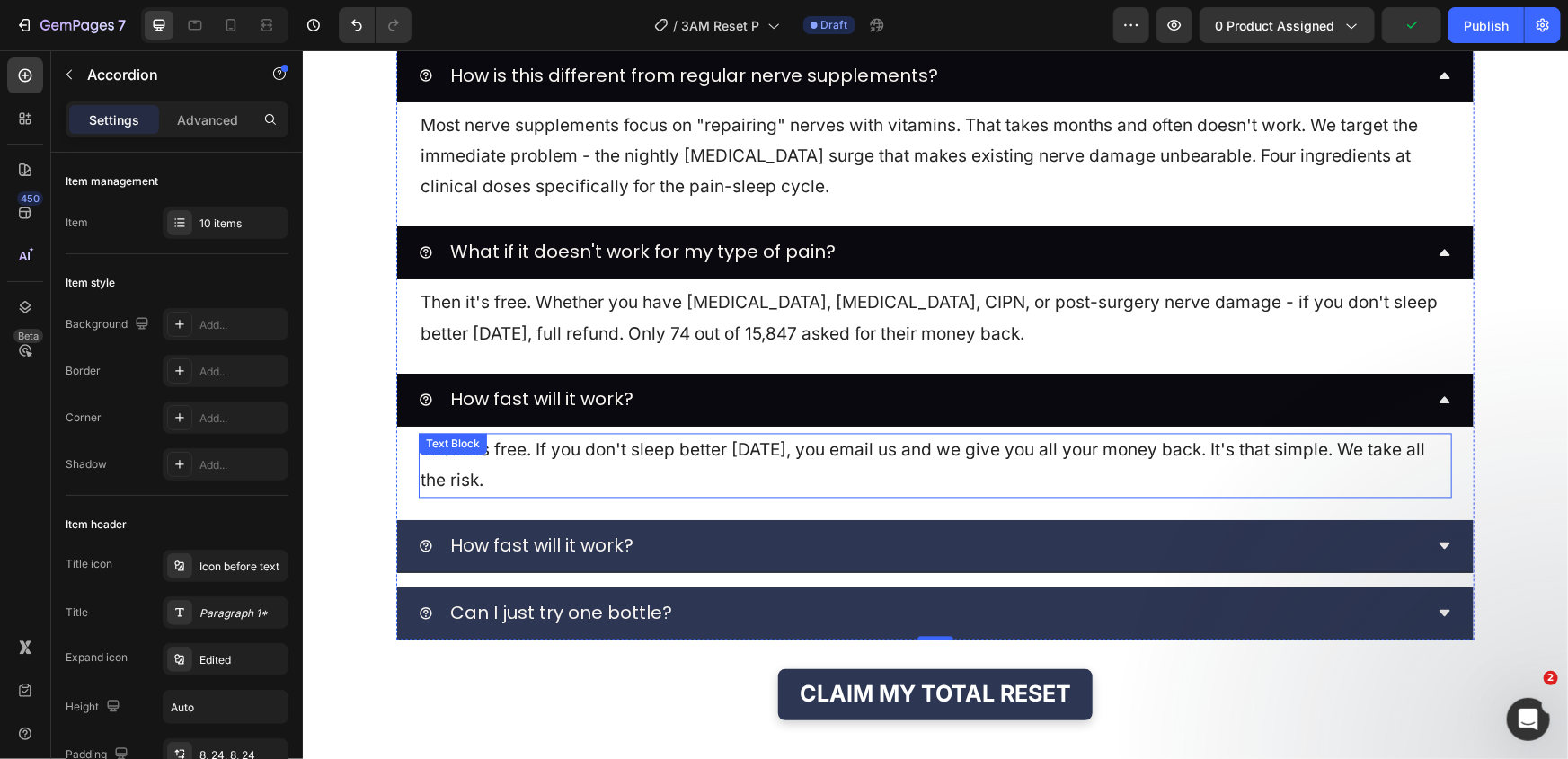
click at [550, 450] on p "Then it's free. If you don't sleep better within 90 days, you email us and we g…" at bounding box center [934, 465] width 1030 height 61
click at [550, 450] on div "Then it's free. If you don't sleep better within 90 days, you email us and we g…" at bounding box center [934, 465] width 1033 height 64
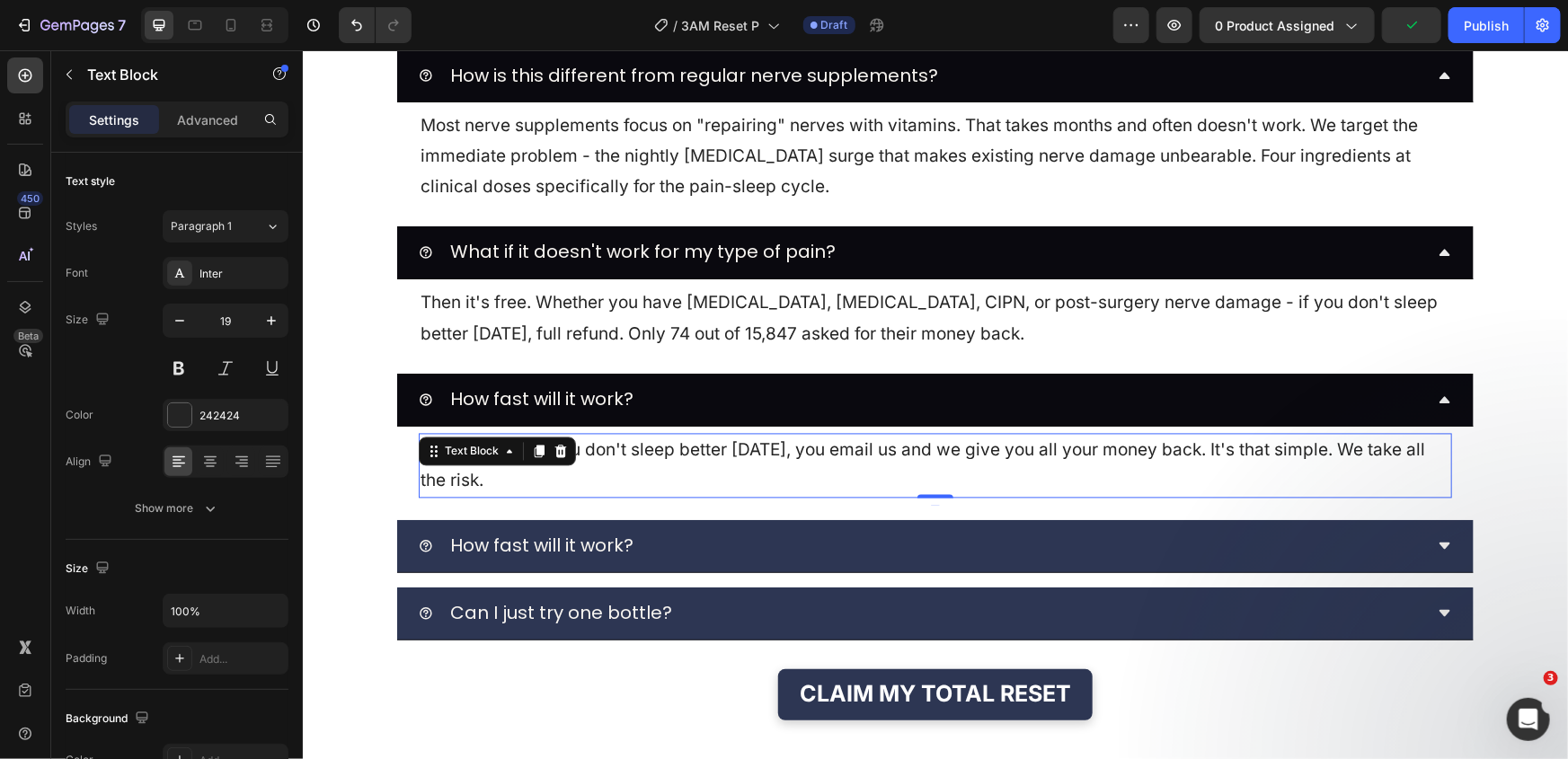
click at [550, 450] on p "Then it's free. If you don't sleep better within 90 days, you email us and we g…" at bounding box center [934, 465] width 1030 height 61
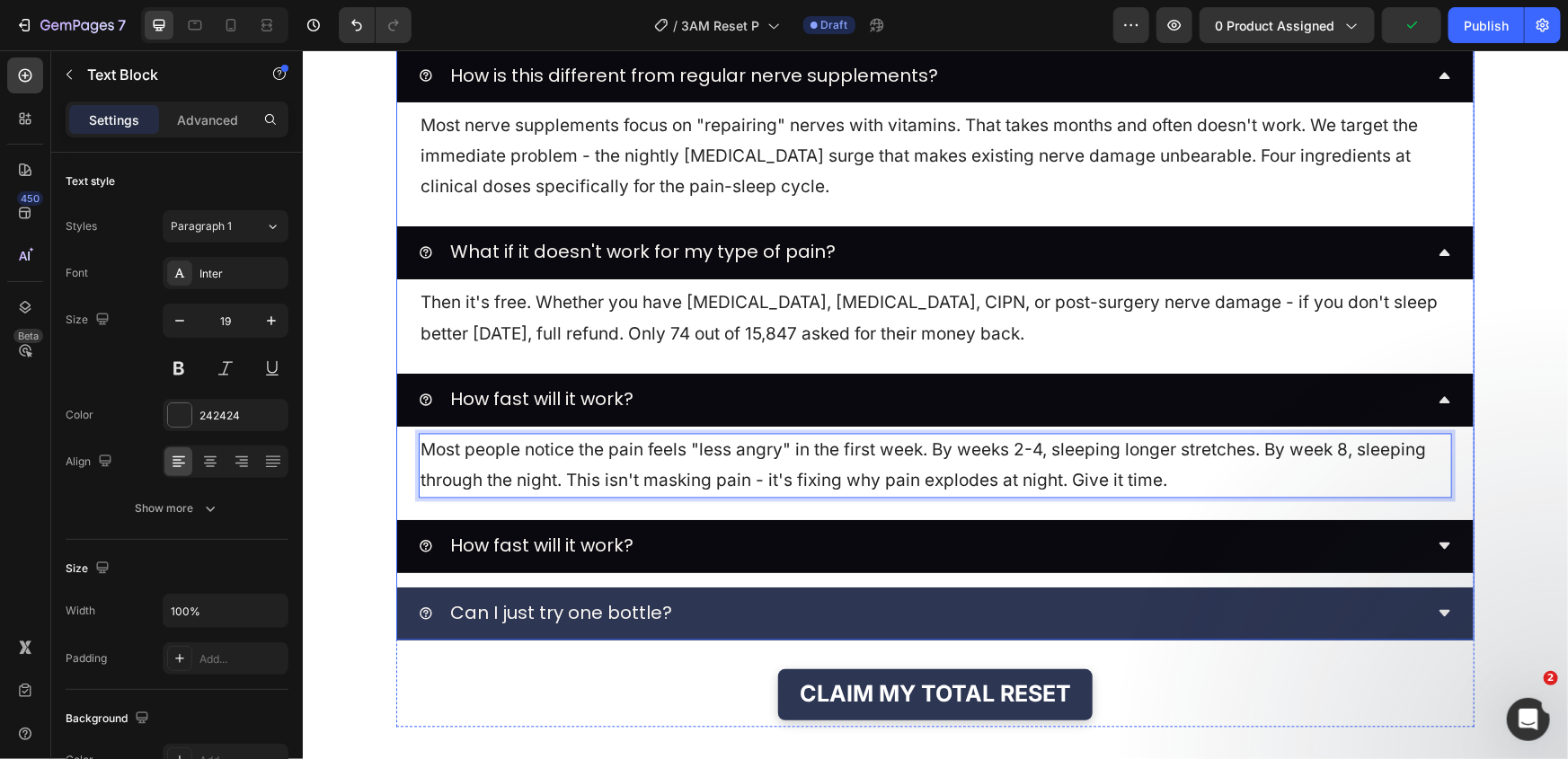
click at [715, 549] on div "How fast will it work?" at bounding box center [919, 545] width 1005 height 37
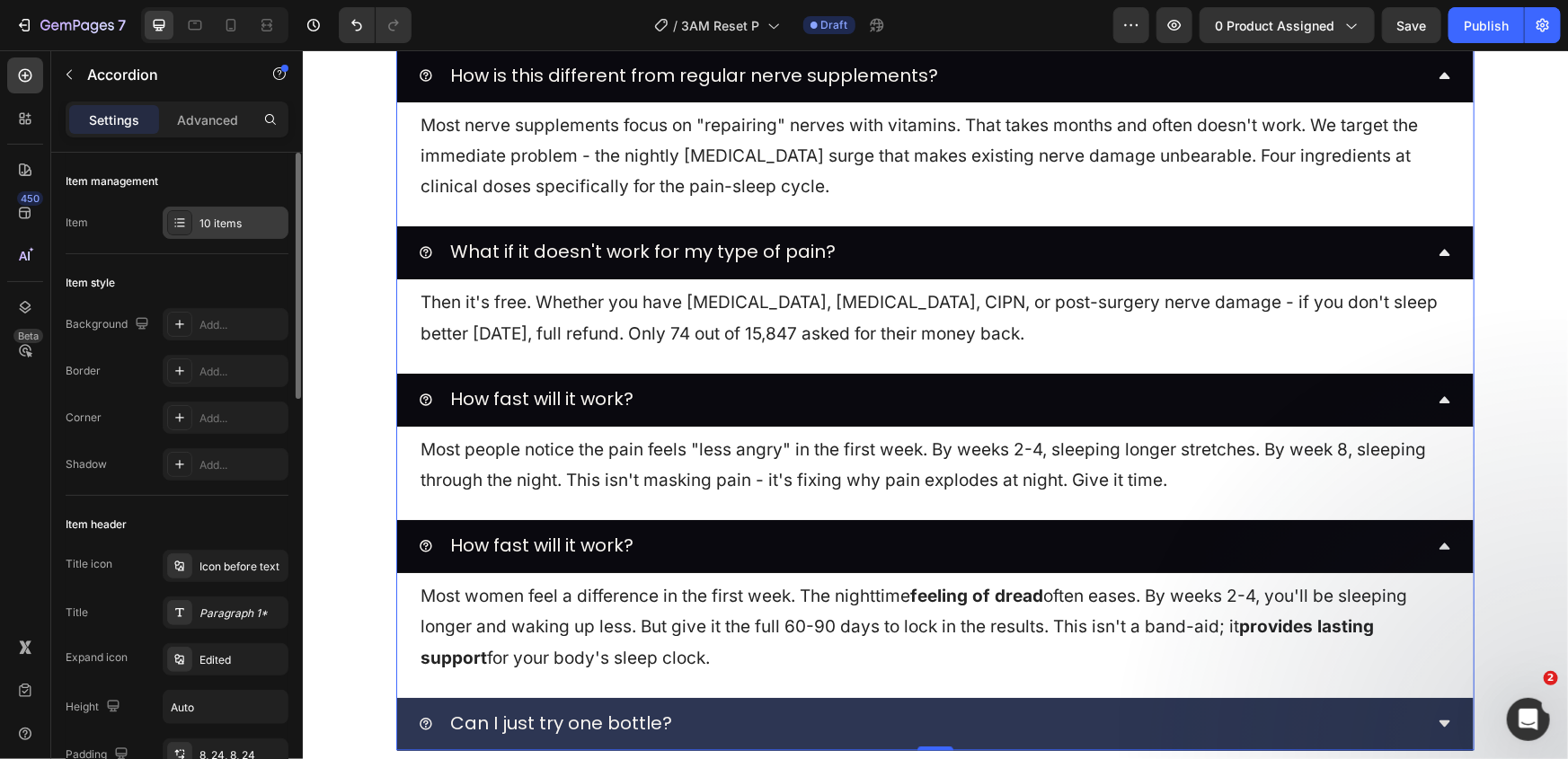
click at [222, 212] on div "10 items" at bounding box center [225, 222] width 126 height 33
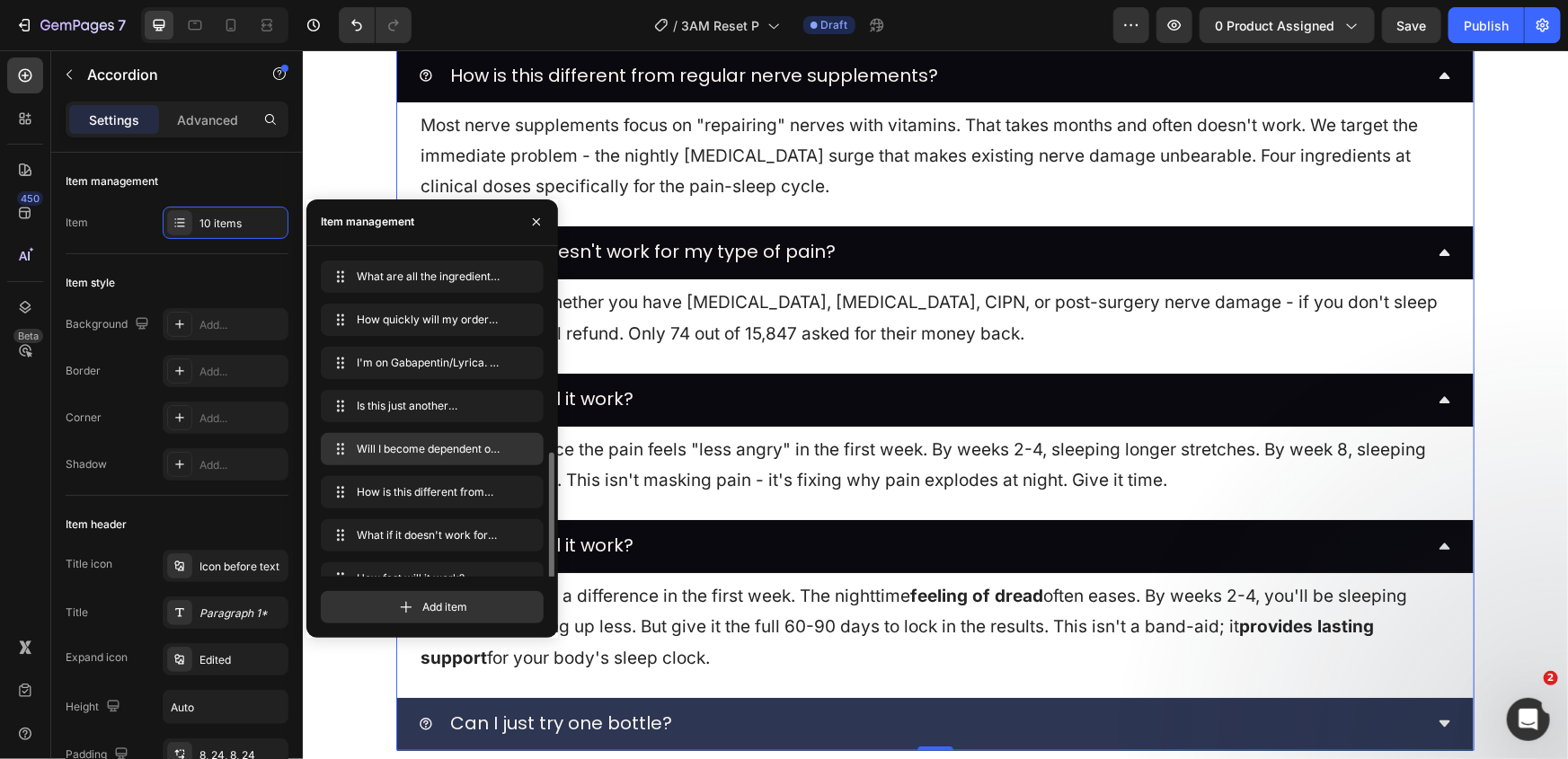
scroll to position [110, 0]
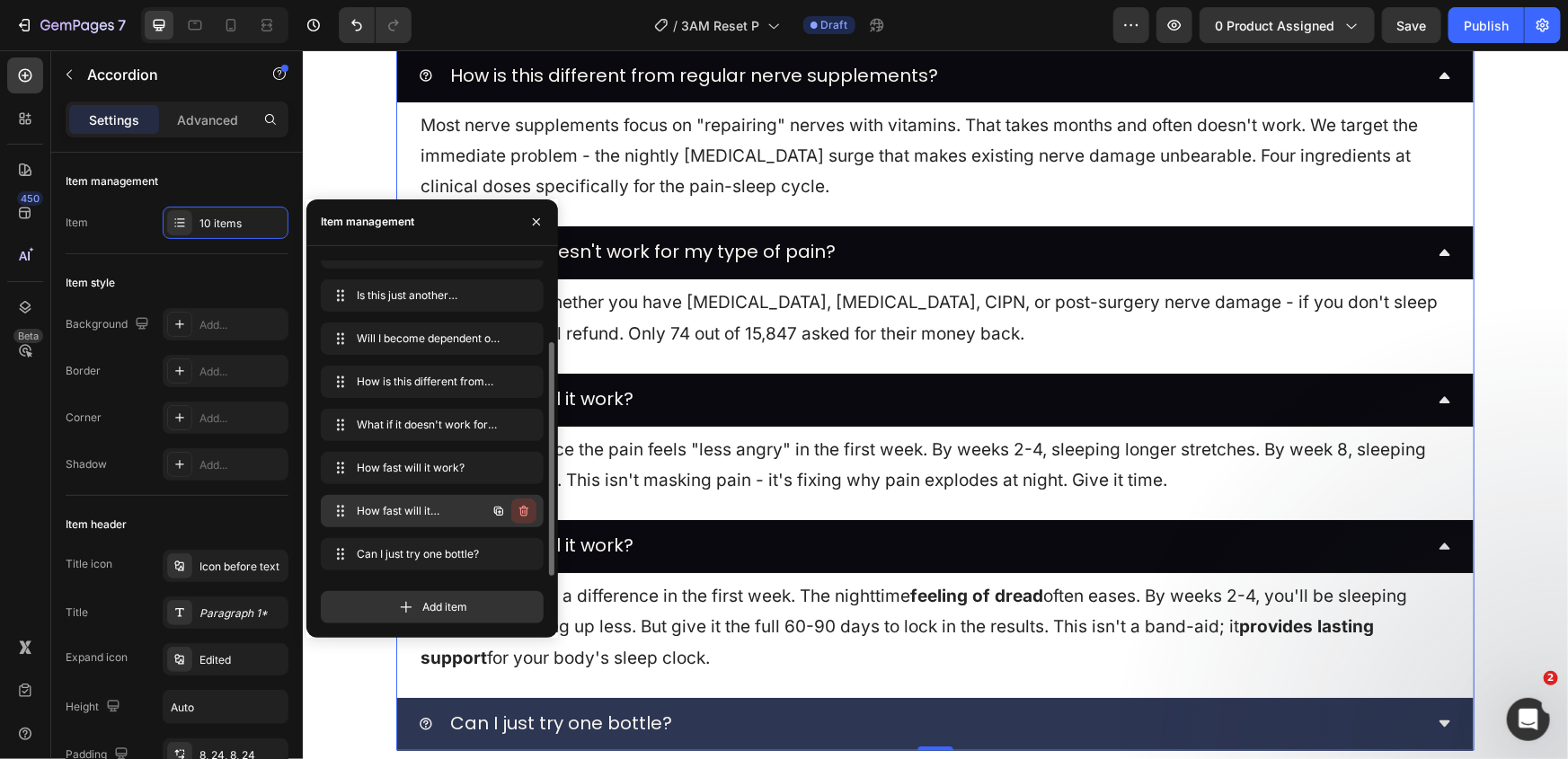
click at [520, 509] on icon "button" at bounding box center [524, 511] width 9 height 11
click at [516, 513] on div "Delete" at bounding box center [512, 510] width 34 height 16
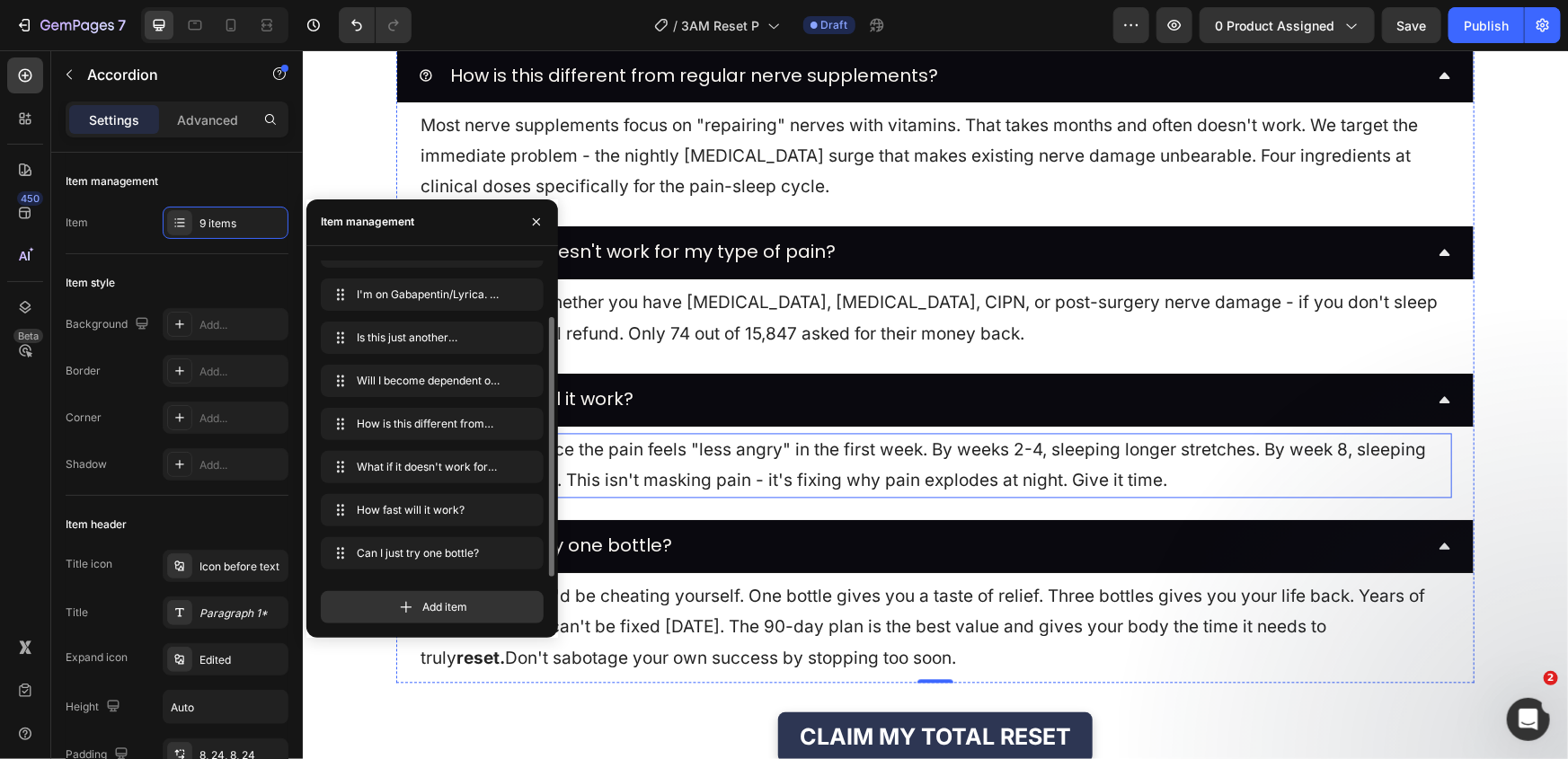
scroll to position [68, 0]
click at [706, 472] on p "Most people notice the pain feels "less angry" in the first week. By weeks 2-4,…" at bounding box center [934, 465] width 1030 height 61
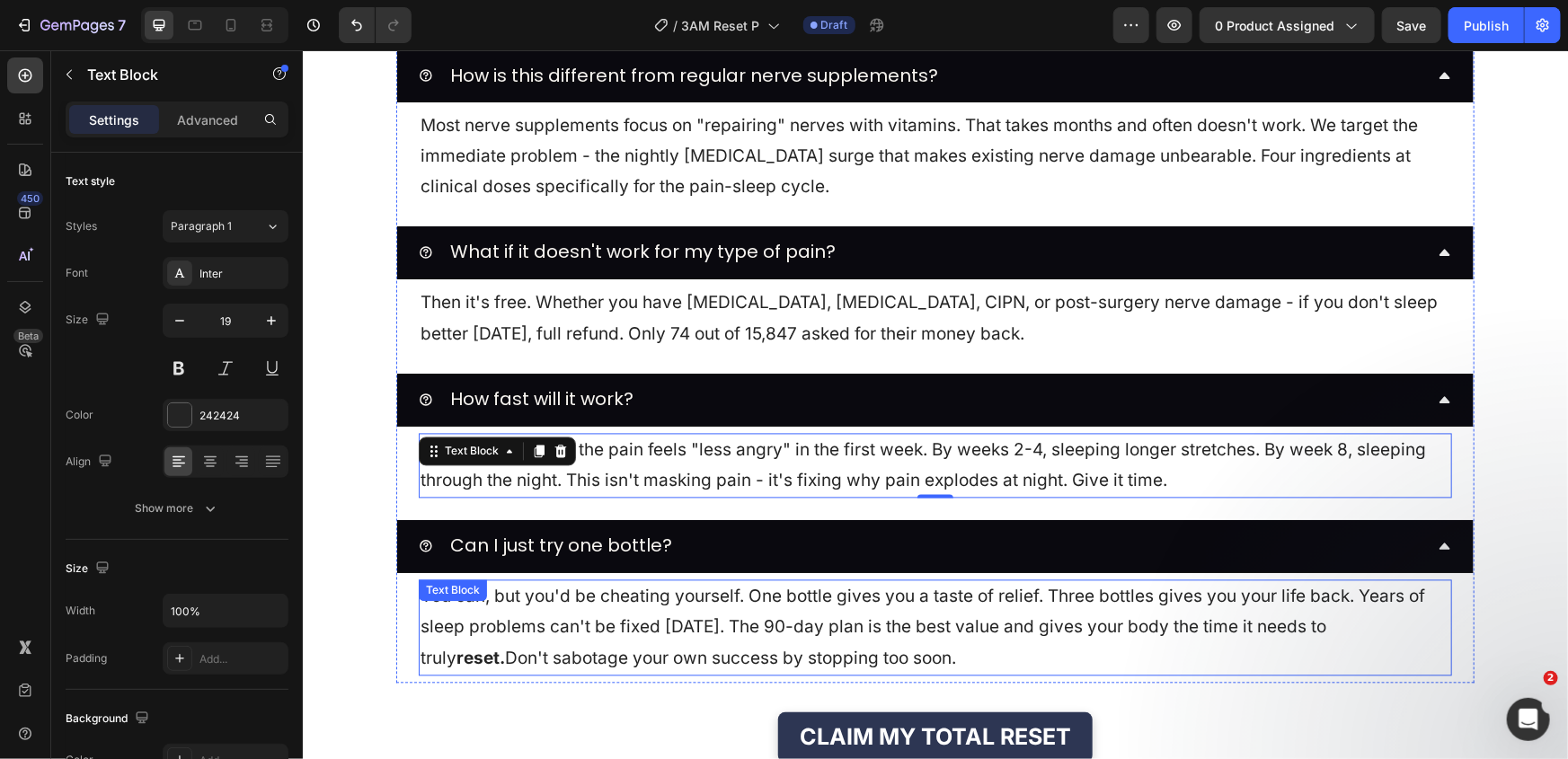
click at [703, 613] on p "You can, but you'd be cheating yourself. One bottle gives you a taste of relief…" at bounding box center [934, 627] width 1030 height 93
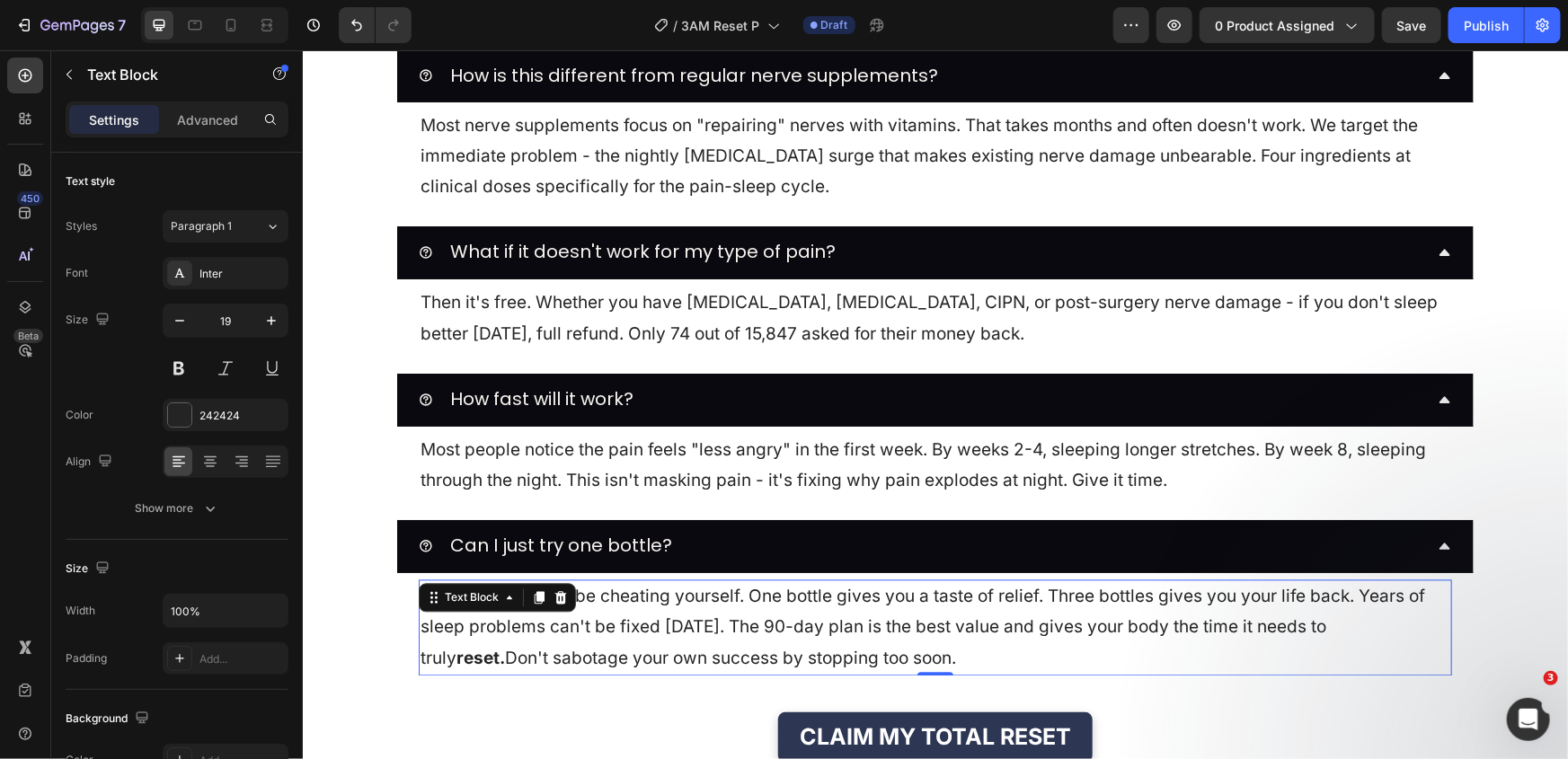
click at [703, 613] on p "You can, but you'd be cheating yourself. One bottle gives you a taste of relief…" at bounding box center [934, 627] width 1030 height 93
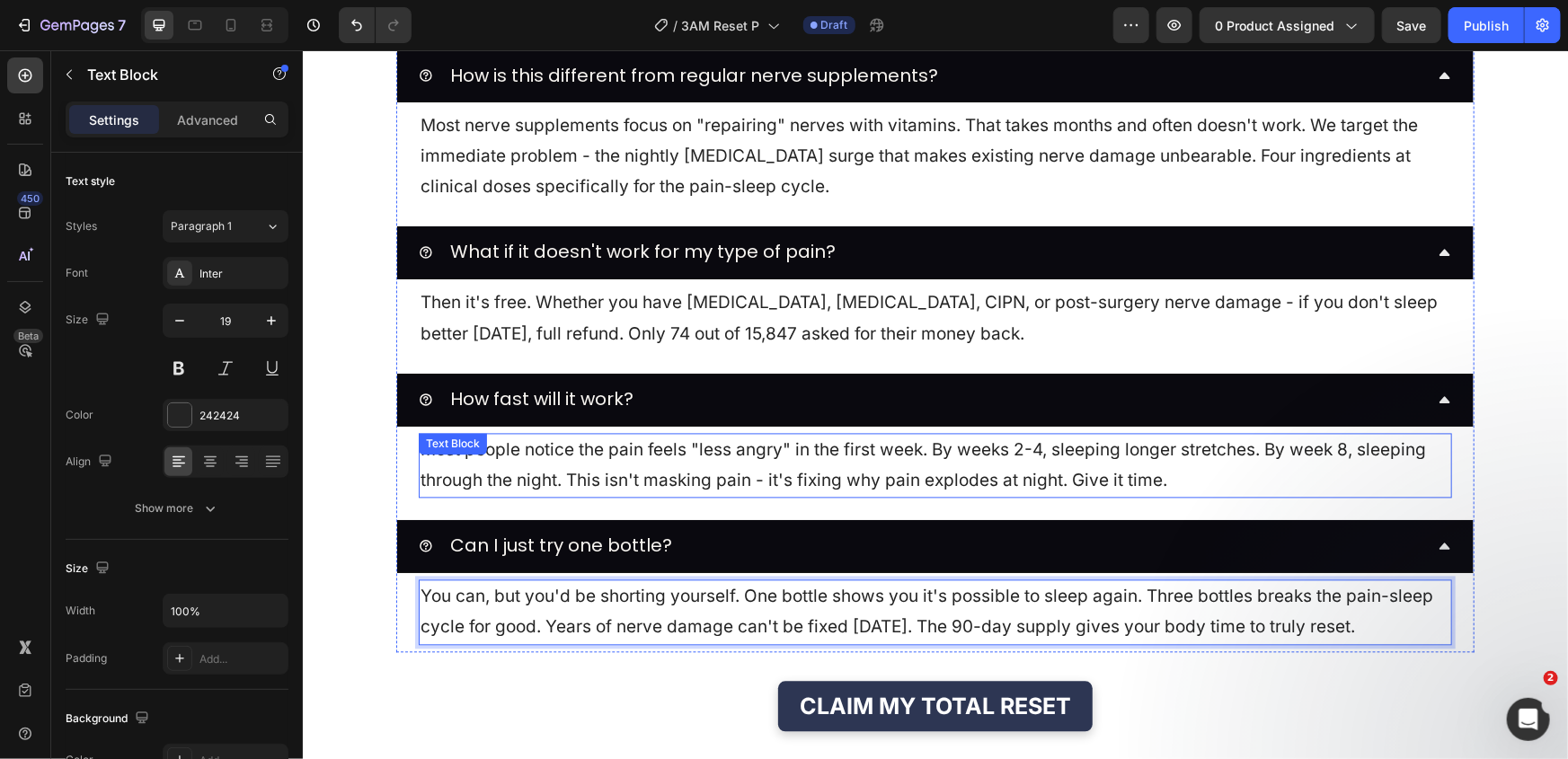
click at [799, 449] on p "Most people notice the pain feels "less angry" in the first week. By weeks 2-4,…" at bounding box center [934, 465] width 1030 height 61
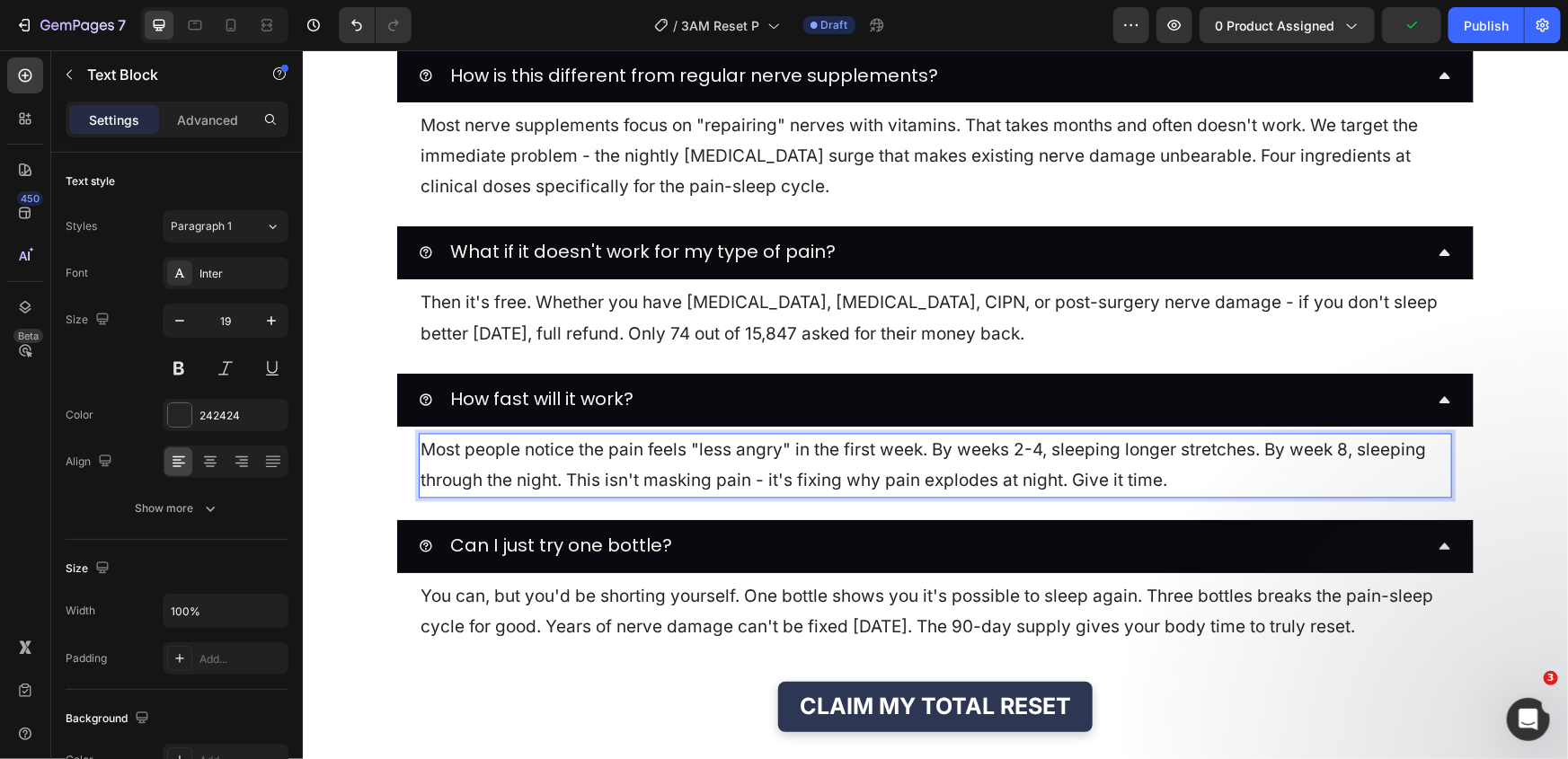
click at [700, 465] on p "Most people notice the pain feels "less angry" in the first week. By weeks 2-4,…" at bounding box center [934, 465] width 1030 height 61
click at [728, 462] on p "Most people notice the pain feels "less angry" in the first week. By weeks 2-4,…" at bounding box center [934, 465] width 1030 height 61
drag, startPoint x: 642, startPoint y: 449, endPoint x: 790, endPoint y: 456, distance: 148.2
click at [790, 456] on p "Most people notice the pain feels "less angry" in the first week. By weeks 2-4,…" at bounding box center [934, 465] width 1030 height 61
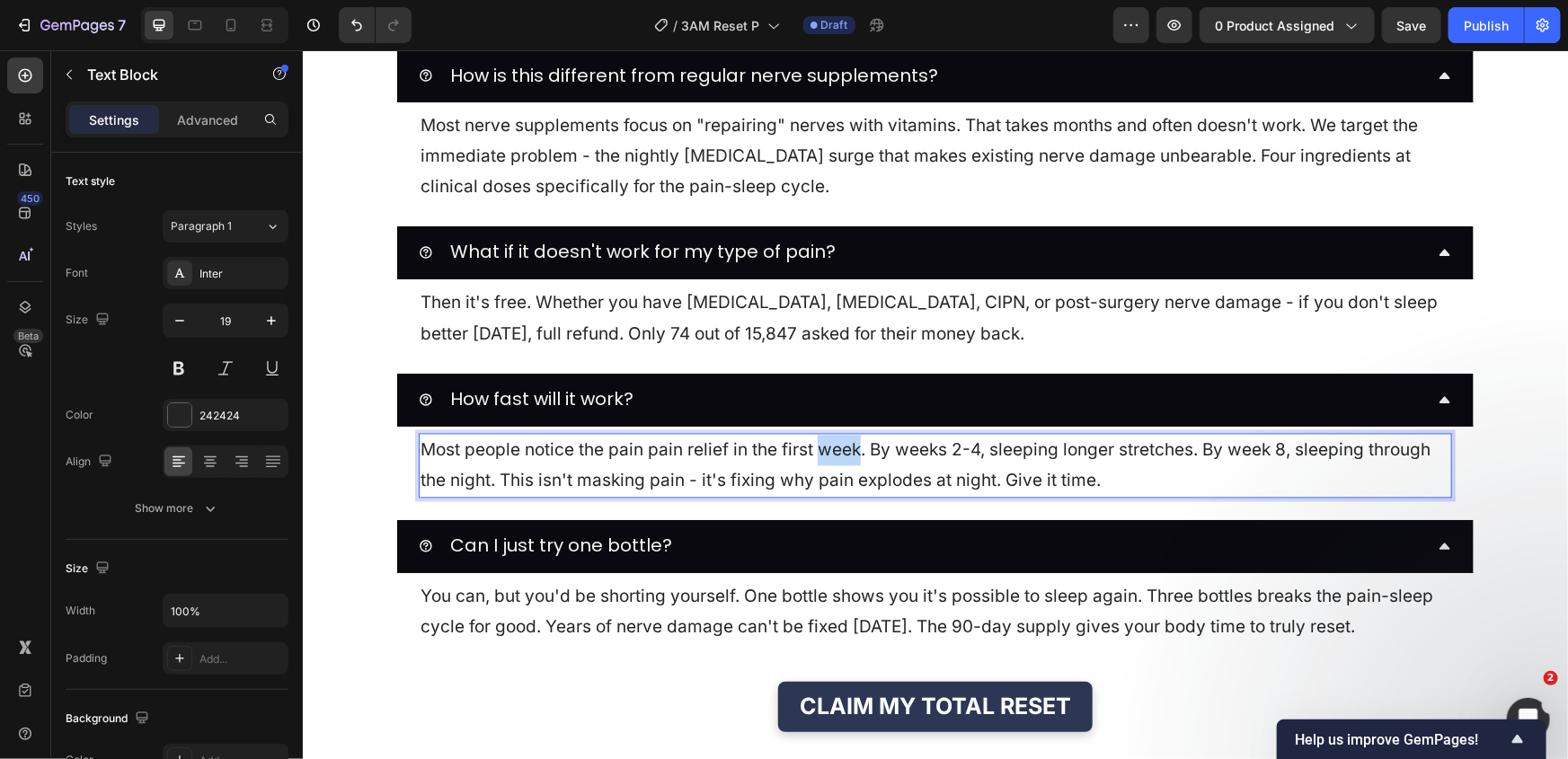
drag, startPoint x: 818, startPoint y: 446, endPoint x: 852, endPoint y: 448, distance: 34.1
click at [852, 448] on p "Most people notice the pain pain relief in the first week. By weeks 2-4, sleepi…" at bounding box center [934, 465] width 1030 height 61
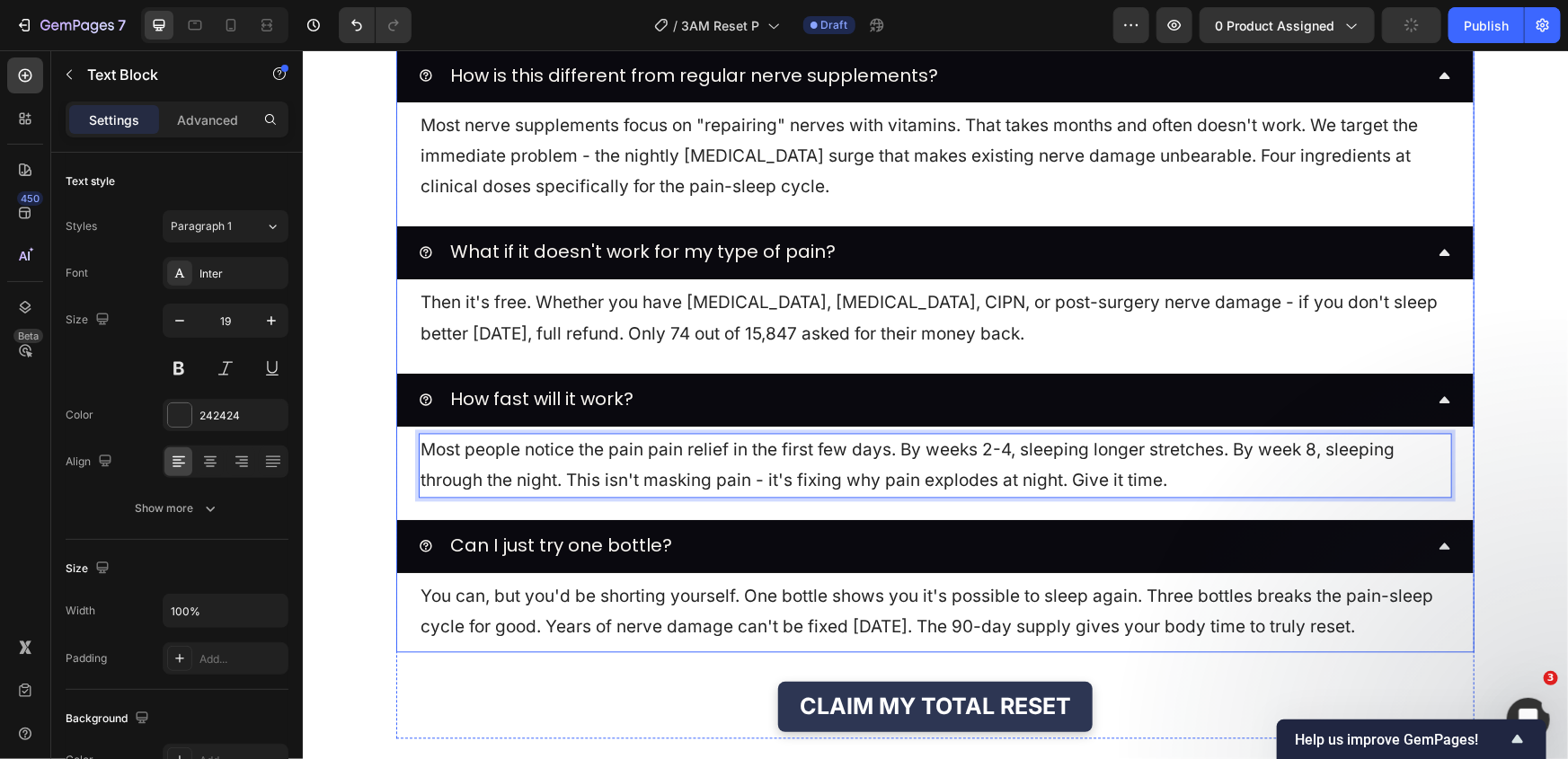
scroll to position [8822, 0]
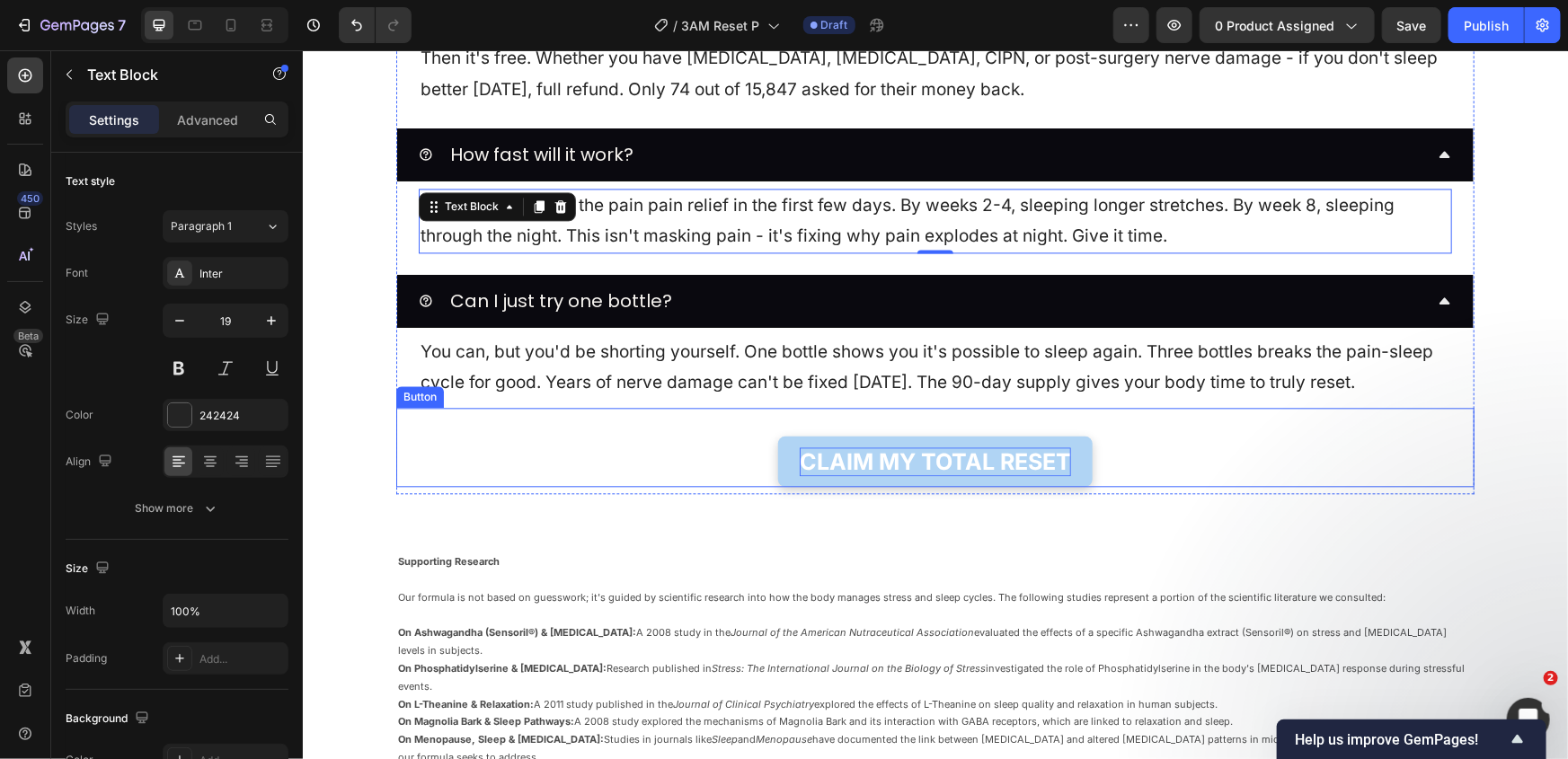
click at [983, 452] on strong "CLAIM MY TOTAL RESET" at bounding box center [934, 461] width 271 height 27
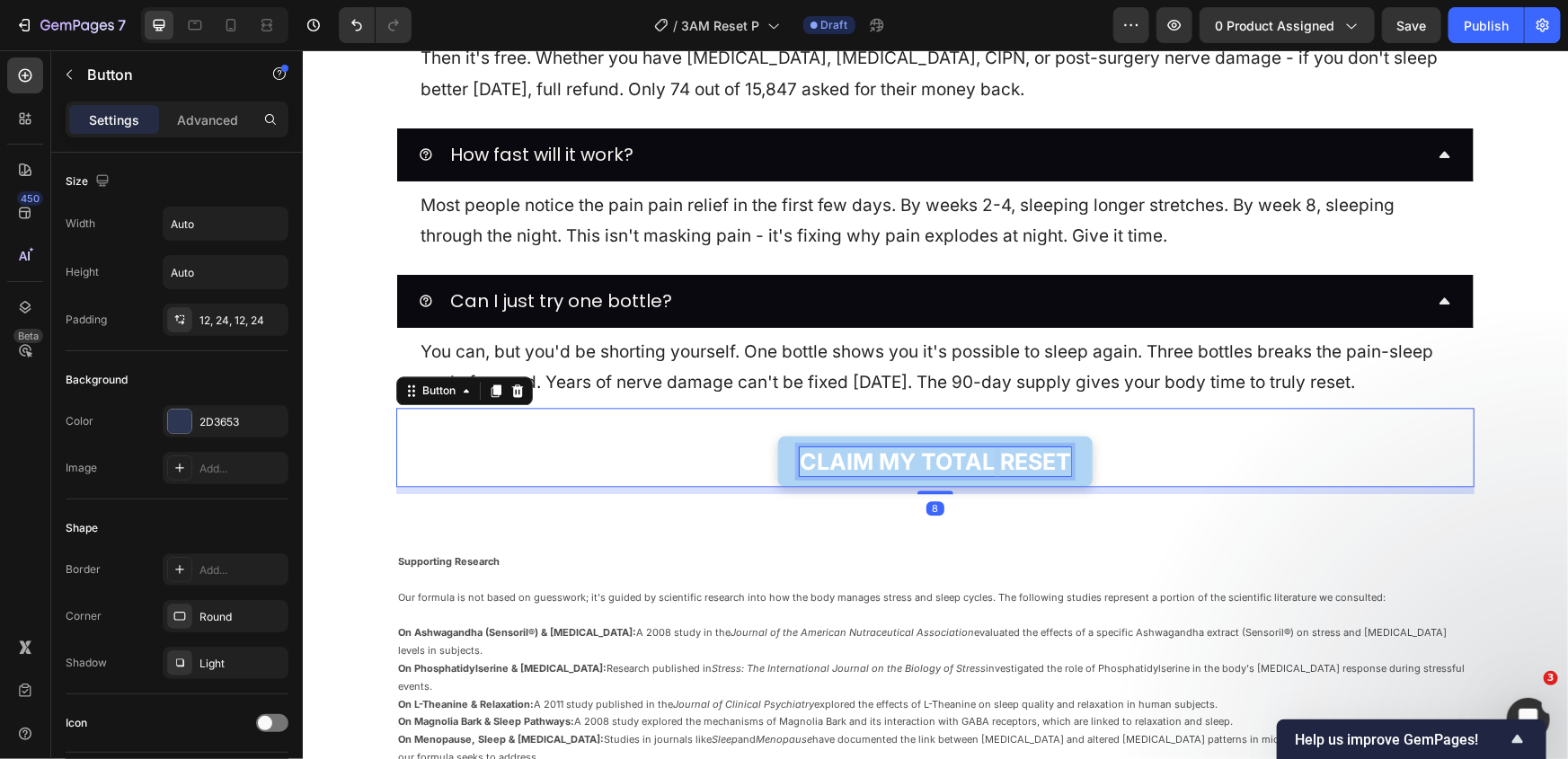
click at [983, 452] on strong "CLAIM MY TOTAL RESET" at bounding box center [934, 461] width 271 height 27
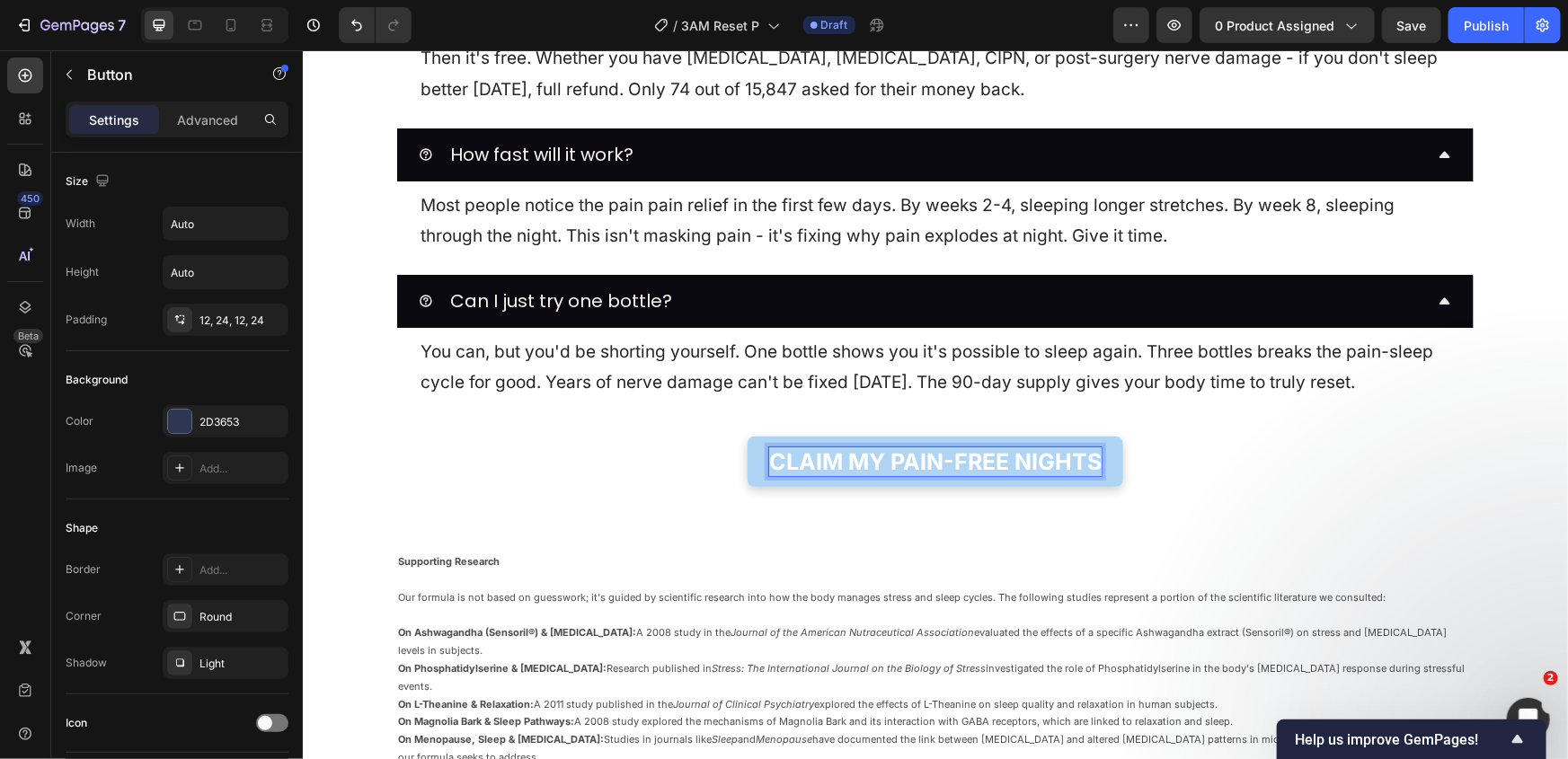
click at [510, 452] on div "CLAIM MY PAIN-FREE NIGHTS Button 8" at bounding box center [934, 448] width 1078 height 80
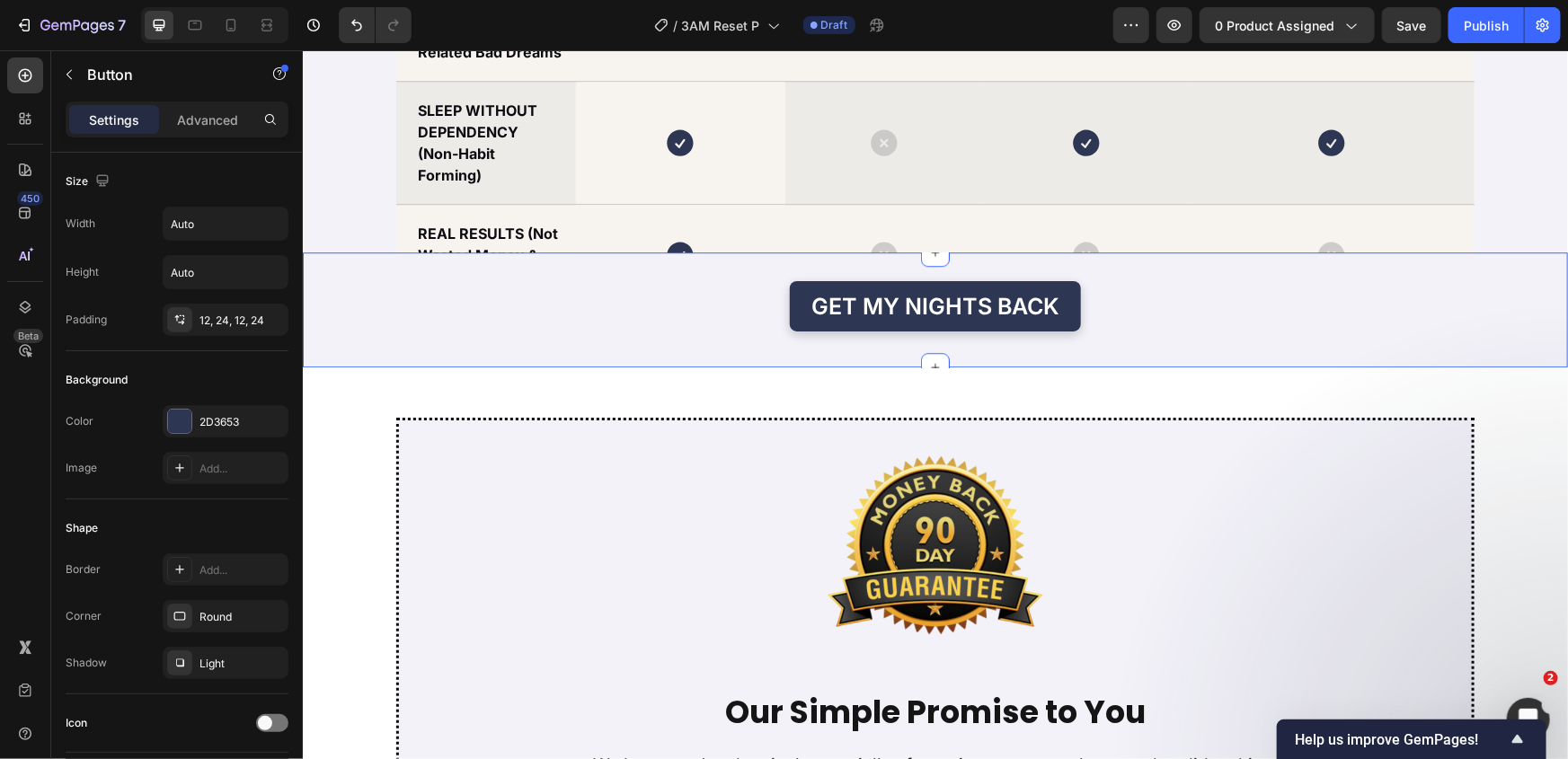
scroll to position [5635, 0]
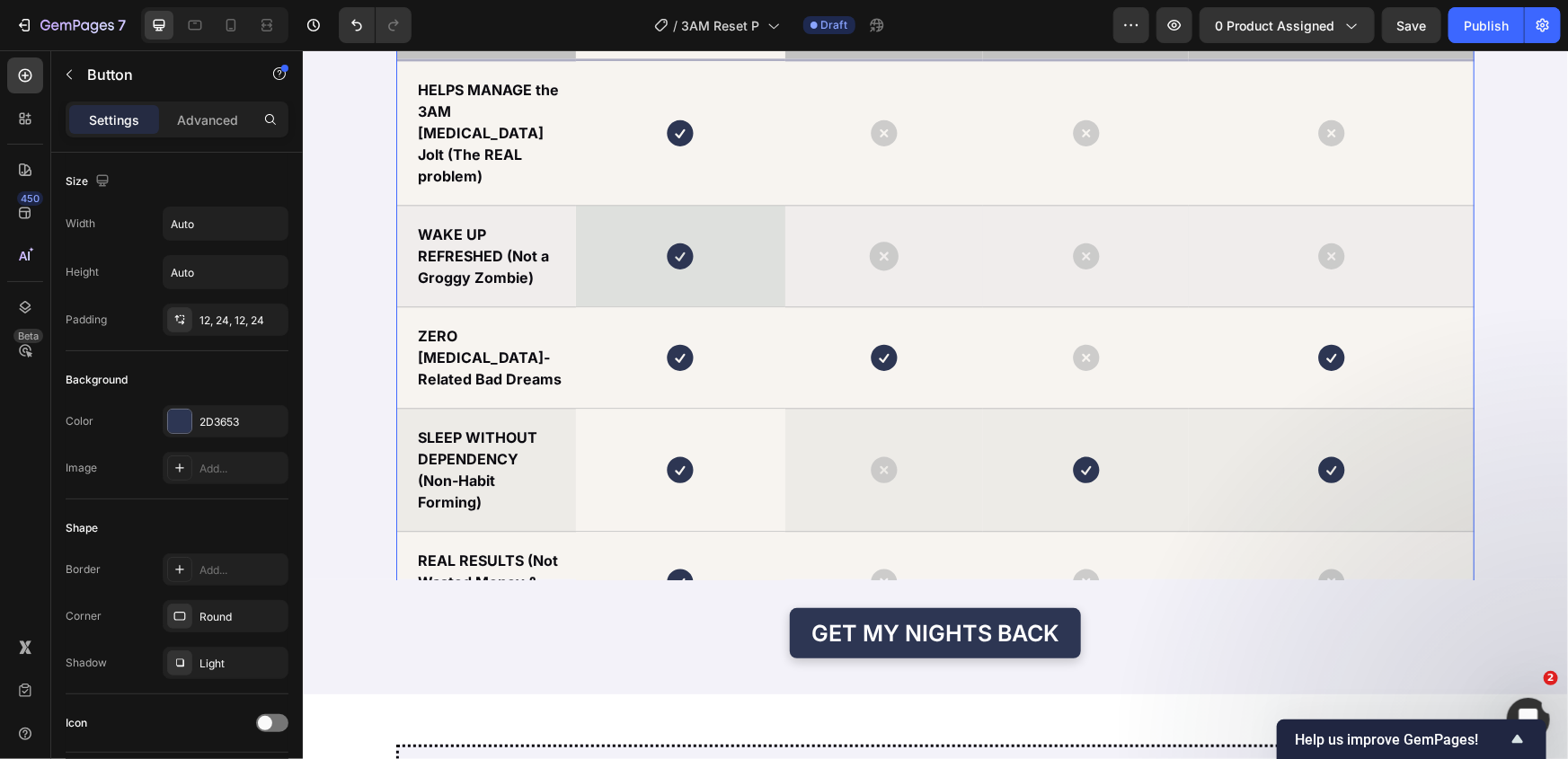
click at [885, 249] on td at bounding box center [883, 255] width 198 height 102
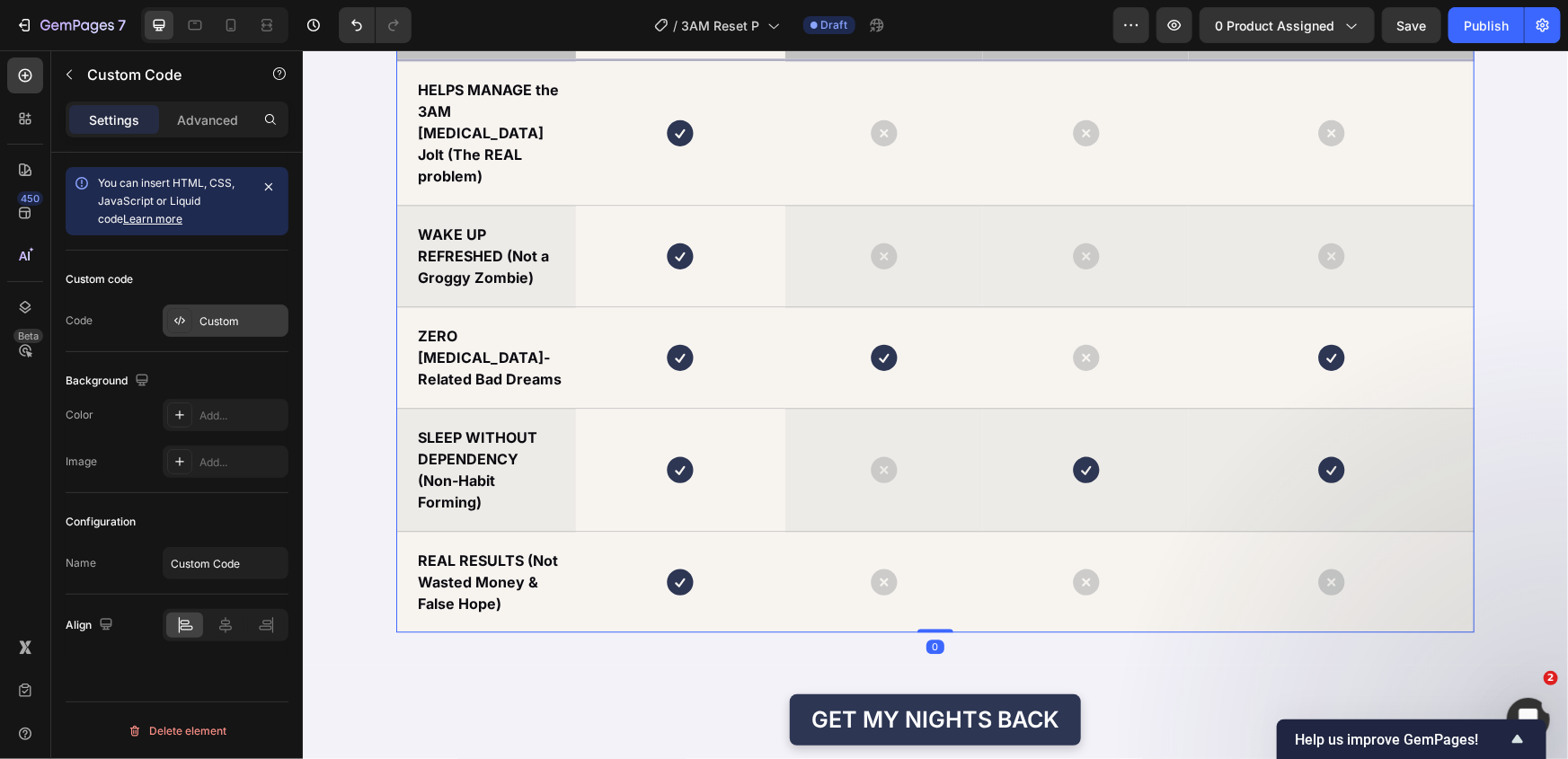
click at [180, 332] on div at bounding box center [179, 321] width 25 height 25
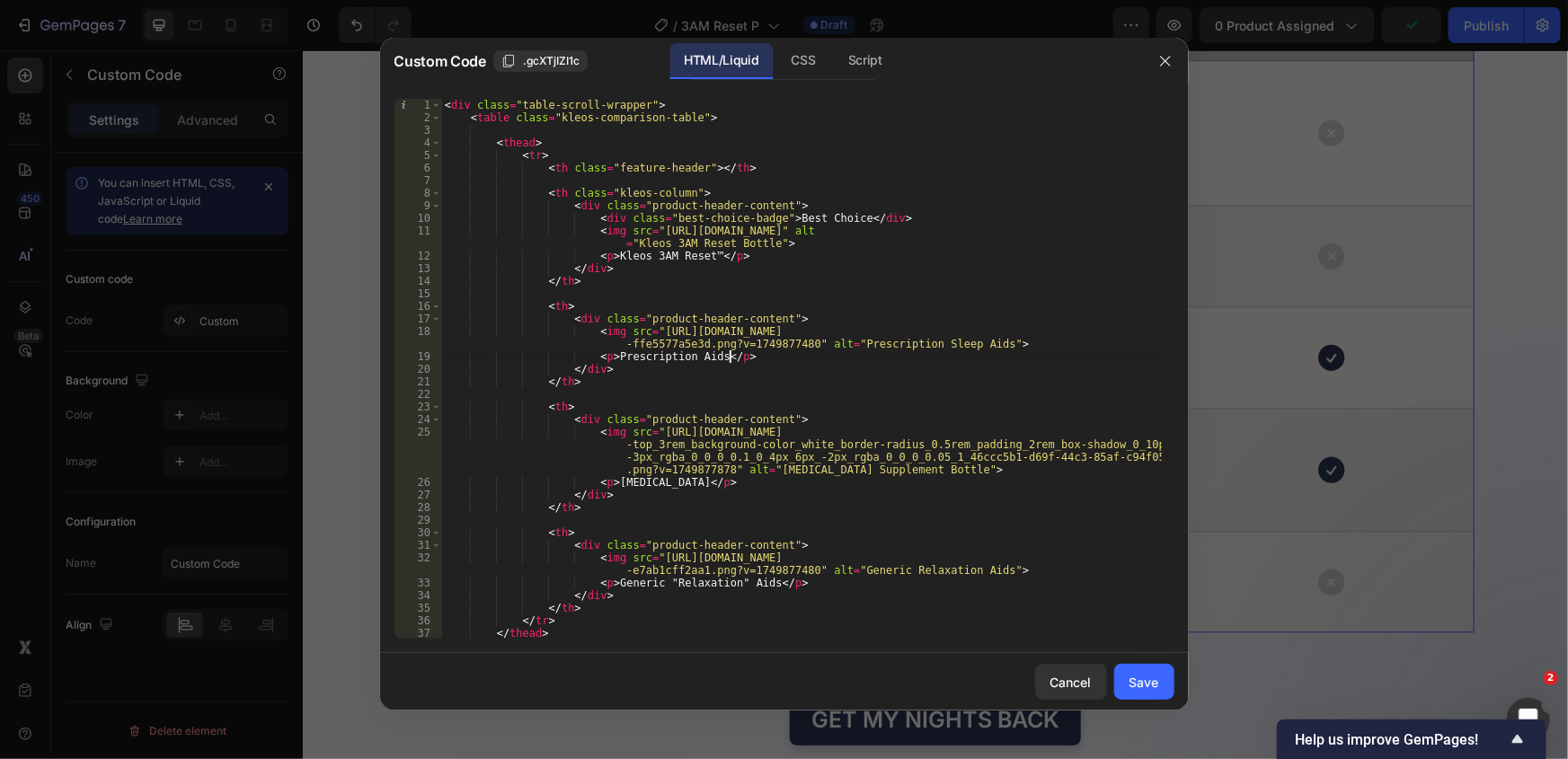
click at [763, 358] on div "< div class = "table-scroll-wrapper" > < table class = "kleos-comparison-table"…" at bounding box center [801, 381] width 720 height 566
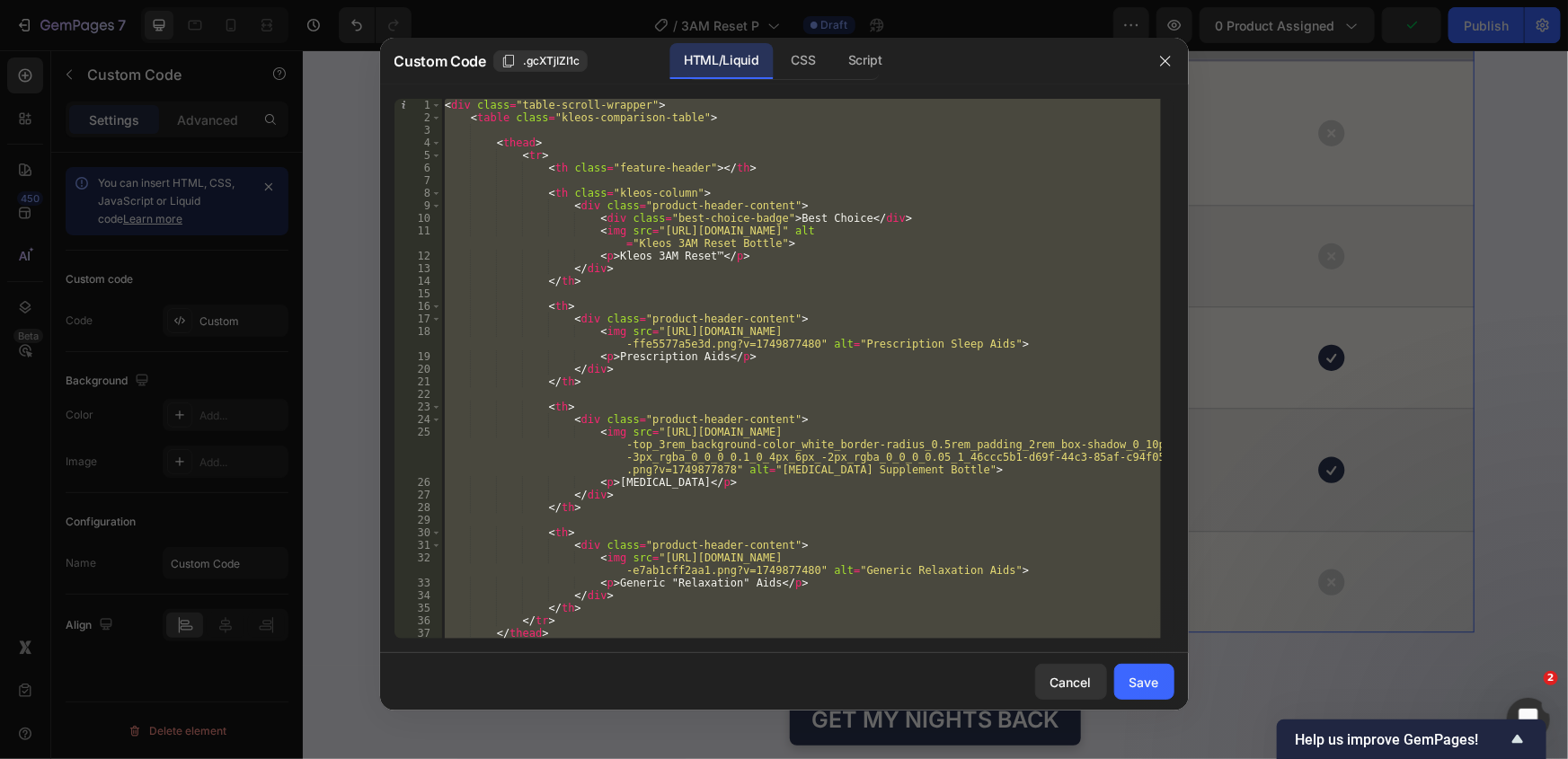
paste textarea
type textarea "</div>"
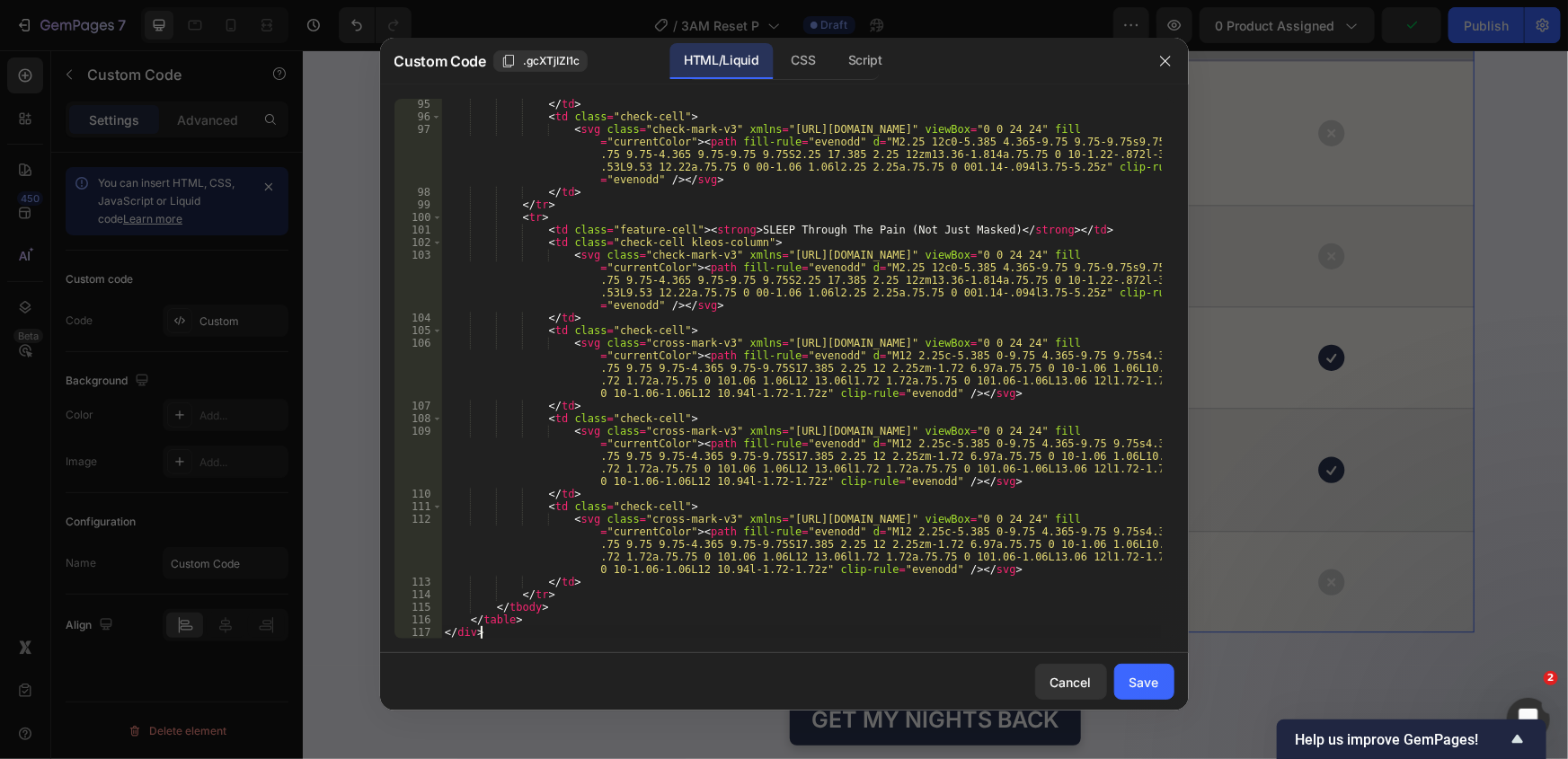
scroll to position [2013, 0]
click at [1133, 687] on div "Save" at bounding box center [1145, 682] width 30 height 19
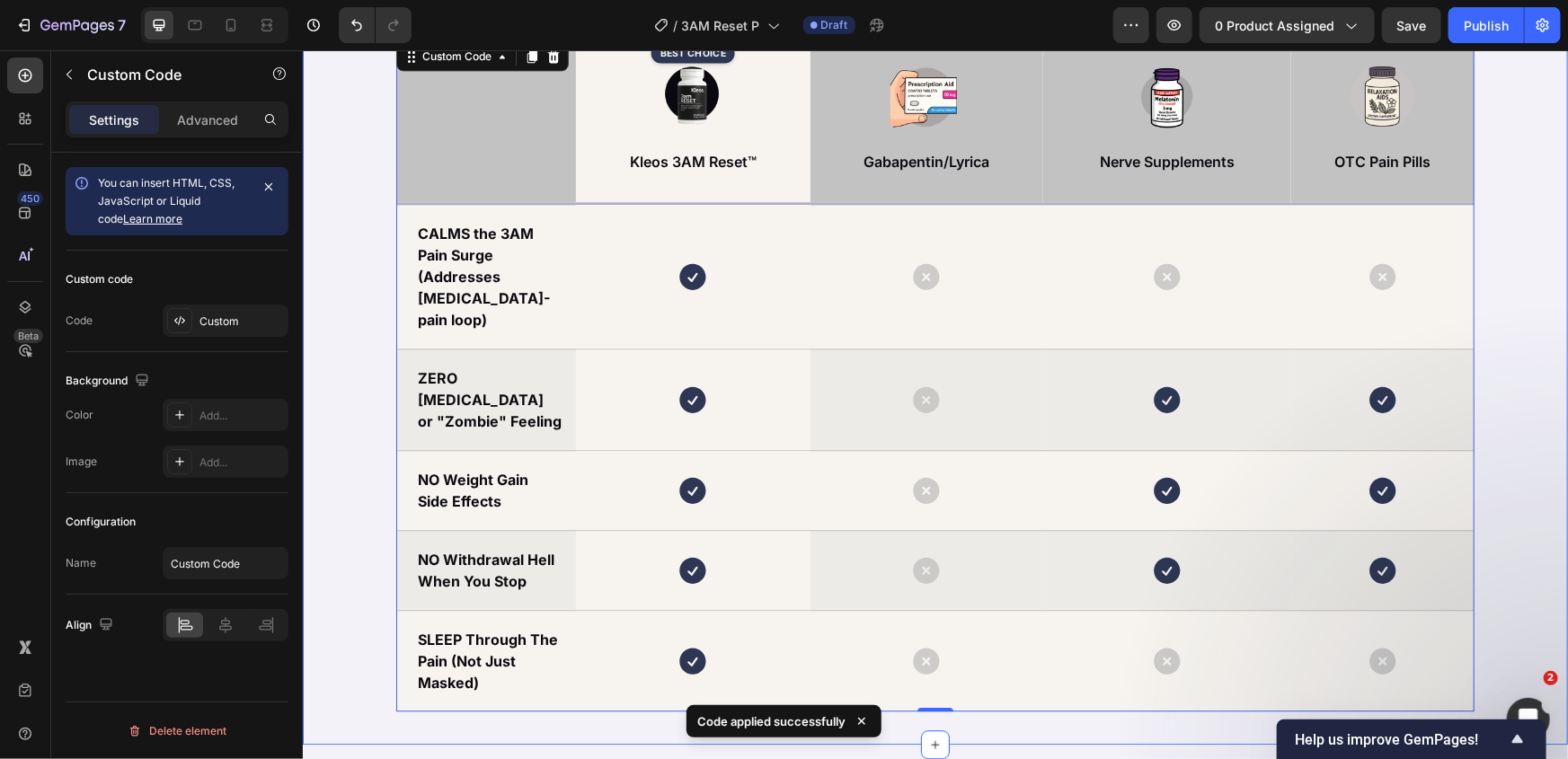
scroll to position [5391, 0]
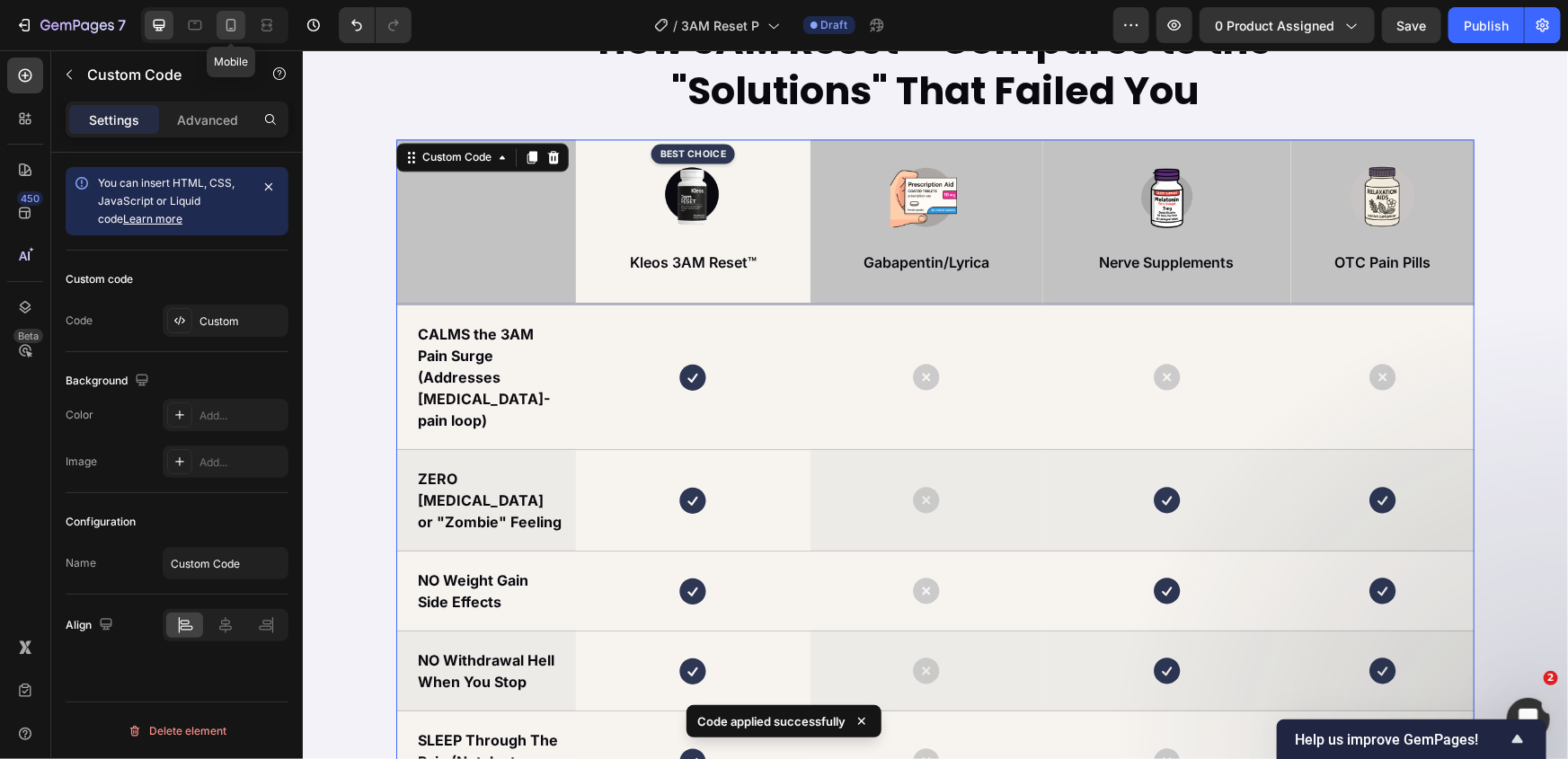
click at [234, 24] on icon at bounding box center [231, 24] width 10 height 12
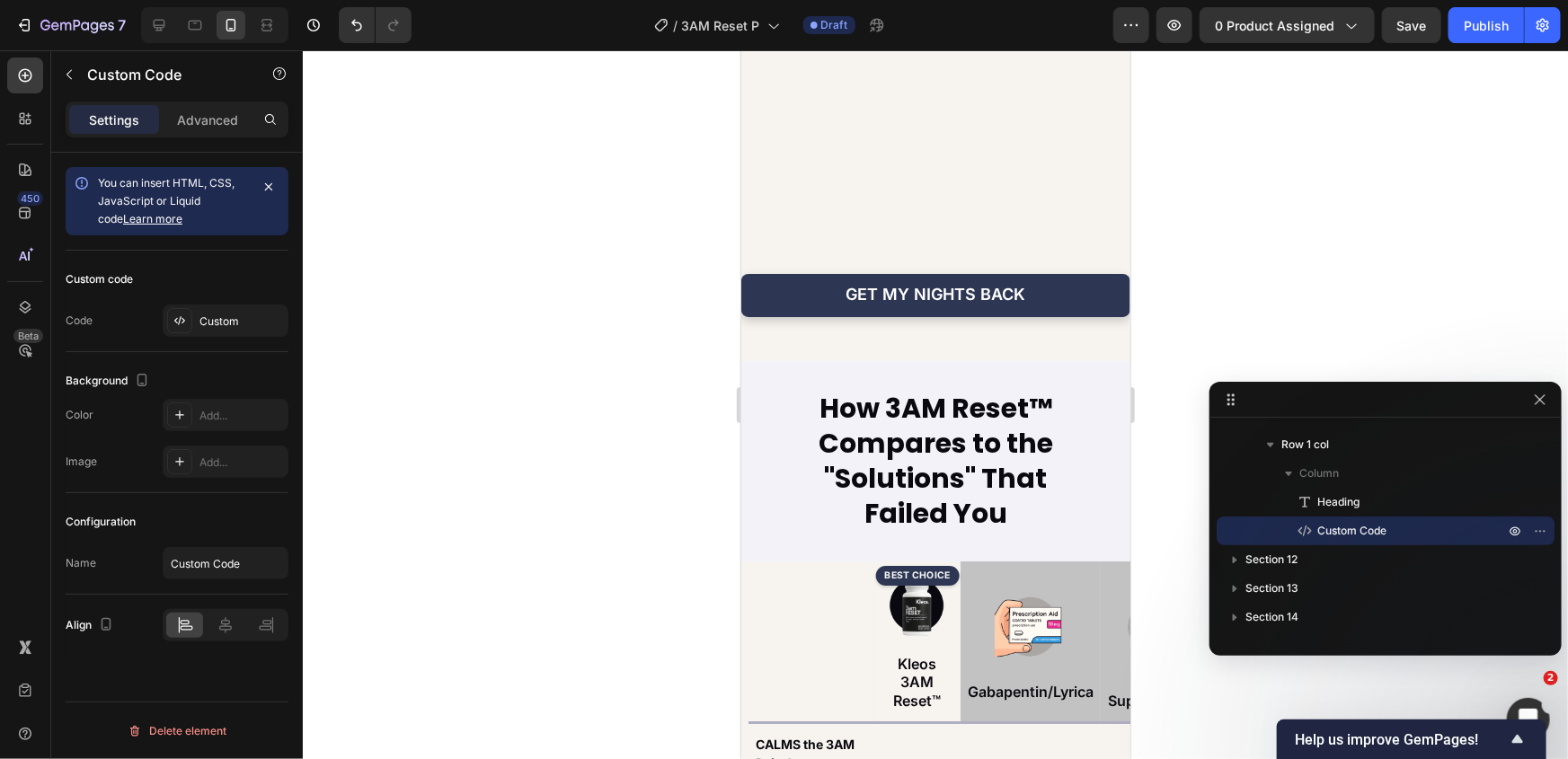
scroll to position [4796, 0]
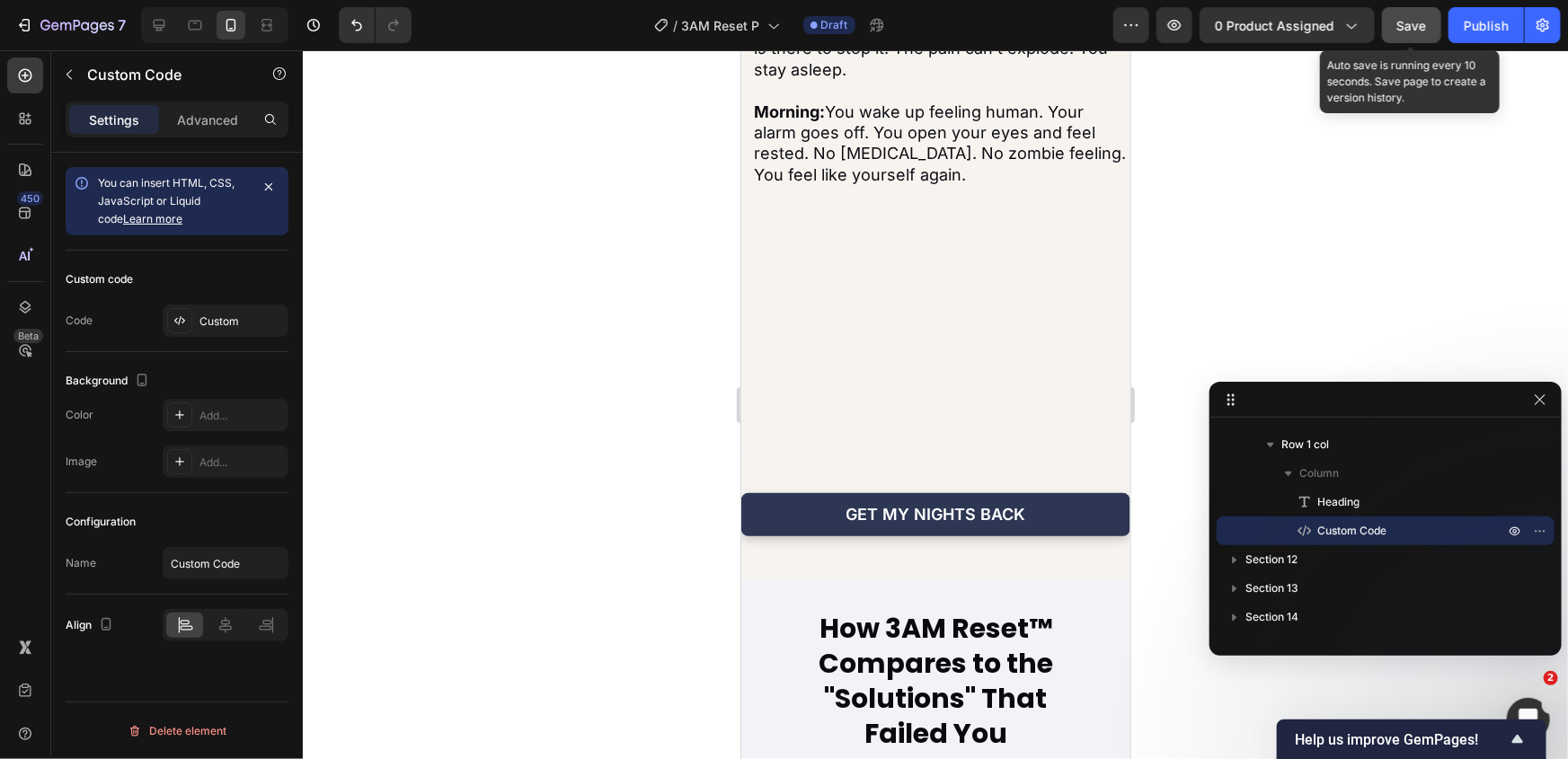
click at [1429, 33] on button "Save" at bounding box center [1411, 25] width 59 height 36
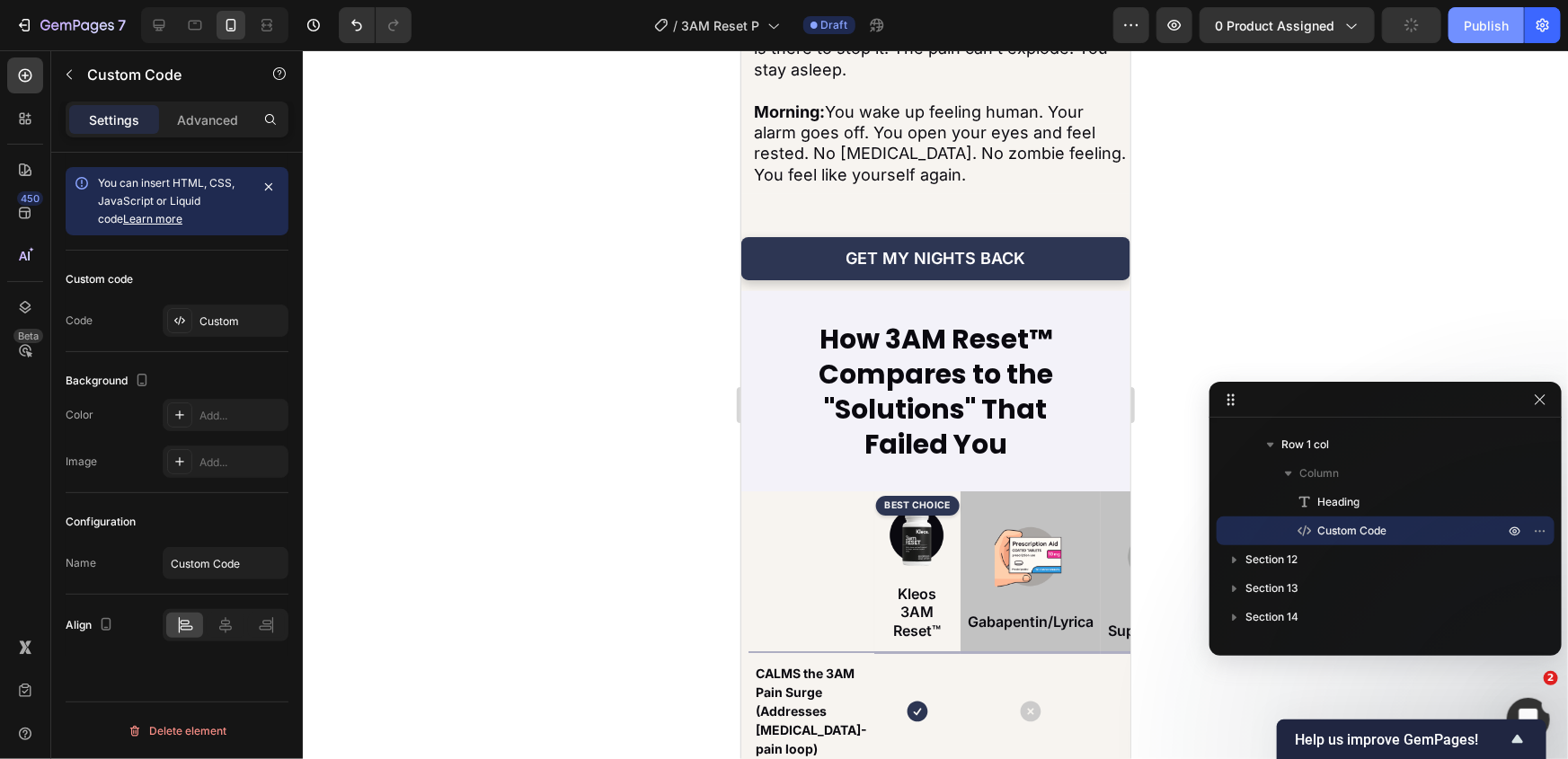
click at [1476, 34] on div "Publish" at bounding box center [1486, 25] width 45 height 19
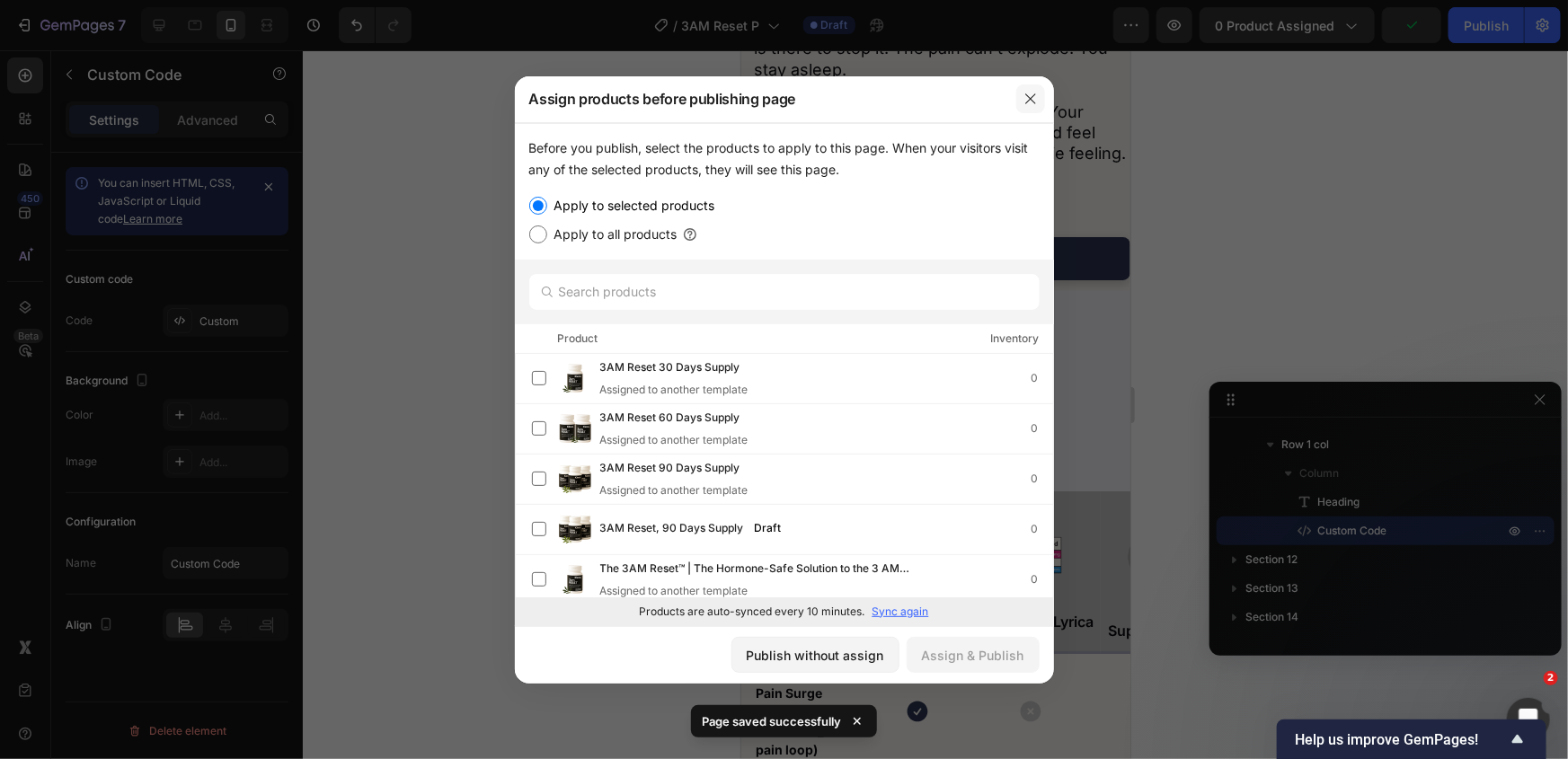
click at [1034, 100] on icon "button" at bounding box center [1030, 98] width 14 height 14
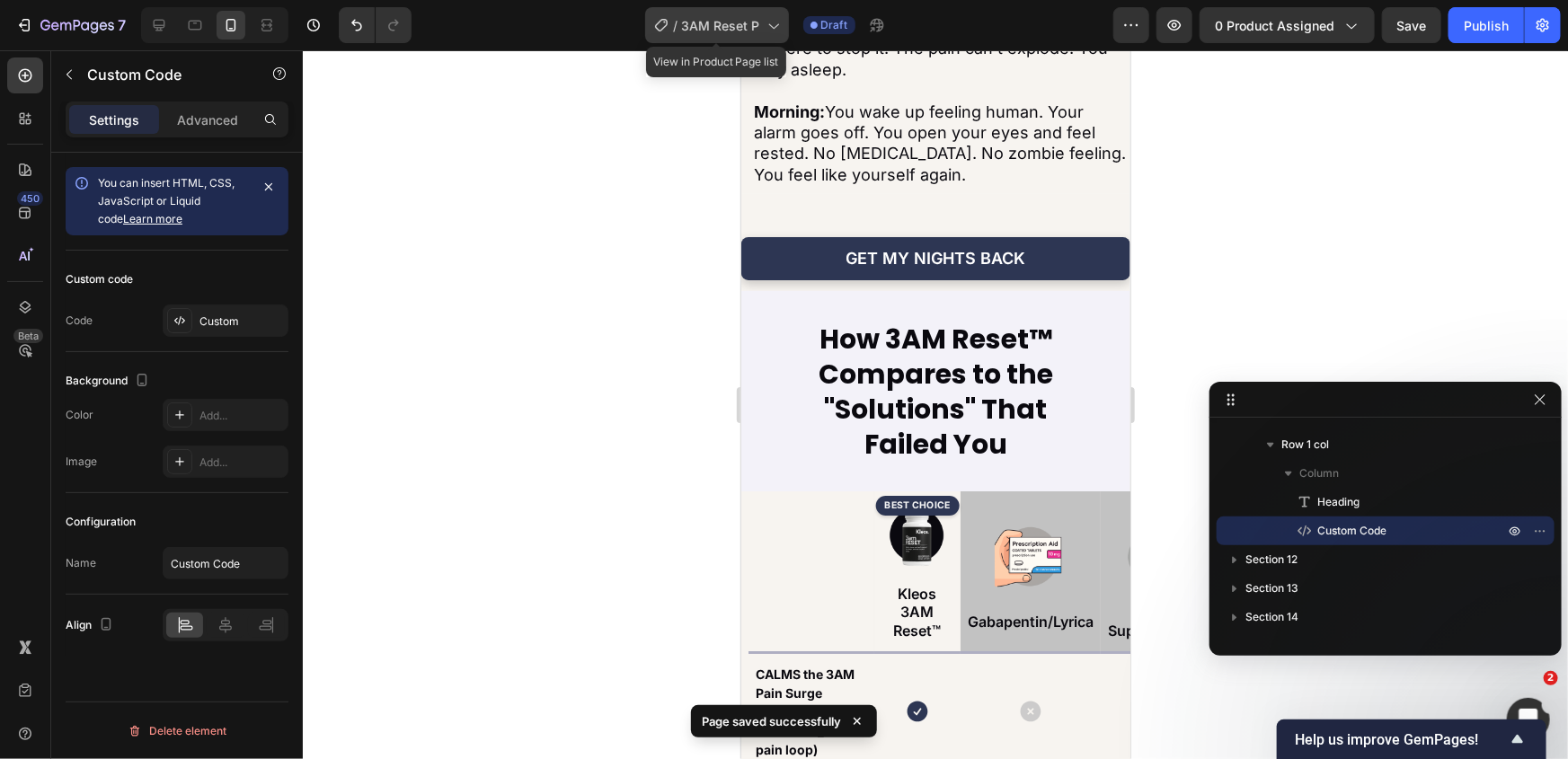
click at [768, 29] on icon at bounding box center [772, 24] width 18 height 18
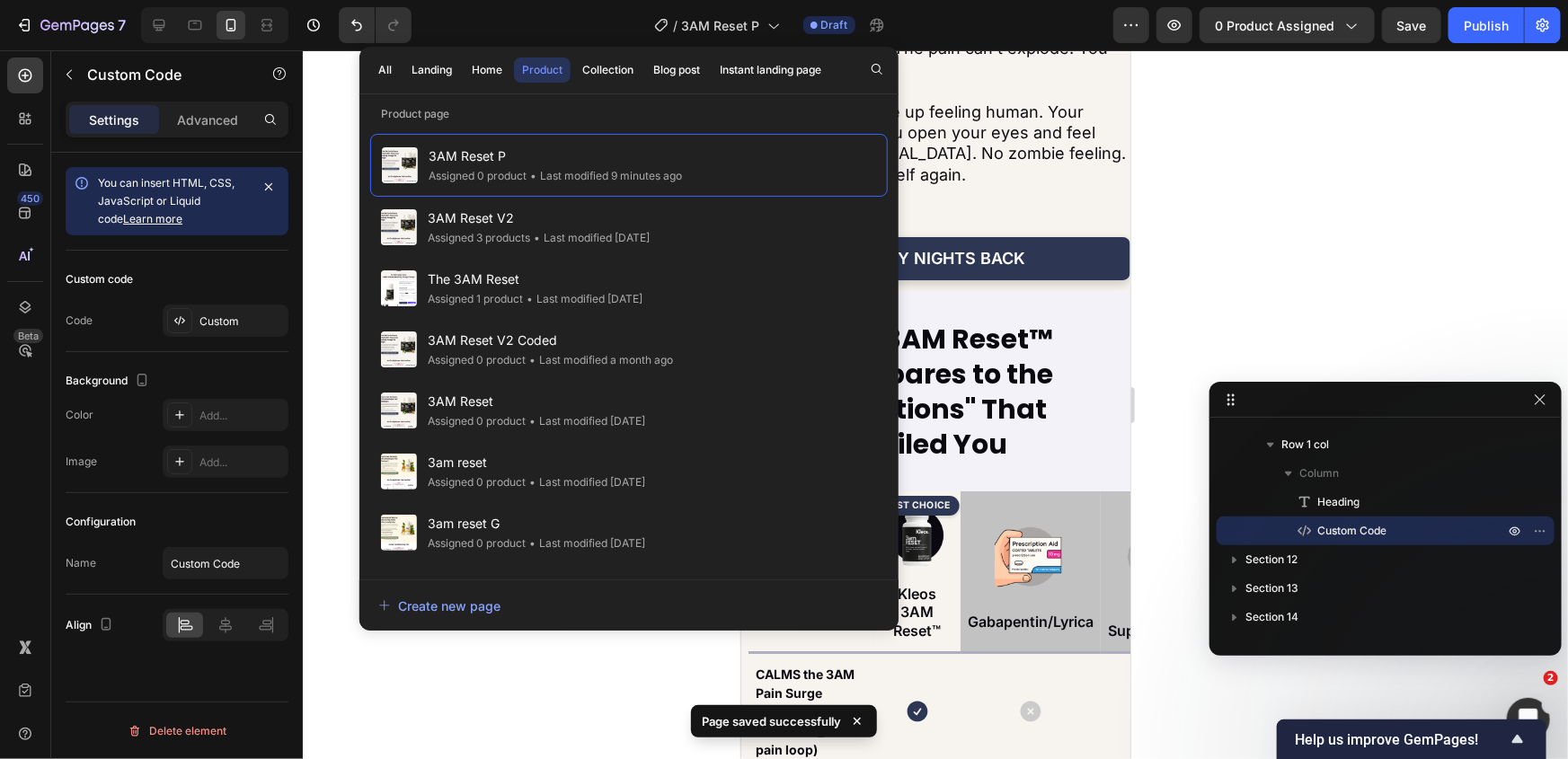
click at [1350, 99] on div at bounding box center [935, 405] width 1265 height 709
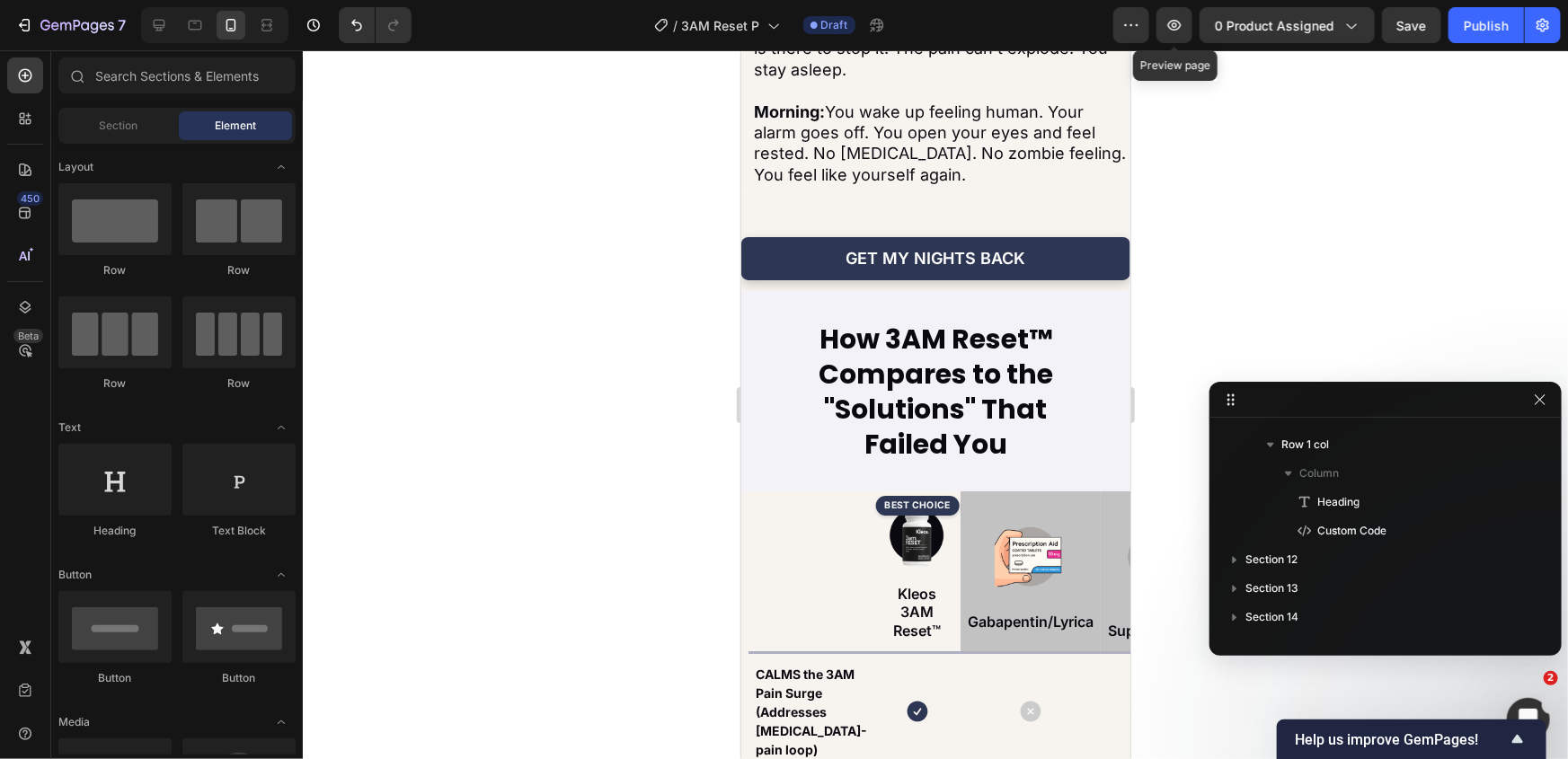
click at [1108, 21] on div "/ 3AM Reset P Draft" at bounding box center [770, 25] width 688 height 36
click at [1128, 25] on icon "button" at bounding box center [1126, 25] width 3 height 2
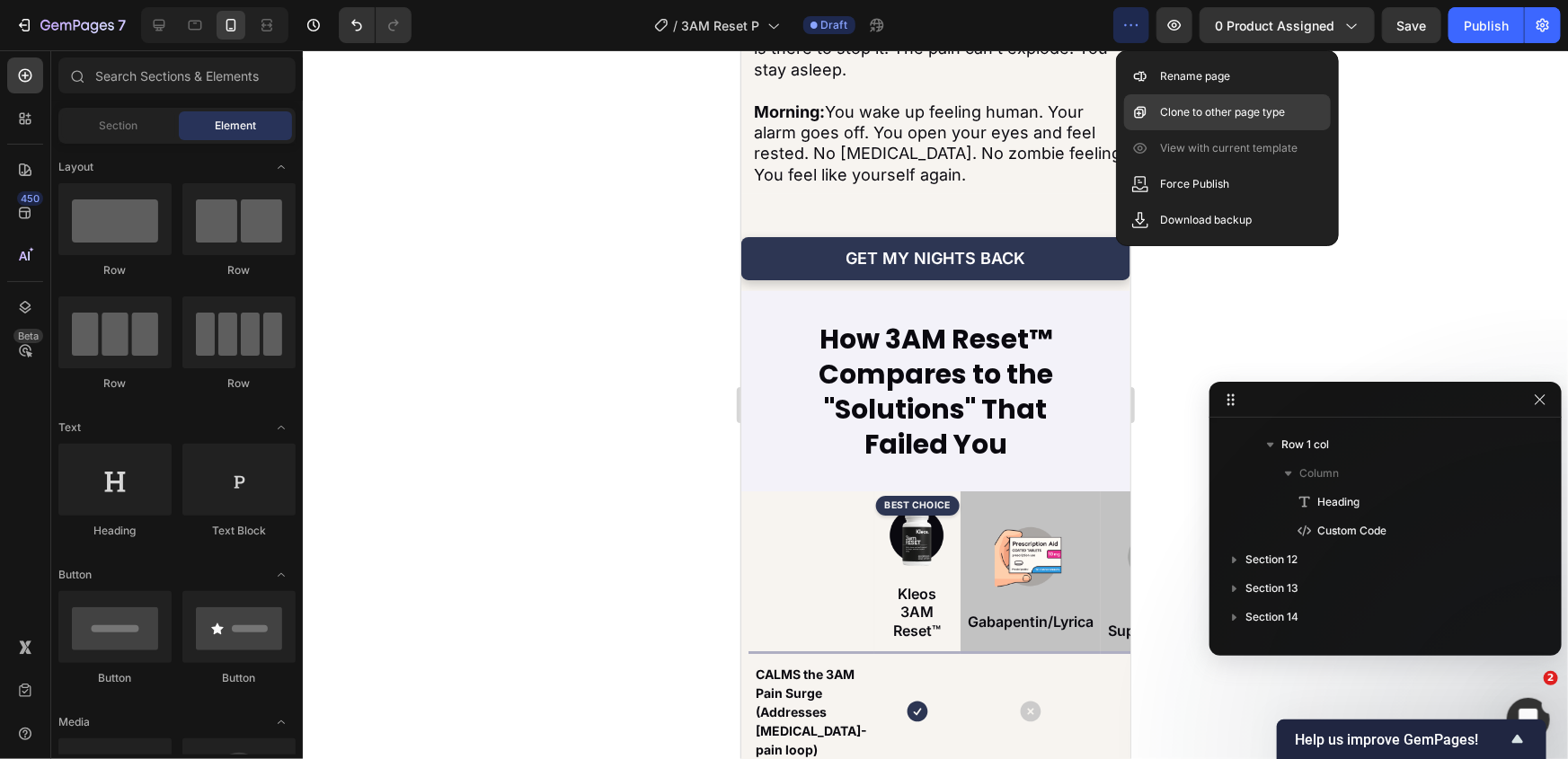
click at [1227, 109] on p "Clone to other page type" at bounding box center [1222, 112] width 125 height 18
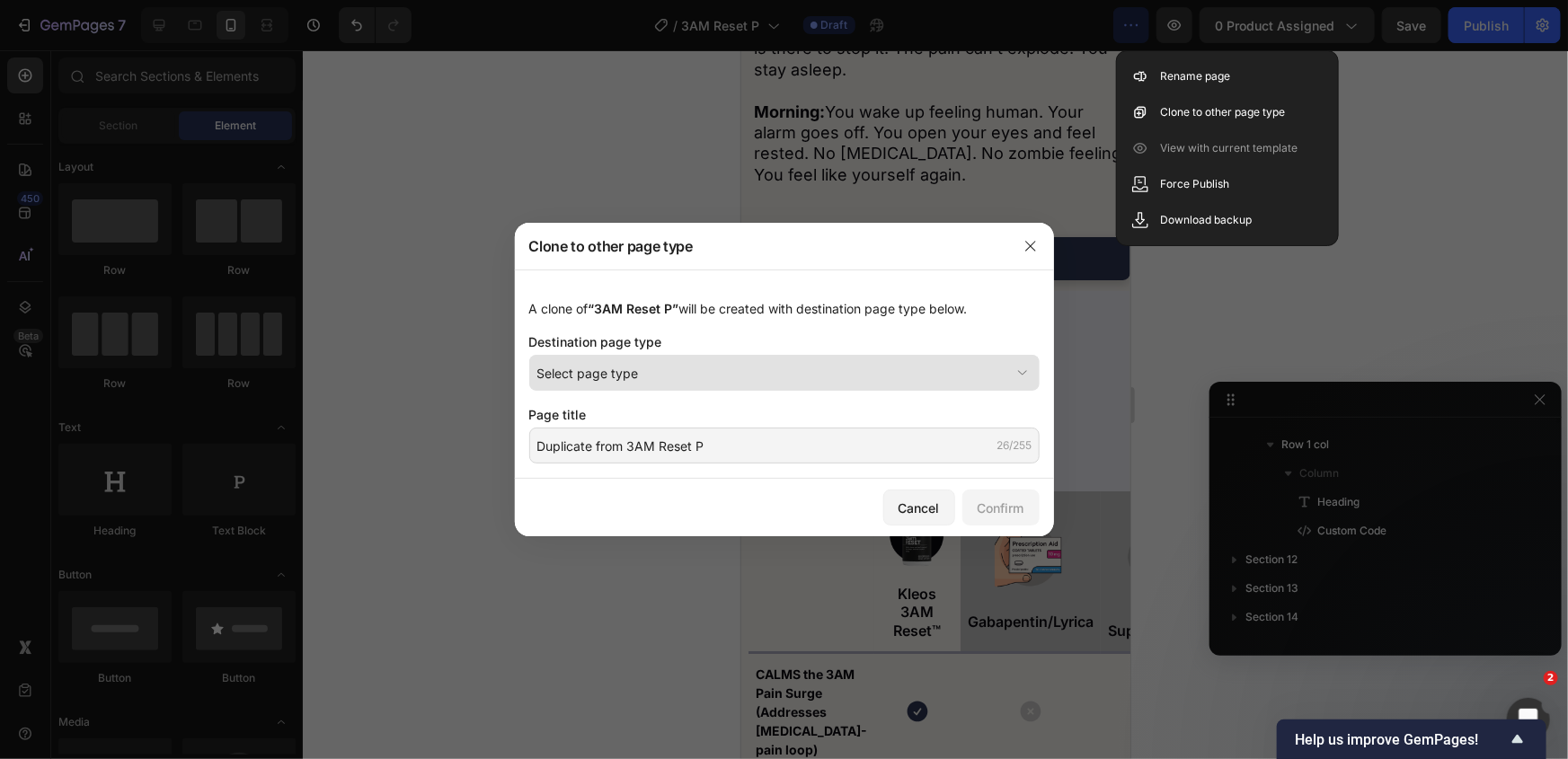
click at [632, 382] on button "Select page type" at bounding box center [784, 373] width 510 height 36
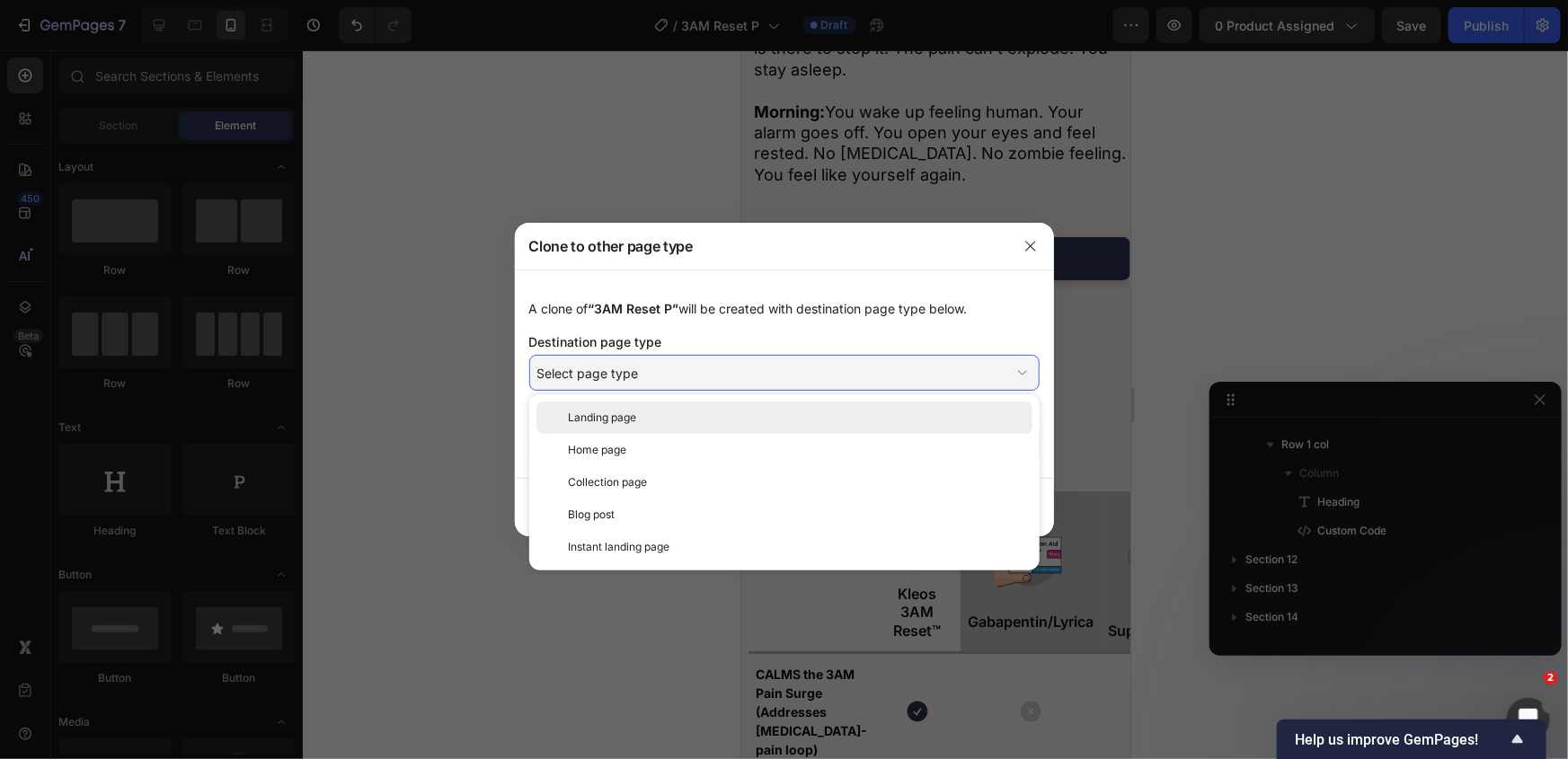
click at [650, 419] on div "Landing page" at bounding box center [797, 417] width 456 height 16
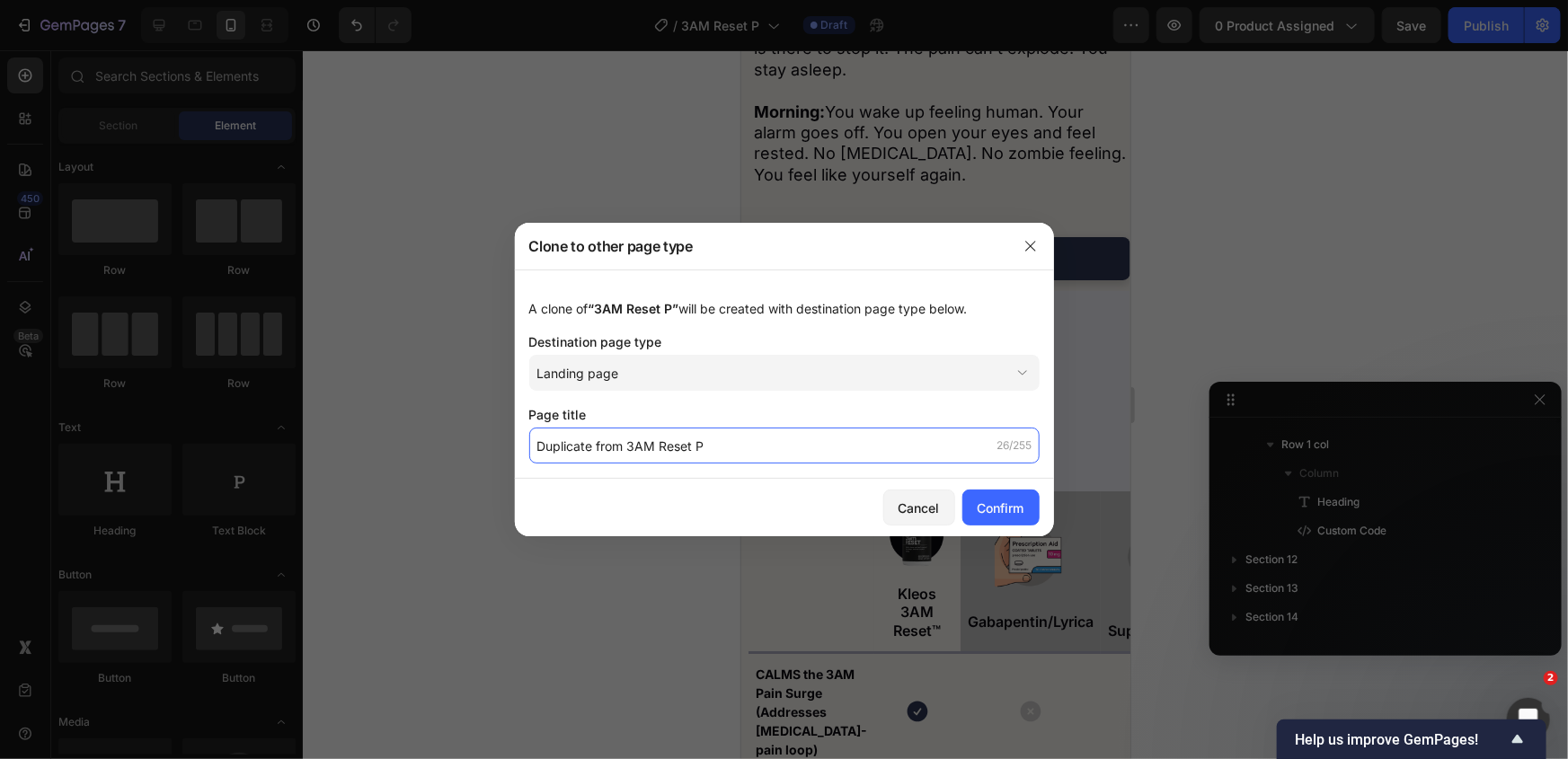
click at [733, 452] on input "Duplicate from 3AM Reset P" at bounding box center [784, 446] width 510 height 36
click at [673, 432] on input "Duplicate from 3AM Reset P" at bounding box center [784, 446] width 510 height 36
drag, startPoint x: 628, startPoint y: 445, endPoint x: 584, endPoint y: 462, distance: 47.2
click at [485, 445] on div "Clone to other page type A clone of “3AM Reset P” will be created with destinat…" at bounding box center [784, 380] width 1568 height 759
type input "3AM Reset P"
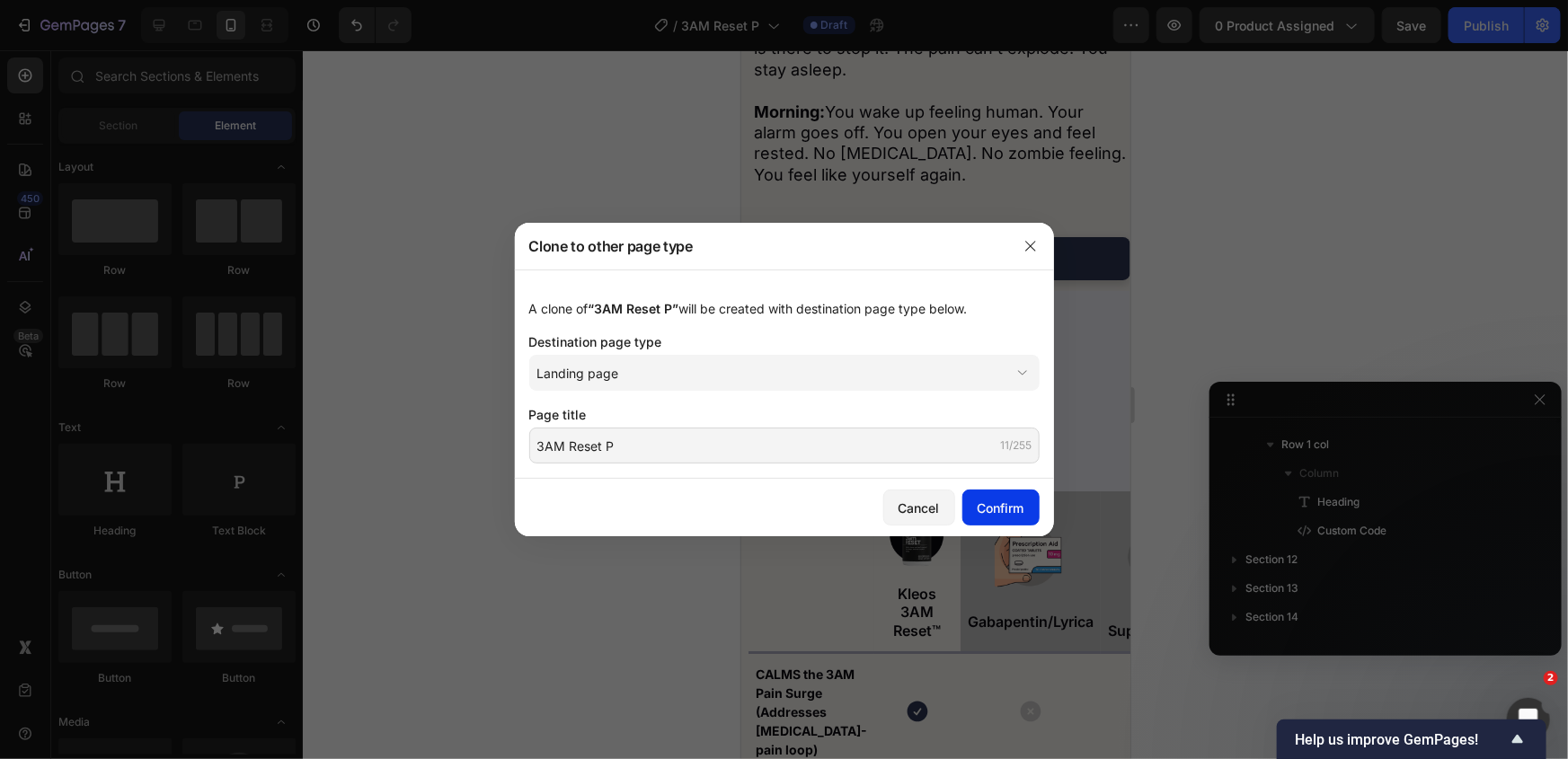
click at [1018, 509] on div "Confirm" at bounding box center [1001, 508] width 47 height 19
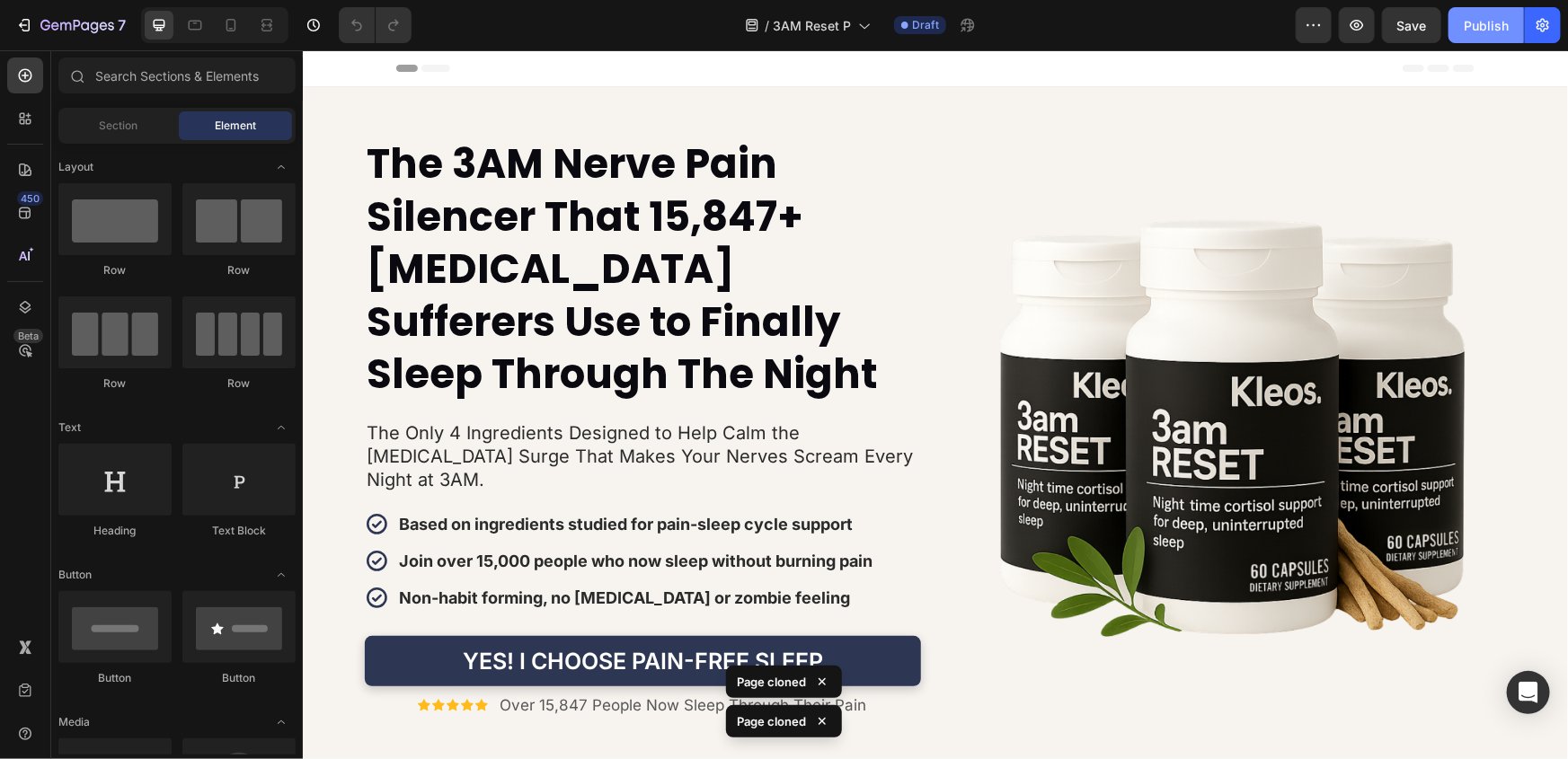
click at [1490, 30] on div "Publish" at bounding box center [1486, 25] width 45 height 19
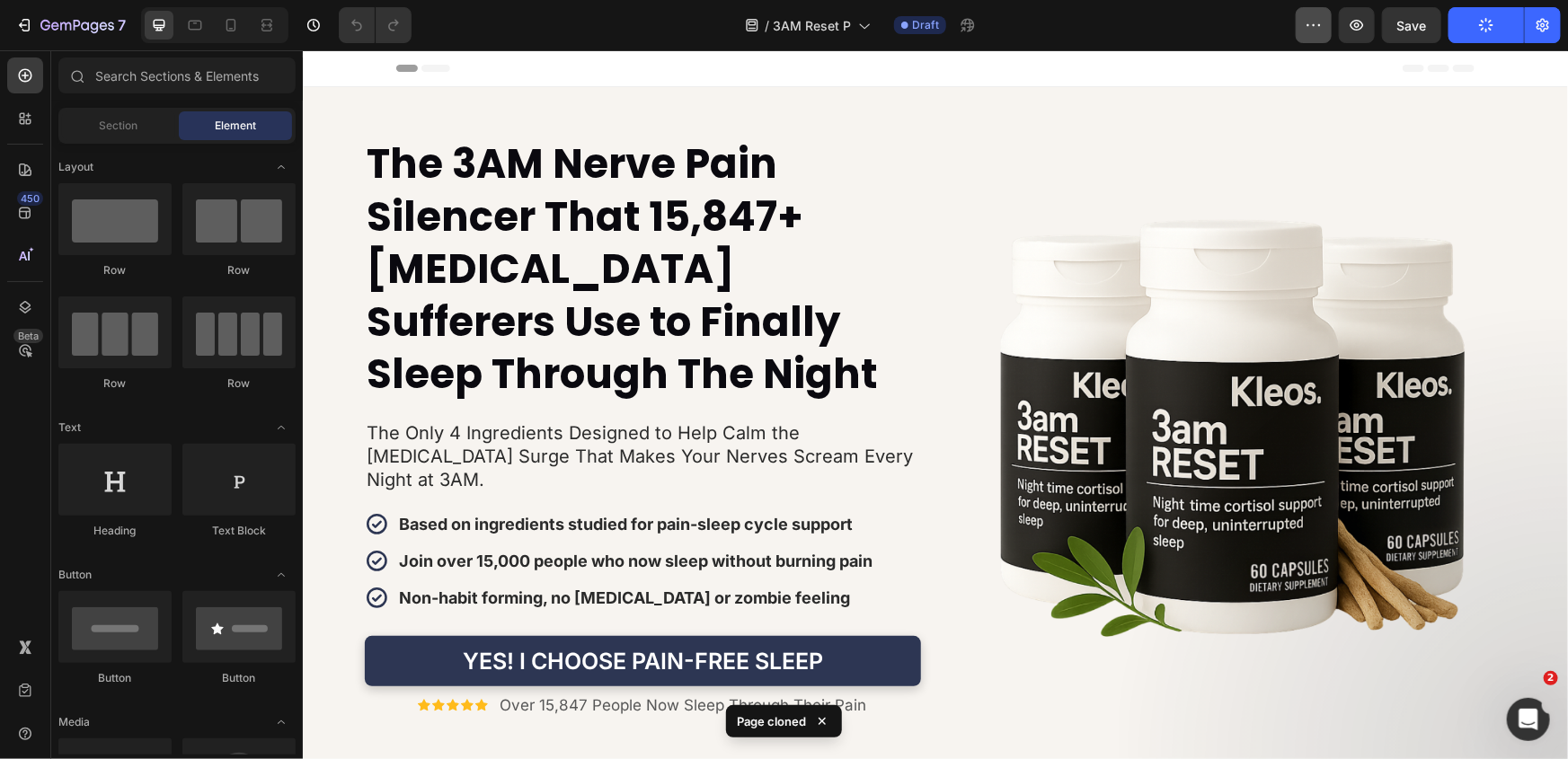
click at [1328, 36] on button "button" at bounding box center [1313, 25] width 36 height 36
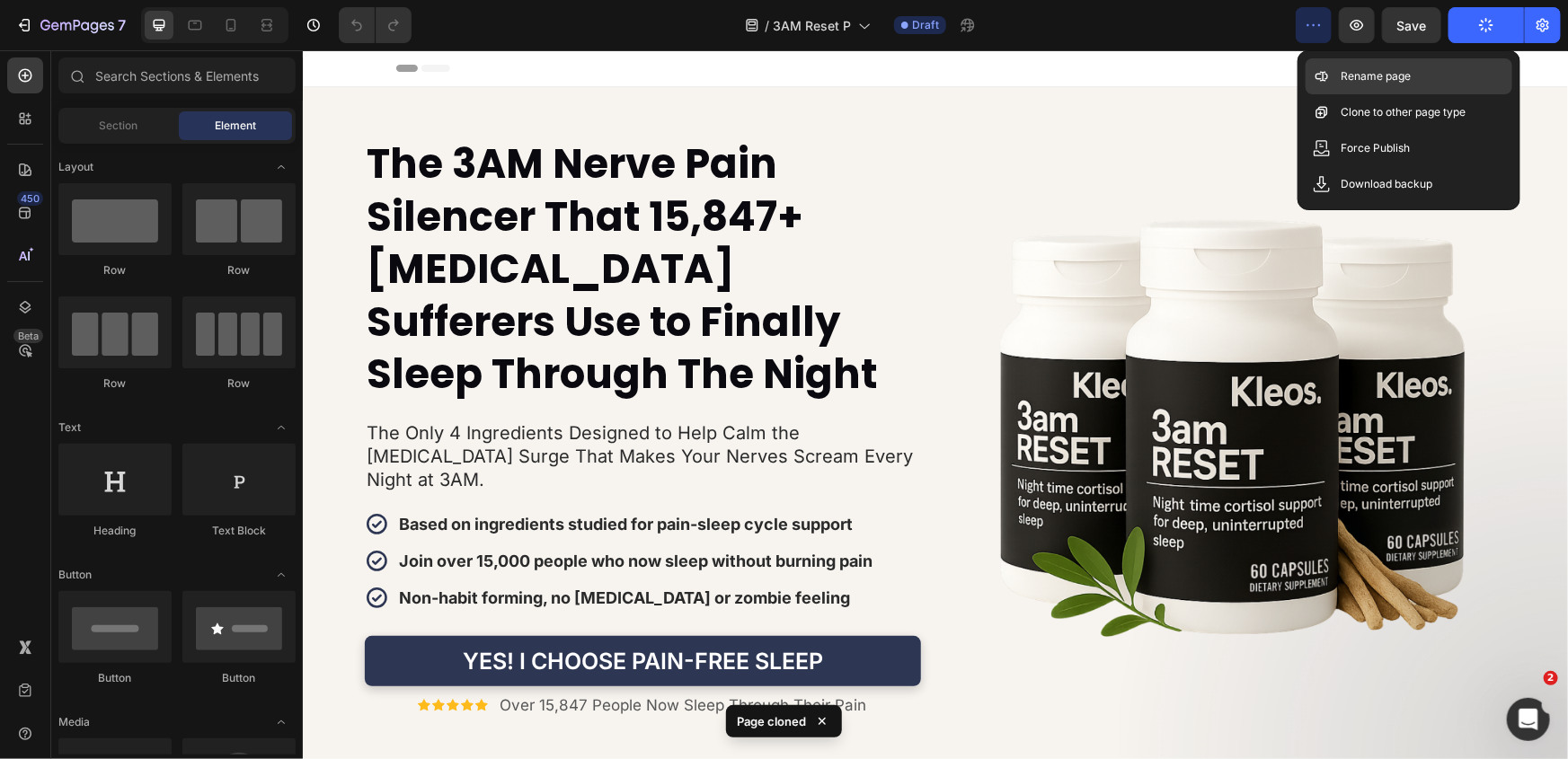
click at [1345, 73] on p "Rename page" at bounding box center [1376, 76] width 70 height 18
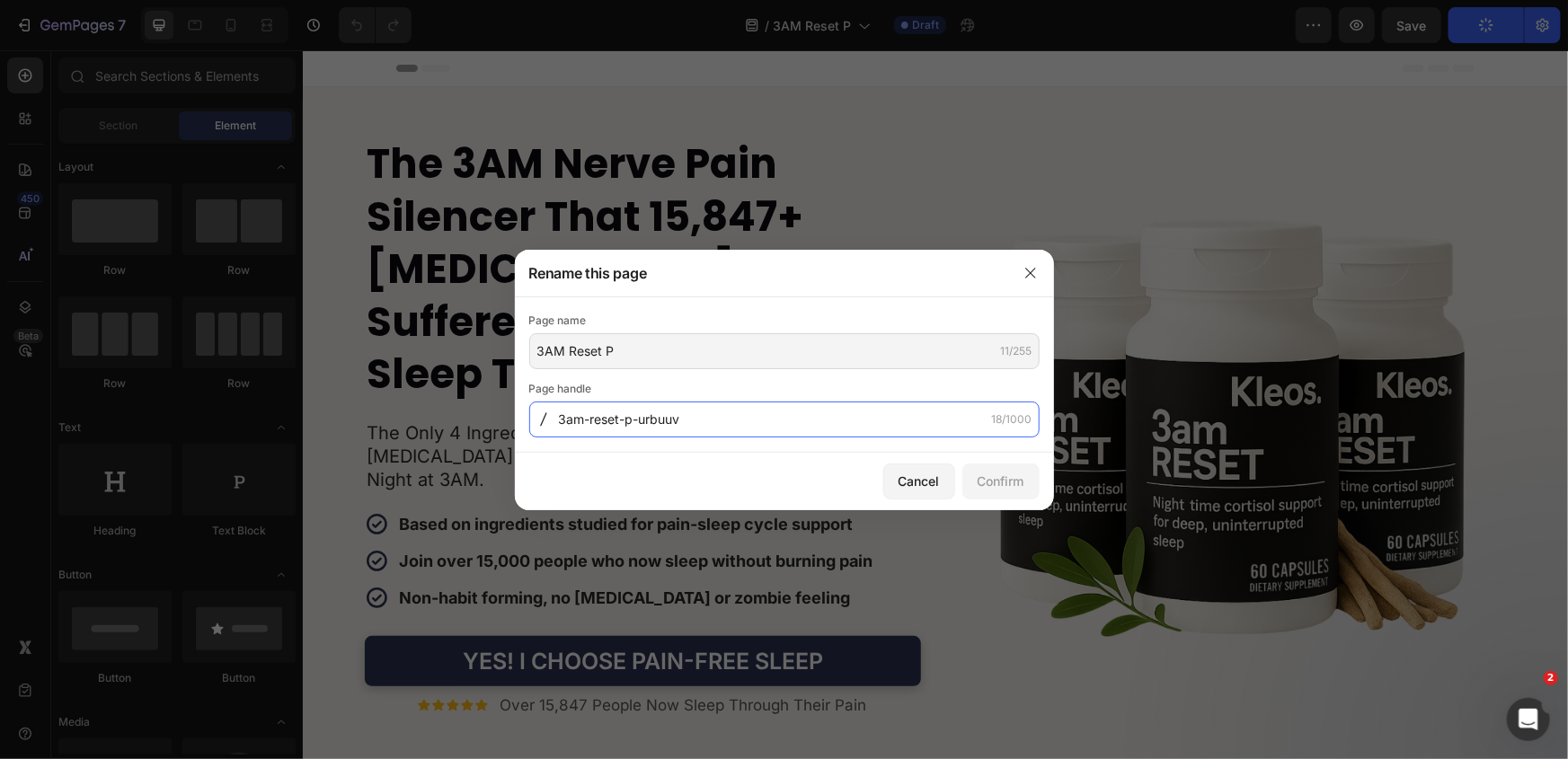
click at [691, 434] on input "3am-reset-p-urbuuv" at bounding box center [784, 420] width 510 height 36
click at [706, 428] on input "3am-reset-p-urbuuv" at bounding box center [784, 420] width 510 height 36
drag, startPoint x: 683, startPoint y: 426, endPoint x: 631, endPoint y: 424, distance: 52.0
click at [631, 424] on input "3am-reset-p-urbuuv" at bounding box center [784, 420] width 510 height 36
type input "3am-reset-pain"
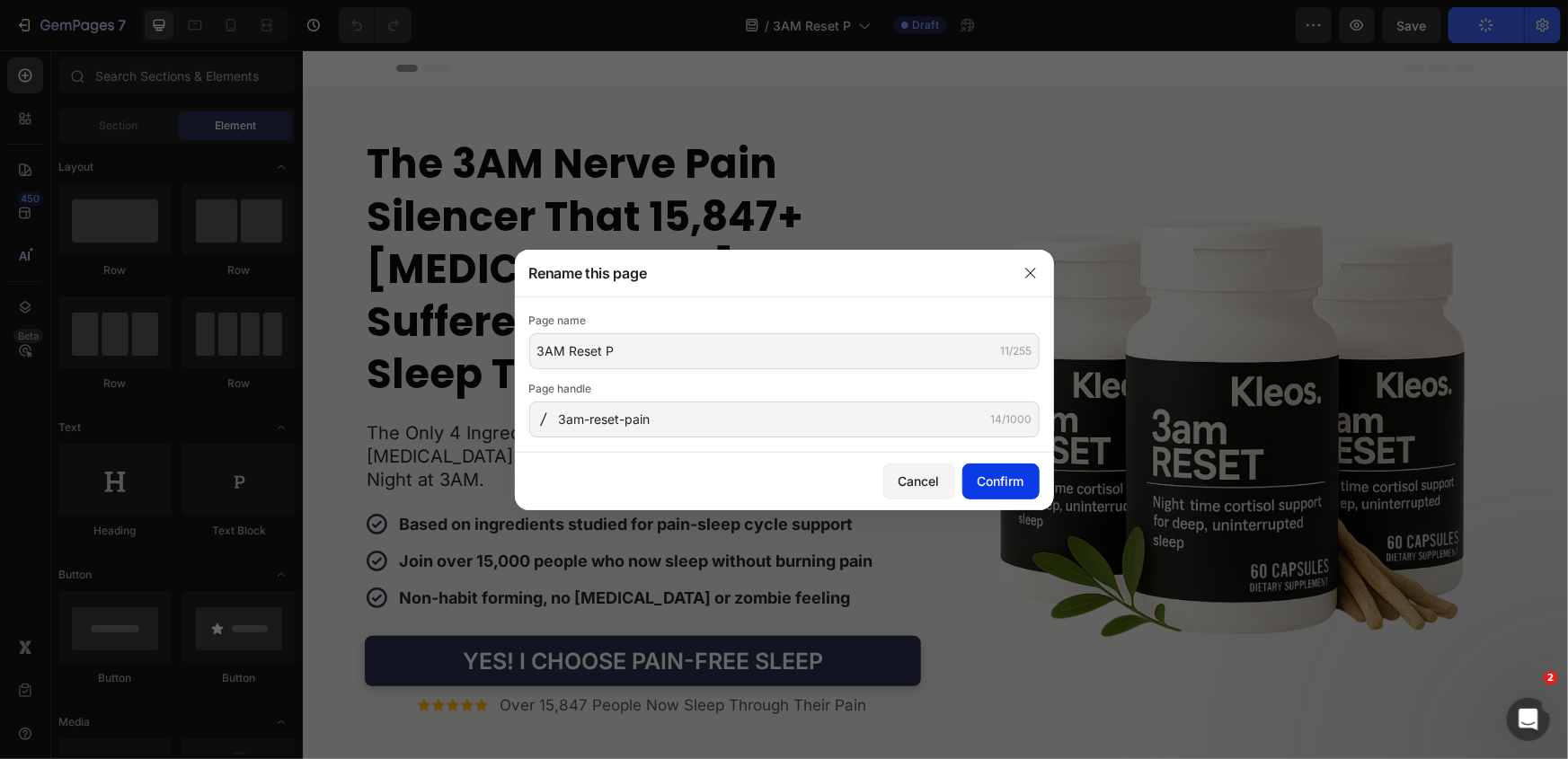
click at [995, 477] on div "Confirm" at bounding box center [1001, 481] width 47 height 19
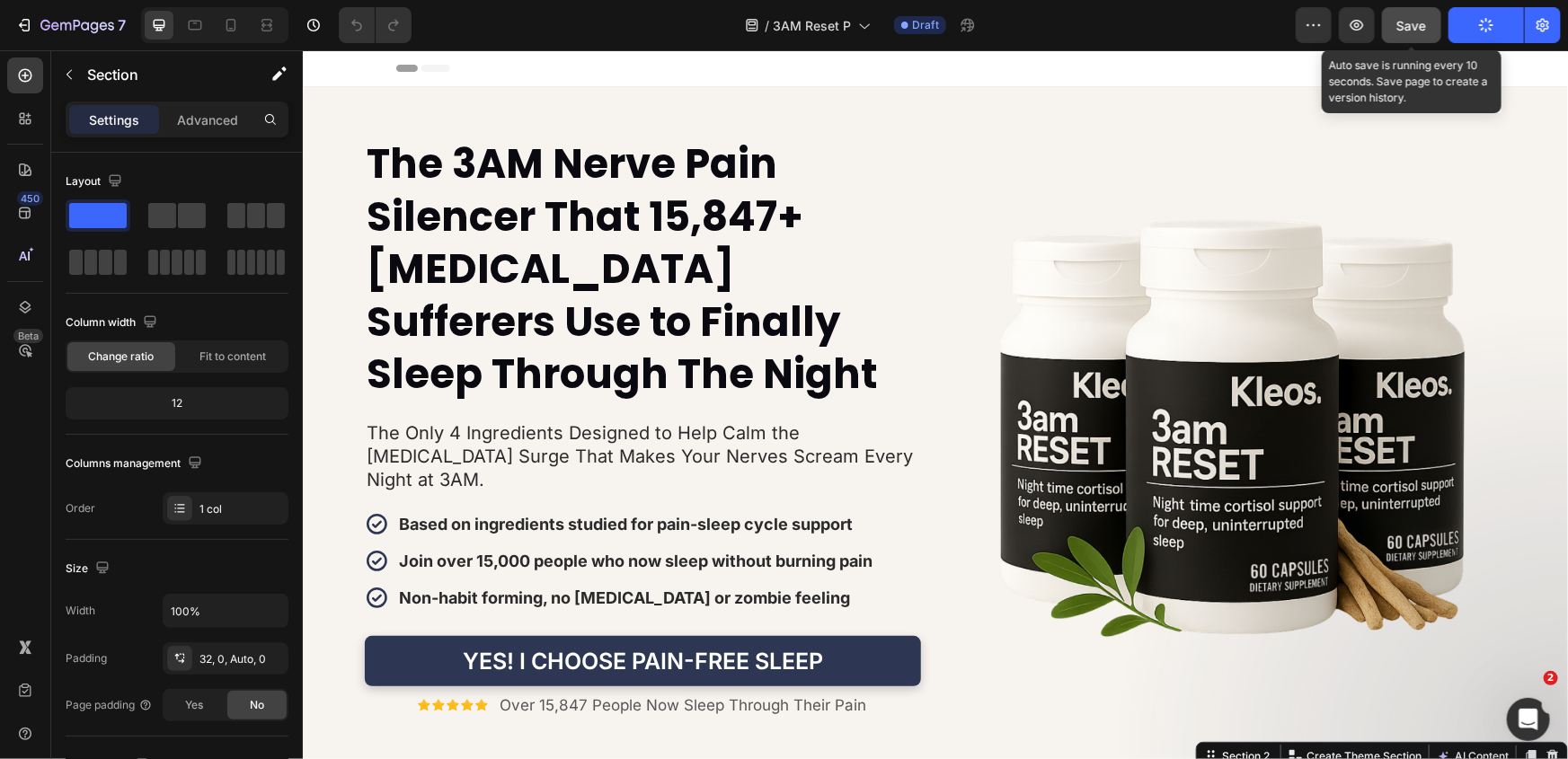
click at [1412, 34] on div "Save" at bounding box center [1412, 25] width 30 height 19
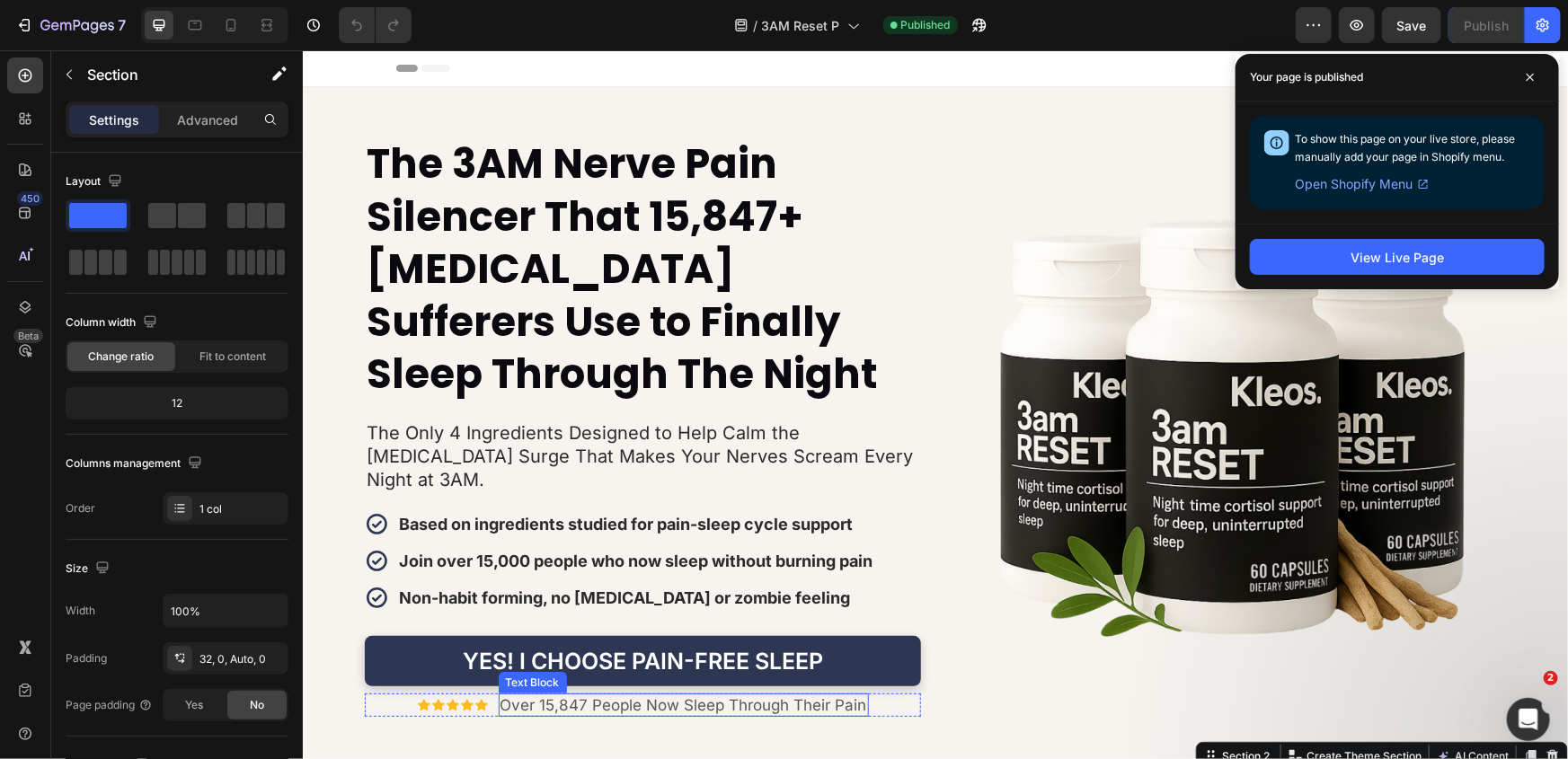
click at [699, 695] on p "Over 15,847 People Now Sleep Through Their Pain" at bounding box center [683, 704] width 366 height 20
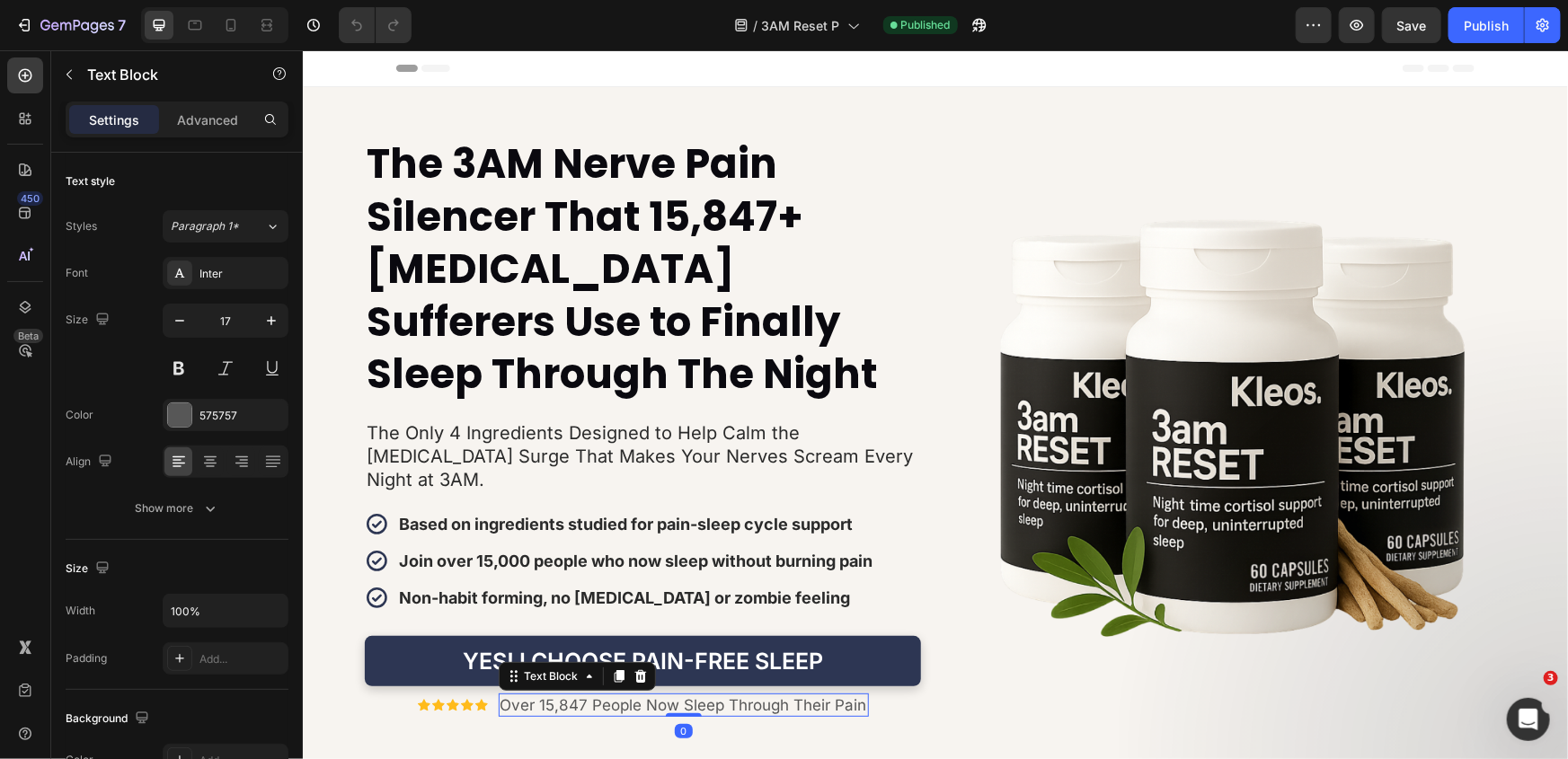
click at [699, 695] on p "Over 15,847 People Now Sleep Through Their Pain" at bounding box center [683, 704] width 366 height 20
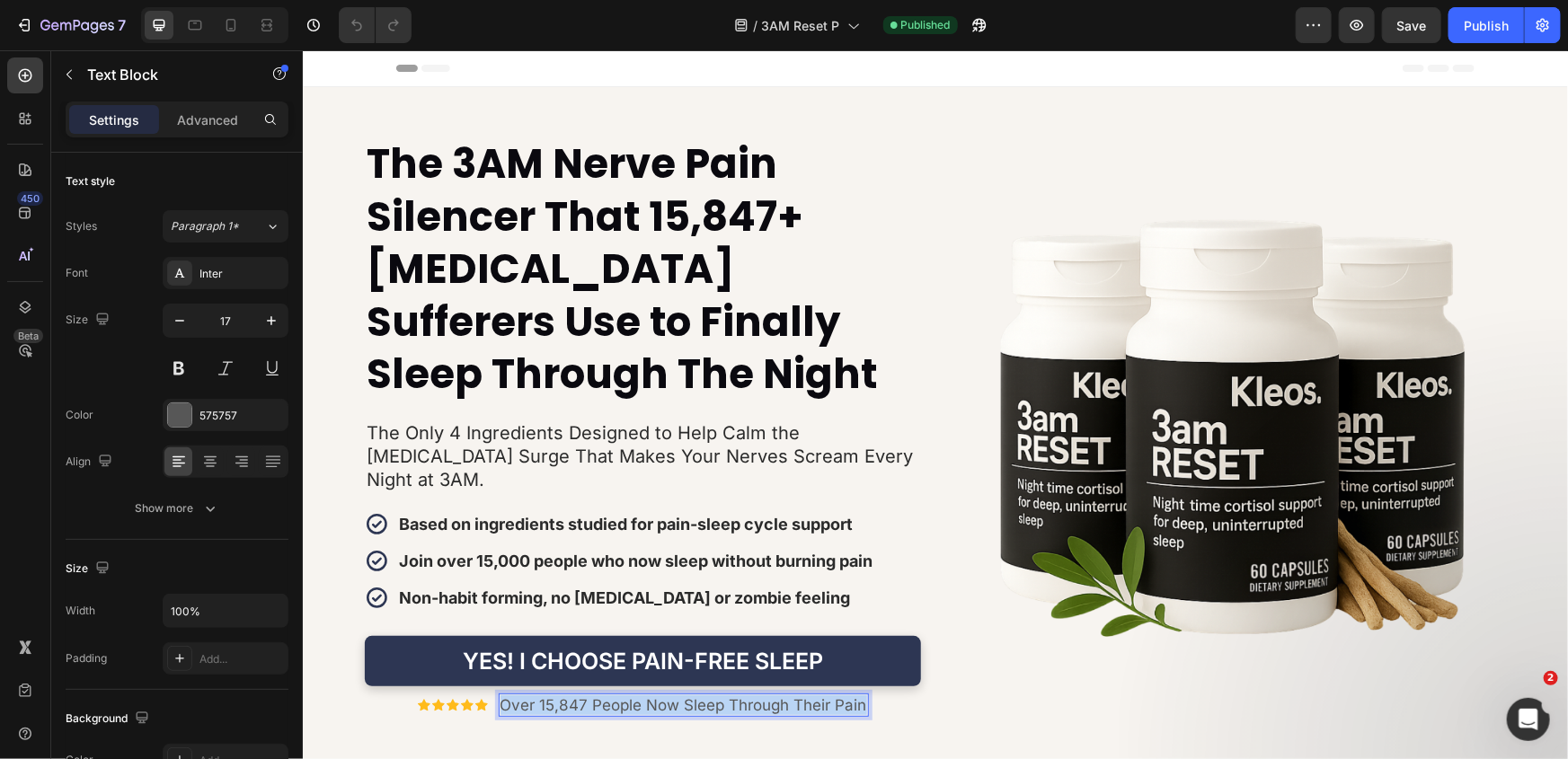
click at [699, 695] on p "Over 15,847 People Now Sleep Through Their Pain" at bounding box center [683, 704] width 366 height 20
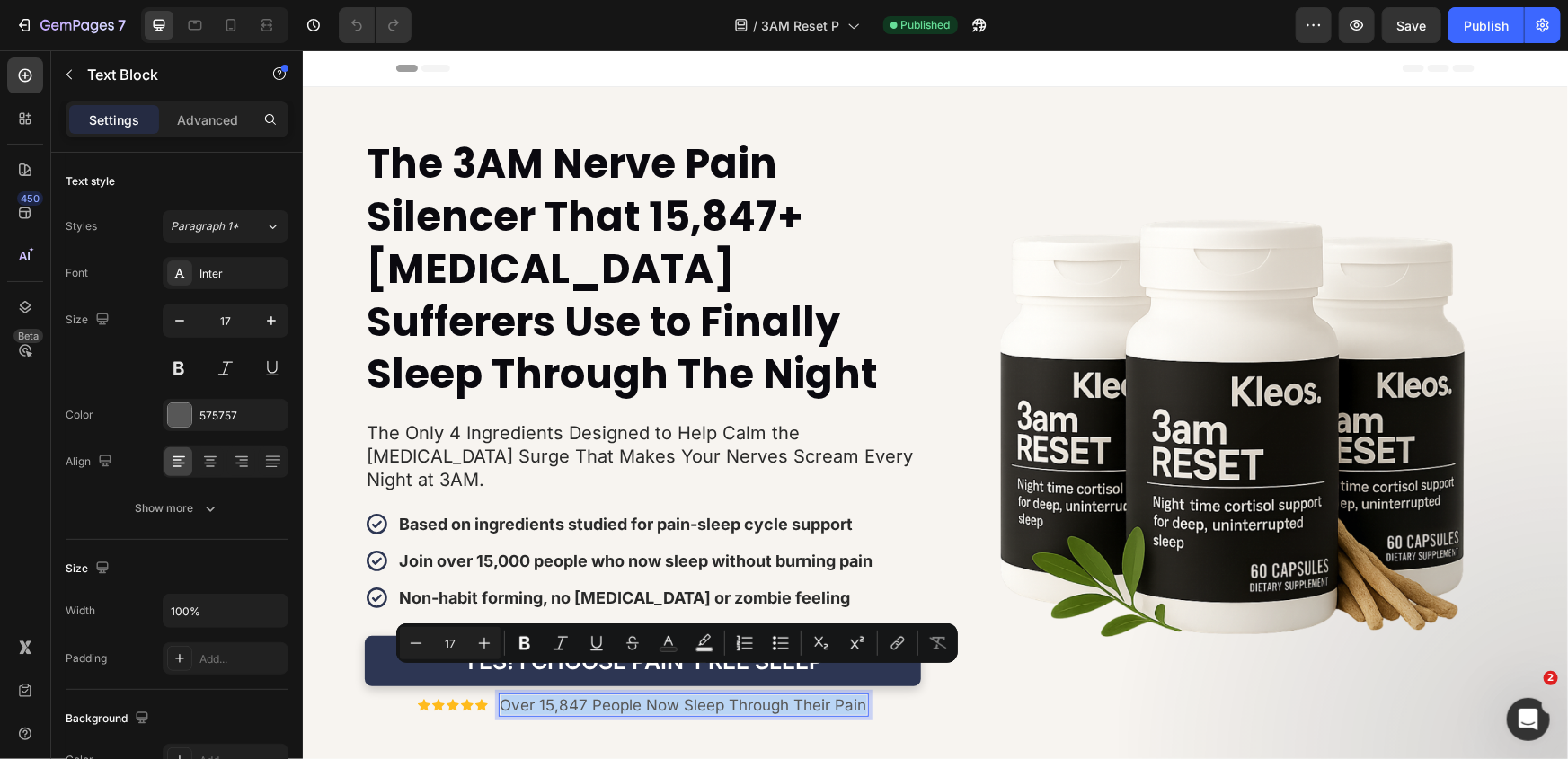
copy p "Over 15,847 People Now Sleep Through Their Pain"
click at [221, 17] on icon at bounding box center [230, 24] width 18 height 18
type input "12"
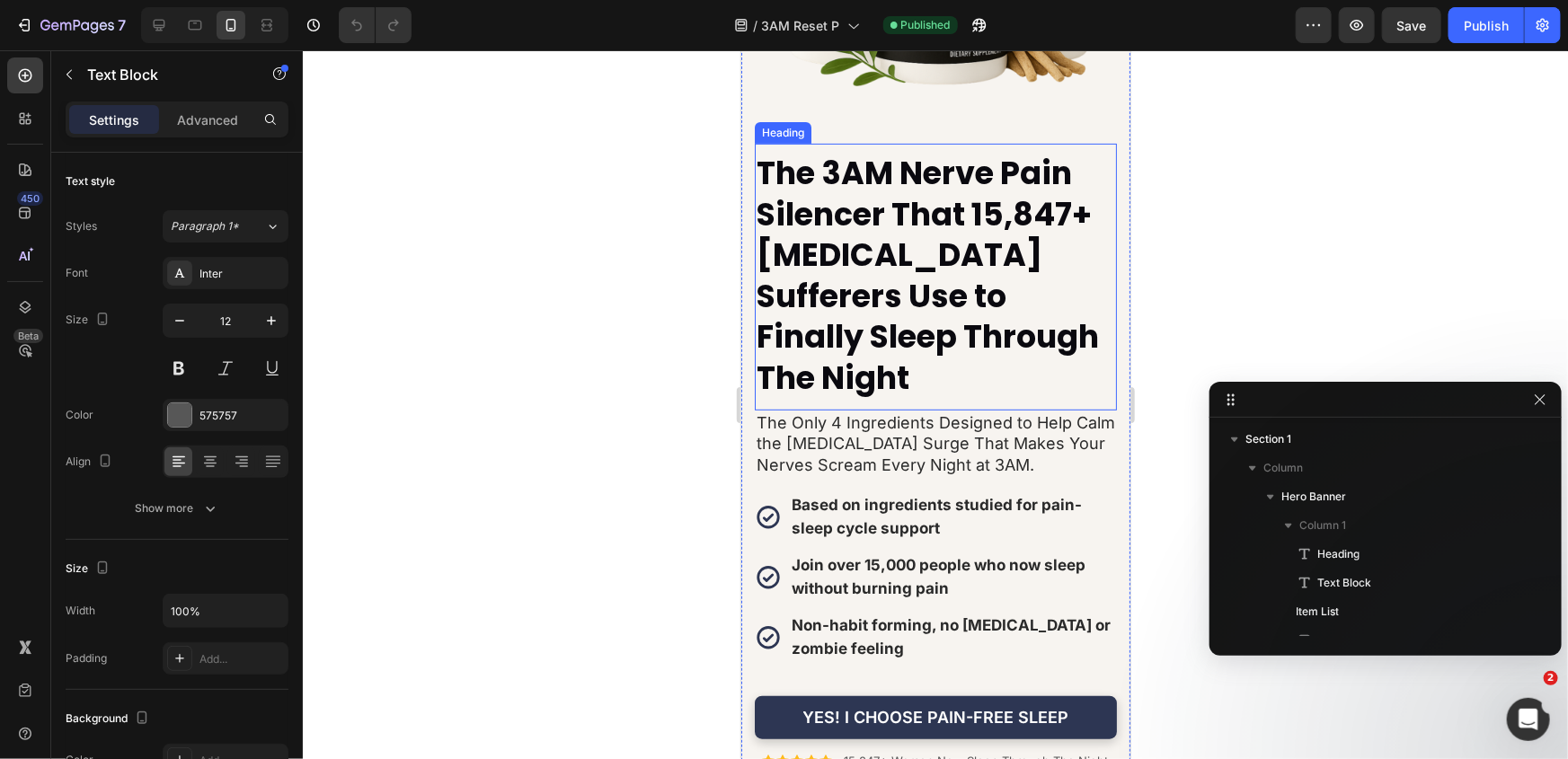
scroll to position [408, 0]
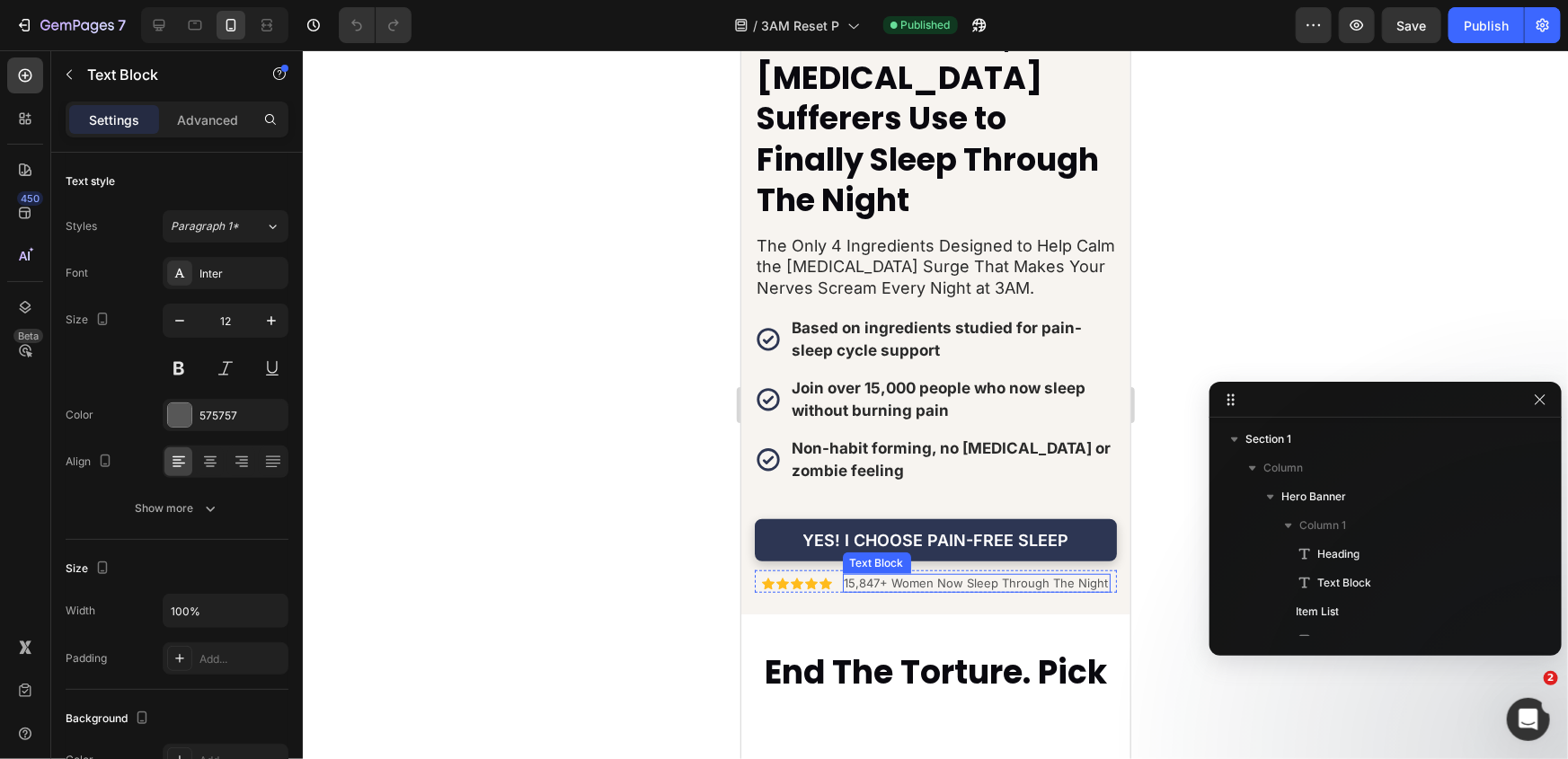
click at [954, 575] on p "15,847+ Women Now Sleep Through The Night" at bounding box center [976, 582] width 264 height 15
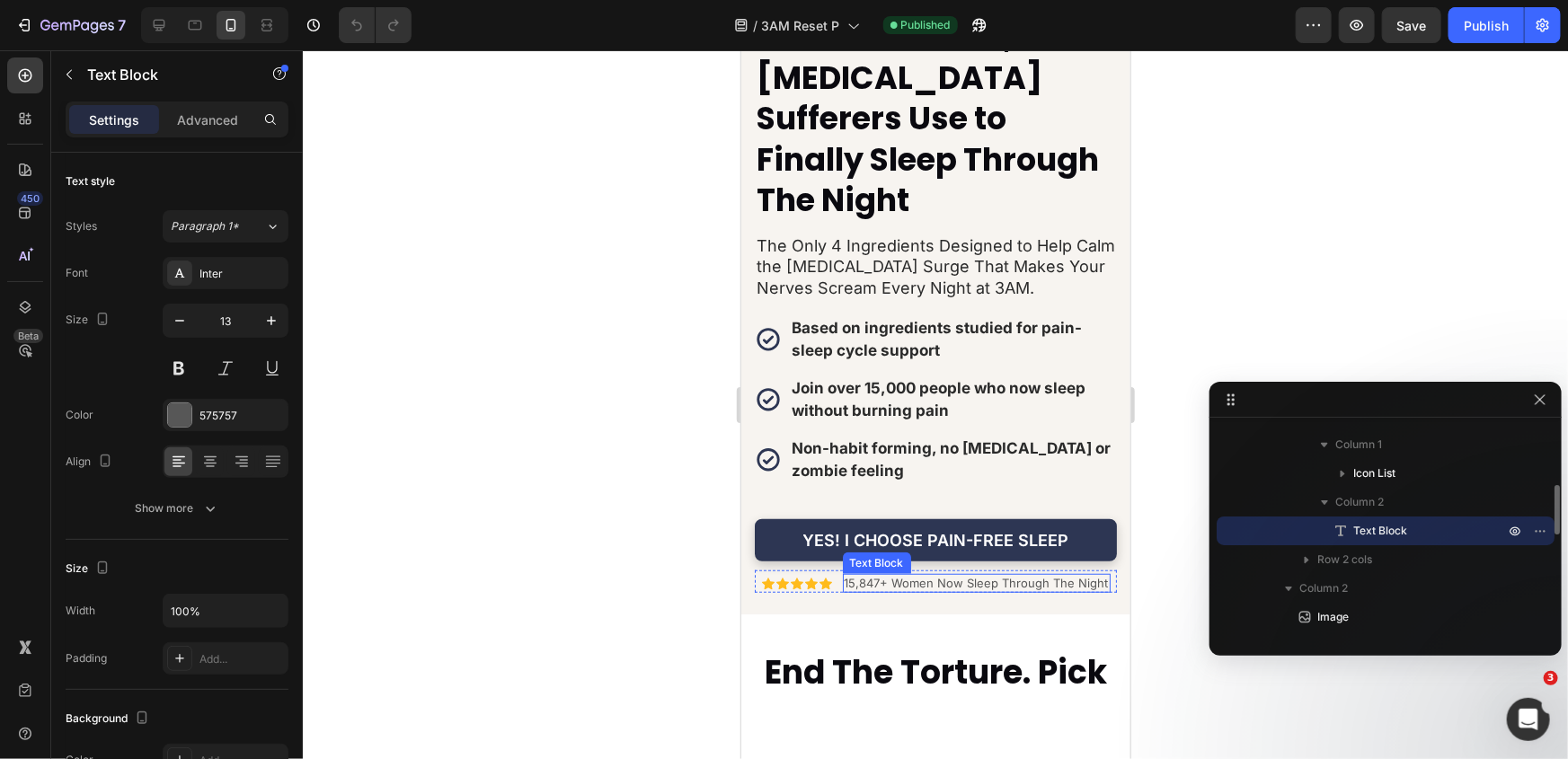
click at [954, 575] on p "15,847+ Women Now Sleep Through The Night" at bounding box center [976, 582] width 264 height 15
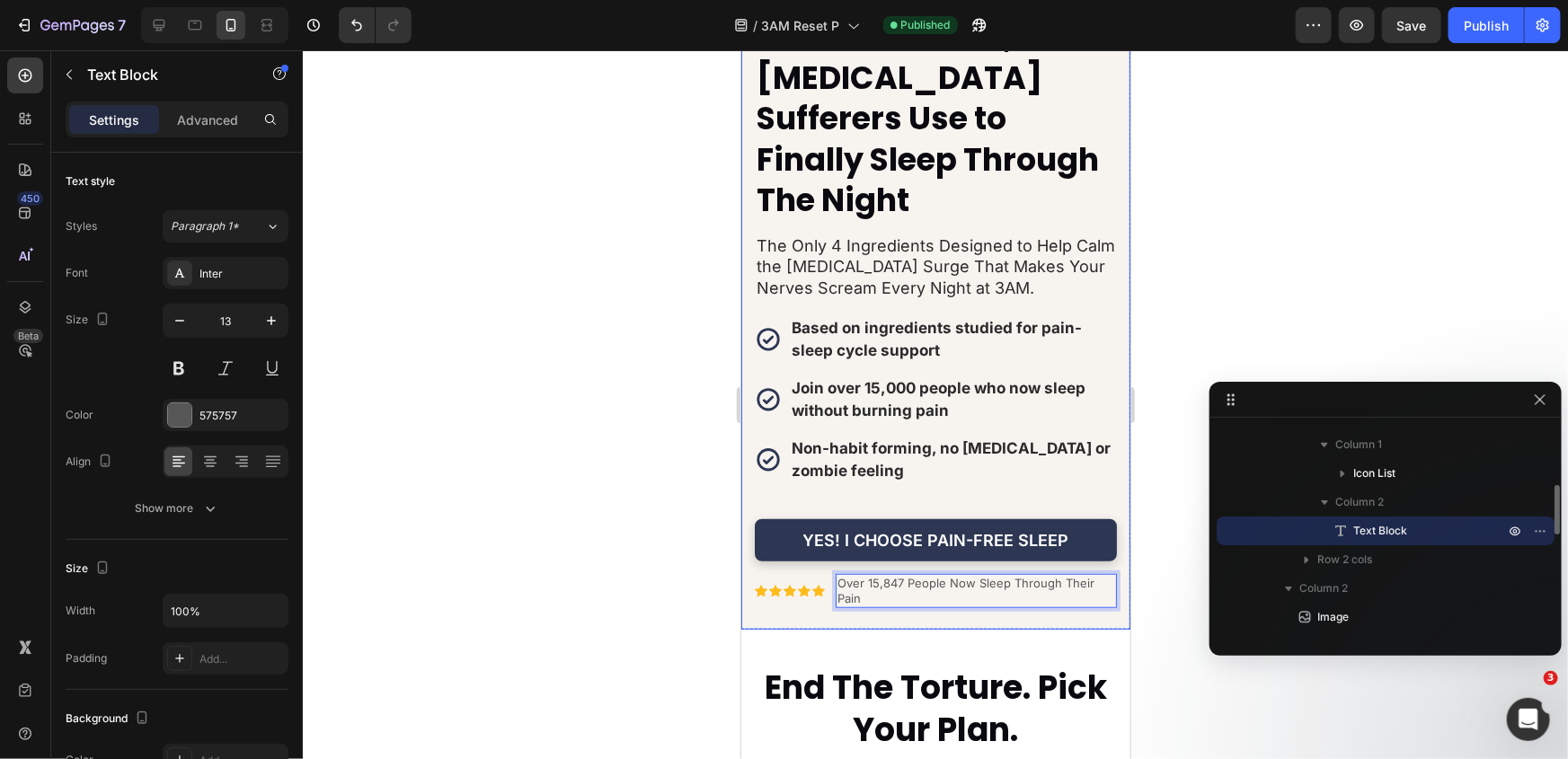
click at [943, 610] on div "The 3AM Nerve Pain Silencer That 15,847+ Chronic Pain Sufferers Use to Finally …" at bounding box center [934, 153] width 389 height 951
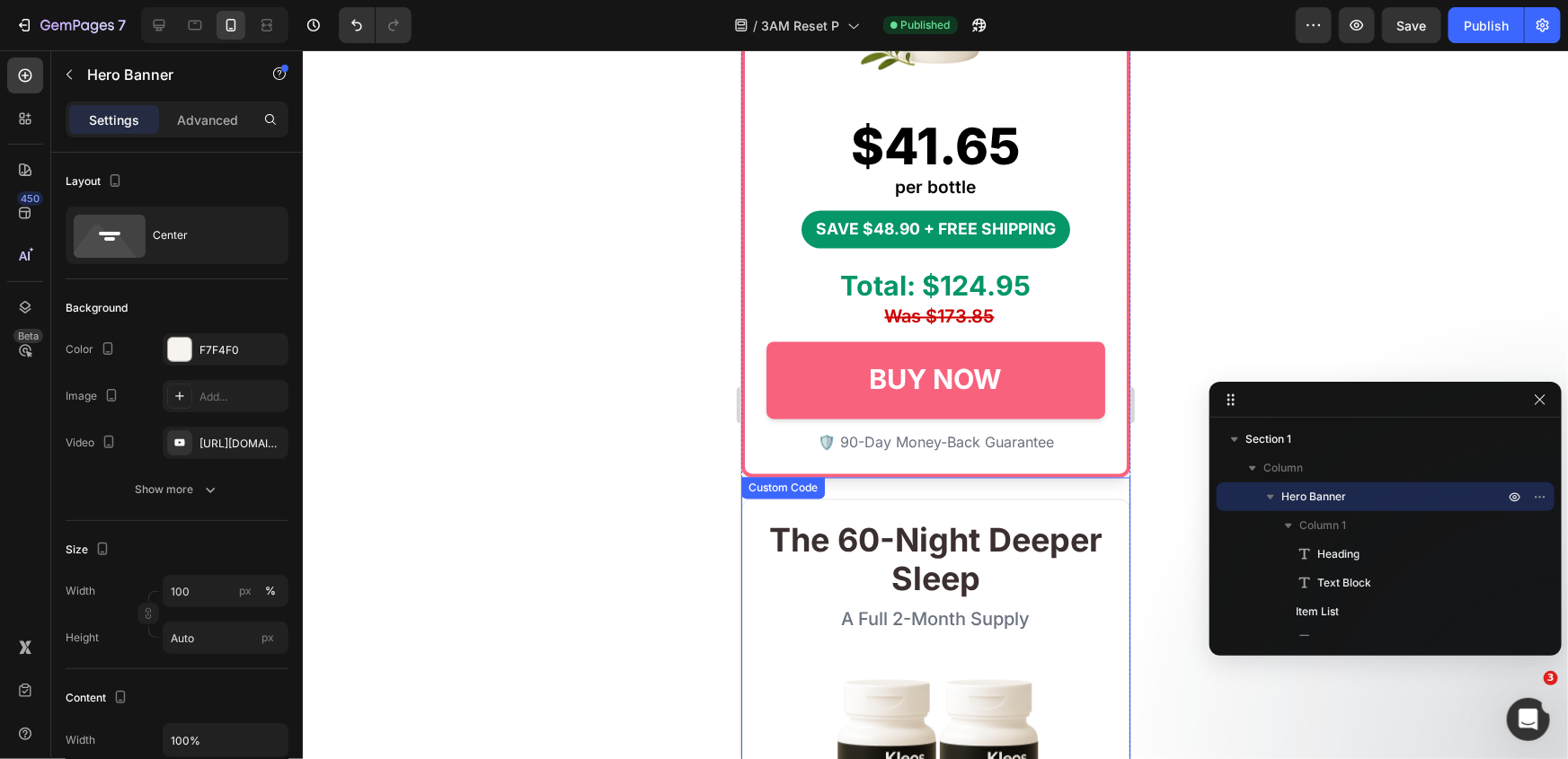
scroll to position [1143, 0]
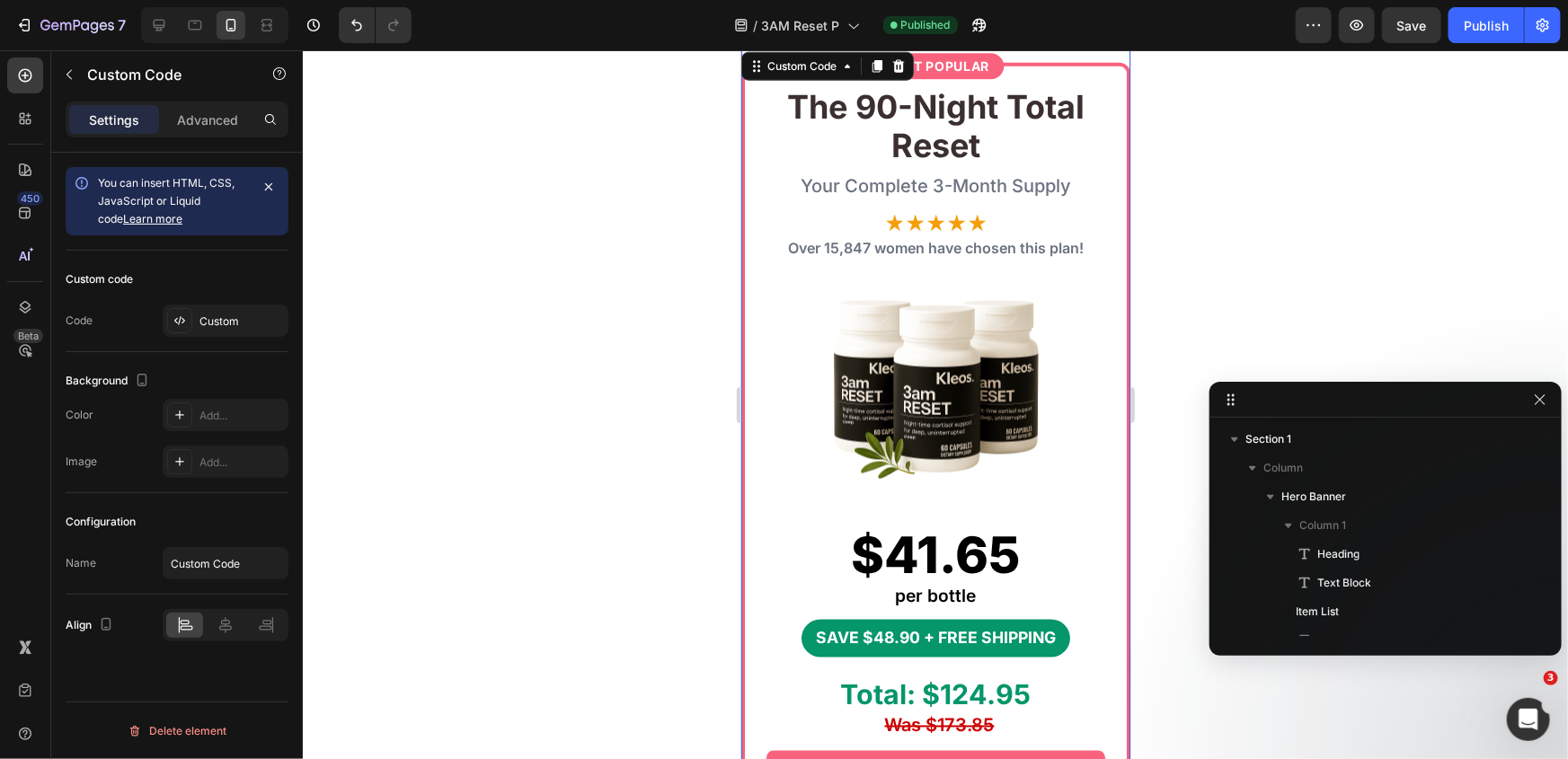
drag, startPoint x: 958, startPoint y: 422, endPoint x: 1102, endPoint y: 487, distance: 158.0
click at [958, 422] on img at bounding box center [935, 385] width 230 height 230
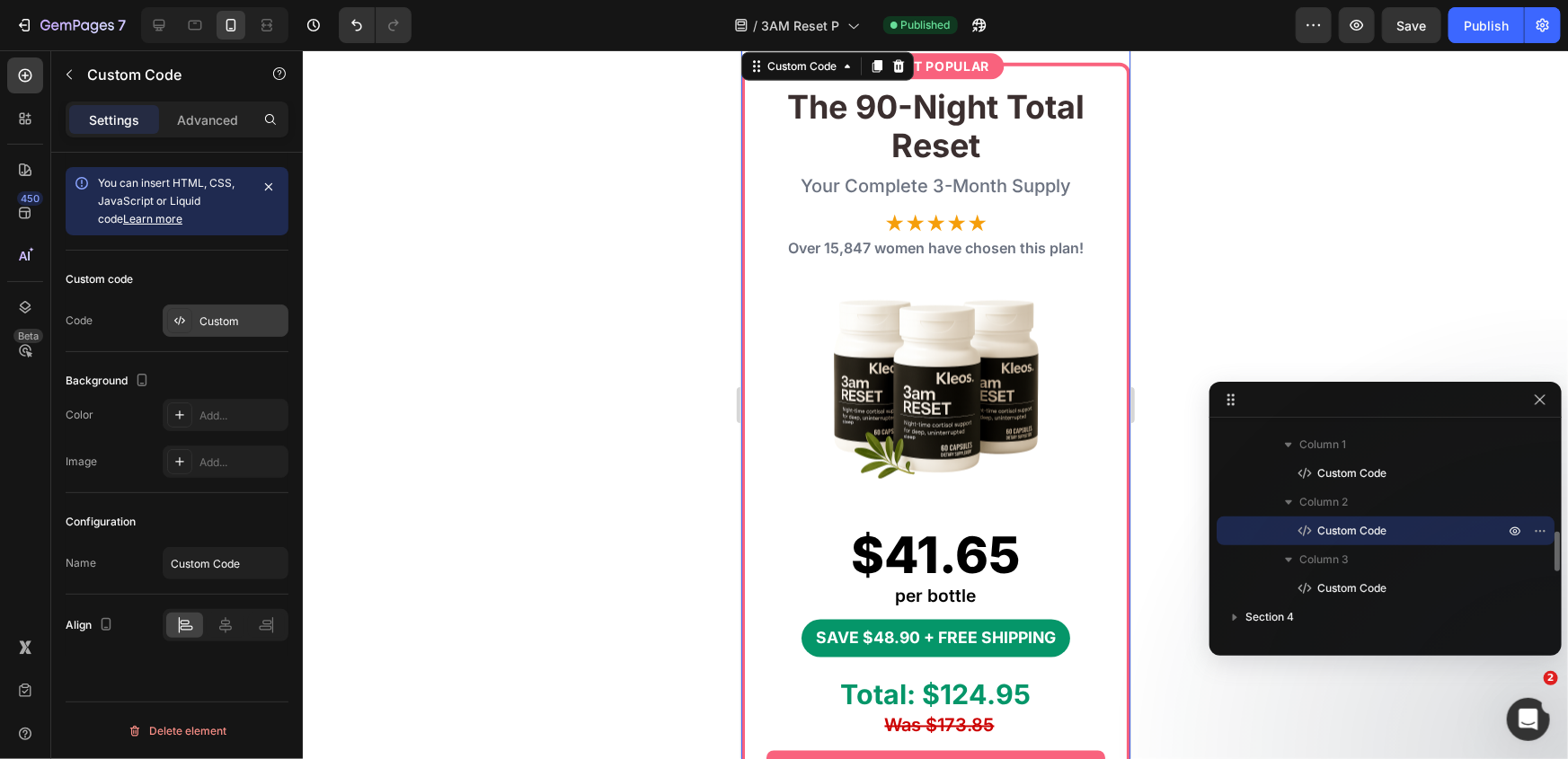
click at [219, 327] on div "Custom" at bounding box center [241, 322] width 84 height 16
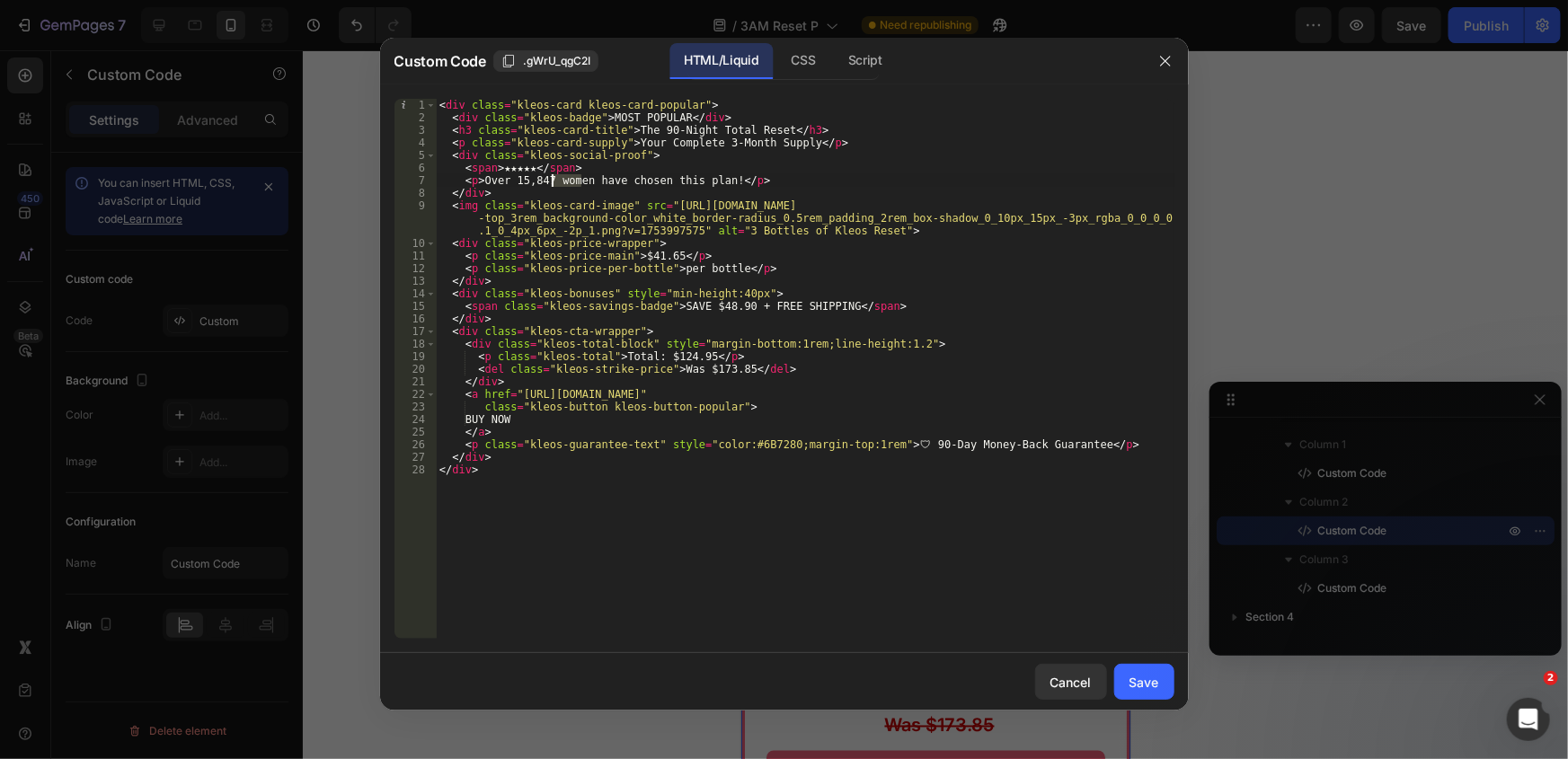
drag, startPoint x: 581, startPoint y: 181, endPoint x: 549, endPoint y: 180, distance: 32.0
click at [549, 180] on div "< div class = "kleos-card kleos-card-popular" > < div class = "kleos-badge" > M…" at bounding box center [805, 381] width 738 height 566
type textarea "<p>Over 15,847 people have chosen this plan!</p>"
click at [1146, 683] on div "Save" at bounding box center [1145, 682] width 30 height 19
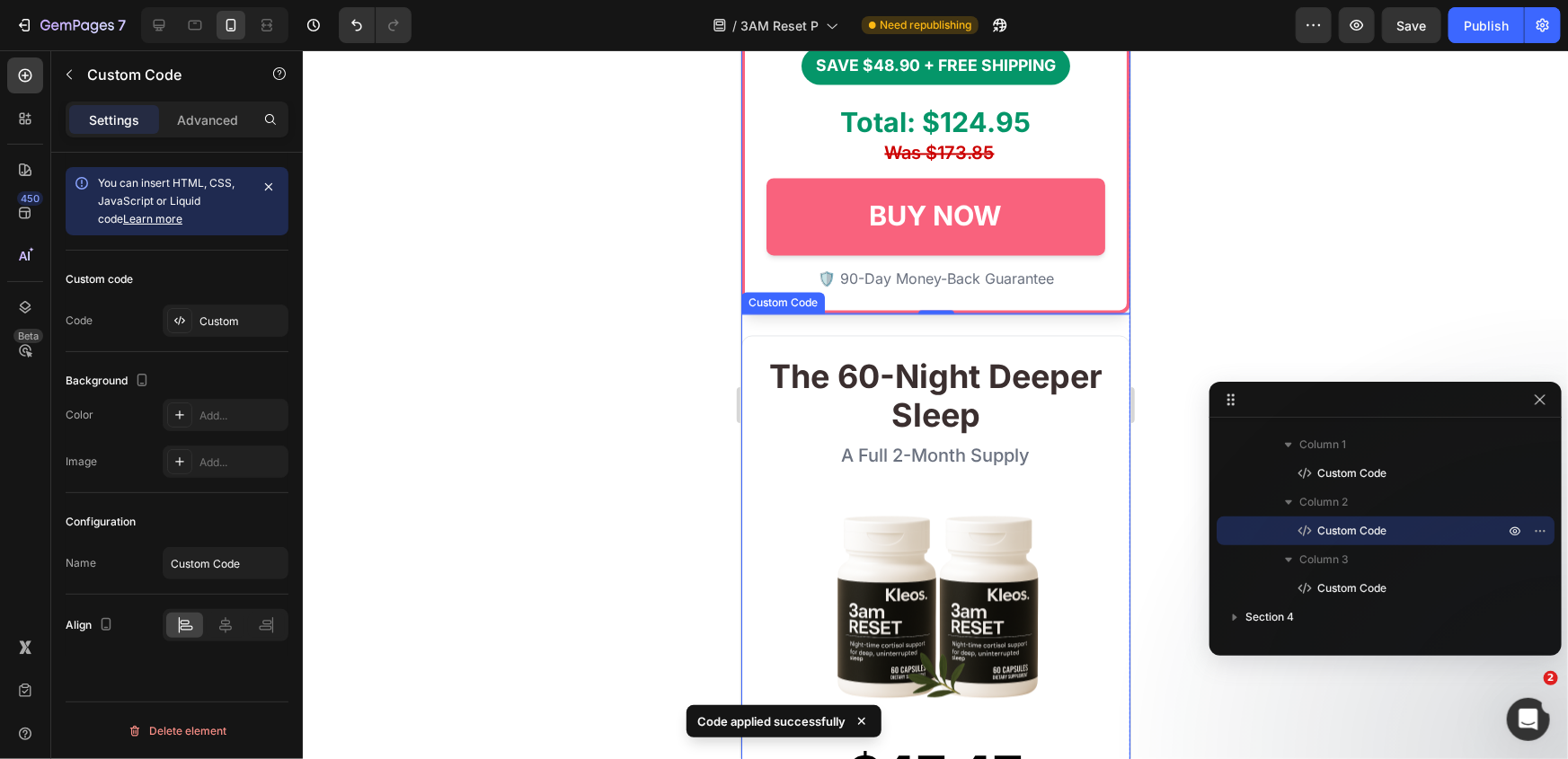
scroll to position [2205, 0]
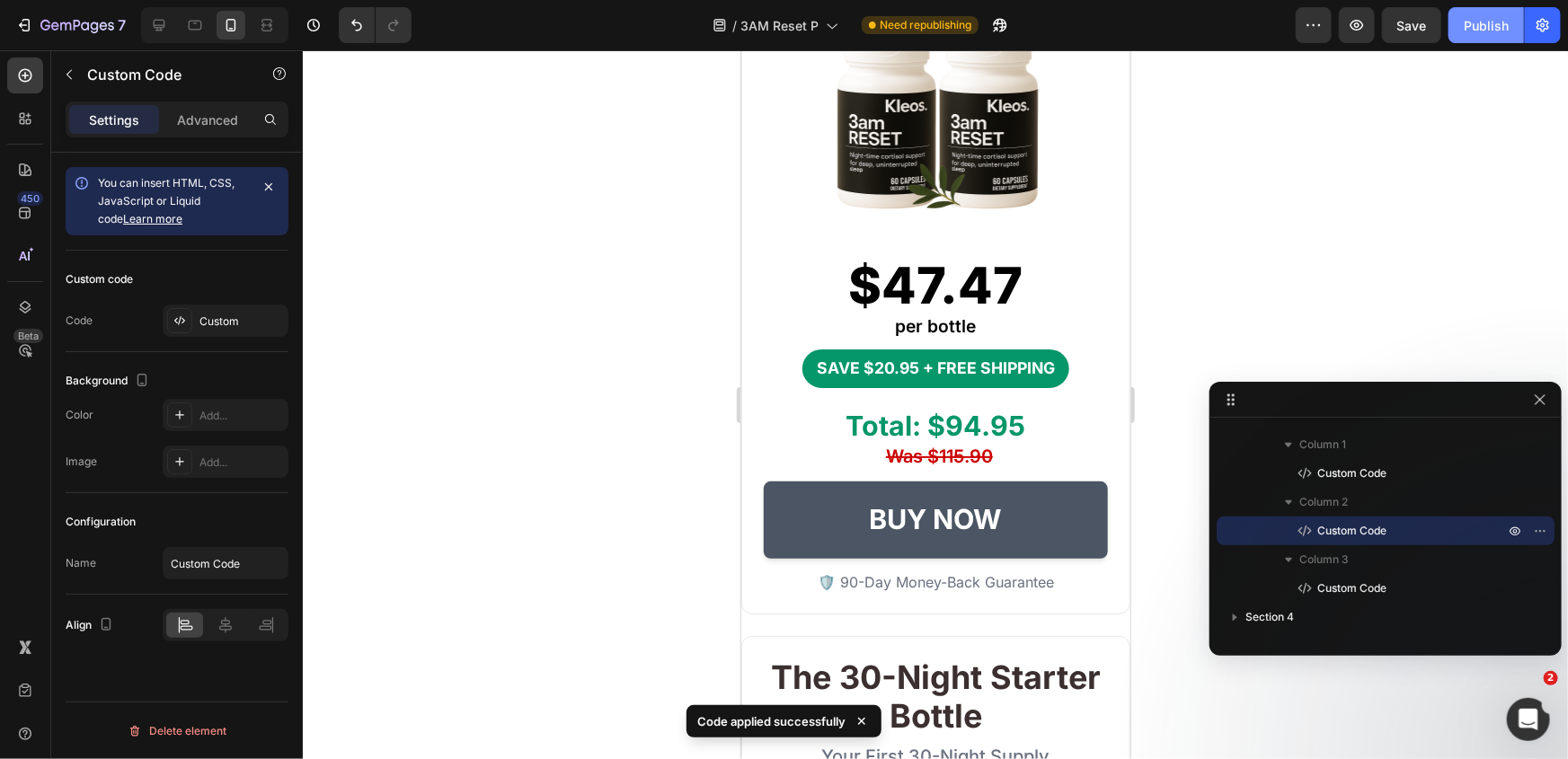
click at [1472, 31] on div "Publish" at bounding box center [1486, 25] width 45 height 19
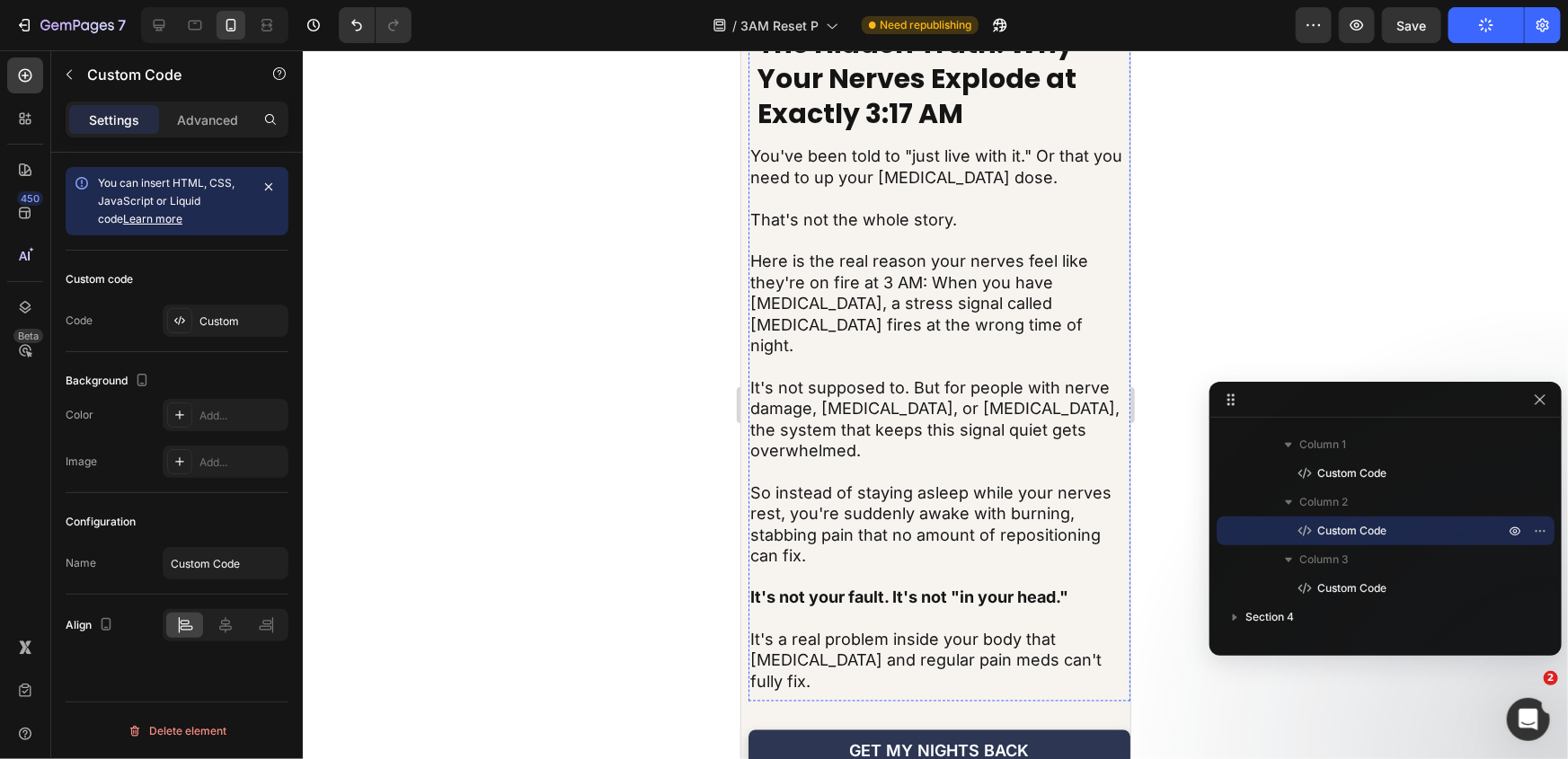
scroll to position [5147, 0]
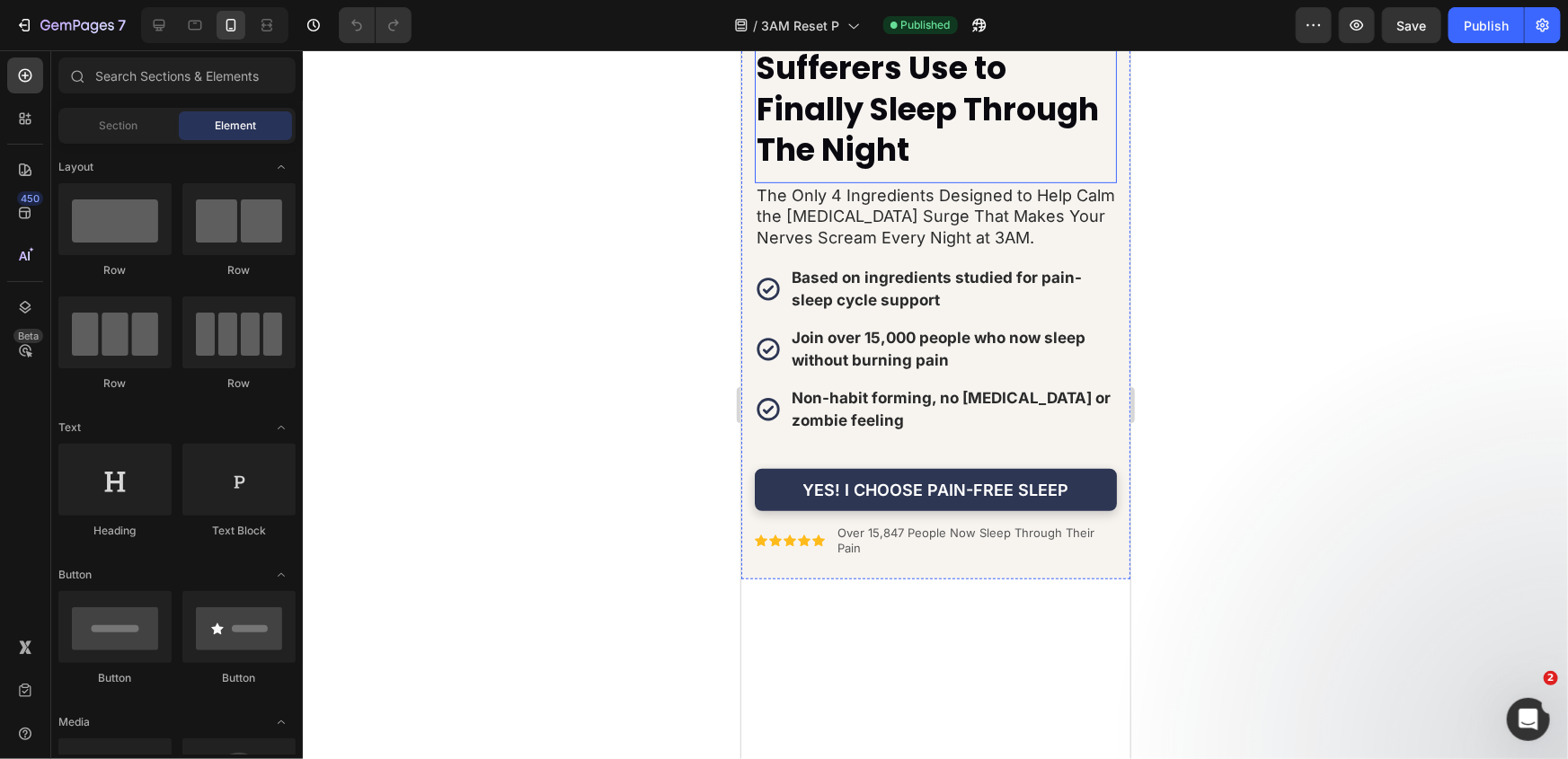
scroll to position [490, 0]
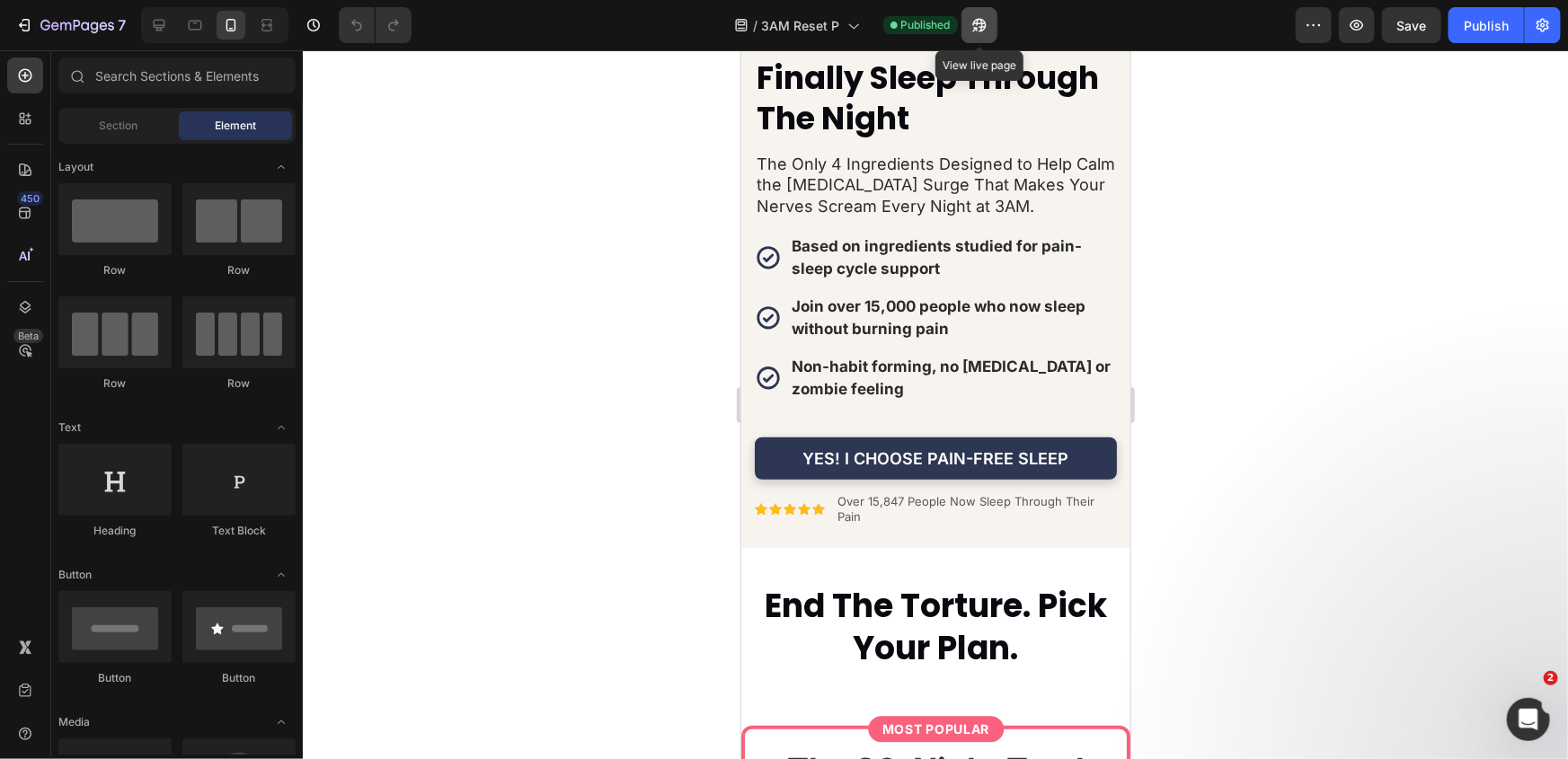
click at [979, 27] on icon "button" at bounding box center [978, 25] width 13 height 13
click at [1321, 33] on icon "button" at bounding box center [1313, 24] width 18 height 18
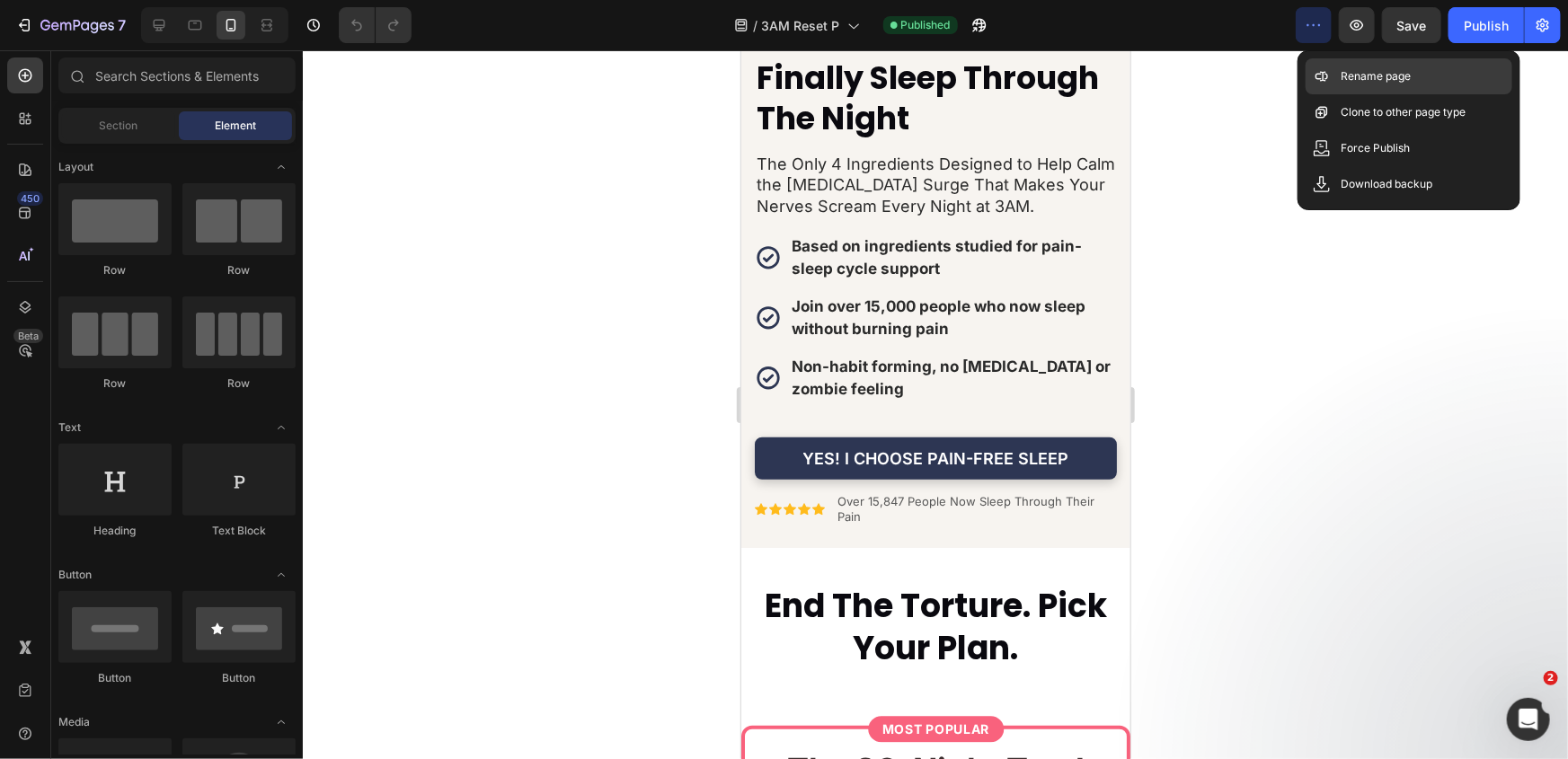
click at [1342, 82] on p "Rename page" at bounding box center [1376, 76] width 70 height 18
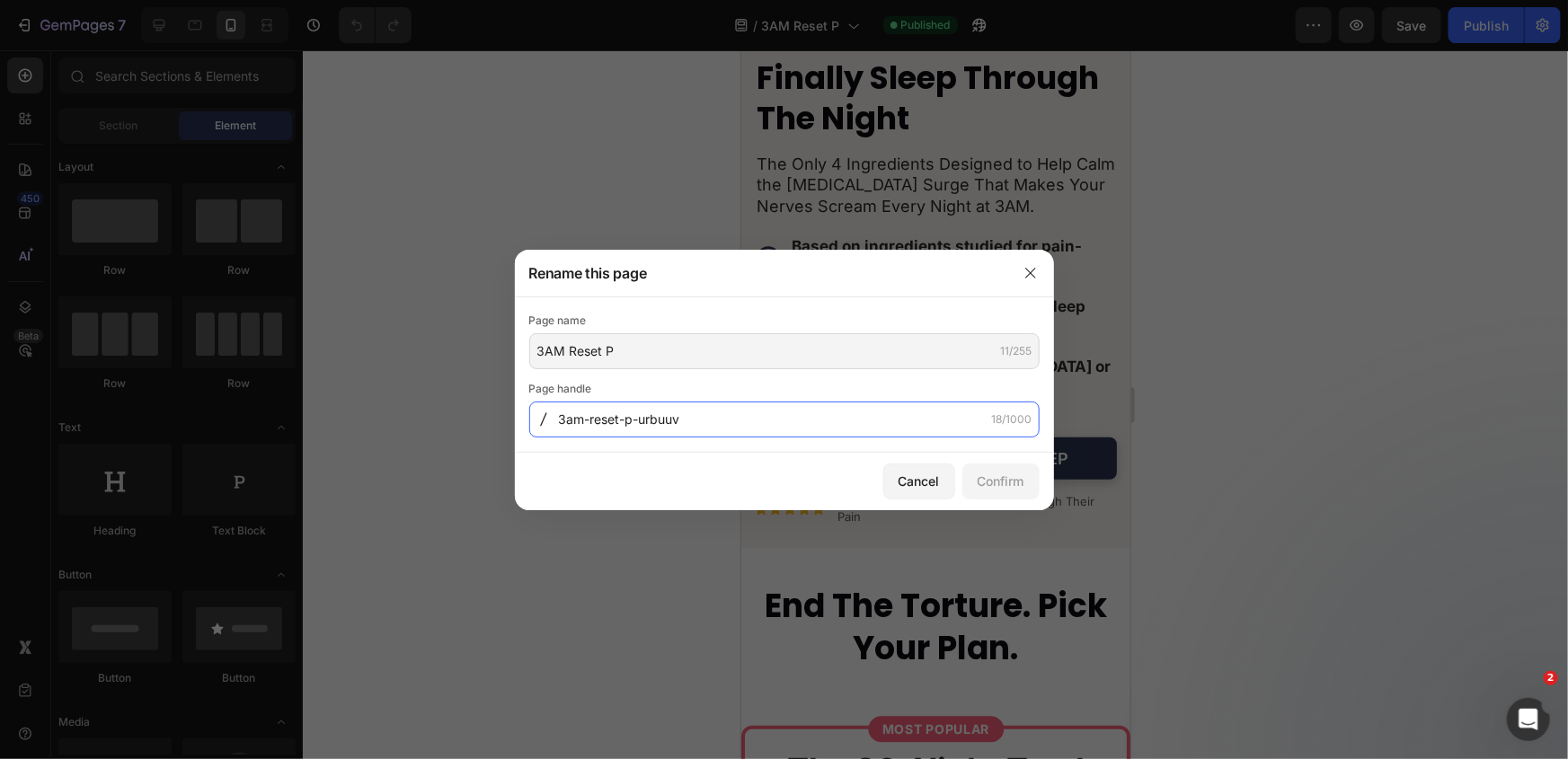
click at [647, 419] on input "3am-reset-p-urbuuv" at bounding box center [784, 420] width 510 height 36
drag, startPoint x: 637, startPoint y: 417, endPoint x: 773, endPoint y: 412, distance: 136.1
click at [771, 410] on input "3am-reset-p-urbuuv" at bounding box center [784, 420] width 510 height 36
type input "3am-reset-pain"
click at [973, 487] on button "Confirm" at bounding box center [1001, 481] width 78 height 36
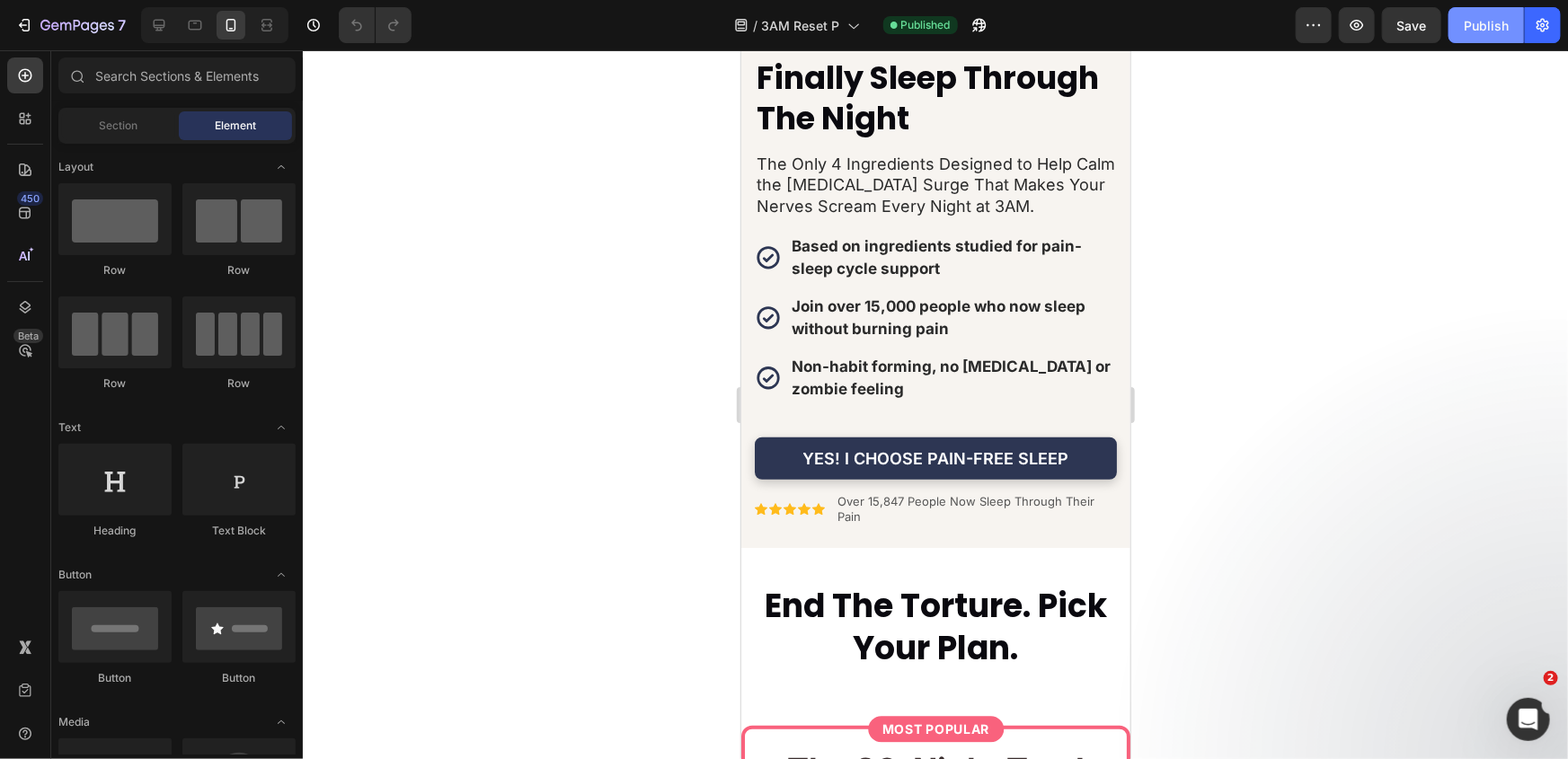
click at [1480, 39] on button "Publish" at bounding box center [1486, 25] width 76 height 36
click at [812, 16] on span "3AM Reset P" at bounding box center [801, 25] width 78 height 19
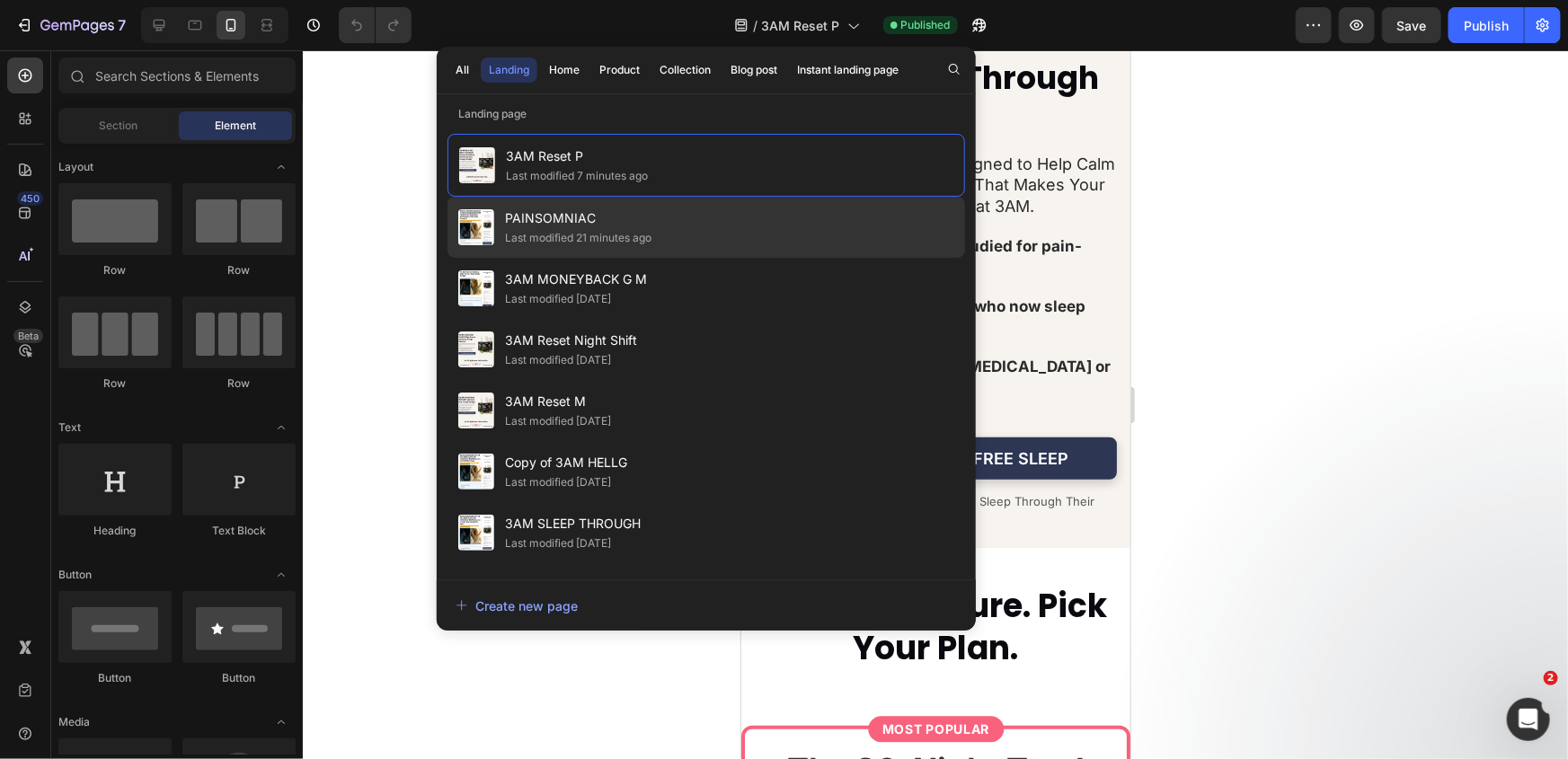
click at [683, 223] on div "PAINSOMNIAC Last modified 21 minutes ago" at bounding box center [706, 227] width 518 height 61
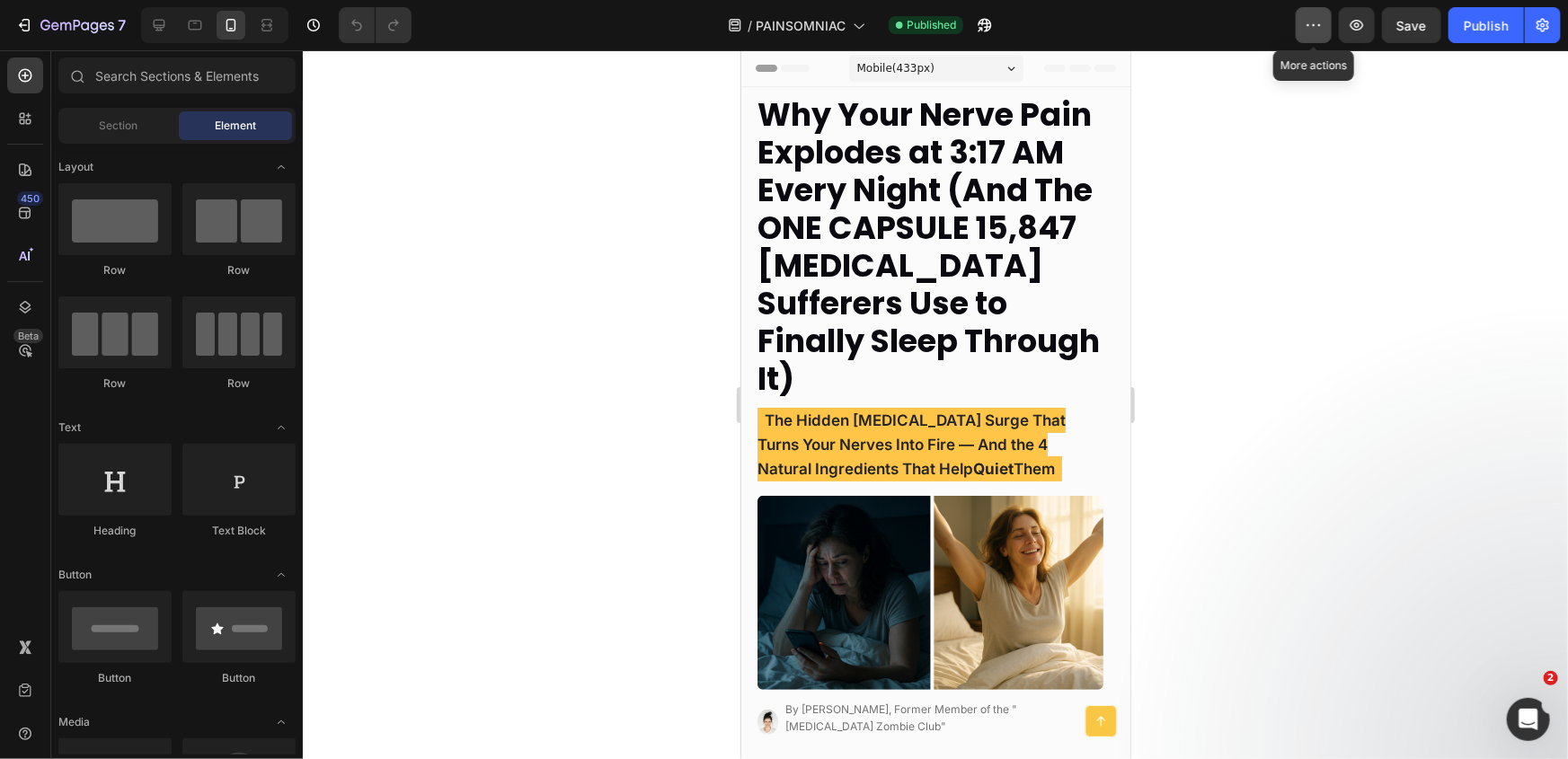
click at [1317, 35] on button "button" at bounding box center [1313, 25] width 36 height 36
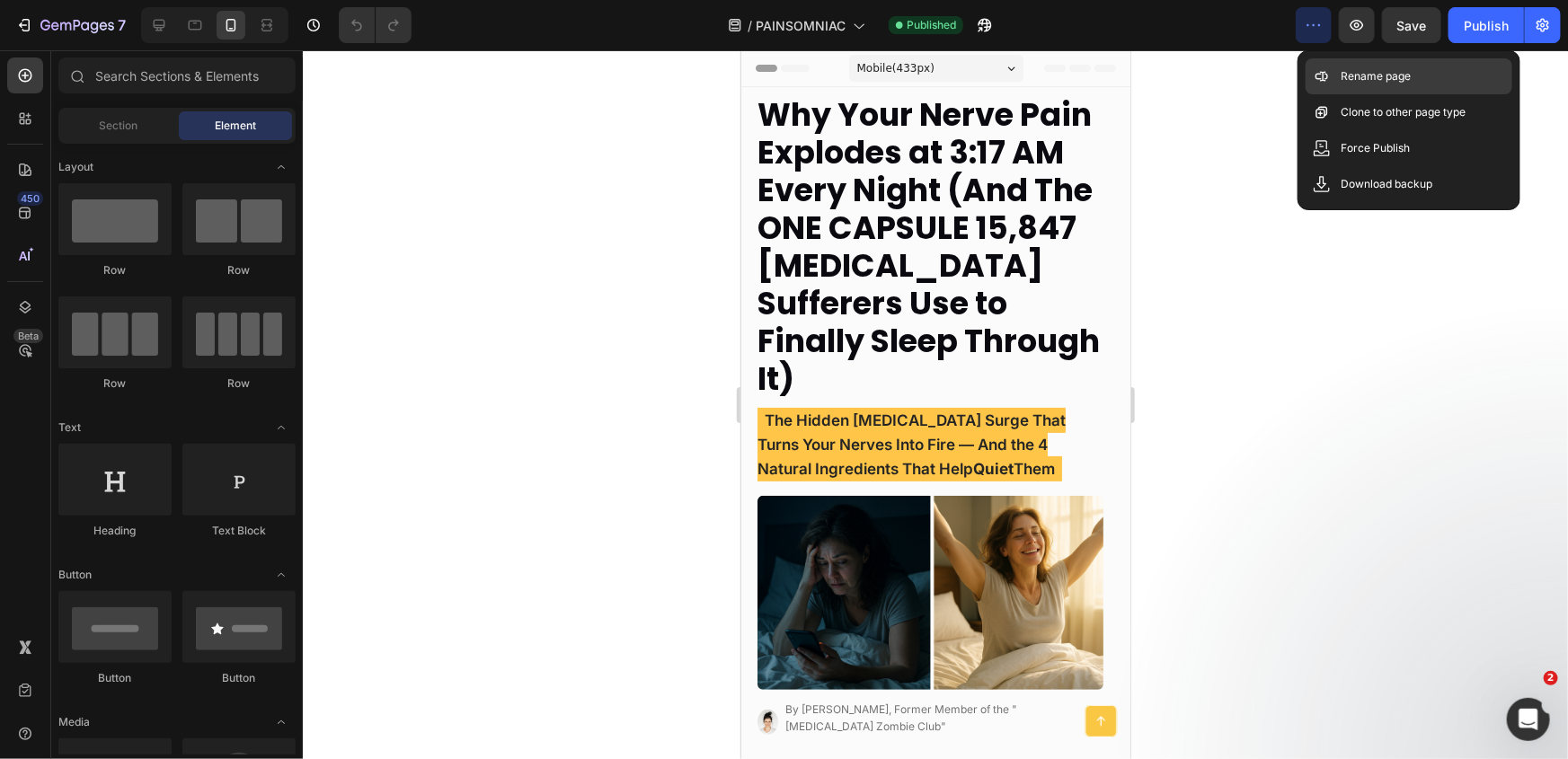
click at [1330, 79] on icon at bounding box center [1321, 76] width 18 height 18
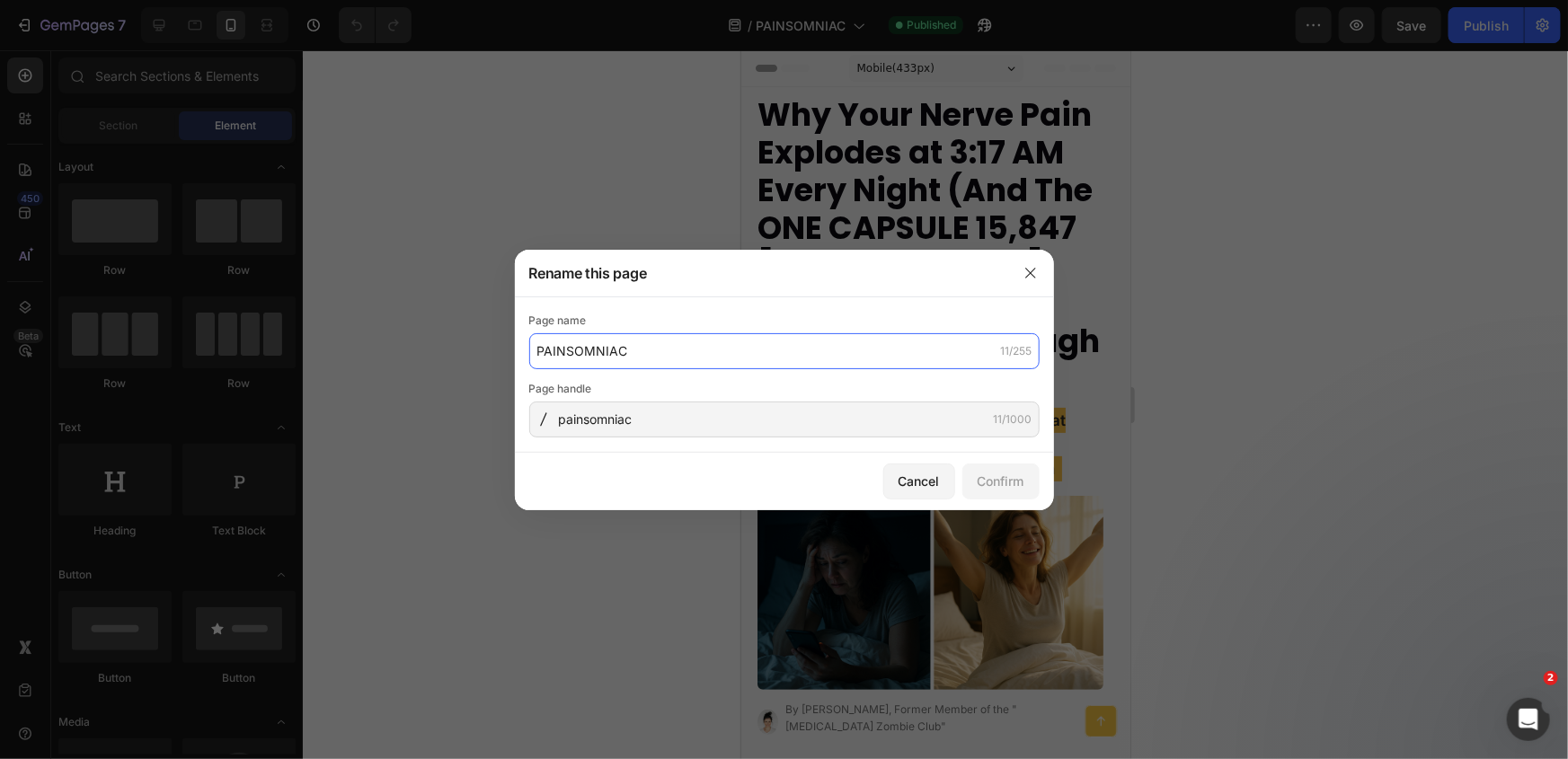
click at [681, 364] on input "PAINSOMNIAC" at bounding box center [784, 351] width 510 height 36
click at [761, 350] on input "Why Your Nerve Pain Explodes At 3:17AM" at bounding box center [784, 351] width 510 height 36
type input "Why Your Nerve Pain Explodes At 3:17 AM"
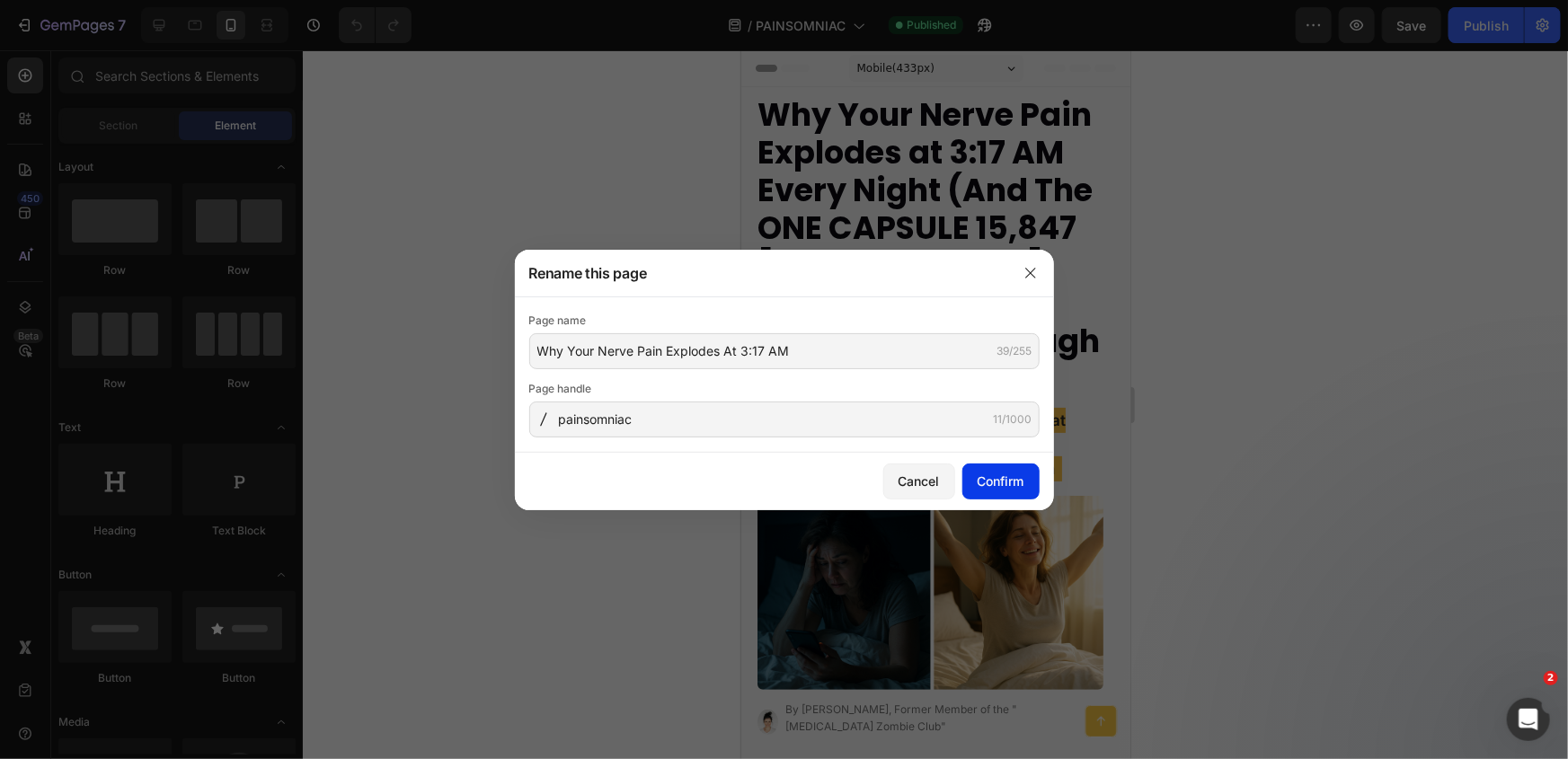
click at [996, 479] on div "Confirm" at bounding box center [1001, 481] width 47 height 19
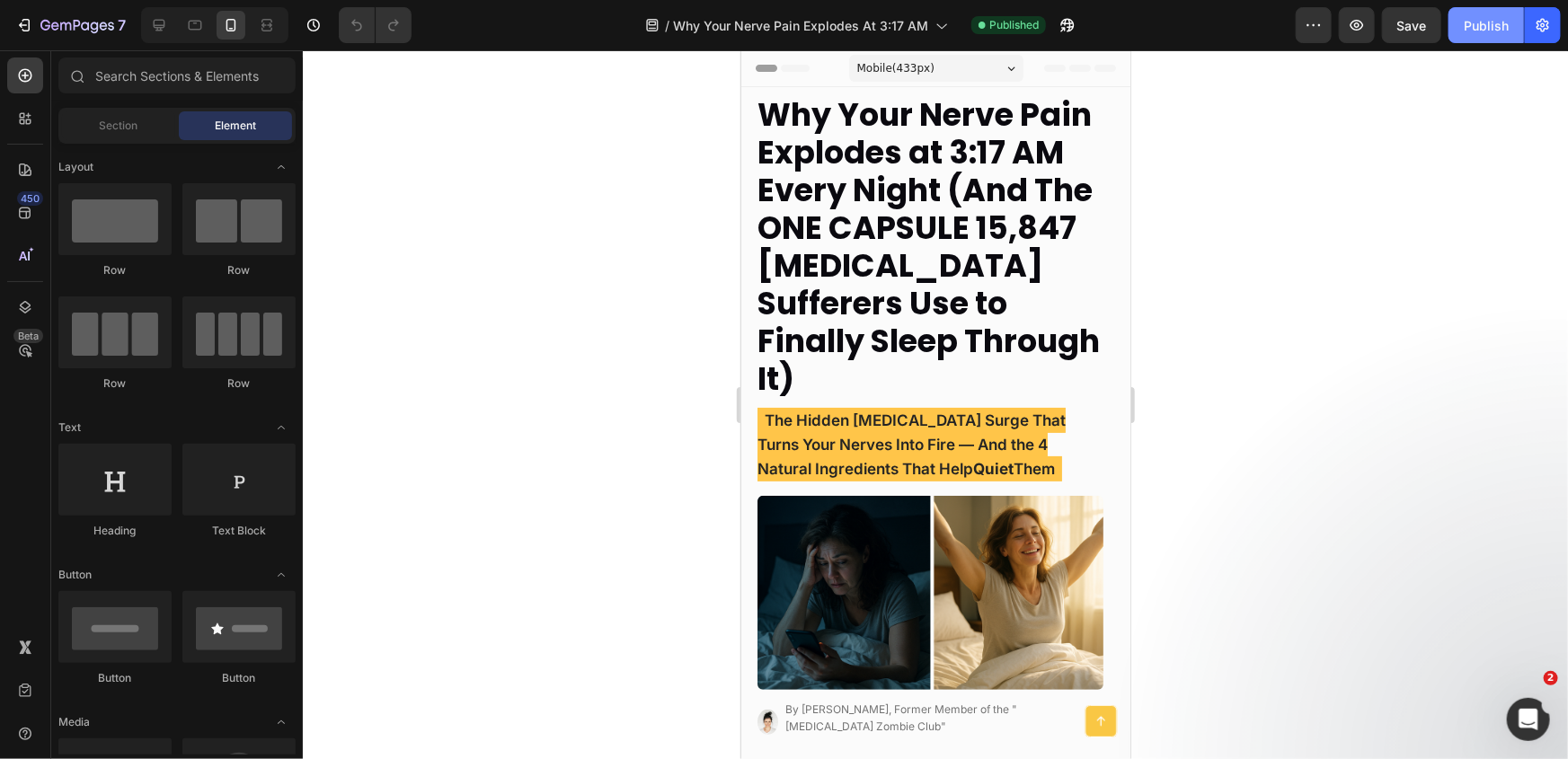
click at [1464, 36] on button "Publish" at bounding box center [1486, 25] width 76 height 36
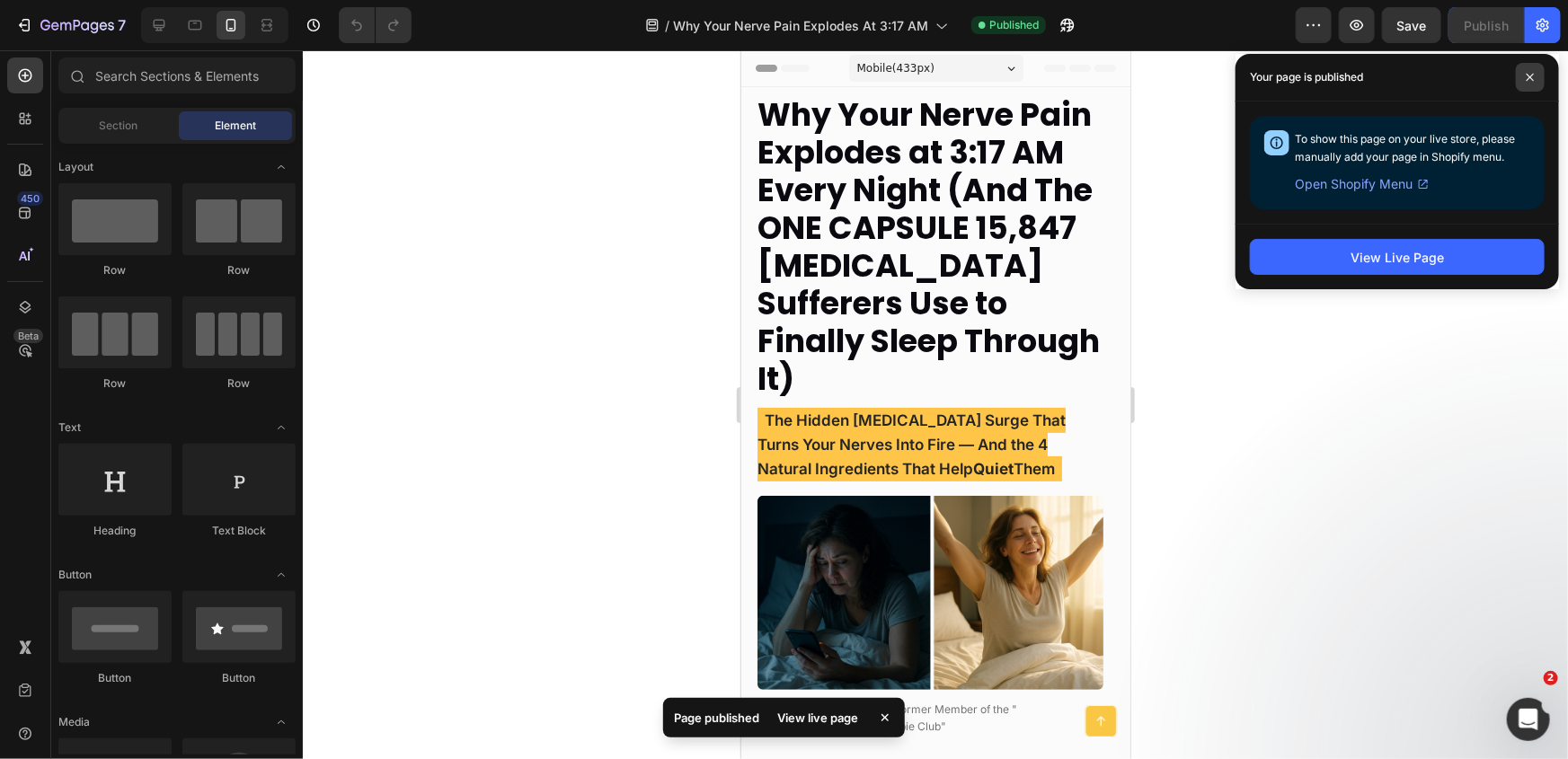
click at [1524, 76] on span at bounding box center [1530, 77] width 29 height 29
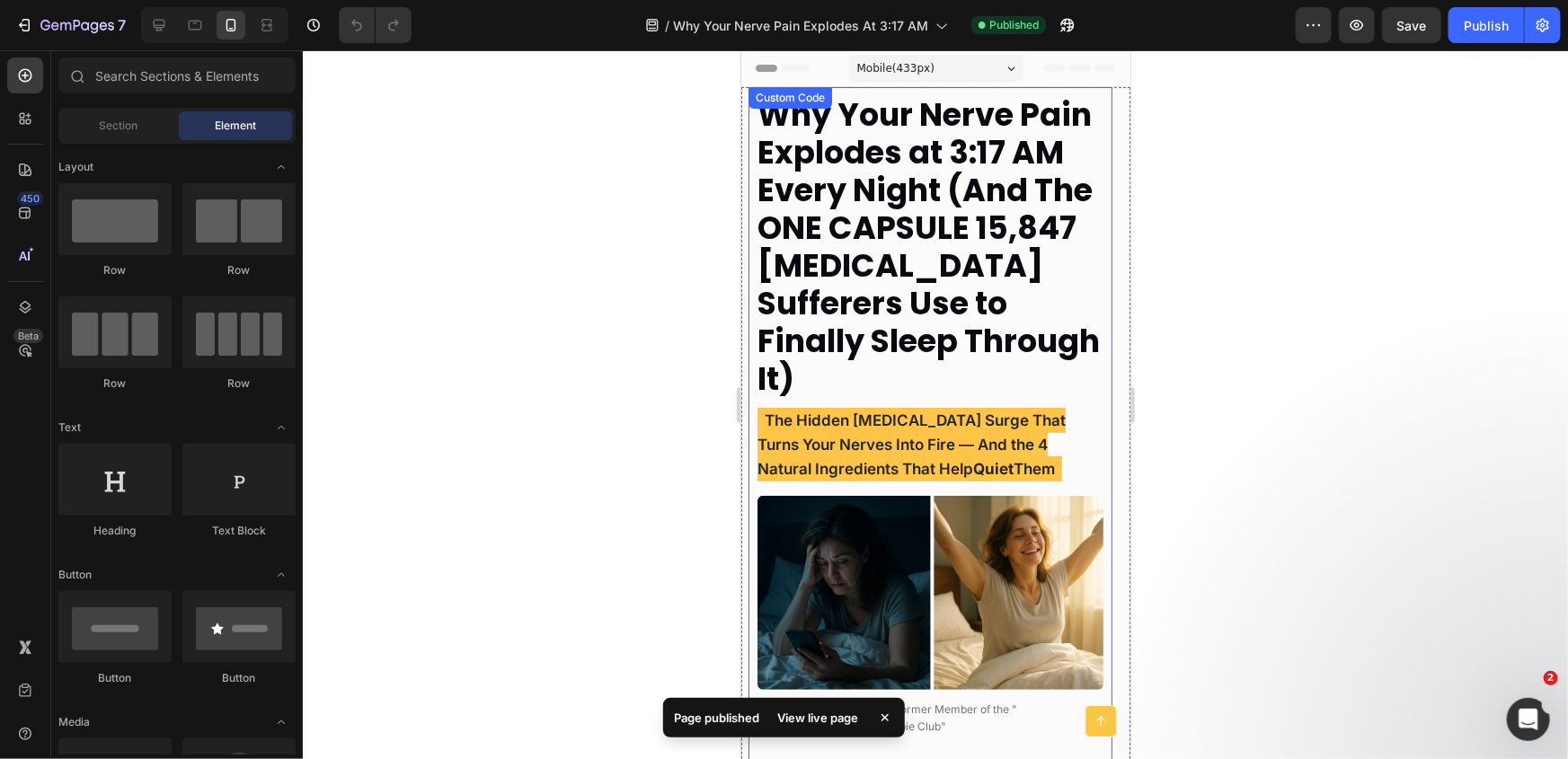
click at [996, 241] on strong "Why Your Nerve Pain Explodes at 3:17 AM Every Night (And The ONE CAPSULE 15,847…" at bounding box center [928, 246] width 342 height 308
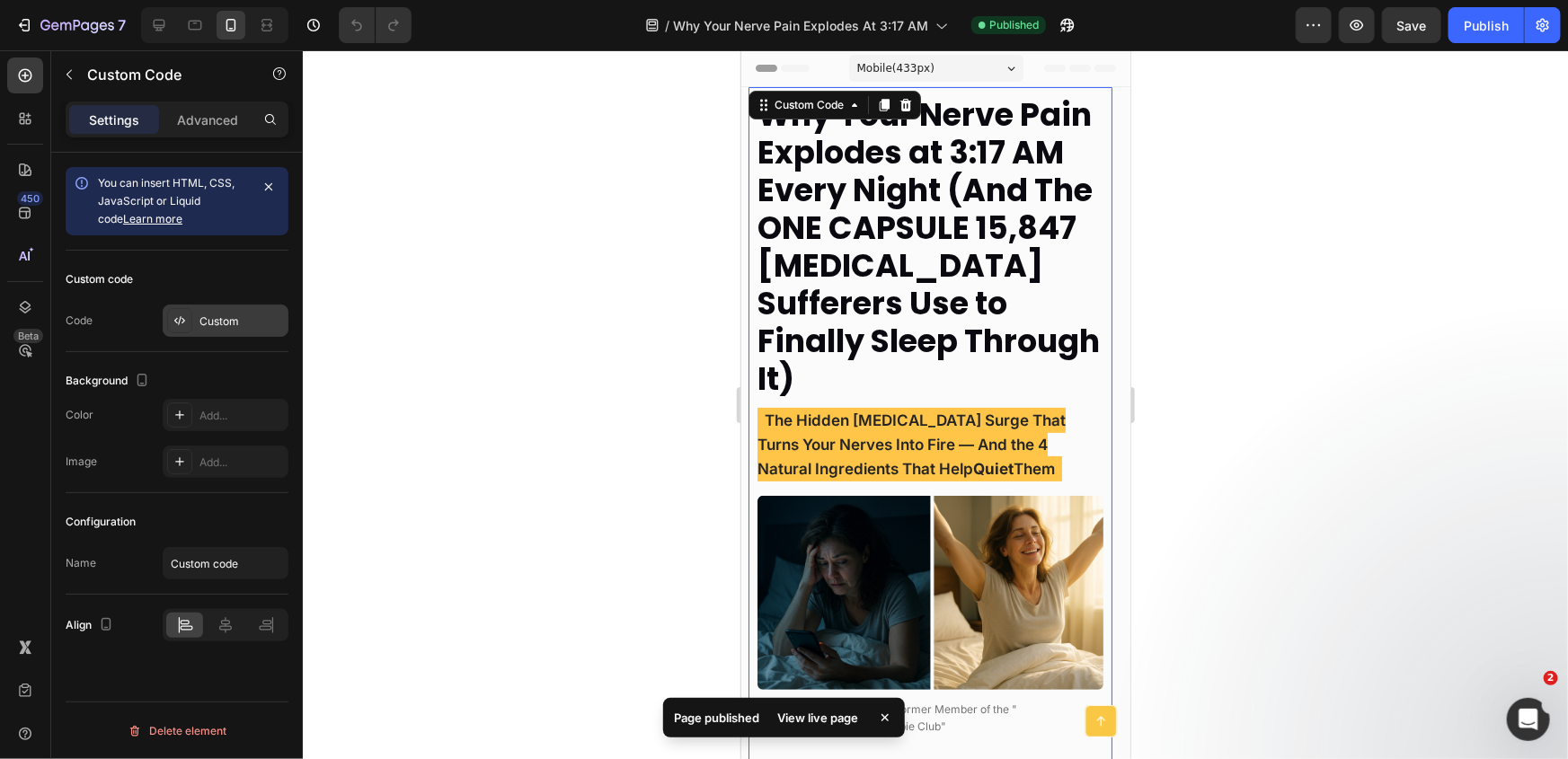
click at [203, 309] on div "Custom" at bounding box center [225, 321] width 126 height 33
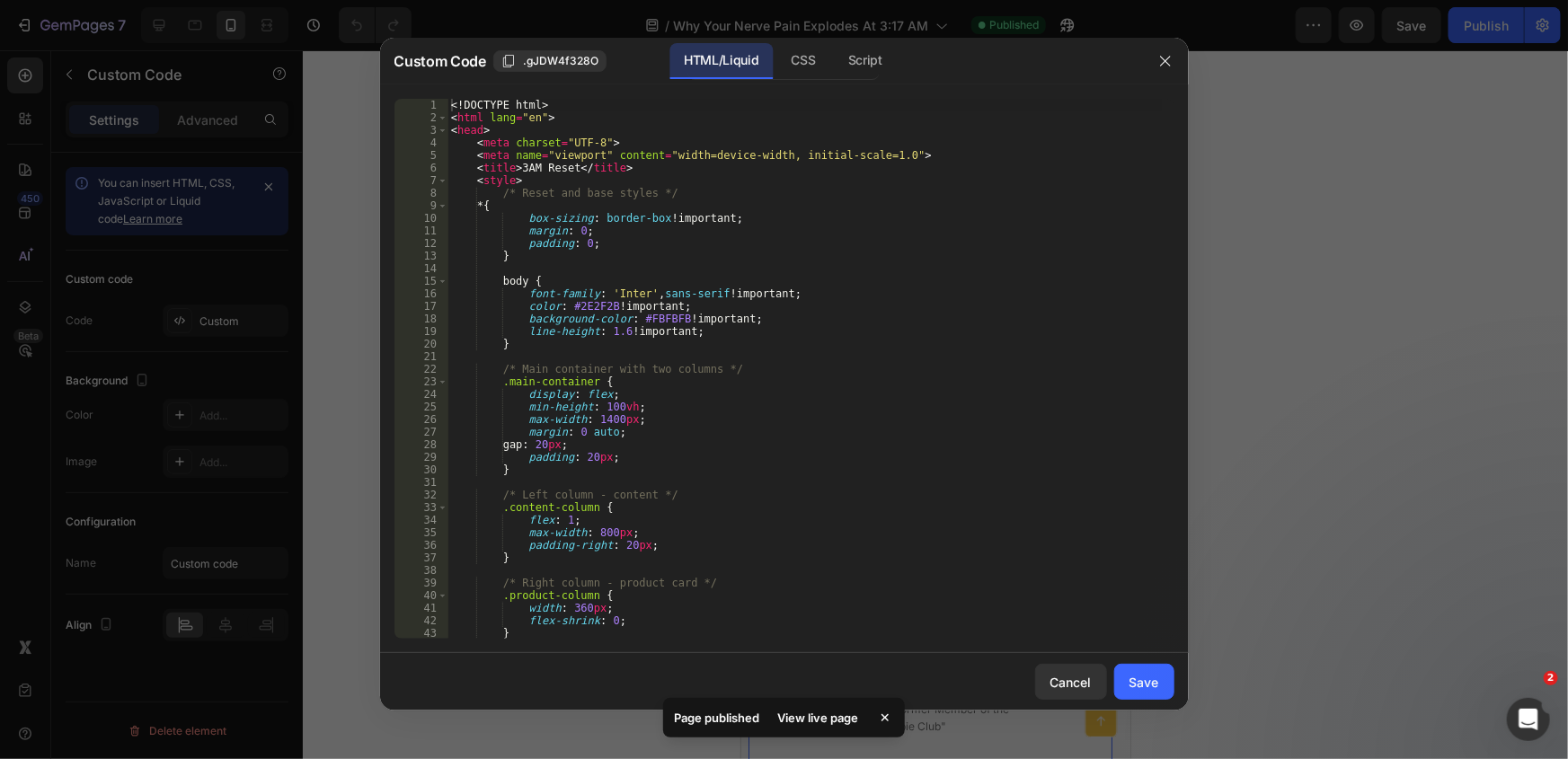
type textarea "color: #2E2F2B !important;"
click at [831, 310] on div "<! DOCTYPE html > < html lang = "en" > < head > < meta charset = "UTF-8" > < me…" at bounding box center [805, 381] width 714 height 566
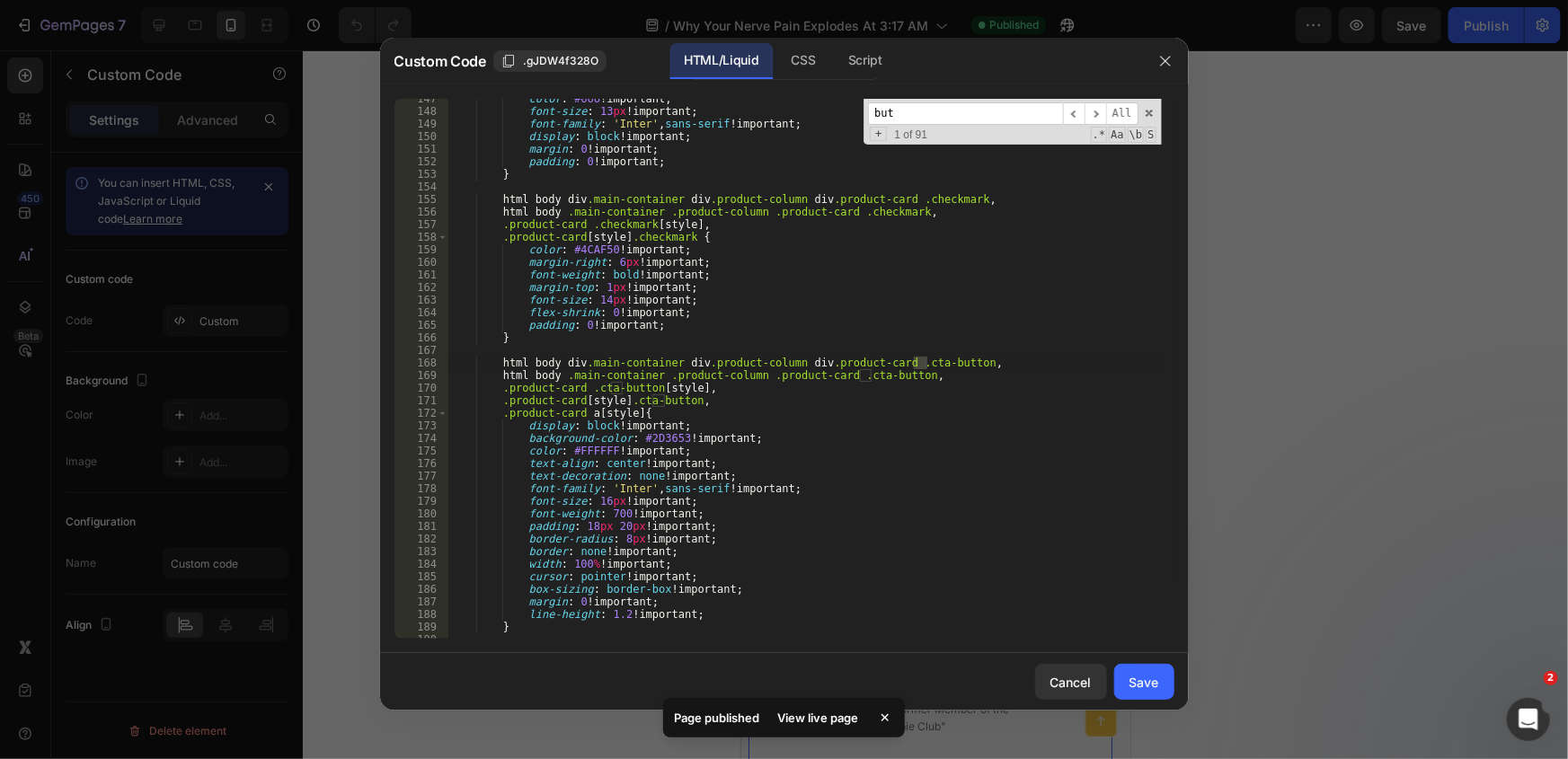
scroll to position [1843, 0]
type input "button"
click at [1083, 118] on span "​" at bounding box center [1073, 114] width 21 height 22
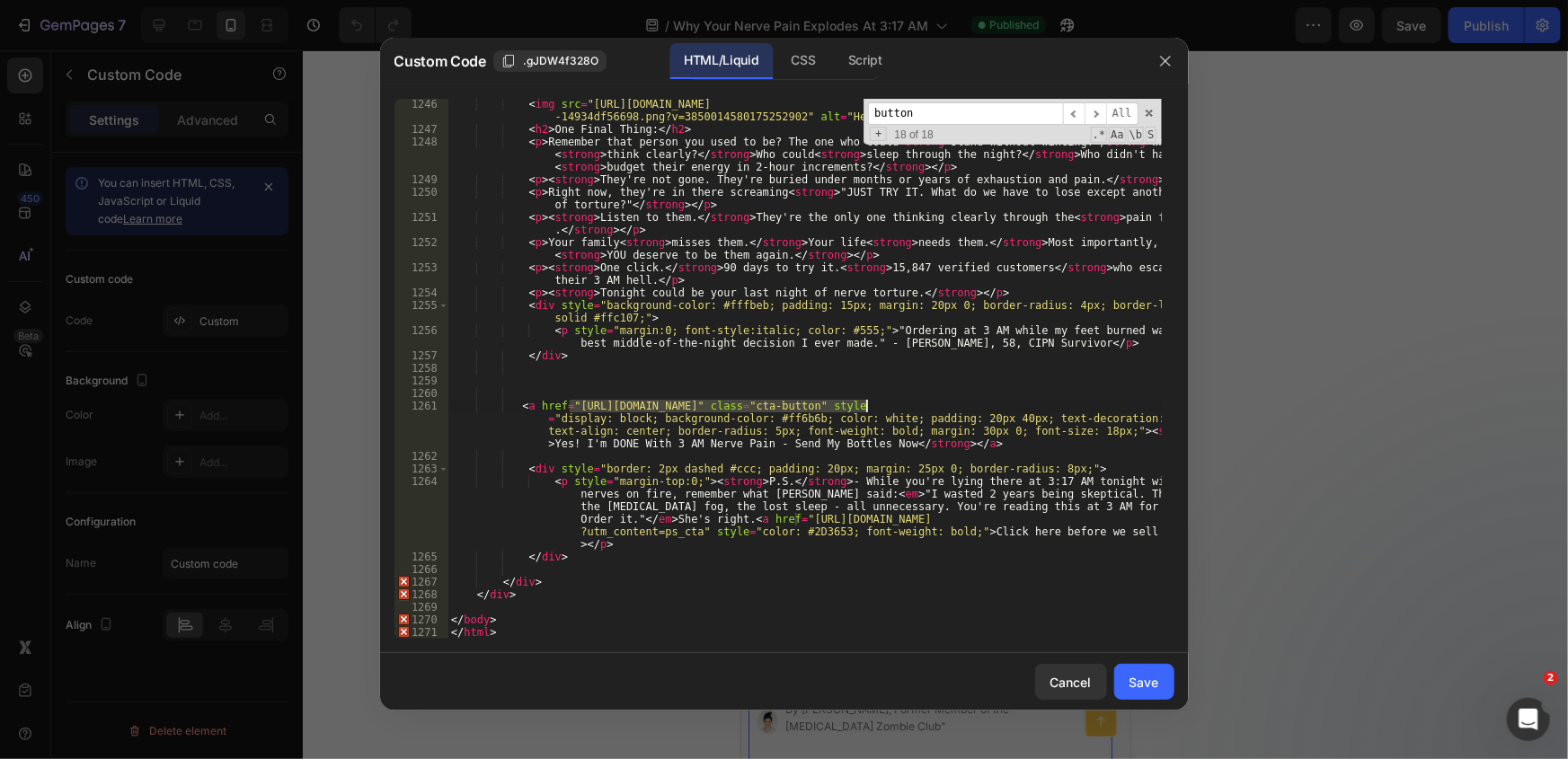
drag, startPoint x: 571, startPoint y: 408, endPoint x: 864, endPoint y: 406, distance: 293.0
click at [864, 406] on div "< img src = "https://officialkleos.com/cdn/shop/files/gempages_5698244208146525…" at bounding box center [805, 387] width 714 height 578
paste textarea "ages/3am-reset-pain"
click at [1074, 116] on span "​" at bounding box center [1073, 114] width 21 height 22
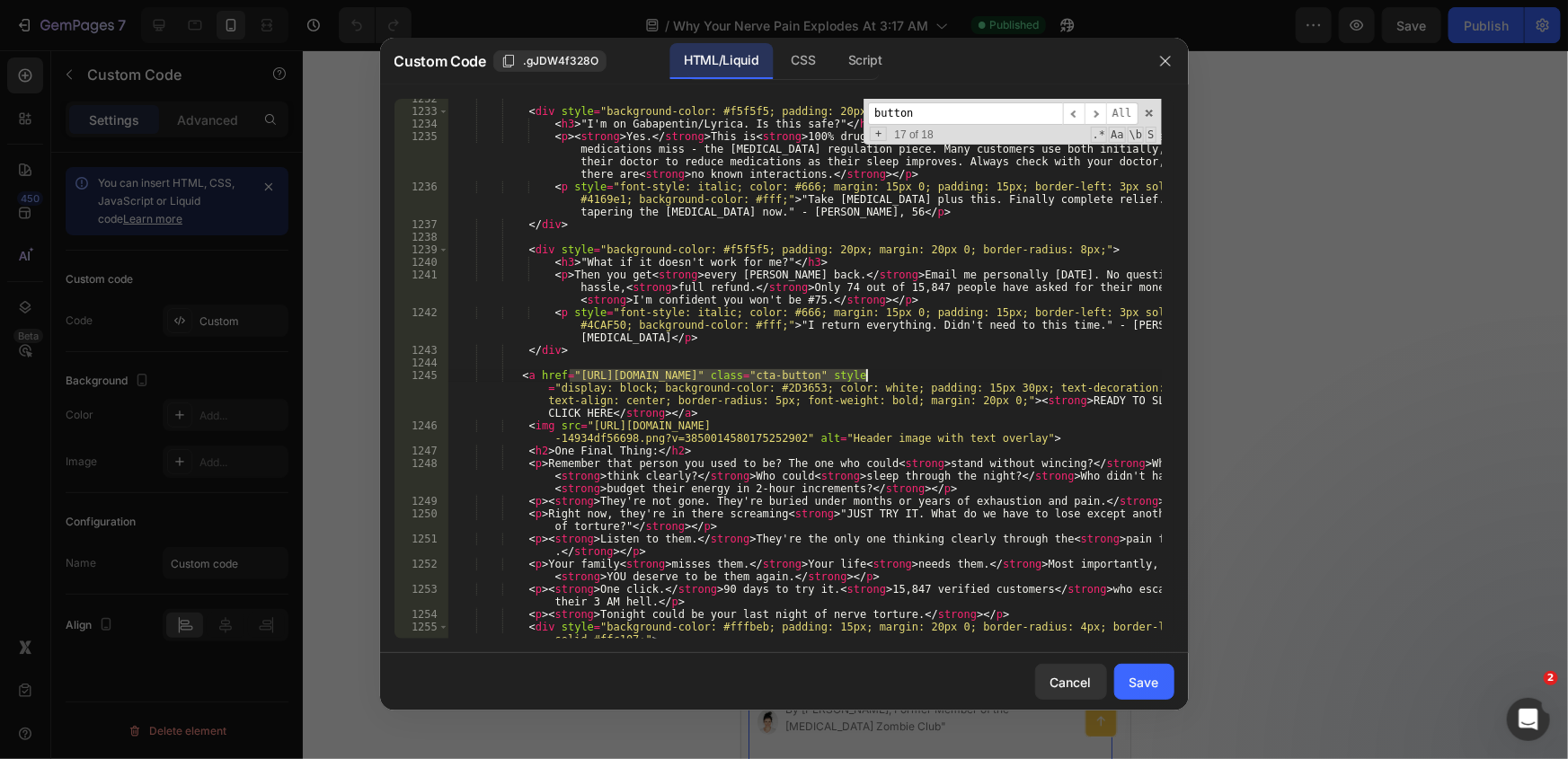
drag, startPoint x: 569, startPoint y: 376, endPoint x: 865, endPoint y: 369, distance: 296.1
click at [865, 369] on div "< div style = "background-color: #f5f5f5; padding: 20px; margin: 20px 0; border…" at bounding box center [805, 381] width 714 height 578
paste textarea "ages/3am-reset-pain"
click at [1076, 115] on span "​" at bounding box center [1073, 114] width 21 height 22
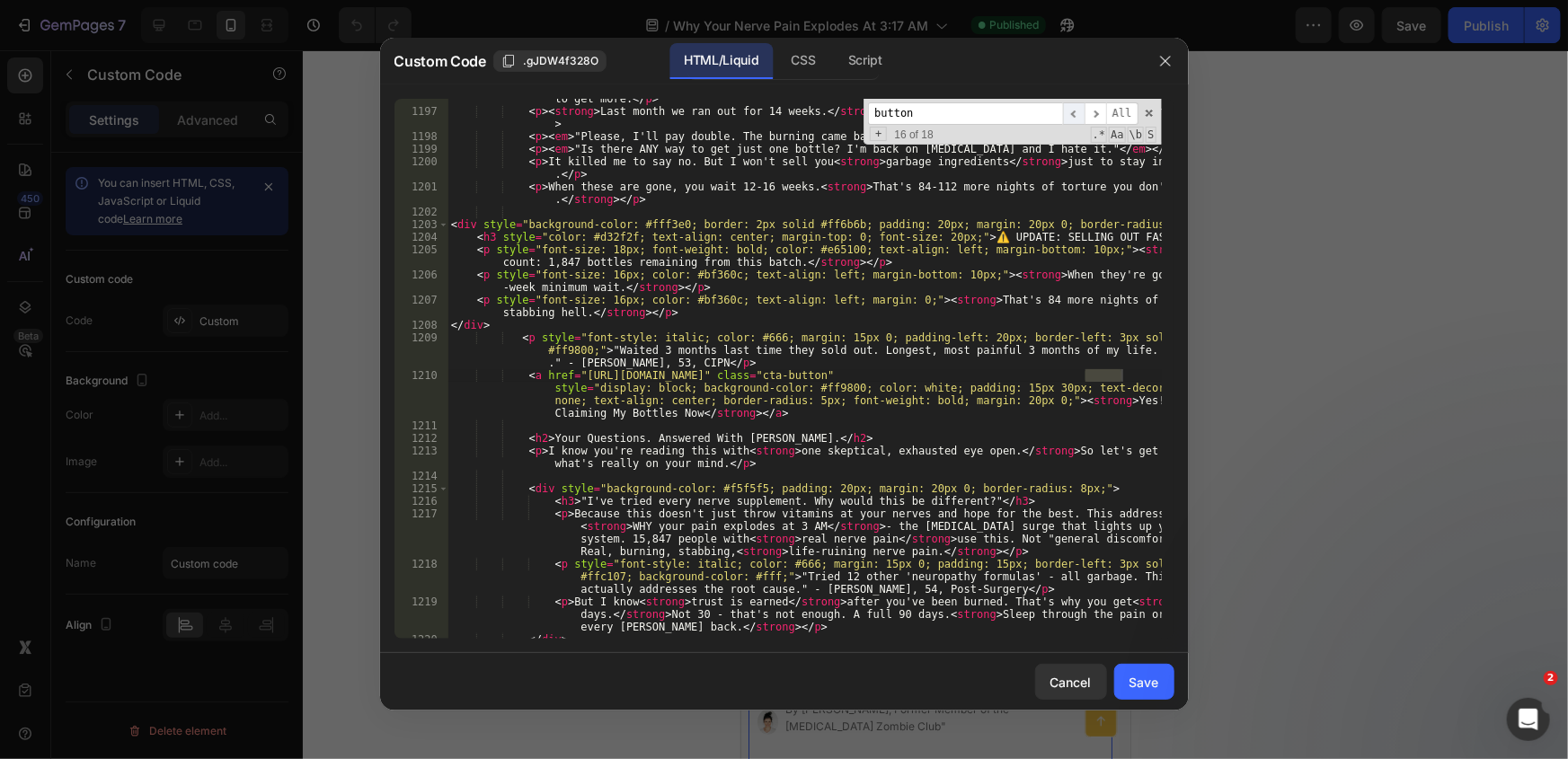
scroll to position [19156, 0]
drag, startPoint x: 577, startPoint y: 376, endPoint x: 872, endPoint y: 378, distance: 295.0
click at [872, 378] on div "< p > We can only get < strong > patented Sensoril® and Suntheanine® </ strong …" at bounding box center [805, 363] width 714 height 591
paste textarea "ages/3am-reset-pain"
click at [1074, 122] on span "​" at bounding box center [1073, 114] width 21 height 22
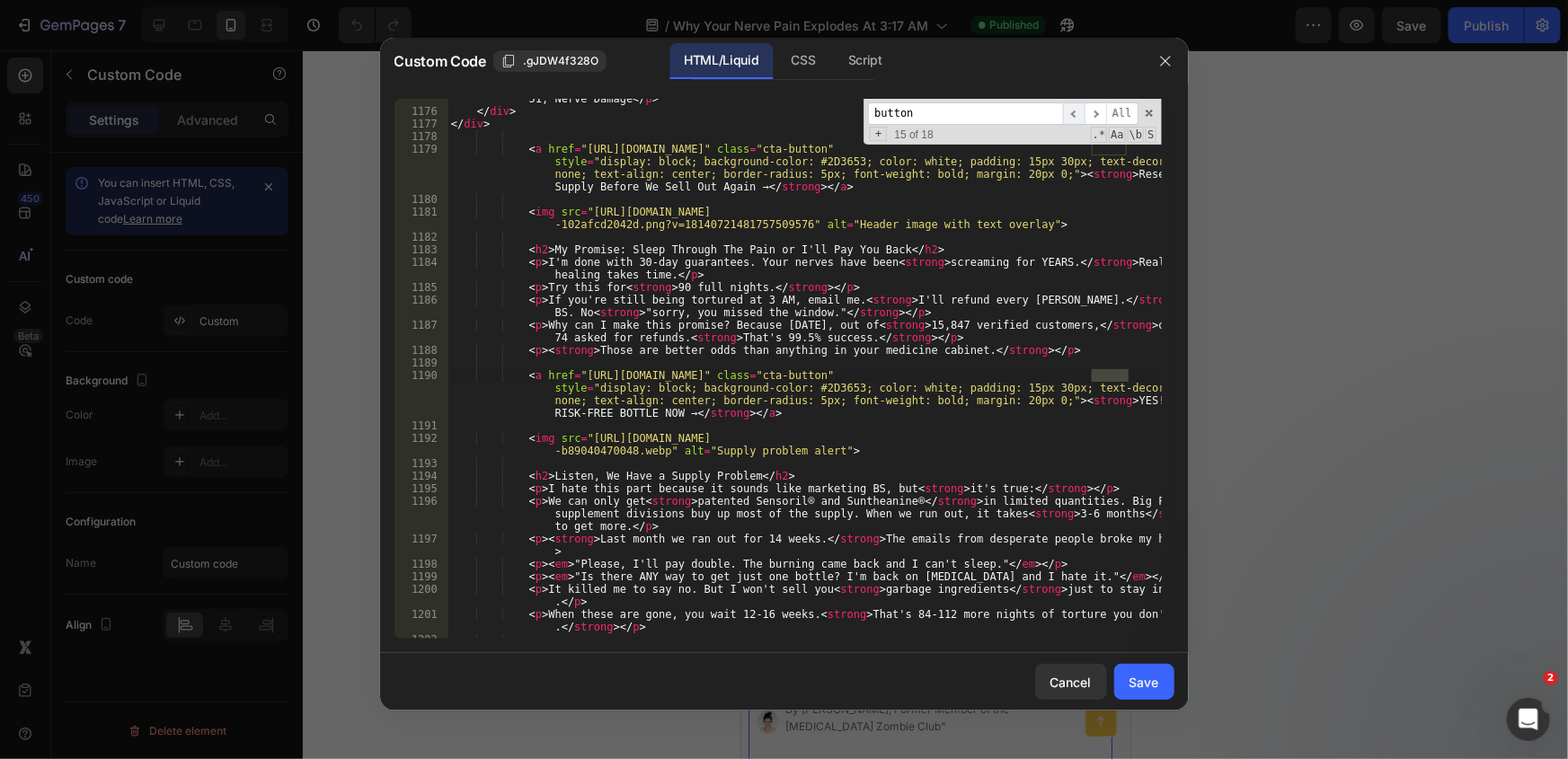
scroll to position [18729, 0]
click at [572, 373] on div "< p style = "font-style: italic; color: #666; margin: 15px 0; padding-left: 20p…" at bounding box center [805, 363] width 714 height 591
drag, startPoint x: 574, startPoint y: 373, endPoint x: 871, endPoint y: 372, distance: 297.0
click at [871, 372] on div "< p style = "font-style: italic; color: #666; margin: 15px 0; padding-left: 20p…" at bounding box center [805, 363] width 714 height 591
paste textarea "ages/3am-reset-pain"
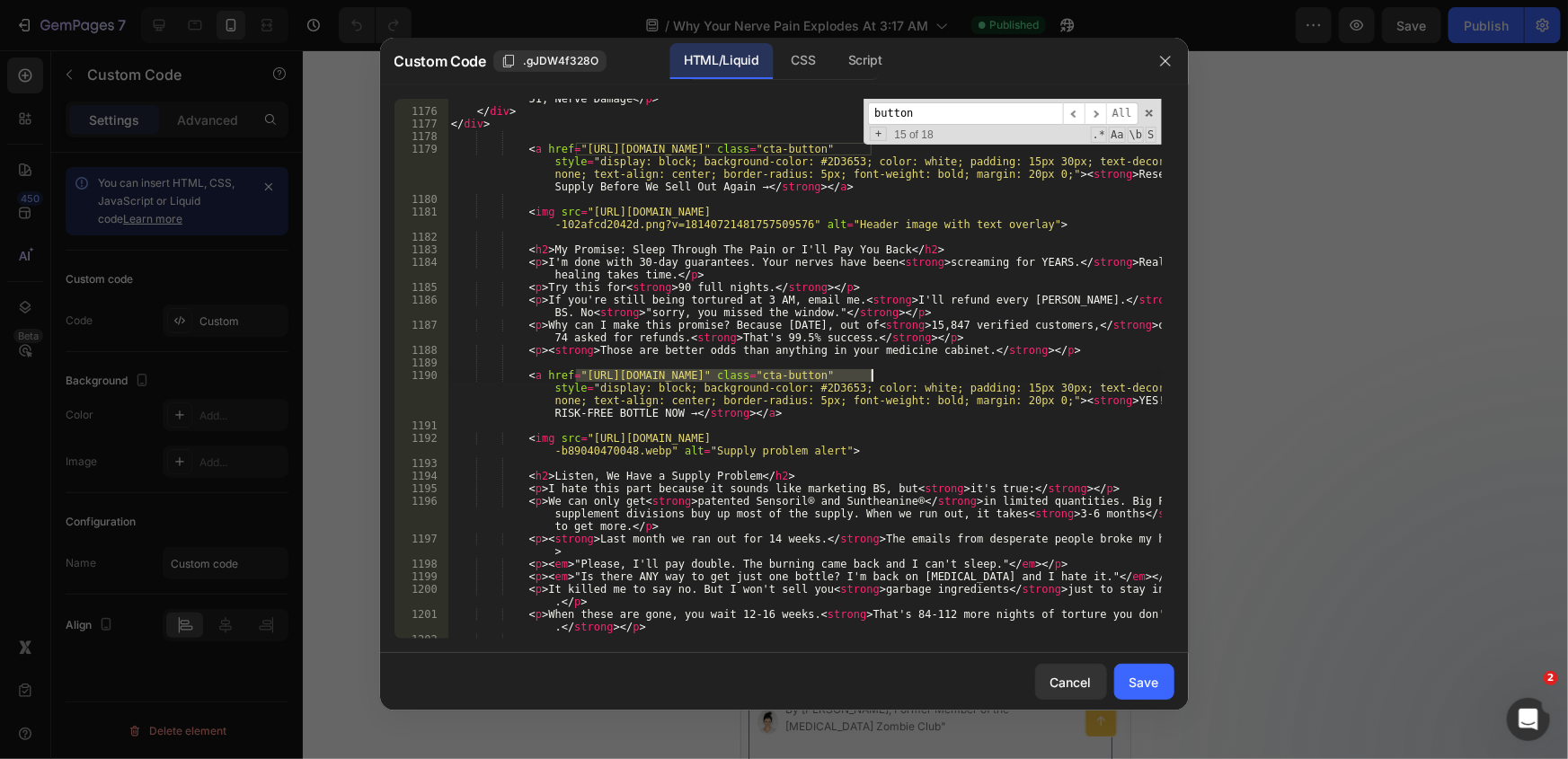
type textarea "<a href="https://officialkleos.com/pages/3am-reset-pain?utm_content=promise_cta…"
click at [1080, 115] on span "​" at bounding box center [1073, 114] width 21 height 22
drag, startPoint x: 574, startPoint y: 374, endPoint x: 853, endPoint y: 373, distance: 279.0
click at [853, 373] on div "< p style = "font-style: italic; color: #666; margin: 15px 0; padding-left: 20p…" at bounding box center [805, 363] width 714 height 591
click at [784, 380] on div "< p style = "font-style: italic; color: #666; margin: 15px 0; padding-left: 20p…" at bounding box center [805, 369] width 714 height 540
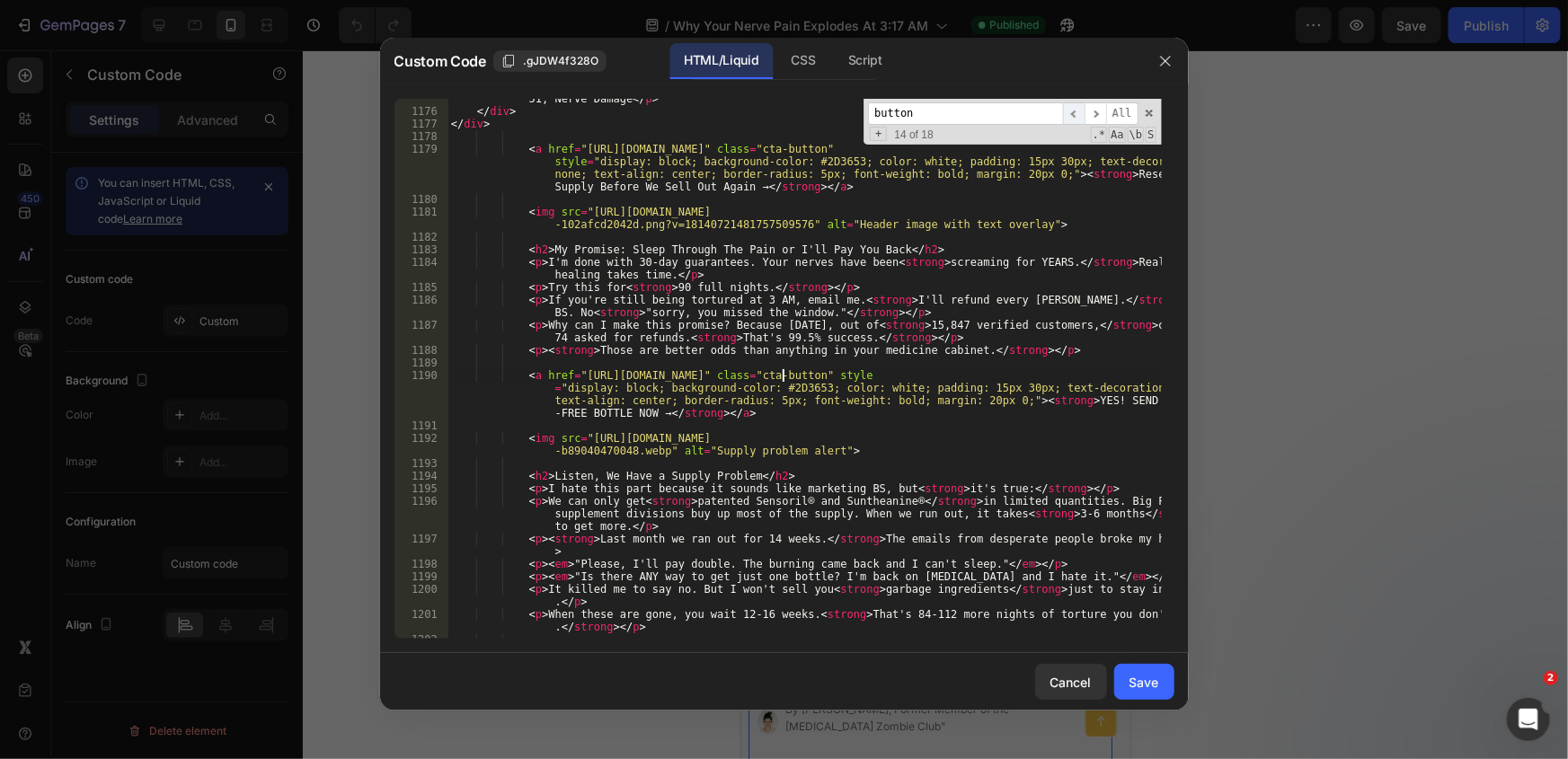
click at [1077, 110] on span "​" at bounding box center [1073, 114] width 21 height 22
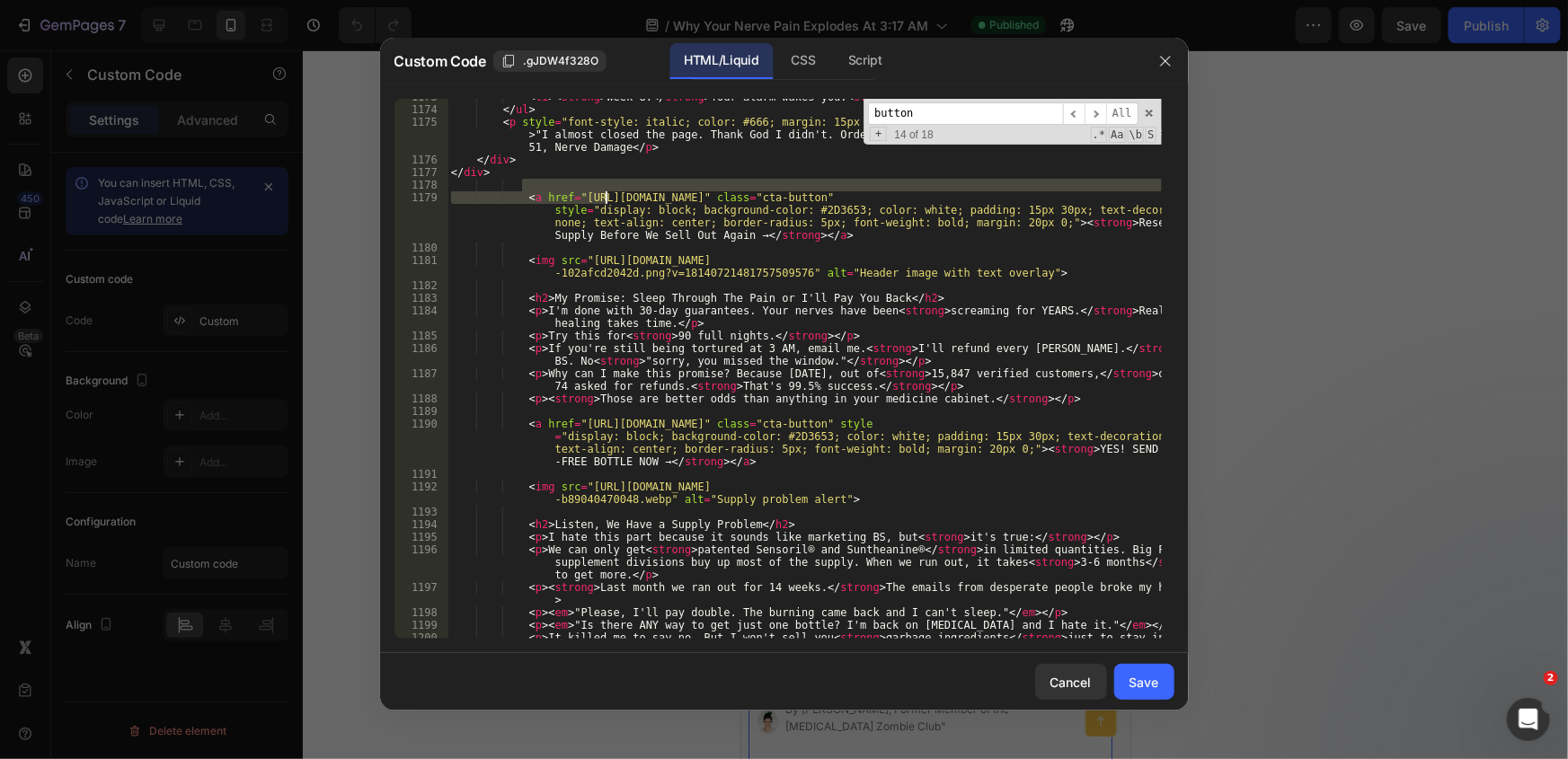
drag, startPoint x: 575, startPoint y: 191, endPoint x: 720, endPoint y: 205, distance: 145.7
click at [722, 205] on div "< li > < strong > Week 8: </ strong > Your alarm wakes you. < strong > The nigh…" at bounding box center [805, 380] width 714 height 578
type textarea "<a href="https://officialkleos.com/products/kleos-3am-reset?utm_content=choices…"
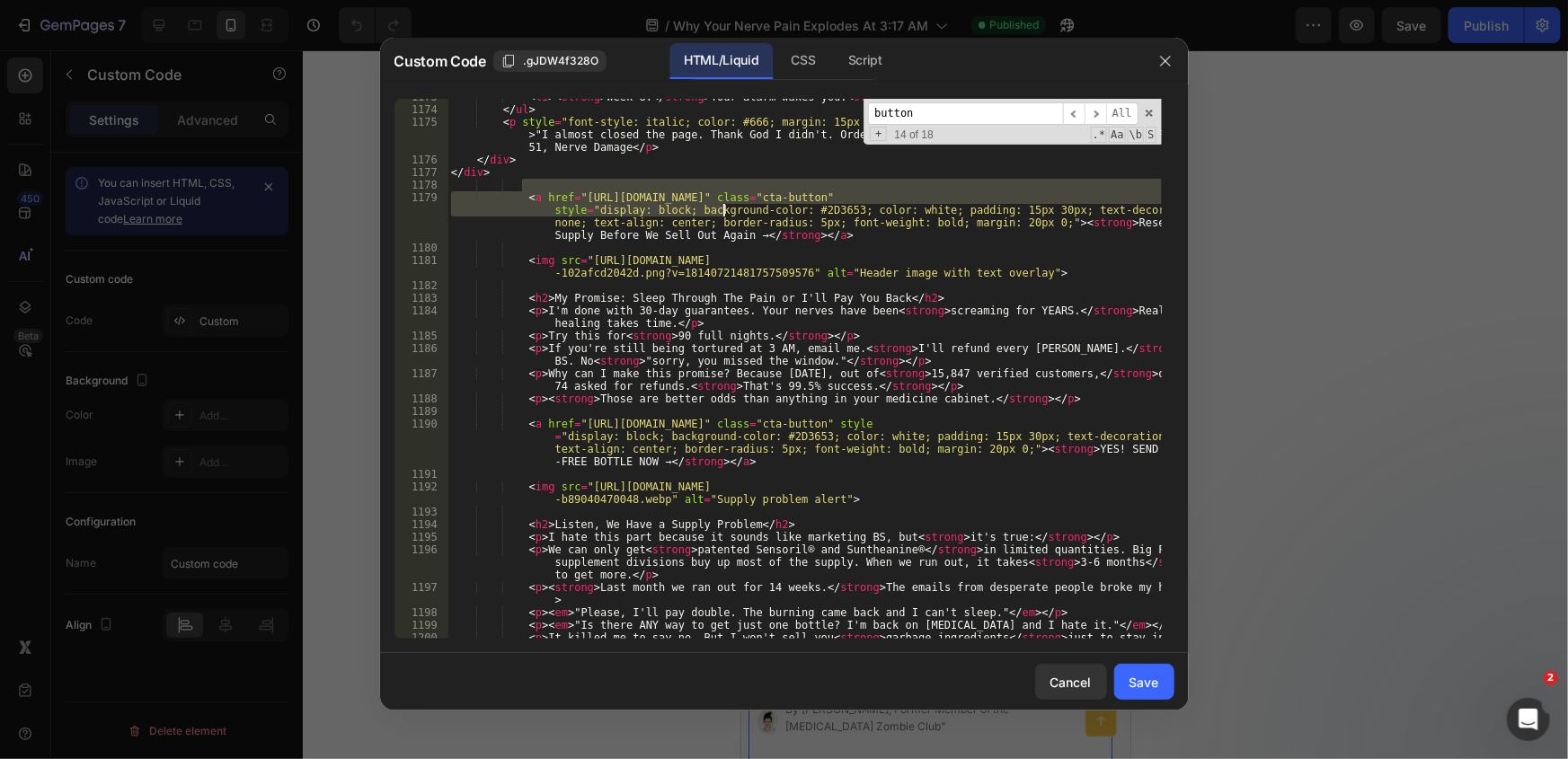
click at [565, 189] on div "< li > < strong > Week 8: </ strong > Your alarm wakes you. < strong > The nigh…" at bounding box center [805, 369] width 714 height 540
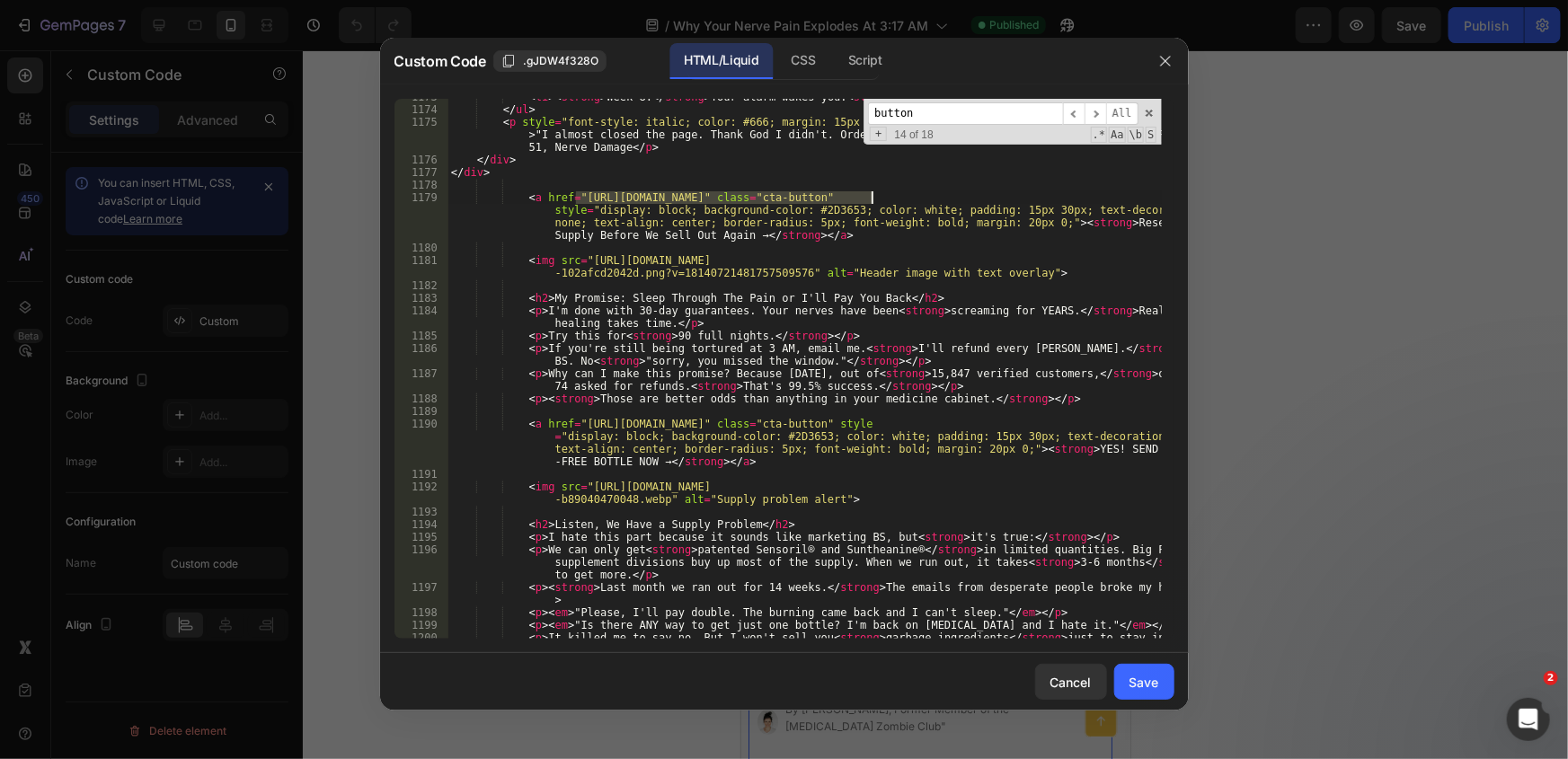
drag, startPoint x: 575, startPoint y: 195, endPoint x: 875, endPoint y: 198, distance: 300.0
click at [875, 198] on div "< li > < strong > Week 8: </ strong > Your alarm wakes you. < strong > The nigh…" at bounding box center [805, 380] width 714 height 578
paste textarea "ages/3am-reset-pain"
click at [1076, 113] on span "​" at bounding box center [1073, 114] width 21 height 22
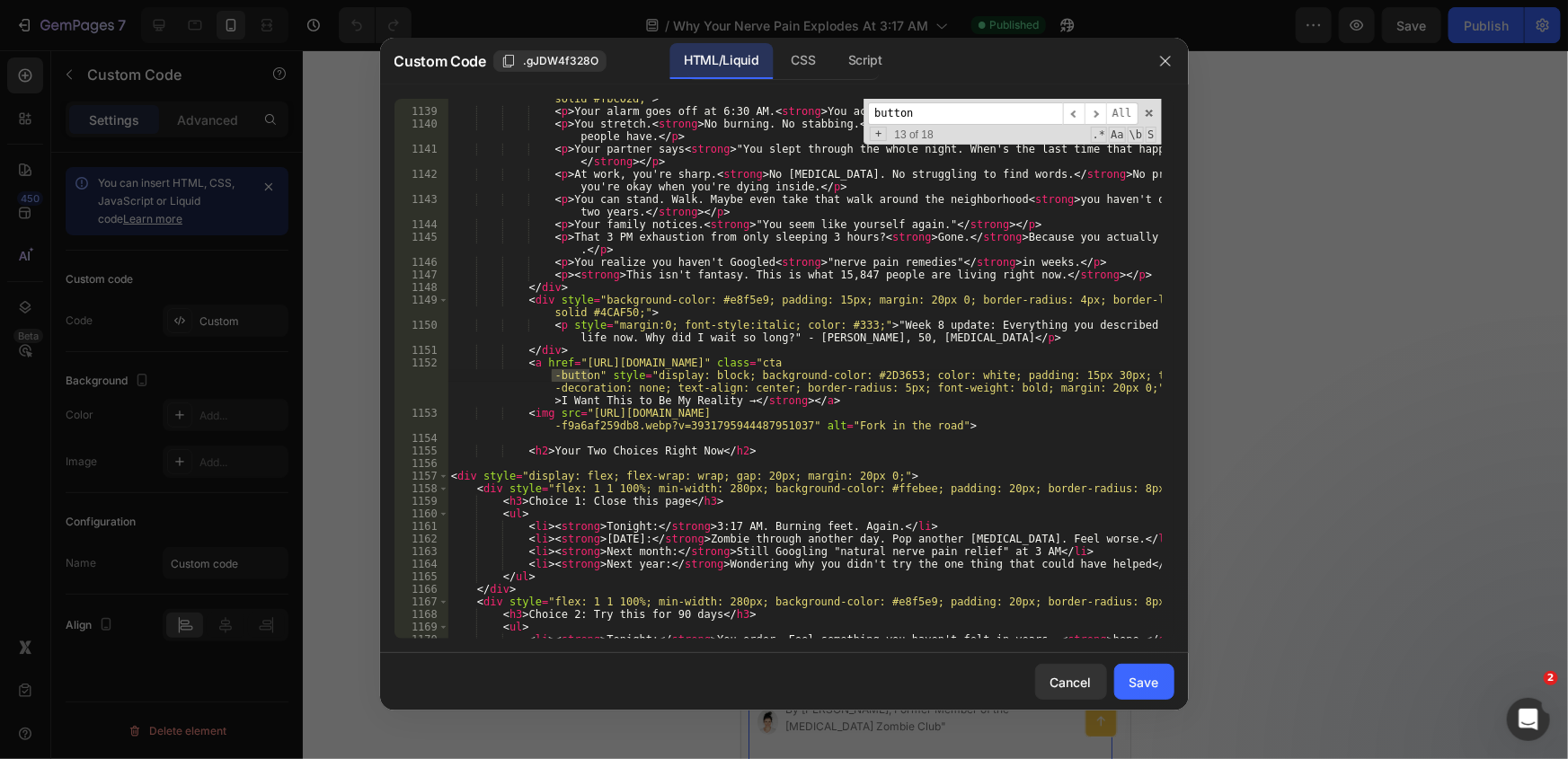
scroll to position [18087, 0]
drag, startPoint x: 575, startPoint y: 362, endPoint x: 879, endPoint y: 357, distance: 304.0
click at [875, 365] on div "< div style = "background-color: #fff9c4; padding: 25px; margin: 20px 0; border…" at bounding box center [805, 376] width 714 height 591
paste textarea "ages/3am-reset-pain"
click at [1077, 117] on span "​" at bounding box center [1073, 114] width 21 height 22
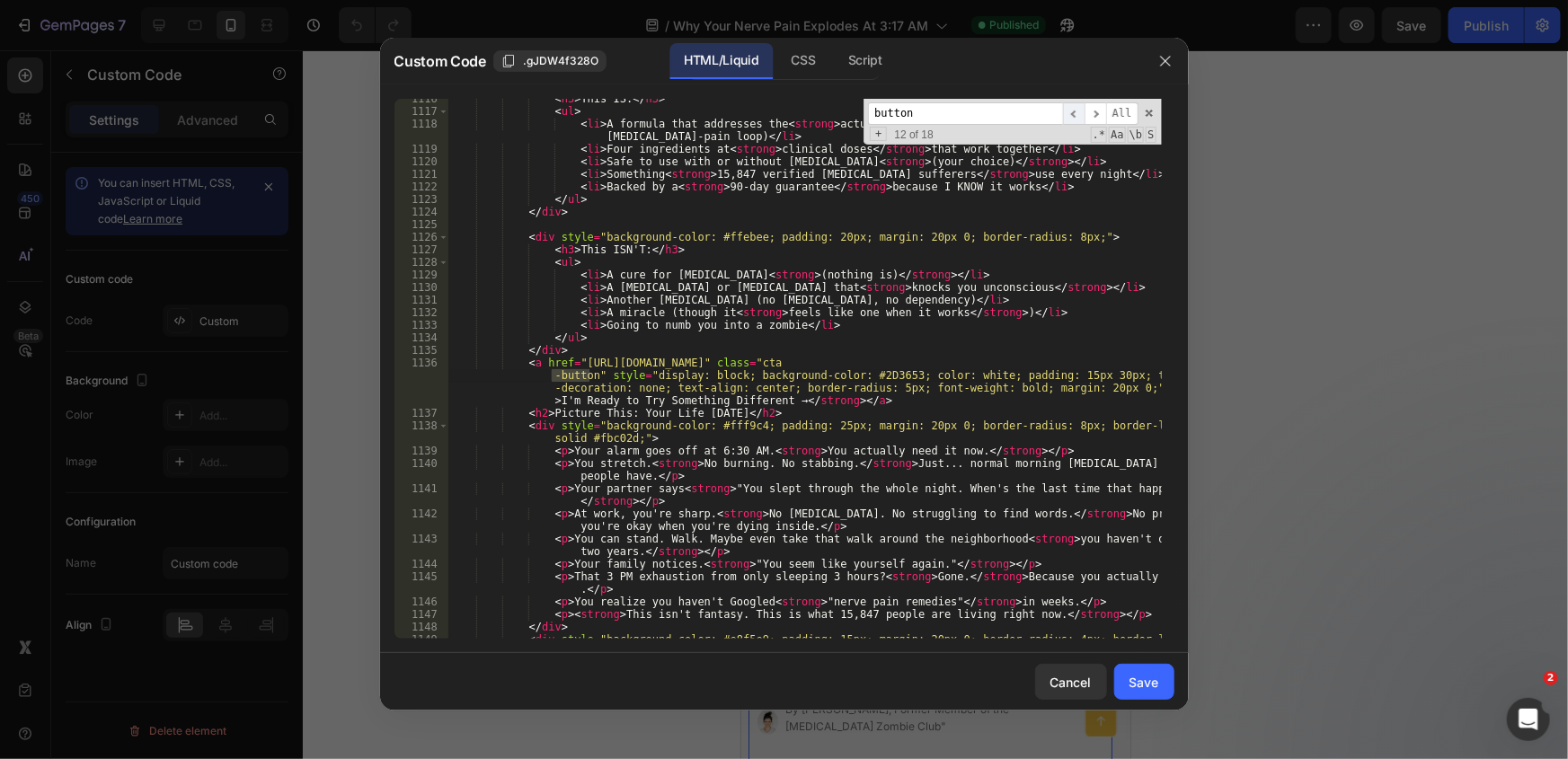
scroll to position [17748, 0]
drag, startPoint x: 576, startPoint y: 362, endPoint x: 872, endPoint y: 362, distance: 296.0
click at [872, 362] on div "< h3 > This IS: </ h3 > < ul > < li > A formula that addresses the < strong > a…" at bounding box center [805, 381] width 714 height 578
paste textarea "ages/3am-reset-pain"
click at [1072, 116] on span "​" at bounding box center [1073, 114] width 21 height 22
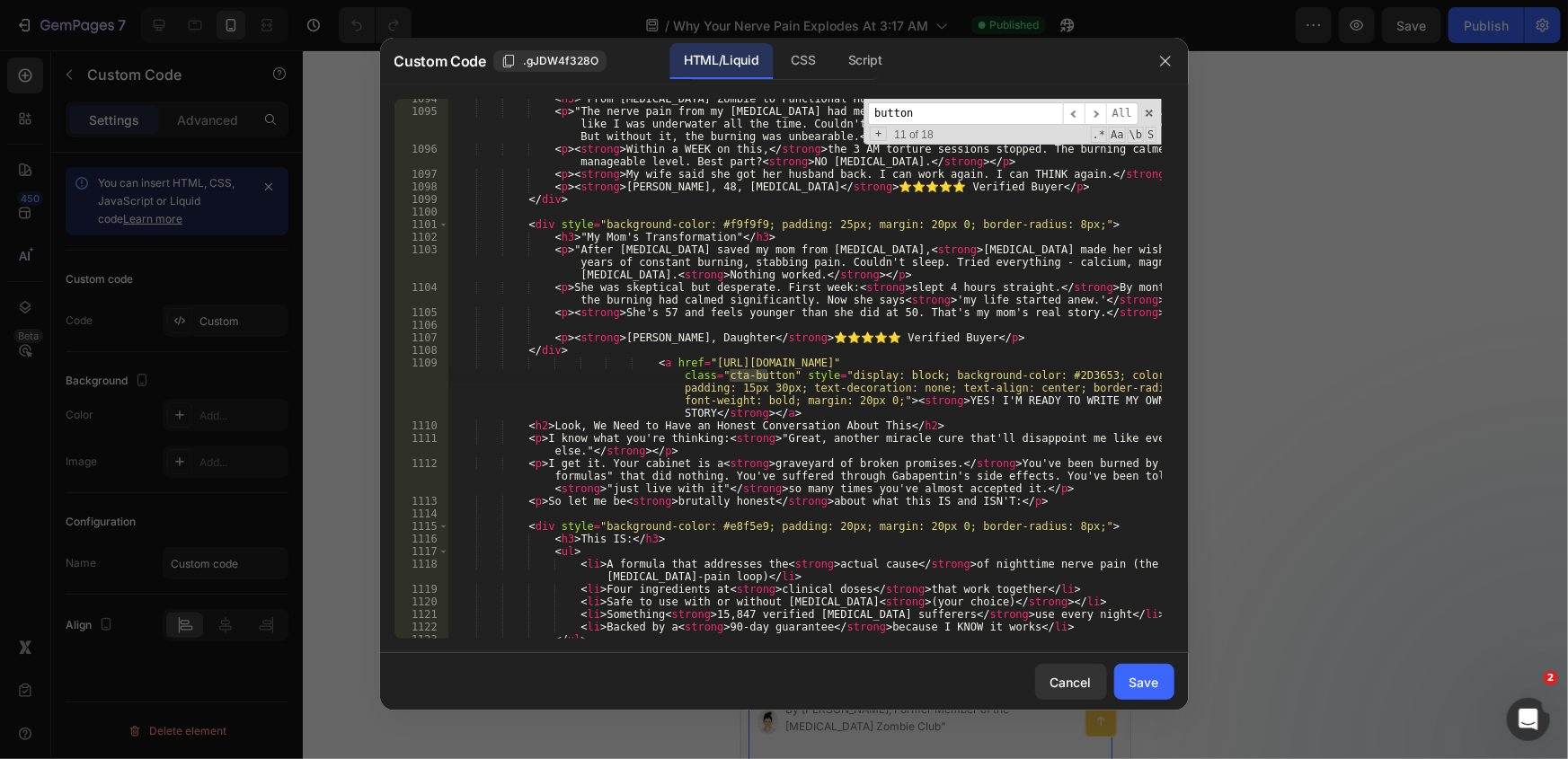
scroll to position [17307, 0]
drag, startPoint x: 695, startPoint y: 365, endPoint x: 991, endPoint y: 360, distance: 296.0
click at [991, 360] on div "< h3 > "From Gabapentin Zombie to Functional Human" </ h3 > < p > "The nerve pa…" at bounding box center [805, 375] width 714 height 566
paste textarea "ages/3am-reset-pain"
click at [1078, 112] on span "​" at bounding box center [1073, 114] width 21 height 22
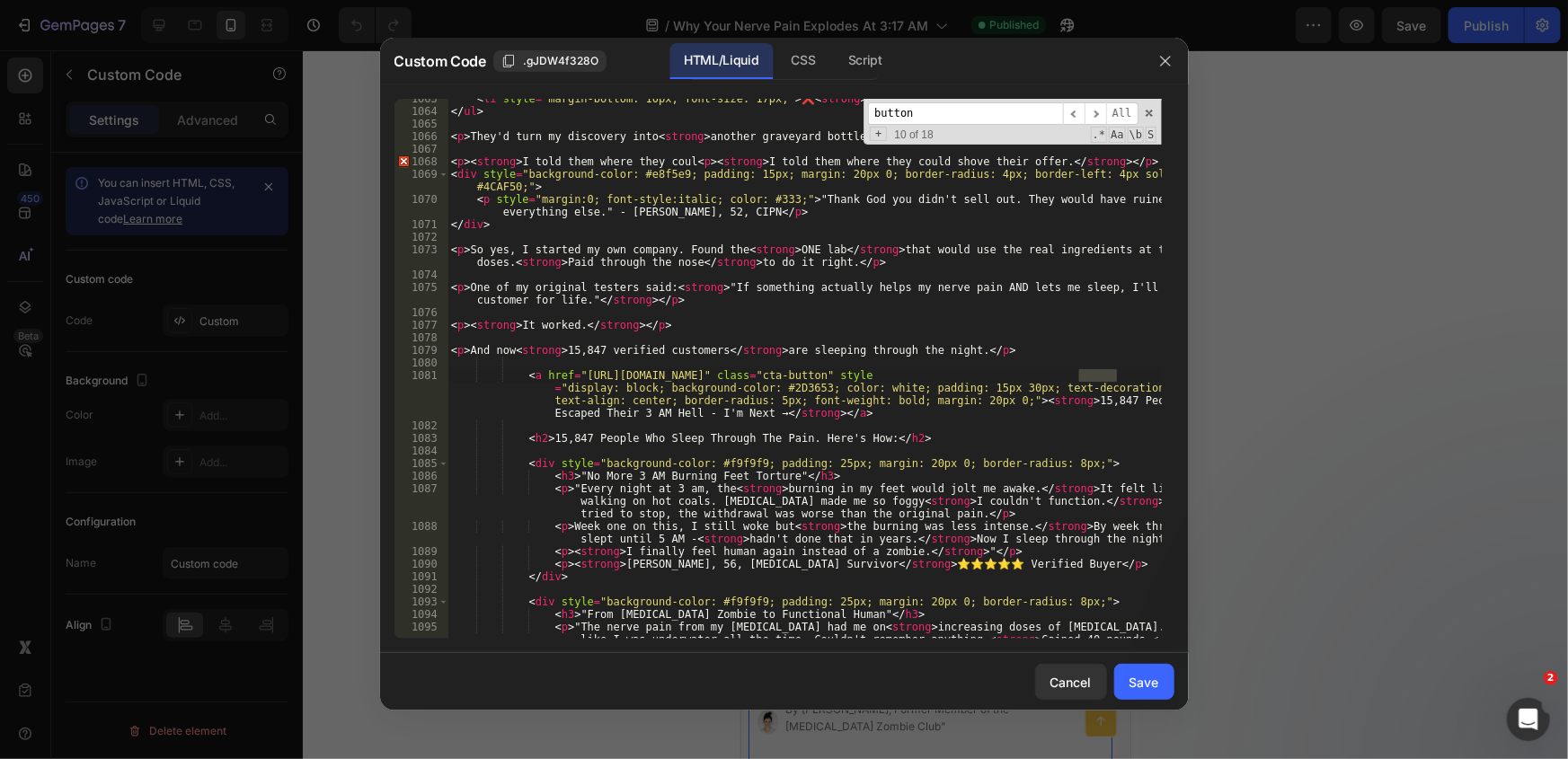
scroll to position [16791, 0]
drag, startPoint x: 577, startPoint y: 375, endPoint x: 871, endPoint y: 373, distance: 294.0
click at [871, 373] on div "< li style = "margin-bottom: 10px; font-size: 17px;" > ❌ < strong > Market it t…" at bounding box center [805, 388] width 714 height 591
paste textarea "ages/3am-reset-pain"
click at [1078, 108] on span "​" at bounding box center [1073, 114] width 21 height 22
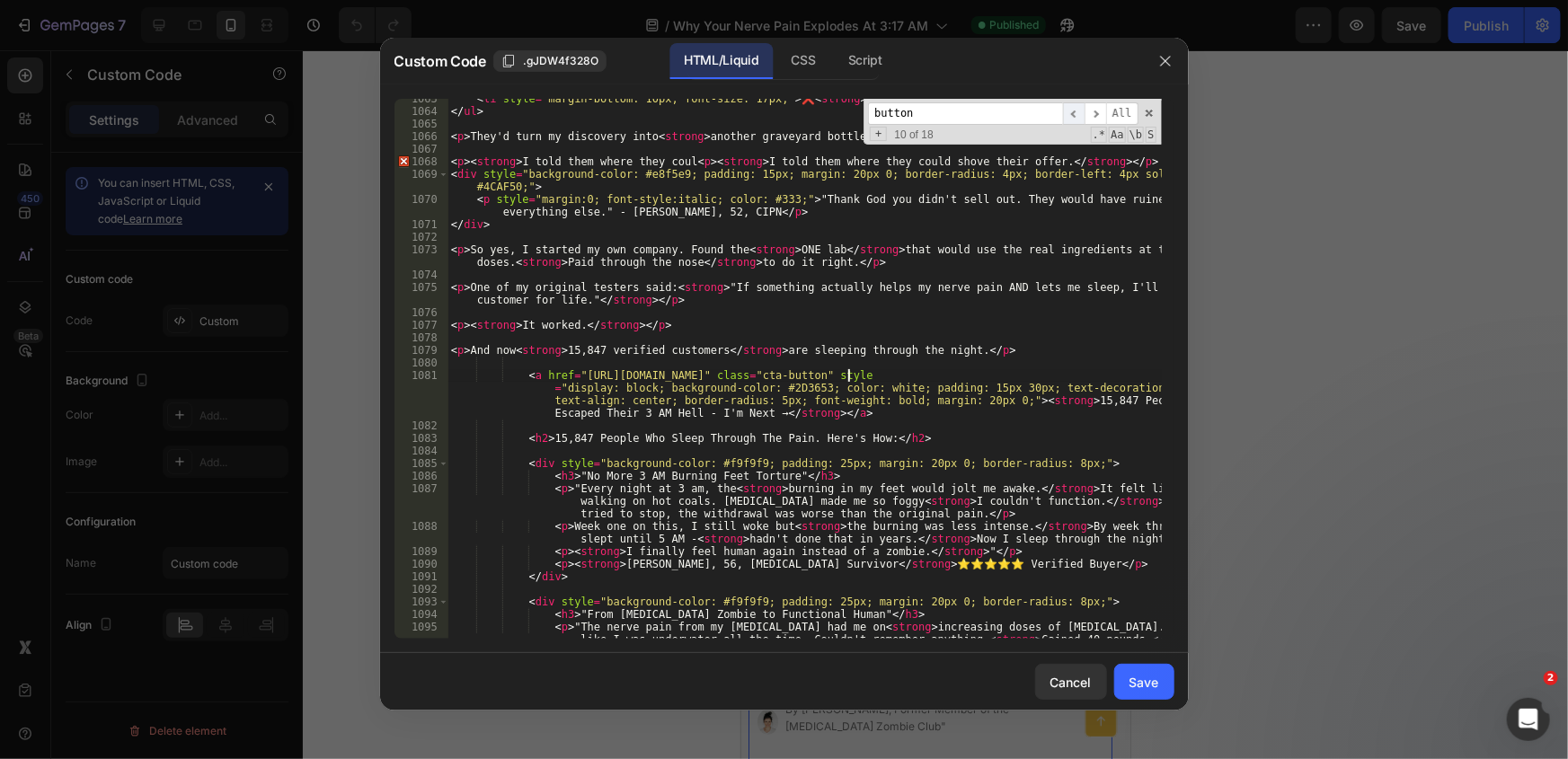
scroll to position [15734, 0]
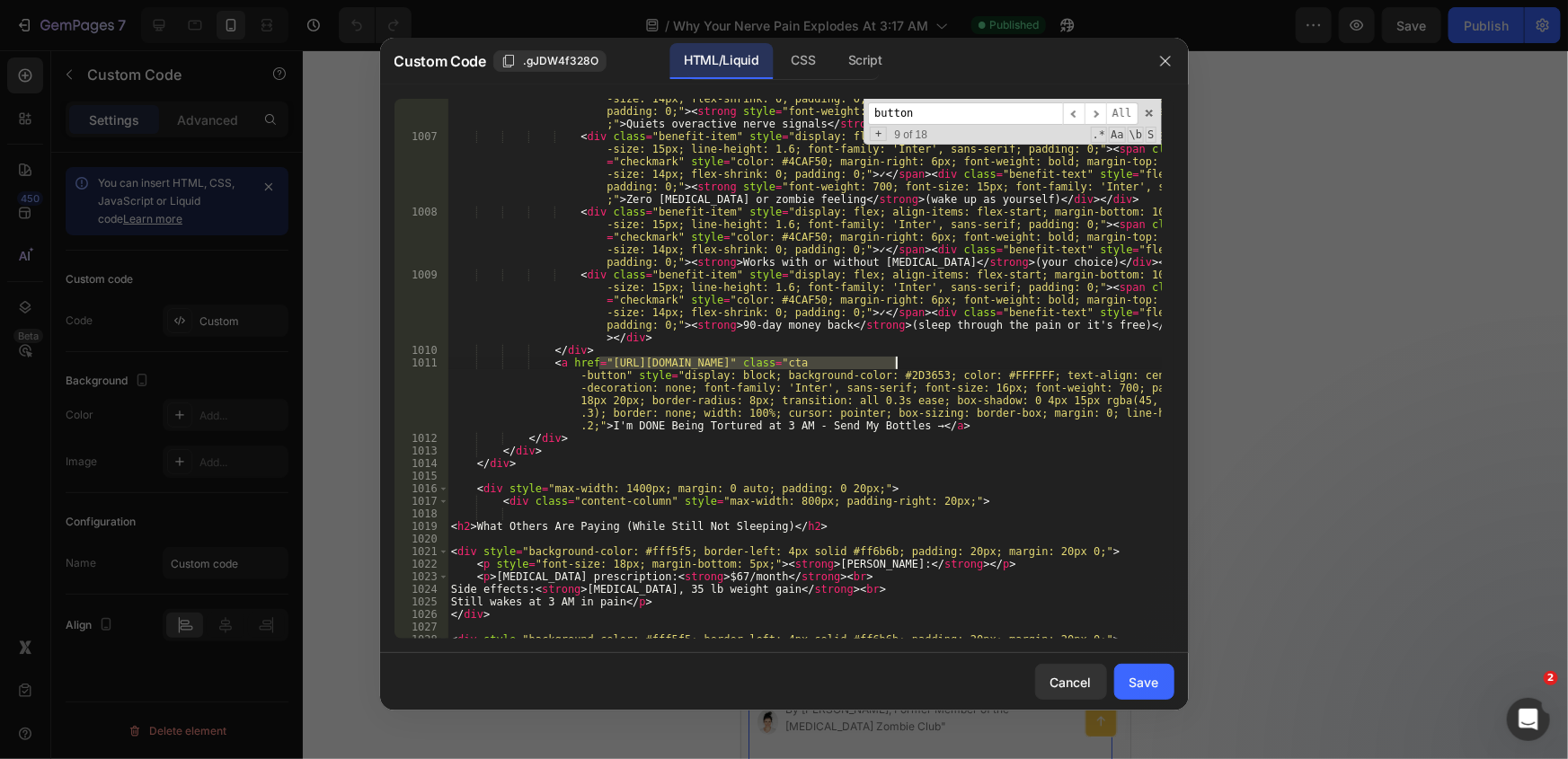
drag, startPoint x: 599, startPoint y: 364, endPoint x: 895, endPoint y: 356, distance: 296.1
click at [895, 359] on div "< div class = "benefit-item" style = "display: flex; align-items: flex-start; m…" at bounding box center [805, 369] width 714 height 628
paste textarea "ages/3am-reset-pain?utm_content=product_card_cta" class="cta-button" style="dis…"
type textarea "<a href="https://officialkleos.com/pages/3am-reset-pain?utm_content=product_car…"
click at [1072, 120] on span "​" at bounding box center [1073, 114] width 21 height 22
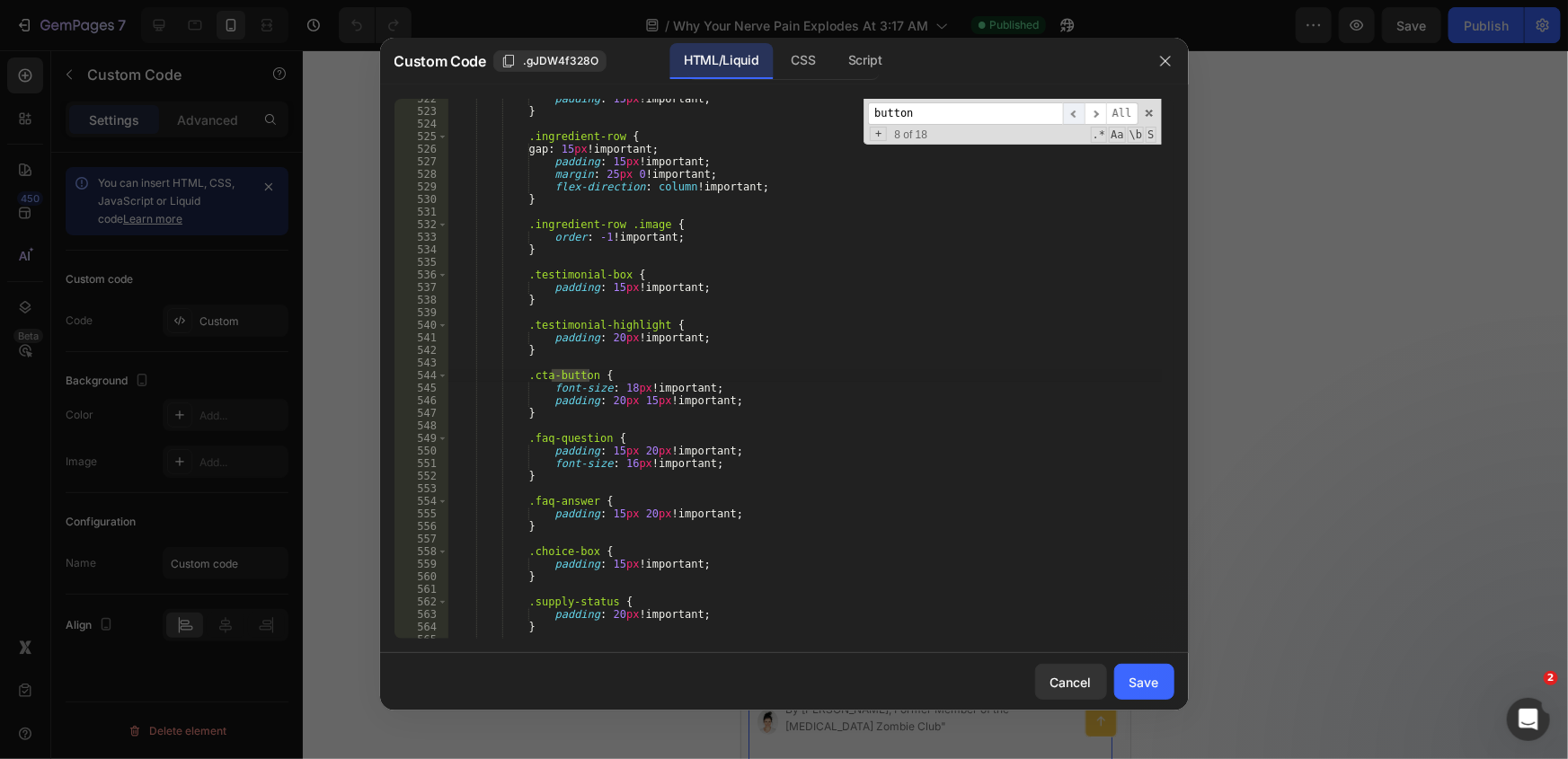
scroll to position [6562, 0]
click at [1138, 681] on div "Save" at bounding box center [1145, 682] width 30 height 19
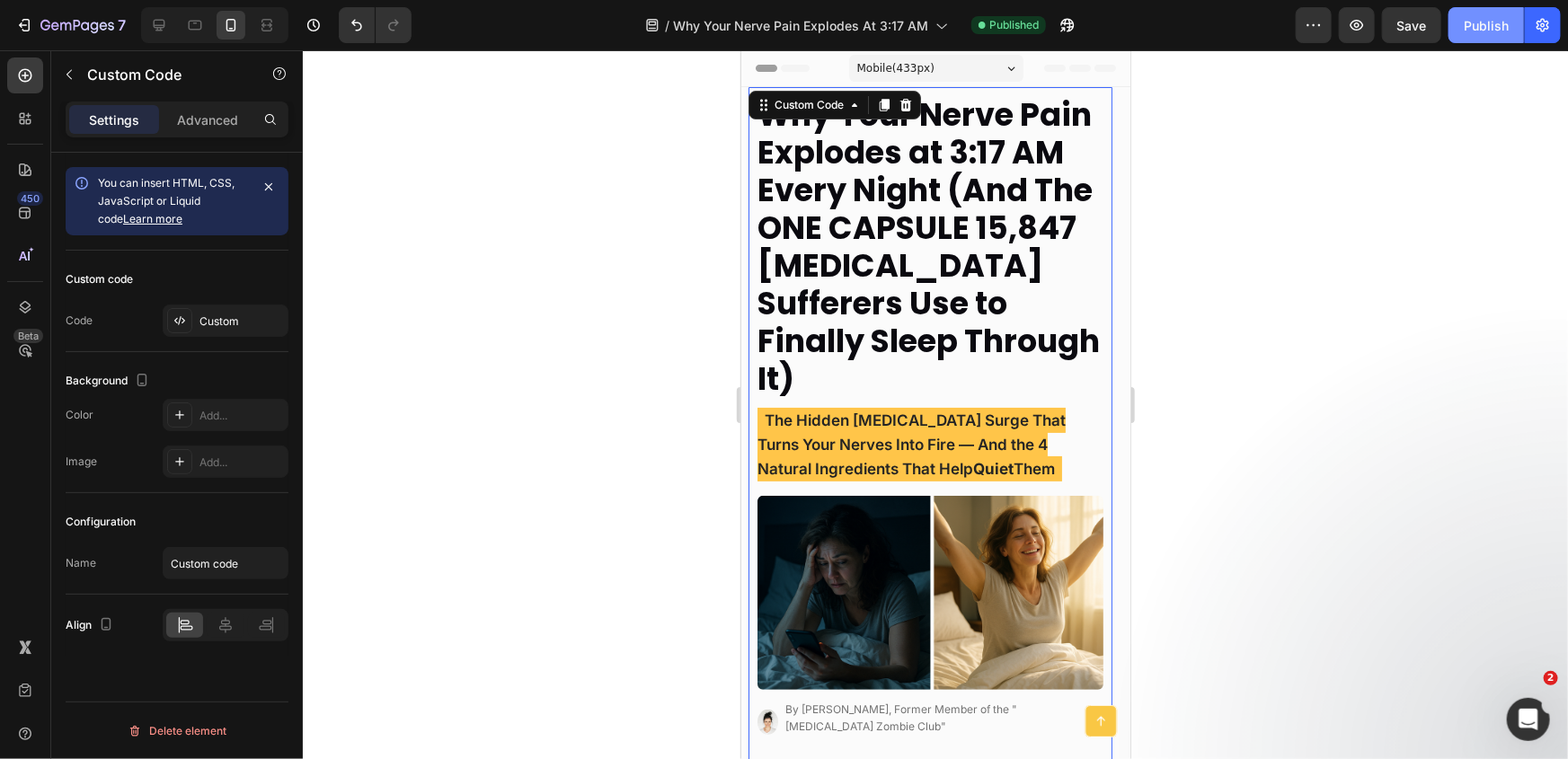
click at [1482, 38] on button "Publish" at bounding box center [1486, 25] width 76 height 36
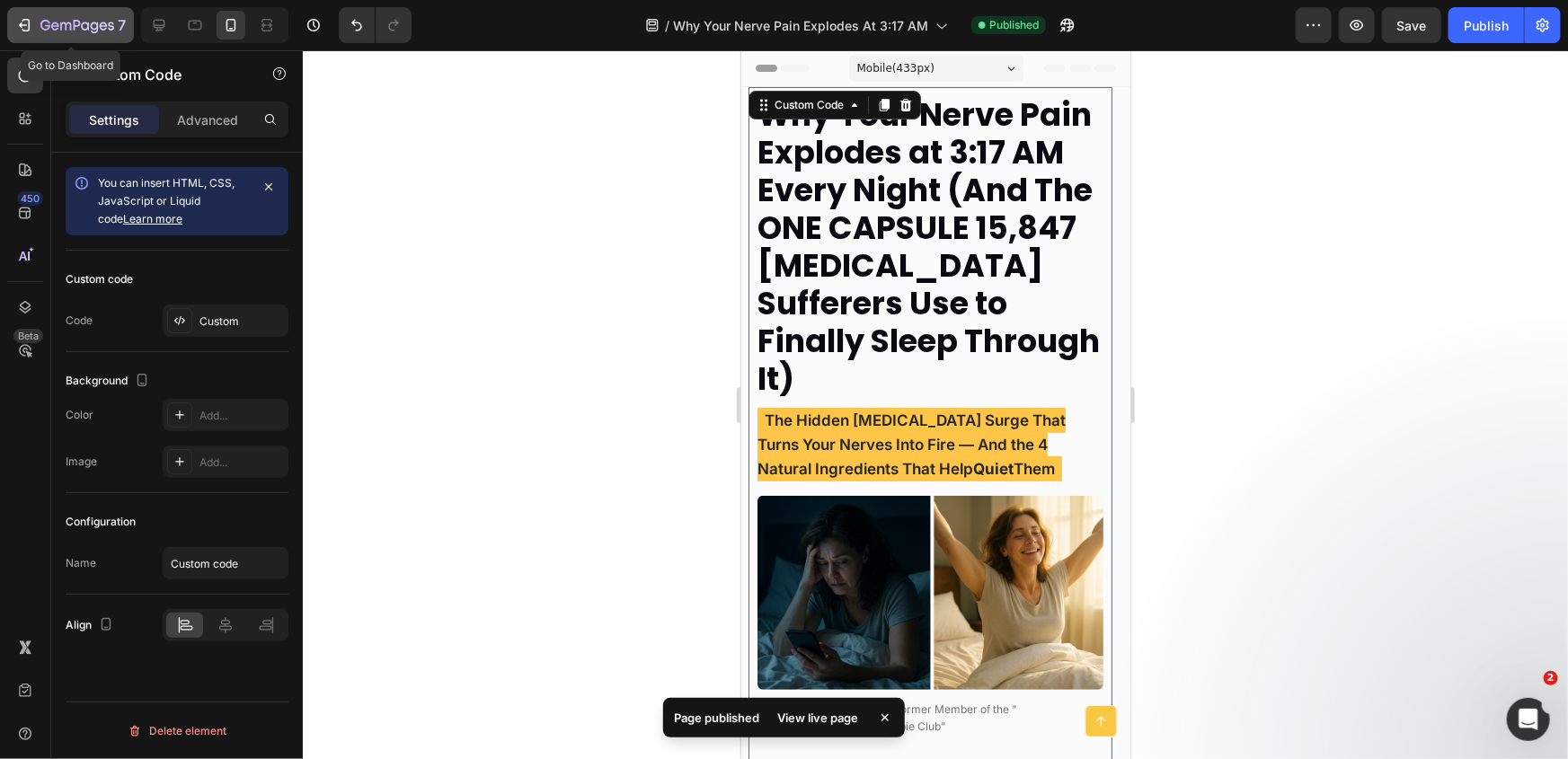
click at [92, 28] on icon "button" at bounding box center [94, 27] width 8 height 11
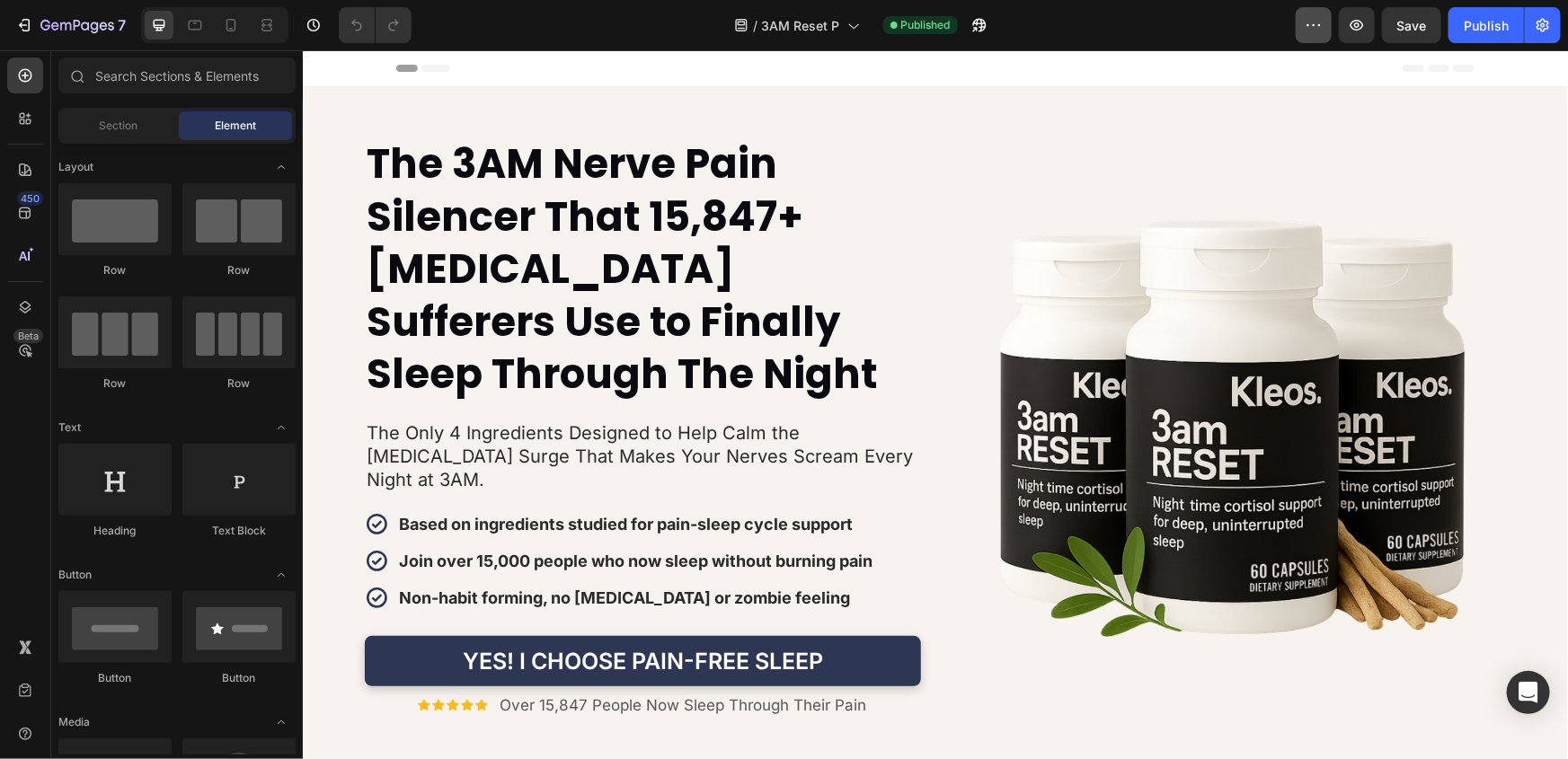
click at [1299, 33] on button "button" at bounding box center [1313, 25] width 36 height 36
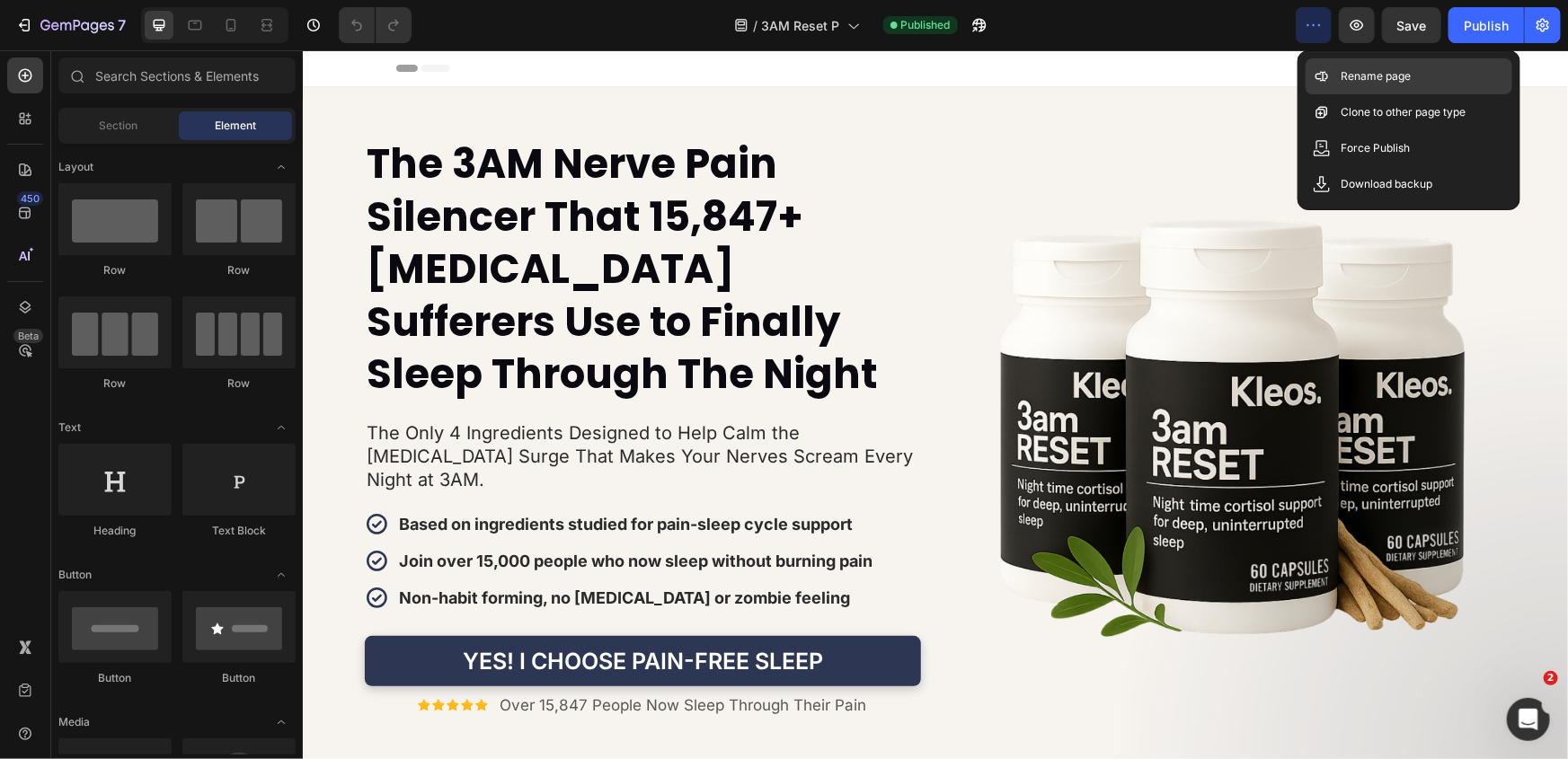
click at [1324, 69] on icon at bounding box center [1321, 76] width 18 height 18
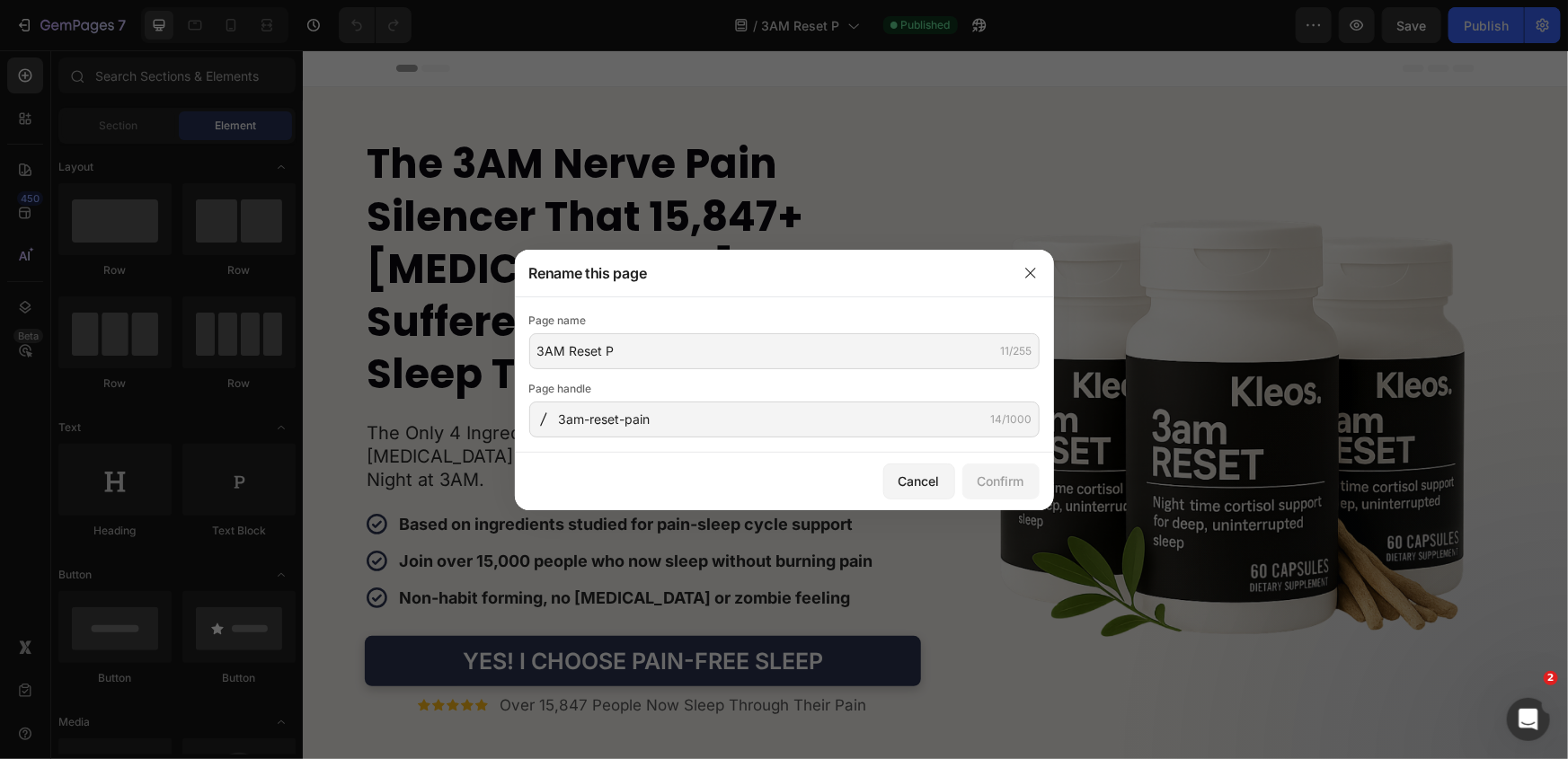
click at [1044, 274] on div at bounding box center [1031, 273] width 47 height 47
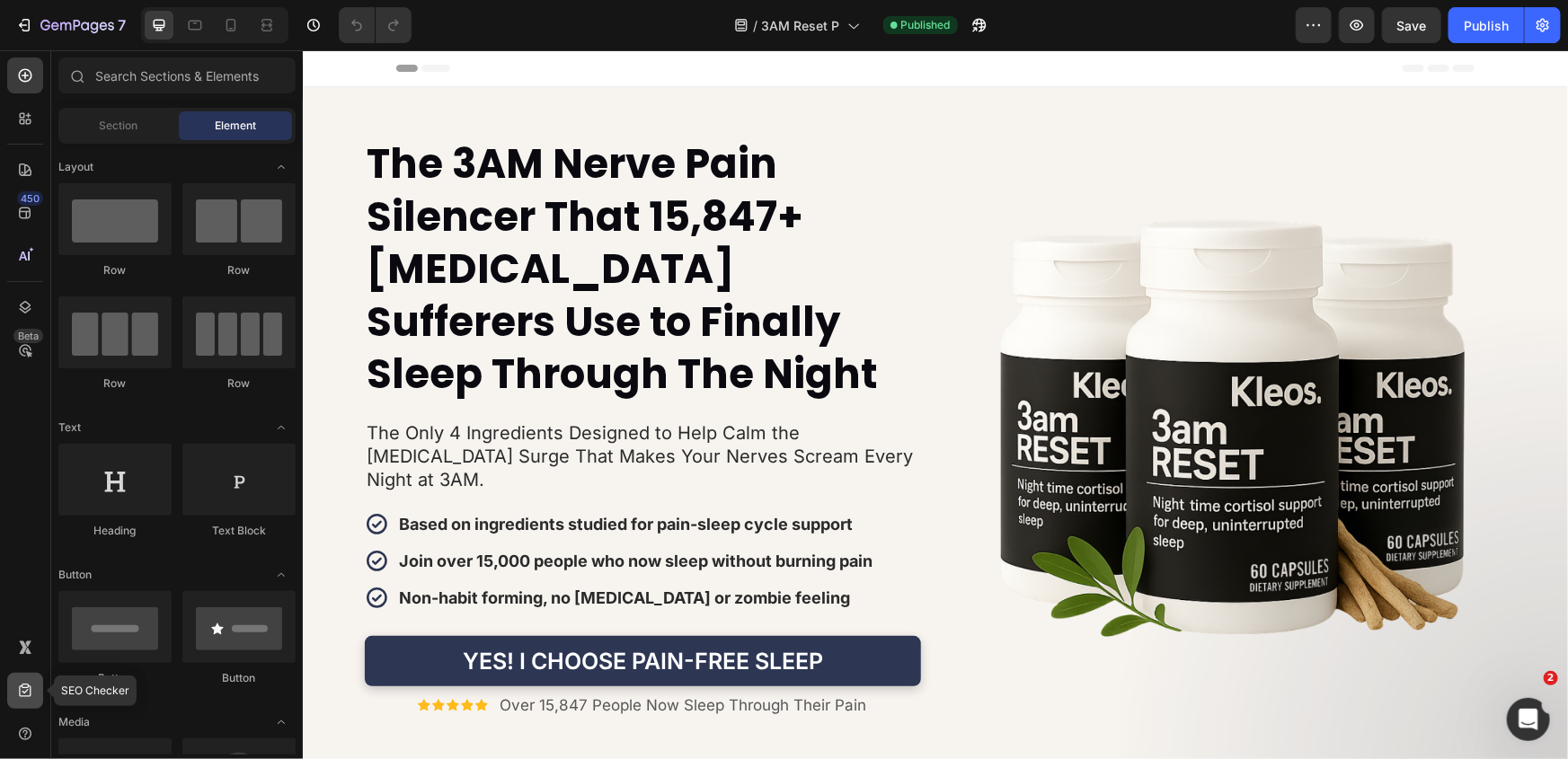
click at [26, 692] on icon at bounding box center [24, 691] width 11 height 13
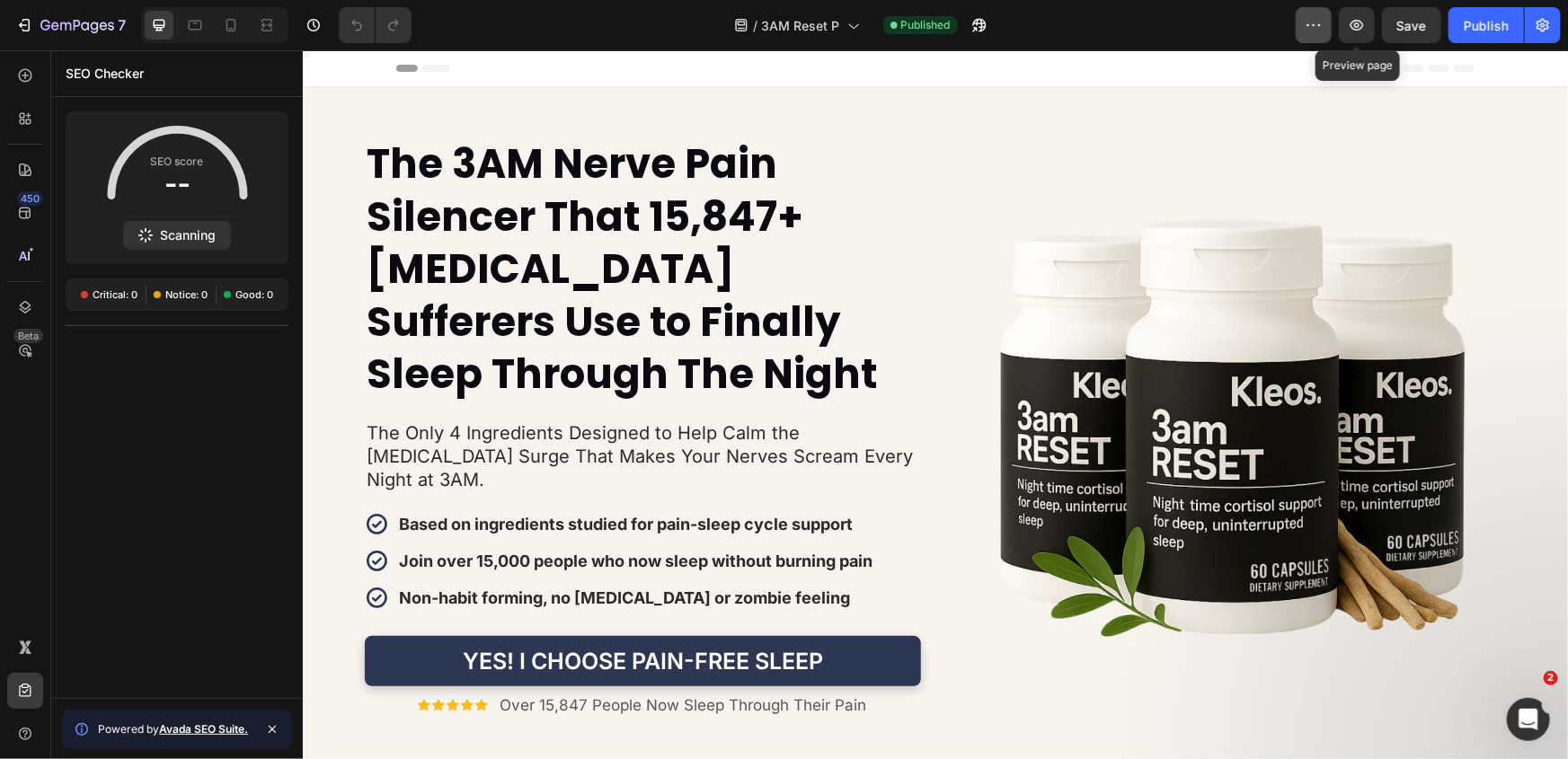
click at [1310, 18] on icon "button" at bounding box center [1313, 24] width 18 height 18
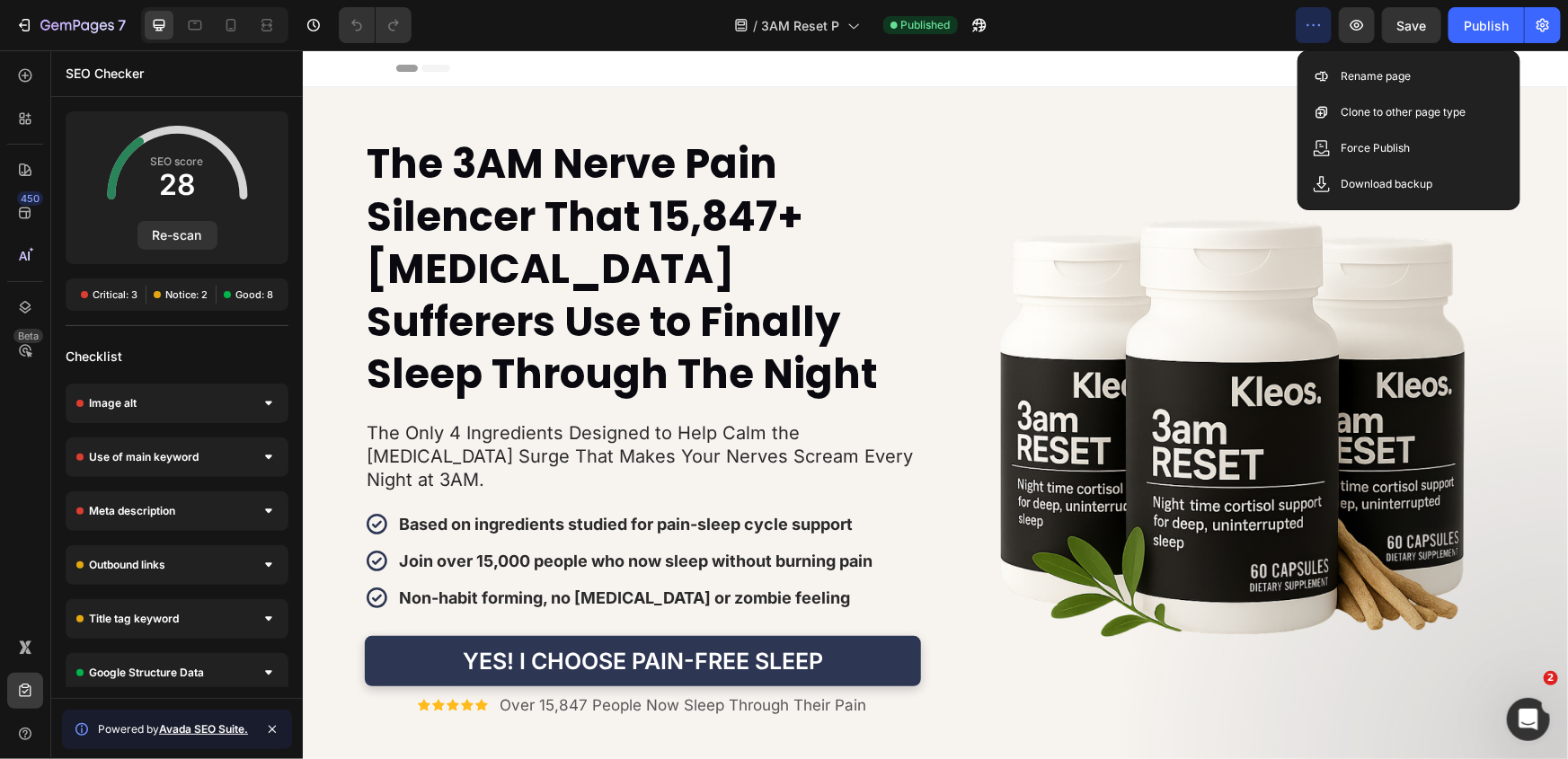
drag, startPoint x: 1130, startPoint y: 98, endPoint x: 826, endPoint y: 50, distance: 307.8
click at [828, 60] on div "Header" at bounding box center [934, 67] width 1078 height 36
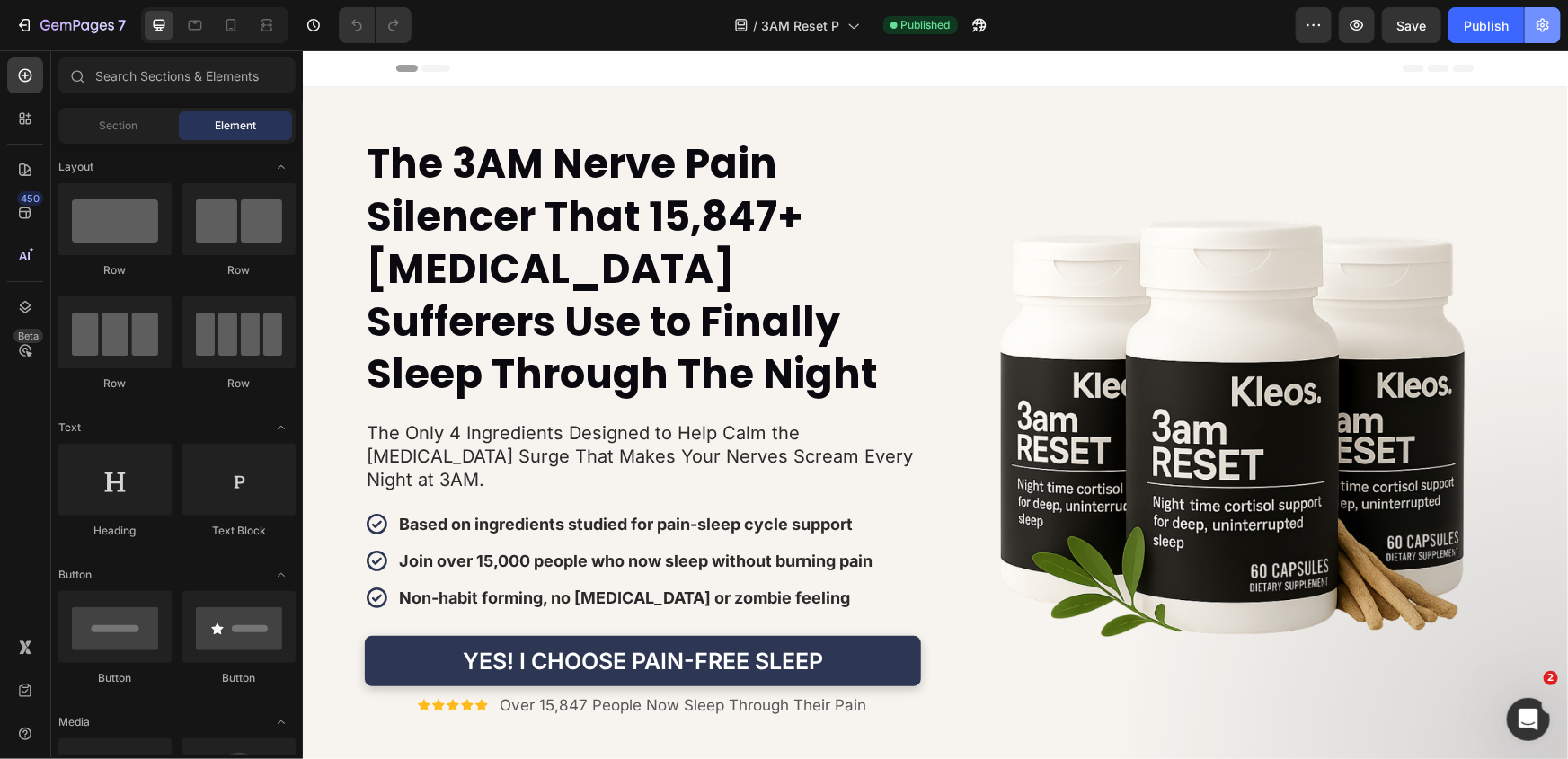
click at [1553, 28] on button "button" at bounding box center [1543, 25] width 36 height 36
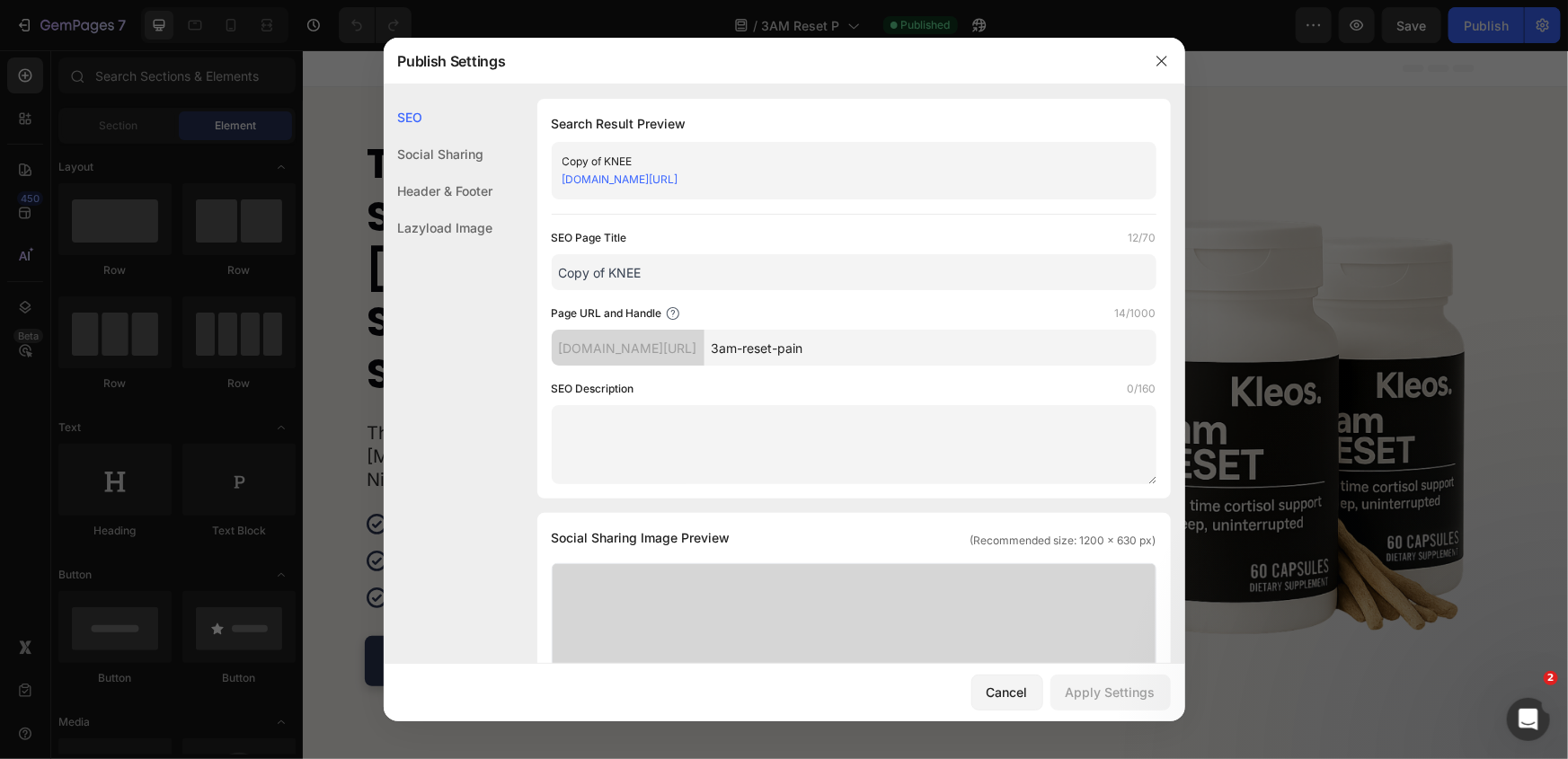
click at [629, 272] on input "Copy of KNEE" at bounding box center [853, 272] width 605 height 36
drag, startPoint x: 1148, startPoint y: 66, endPoint x: 1251, endPoint y: 23, distance: 111.6
click at [1154, 63] on button "button" at bounding box center [1162, 61] width 29 height 29
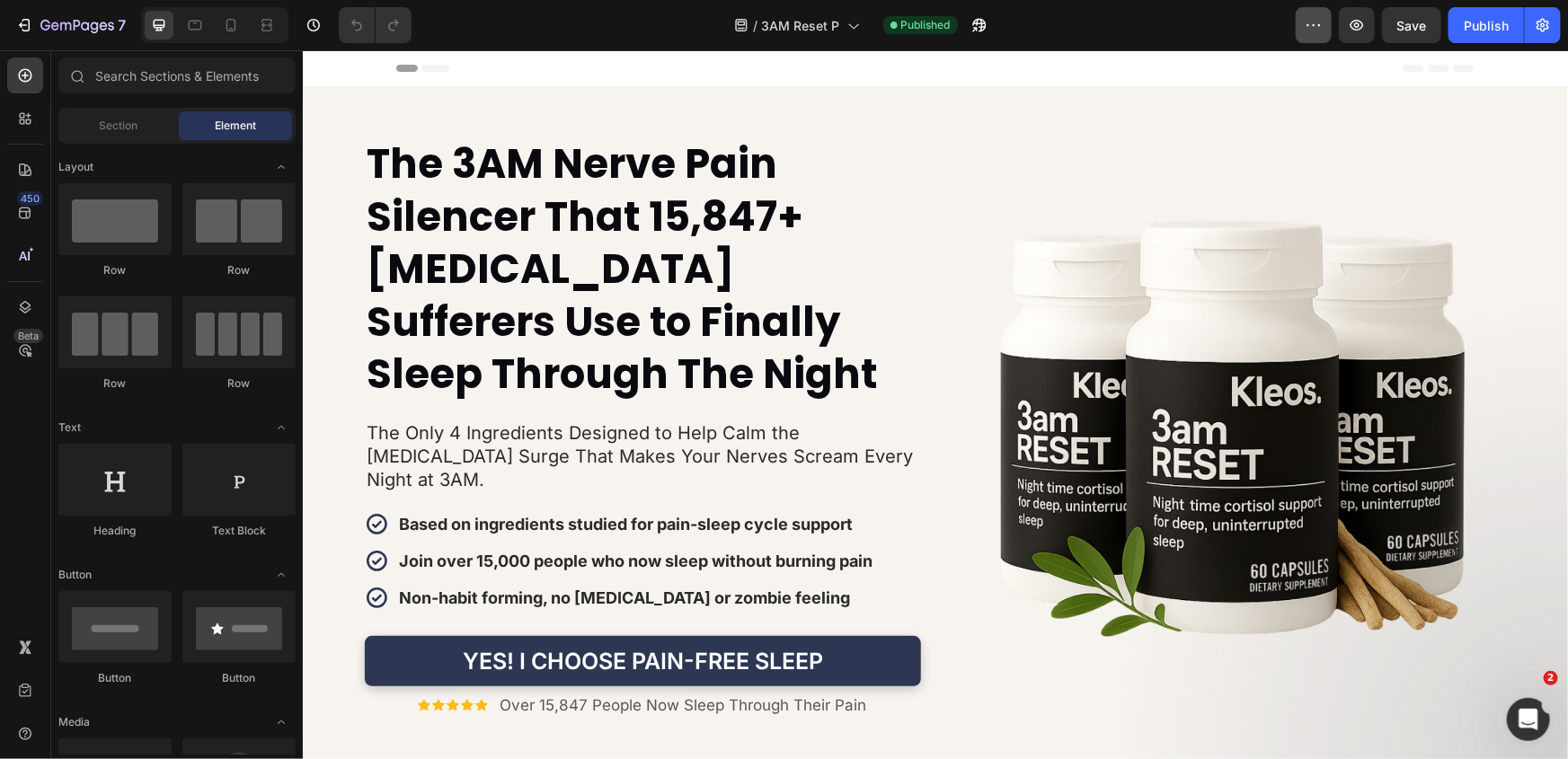
click at [1307, 26] on icon "button" at bounding box center [1313, 24] width 18 height 18
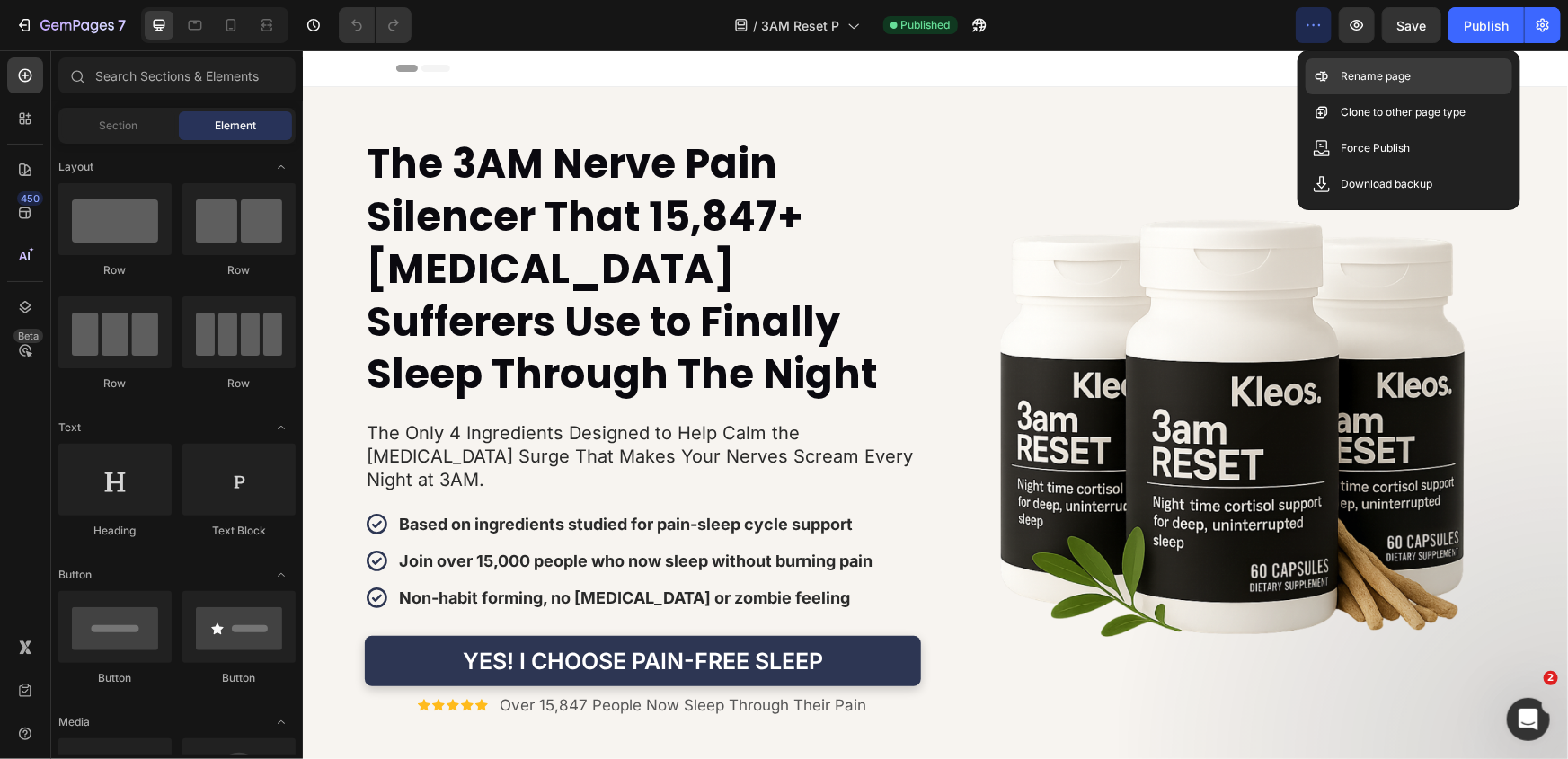
click at [1333, 79] on div "Rename page" at bounding box center [1408, 76] width 207 height 36
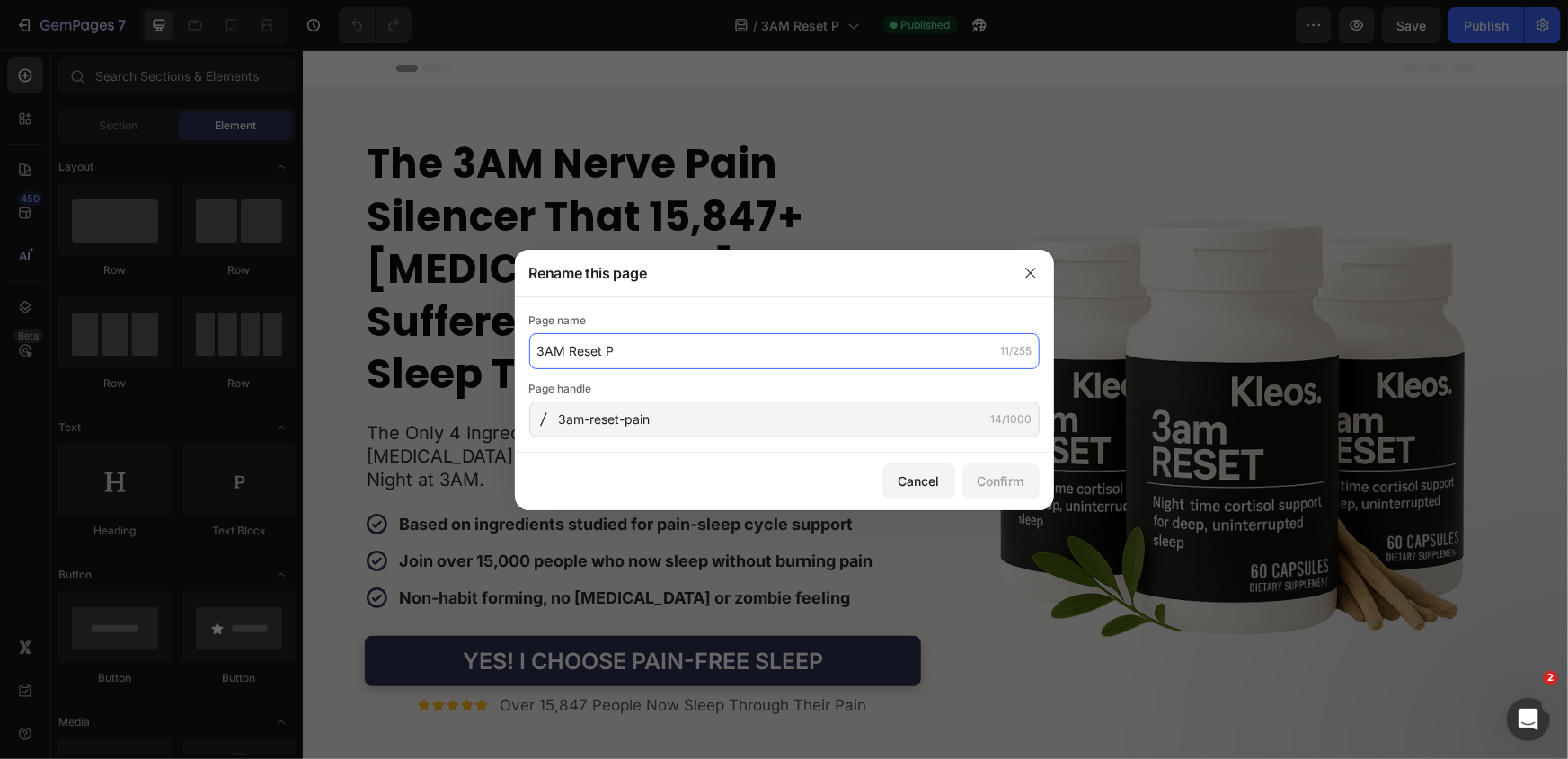
click at [710, 352] on input "3AM Reset P" at bounding box center [784, 351] width 510 height 36
click at [1317, 144] on div at bounding box center [784, 380] width 1568 height 759
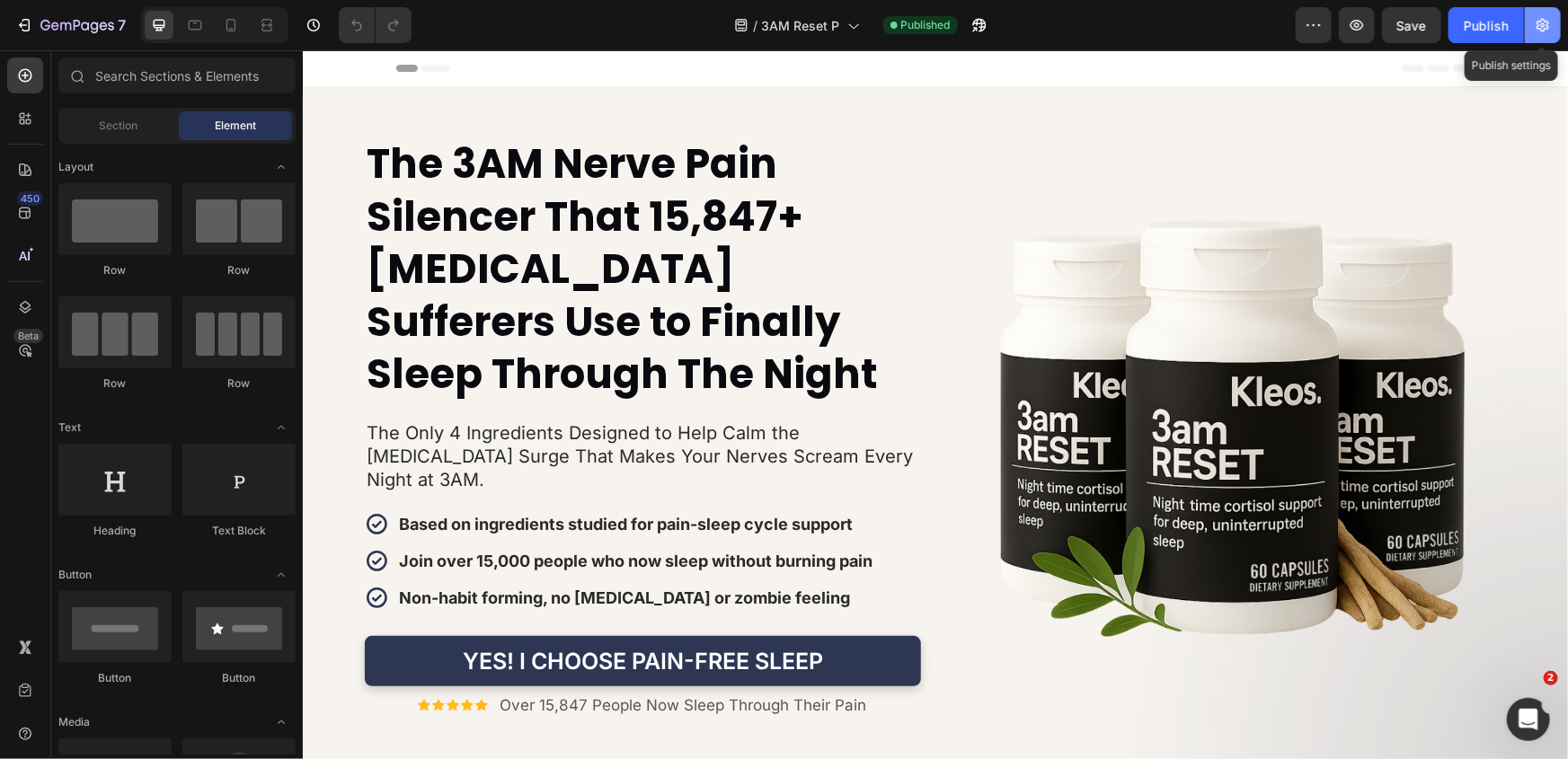
click at [1549, 33] on icon "button" at bounding box center [1542, 24] width 18 height 18
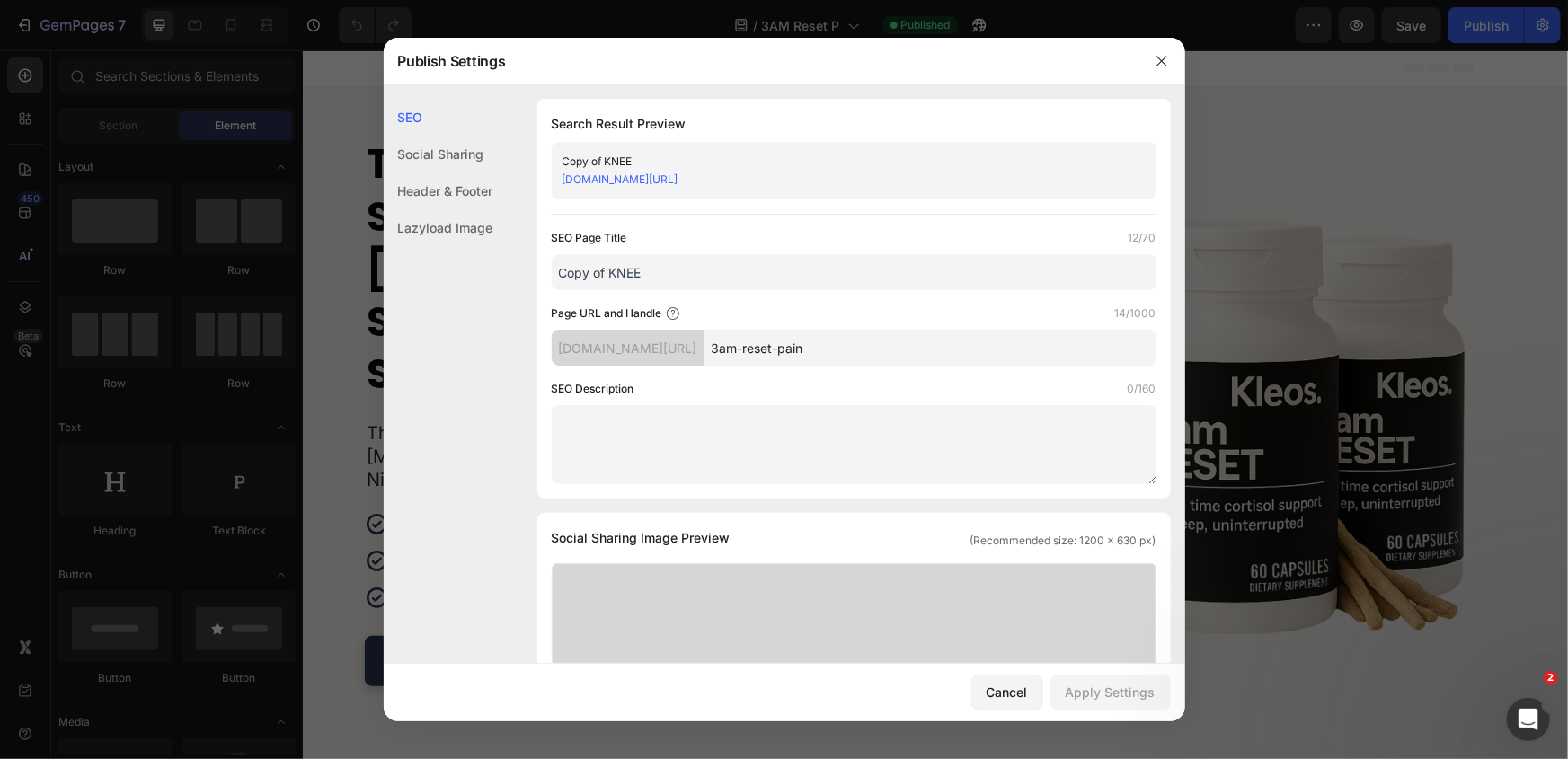
click at [649, 270] on input "Copy of KNEE" at bounding box center [853, 272] width 605 height 36
paste input "3AM Reset P"
type input "3AM Reset P"
click at [1119, 686] on div "Apply Settings" at bounding box center [1110, 693] width 90 height 19
click at [1155, 62] on icon "button" at bounding box center [1162, 61] width 14 height 14
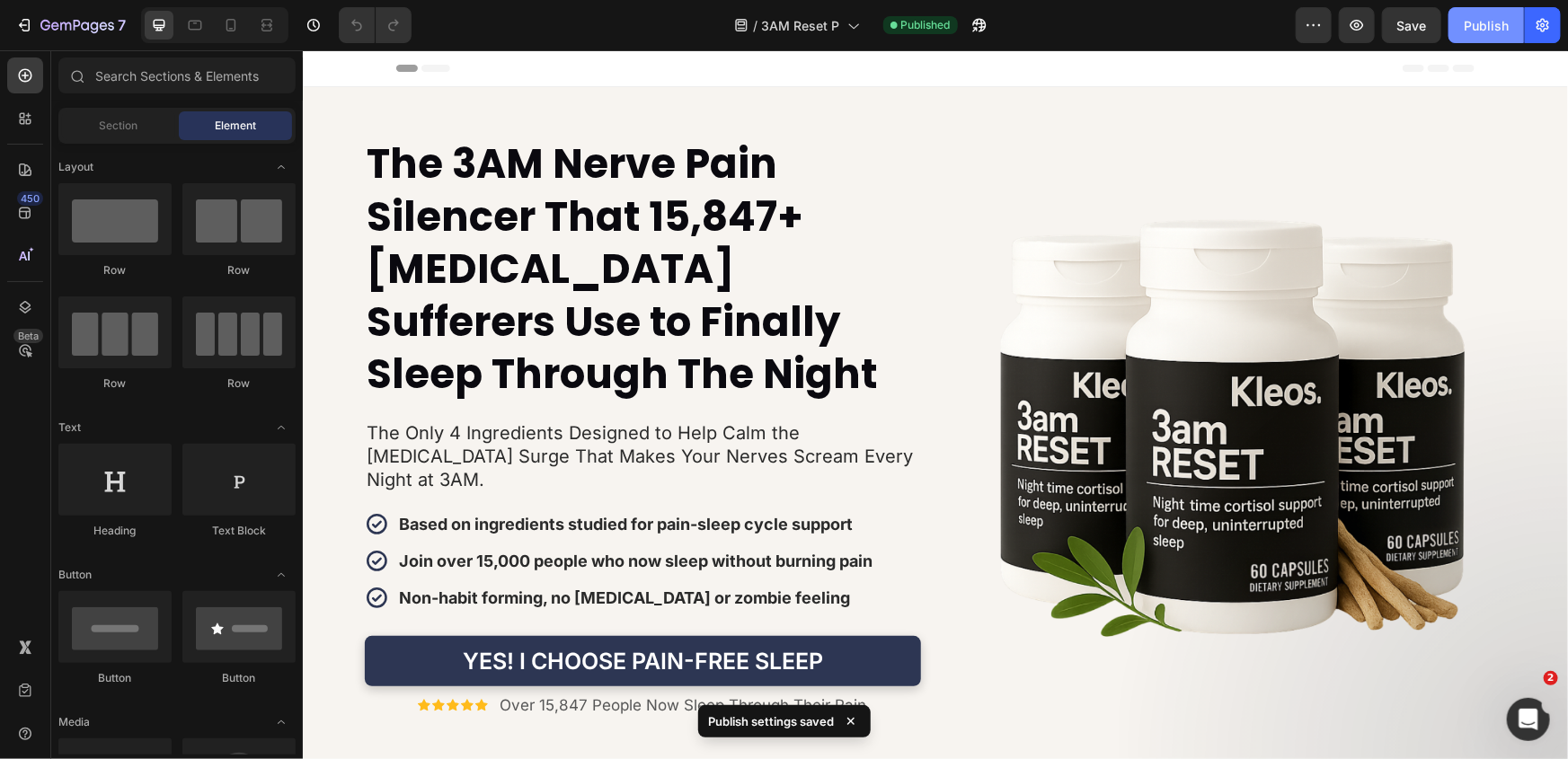
click at [1479, 26] on div "Publish" at bounding box center [1486, 25] width 45 height 19
click at [844, 36] on div "/ 3AM Reset P" at bounding box center [797, 25] width 144 height 36
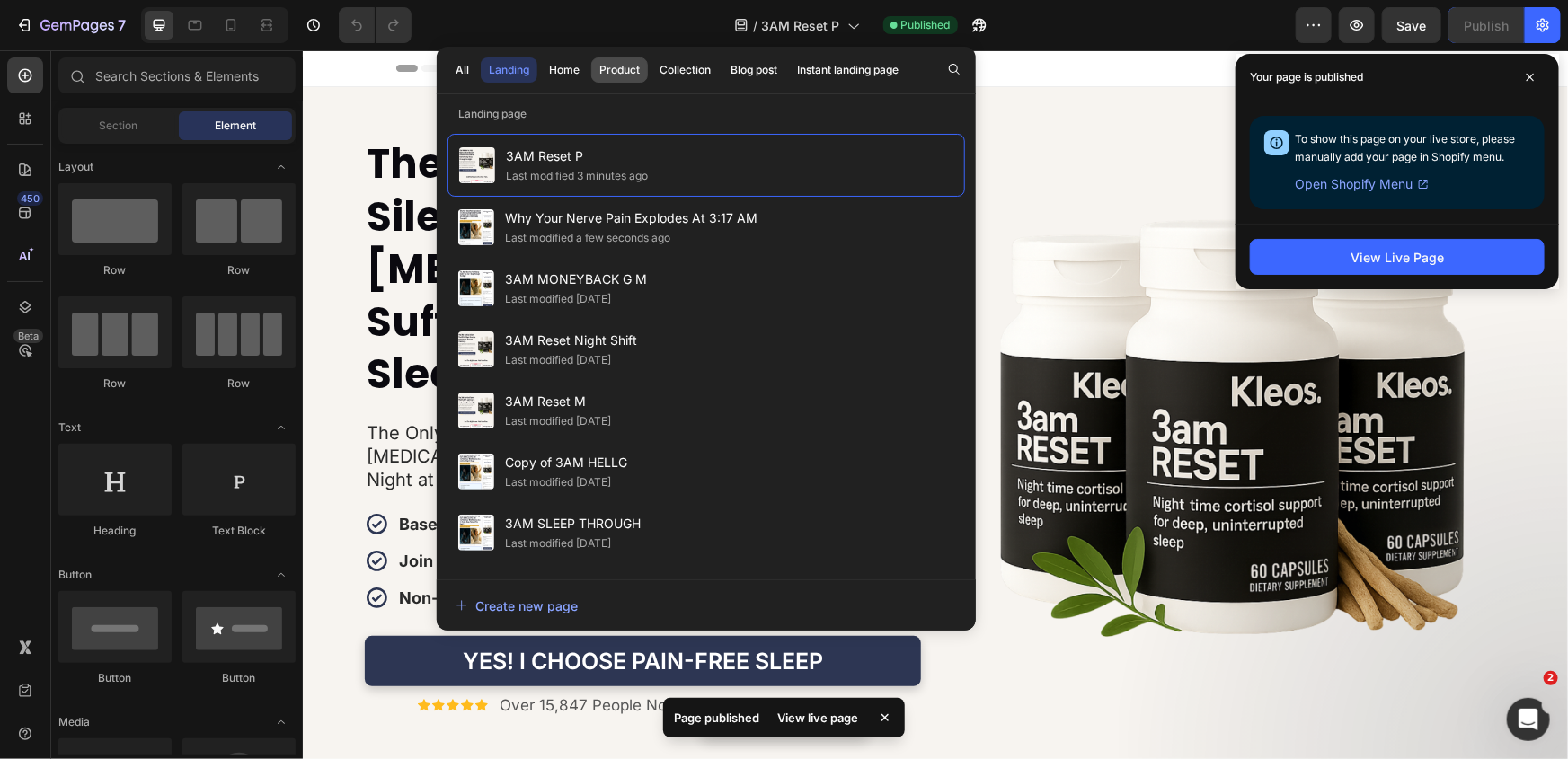
click at [620, 72] on div "Product" at bounding box center [619, 69] width 40 height 16
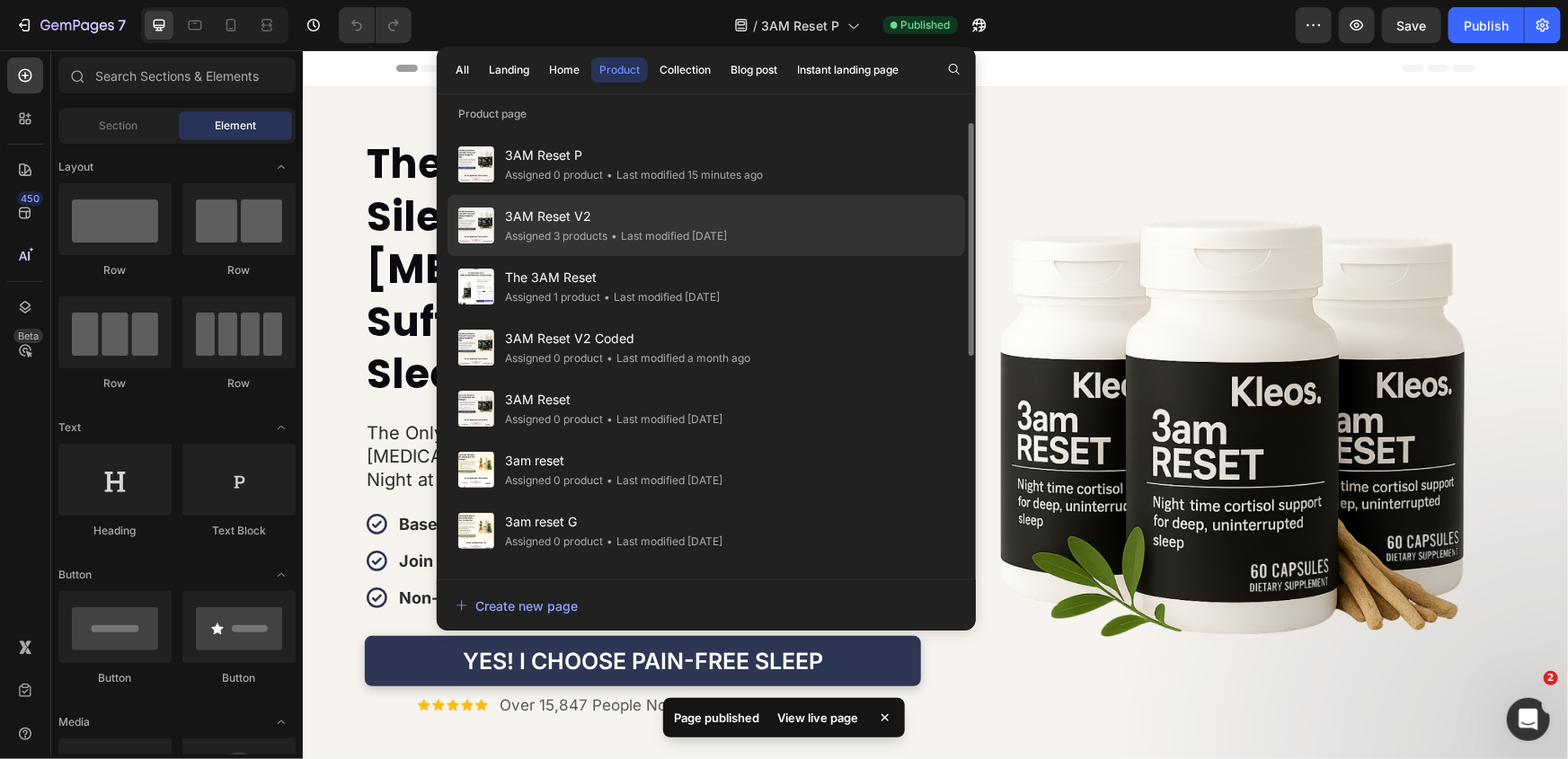
click at [665, 213] on span "3AM Reset V2" at bounding box center [615, 216] width 221 height 21
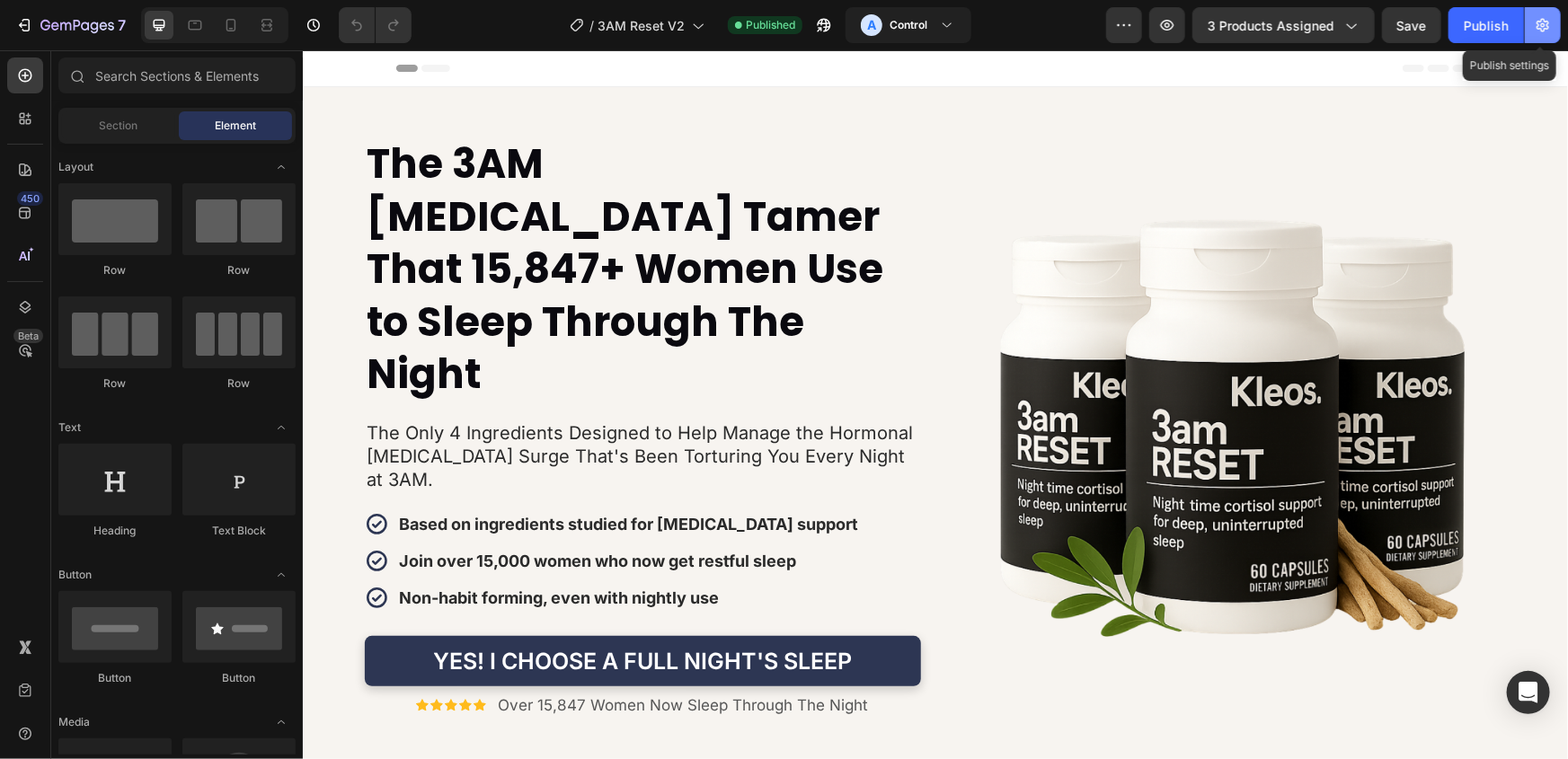
click at [1540, 26] on icon "button" at bounding box center [1542, 24] width 18 height 18
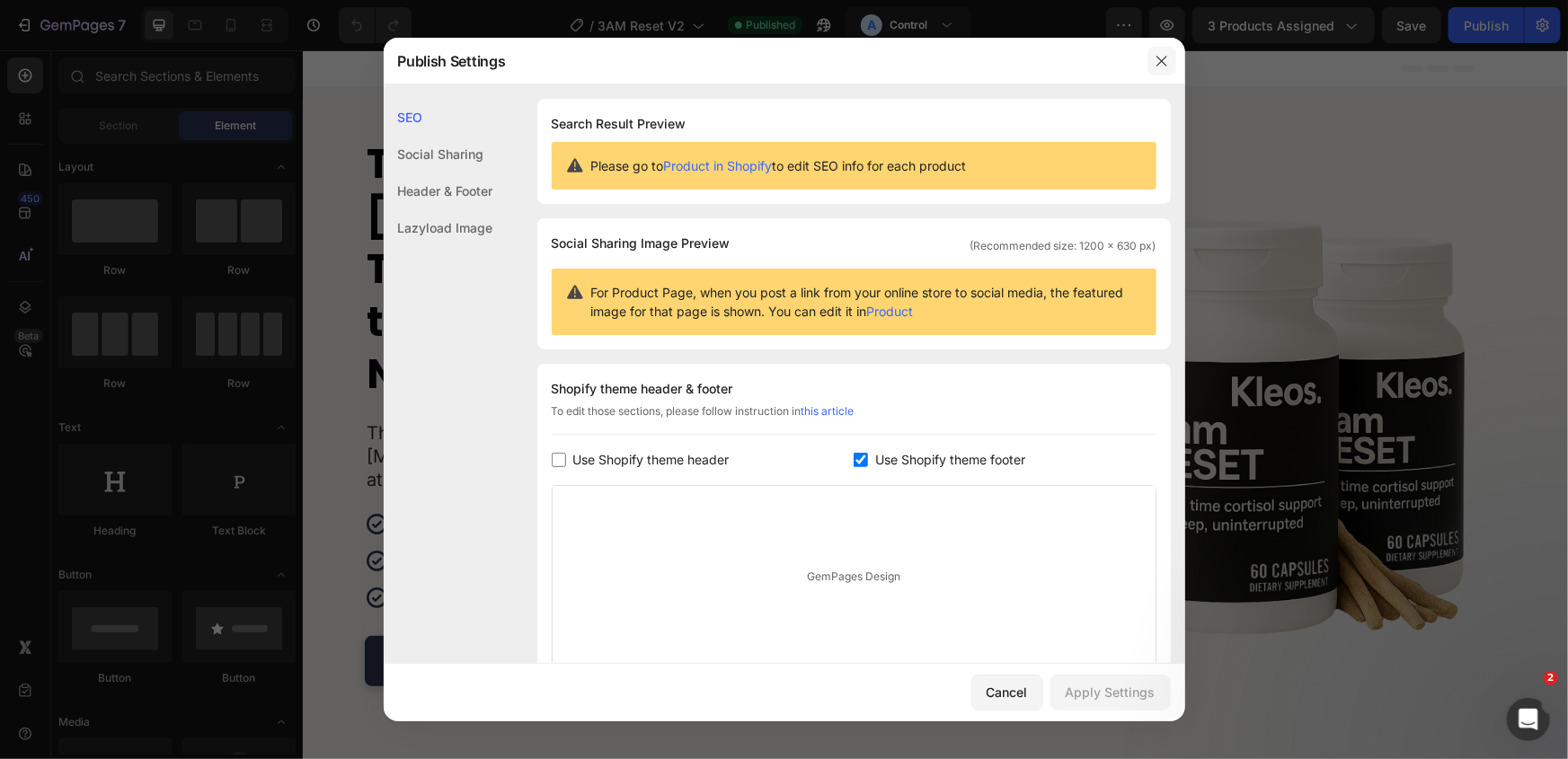
click at [1156, 59] on icon "button" at bounding box center [1162, 61] width 14 height 14
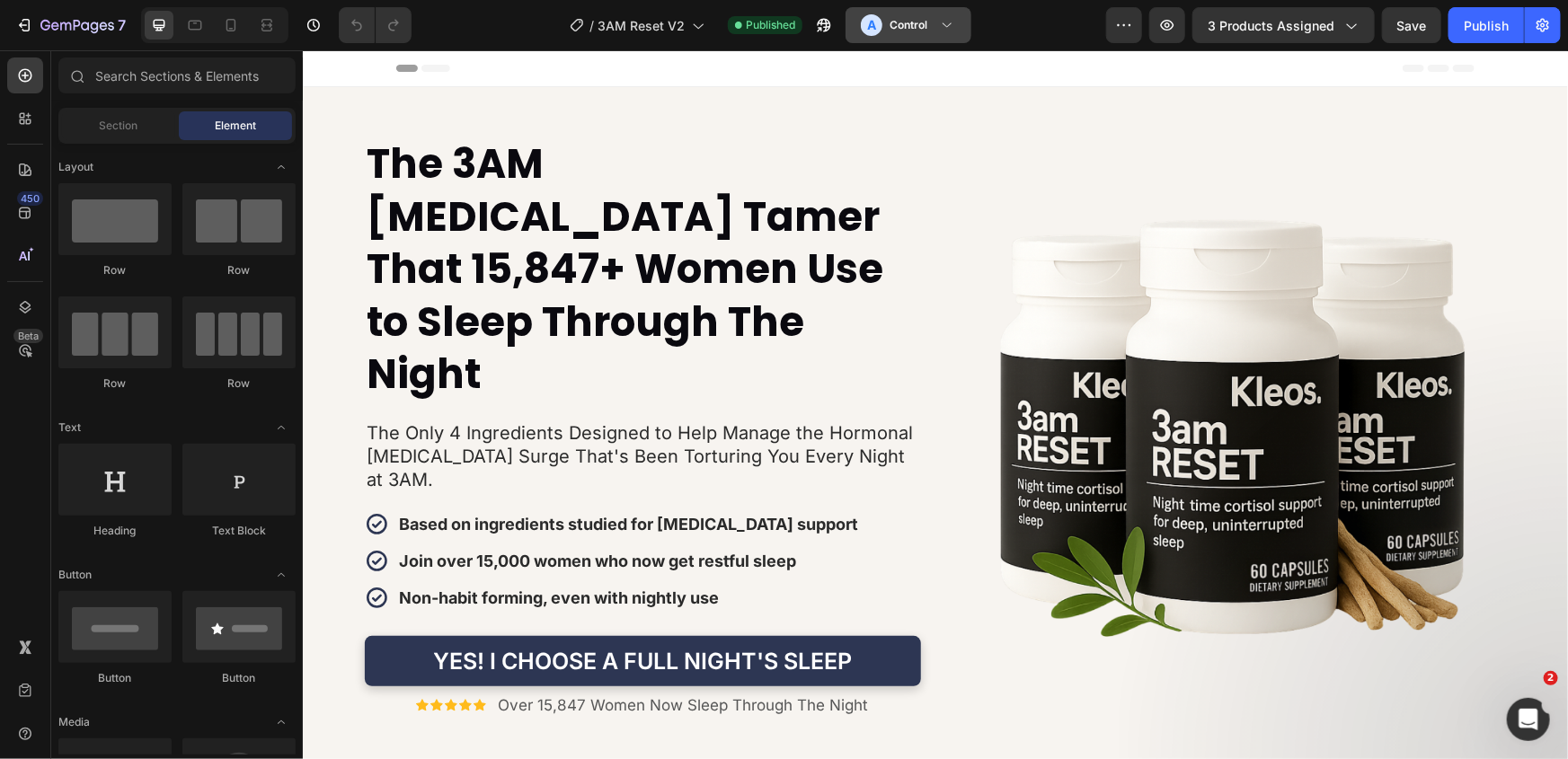
click at [923, 23] on h3 "Control" at bounding box center [908, 24] width 37 height 18
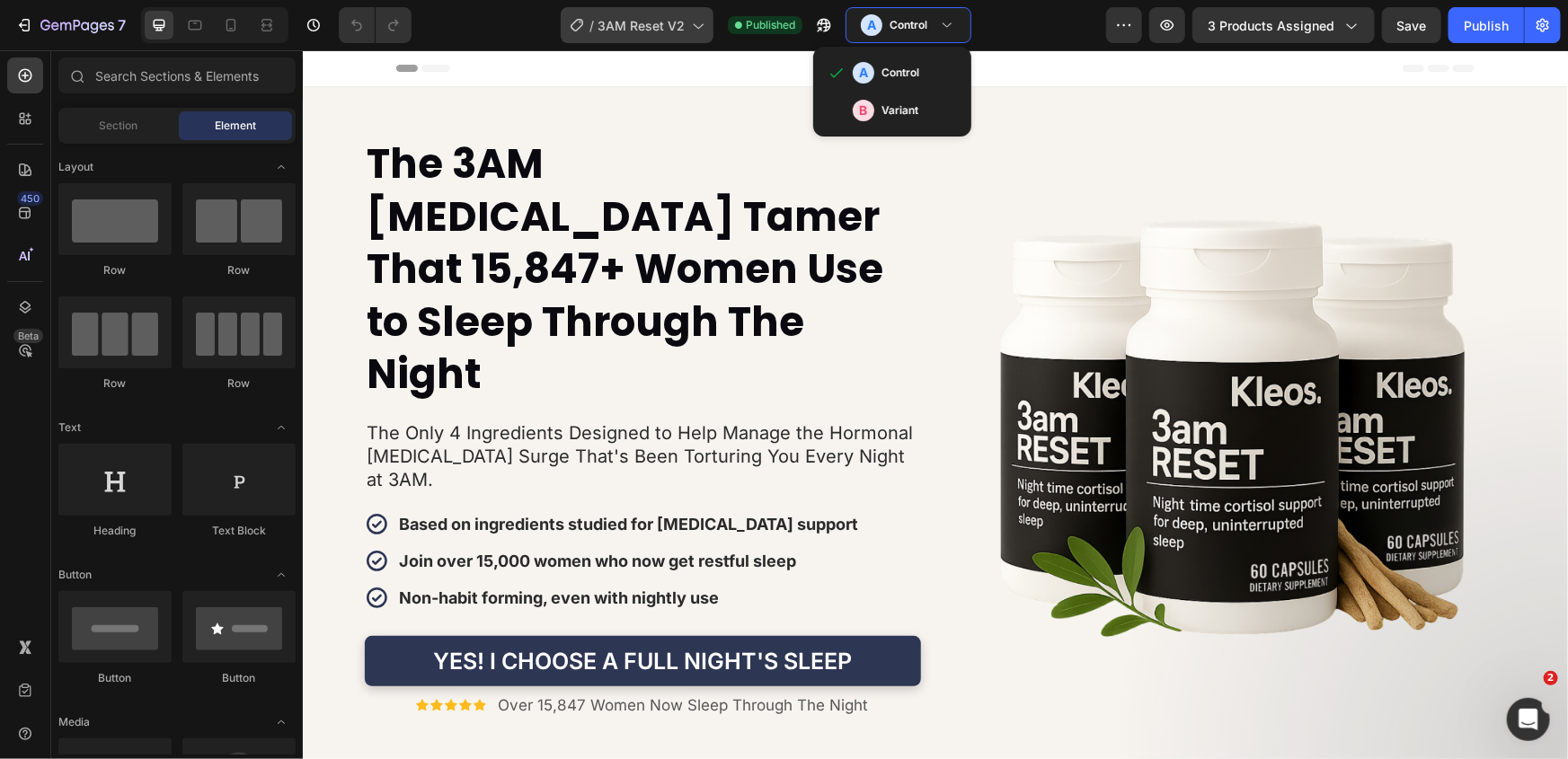
click at [671, 21] on span "3AM Reset V2" at bounding box center [640, 25] width 87 height 19
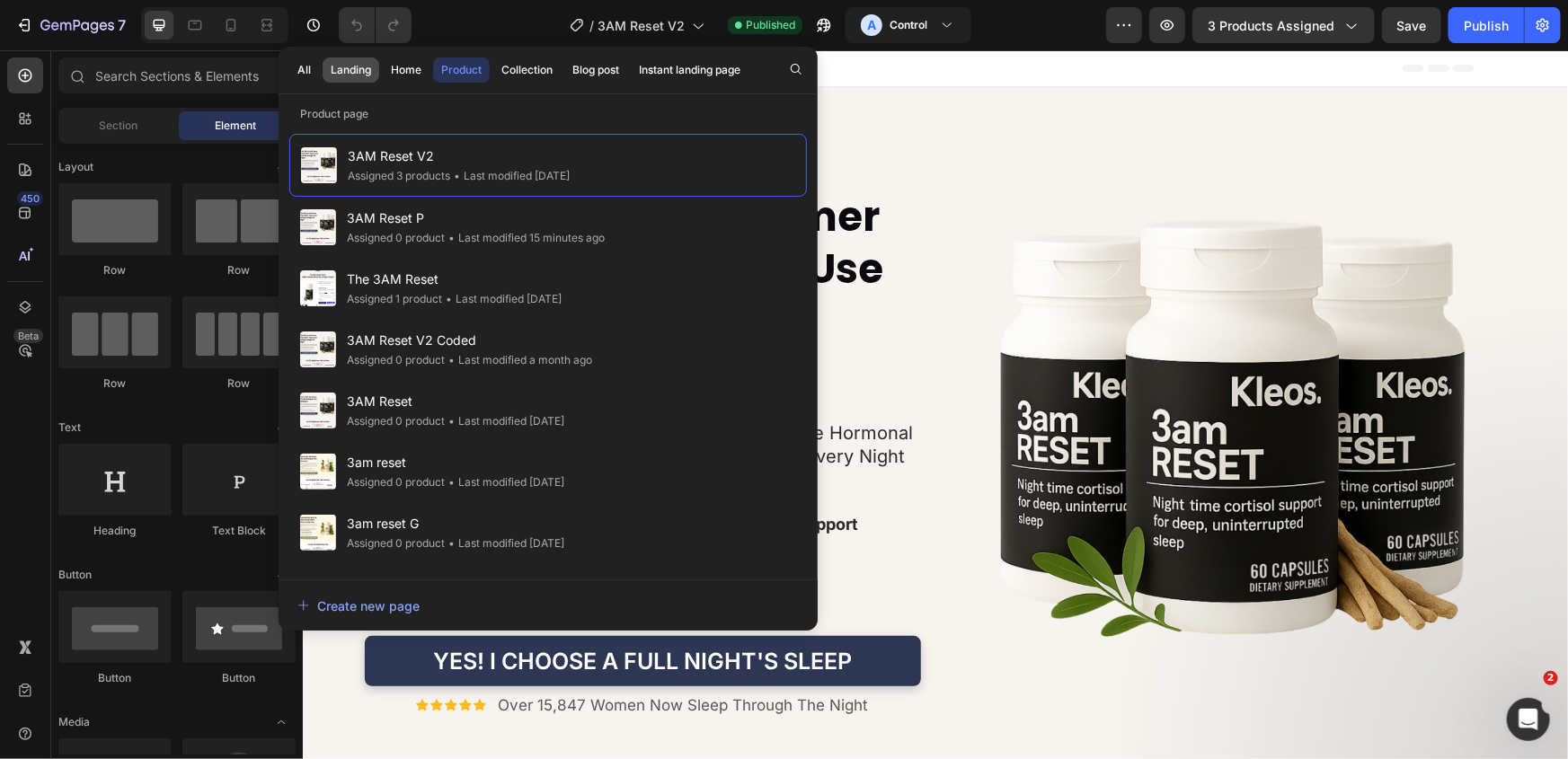
click at [360, 75] on div "Landing" at bounding box center [350, 69] width 40 height 16
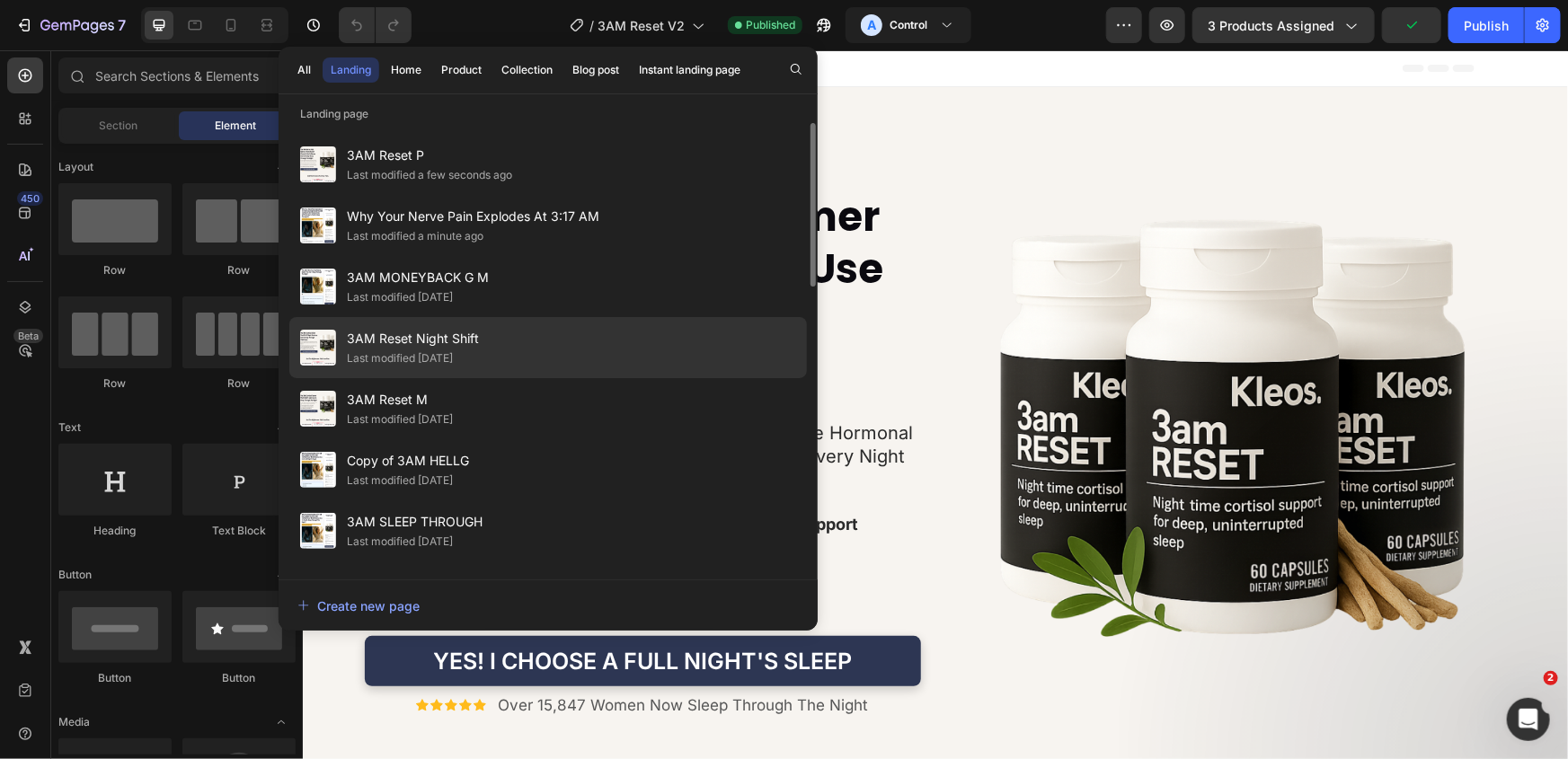
click at [525, 337] on div "3AM Reset Night Shift Last modified 3 days ago" at bounding box center [549, 347] width 518 height 61
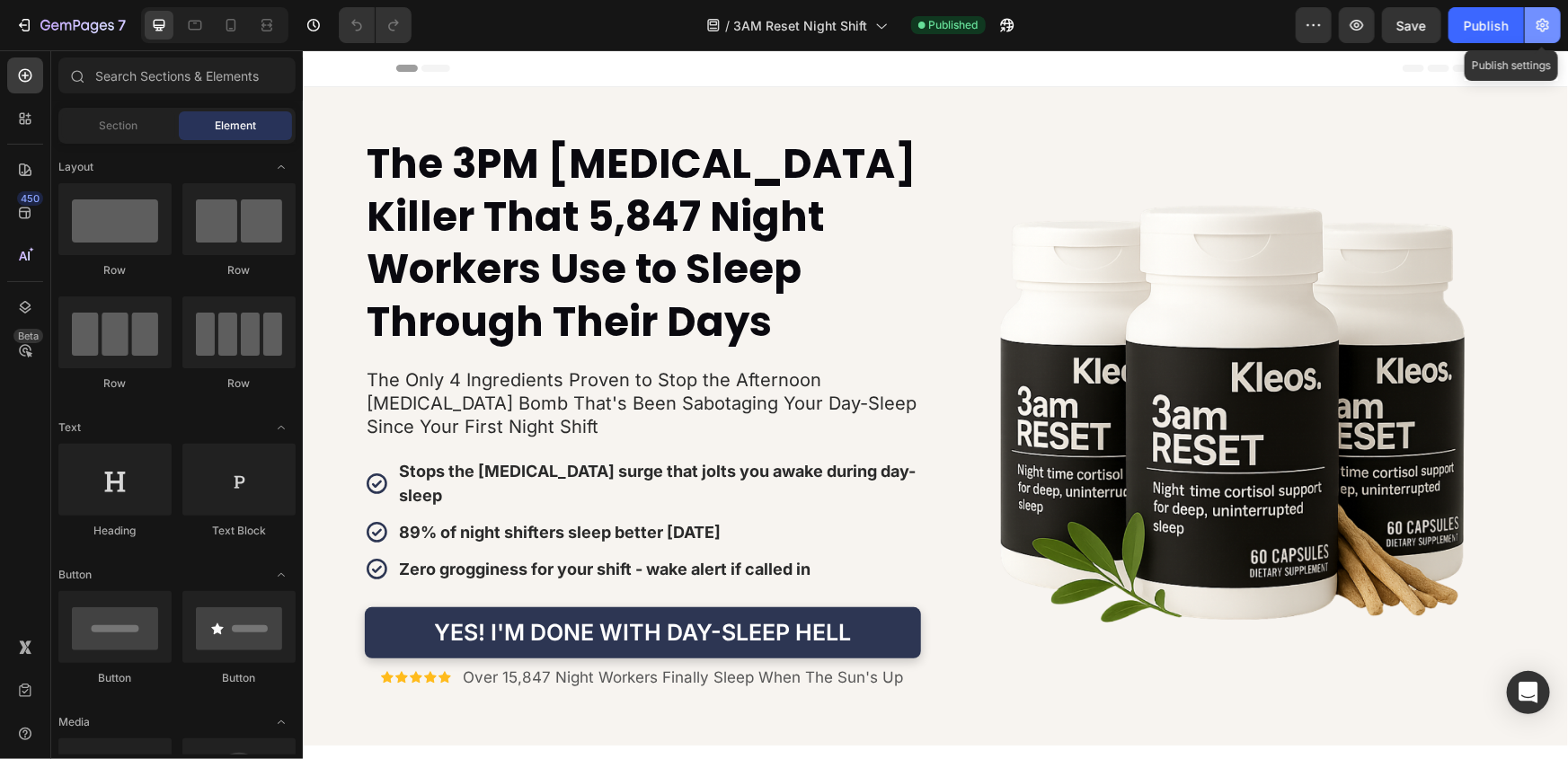
click at [1545, 24] on icon "button" at bounding box center [1543, 25] width 5 height 5
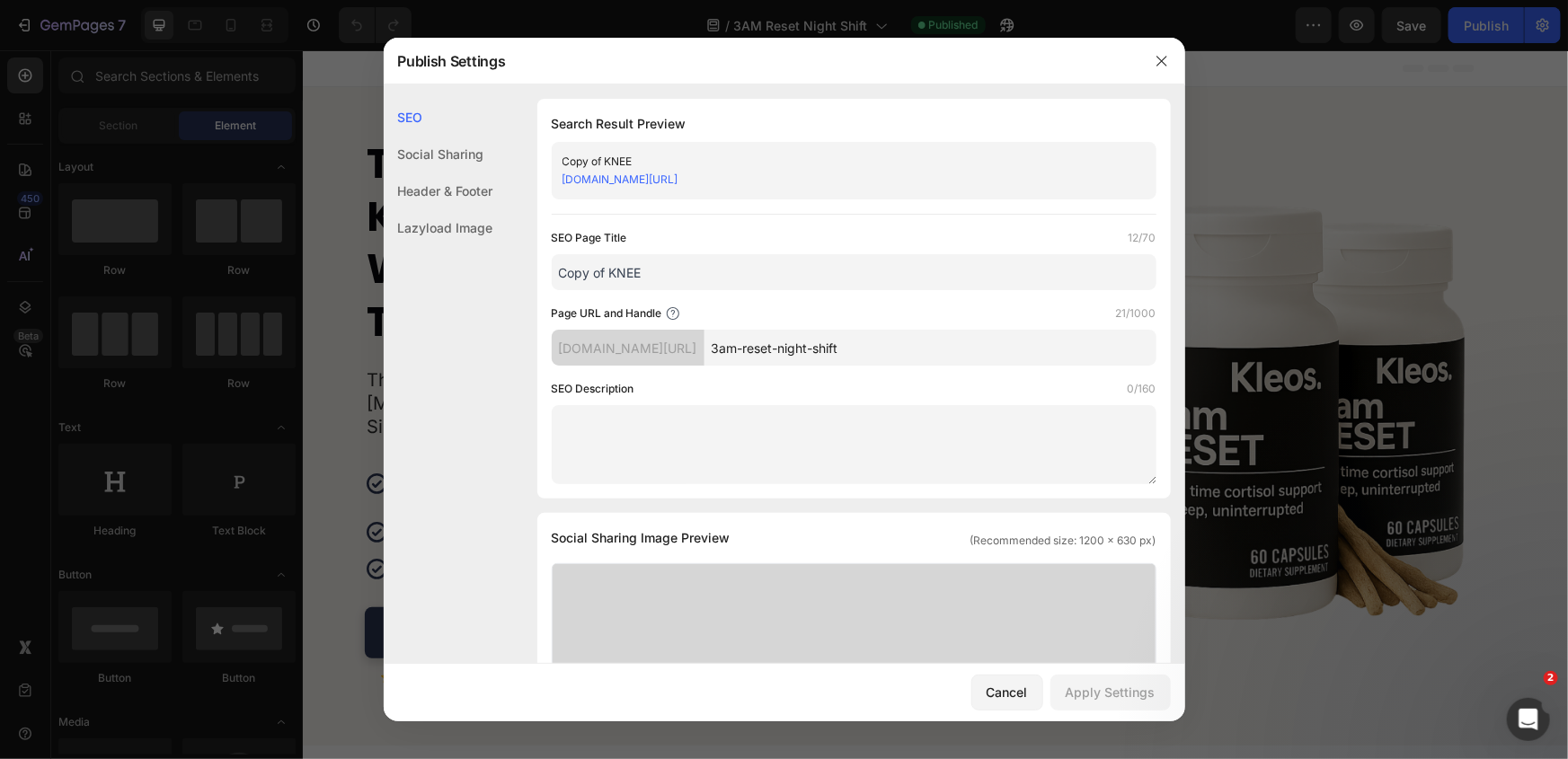
click at [746, 271] on input "Copy of KNEE" at bounding box center [853, 272] width 605 height 36
paste input "3AM Reset P"
drag, startPoint x: 628, startPoint y: 268, endPoint x: 675, endPoint y: 267, distance: 47.0
click at [674, 267] on input "3AM Reset P" at bounding box center [853, 272] width 605 height 36
type input "3AM Reset N"
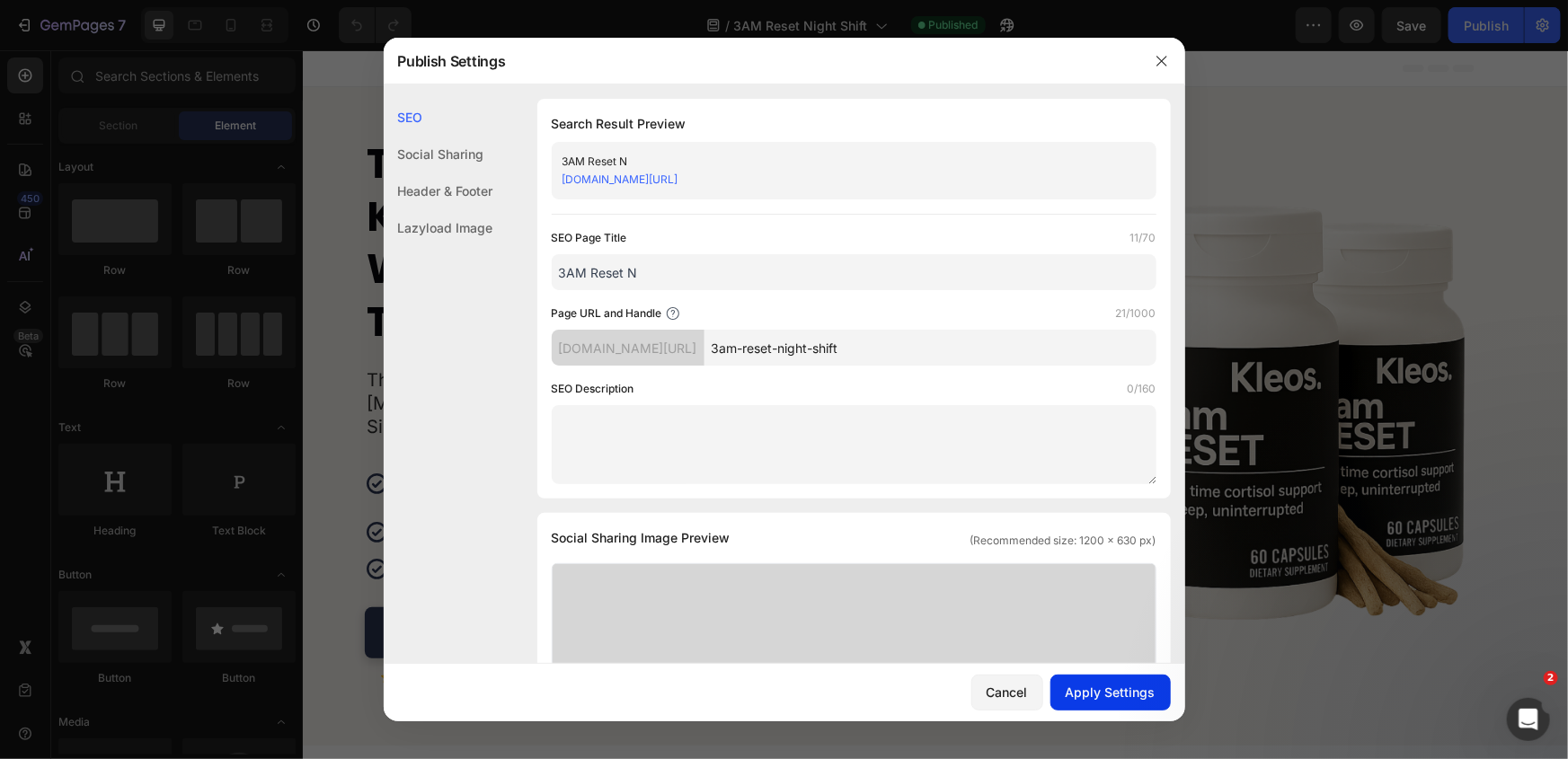
click at [1106, 681] on button "Apply Settings" at bounding box center [1110, 693] width 121 height 36
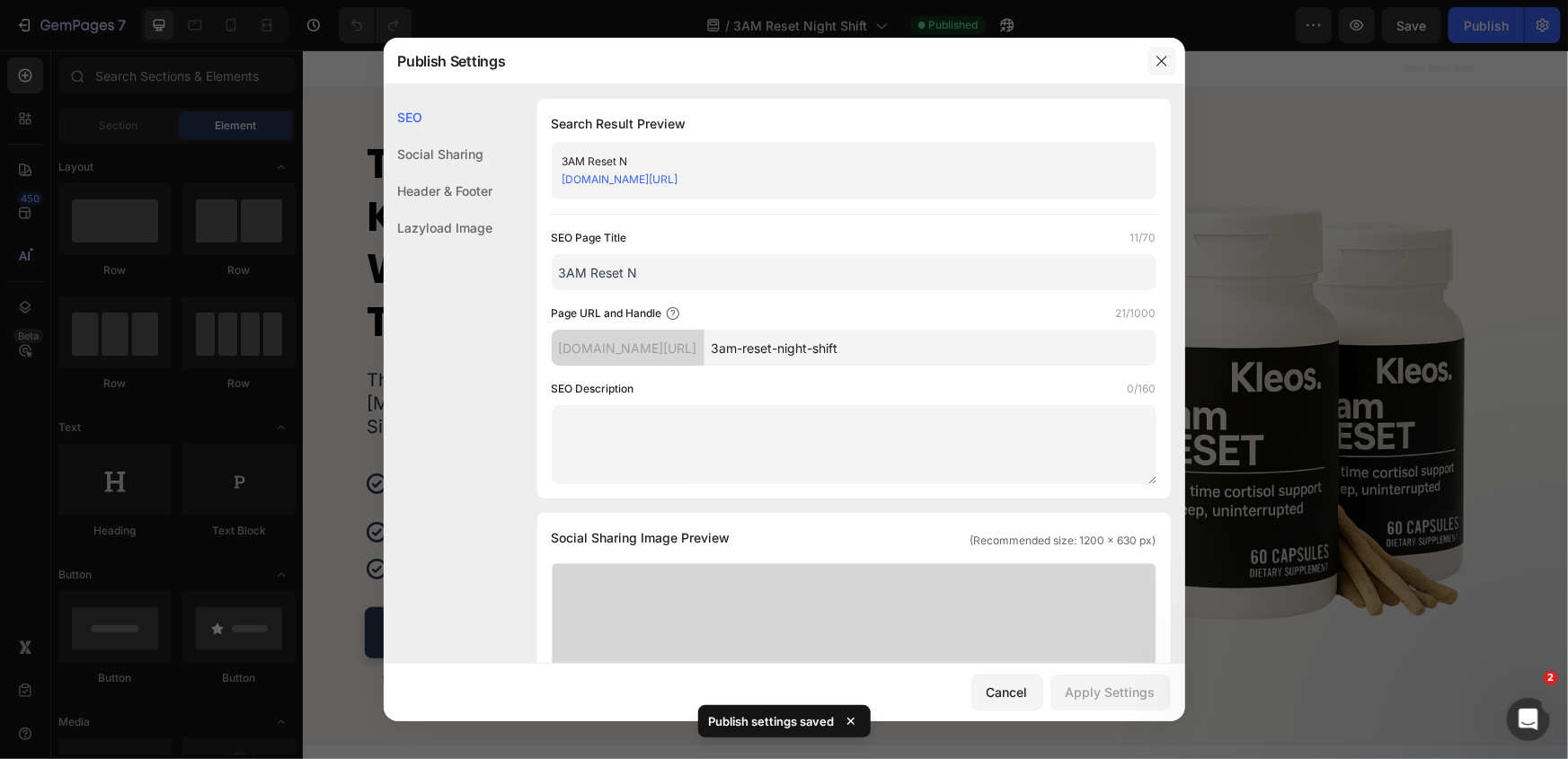
drag, startPoint x: 1165, startPoint y: 63, endPoint x: 960, endPoint y: 2, distance: 213.9
click at [1165, 63] on icon "button" at bounding box center [1162, 61] width 14 height 14
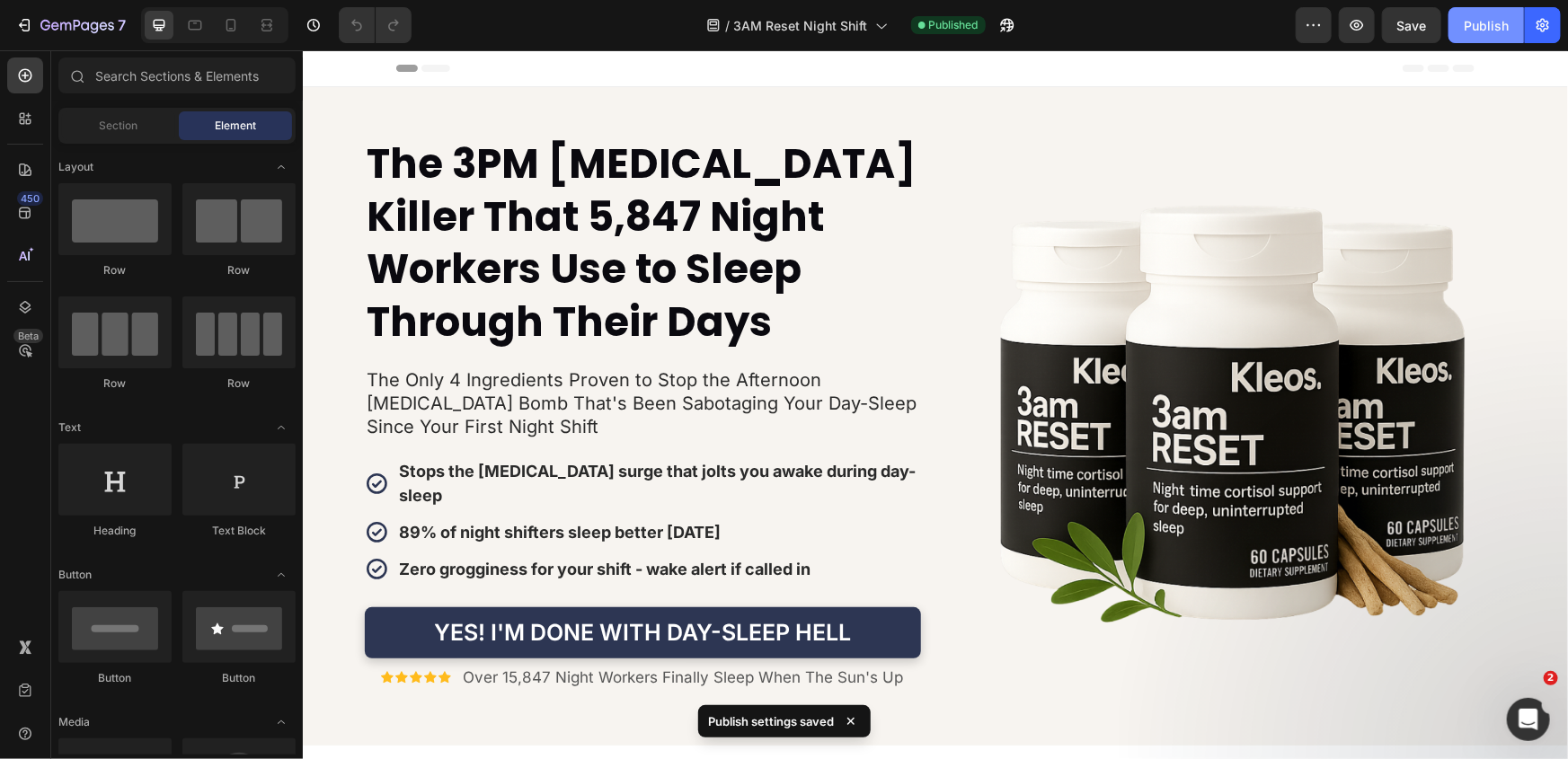
click at [1475, 22] on div "Publish" at bounding box center [1486, 25] width 45 height 19
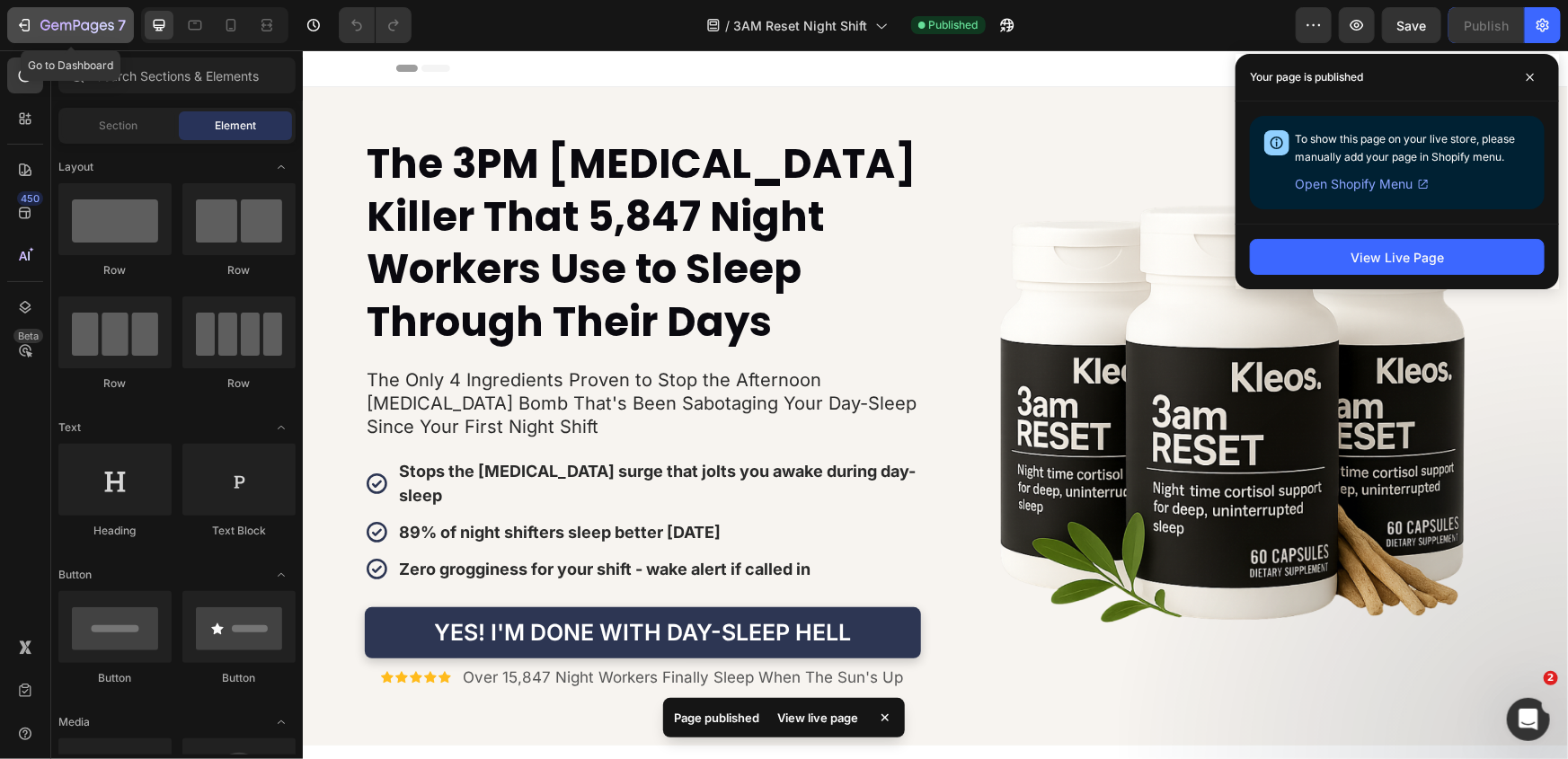
click at [87, 19] on icon "button" at bounding box center [77, 26] width 74 height 15
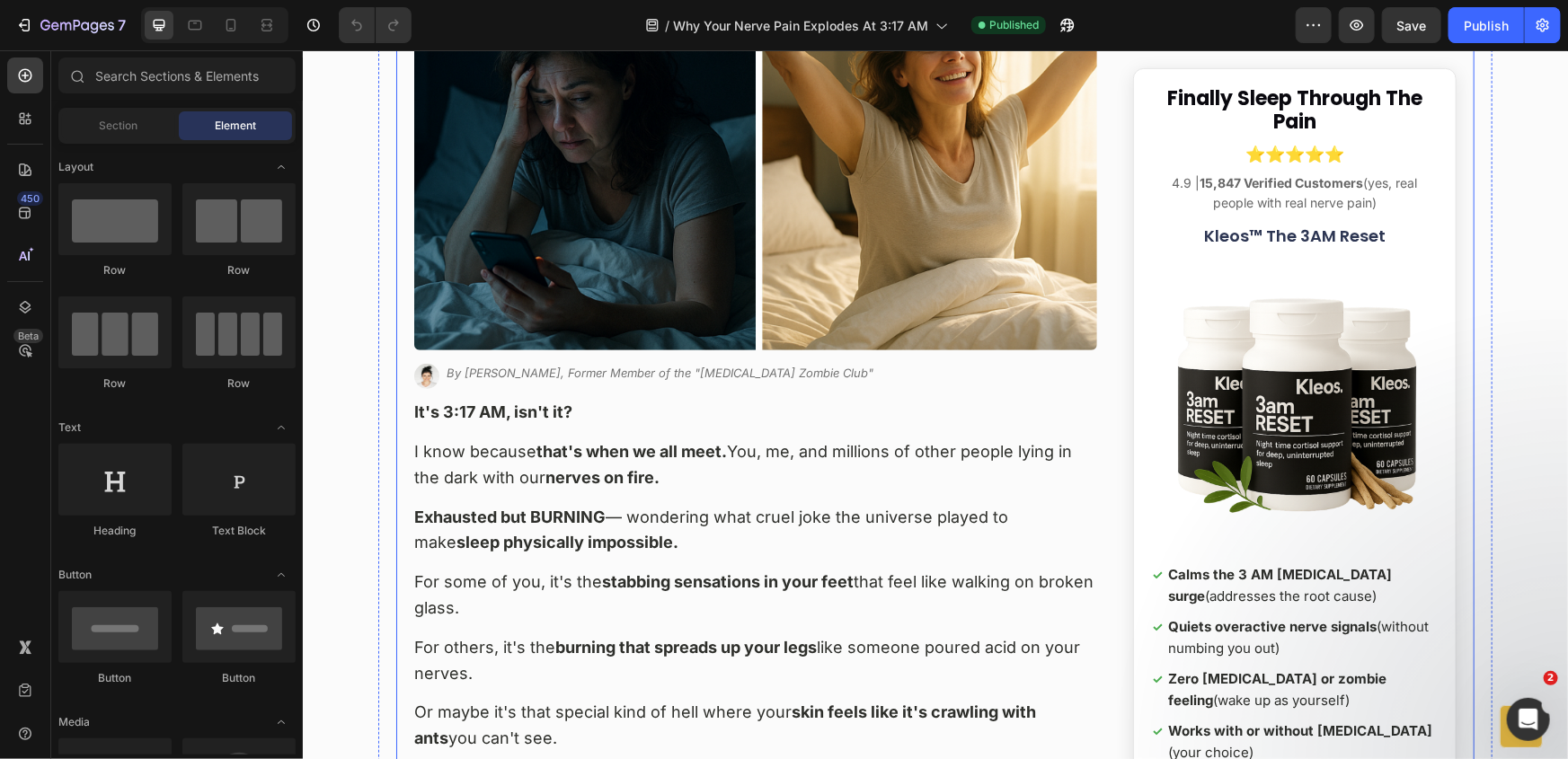
scroll to position [490, 0]
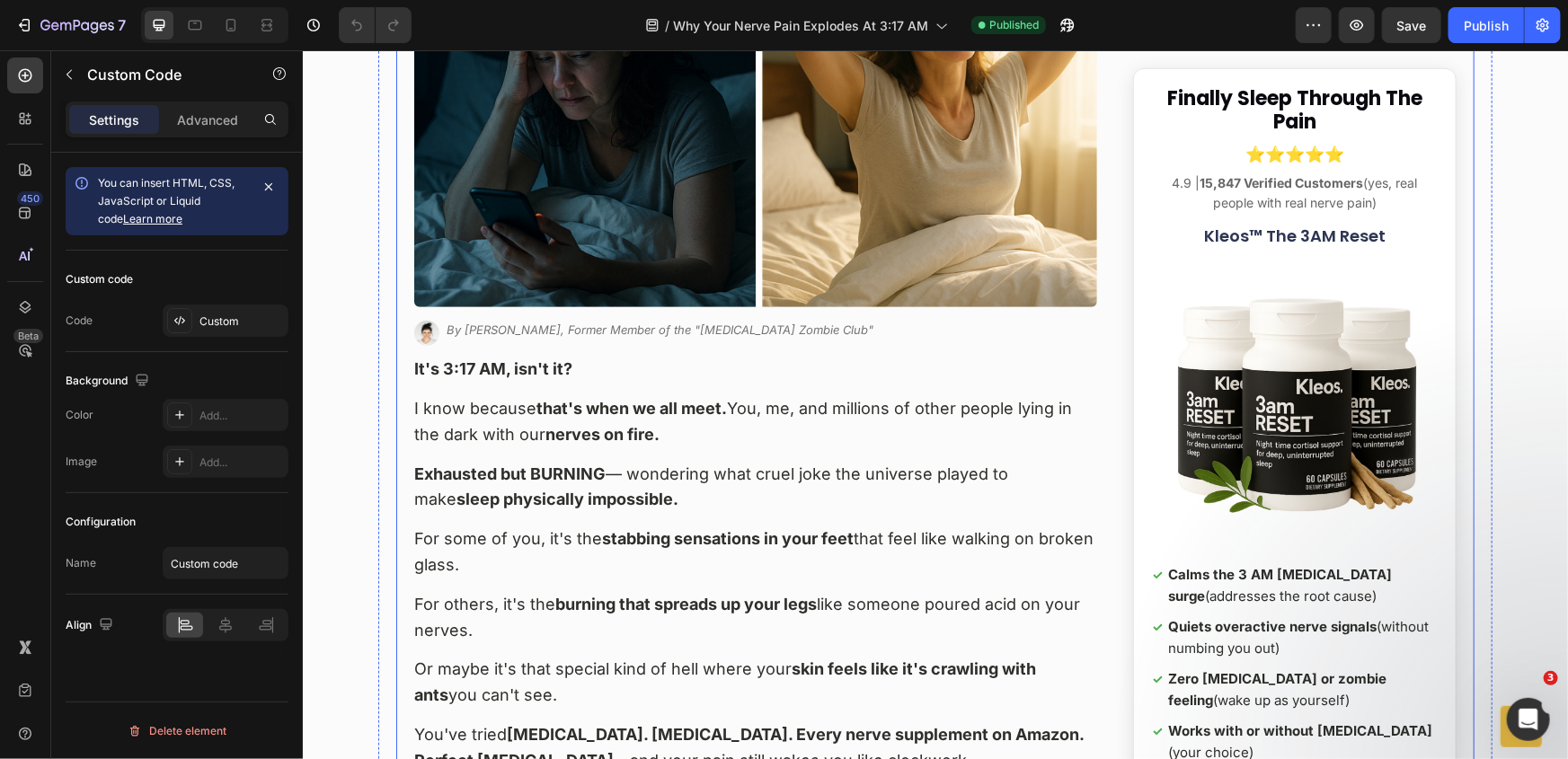
click at [507, 356] on p "It's 3:17 AM, isn't it?" at bounding box center [754, 369] width 683 height 26
click at [645, 356] on p "It's 3:17 AM, isn't it?" at bounding box center [754, 369] width 683 height 26
click at [260, 314] on div "Custom" at bounding box center [241, 322] width 84 height 16
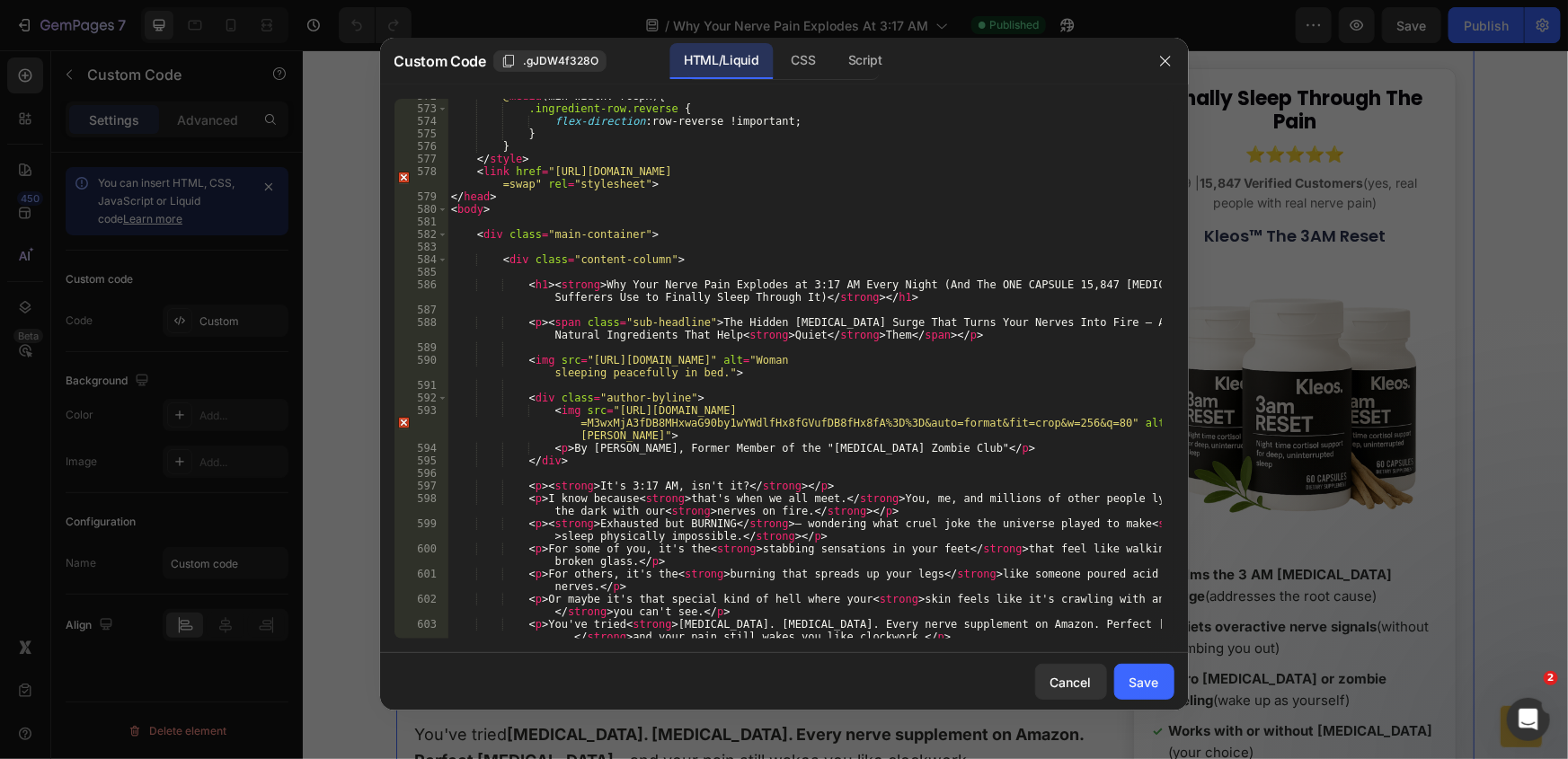
scroll to position [7193, 0]
click at [583, 451] on div "@ media (min-width: 768px) { .ingredient-row.reverse { flex-direction : row-rev…" at bounding box center [805, 379] width 714 height 578
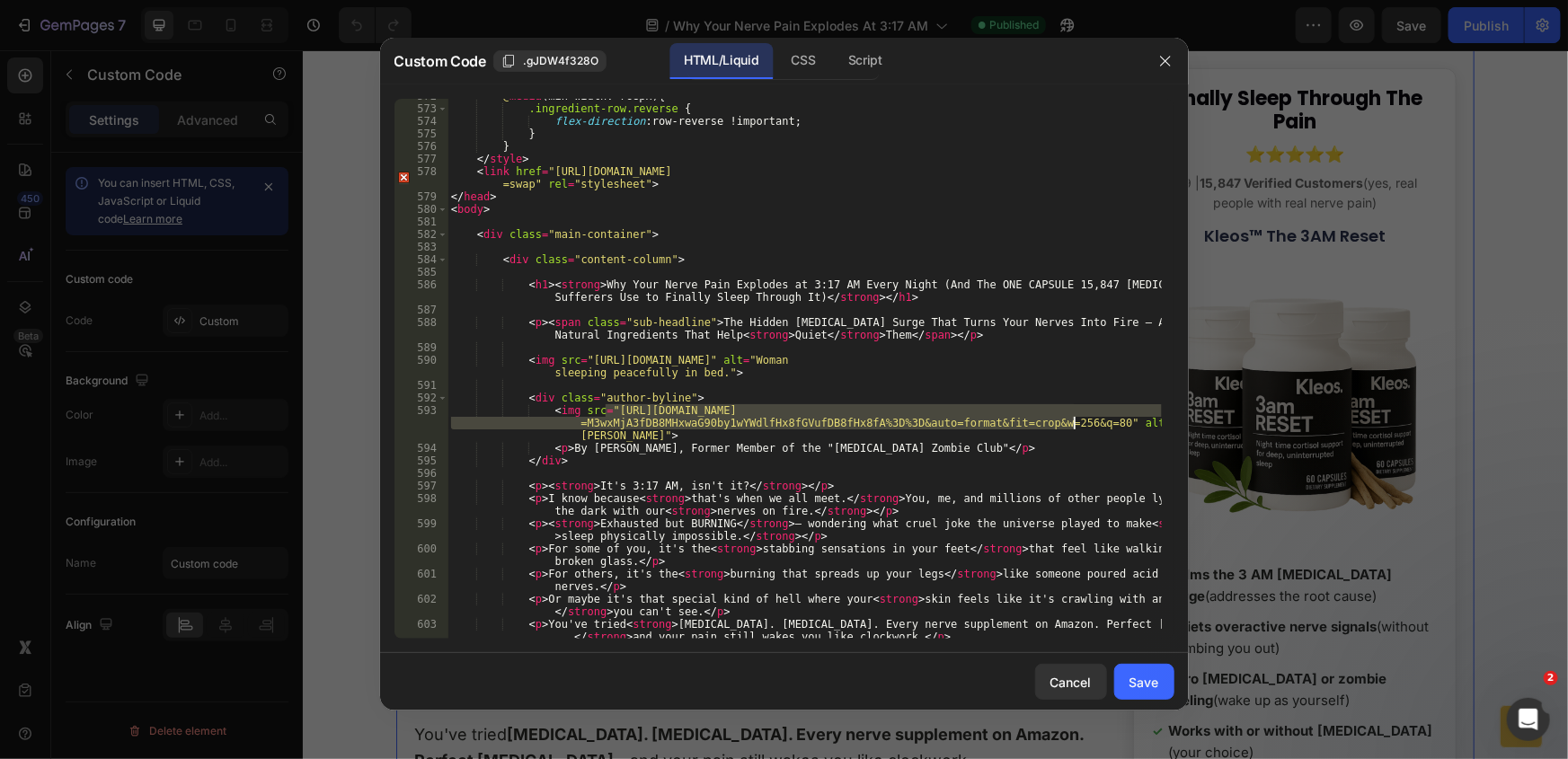
drag, startPoint x: 607, startPoint y: 411, endPoint x: 1071, endPoint y: 422, distance: 464.1
click at [1071, 422] on div "@ media (min-width: 768px) { .ingredient-row.reverse { flex-direction : row-rev…" at bounding box center [805, 379] width 714 height 578
paste textarea "cdn.shopify.com/s/files/1/0661/2677/4444/files/JENNIFER_HAYNES.png?v=1759120994"
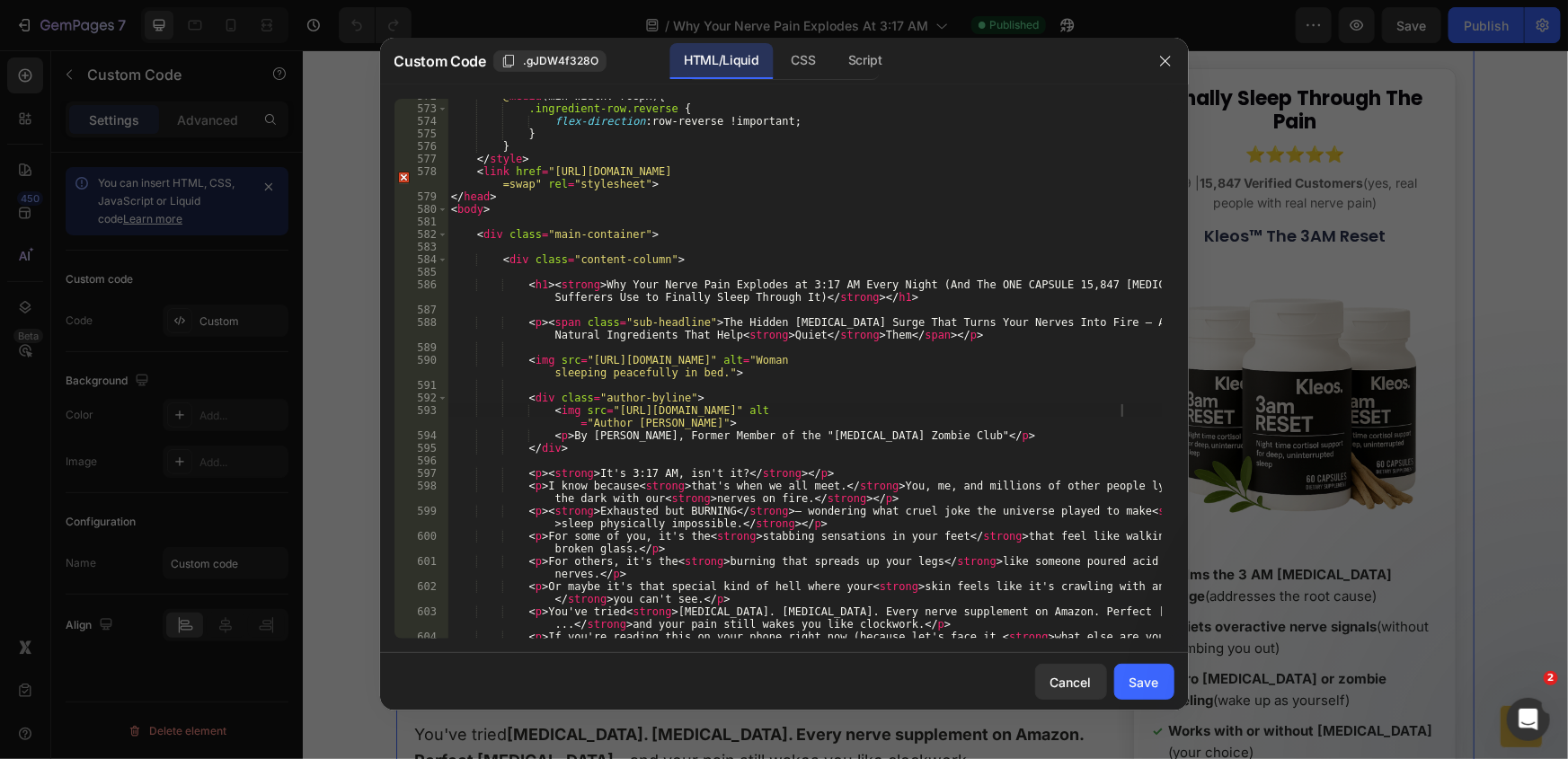
click at [620, 356] on div "@ media (min-width: 768px) { .ingredient-row.reverse { flex-direction : row-rev…" at bounding box center [805, 379] width 714 height 578
drag, startPoint x: 566, startPoint y: 437, endPoint x: 942, endPoint y: 437, distance: 376.0
click at [942, 437] on div "@ media (min-width: 768px) { .ingredient-row.reverse { flex-direction : row-rev…" at bounding box center [805, 379] width 714 height 578
paste textarea
click at [568, 438] on div "@ media (min-width: 768px) { .ingredient-row.reverse { flex-direction : row-rev…" at bounding box center [805, 379] width 714 height 578
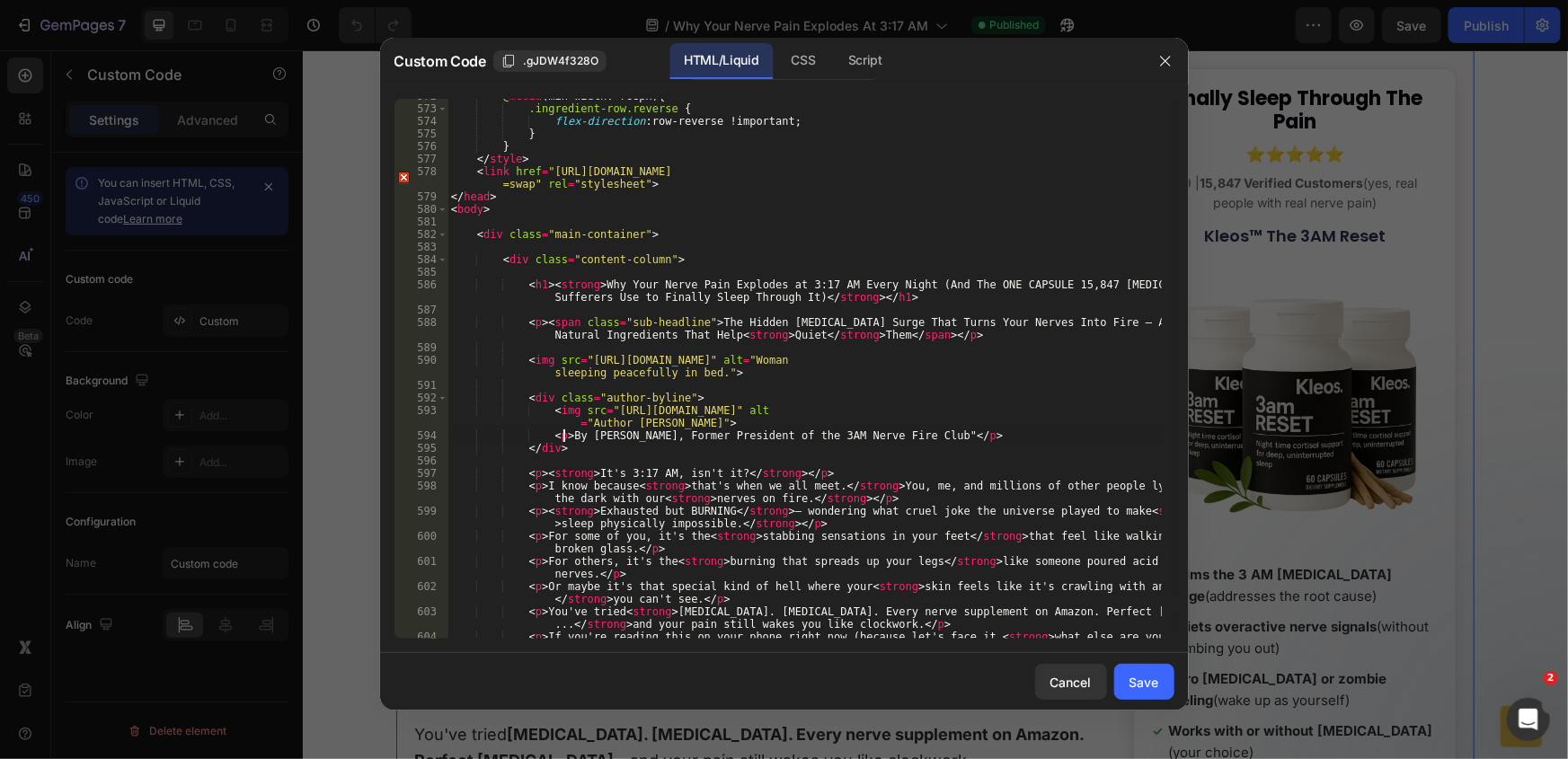
click at [934, 440] on div "@ media (min-width: 768px) { .ingredient-row.reverse { flex-direction : row-rev…" at bounding box center [805, 379] width 714 height 578
click at [742, 426] on div "@ media (min-width: 768px) { .ingredient-row.reverse { flex-direction : row-rev…" at bounding box center [805, 379] width 714 height 578
type textarea "<img src="https://cdn.shopify.com/s/files/1/0661/2677/4444/files/JENNIFER_HAYNE…"
click at [1151, 684] on div "Save" at bounding box center [1145, 682] width 30 height 19
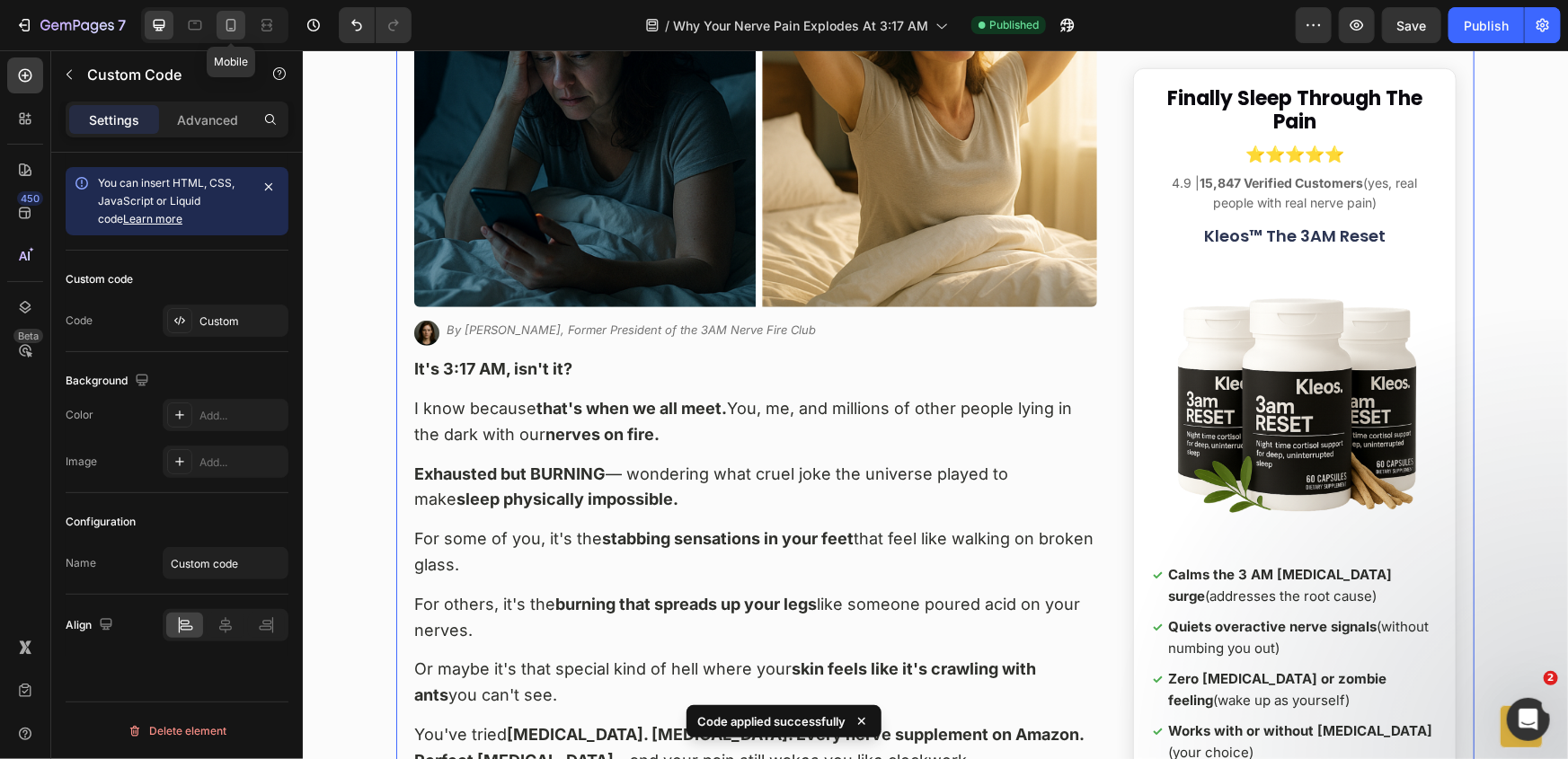
click at [227, 29] on icon at bounding box center [230, 24] width 18 height 18
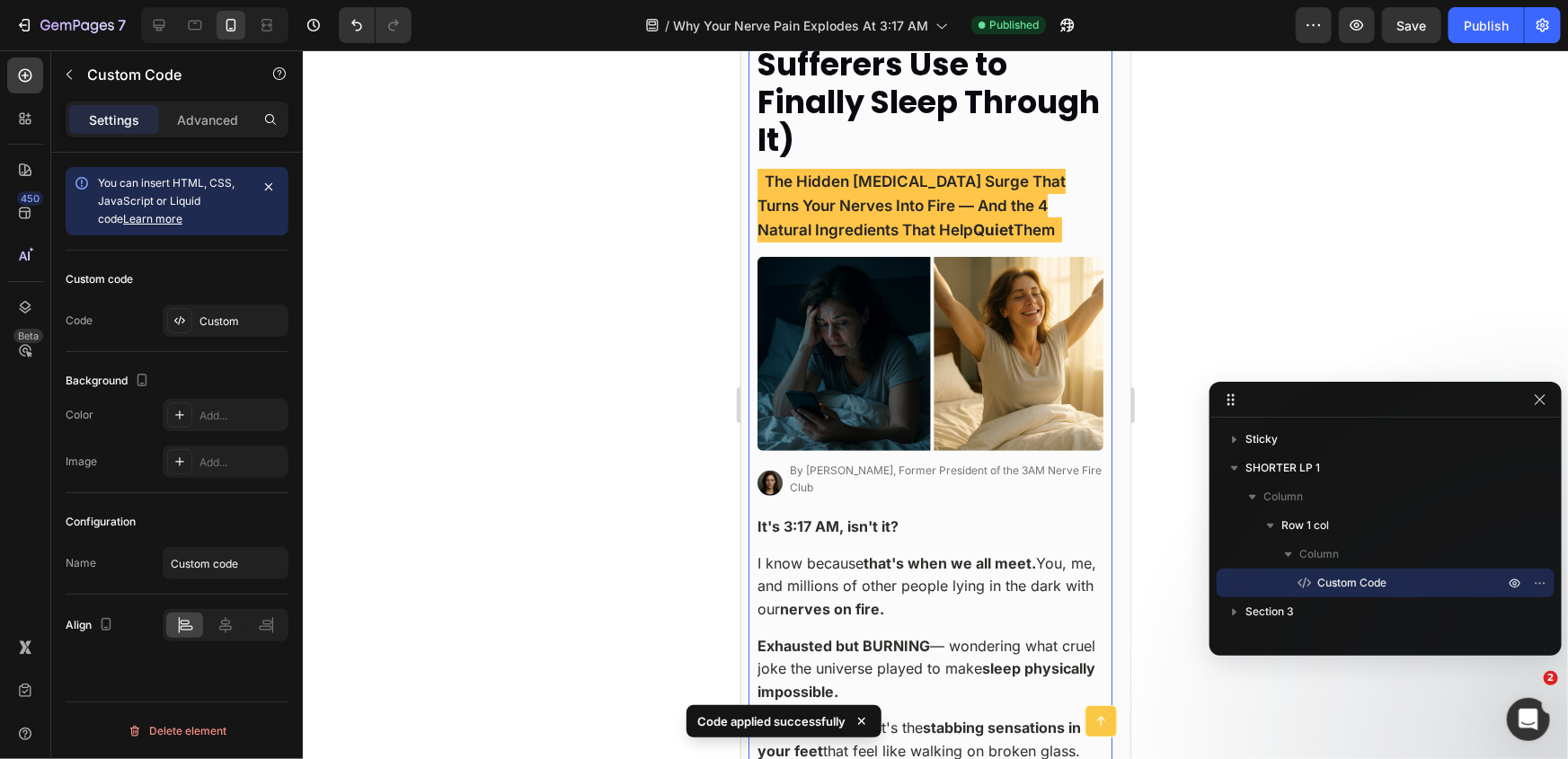
scroll to position [245, 0]
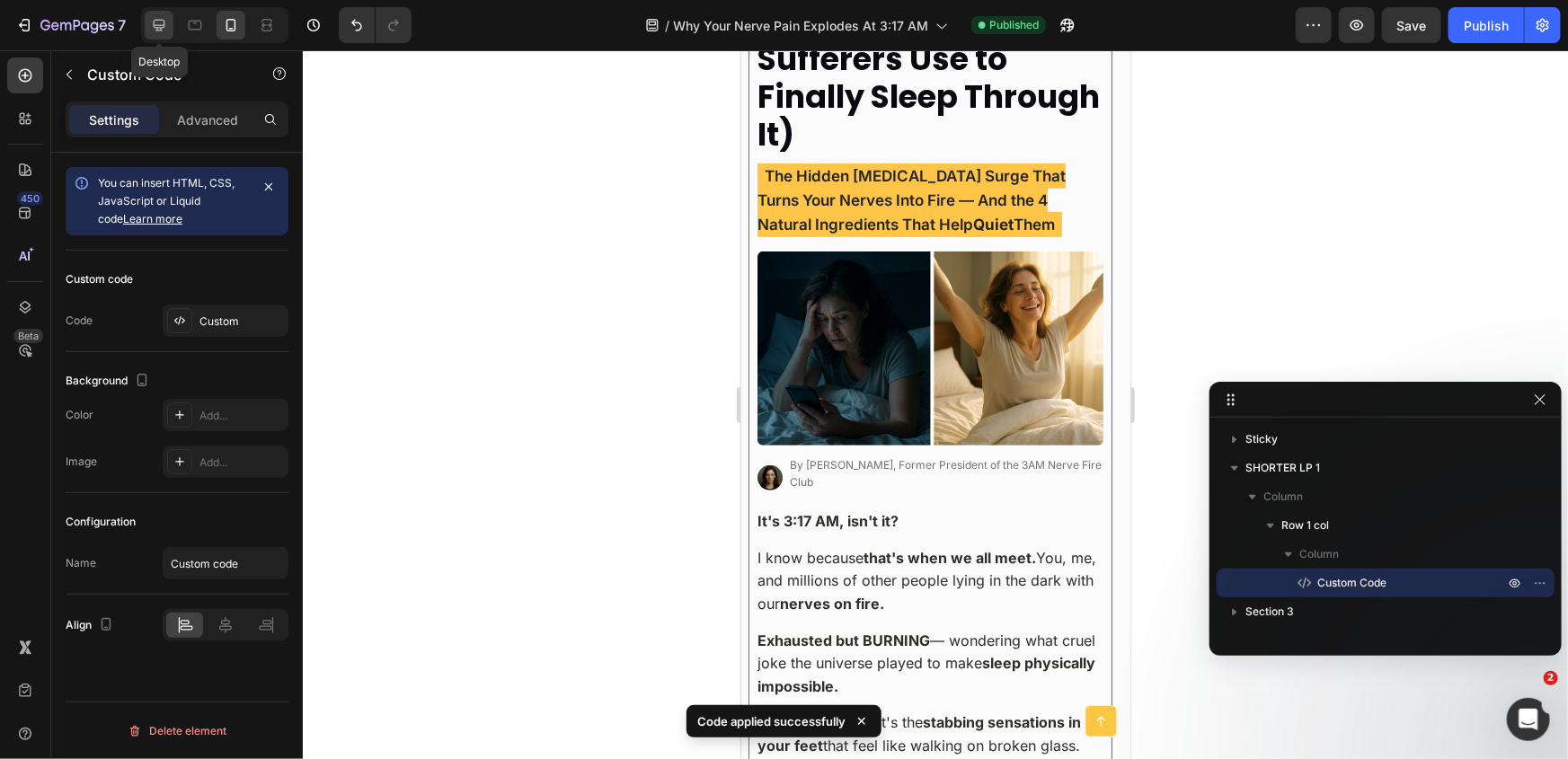
click at [152, 26] on icon at bounding box center [159, 24] width 18 height 18
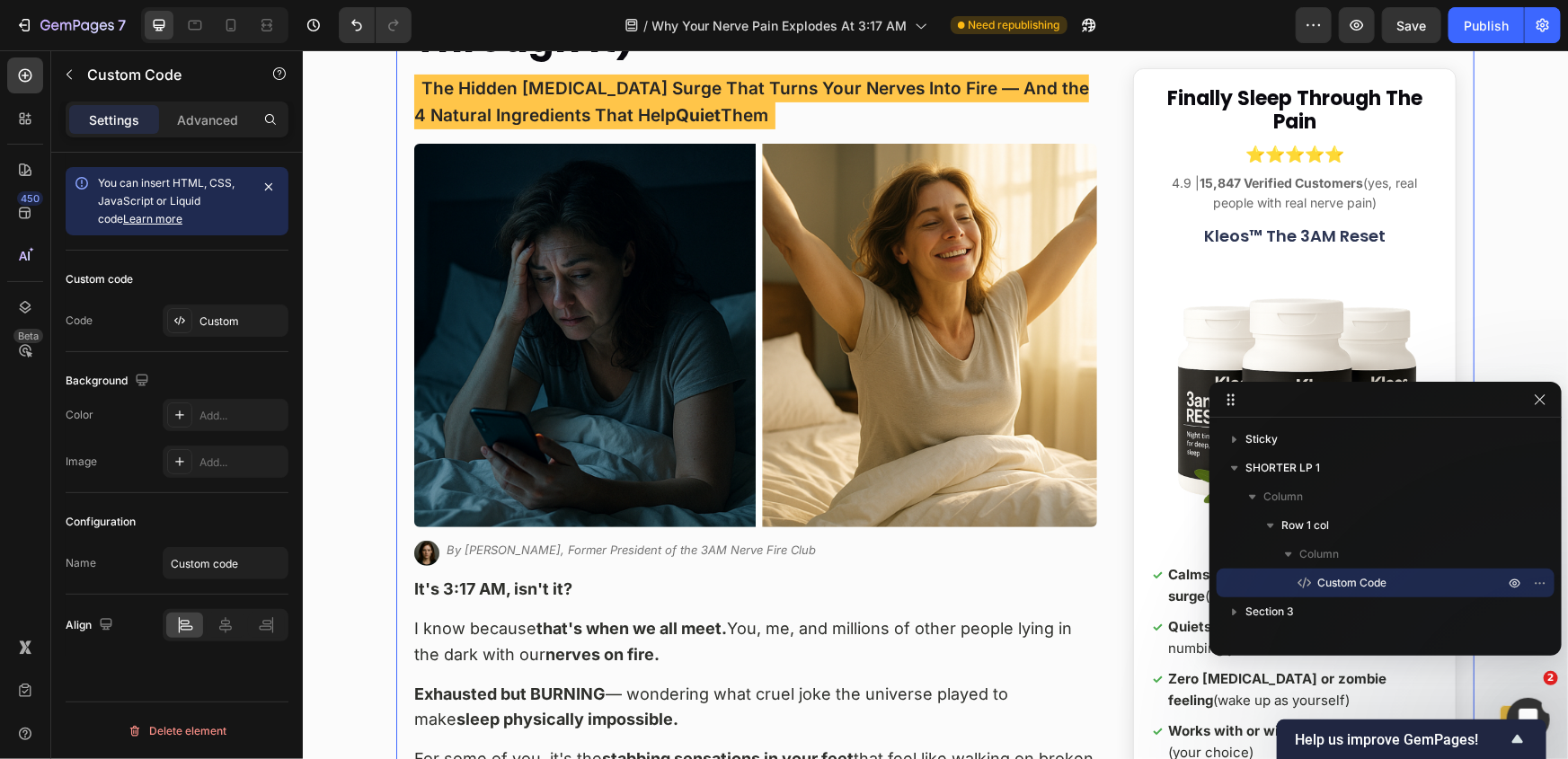
scroll to position [408, 0]
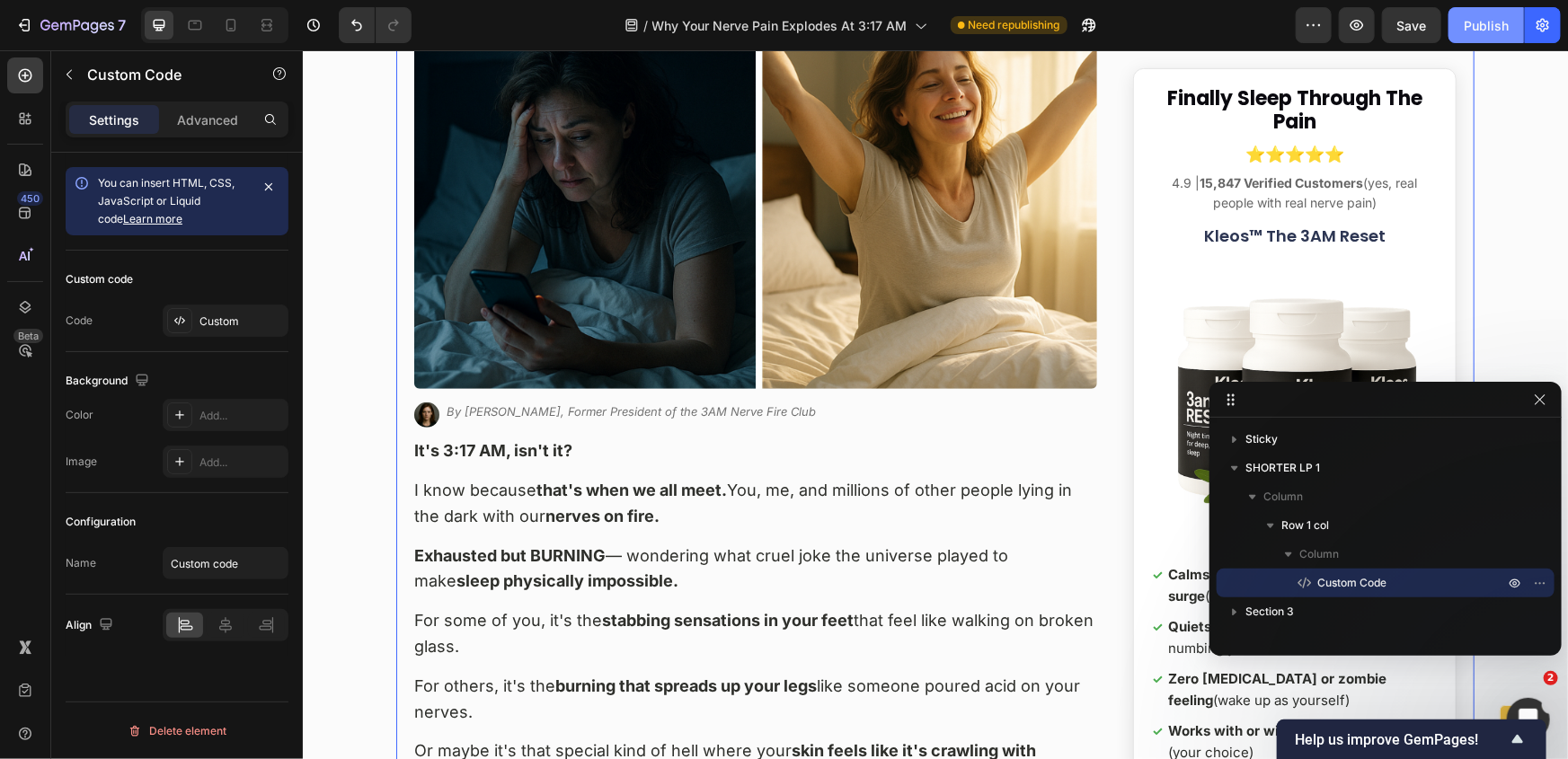
click at [1459, 37] on button "Publish" at bounding box center [1486, 25] width 76 height 36
click at [235, 21] on icon at bounding box center [230, 24] width 18 height 18
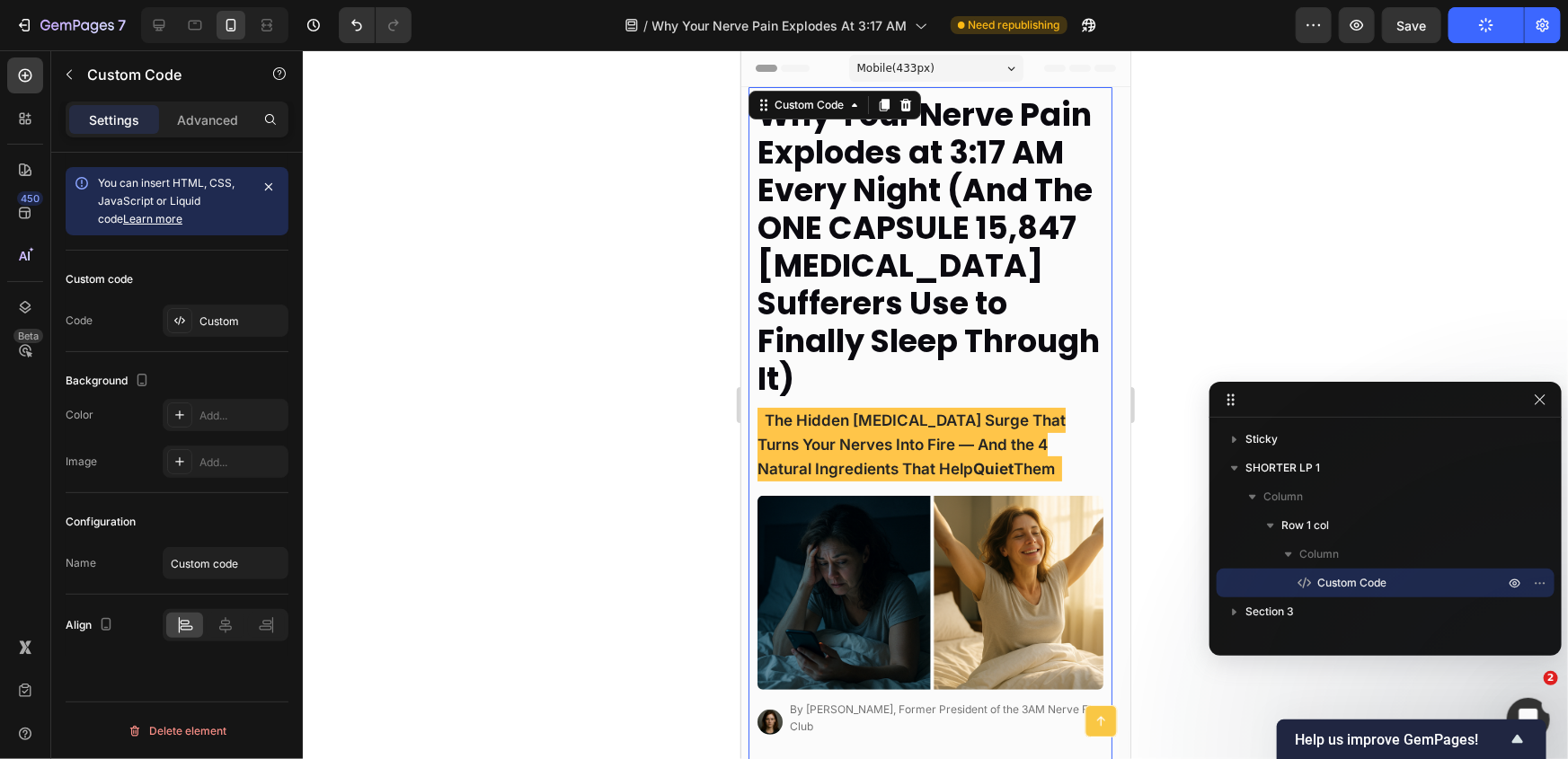
click at [472, 260] on div at bounding box center [935, 405] width 1265 height 709
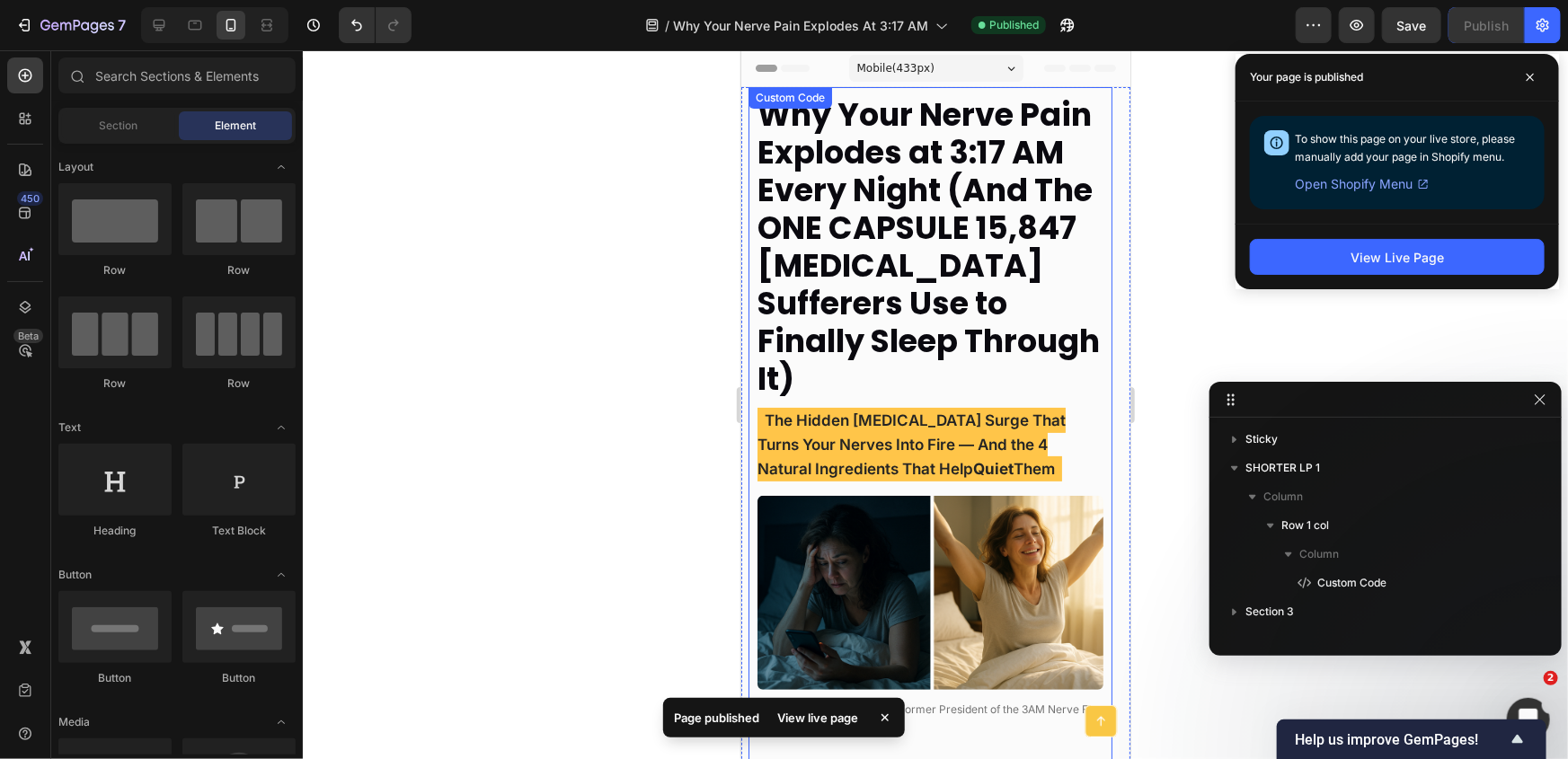
click at [865, 278] on strong "Why Your Nerve Pain Explodes at 3:17 AM Every Night (And The ONE CAPSULE 15,847…" at bounding box center [928, 246] width 342 height 308
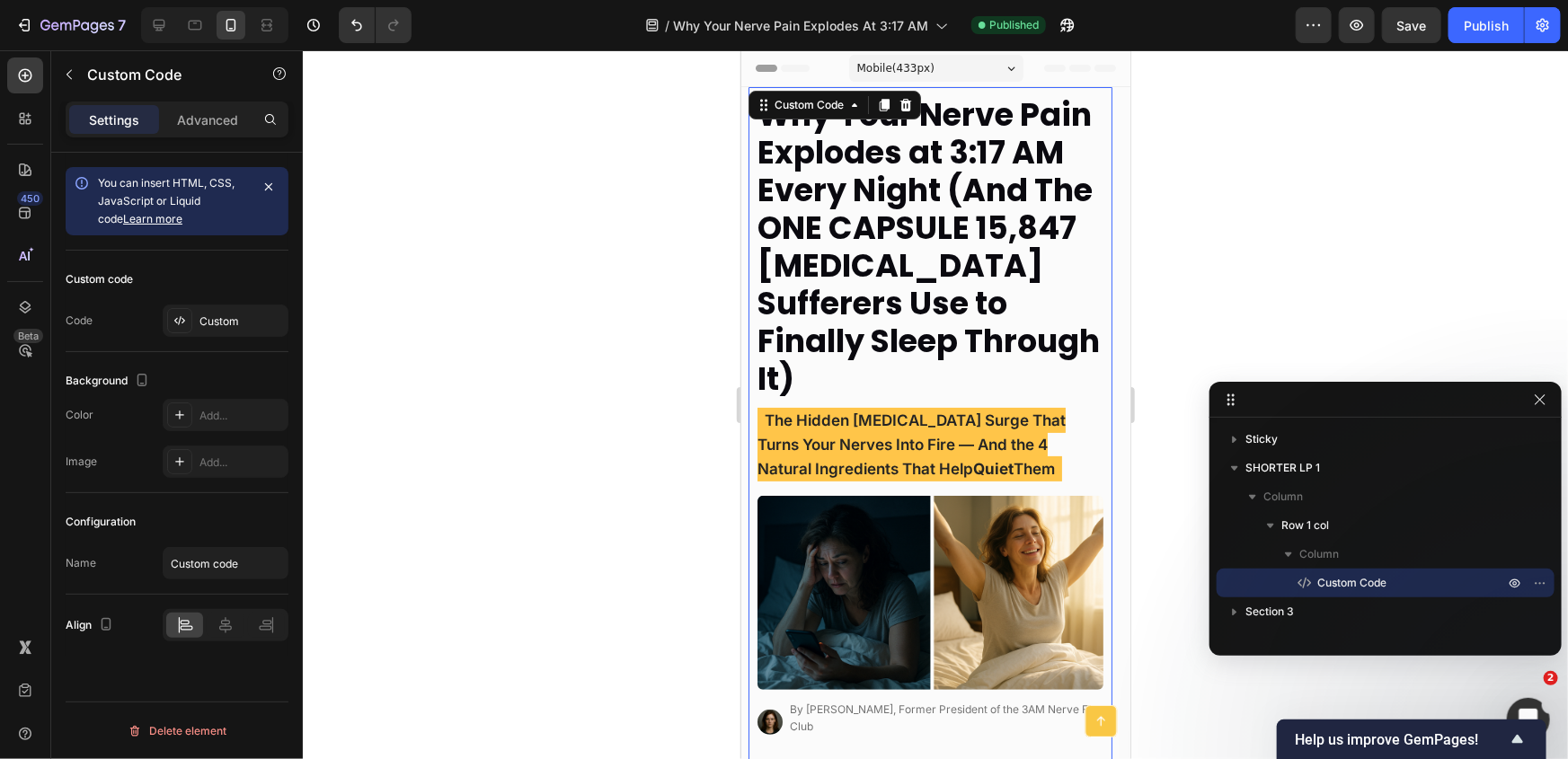
click at [505, 338] on div at bounding box center [935, 405] width 1265 height 709
click at [906, 246] on strong "Why Your Nerve Pain Explodes at 3:17 AM Every Night (And The ONE CAPSULE 15,847…" at bounding box center [928, 246] width 342 height 308
click at [219, 325] on div "Custom" at bounding box center [241, 322] width 84 height 16
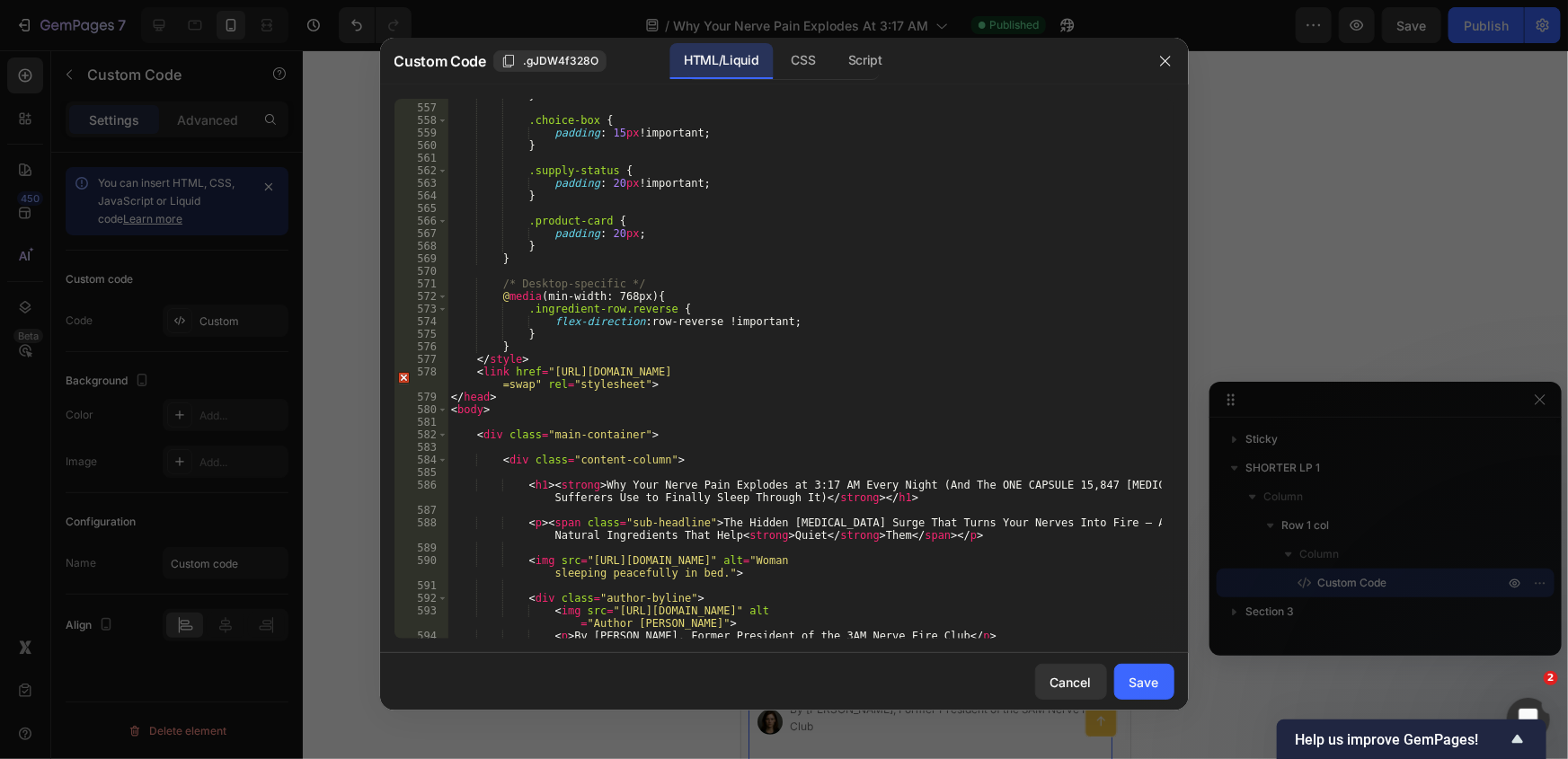
scroll to position [7091, 0]
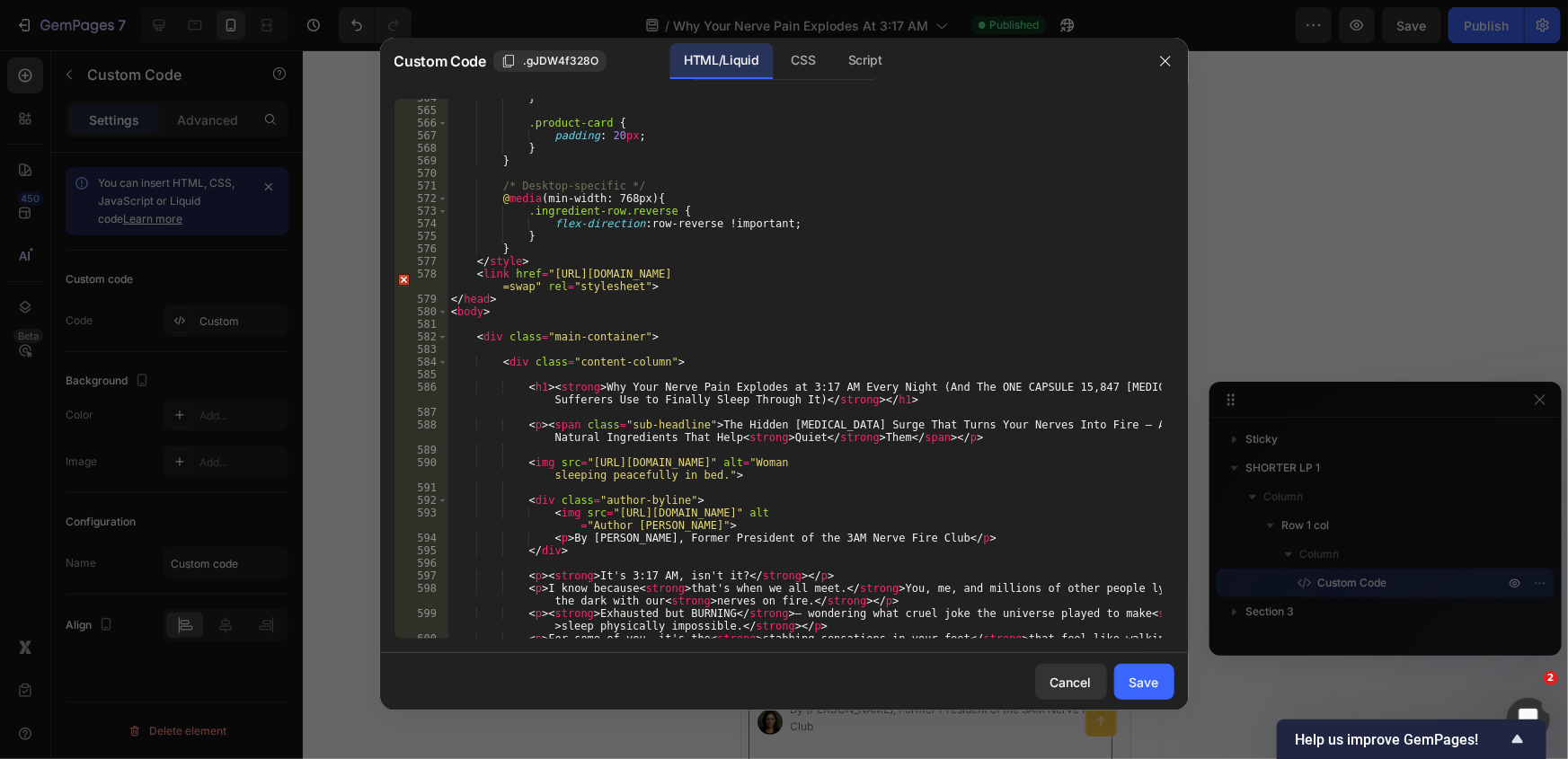
type textarea "<h1><strong>Why Your Nerve Pain Explodes at 3:17 AM Every Night (And The ONE CA…"
drag, startPoint x: 592, startPoint y: 390, endPoint x: 794, endPoint y: 404, distance: 202.5
click at [794, 404] on div "} .product-card { padding : 20 px ; } } /* Desktop-specific */ @ media (min-wid…" at bounding box center [805, 380] width 714 height 578
click at [774, 408] on div "} .product-card { padding : 20 px ; } } /* Desktop-specific */ @ media (min-wid…" at bounding box center [805, 380] width 714 height 578
drag, startPoint x: 593, startPoint y: 386, endPoint x: 793, endPoint y: 405, distance: 200.9
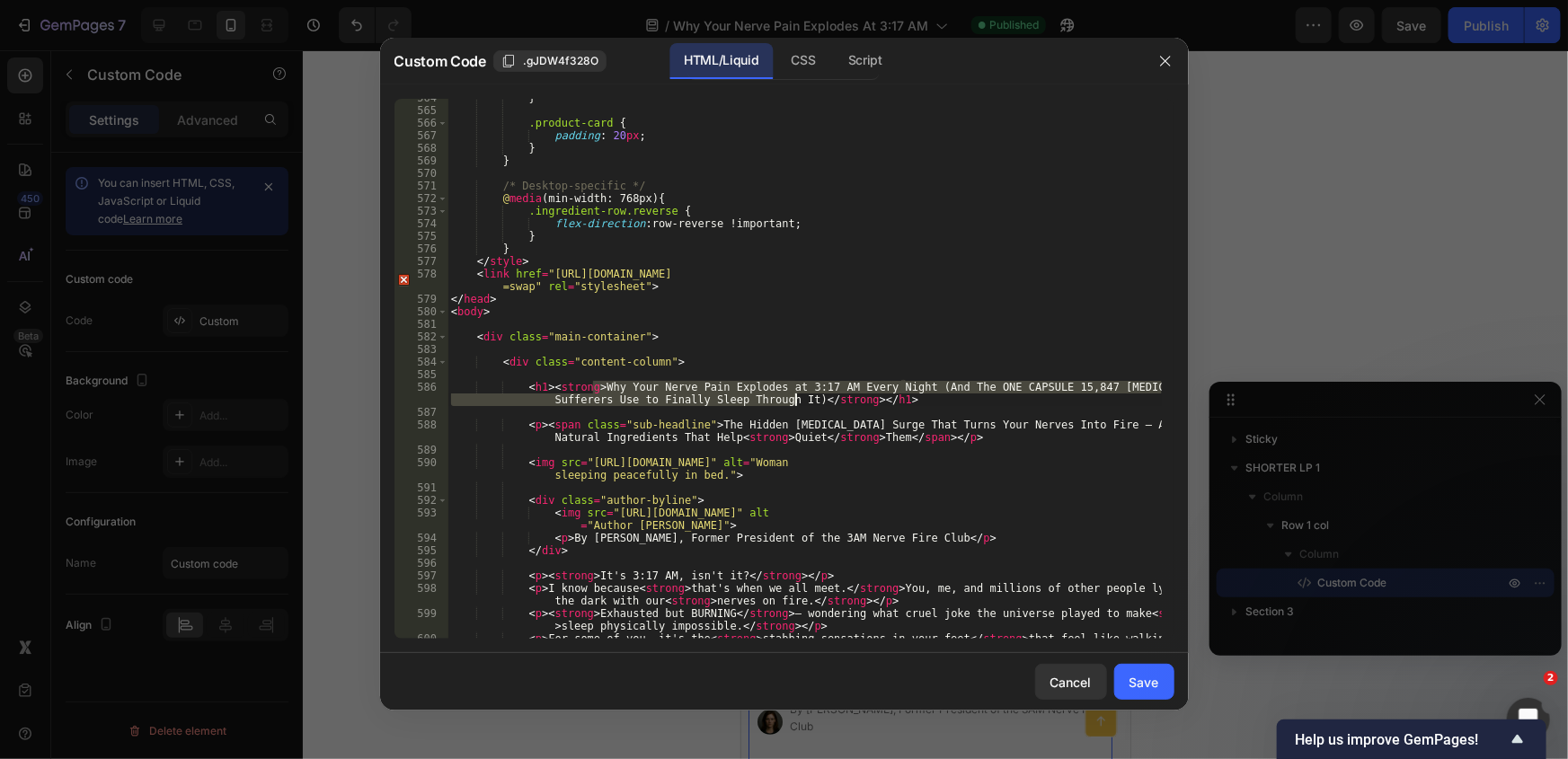
click at [793, 405] on div "} .product-card { padding : 20 px ; } } /* Desktop-specific */ @ media (min-wid…" at bounding box center [805, 380] width 714 height 578
paste textarea "s Explode at 3:17 AM (And How 15,847 Pain Sufferers"
type textarea "<h1><strong>Why Your Nerves Explode at 3:17 AM (And How 15,847 Pain Sufferers F…"
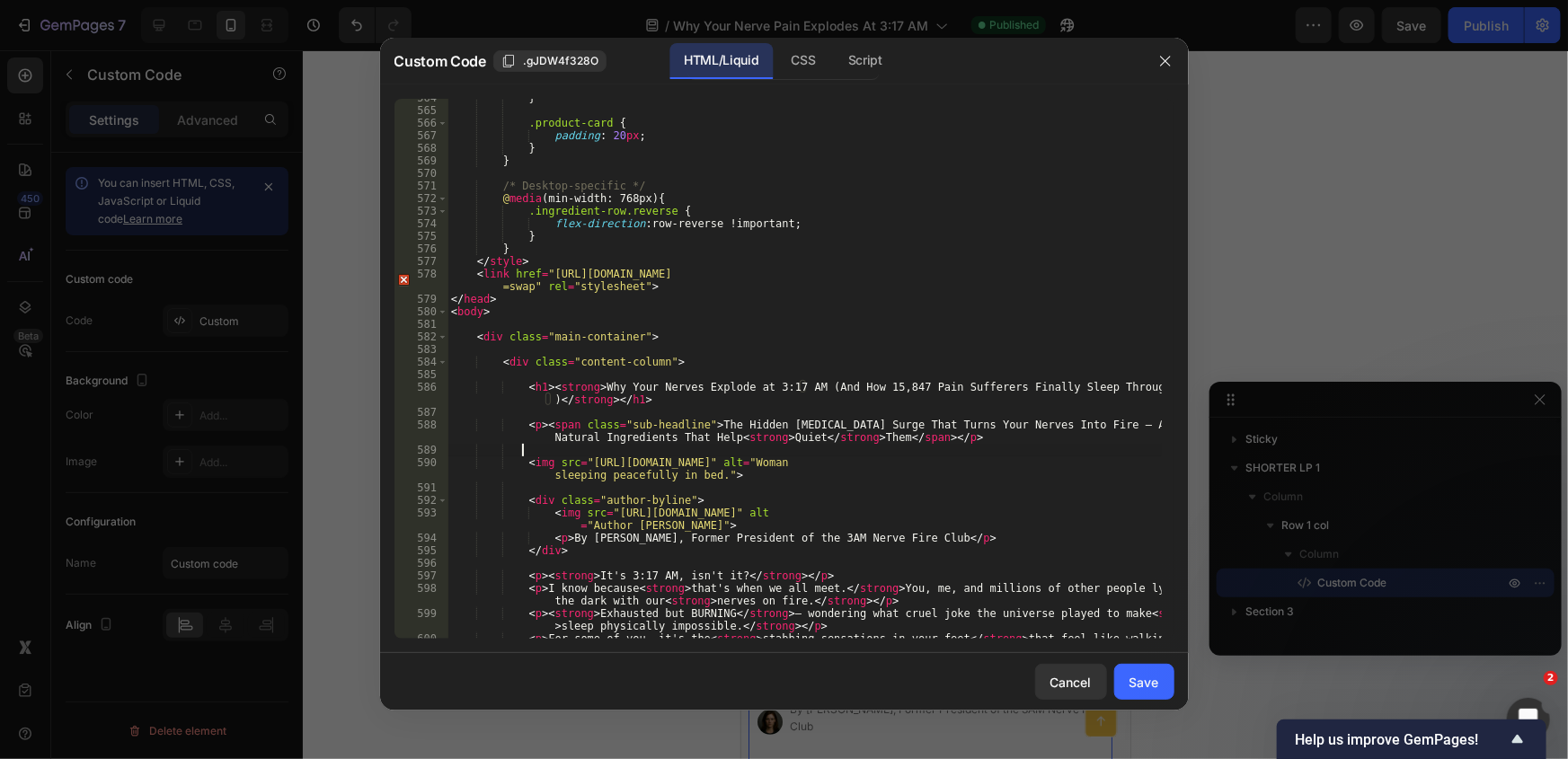
click at [675, 445] on div "} .product-card { padding : 20 px ; } } /* Desktop-specific */ @ media (min-wid…" at bounding box center [805, 380] width 714 height 578
click at [1147, 666] on button "Save" at bounding box center [1144, 682] width 60 height 36
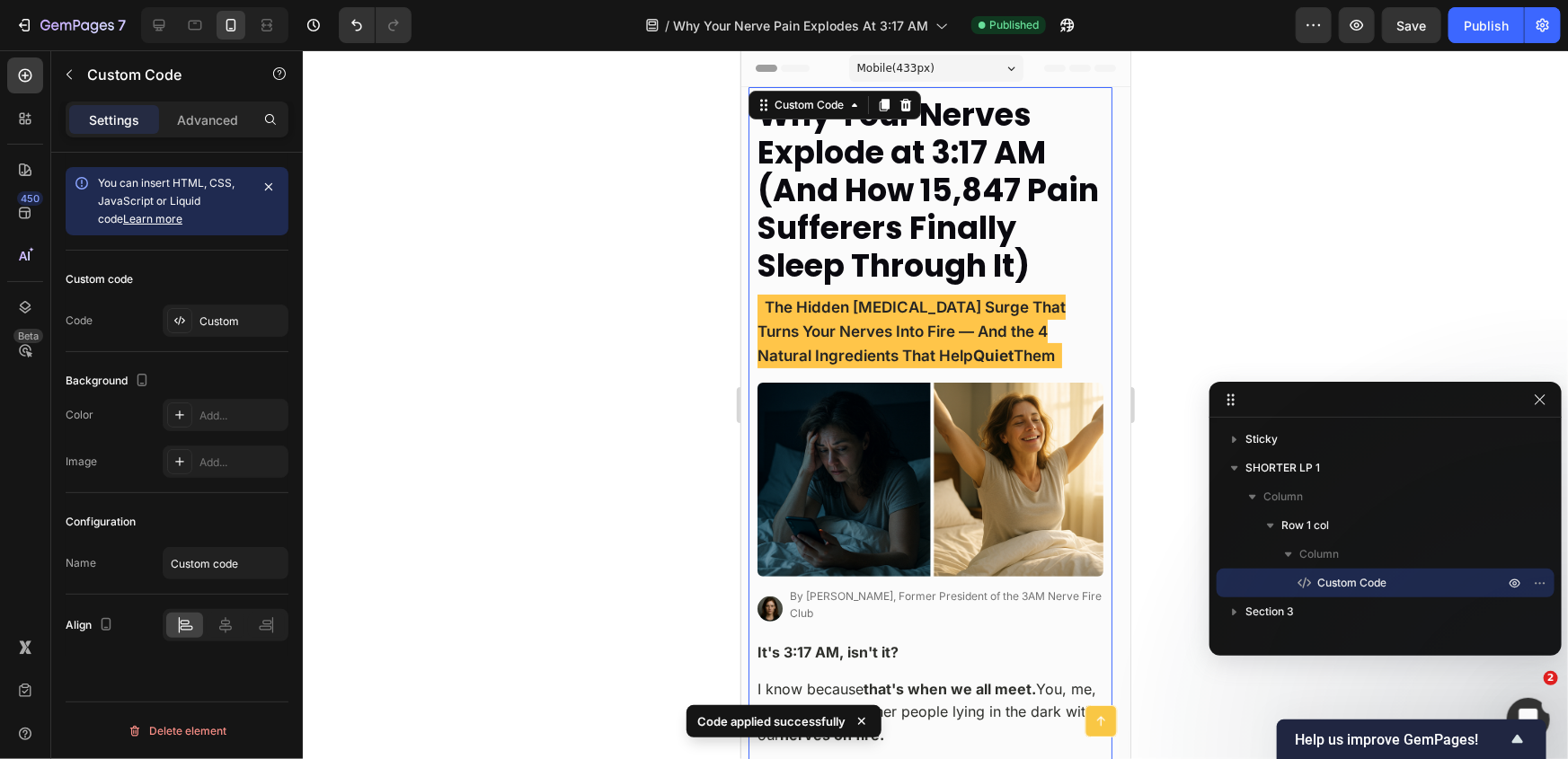
click at [545, 306] on div at bounding box center [935, 405] width 1265 height 709
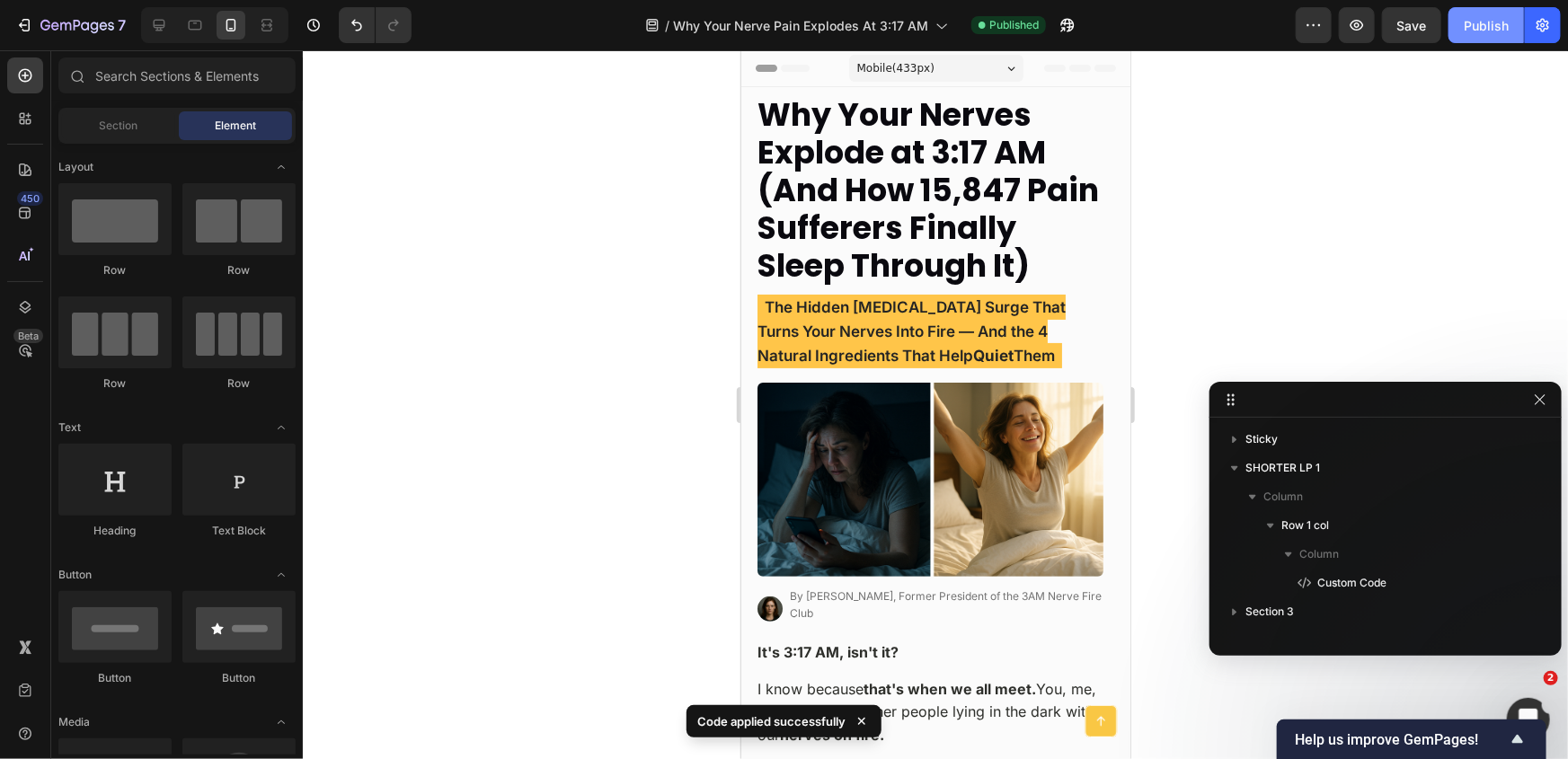
click at [1479, 30] on div "Publish" at bounding box center [1486, 25] width 45 height 19
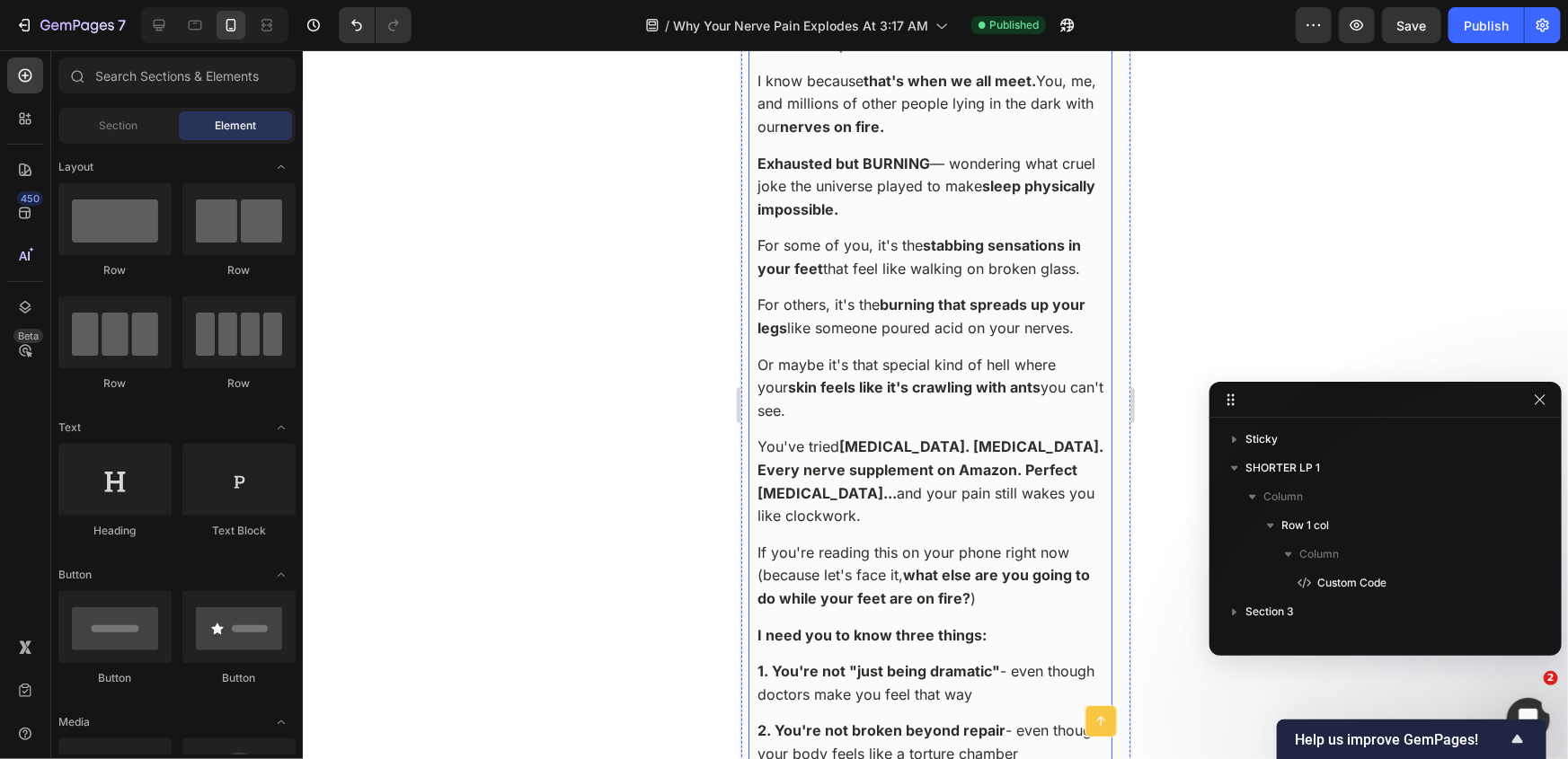
scroll to position [653, 0]
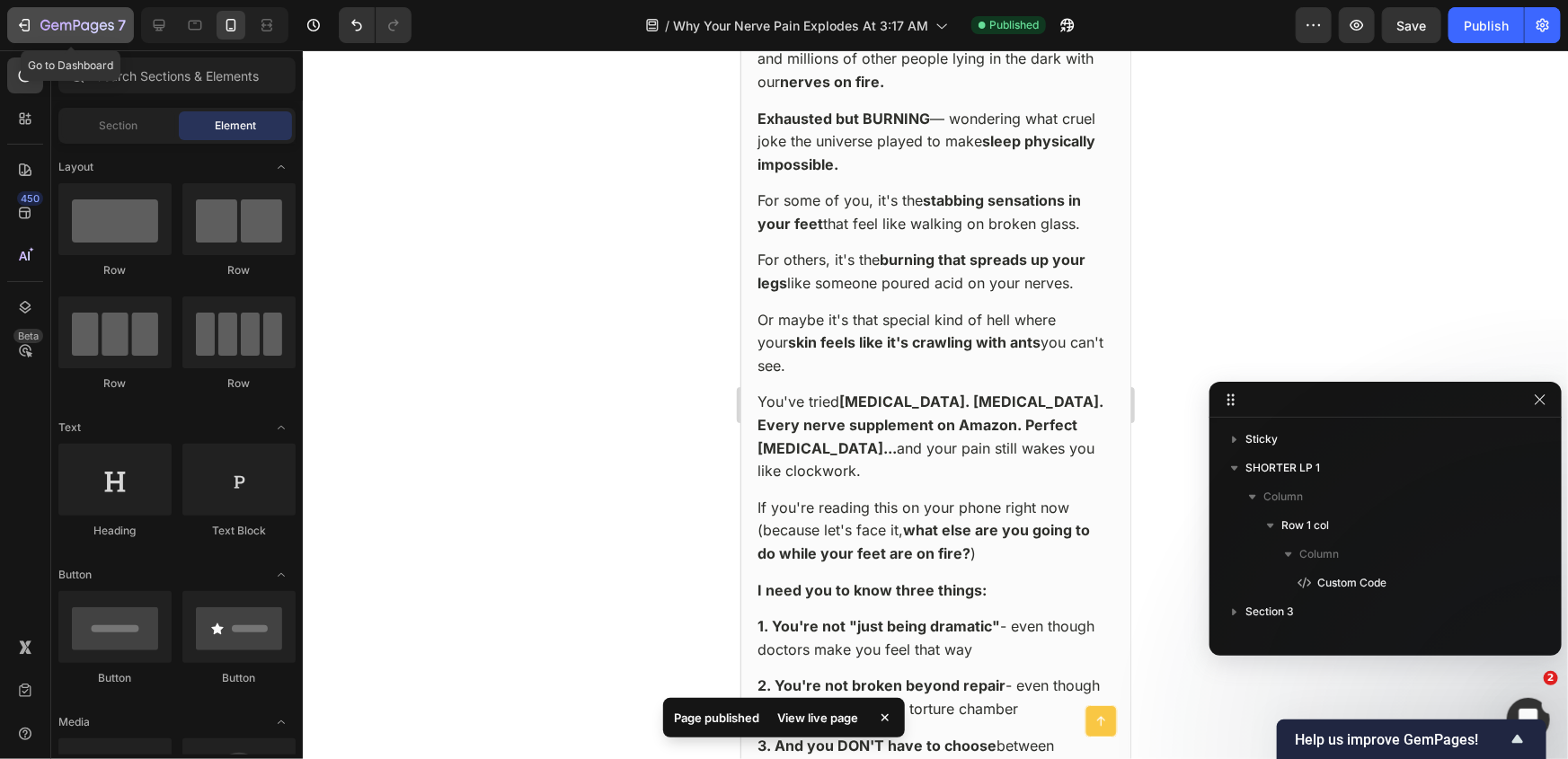
click at [88, 31] on icon "button" at bounding box center [77, 26] width 74 height 15
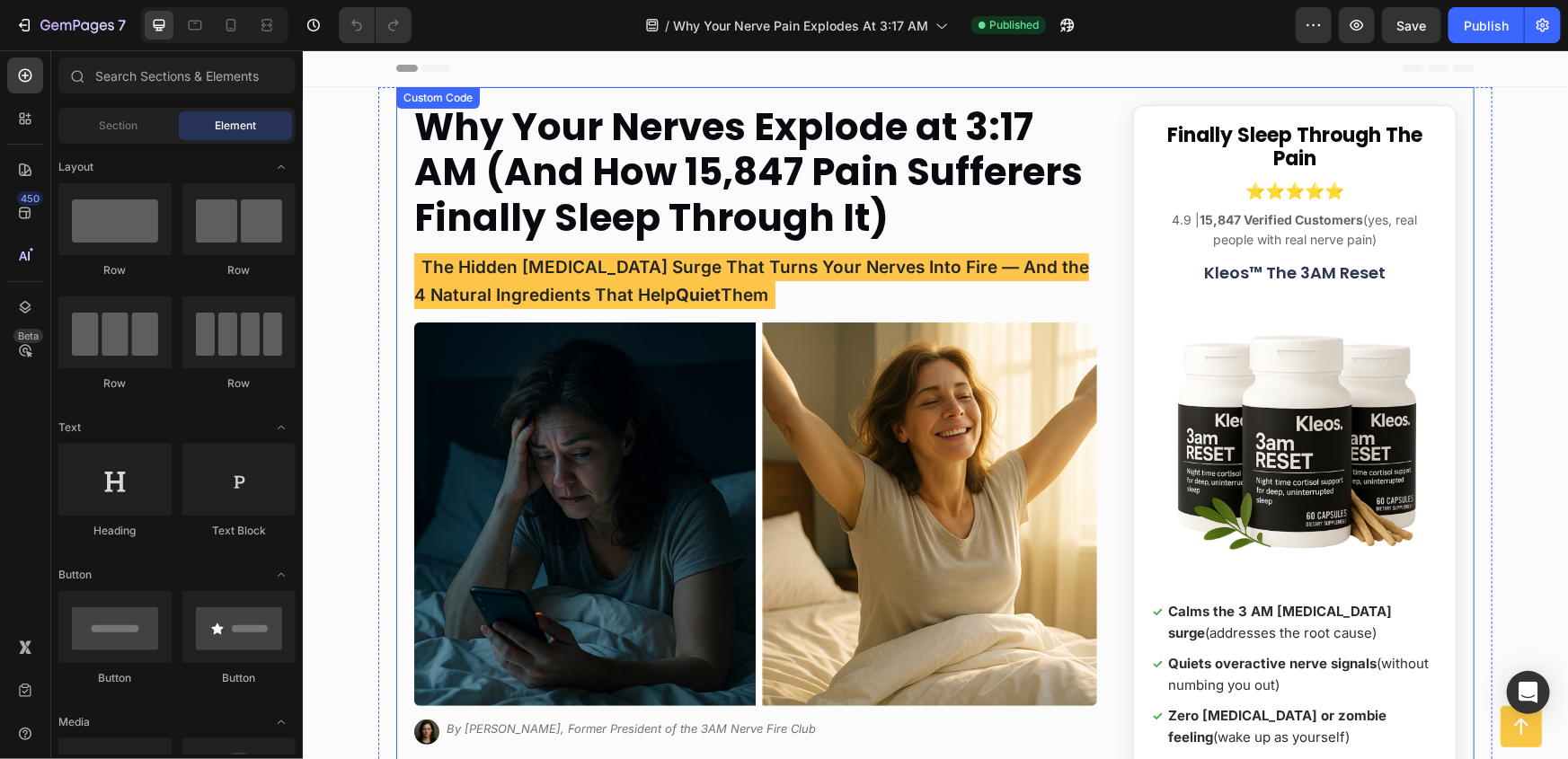
click at [854, 202] on strong "Why Your Nerves Explode at 3:17 AM (And How 15,847 Pain Sufferers Finally Sleep…" at bounding box center [747, 172] width 668 height 144
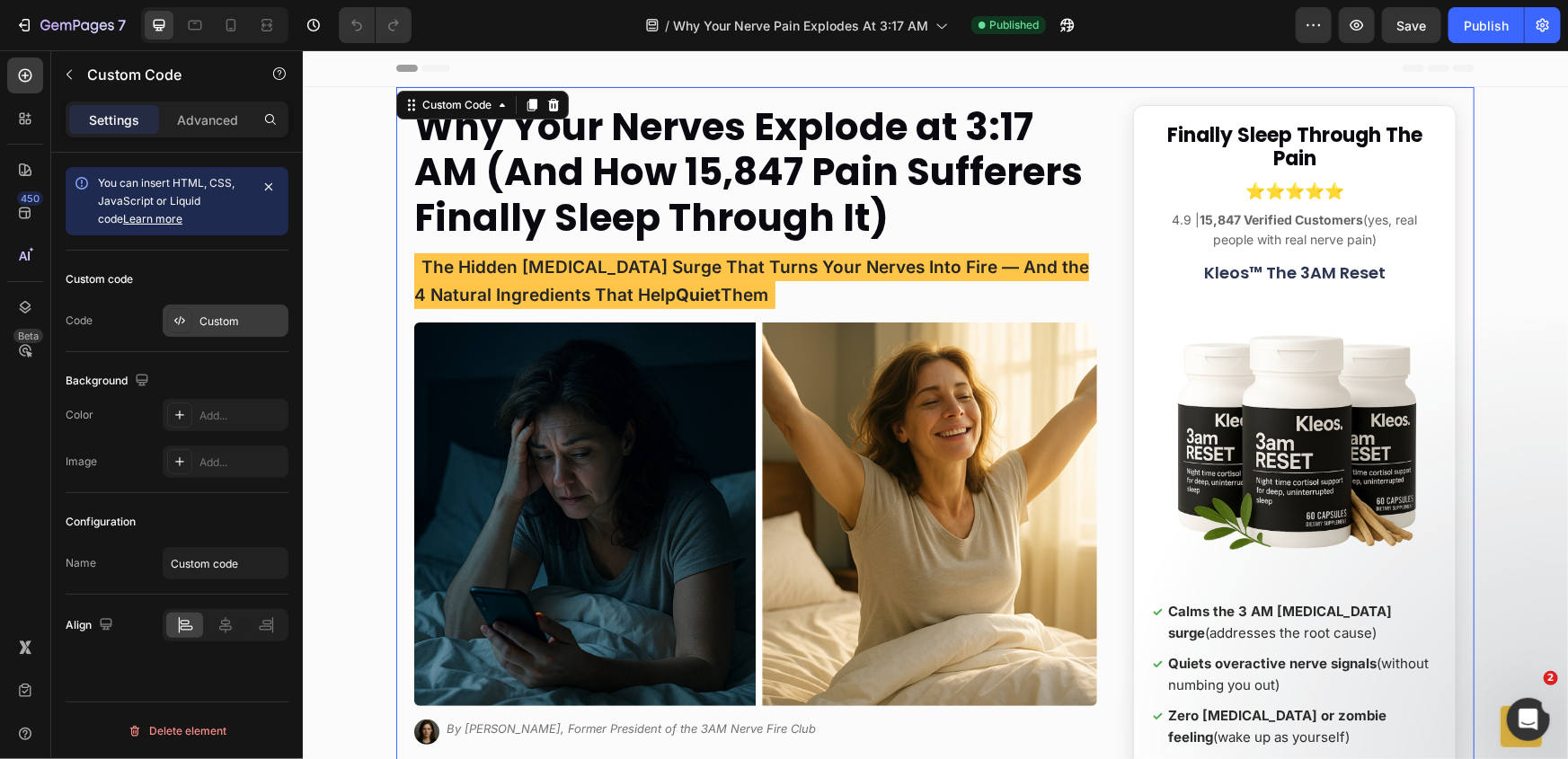
click at [236, 311] on div "Custom" at bounding box center [225, 321] width 126 height 33
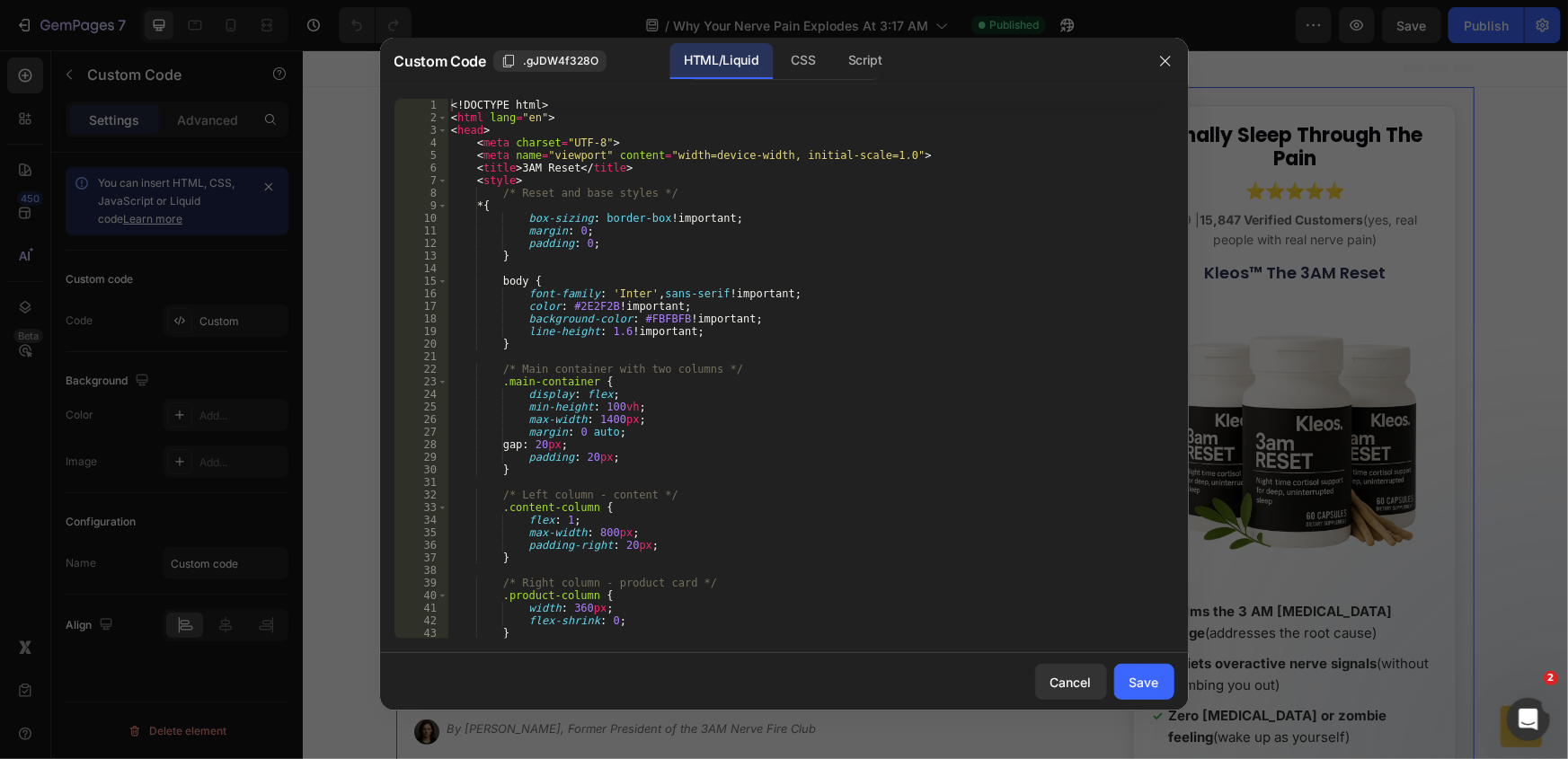
type textarea "min-height: 100vh;"
click at [782, 402] on div "<! DOCTYPE html > < html lang = "en" > < head > < meta charset = "UTF-8" > < me…" at bounding box center [805, 381] width 714 height 566
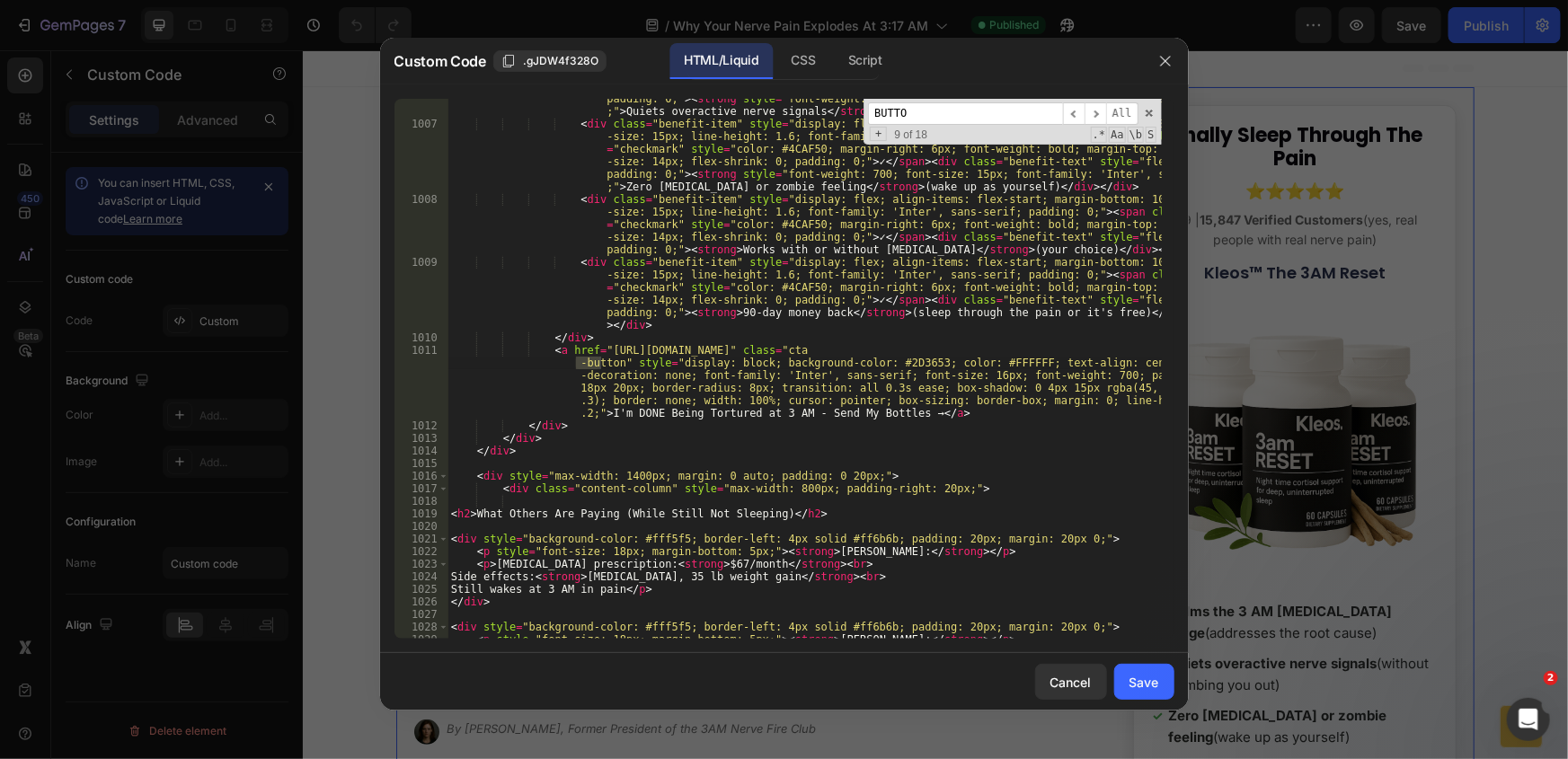
scroll to position [15734, 0]
type input "BUTTON"
click at [1096, 117] on span "​" at bounding box center [1095, 114] width 21 height 22
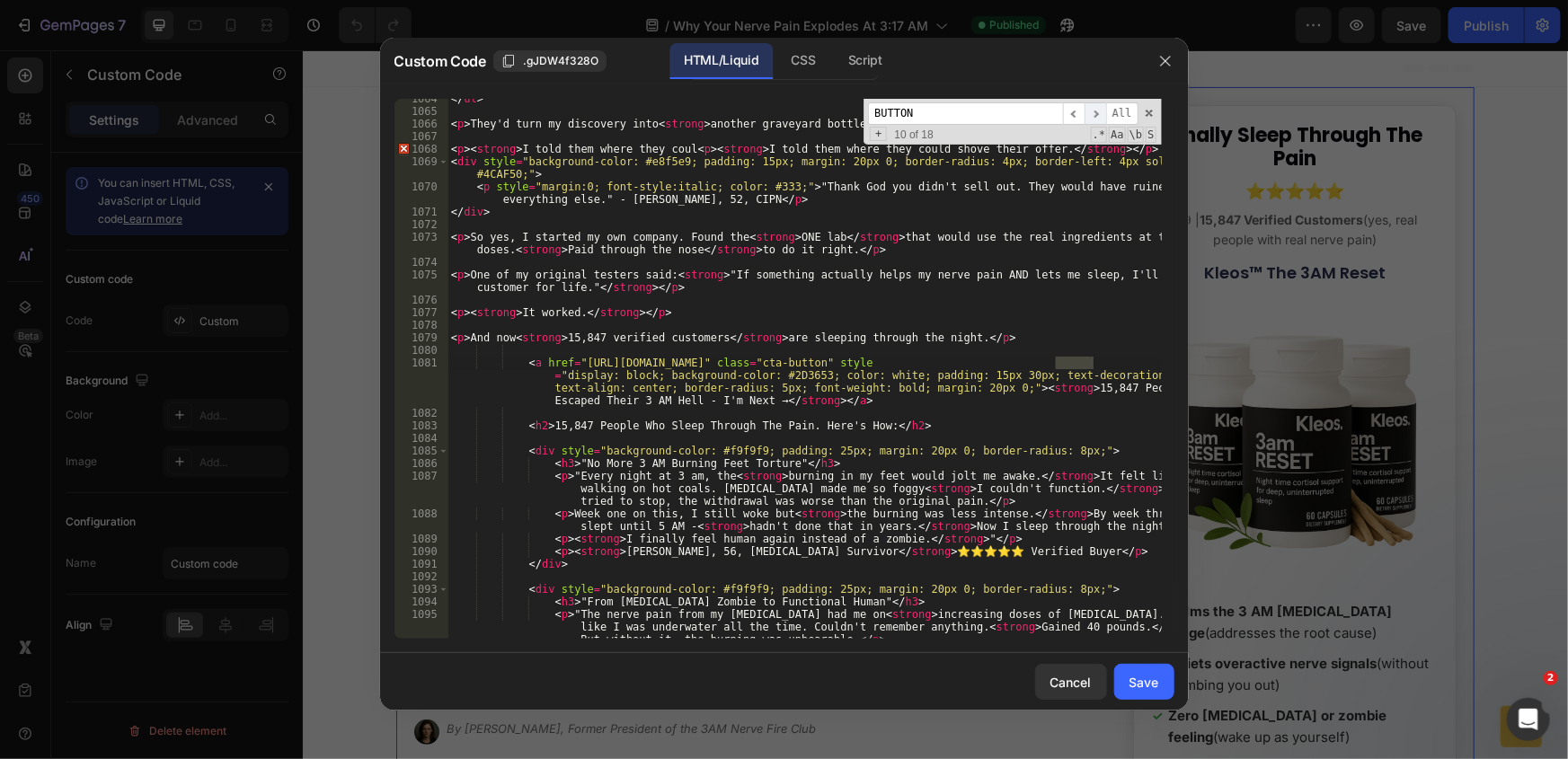
click at [1096, 117] on span "​" at bounding box center [1095, 114] width 21 height 22
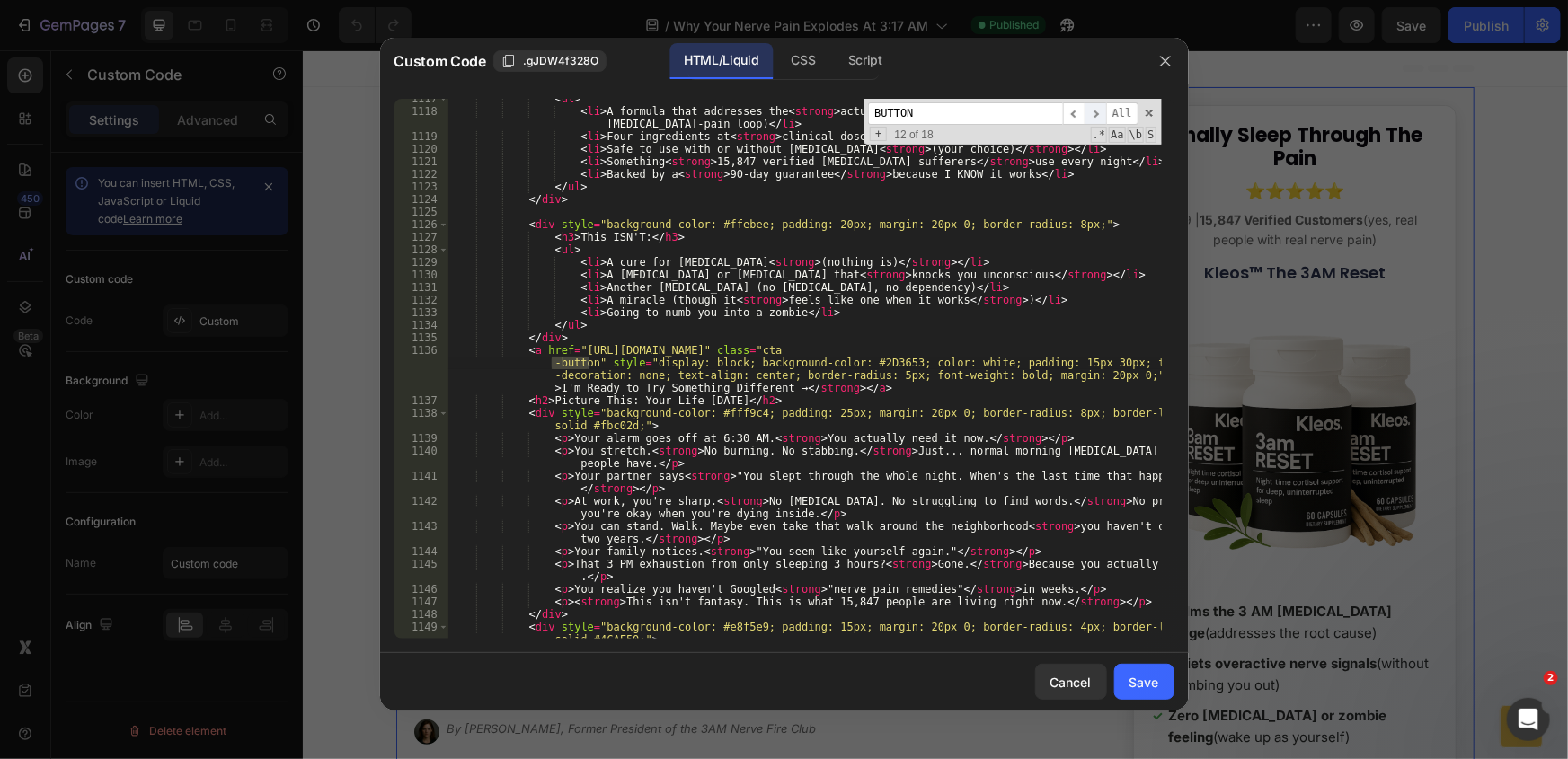
click at [1096, 117] on span "​" at bounding box center [1095, 114] width 21 height 22
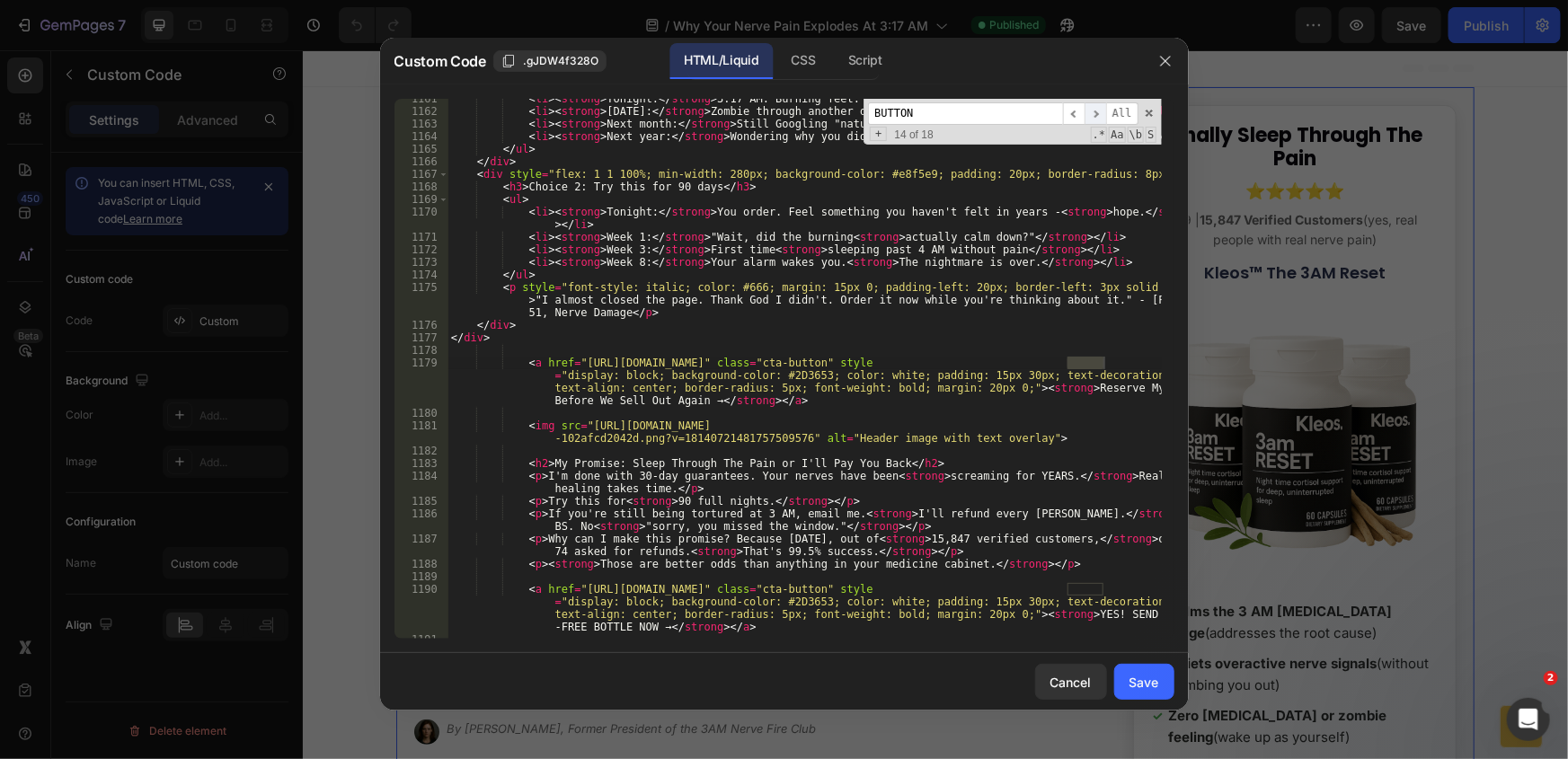
click at [1096, 117] on span "​" at bounding box center [1095, 114] width 21 height 22
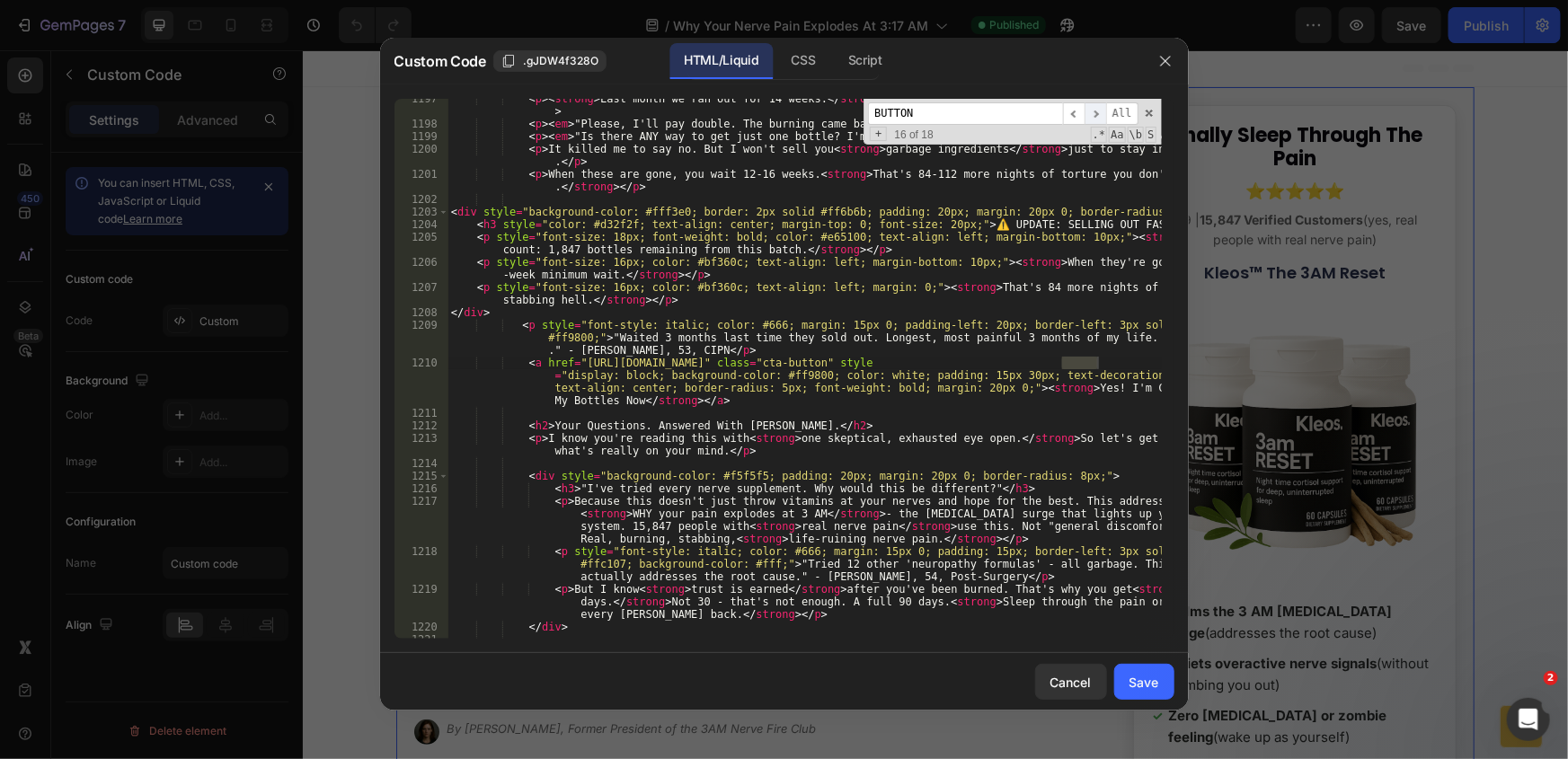
click at [1096, 117] on span "​" at bounding box center [1095, 114] width 21 height 22
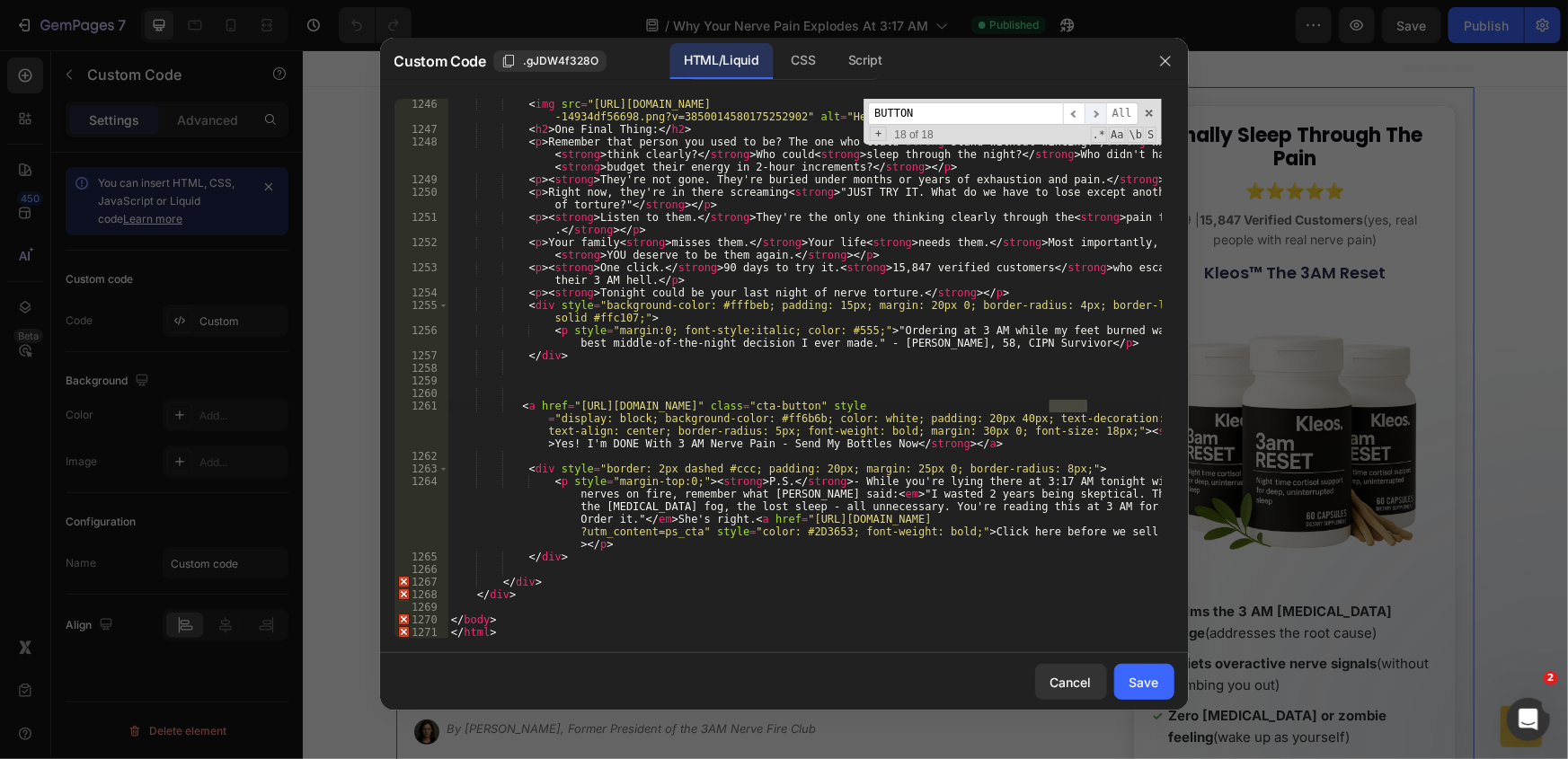
click at [1096, 117] on span "​" at bounding box center [1095, 114] width 21 height 22
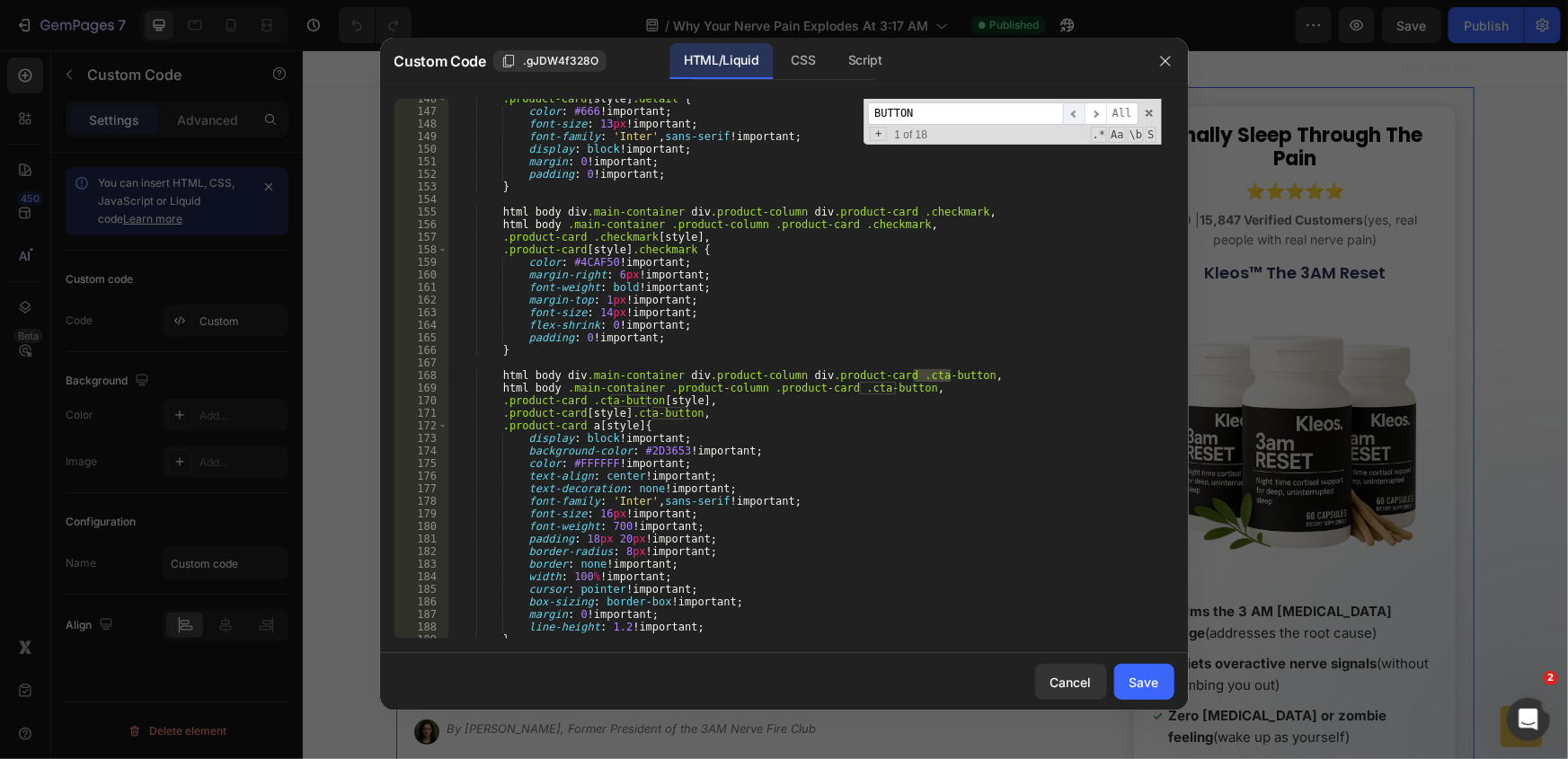
click at [1080, 117] on span "​" at bounding box center [1073, 114] width 21 height 22
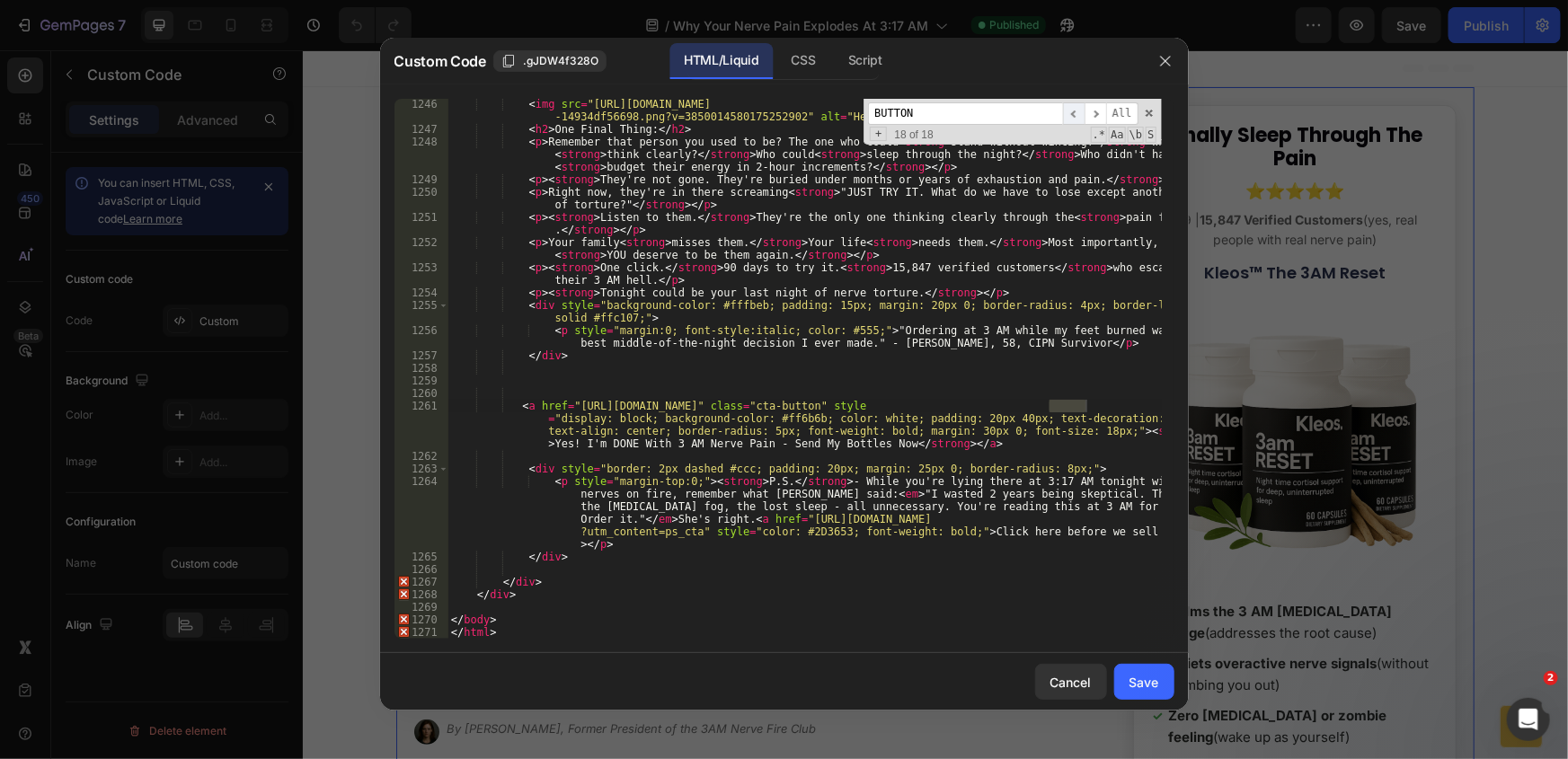
scroll to position [20246, 0]
drag, startPoint x: 796, startPoint y: 520, endPoint x: 1090, endPoint y: 525, distance: 294.0
click at [1090, 525] on div "< img src = "https://officialkleos.com/cdn/shop/files/gempages_5698244208146525…" at bounding box center [805, 387] width 714 height 578
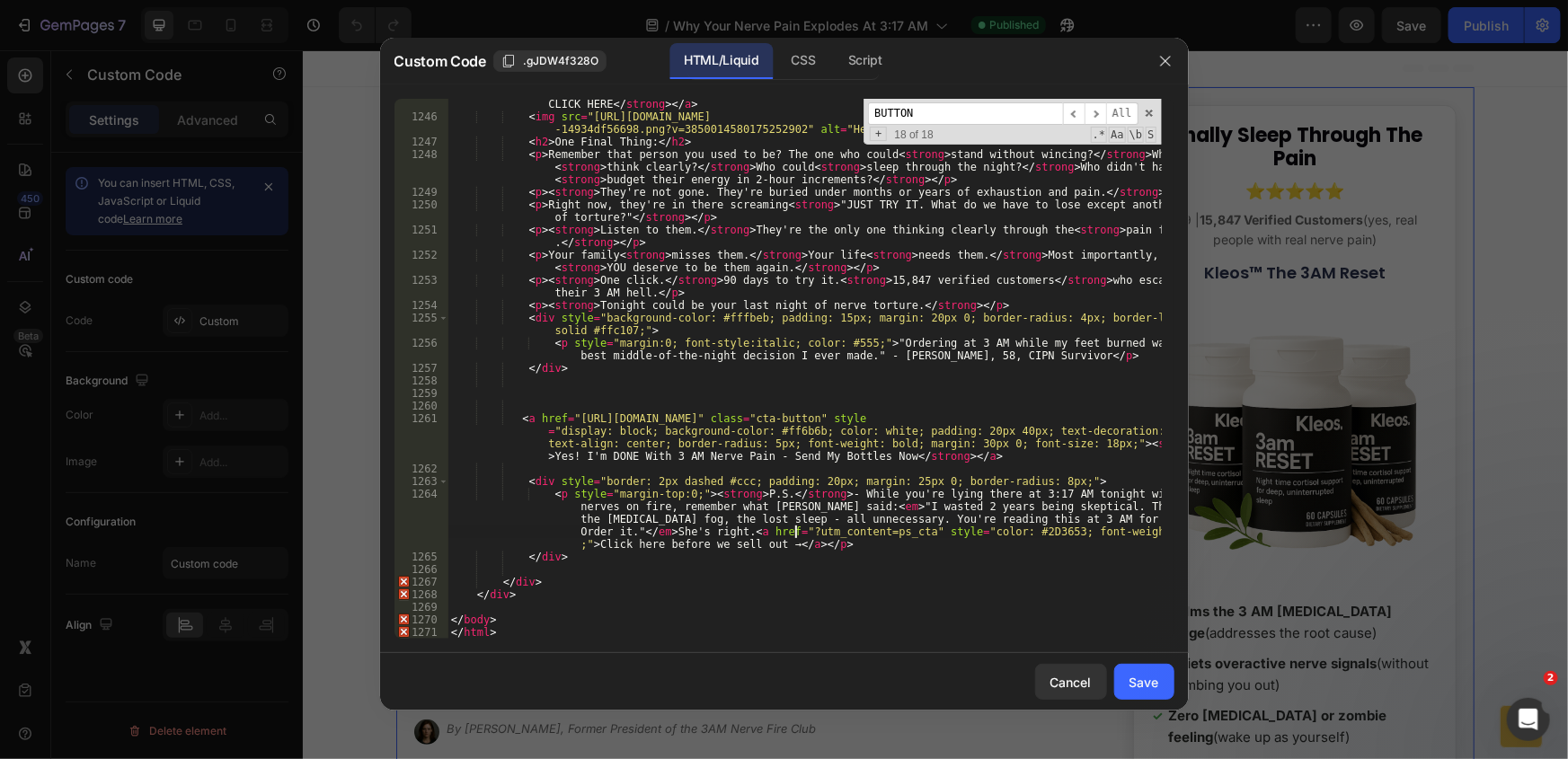
paste textarea "https://officialkleos.com/pages/3am-reset-pain?utm"
type textarea "<p style="margin-top:0;"><strong>P.S.</strong> - While you're lying there at 3:…"
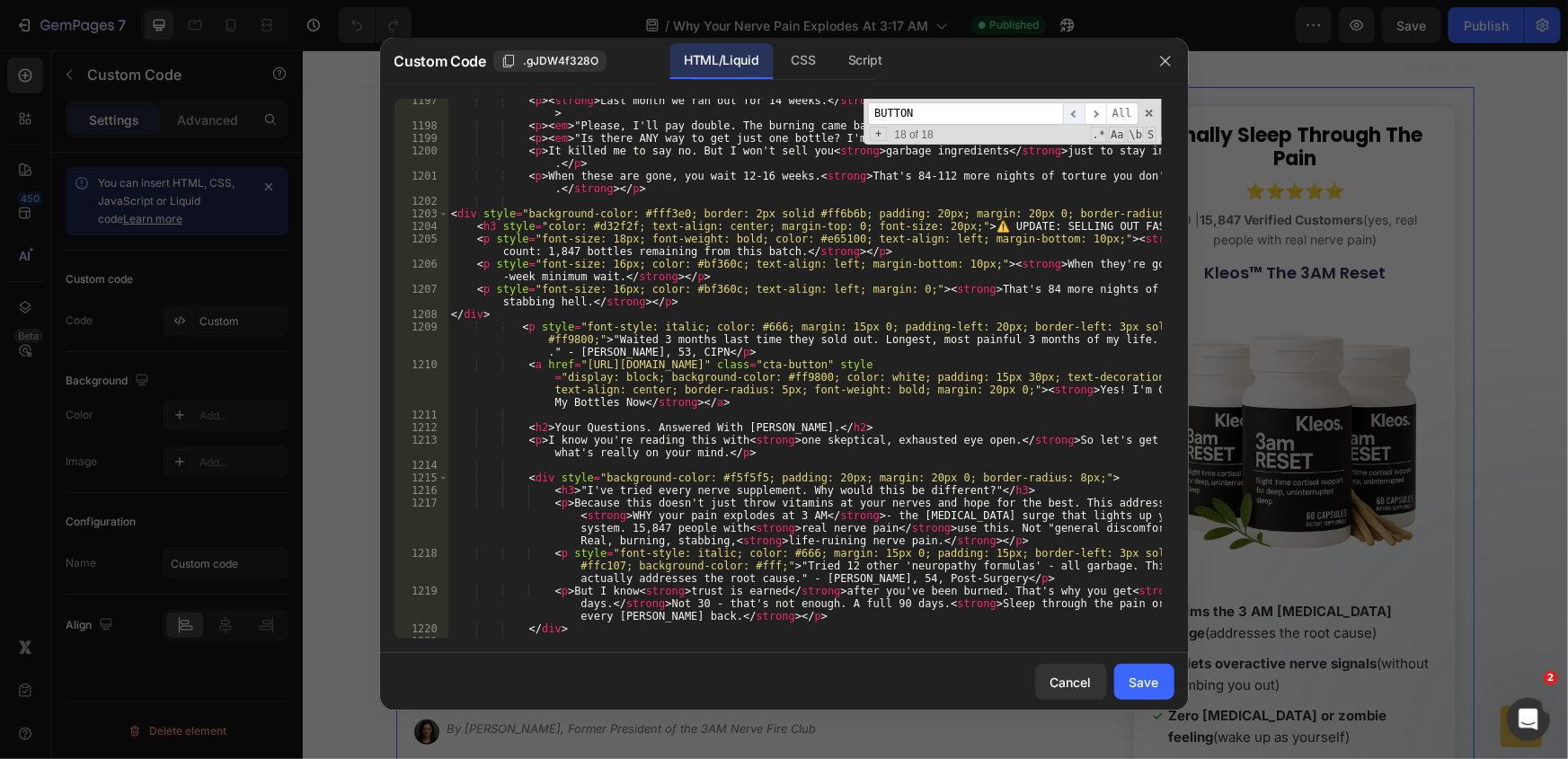
click at [1080, 113] on span "​" at bounding box center [1073, 114] width 21 height 22
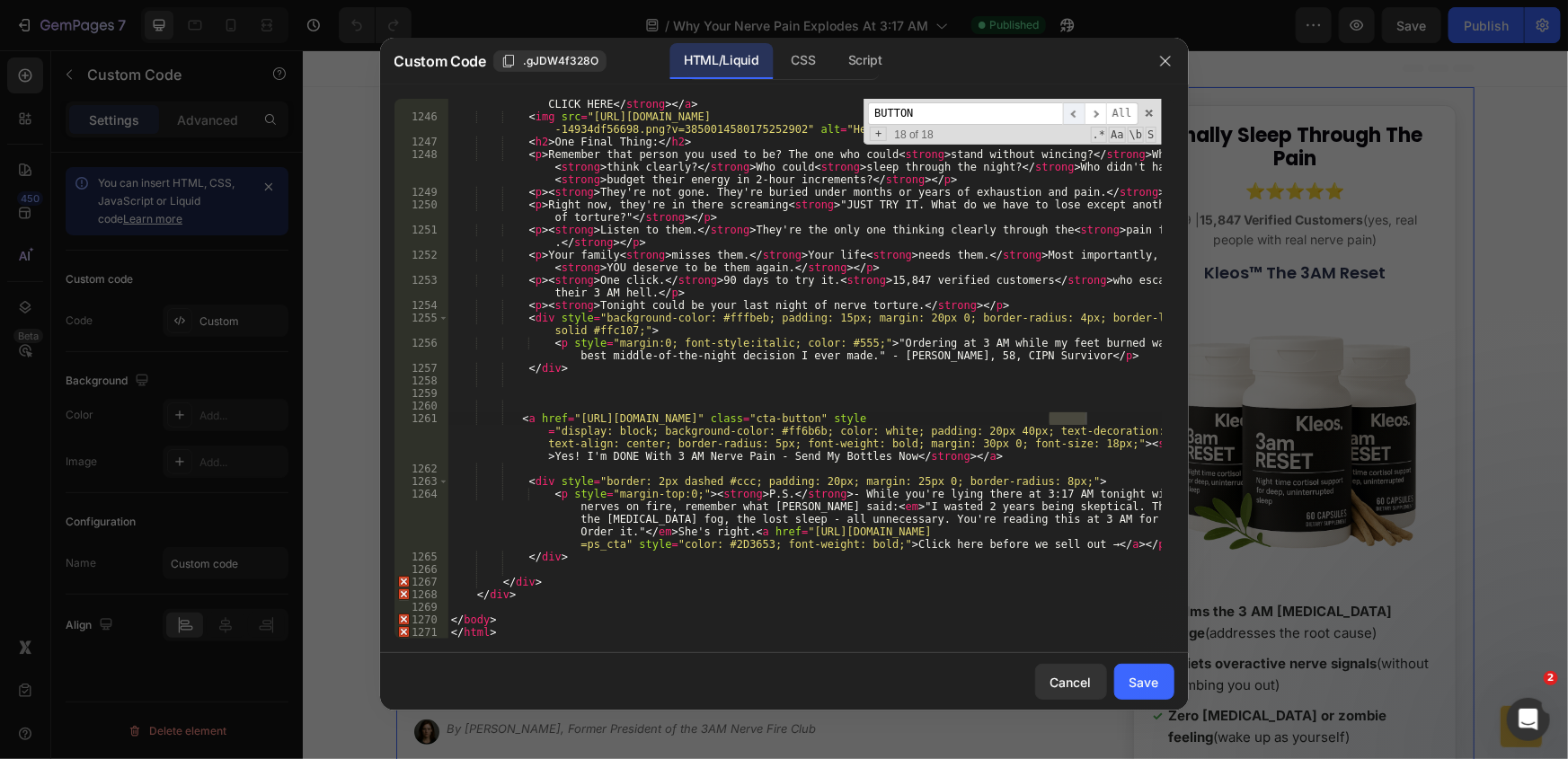
click at [1080, 113] on span "​" at bounding box center [1073, 114] width 21 height 22
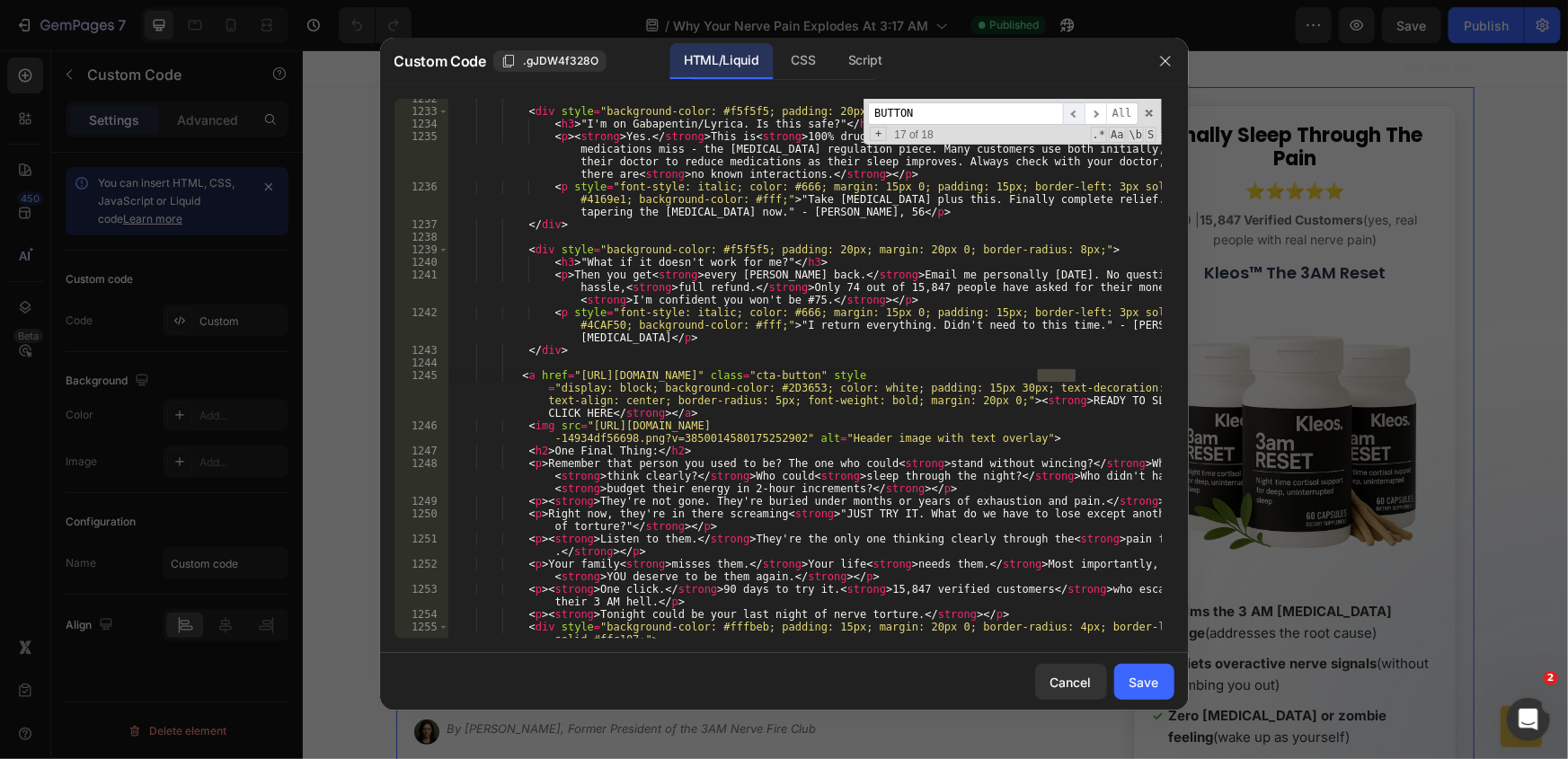
click at [1080, 113] on span "​" at bounding box center [1073, 114] width 21 height 22
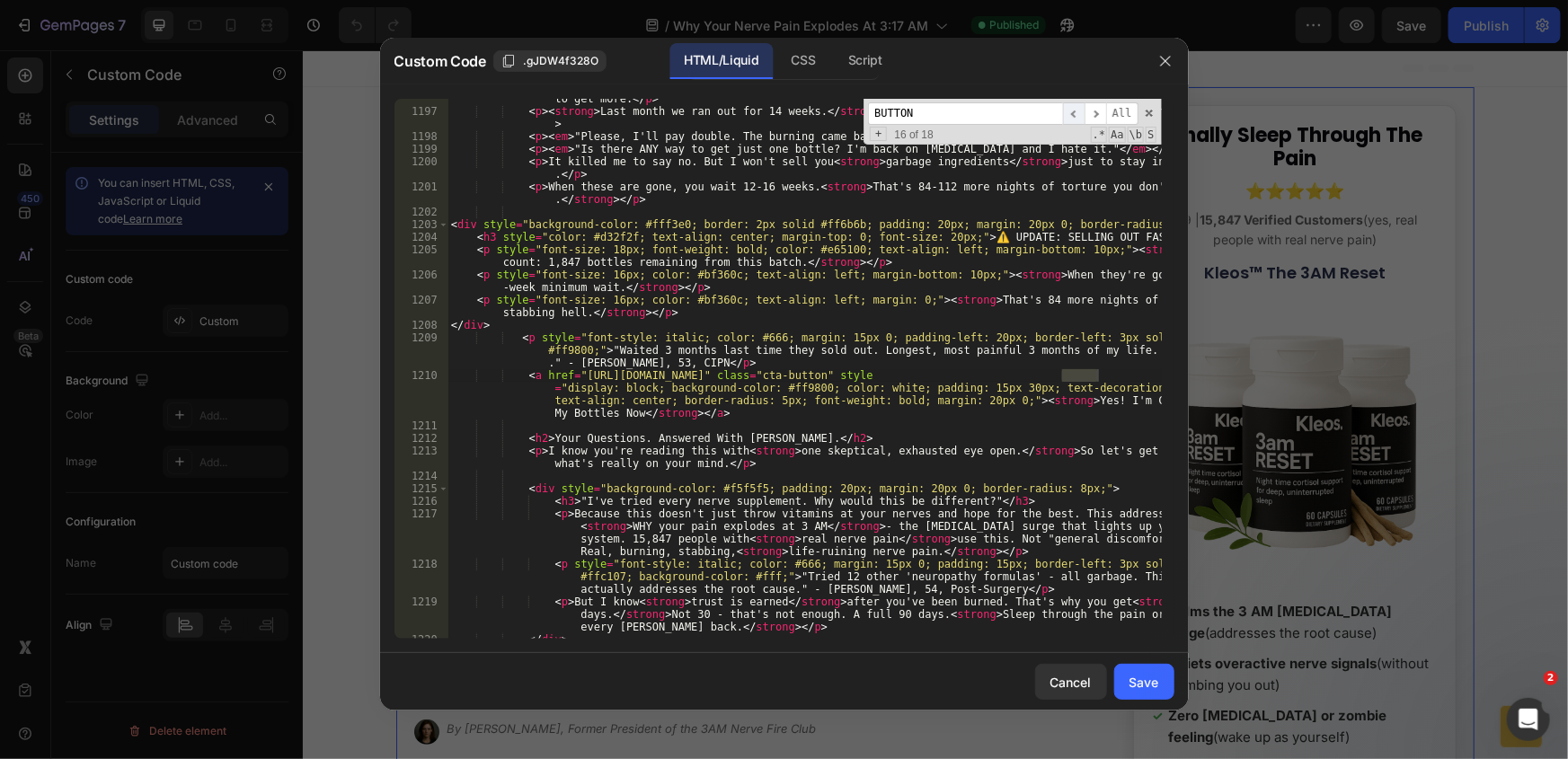
click at [1080, 113] on span "​" at bounding box center [1073, 114] width 21 height 22
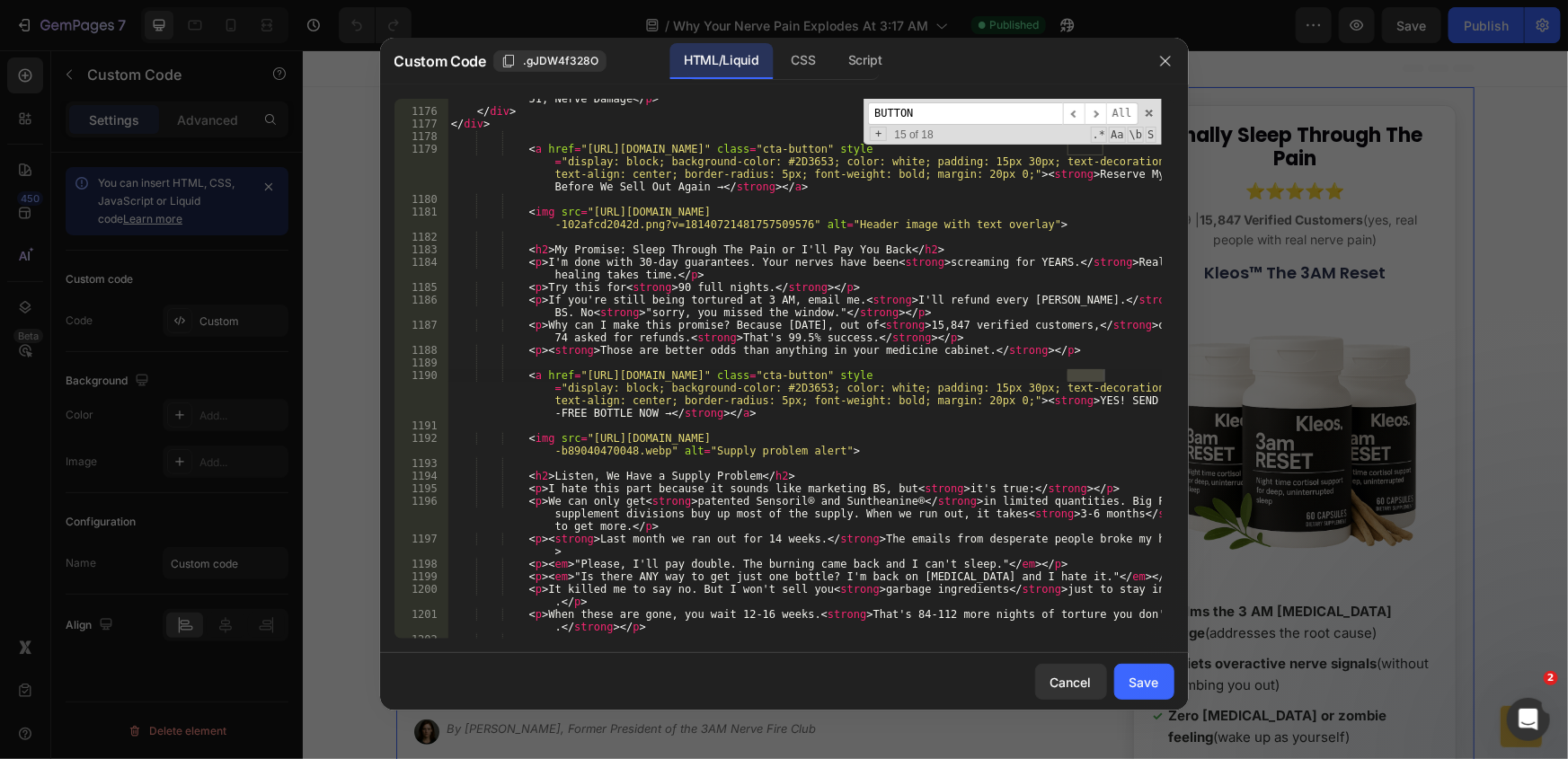
click at [691, 426] on div "< p style = "font-style: italic; color: #666; margin: 15px 0; padding-left: 20p…" at bounding box center [805, 363] width 714 height 591
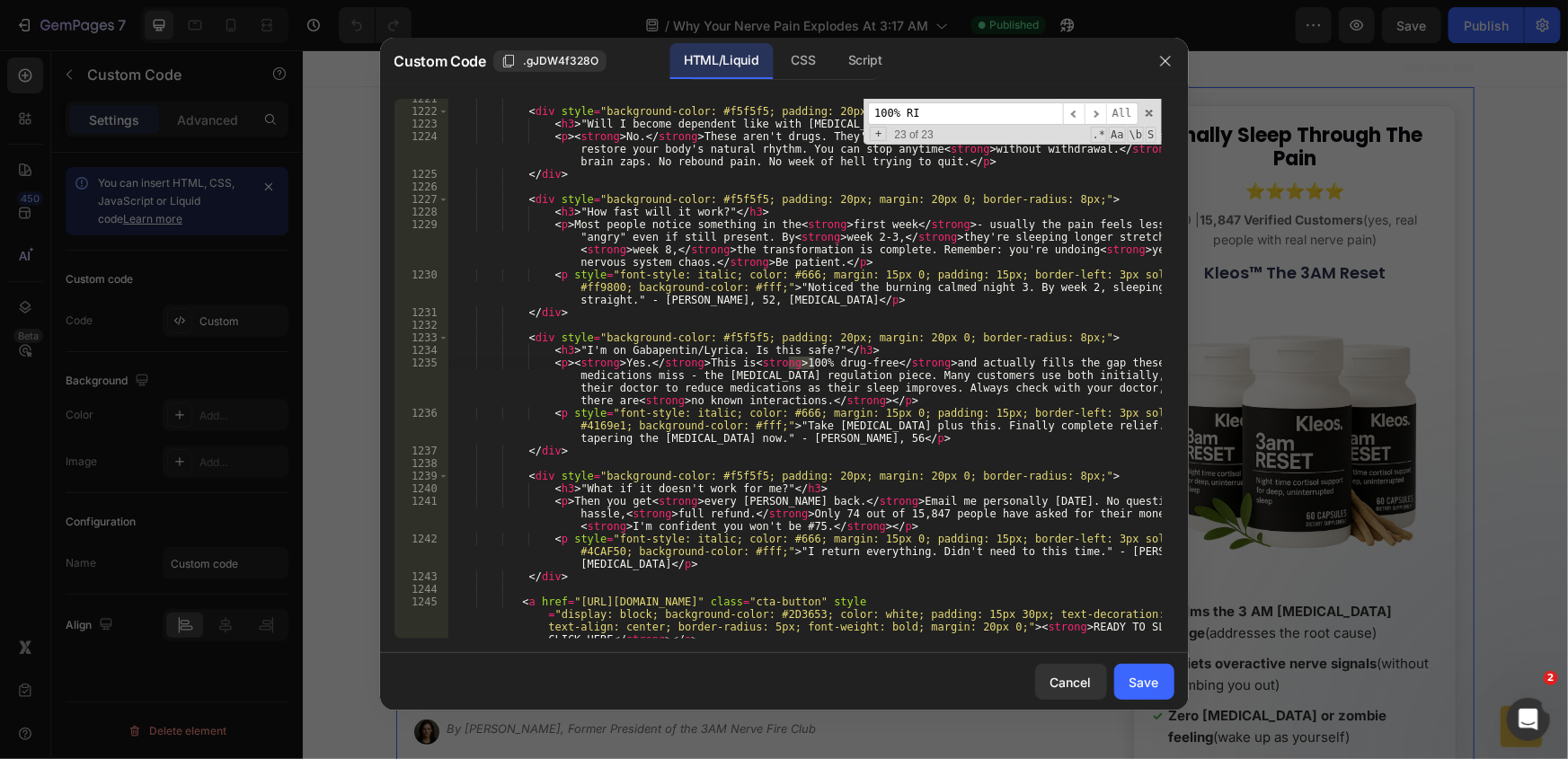
scroll to position [13734, 0]
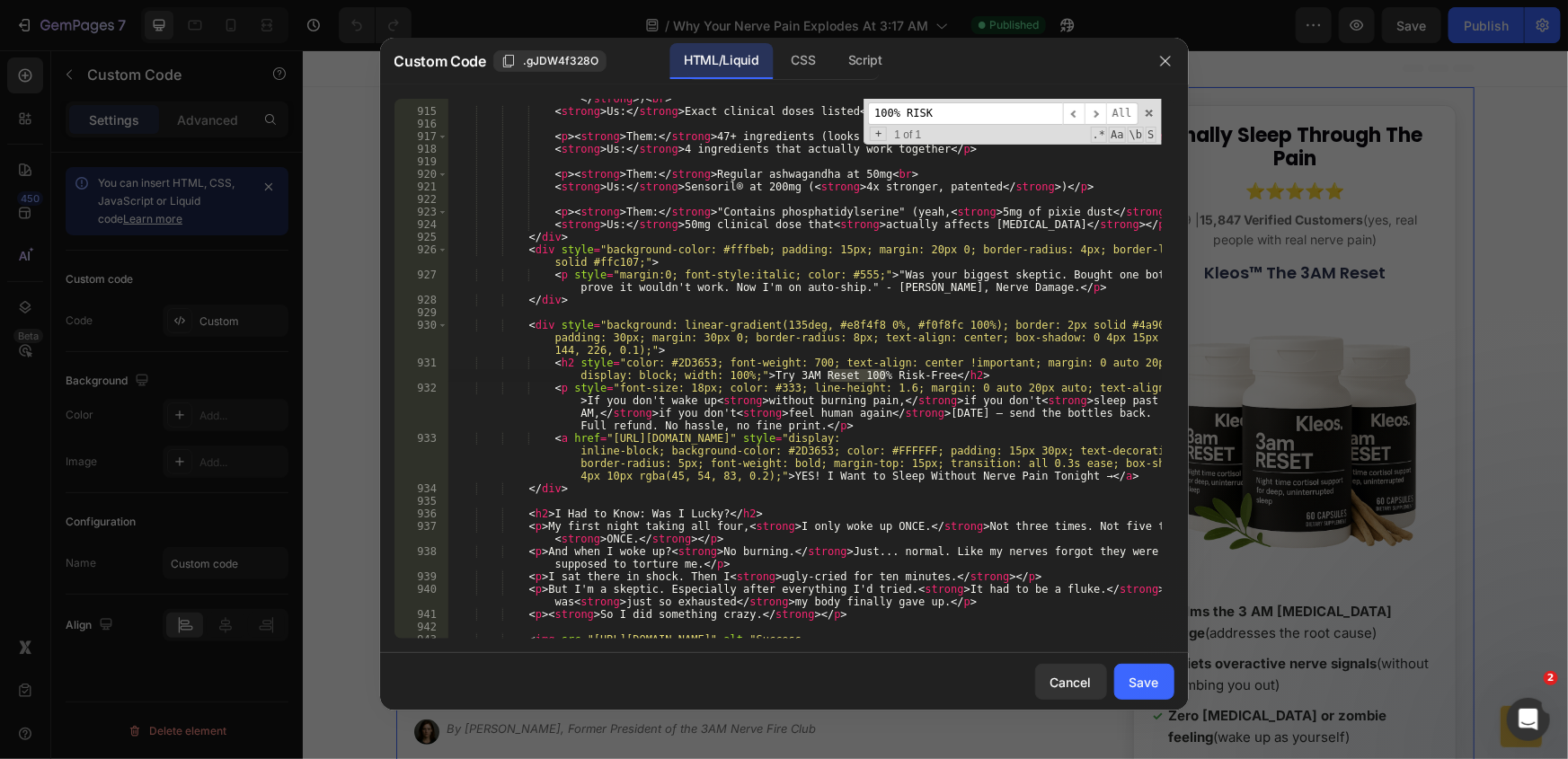
type input "100% RISK"
drag, startPoint x: 601, startPoint y: 439, endPoint x: 895, endPoint y: 437, distance: 294.0
click at [895, 437] on div "< p > < strong > Them: </ strong > "Proprietary blend" (translation: < strong >…" at bounding box center [805, 376] width 714 height 591
paste textarea "ages/3am-reset-pain?utm_content=risk_free_cta" style="display: inline-block; ba…"
type textarea "<a href="https://officialkleos.com/pages/3am-reset-pain?utm_content=risk_free_c…"
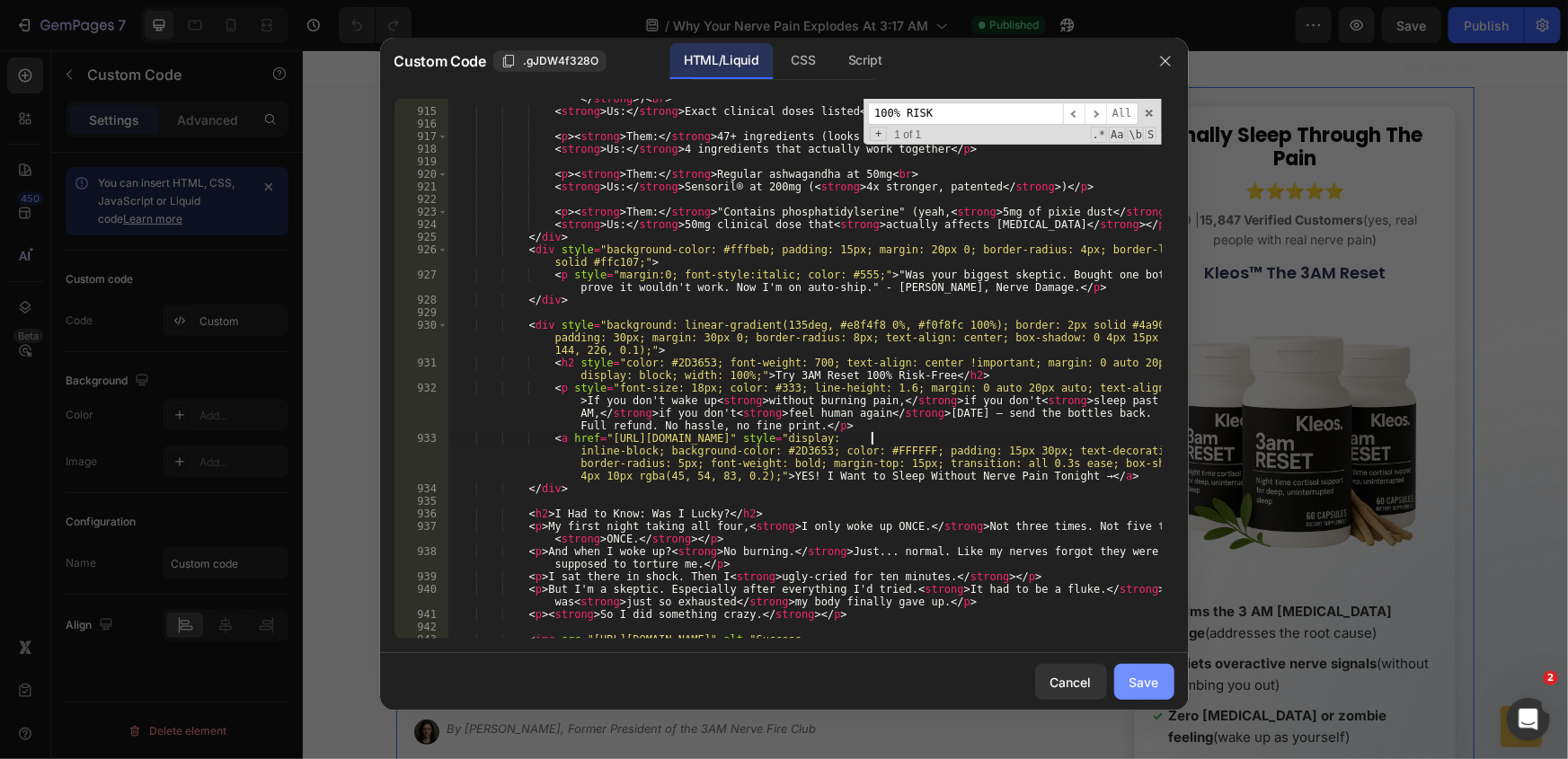
click at [1134, 666] on button "Save" at bounding box center [1144, 682] width 60 height 36
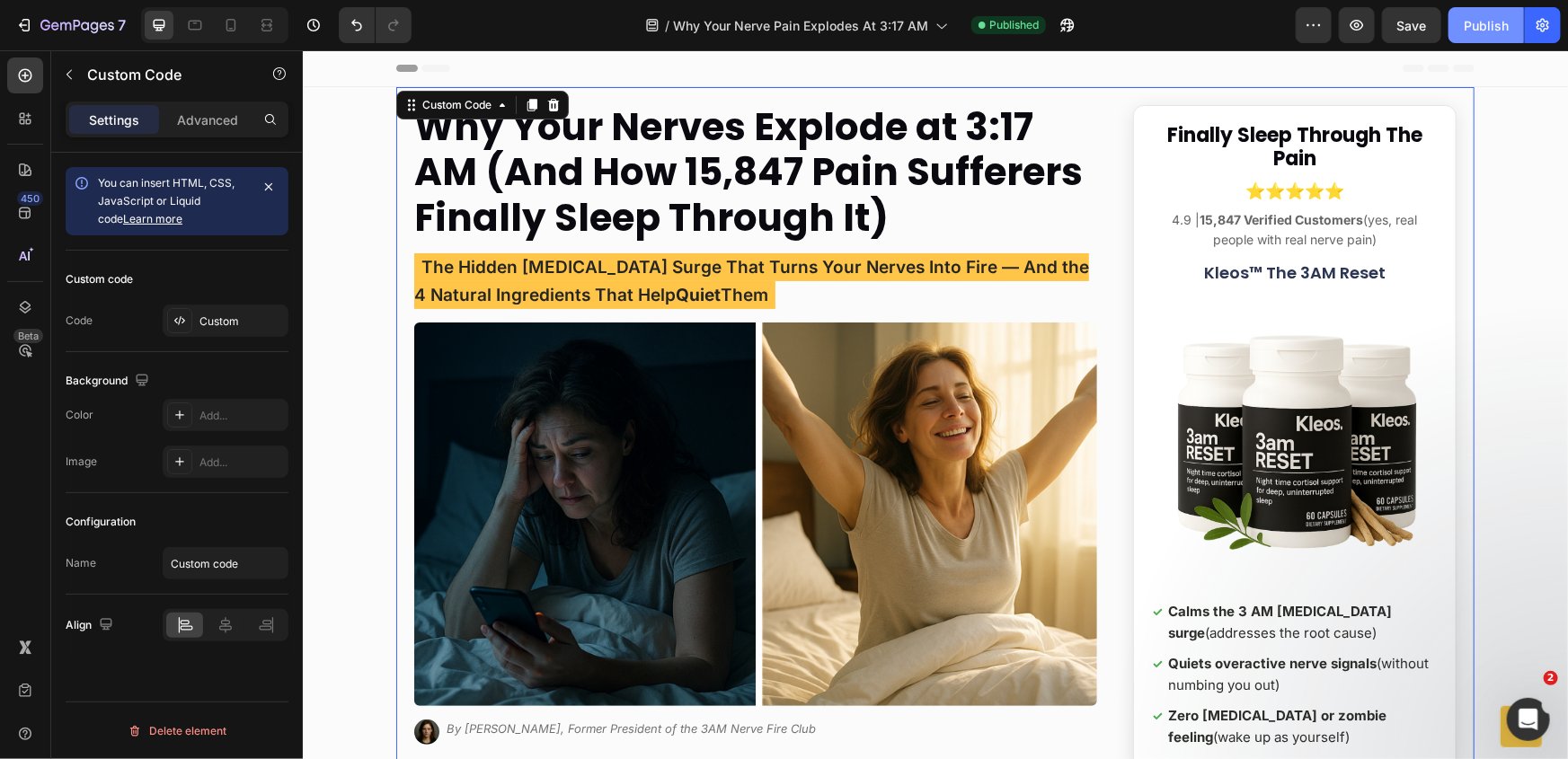
click at [1465, 28] on div "Publish" at bounding box center [1486, 25] width 45 height 19
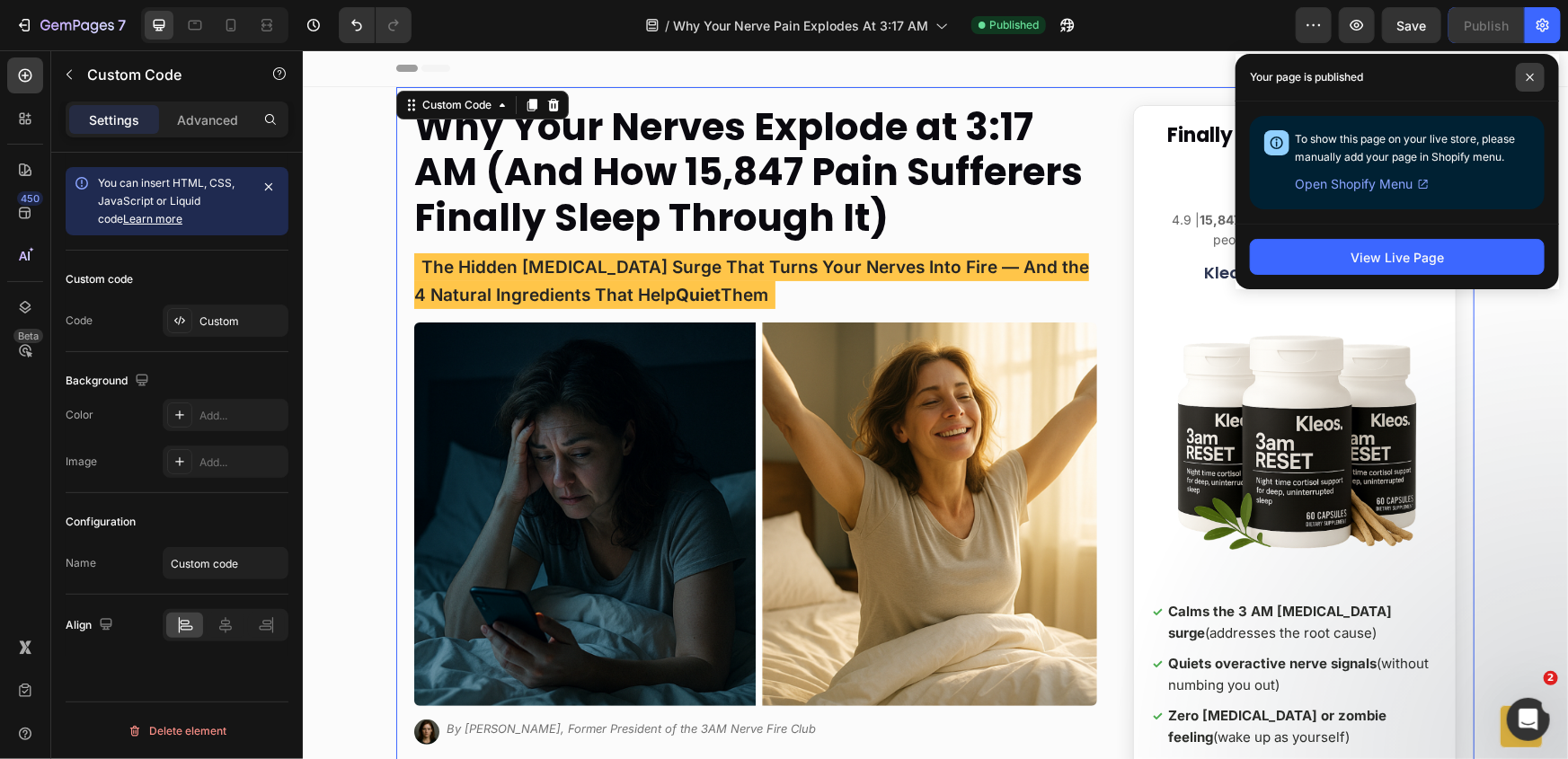
click at [1535, 81] on span at bounding box center [1530, 77] width 29 height 29
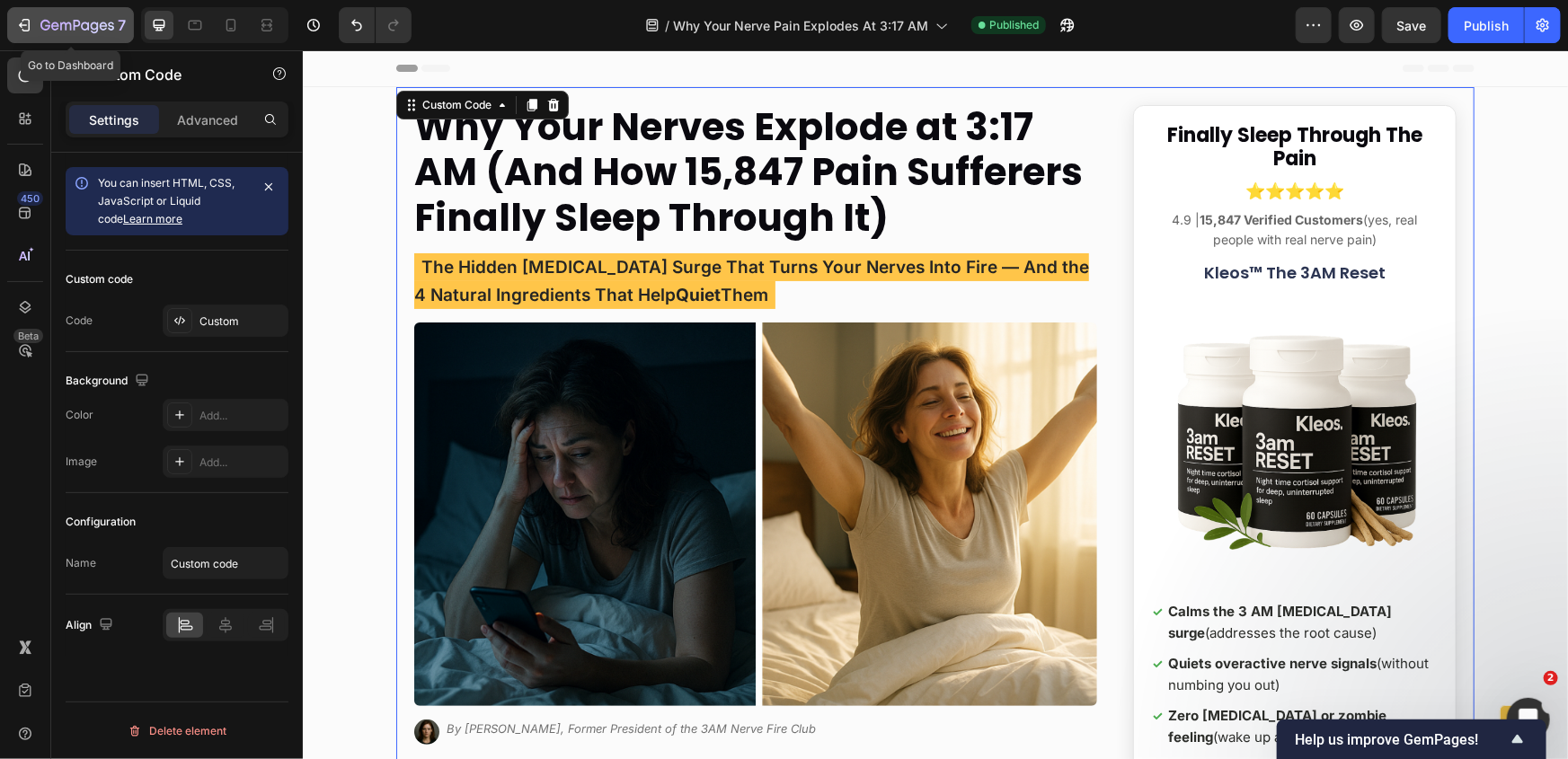
click at [77, 22] on icon "button" at bounding box center [77, 26] width 74 height 15
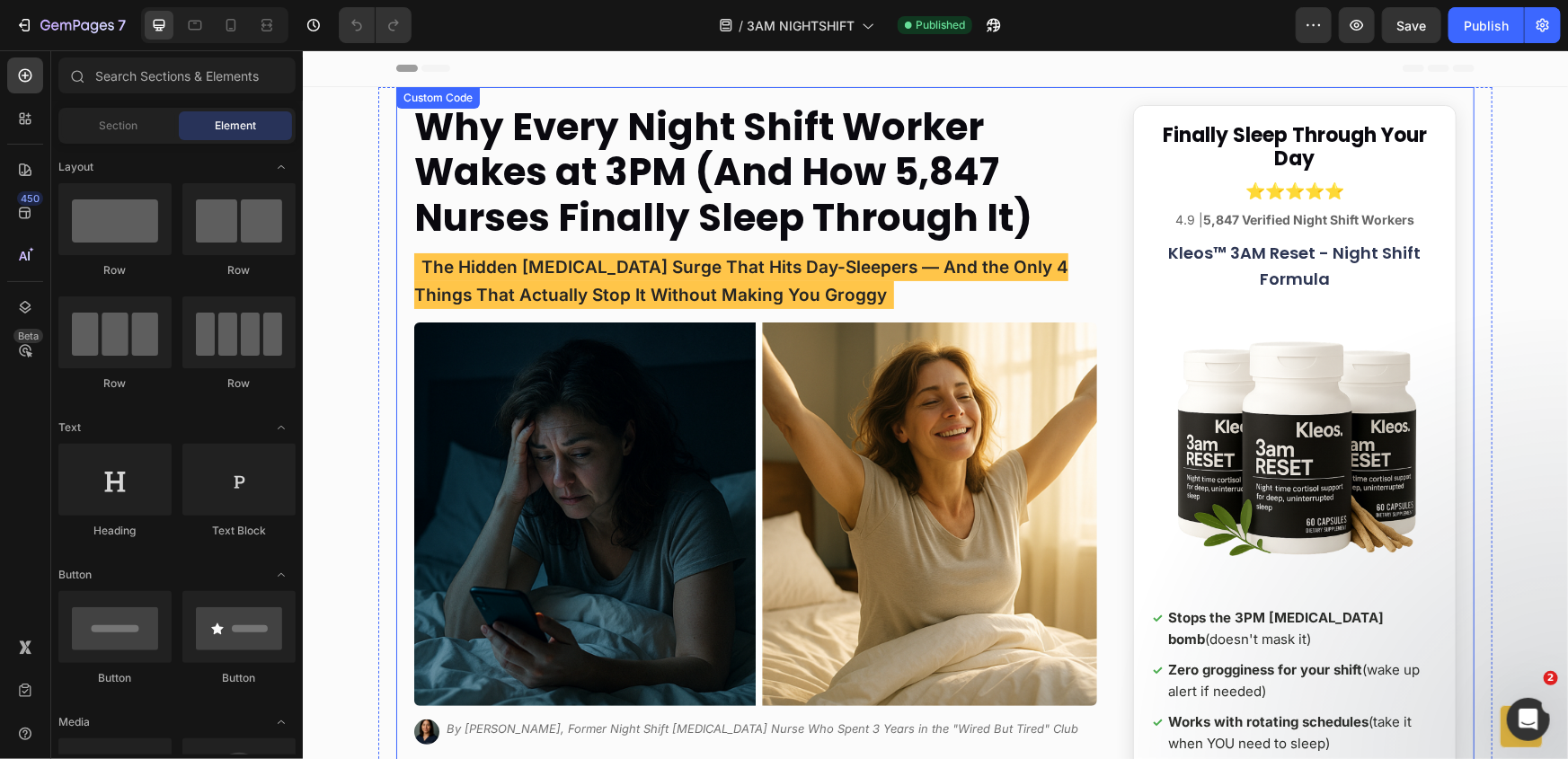
click at [833, 260] on span "The Hidden [MEDICAL_DATA] Surge That Hits Day-Sleepers — And the Only 4 Things …" at bounding box center [740, 279] width 654 height 55
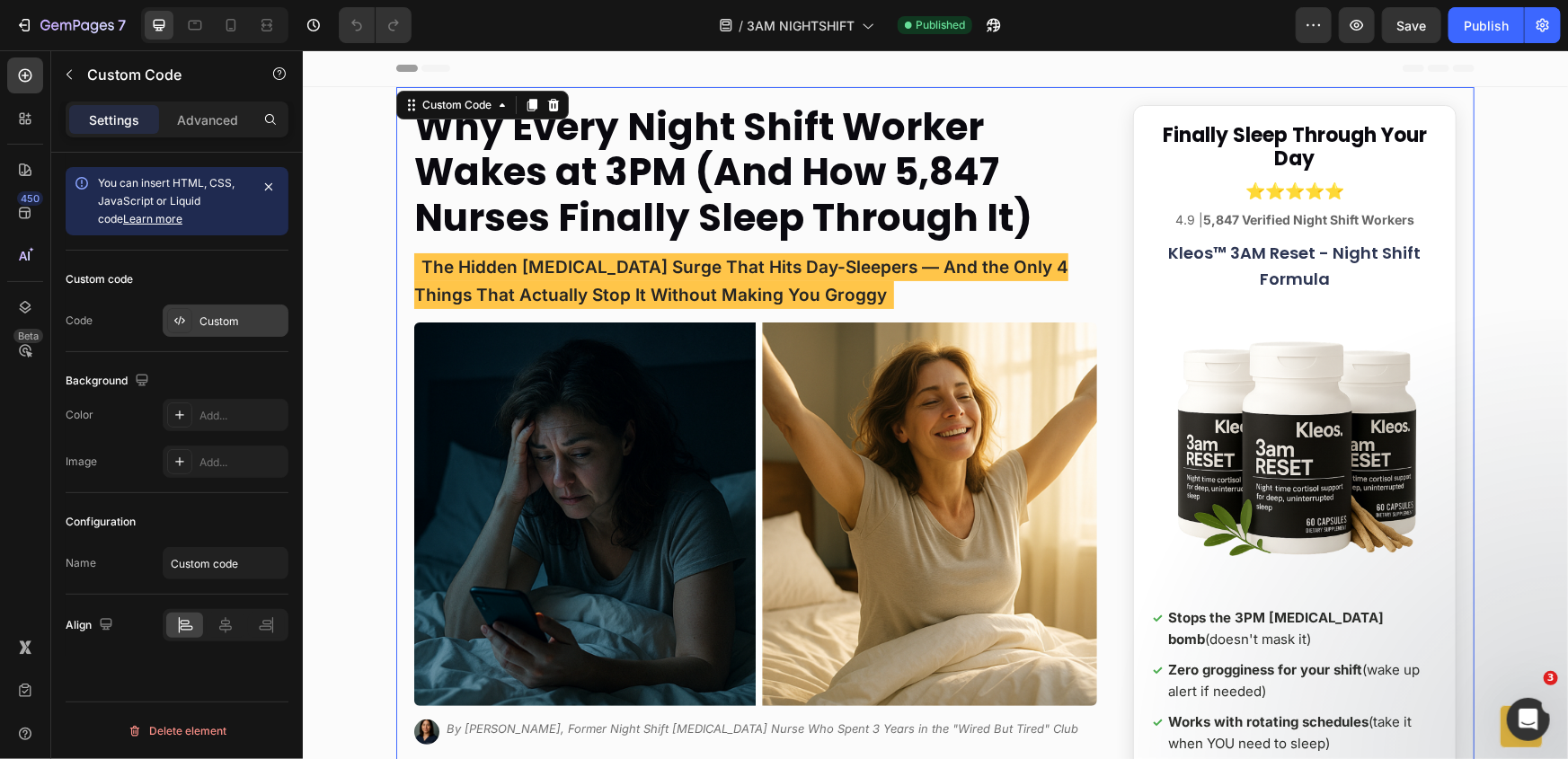
click at [232, 329] on div "Custom" at bounding box center [225, 321] width 126 height 33
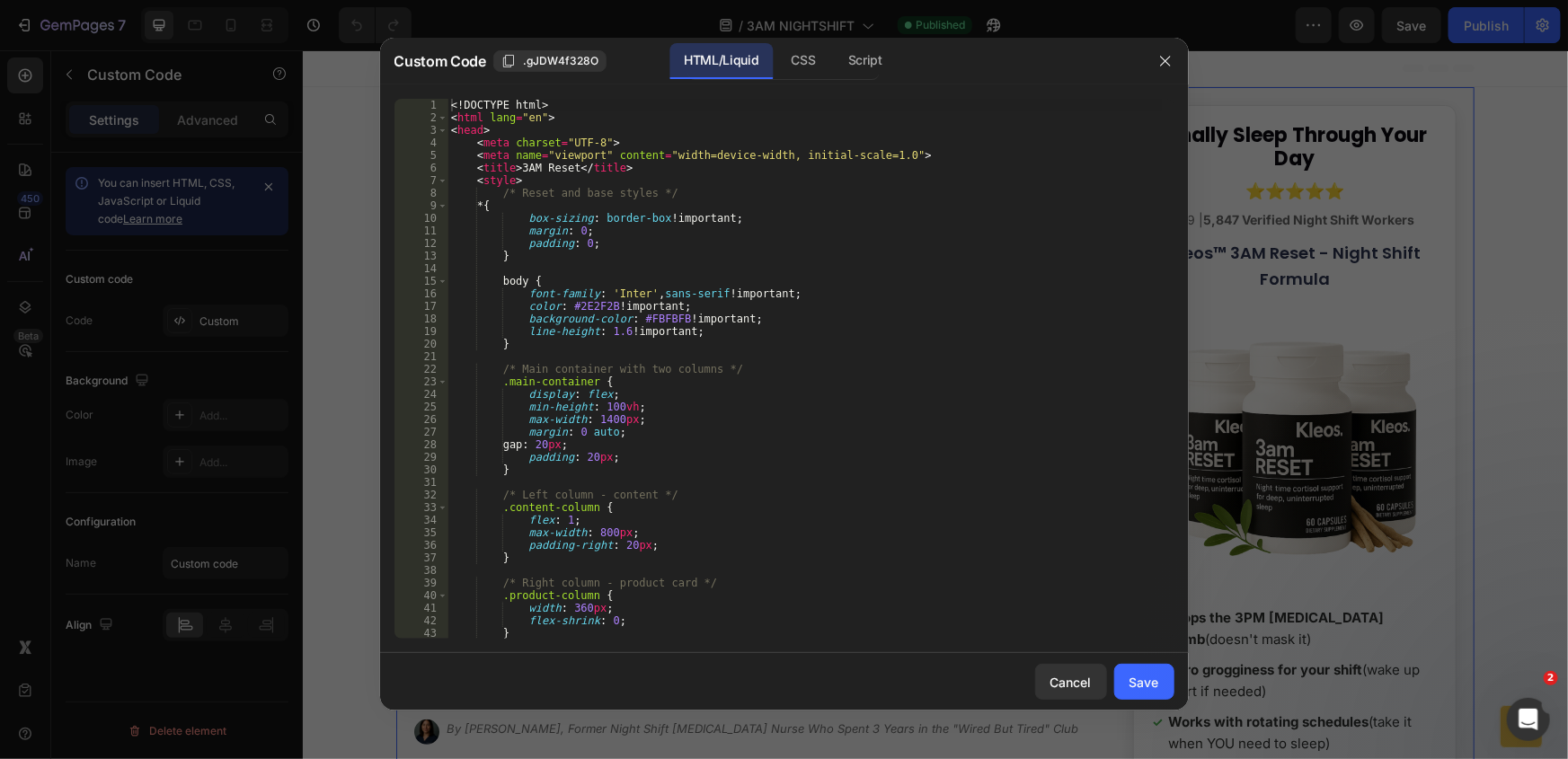
type textarea "color: #2E2F2B !important;"
click at [761, 305] on div "<! DOCTYPE html > < html lang = "en" > < head > < meta charset = "UTF-8" > < me…" at bounding box center [805, 381] width 714 height 566
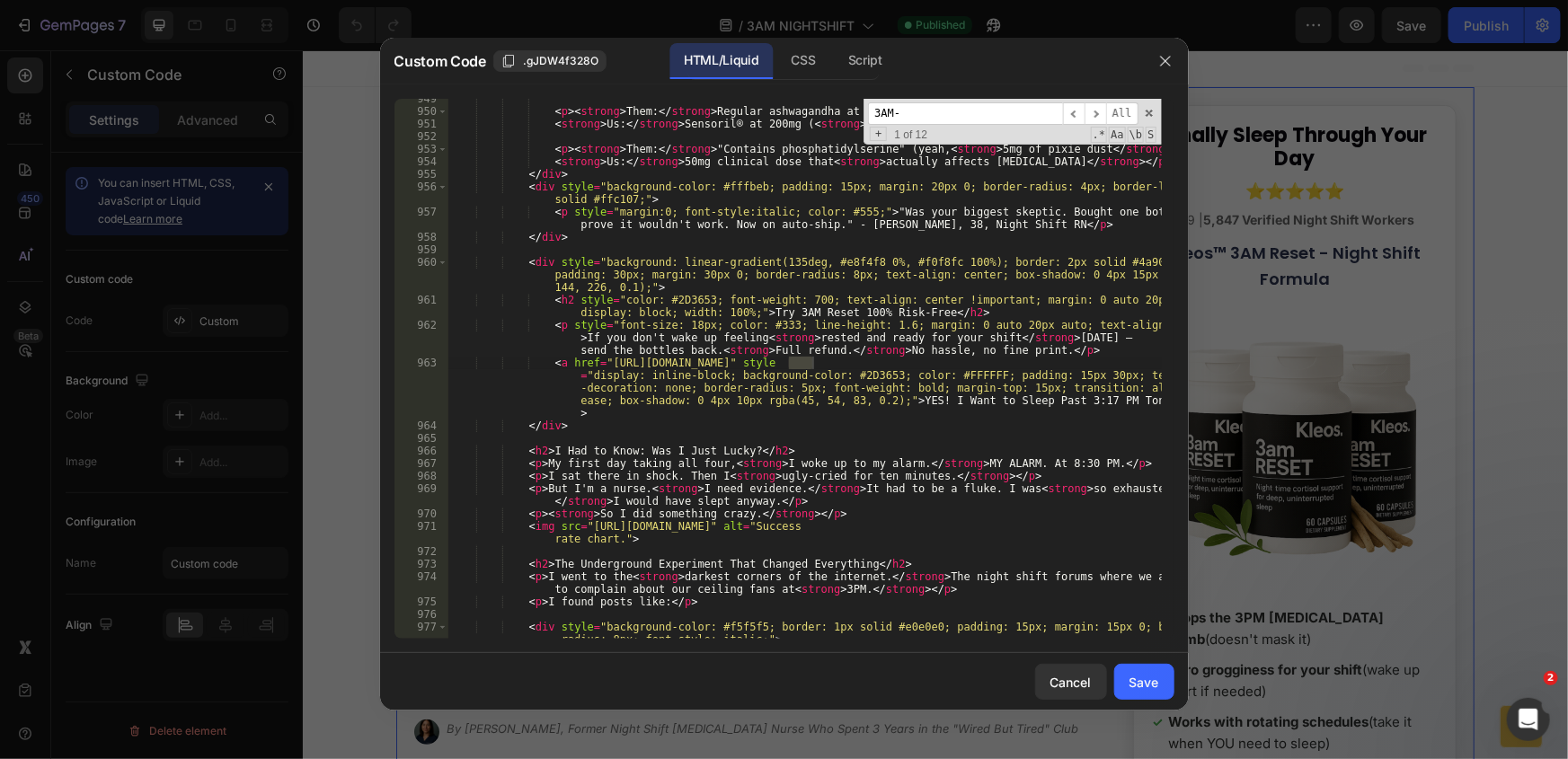
scroll to position [14212, 0]
type input "3AM-RESET"
click at [1091, 112] on span "​" at bounding box center [1095, 114] width 21 height 22
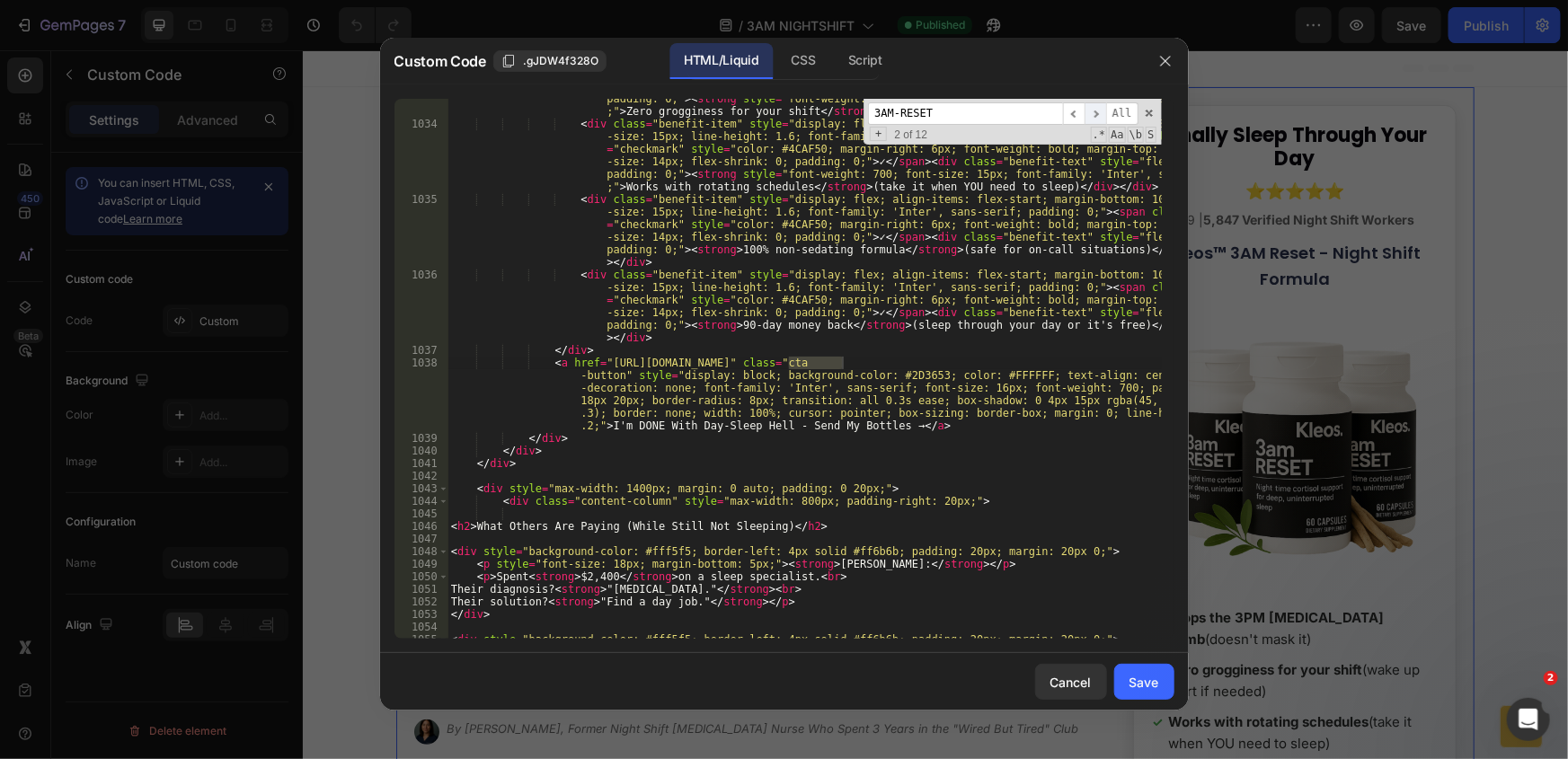
click at [1091, 112] on span "​" at bounding box center [1095, 114] width 21 height 22
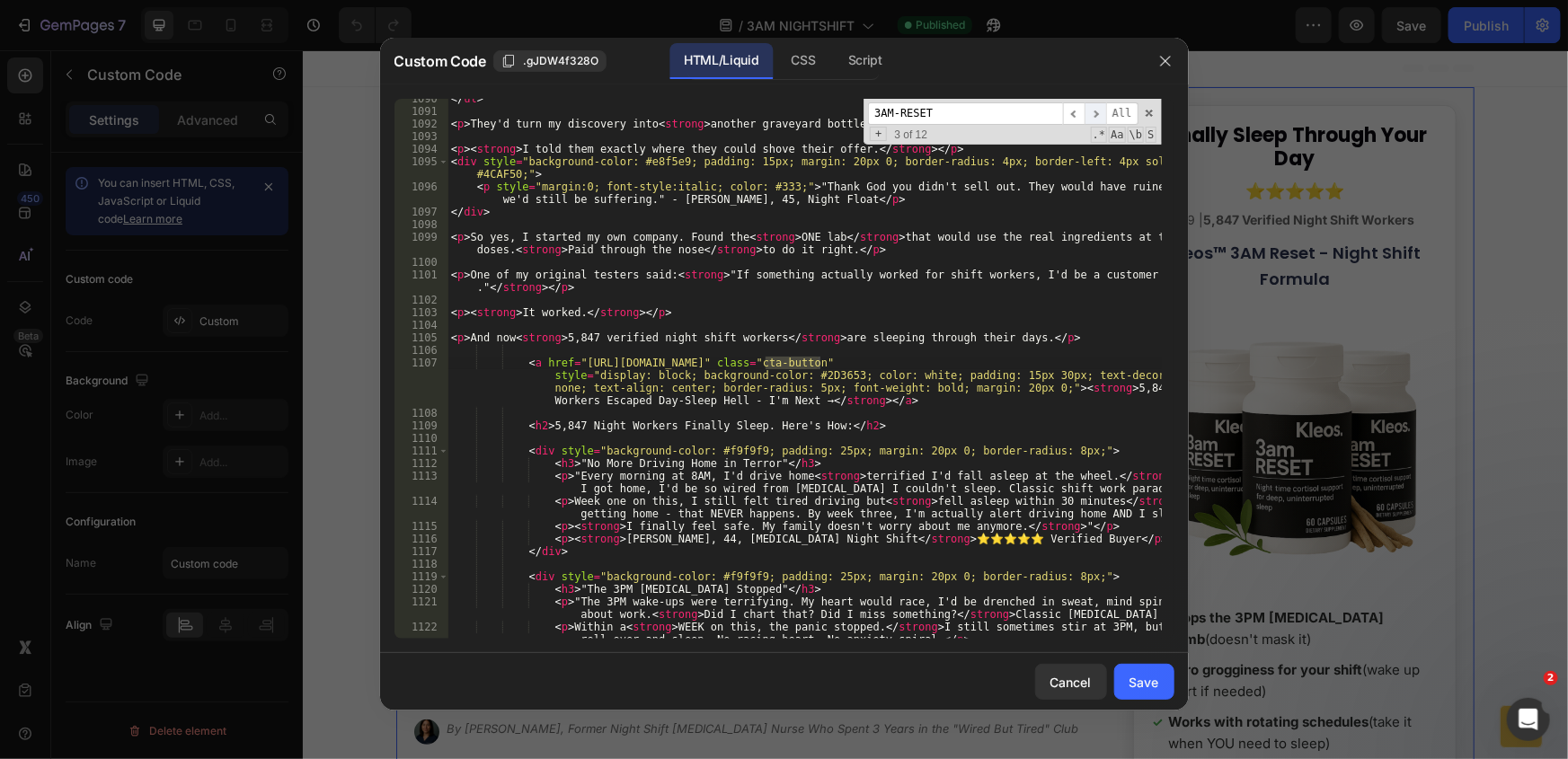
click at [1091, 112] on span "​" at bounding box center [1095, 114] width 21 height 22
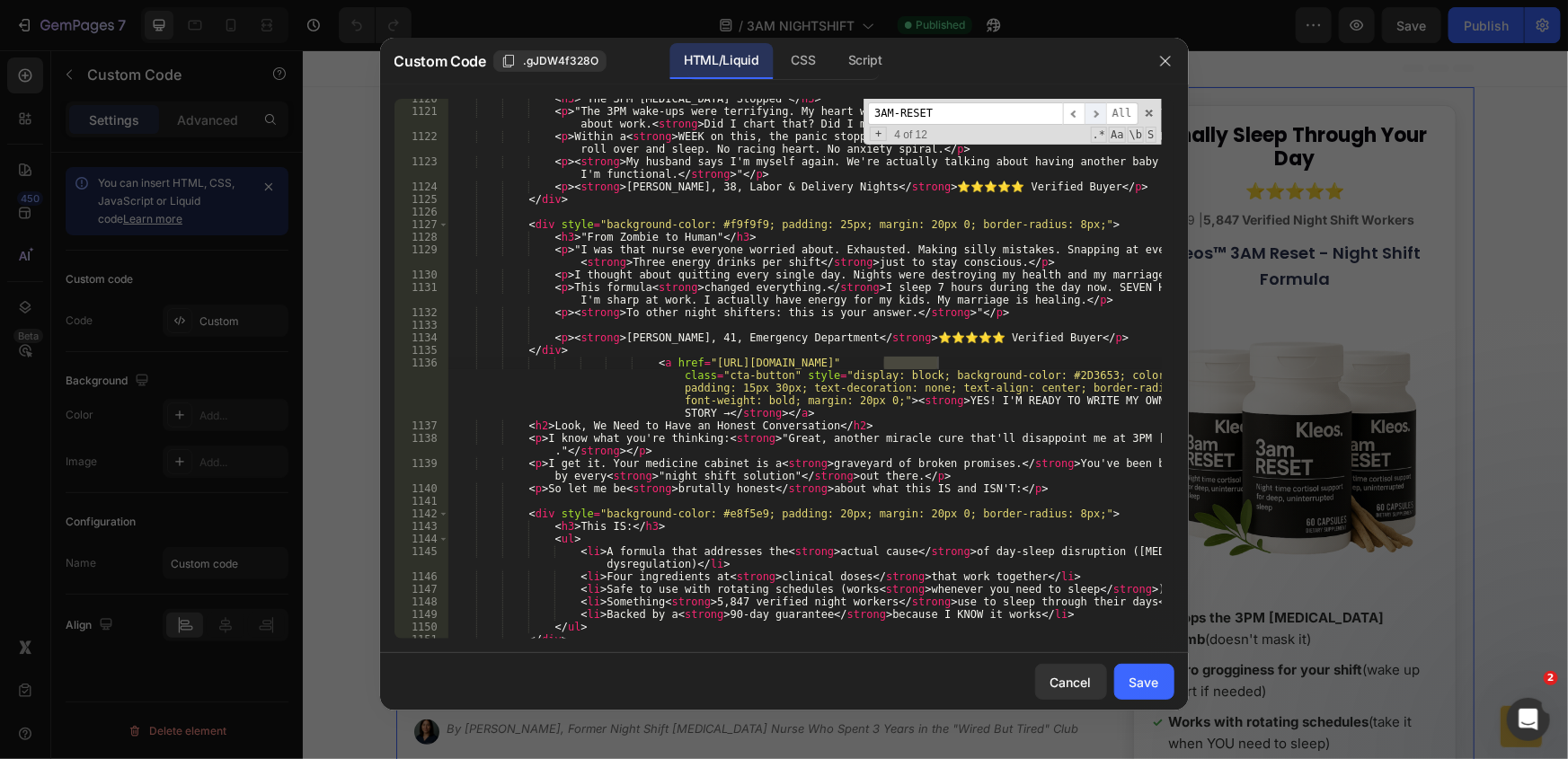
click at [1091, 112] on span "​" at bounding box center [1095, 114] width 21 height 22
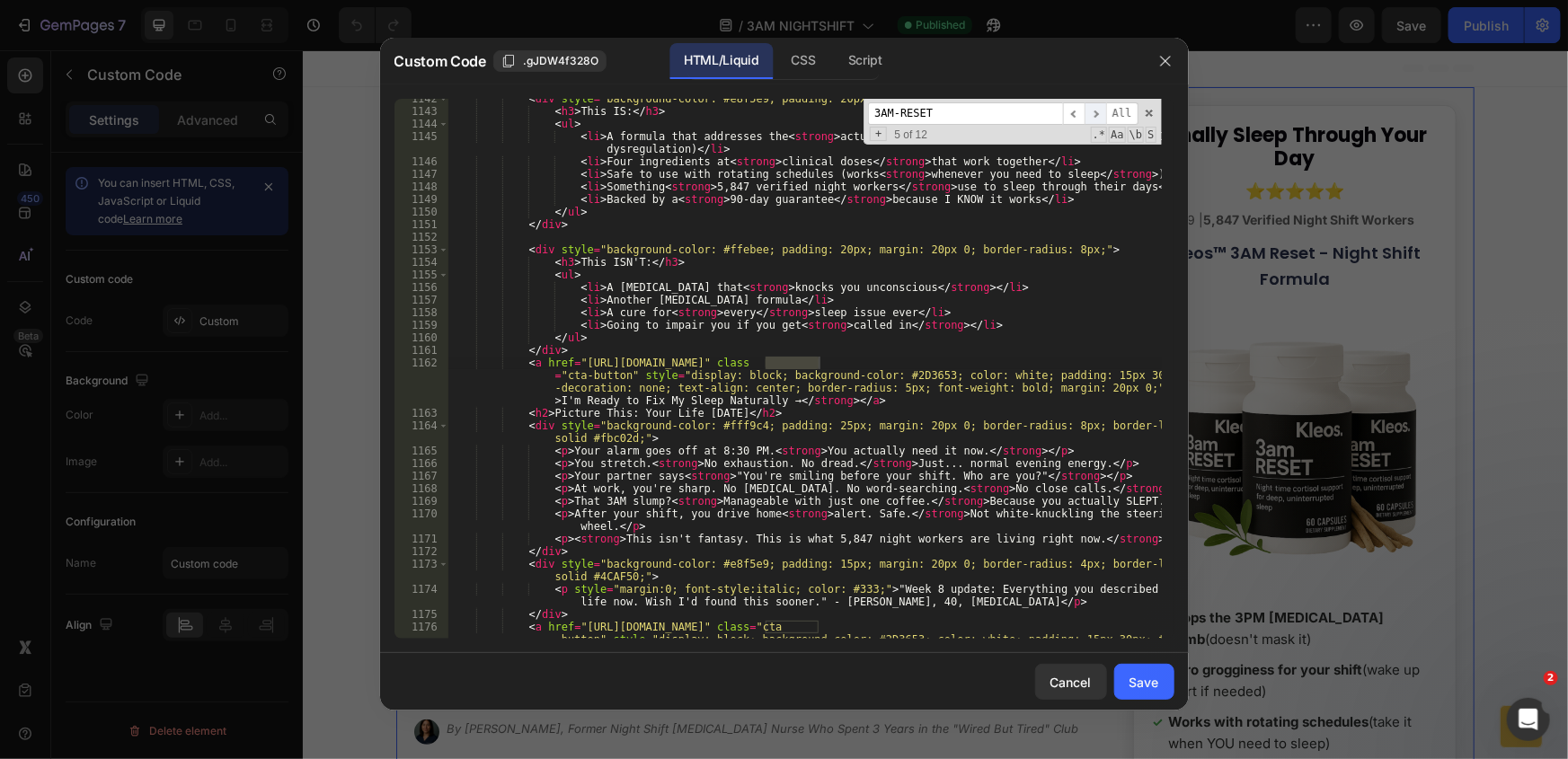
click at [1091, 112] on span "​" at bounding box center [1095, 114] width 21 height 22
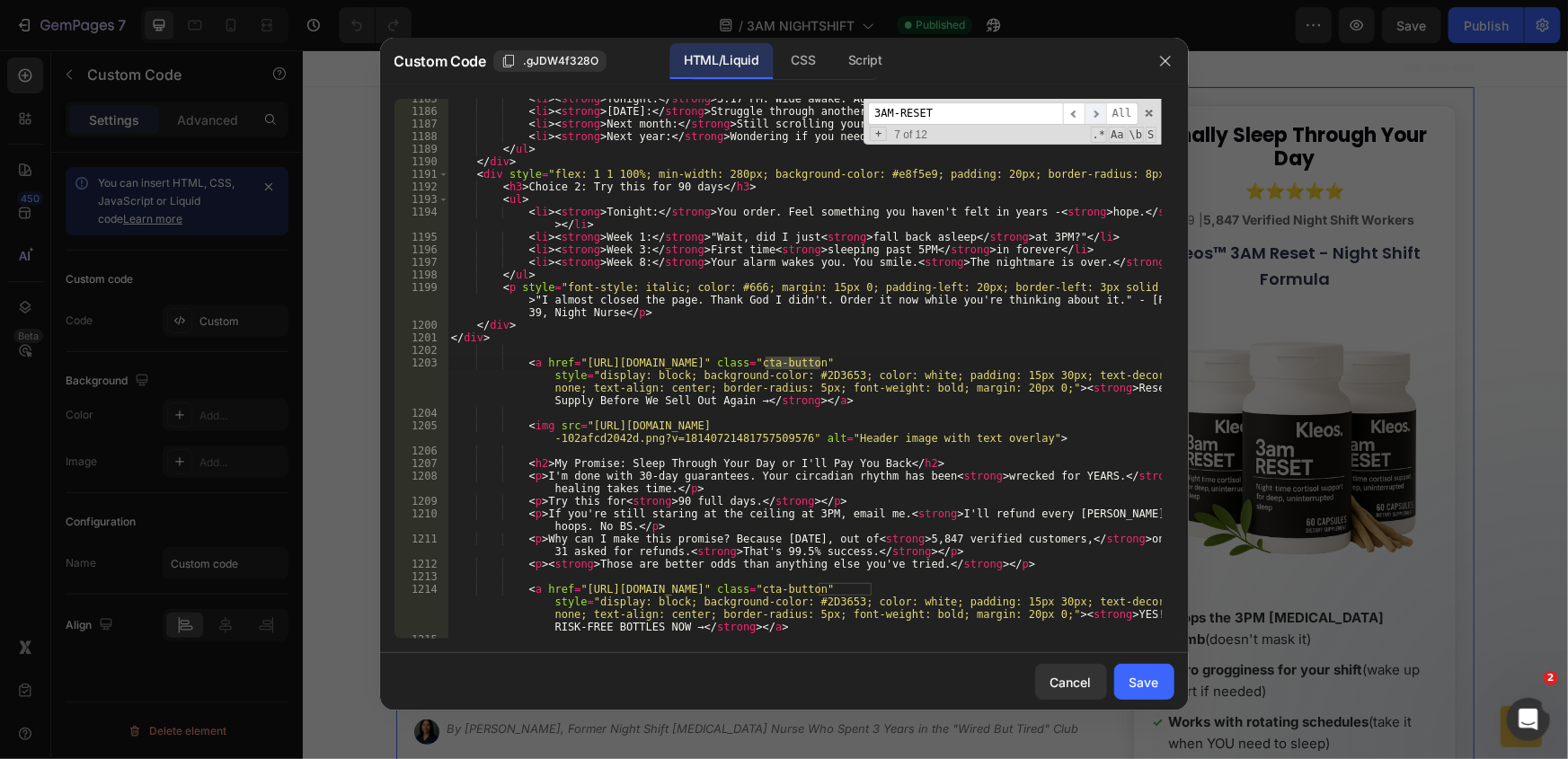
click at [1091, 112] on span "​" at bounding box center [1095, 114] width 21 height 22
click at [871, 587] on div "< li > < strong > Tonight: </ strong > 3:17 PM. Wide awake. Again. </ li > < li…" at bounding box center [805, 369] width 714 height 540
drag, startPoint x: 871, startPoint y: 589, endPoint x: 573, endPoint y: 594, distance: 298.0
click at [573, 594] on div "< li > < strong > Tonight: </ strong > 3:17 PM. Wide awake. Again. </ li > < li…" at bounding box center [805, 375] width 714 height 566
paste textarea "ages/3am-reset-night-shif"
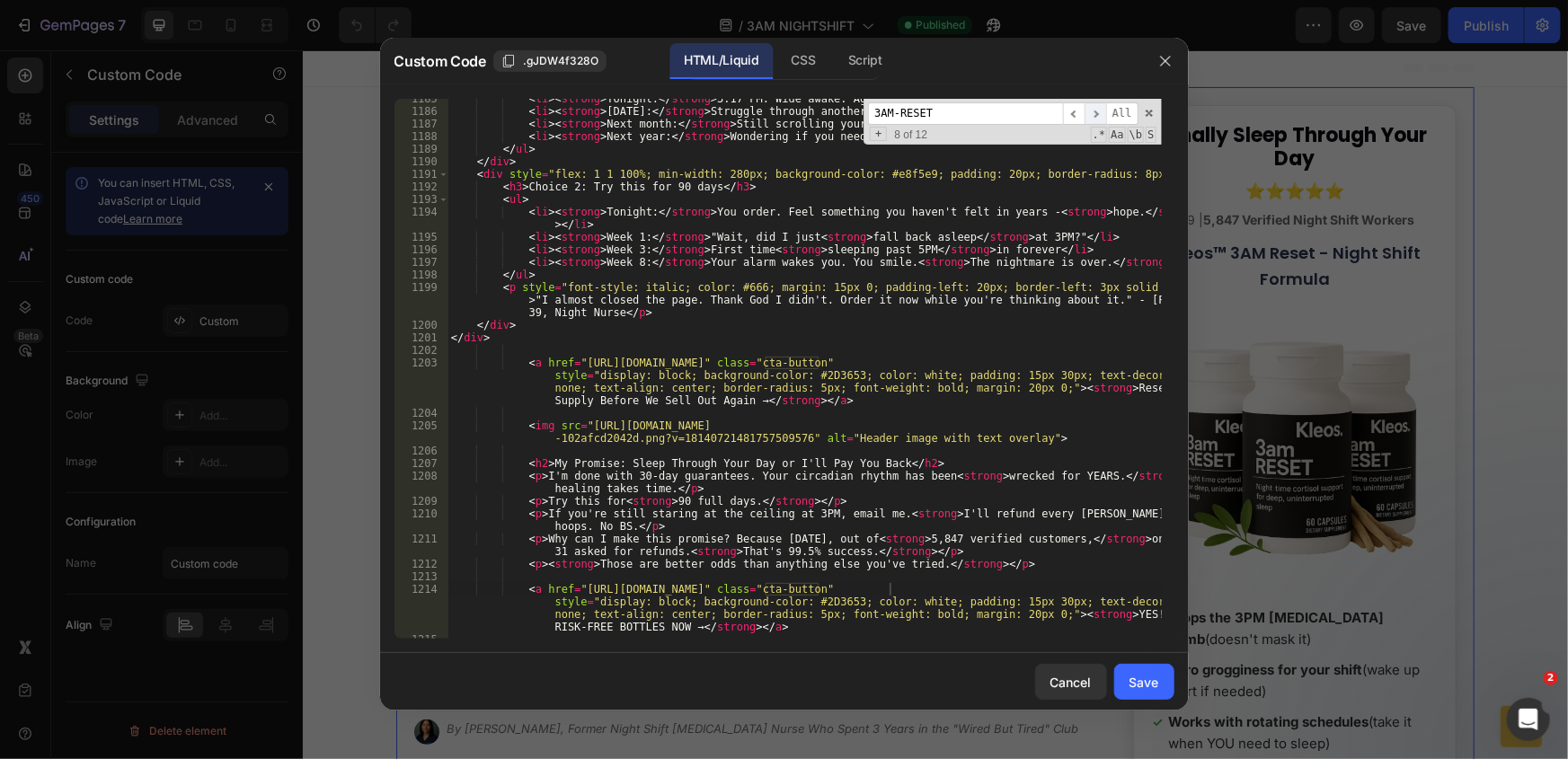
click at [1096, 107] on span "​" at bounding box center [1095, 114] width 21 height 22
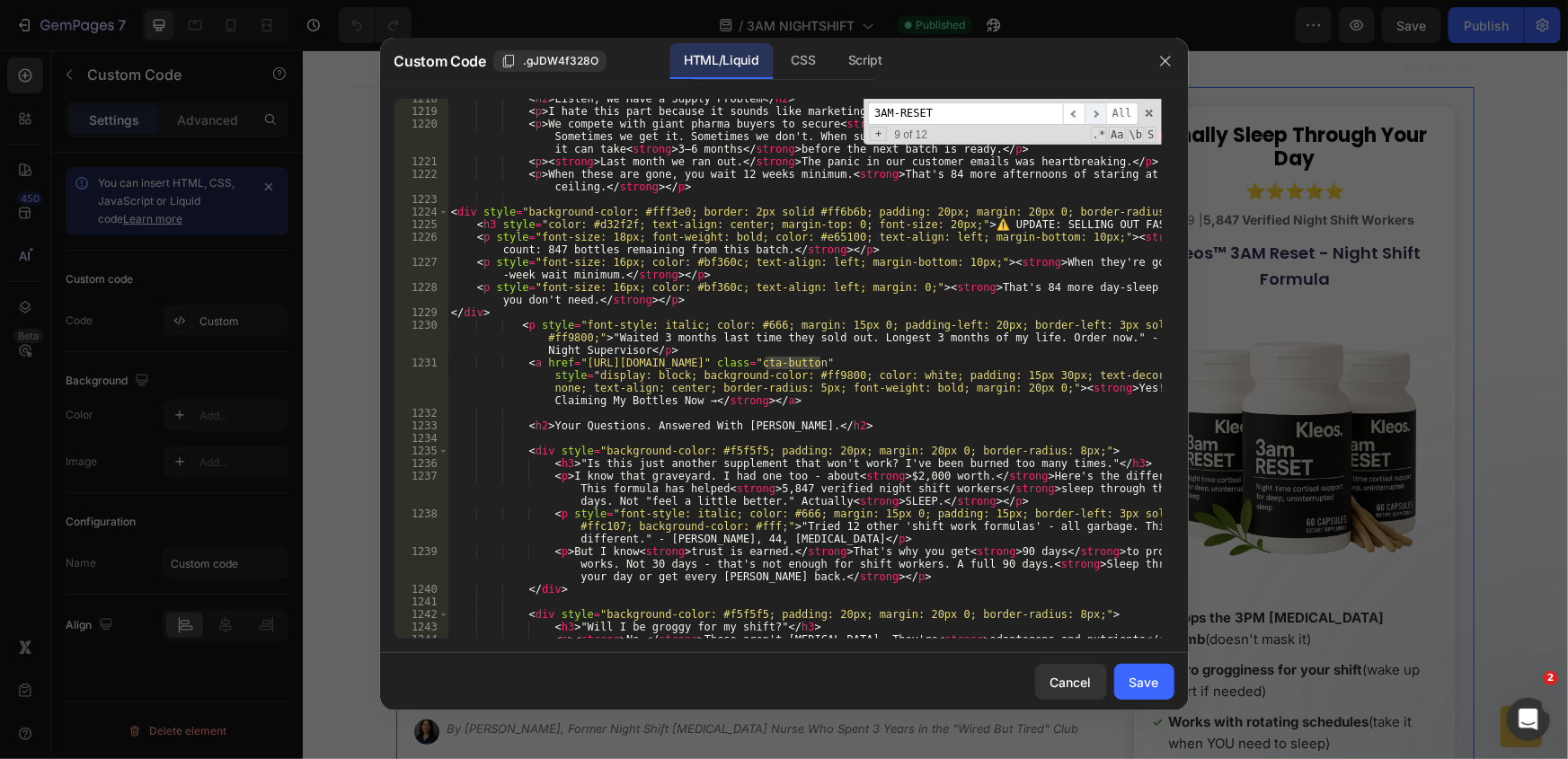
click at [1096, 107] on span "​" at bounding box center [1095, 114] width 21 height 22
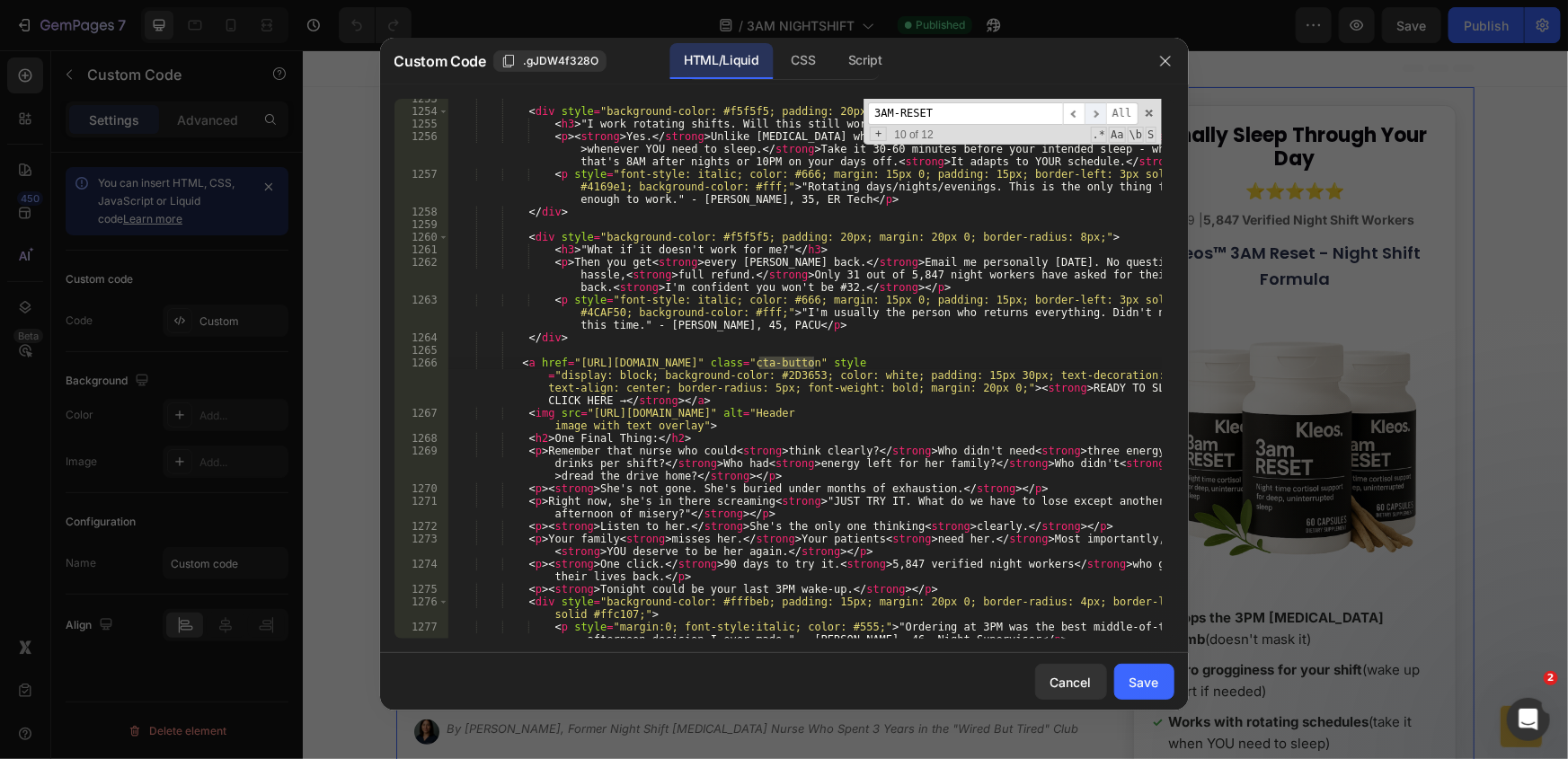
click at [1096, 107] on span "​" at bounding box center [1095, 114] width 21 height 22
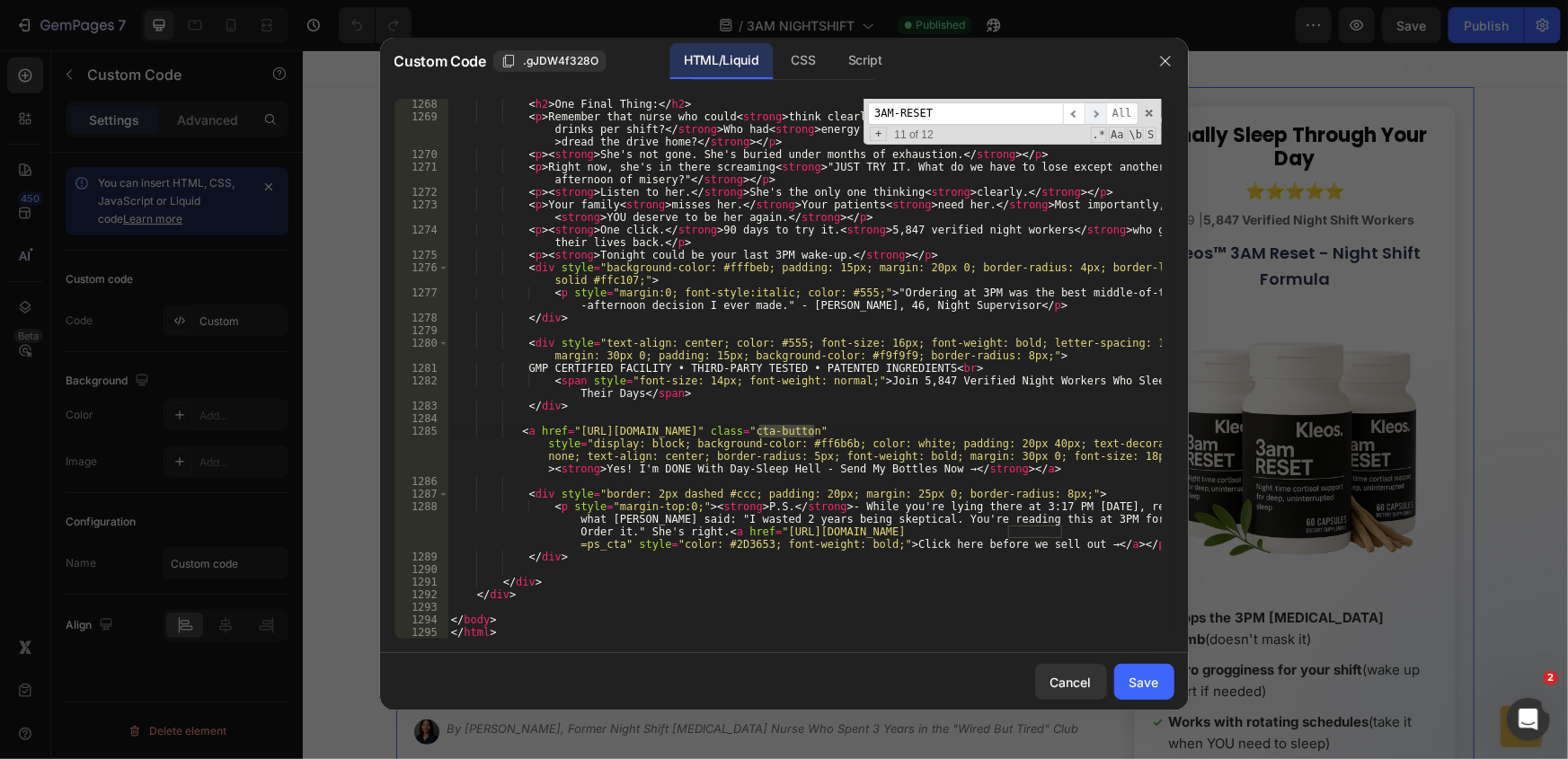
scroll to position [20410, 0]
click at [1096, 107] on span "​" at bounding box center [1095, 114] width 21 height 22
click at [805, 536] on div "< h2 > One Final Thing: </ h2 > < p > Remember that nurse who could < strong > …" at bounding box center [805, 380] width 714 height 566
drag, startPoint x: 761, startPoint y: 538, endPoint x: 793, endPoint y: 533, distance: 32.4
click at [793, 533] on div "< h2 > One Final Thing: </ h2 > < p > Remember that nurse who could < strong > …" at bounding box center [805, 380] width 714 height 566
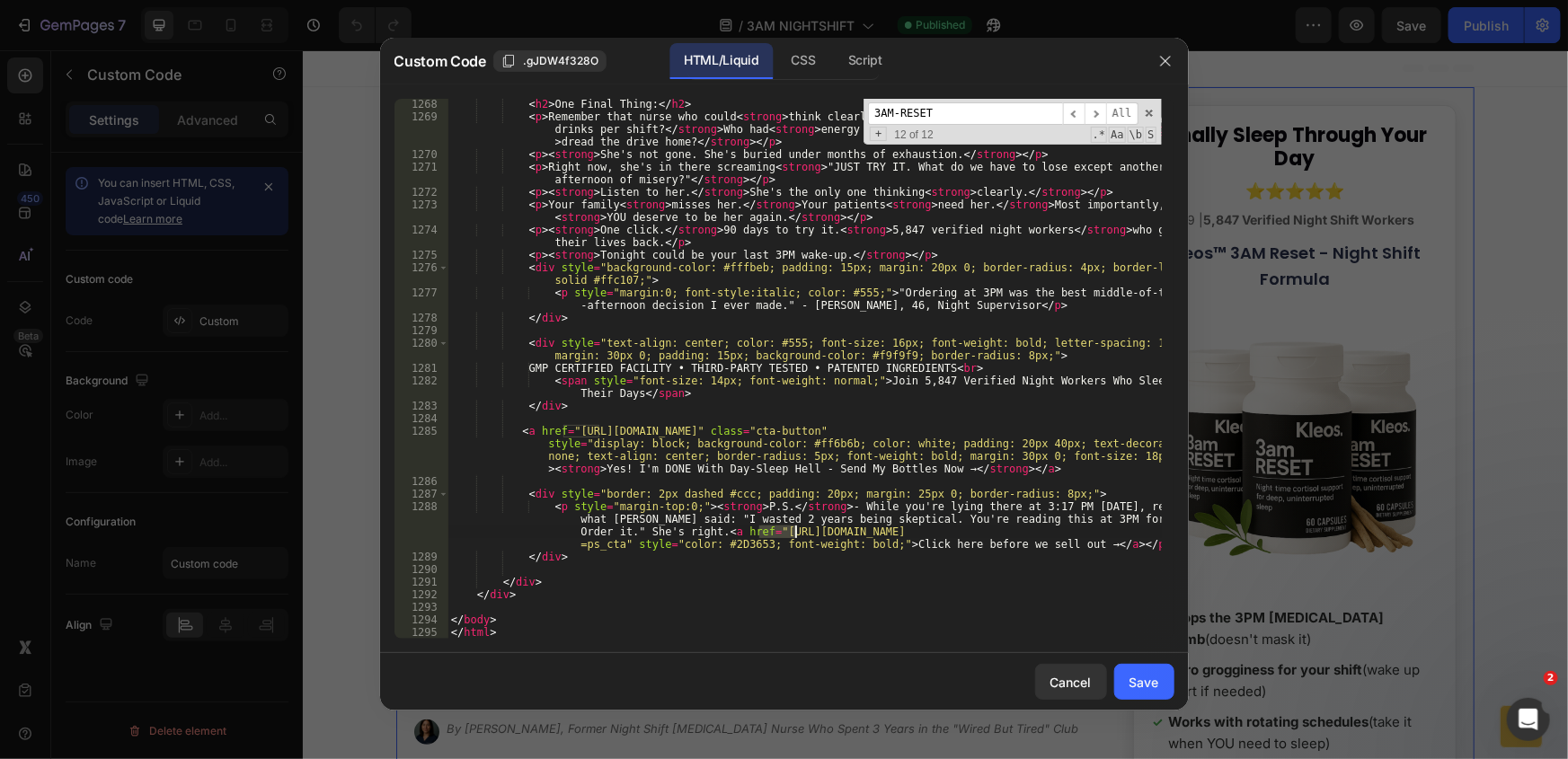
click at [779, 532] on div "< h2 > One Final Thing: </ h2 > < p > Remember that nurse who could < strong > …" at bounding box center [805, 369] width 714 height 540
drag, startPoint x: 766, startPoint y: 532, endPoint x: 1062, endPoint y: 533, distance: 296.0
click at [1062, 533] on div "< h2 > One Final Thing: </ h2 > < p > Remember that nurse who could < strong > …" at bounding box center [805, 380] width 714 height 566
paste textarea "ages/3am-reset-night-shift?utm_content=ps_cta" style="color: #2D3653; font-weig…"
type textarea "<p style="margin-top:0;"><strong>P.S.</strong> - While you're lying there at 3:…"
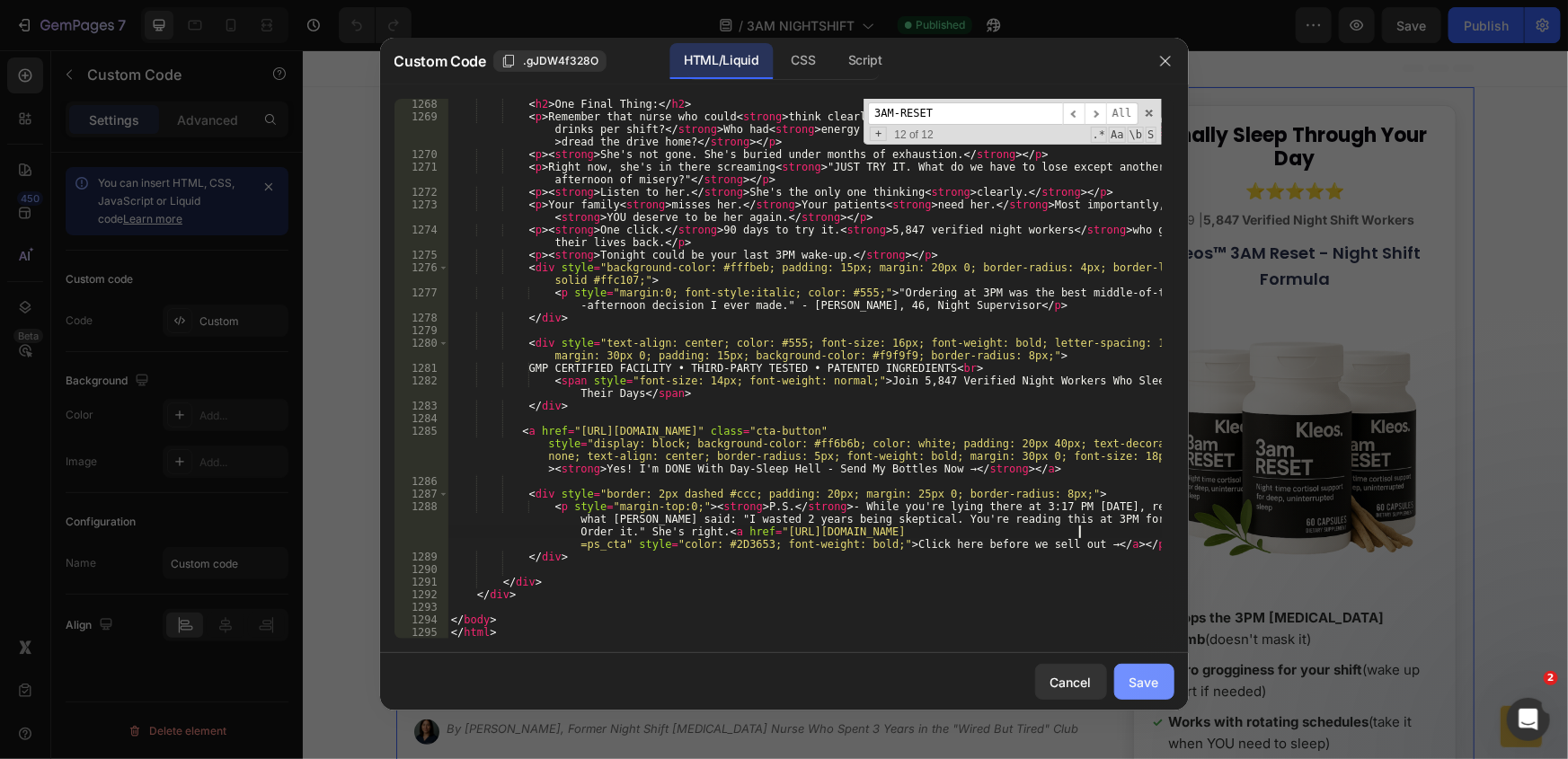
click at [1152, 674] on div "Save" at bounding box center [1145, 682] width 30 height 19
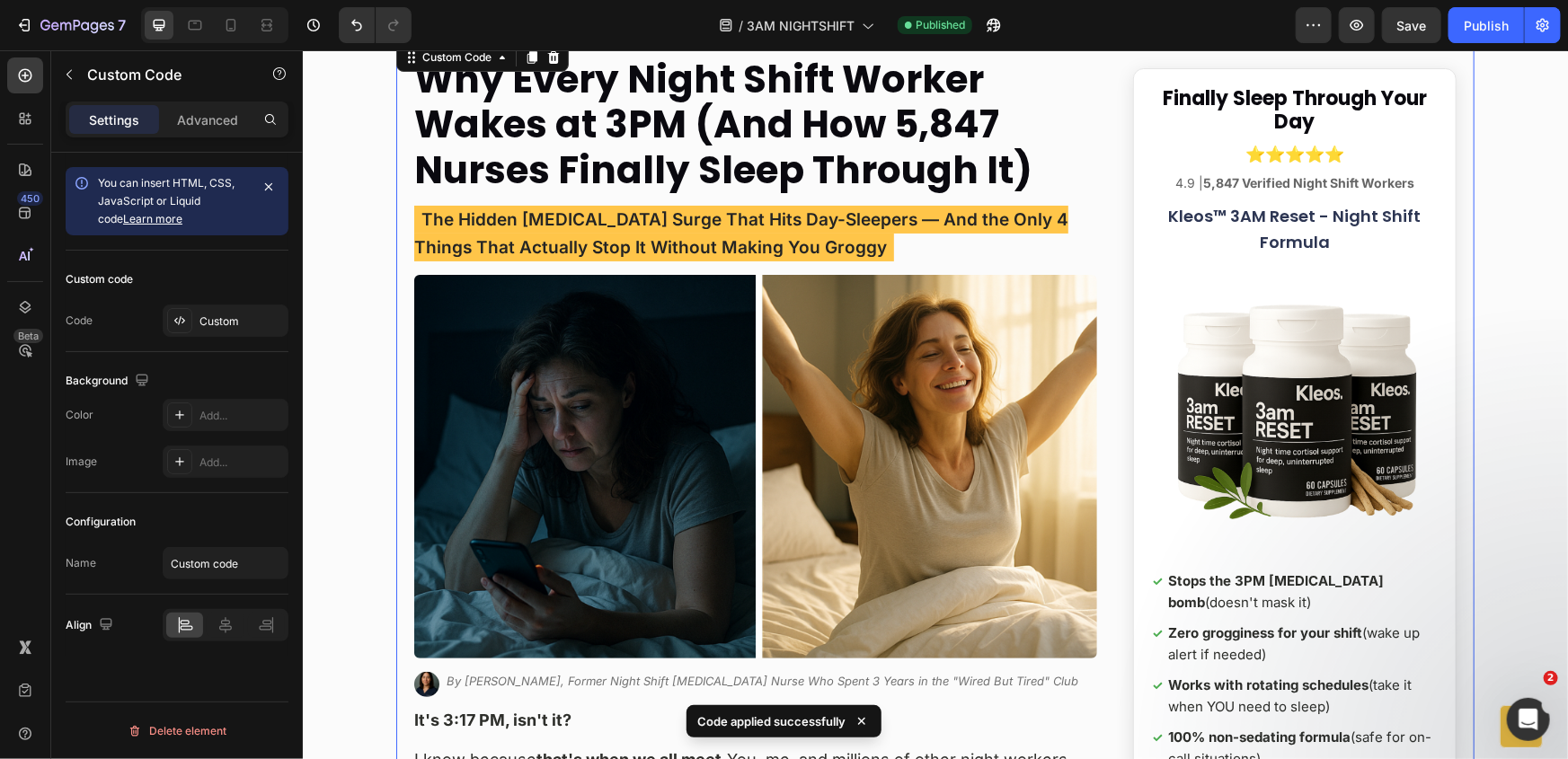
scroll to position [326, 0]
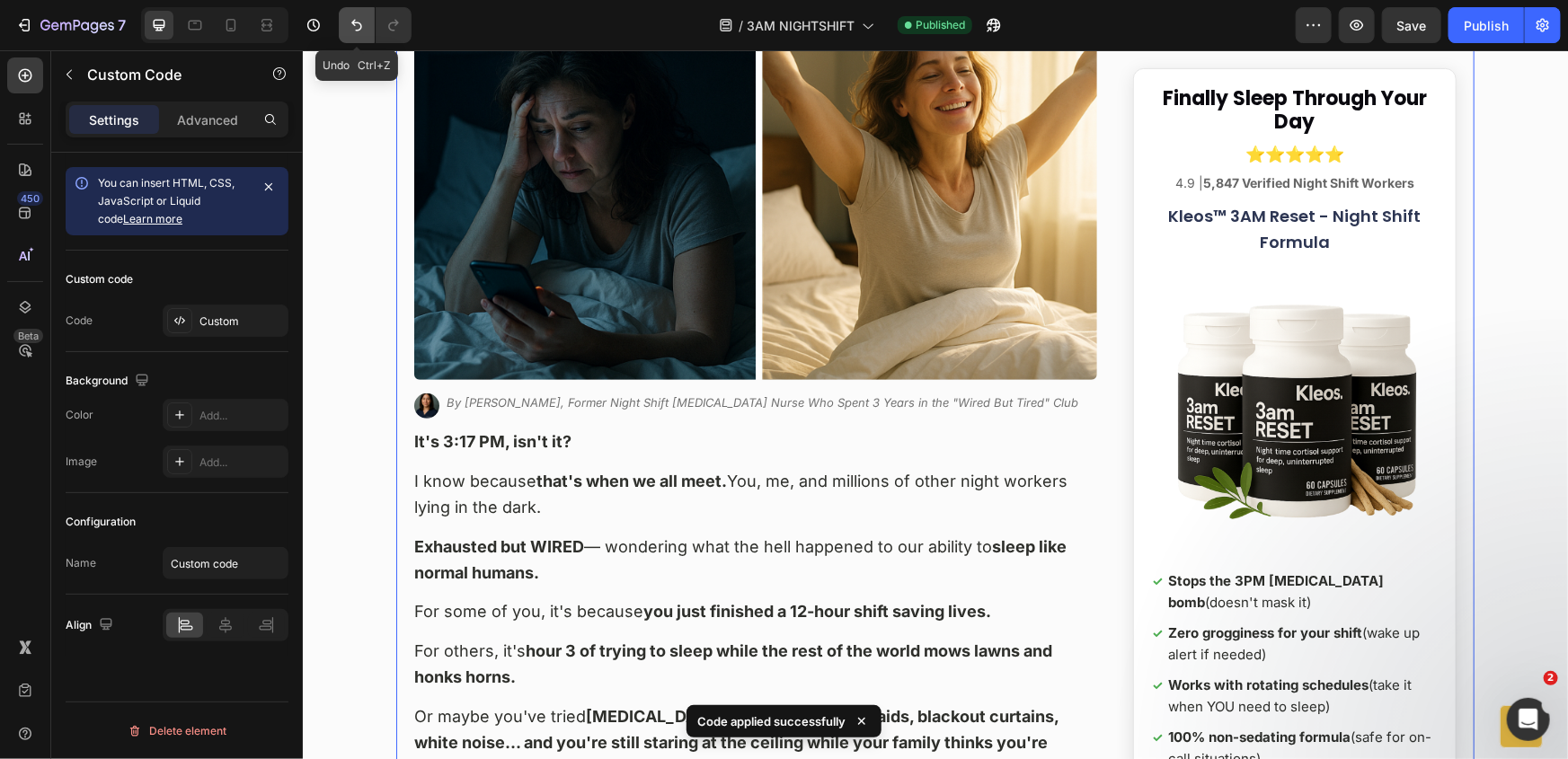
click at [350, 29] on icon "Undo/Redo" at bounding box center [356, 24] width 18 height 18
click at [402, 23] on icon "Undo/Redo" at bounding box center [393, 24] width 18 height 18
click at [1501, 22] on div "Publish" at bounding box center [1486, 25] width 45 height 19
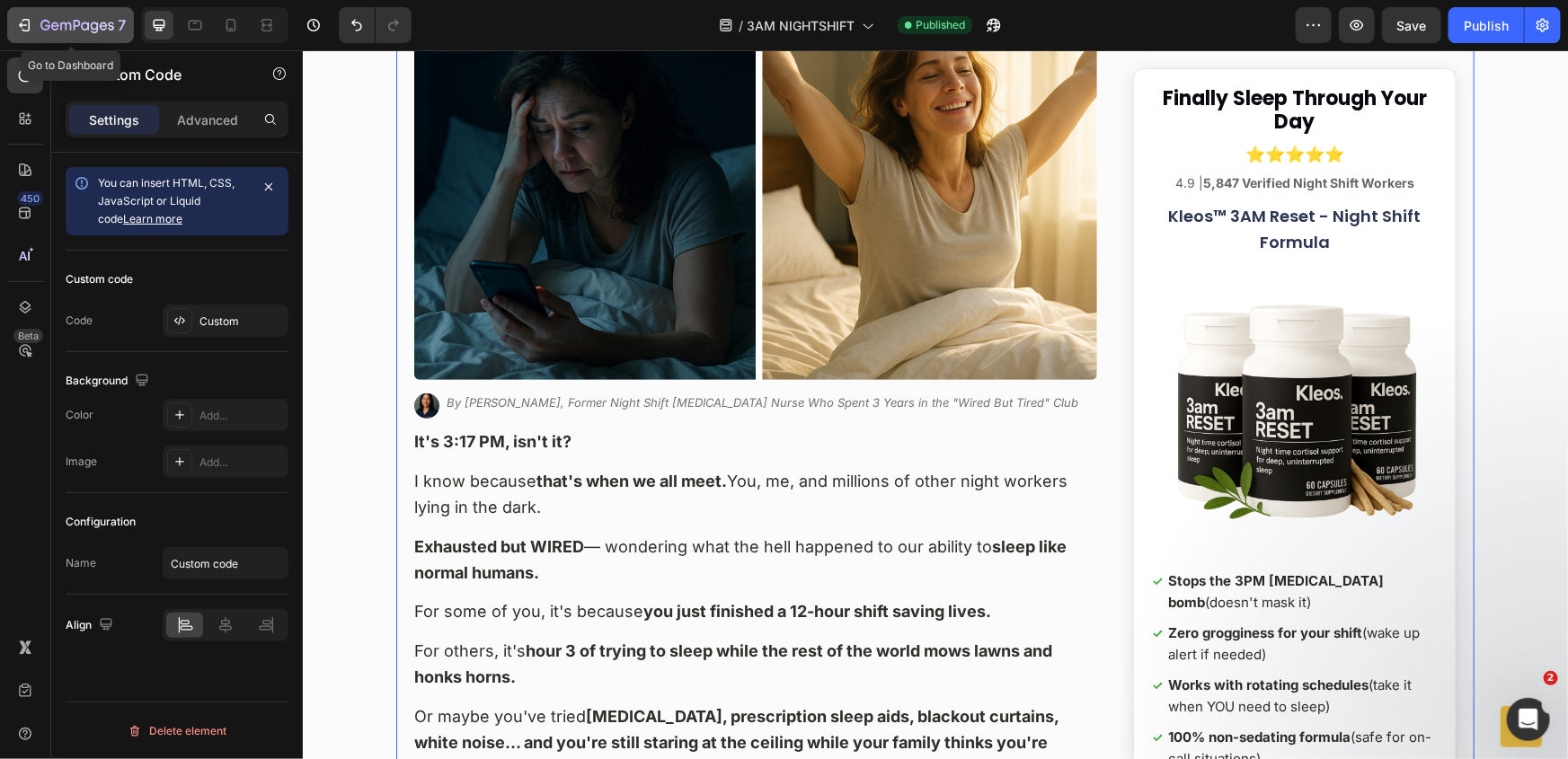
click at [83, 26] on icon "button" at bounding box center [77, 26] width 74 height 15
